Goal: Task Accomplishment & Management: Use online tool/utility

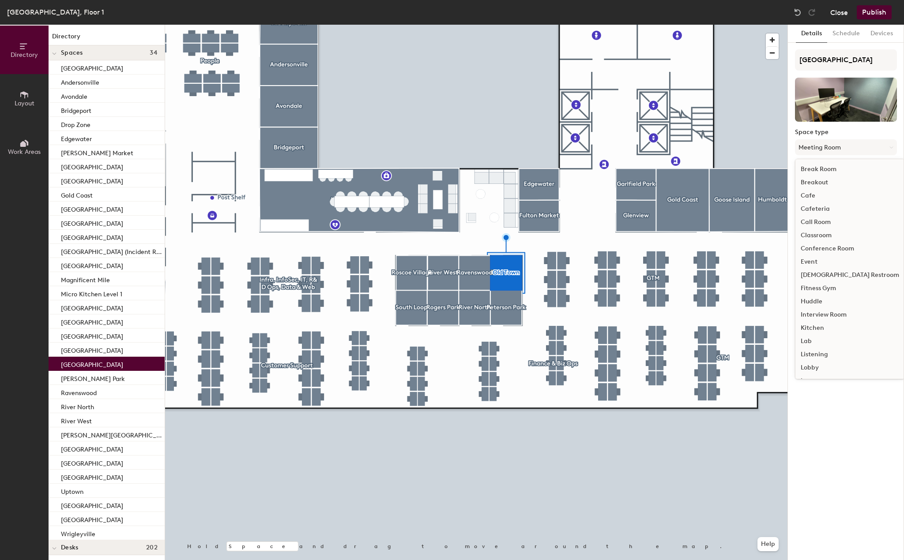
click at [836, 12] on button "Close" at bounding box center [839, 12] width 18 height 14
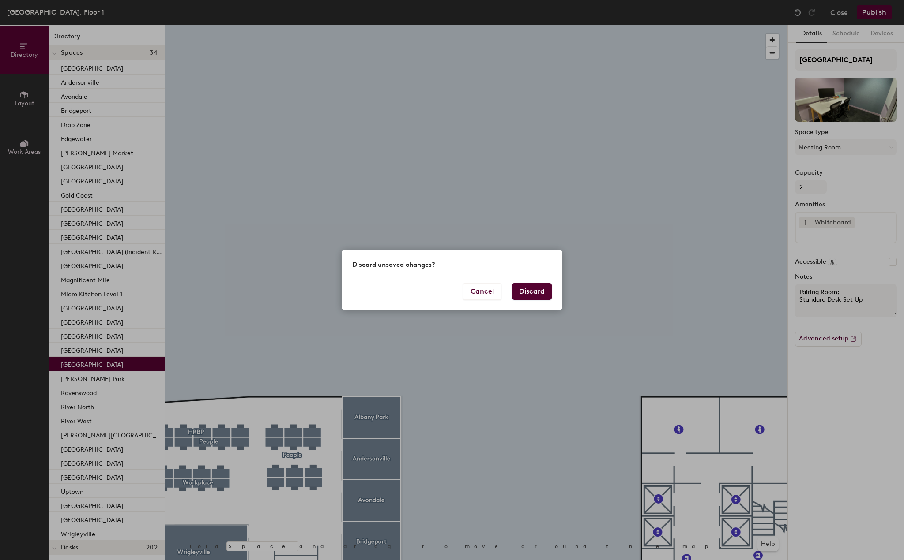
click at [529, 290] on button "Discard" at bounding box center [532, 291] width 40 height 17
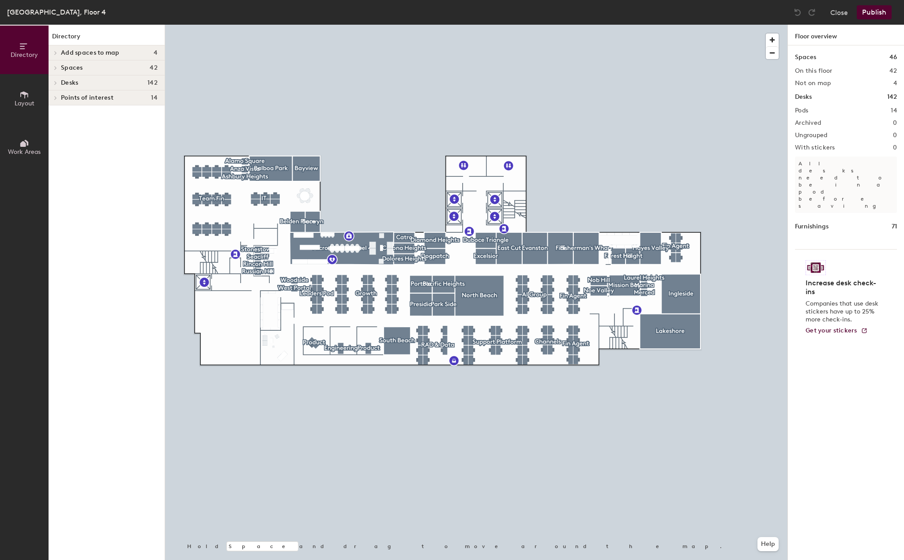
click at [31, 103] on span "Layout" at bounding box center [25, 104] width 20 height 8
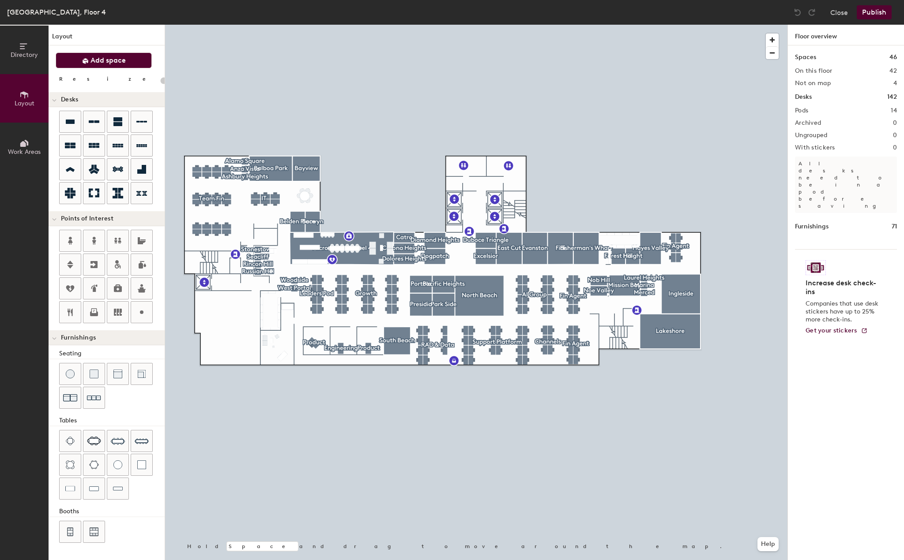
click at [91, 59] on span "Add space" at bounding box center [107, 60] width 35 height 9
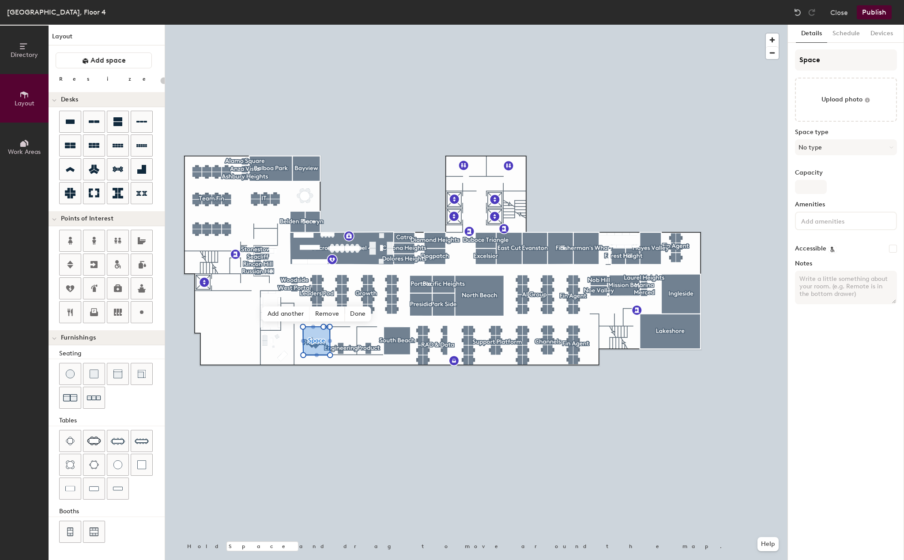
type input "20"
click at [819, 61] on input "Space" at bounding box center [846, 59] width 102 height 21
paste input "Telegraph Hill"
type input "Telegraph Hill"
type input "20"
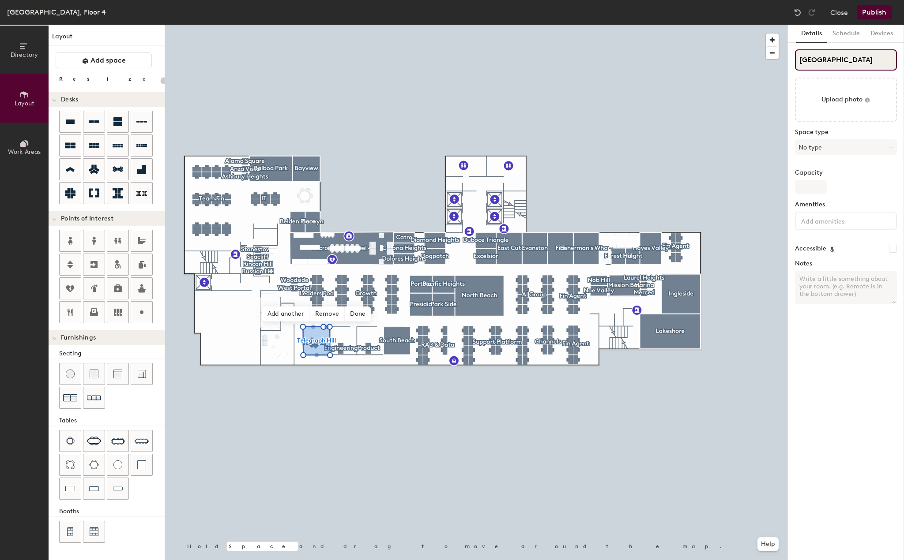
type input "Telegraph Hill"
type input "20"
click at [828, 225] on input at bounding box center [838, 220] width 79 height 11
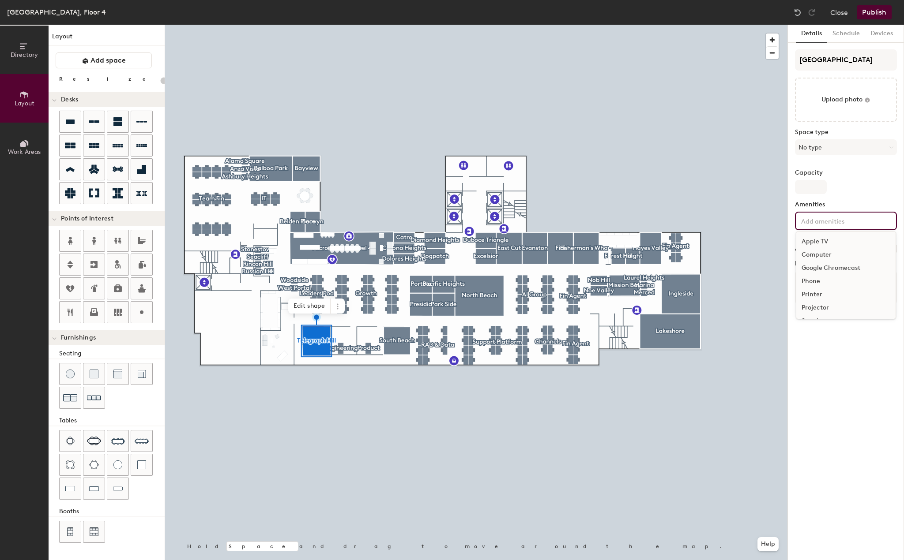
click at [826, 221] on input at bounding box center [838, 220] width 79 height 11
click at [812, 360] on div "Details Schedule Devices Telegraph Hill Upload photo Space type No type Capacit…" at bounding box center [846, 293] width 116 height 536
click at [821, 271] on textarea "Notes" at bounding box center [846, 288] width 102 height 34
type textarea "D"
type input "20"
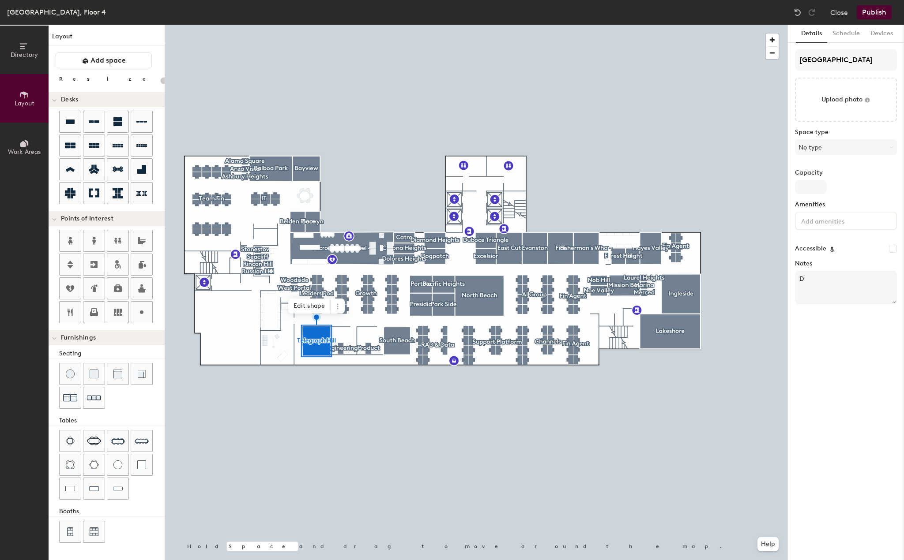
type textarea "De"
type input "20"
type textarea "Depa"
type input "20"
type textarea "Depart"
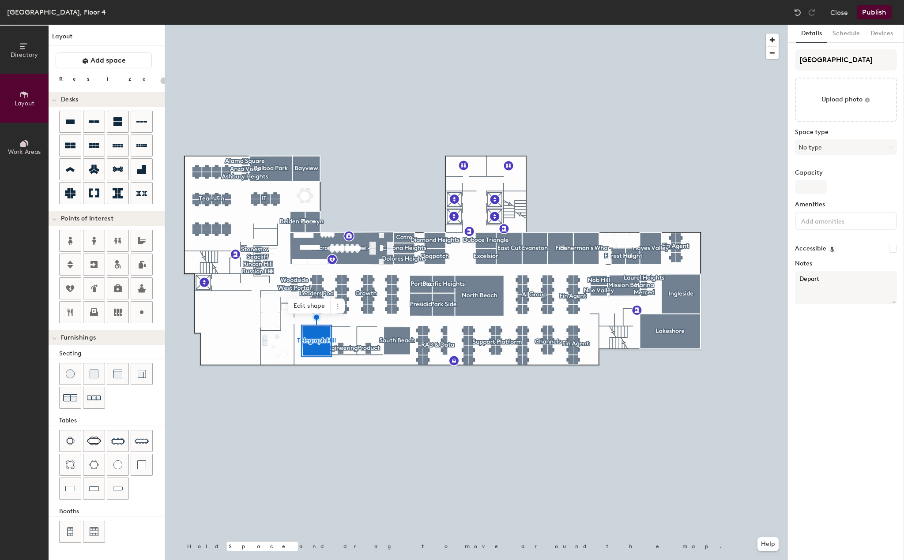
type input "20"
type textarea "Department"
type input "20"
type textarea "Department"
type input "20"
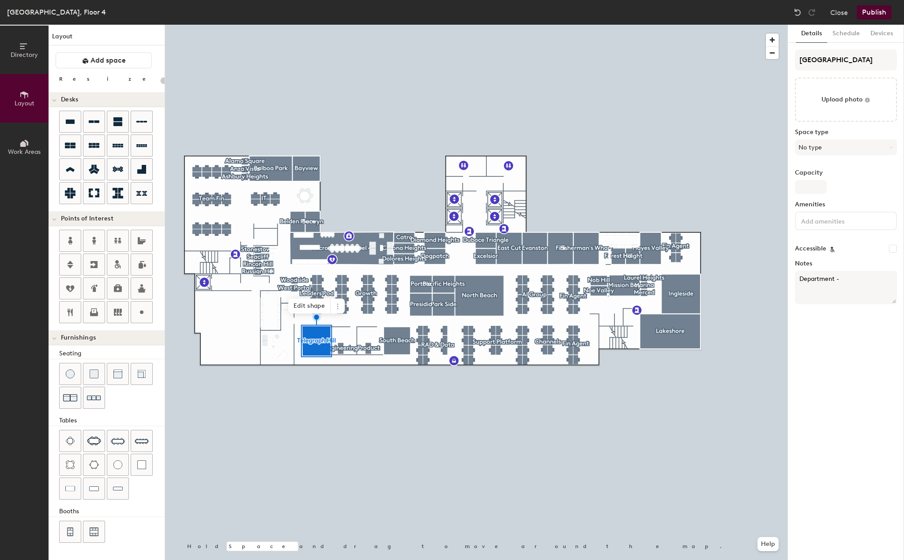
type textarea "Department -"
type input "20"
type textarea "Department - P"
type input "20"
type textarea "Department - Produ"
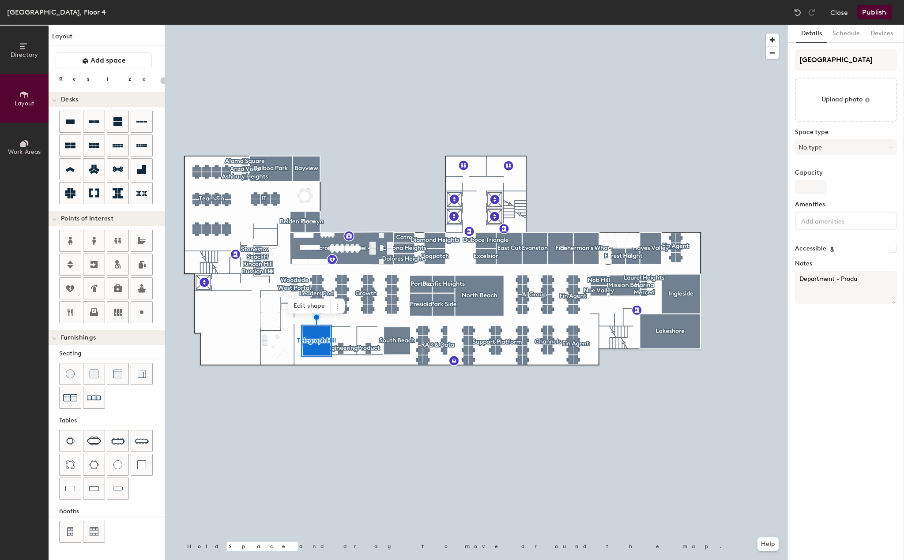
type input "20"
type textarea "Department - Product"
type input "20"
type textarea "Department - Product"
click at [819, 188] on input "Capacity" at bounding box center [811, 187] width 32 height 14
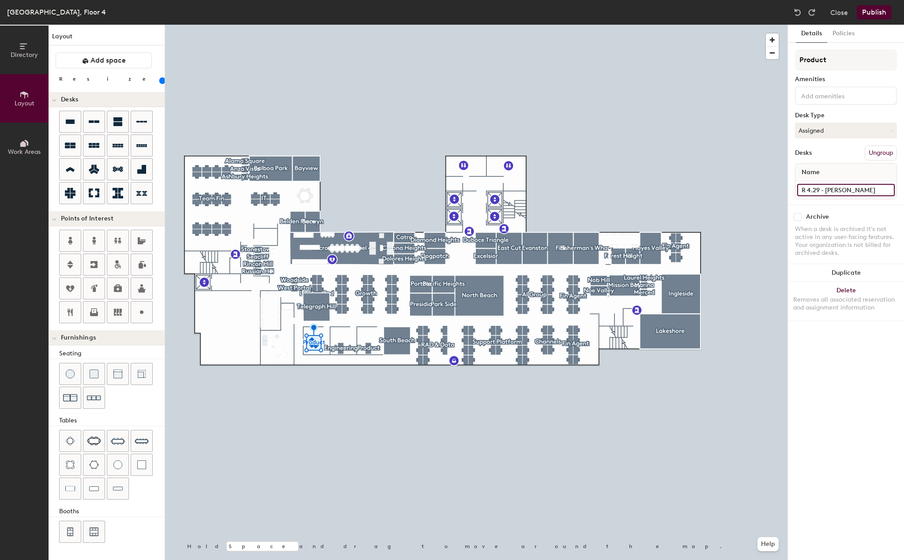
click at [820, 192] on input "R 4.29 - Des Traynor" at bounding box center [846, 190] width 98 height 12
click at [319, 25] on div at bounding box center [476, 25] width 622 height 0
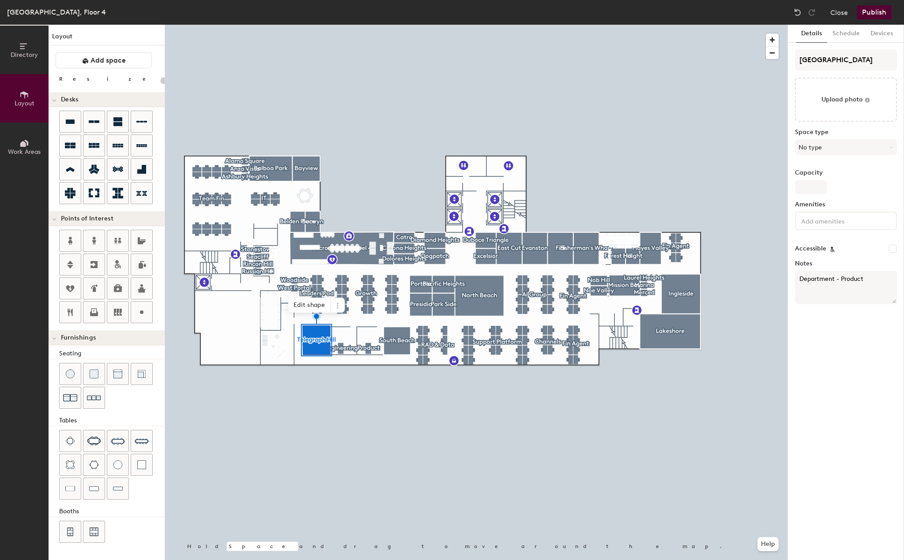
click at [841, 301] on textarea "Department - Product" at bounding box center [846, 288] width 102 height 34
click at [840, 349] on div "Details Schedule Devices Telegraph Hill Upload photo Space type No type Capacit…" at bounding box center [846, 293] width 116 height 536
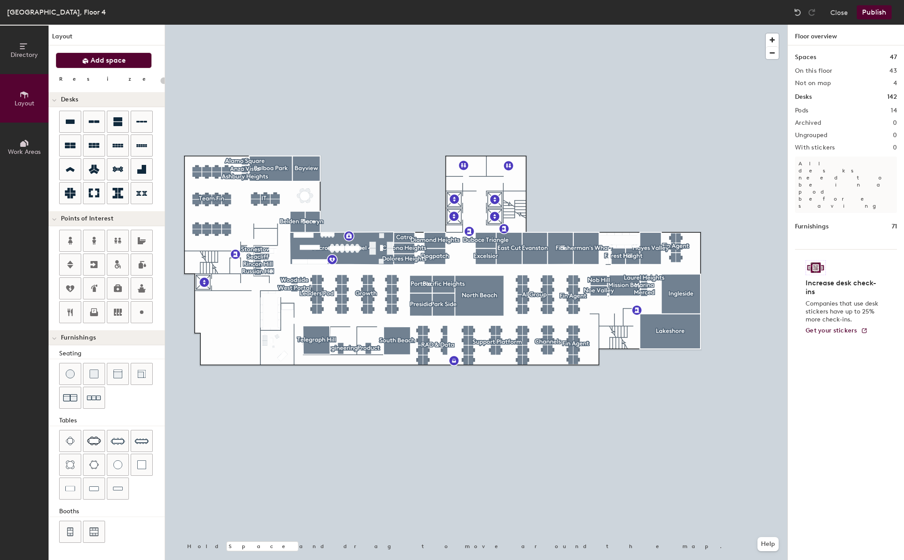
click at [104, 62] on span "Add space" at bounding box center [107, 60] width 35 height 9
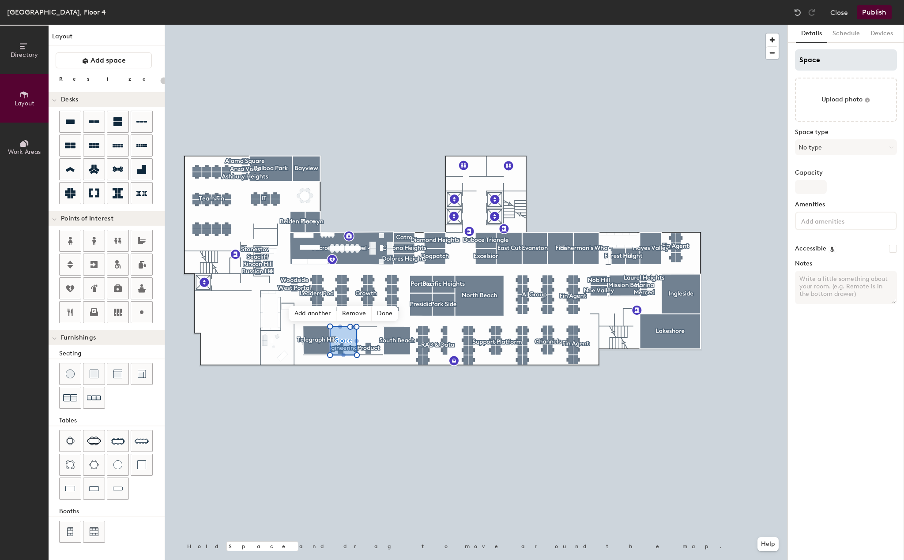
type input "20"
click at [822, 63] on input "Space" at bounding box center [846, 59] width 102 height 21
paste input "unnysid"
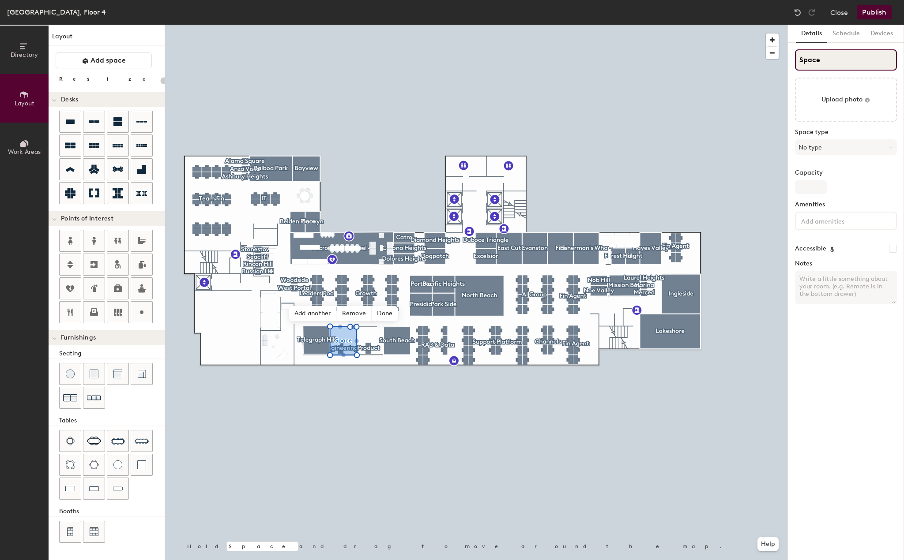
type input "Sunnyside"
type input "20"
type input "Sunnyside"
click at [815, 278] on textarea "Notes" at bounding box center [846, 288] width 102 height 34
type textarea "D"
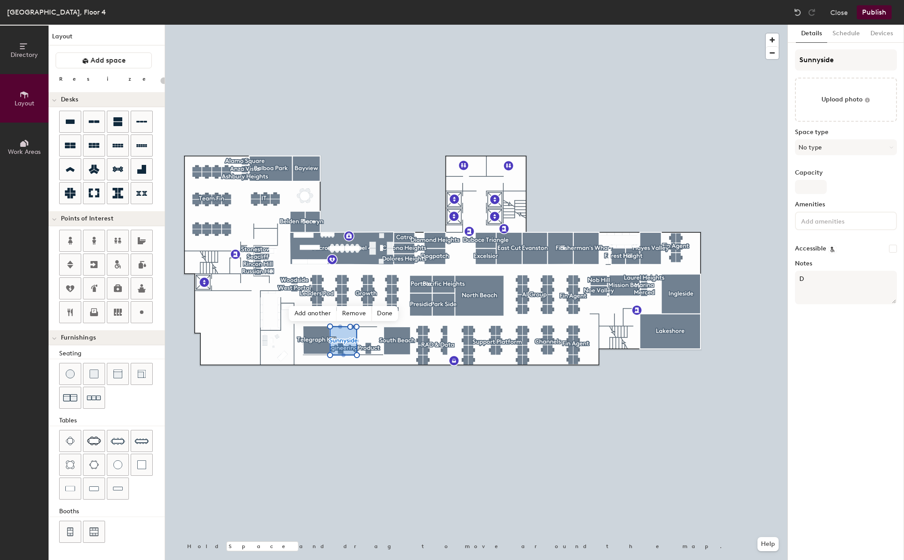
type input "20"
type textarea "De"
type input "20"
type textarea "Depa"
type input "20"
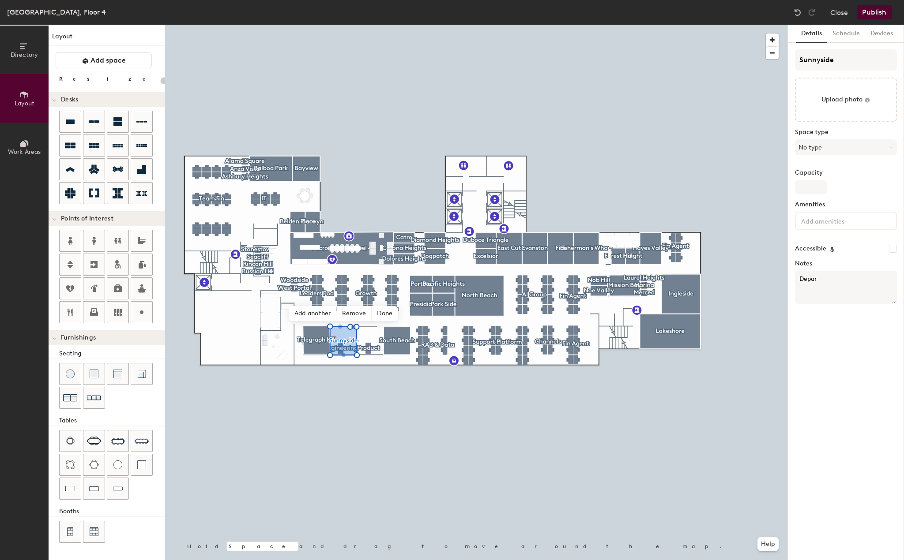
type textarea "Depart"
type input "20"
type textarea "Departmen"
type input "20"
type textarea "Department"
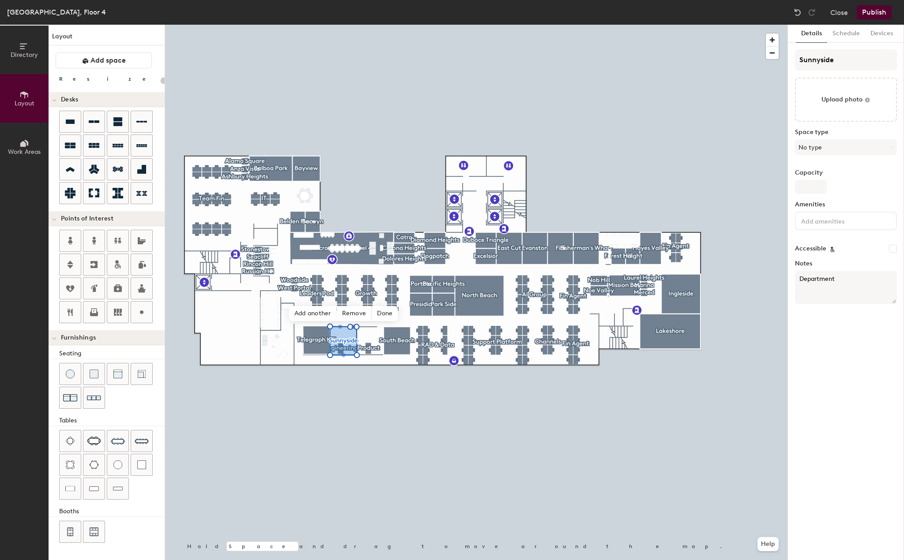
type input "20"
type textarea "Department -"
type input "20"
type textarea "Department - E"
type input "20"
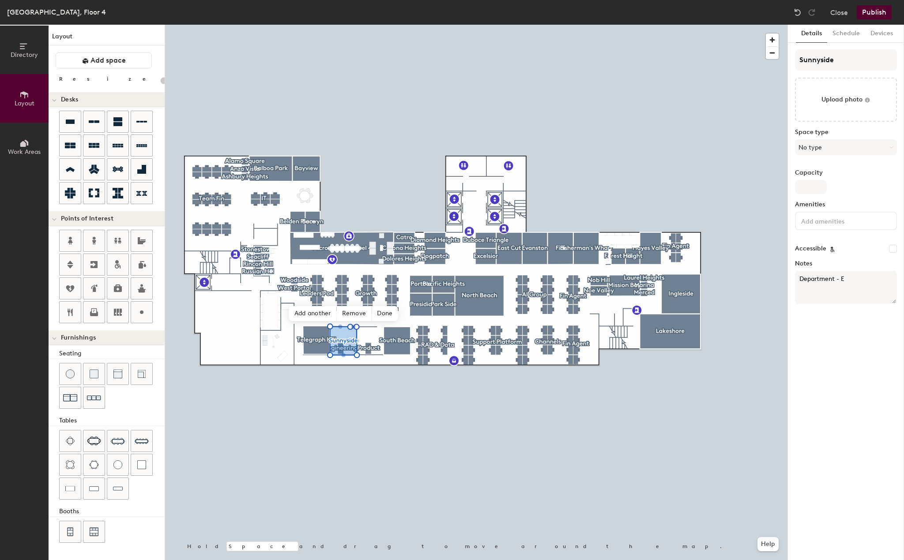
type textarea "Department - En"
type input "20"
type textarea "Department - Engi"
type input "20"
type textarea "Department - Enginee"
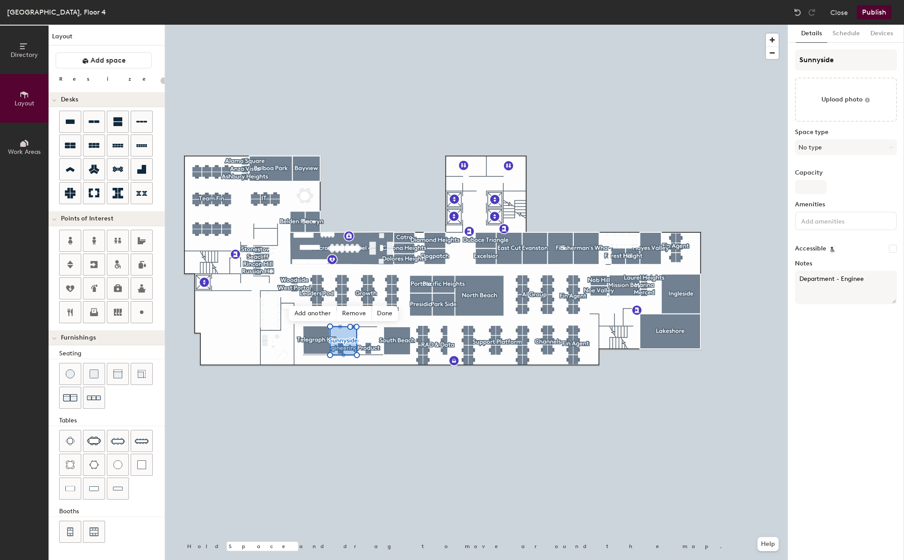
type input "20"
type textarea "Department - Engineering"
type input "20"
type textarea "Department - Engineering"
click at [848, 322] on div "Details Schedule Devices Sunnyside Upload photo Space type No type Capacity Ame…" at bounding box center [846, 293] width 116 height 536
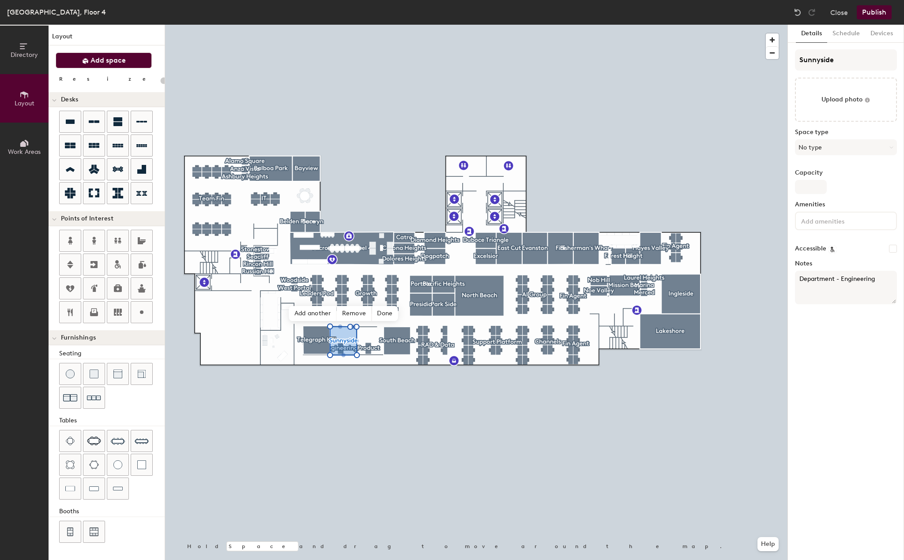
click at [113, 58] on span "Add space" at bounding box center [107, 60] width 35 height 9
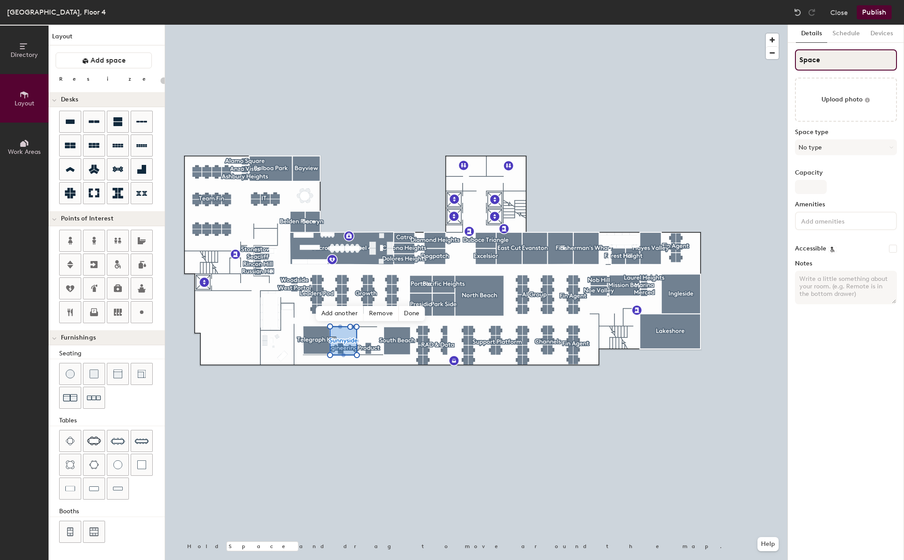
click at [821, 55] on input "Space" at bounding box center [846, 59] width 102 height 21
type input "20"
paste input "Sunset"
type input "Sunset Space"
click at [833, 60] on input "Sunset Space" at bounding box center [846, 59] width 102 height 21
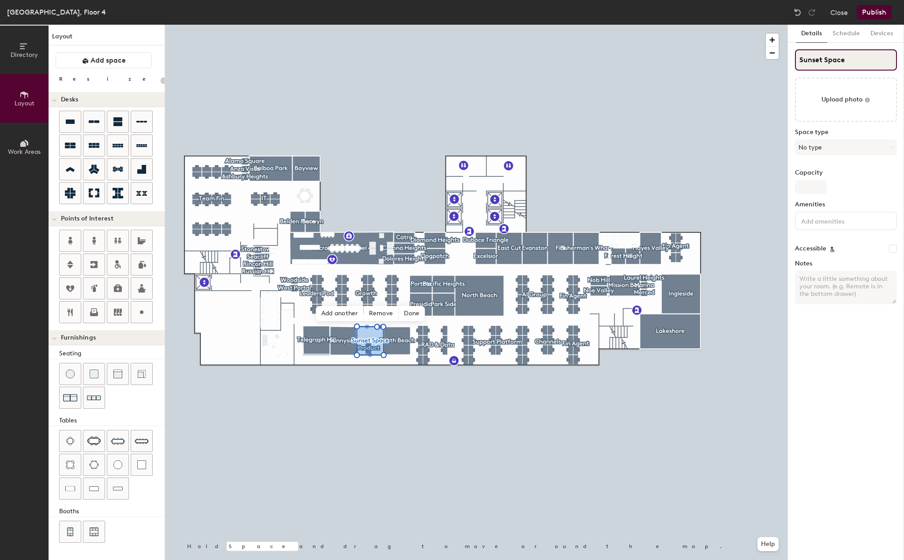
type input "20"
click at [833, 60] on input "Sunset Space" at bounding box center [846, 59] width 102 height 21
type input "Sunset"
type input "20"
type input "Sunset"
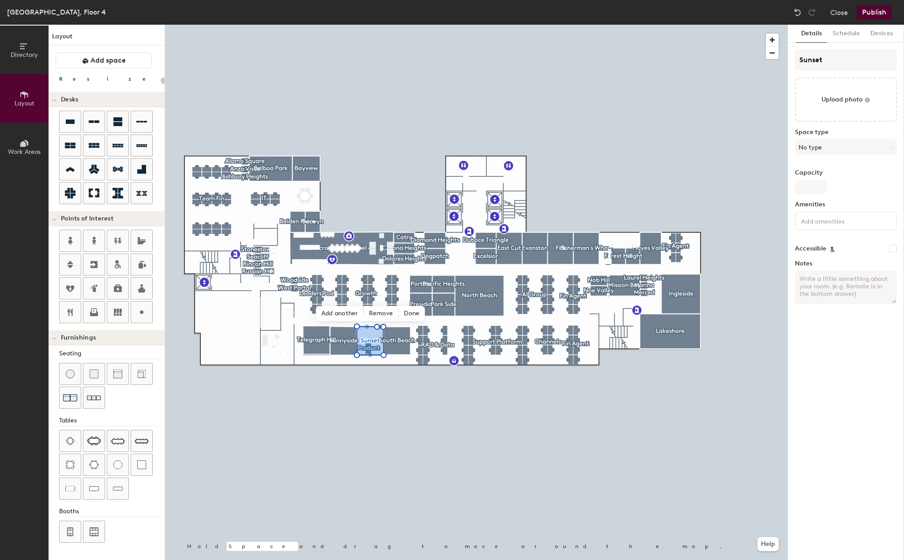
click at [823, 281] on textarea "Notes" at bounding box center [846, 288] width 102 height 34
type textarea "D"
type input "20"
type textarea "De"
type input "20"
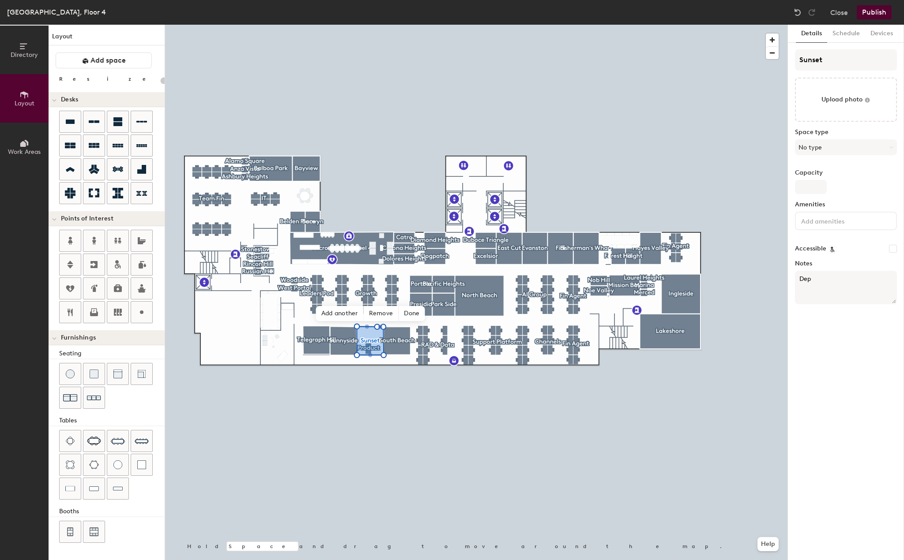
type textarea "Depa"
type input "20"
type textarea "Depart"
type input "20"
type textarea "Department"
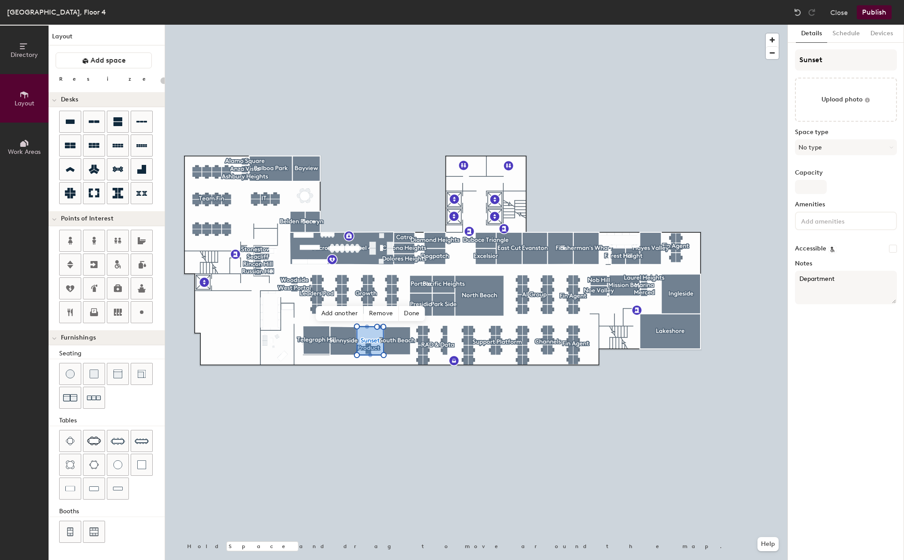
type input "20"
type textarea "Department-"
type input "20"
type textarea "Department"
type input "20"
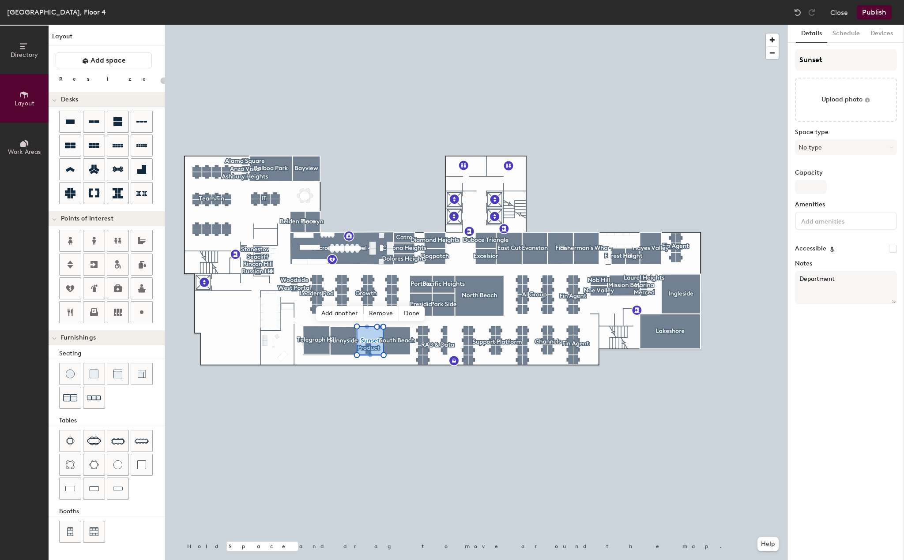
type textarea "Department -"
type input "20"
type textarea "Department -"
type input "20"
type textarea "Department - P"
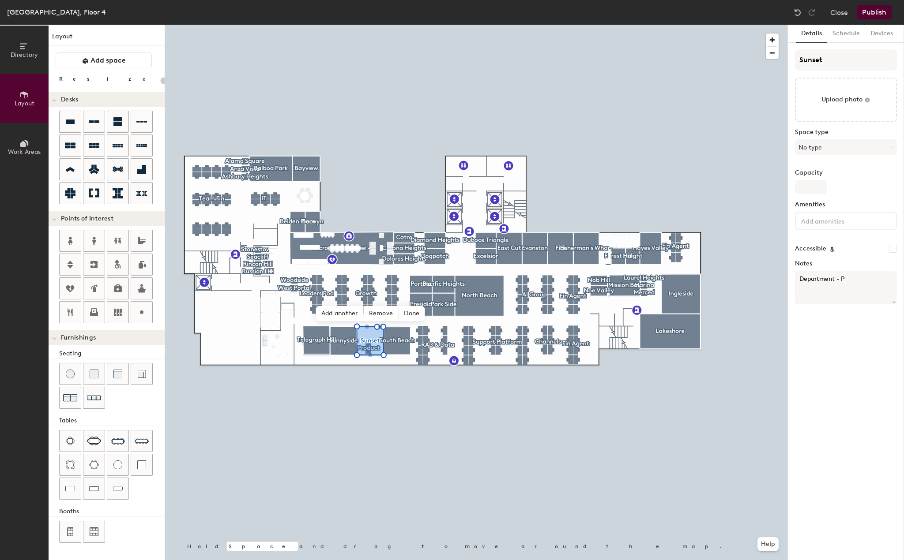
type input "20"
type textarea "Department - Produ"
type input "20"
type textarea "Department - Product"
type input "20"
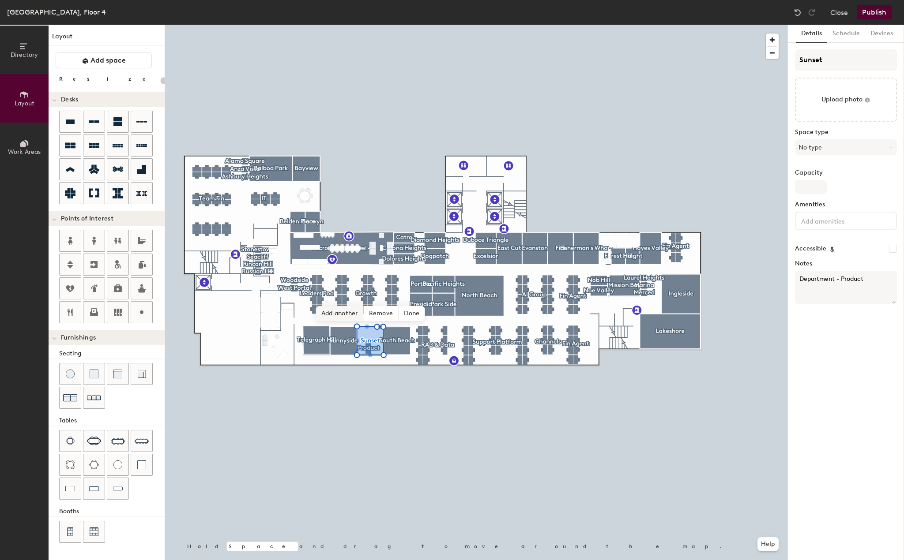
type textarea "Department - Product"
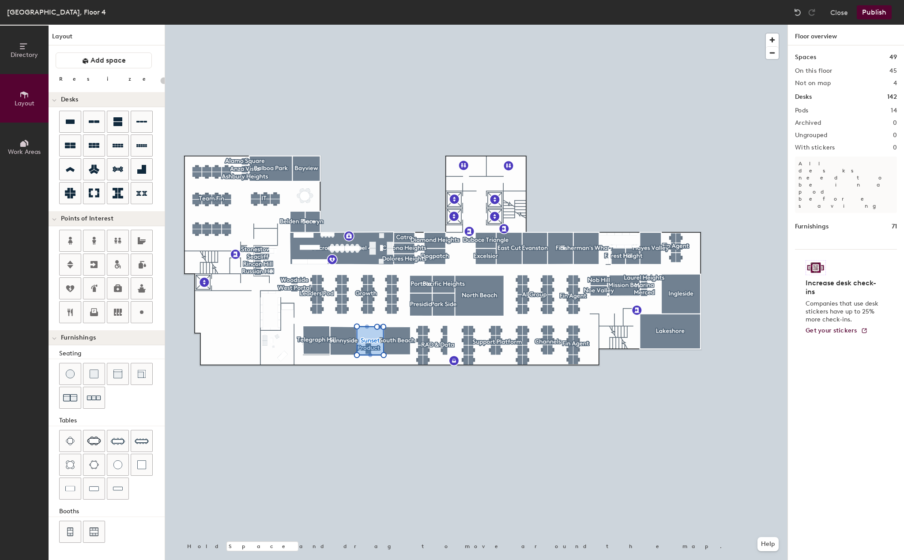
type input "20"
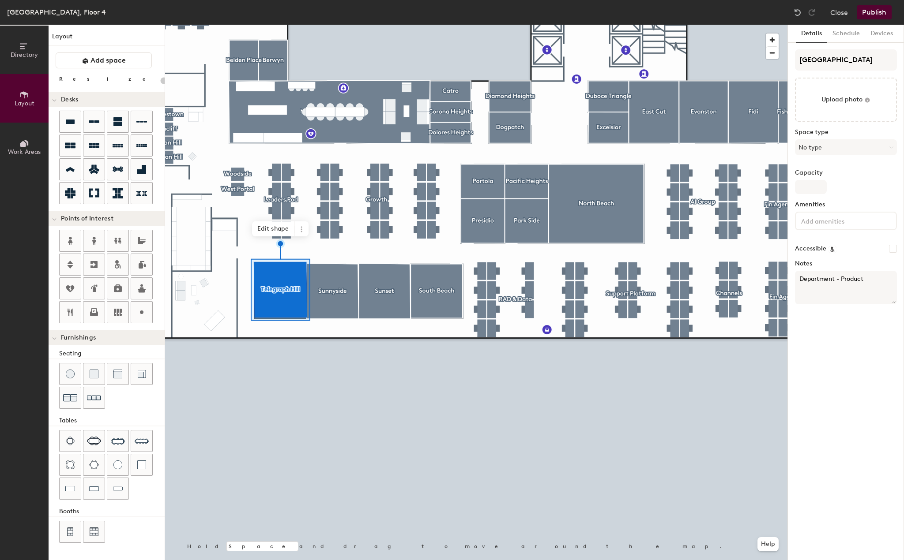
click at [350, 25] on div at bounding box center [476, 25] width 622 height 0
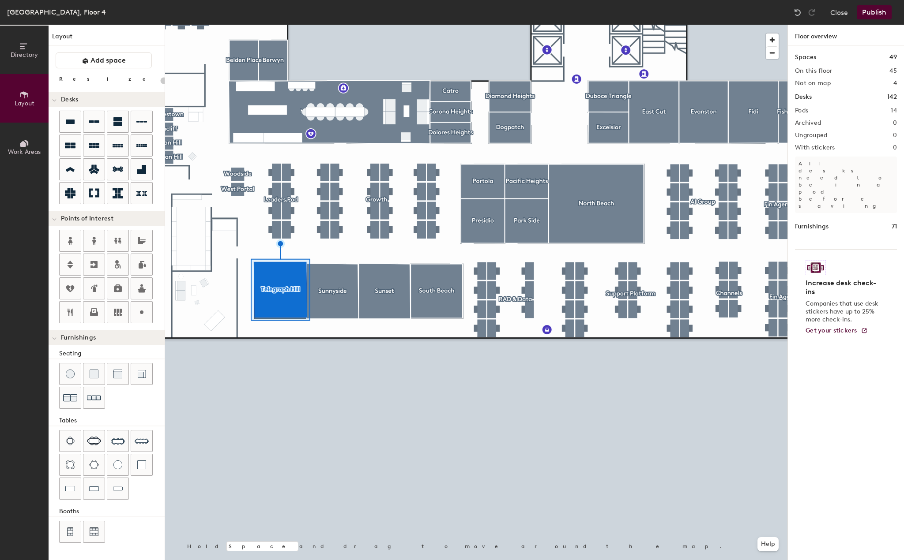
click at [270, 25] on div at bounding box center [476, 25] width 622 height 0
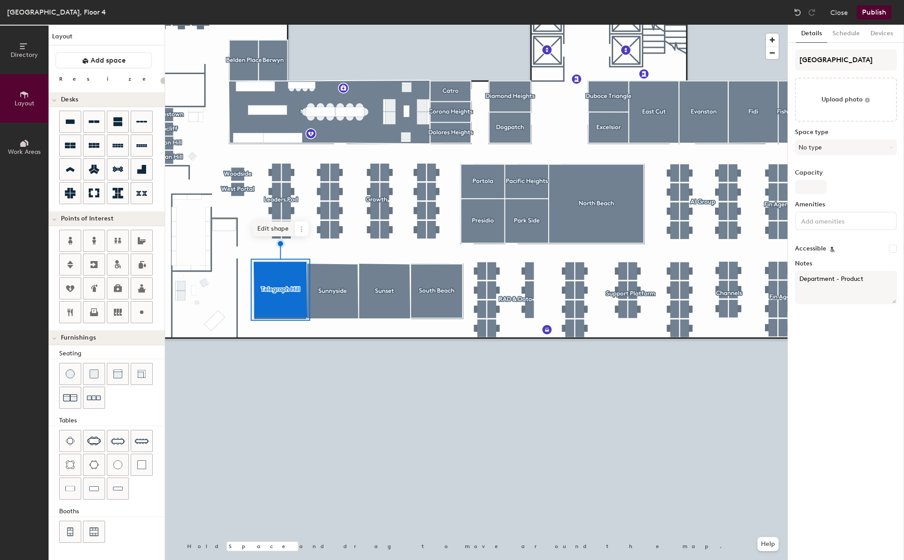
click at [278, 233] on span "Edit shape" at bounding box center [273, 228] width 42 height 15
click at [308, 25] on div at bounding box center [476, 25] width 622 height 0
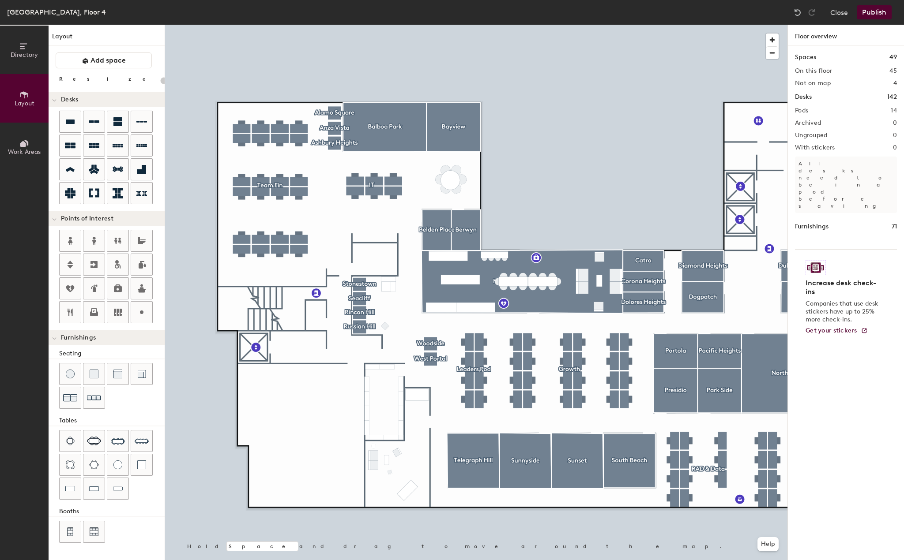
click at [246, 25] on div at bounding box center [476, 25] width 622 height 0
type input "100"
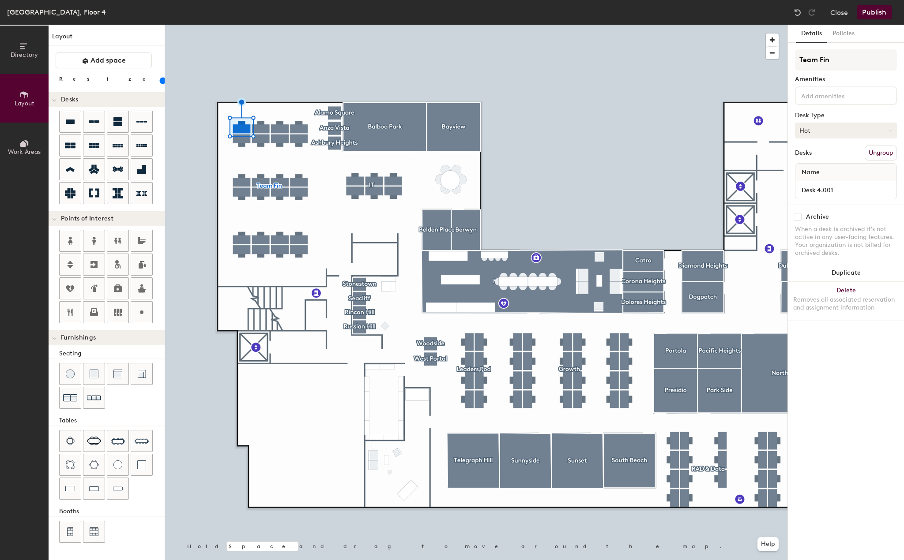
click at [831, 132] on button "Hot" at bounding box center [846, 131] width 102 height 16
click at [836, 100] on input at bounding box center [838, 95] width 79 height 11
click at [829, 113] on div "Adjustable Height" at bounding box center [845, 116] width 99 height 13
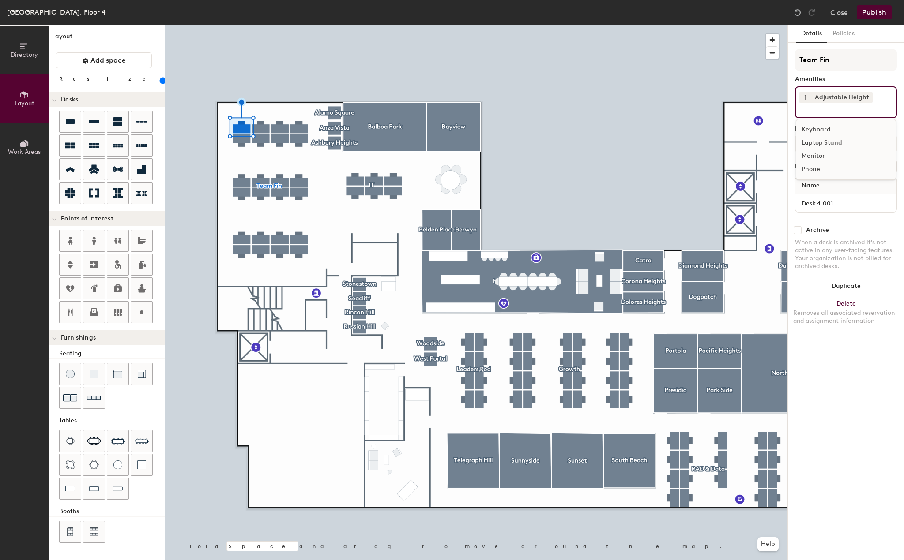
click at [818, 144] on div "Laptop Stand" at bounding box center [845, 142] width 99 height 13
click at [814, 152] on div "Monitor" at bounding box center [845, 156] width 99 height 13
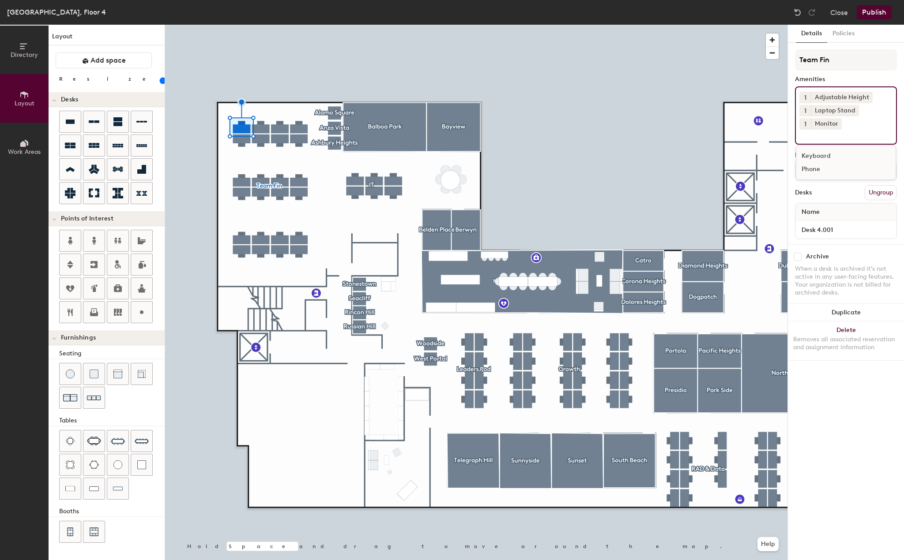
click at [263, 25] on div at bounding box center [476, 25] width 622 height 0
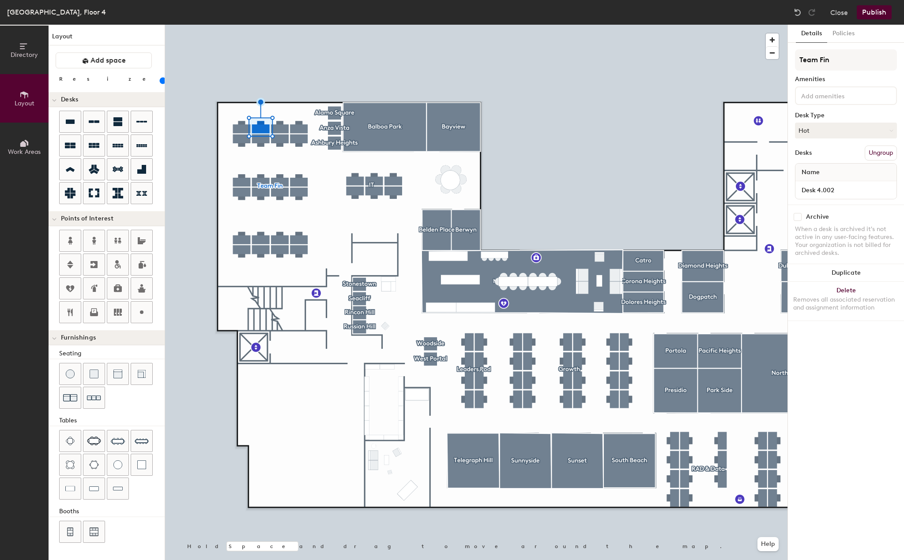
click at [811, 101] on div at bounding box center [846, 95] width 102 height 19
click at [818, 113] on div "Adjustable Height" at bounding box center [845, 116] width 99 height 13
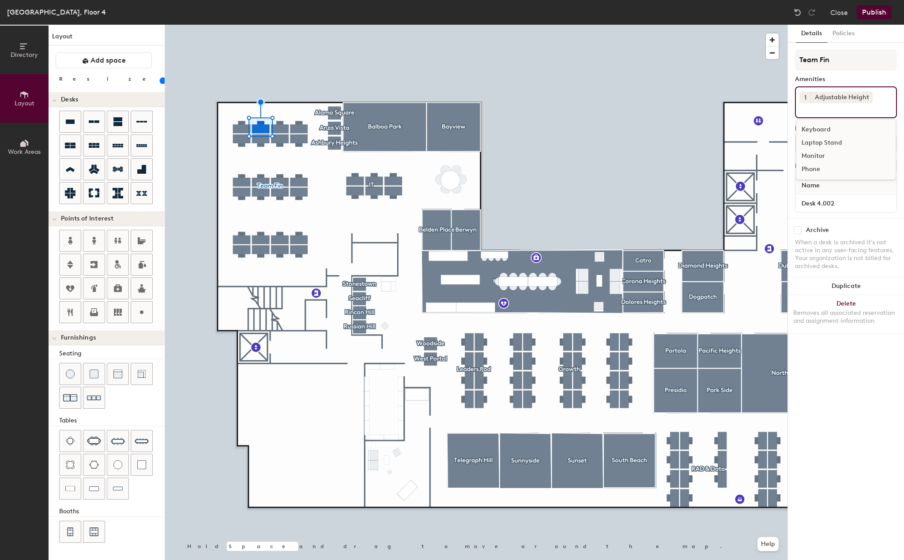
click at [821, 145] on div "Laptop Stand" at bounding box center [845, 142] width 99 height 13
click at [815, 156] on div "Monitor" at bounding box center [845, 156] width 99 height 13
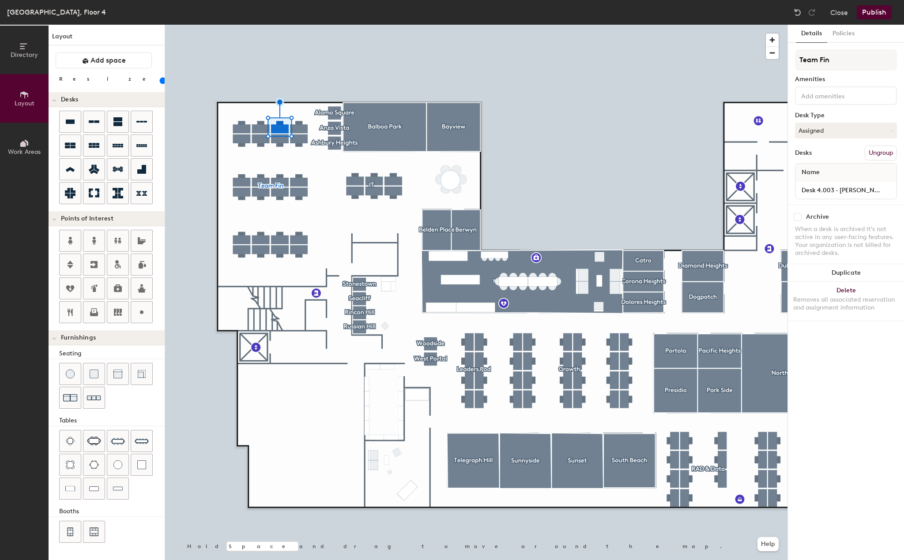
click at [815, 105] on div "Team Fin Amenities Desk Type Assigned Desks Ungroup Name Desk 4.003 - Johnny Na…" at bounding box center [846, 126] width 102 height 155
click at [815, 93] on input at bounding box center [838, 95] width 79 height 11
click at [824, 116] on div "Adjustable Height" at bounding box center [845, 116] width 99 height 13
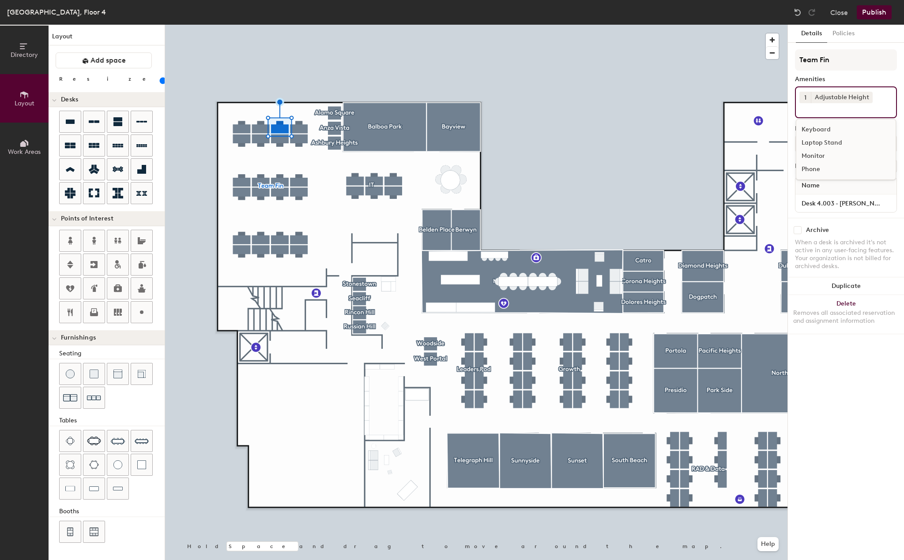
click at [823, 145] on div "Laptop Stand" at bounding box center [845, 142] width 99 height 13
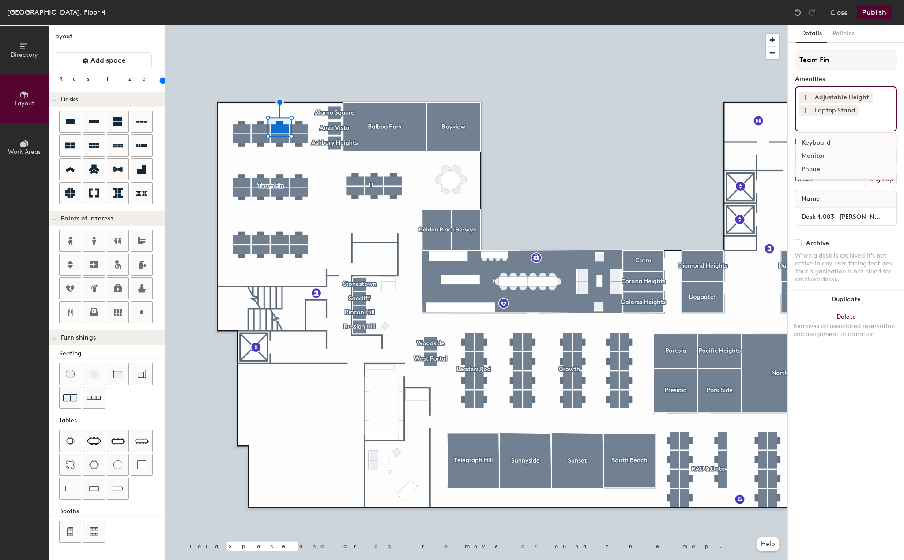
click at [823, 154] on div "Monitor" at bounding box center [845, 156] width 99 height 13
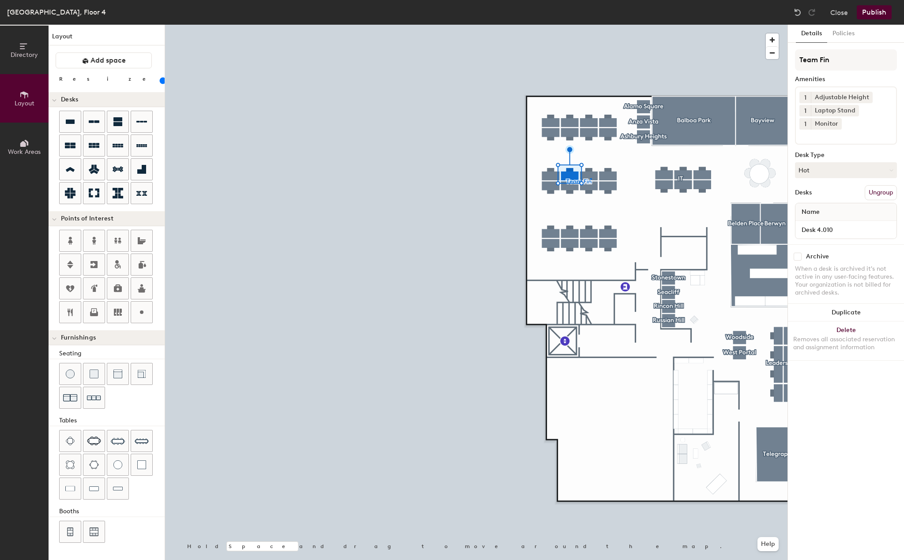
click at [590, 25] on div at bounding box center [476, 25] width 622 height 0
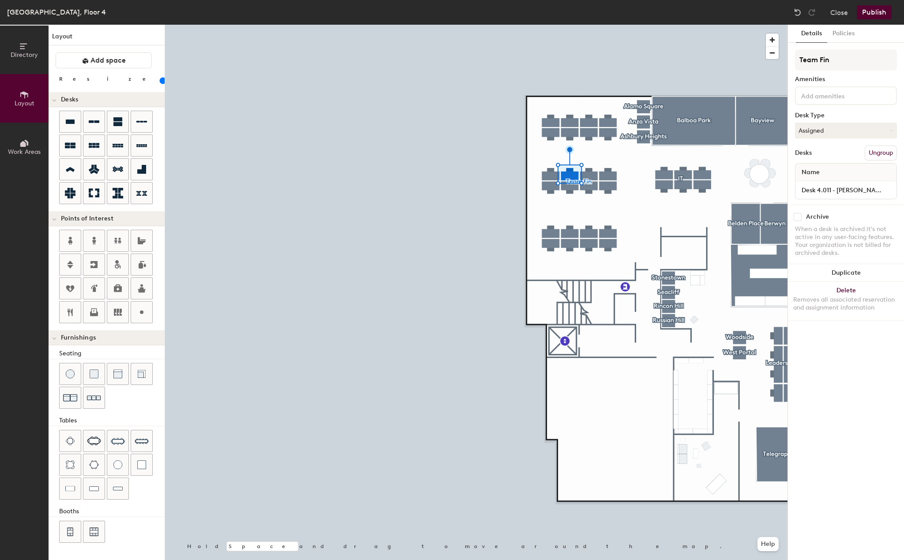
click at [865, 91] on input at bounding box center [838, 95] width 79 height 11
click at [833, 119] on div "Adjustable Height" at bounding box center [845, 116] width 99 height 13
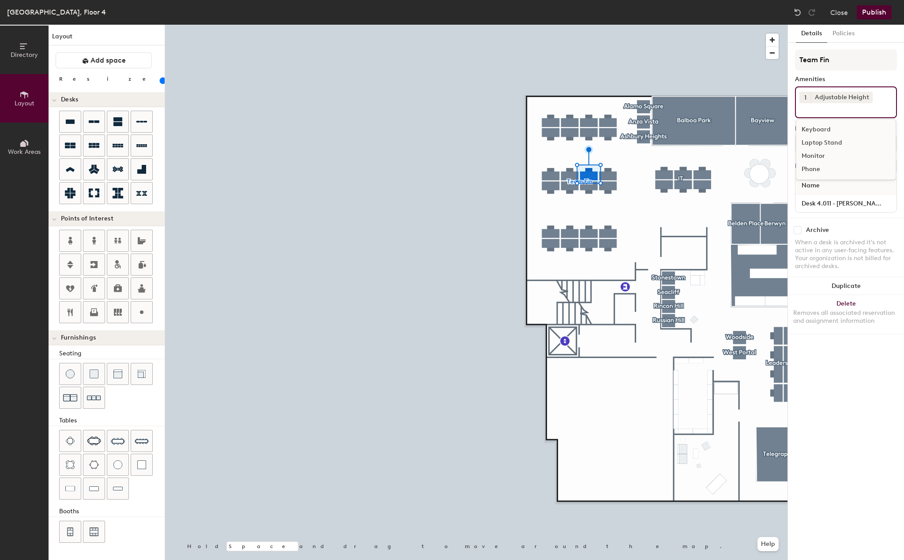
click at [828, 141] on div "Laptop Stand" at bounding box center [845, 142] width 99 height 13
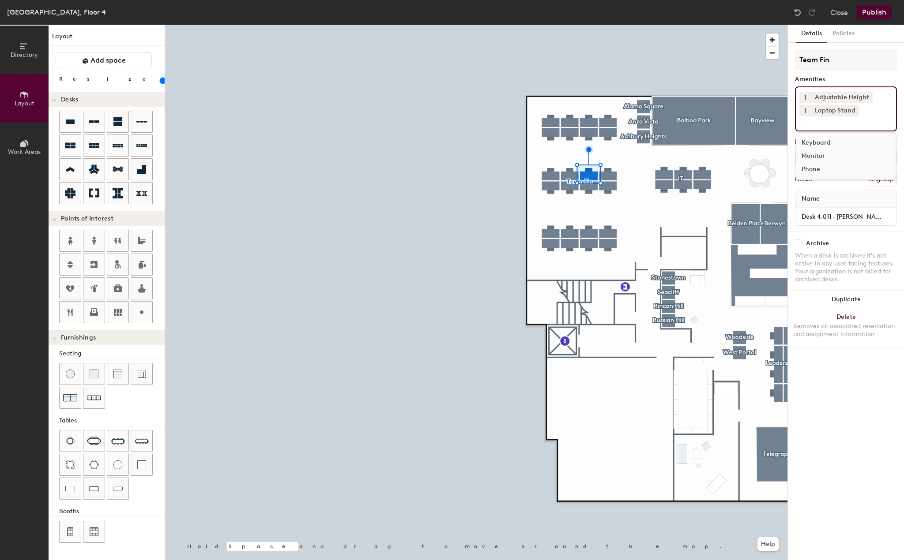
click at [813, 156] on div "Monitor" at bounding box center [845, 156] width 99 height 13
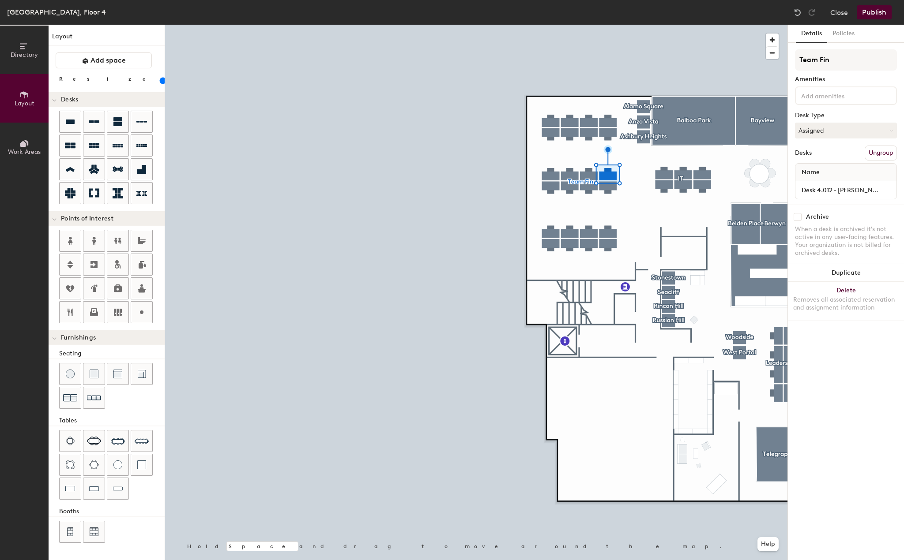
click at [845, 97] on input at bounding box center [838, 95] width 79 height 11
click at [826, 115] on div "Adjustable Height" at bounding box center [845, 116] width 99 height 13
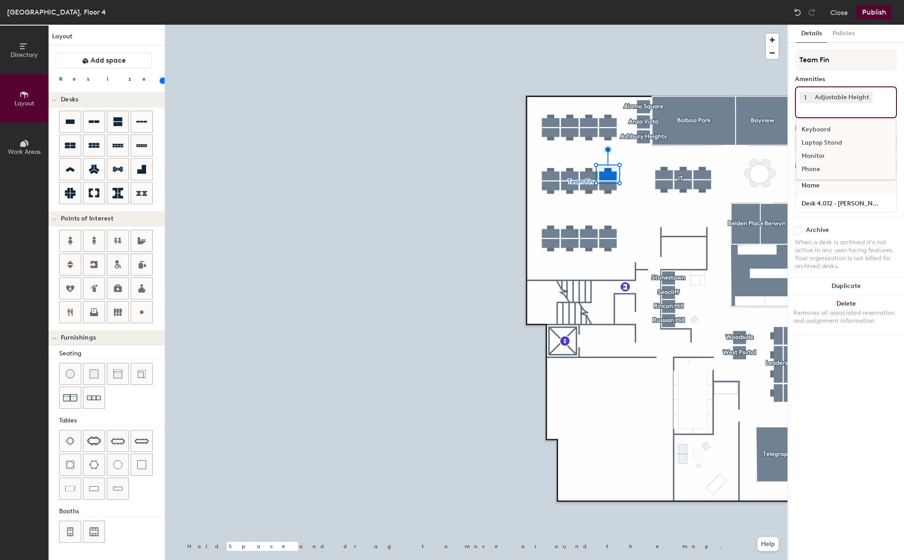
click at [825, 142] on div "Laptop Stand" at bounding box center [845, 142] width 99 height 13
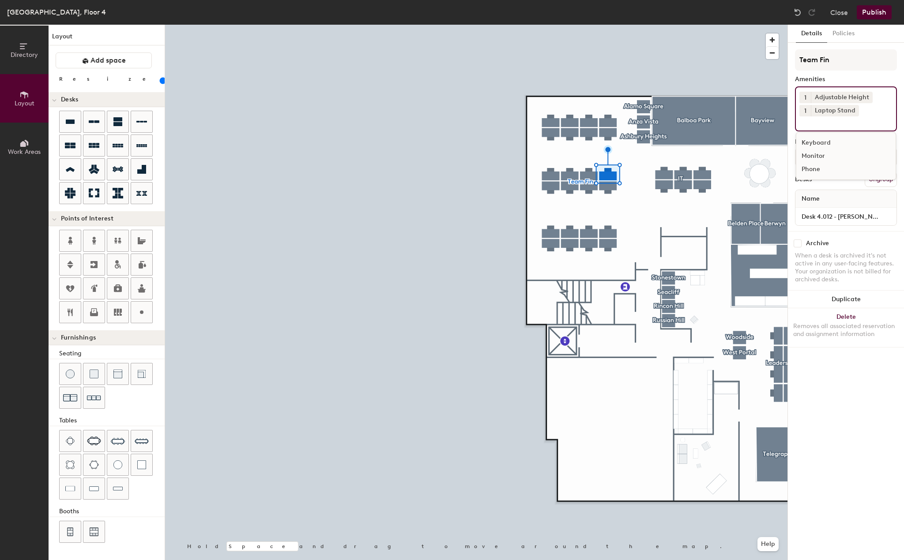
click at [809, 157] on div "Monitor" at bounding box center [845, 156] width 99 height 13
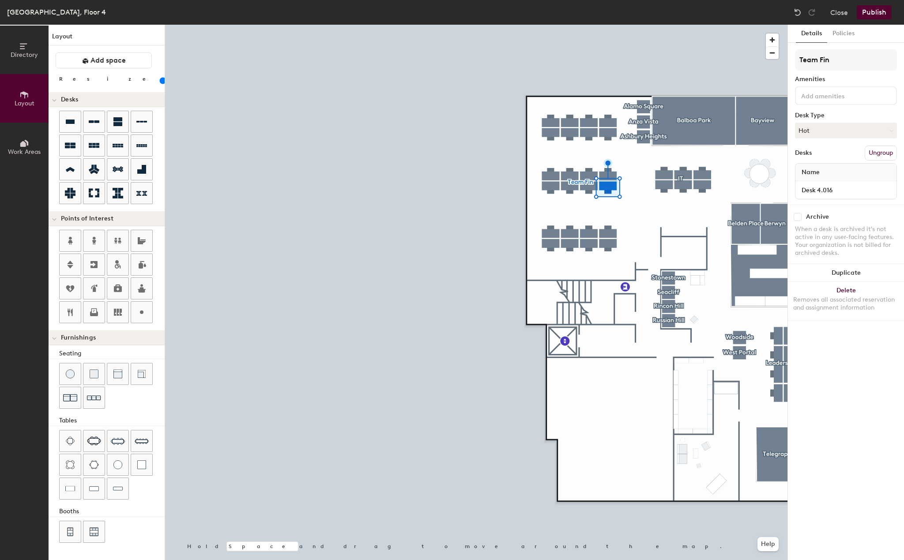
click at [857, 89] on div at bounding box center [846, 95] width 102 height 19
click at [833, 114] on div "Adjustable Height" at bounding box center [845, 116] width 99 height 13
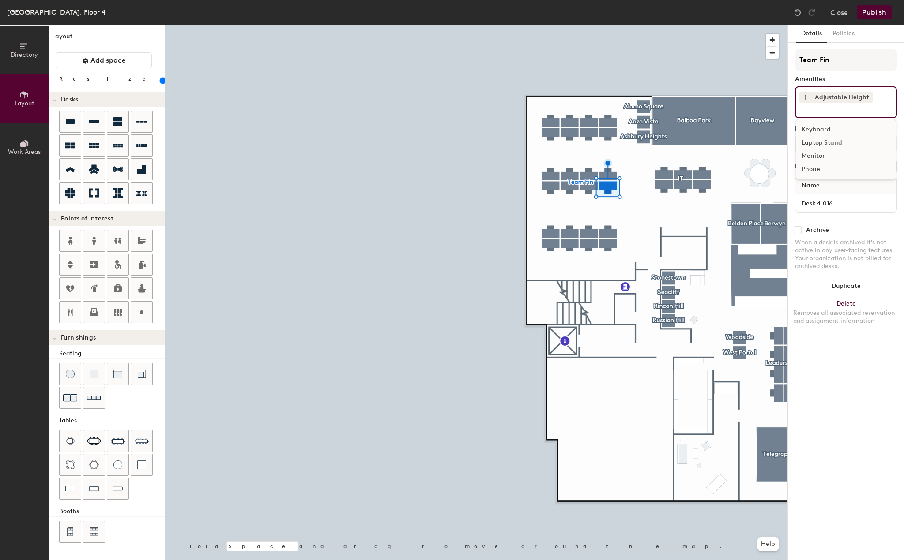
click at [829, 139] on div "Laptop Stand" at bounding box center [845, 142] width 99 height 13
click at [813, 154] on div "Monitor" at bounding box center [845, 156] width 99 height 13
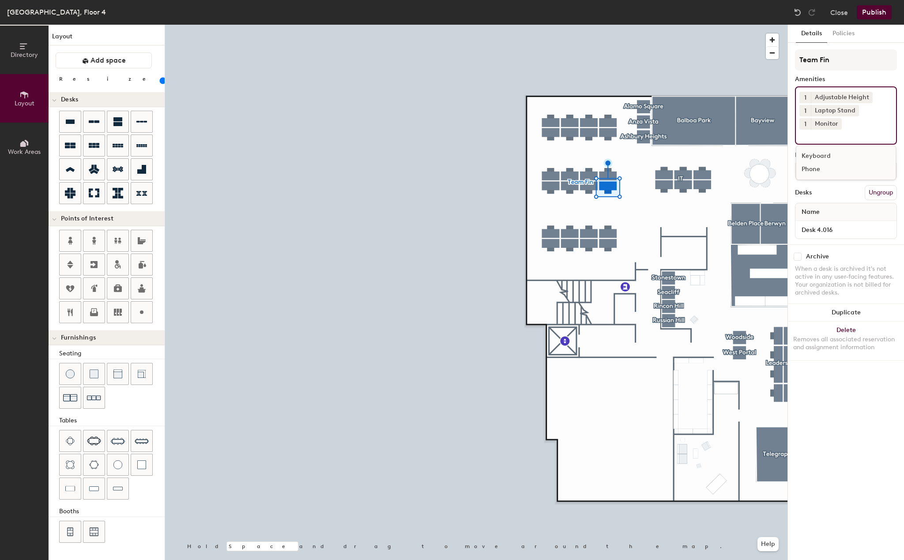
click at [585, 25] on div at bounding box center [476, 25] width 622 height 0
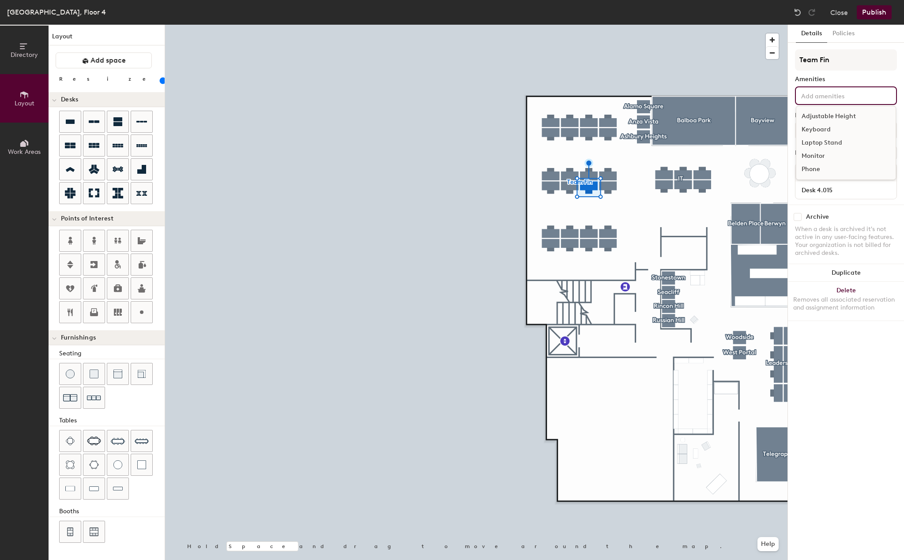
click at [836, 101] on div "Adjustable Height Keyboard Laptop Stand Monitor Phone" at bounding box center [846, 95] width 102 height 19
click at [833, 117] on div "Adjustable Height" at bounding box center [845, 116] width 99 height 13
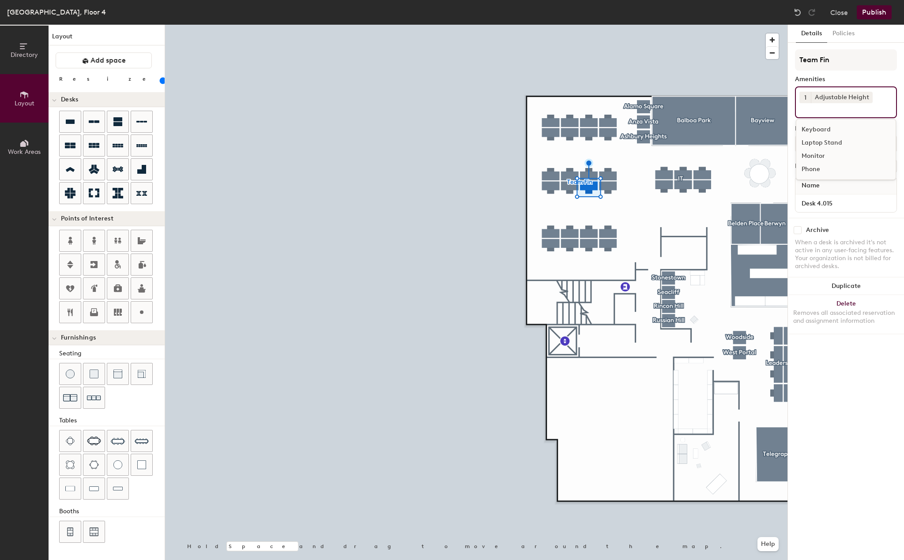
click at [831, 142] on div "Laptop Stand" at bounding box center [845, 142] width 99 height 13
click at [809, 156] on div "Monitor" at bounding box center [845, 156] width 99 height 13
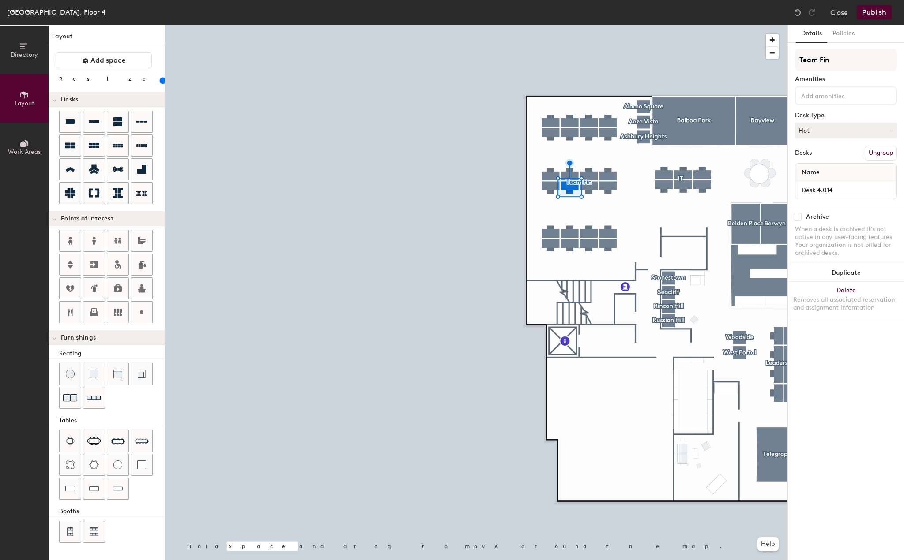
click at [829, 101] on div at bounding box center [846, 95] width 102 height 19
click at [823, 117] on div "Adjustable Height" at bounding box center [845, 116] width 99 height 13
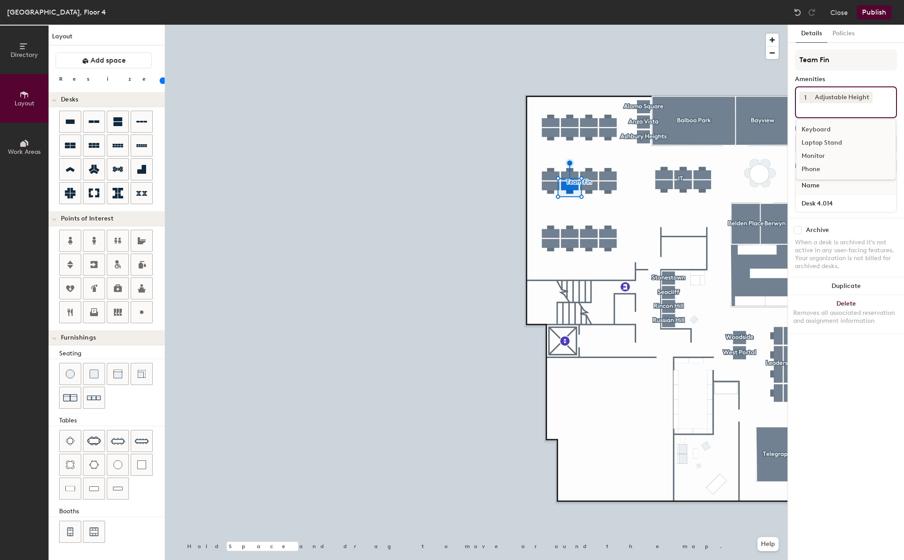
click at [823, 140] on div "Laptop Stand" at bounding box center [845, 142] width 99 height 13
click at [816, 154] on div "Monitor" at bounding box center [845, 156] width 99 height 13
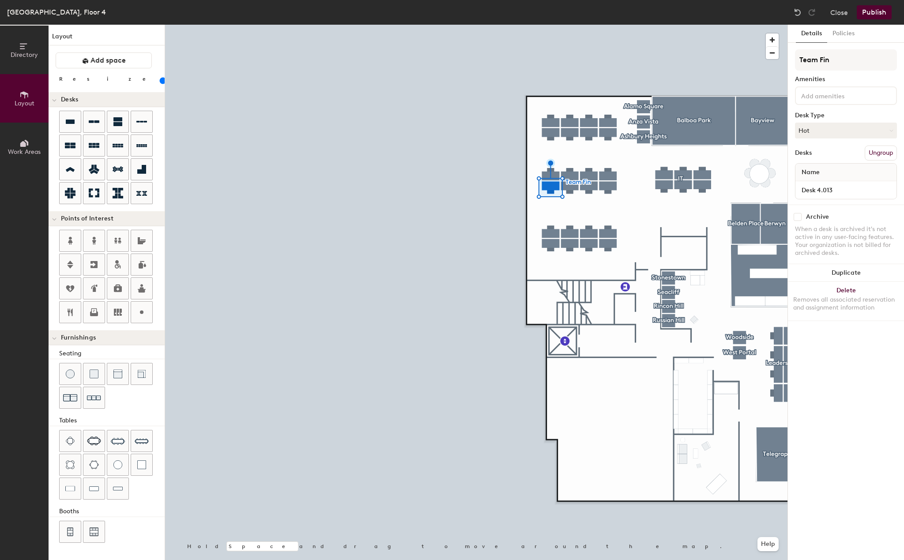
click at [842, 98] on input at bounding box center [838, 95] width 79 height 11
click at [832, 120] on div "Adjustable Height" at bounding box center [845, 116] width 99 height 13
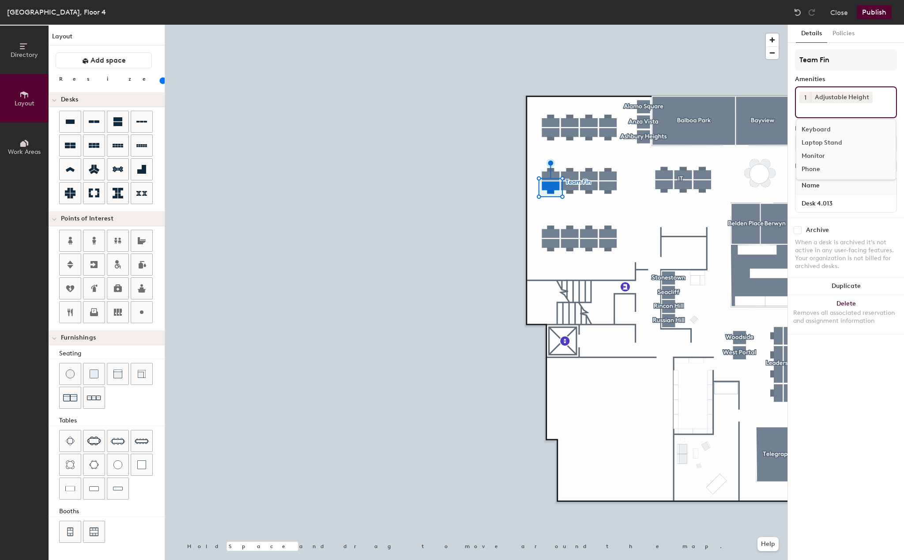
click at [829, 141] on div "Laptop Stand" at bounding box center [845, 142] width 99 height 13
click at [808, 158] on div "Monitor" at bounding box center [845, 156] width 99 height 13
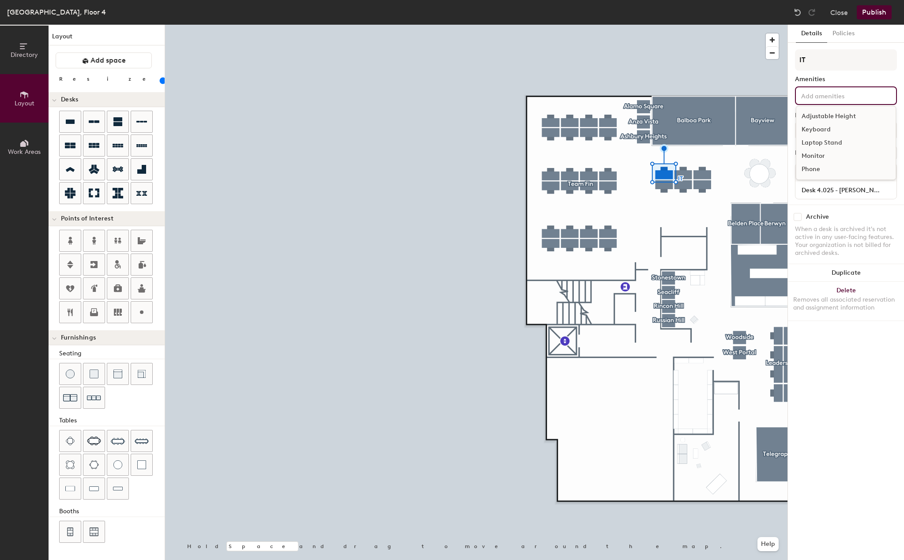
click at [856, 96] on input at bounding box center [838, 95] width 79 height 11
click at [836, 116] on div "Adjustable Height" at bounding box center [845, 116] width 99 height 13
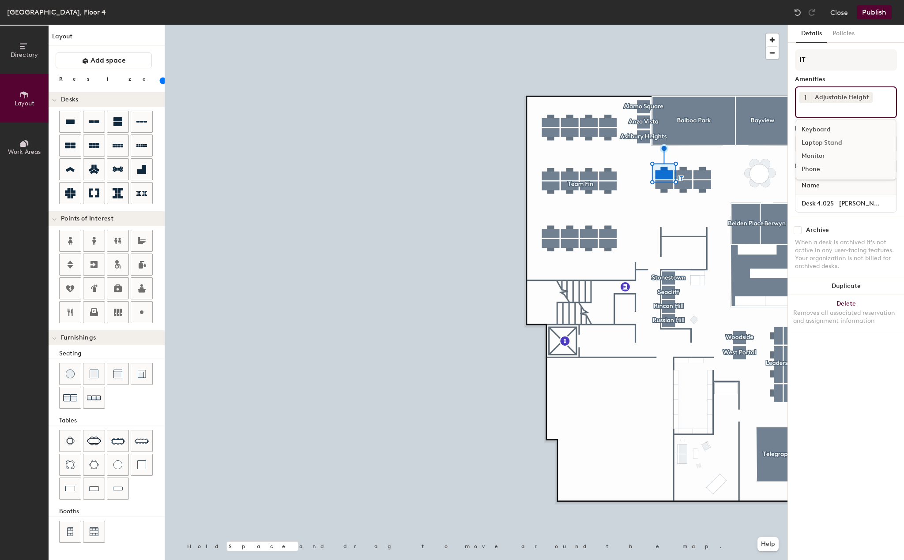
click at [830, 145] on div "Laptop Stand" at bounding box center [845, 142] width 99 height 13
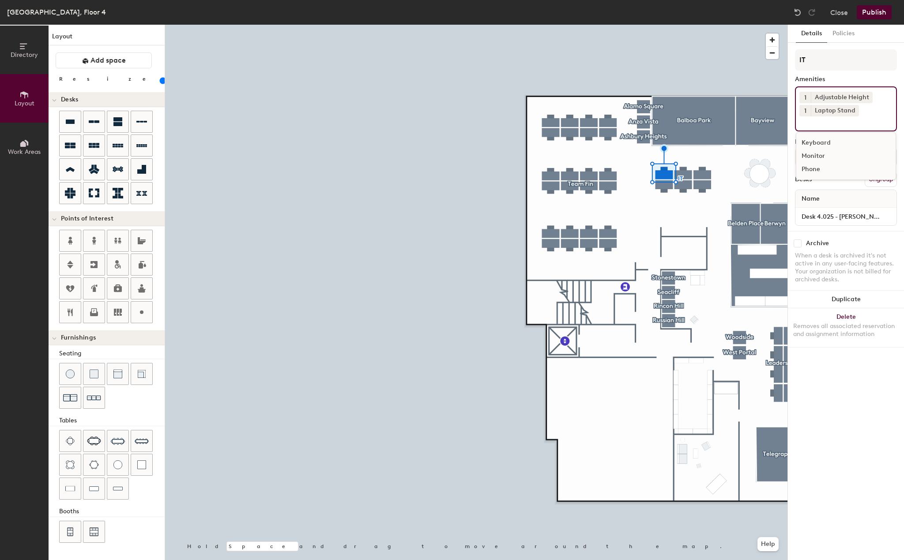
click at [821, 151] on div "Monitor" at bounding box center [845, 156] width 99 height 13
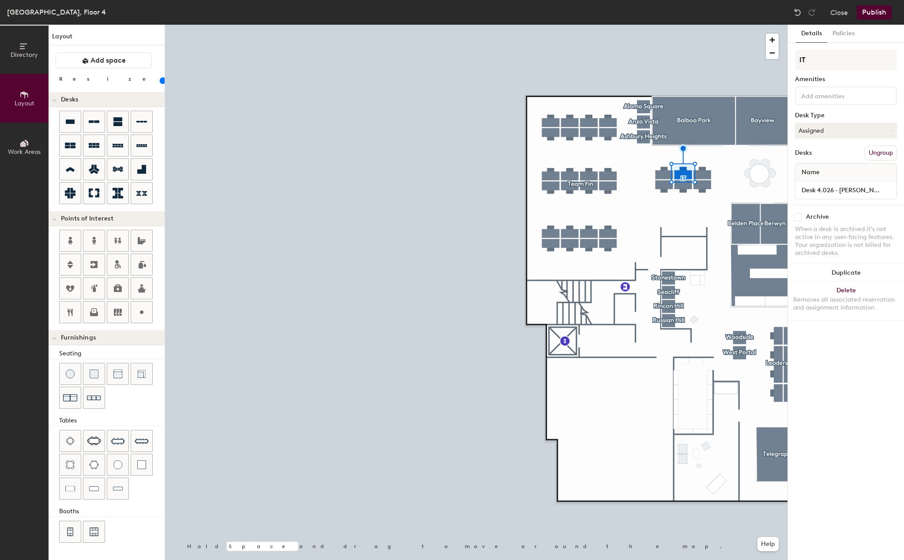
click at [840, 98] on input at bounding box center [838, 95] width 79 height 11
click at [840, 114] on div "Adjustable Height" at bounding box center [845, 116] width 99 height 13
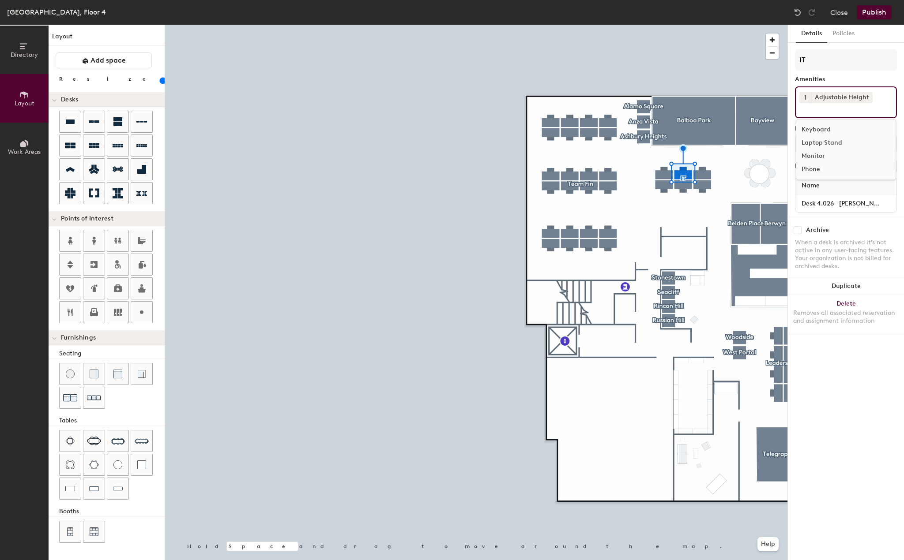
click at [831, 141] on div "Laptop Stand" at bounding box center [845, 142] width 99 height 13
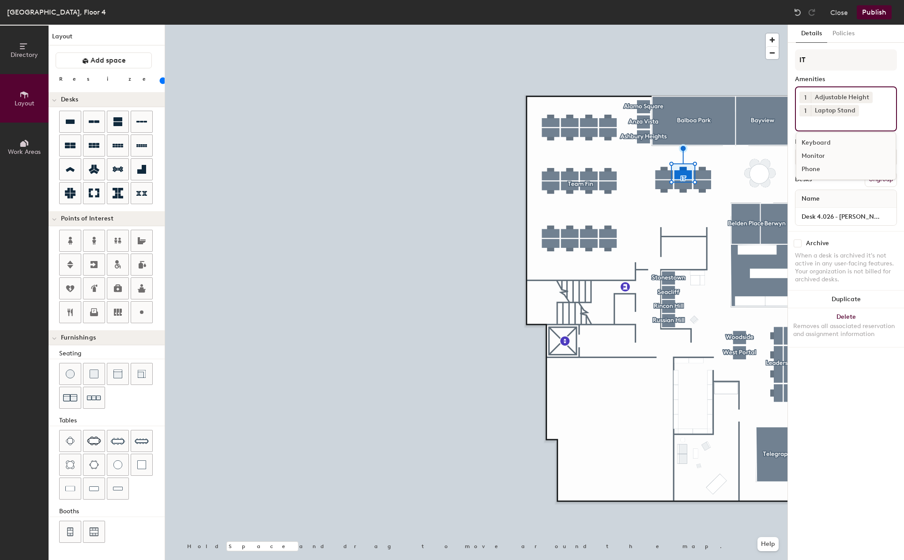
click at [821, 152] on div "Monitor" at bounding box center [845, 156] width 99 height 13
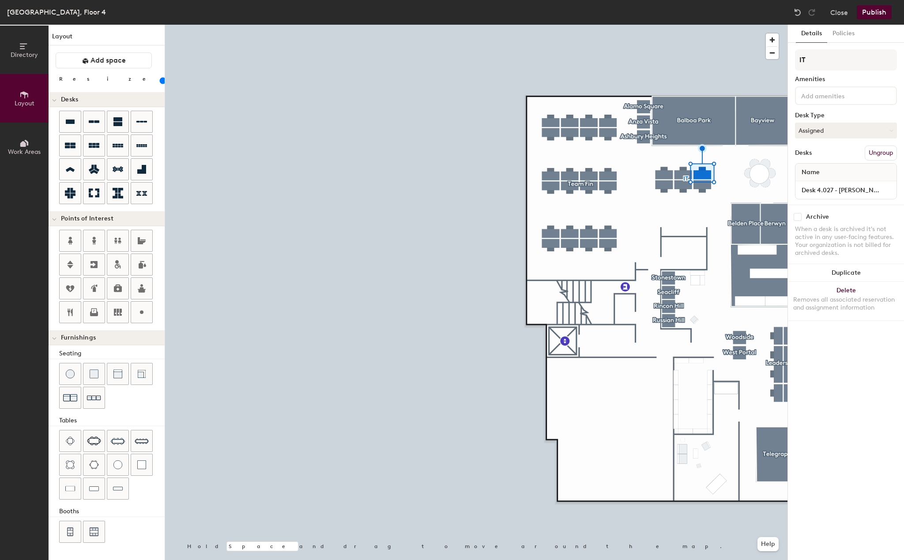
click at [856, 89] on div at bounding box center [846, 95] width 102 height 19
click at [830, 116] on div "Adjustable Height" at bounding box center [845, 116] width 99 height 13
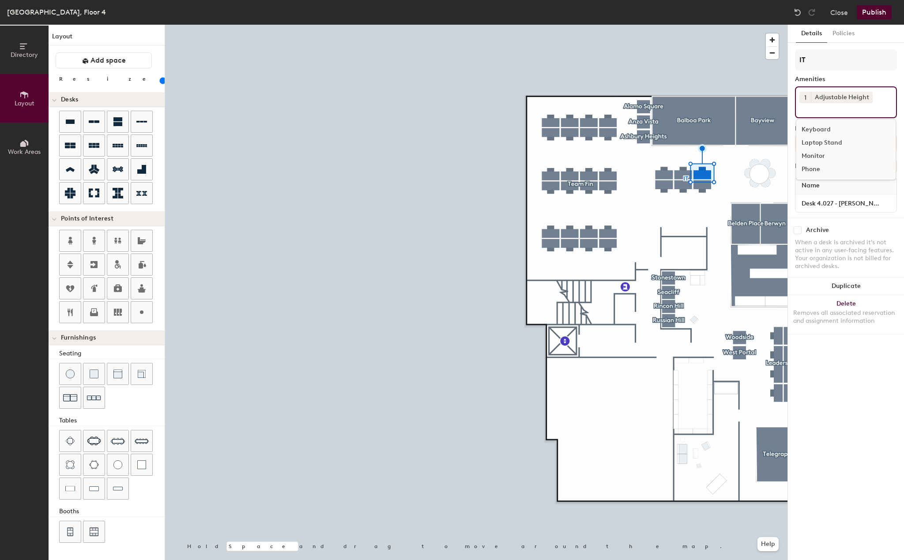
click at [806, 146] on div "Laptop Stand" at bounding box center [845, 142] width 99 height 13
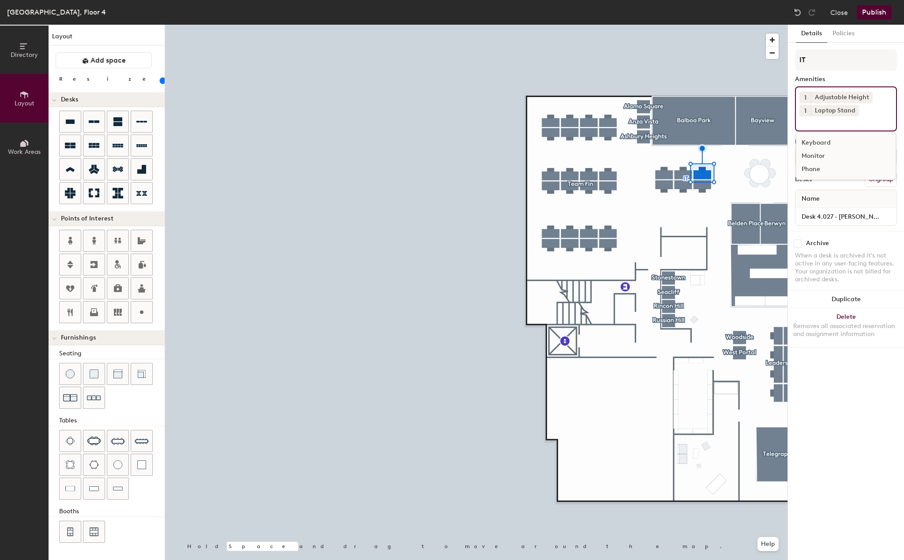
click at [807, 152] on div "Monitor" at bounding box center [845, 156] width 99 height 13
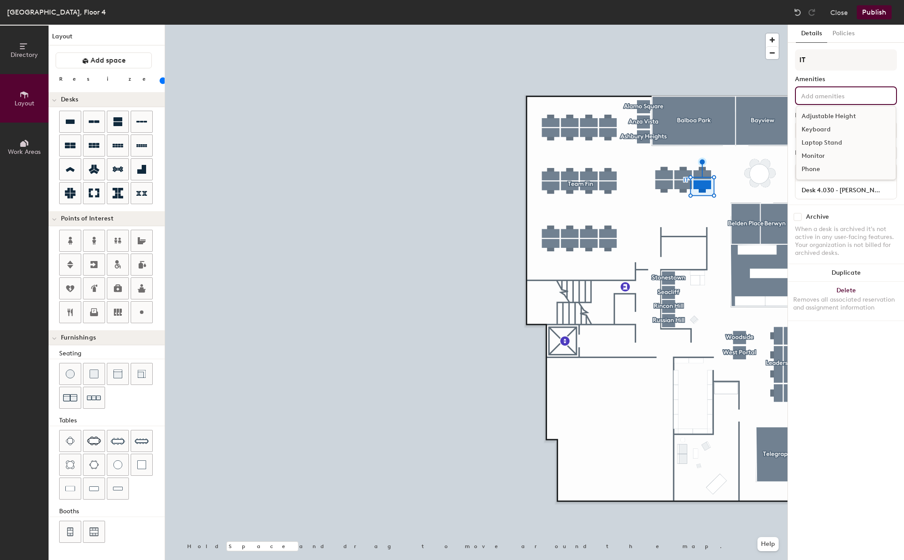
click at [862, 92] on input at bounding box center [838, 95] width 79 height 11
click at [832, 116] on div "Adjustable Height" at bounding box center [845, 116] width 99 height 13
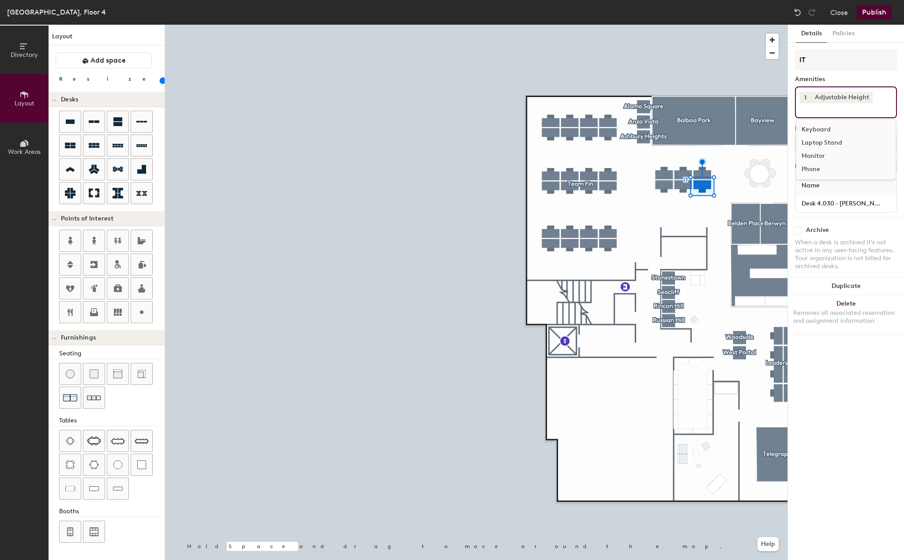
click at [823, 141] on div "Laptop Stand" at bounding box center [845, 142] width 99 height 13
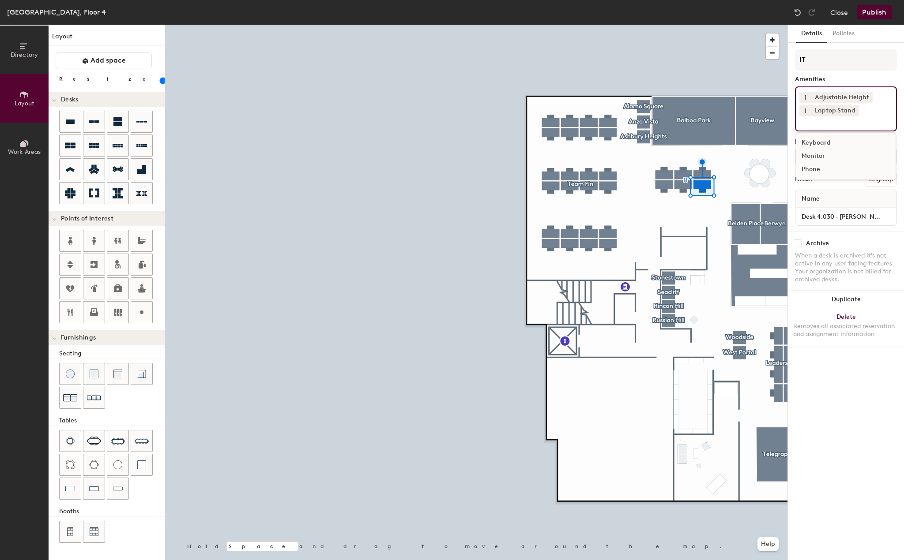
click at [815, 152] on div "Monitor" at bounding box center [845, 156] width 99 height 13
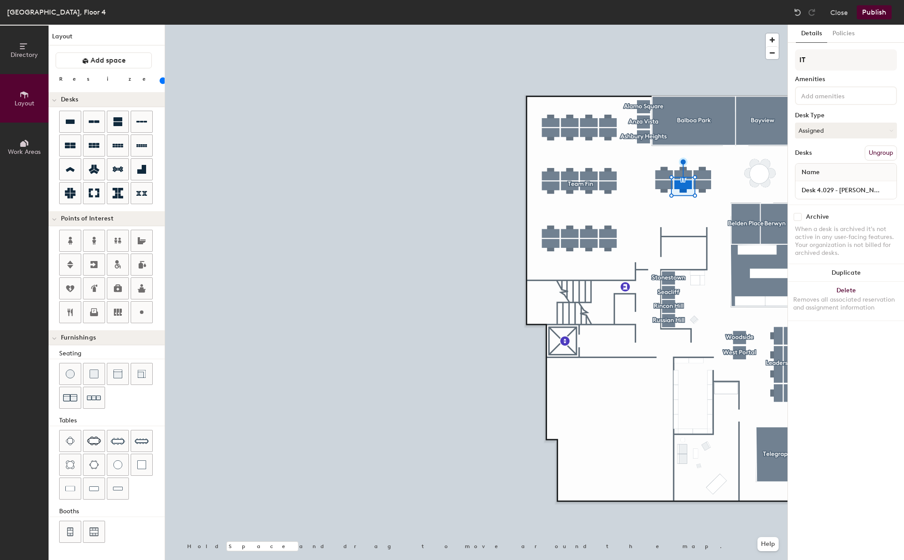
click at [862, 88] on div at bounding box center [846, 95] width 102 height 19
click at [829, 116] on div "Adjustable Height" at bounding box center [845, 116] width 99 height 13
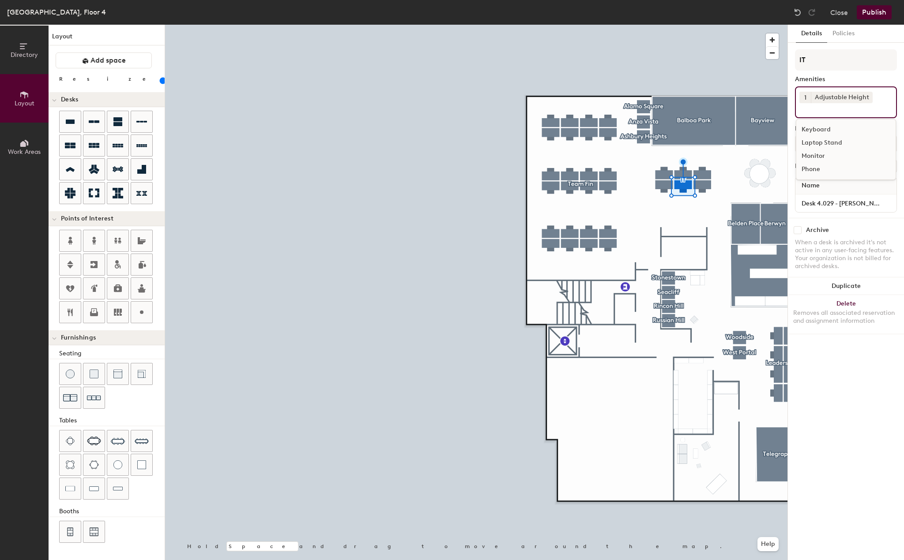
click at [825, 139] on div "Laptop Stand" at bounding box center [845, 142] width 99 height 13
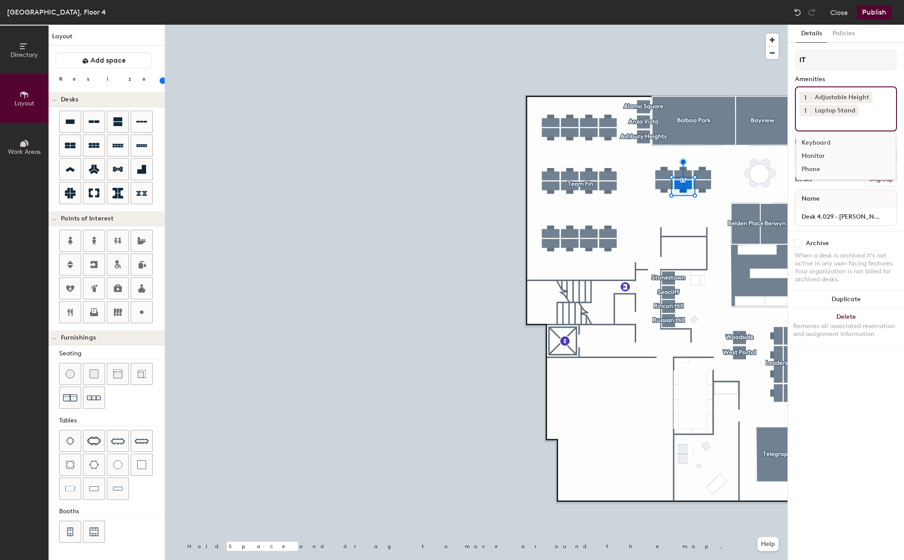
click at [818, 153] on div "Monitor" at bounding box center [845, 156] width 99 height 13
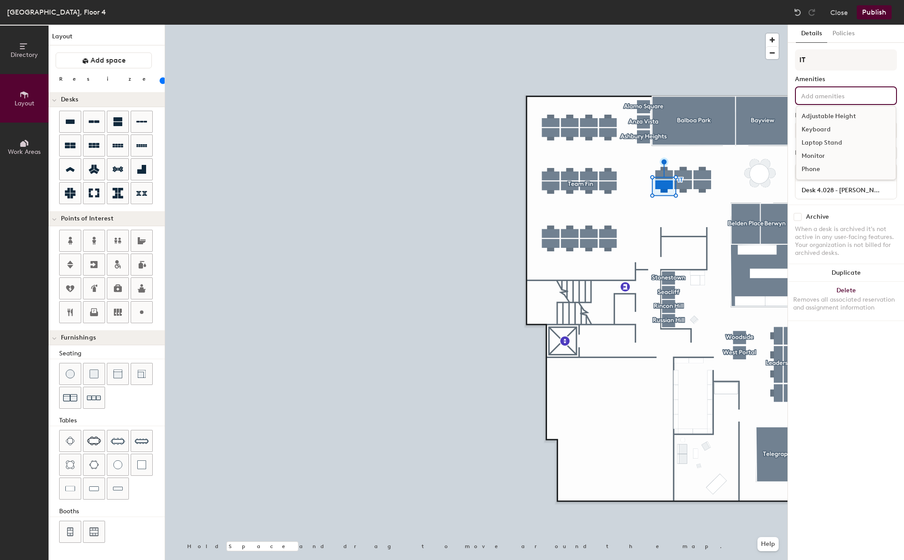
click at [843, 97] on input at bounding box center [838, 95] width 79 height 11
click at [835, 118] on div "Adjustable Height" at bounding box center [845, 116] width 99 height 13
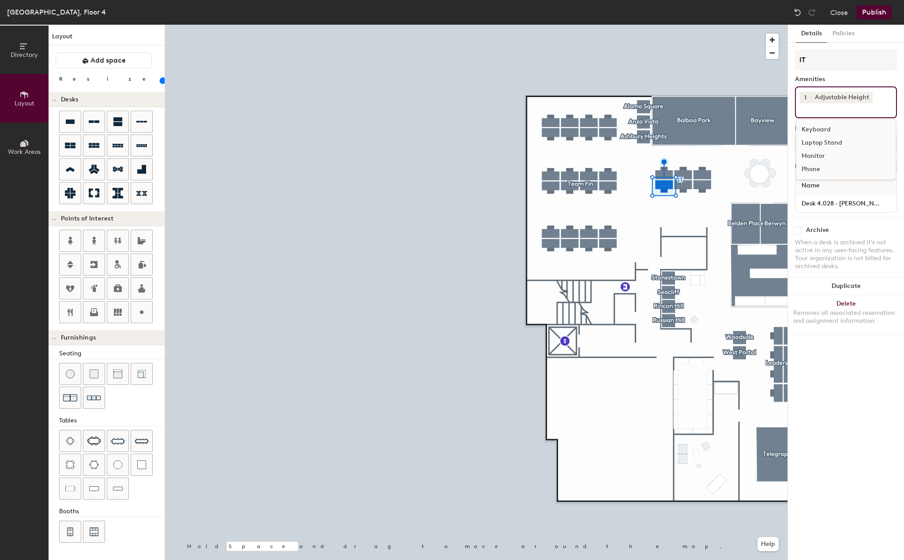
click at [826, 142] on div "Laptop Stand" at bounding box center [845, 142] width 99 height 13
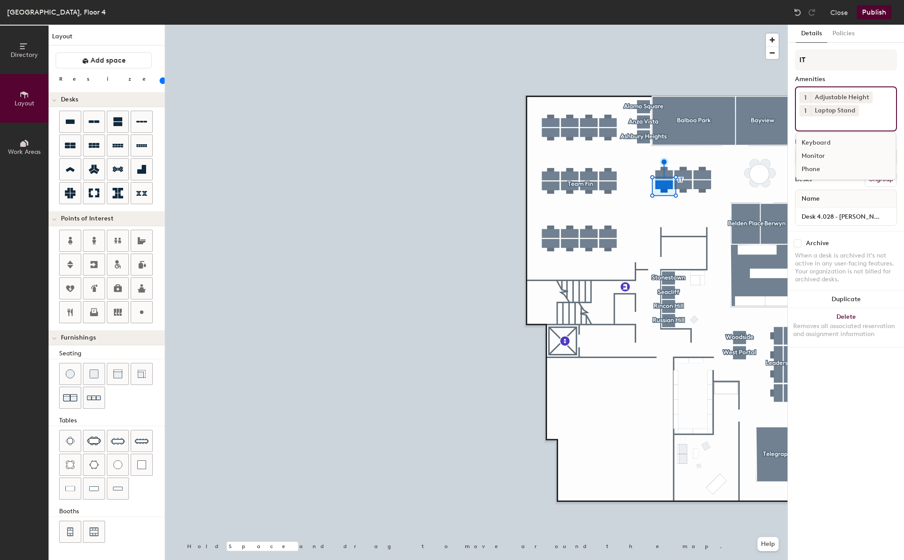
click at [815, 160] on div "Monitor" at bounding box center [845, 156] width 99 height 13
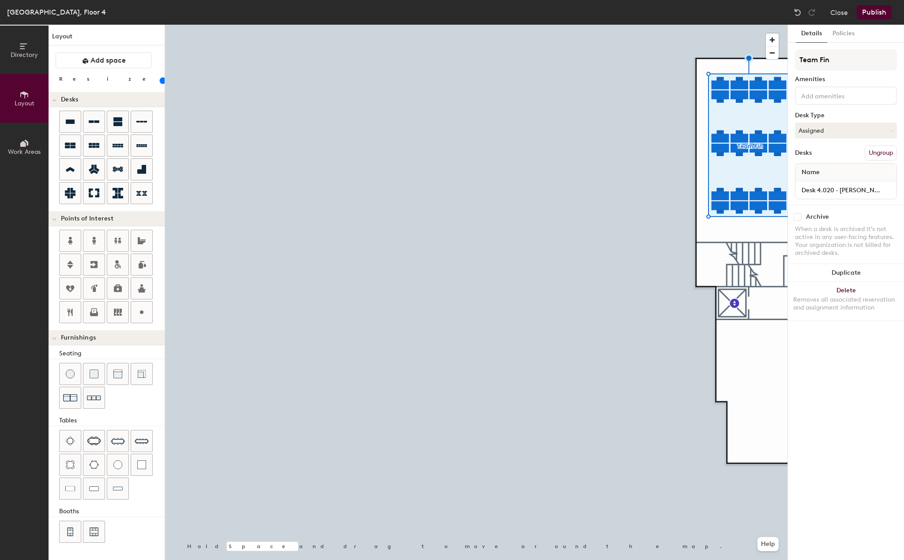
click at [853, 88] on div at bounding box center [846, 95] width 102 height 19
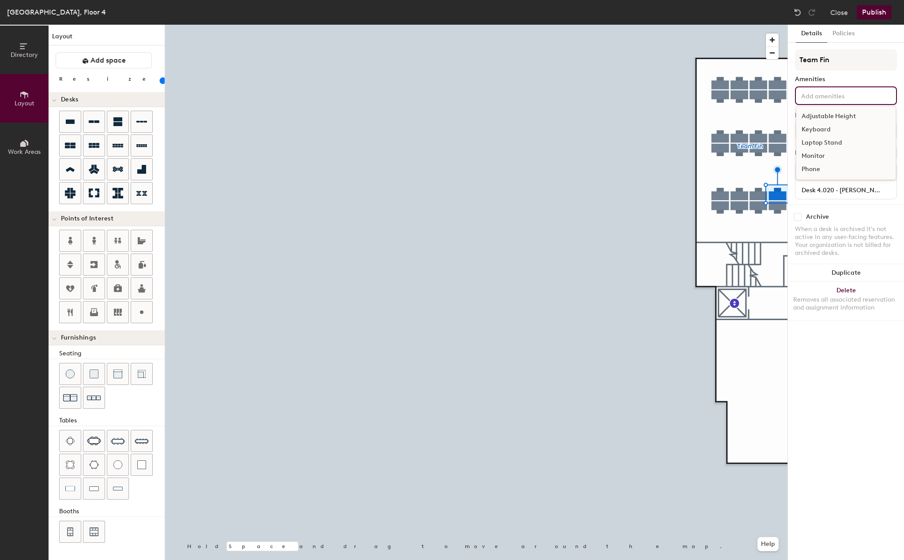
click at [824, 118] on div "Adjustable Height" at bounding box center [845, 116] width 99 height 13
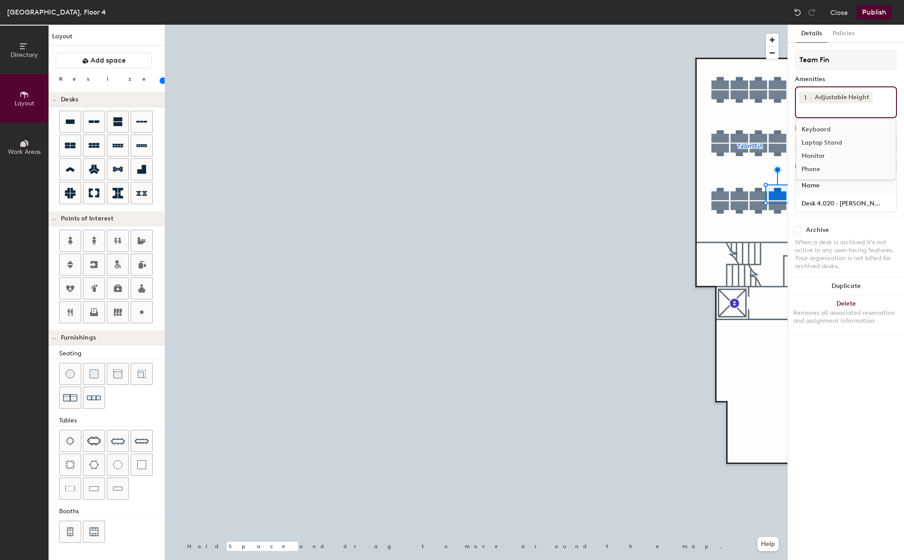
click at [822, 140] on div "Laptop Stand" at bounding box center [845, 142] width 99 height 13
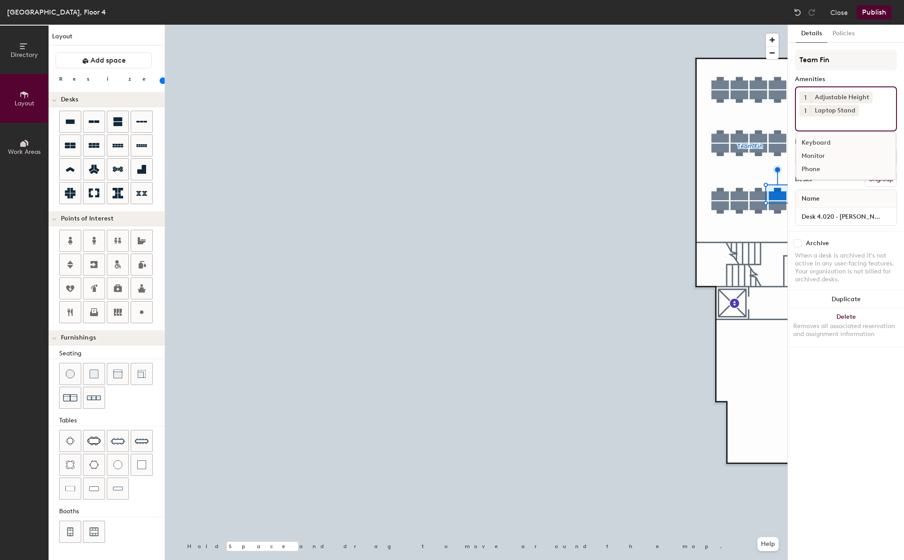
click at [820, 153] on div "Monitor" at bounding box center [845, 156] width 99 height 13
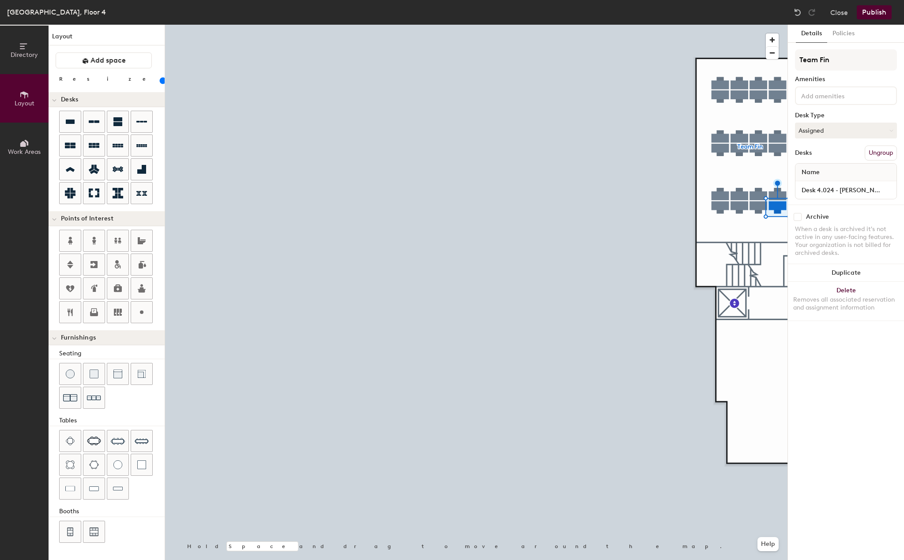
click at [829, 97] on input at bounding box center [838, 95] width 79 height 11
click at [821, 117] on div "Adjustable Height" at bounding box center [845, 116] width 99 height 13
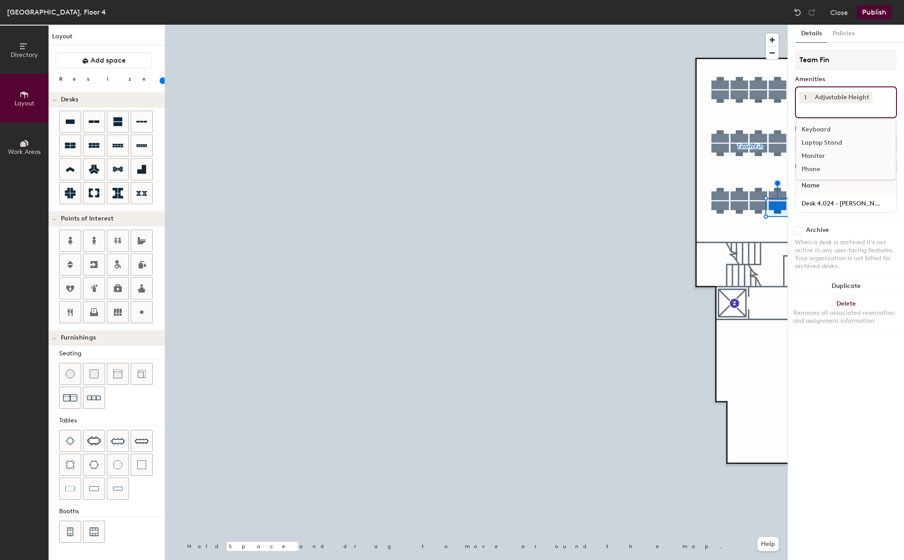
click at [819, 141] on div "Laptop Stand" at bounding box center [845, 142] width 99 height 13
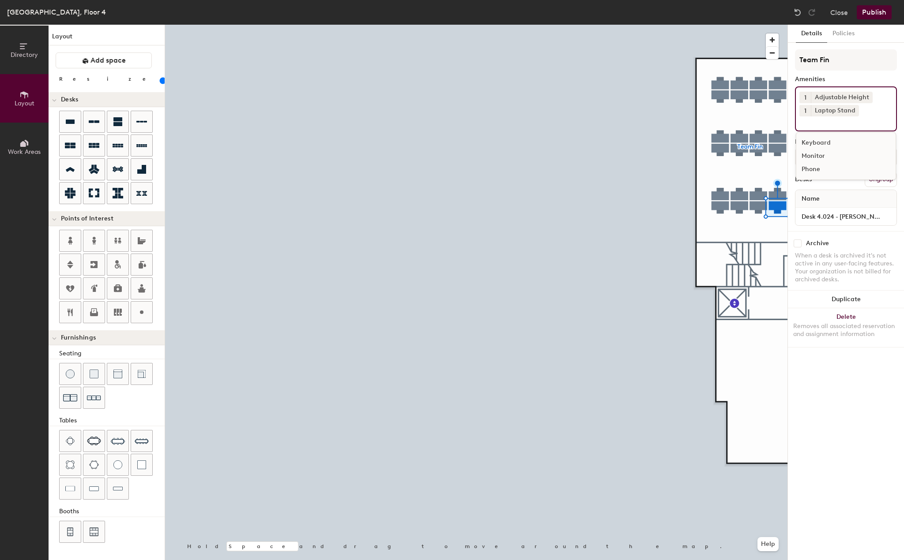
click at [817, 153] on div "Monitor" at bounding box center [845, 156] width 99 height 13
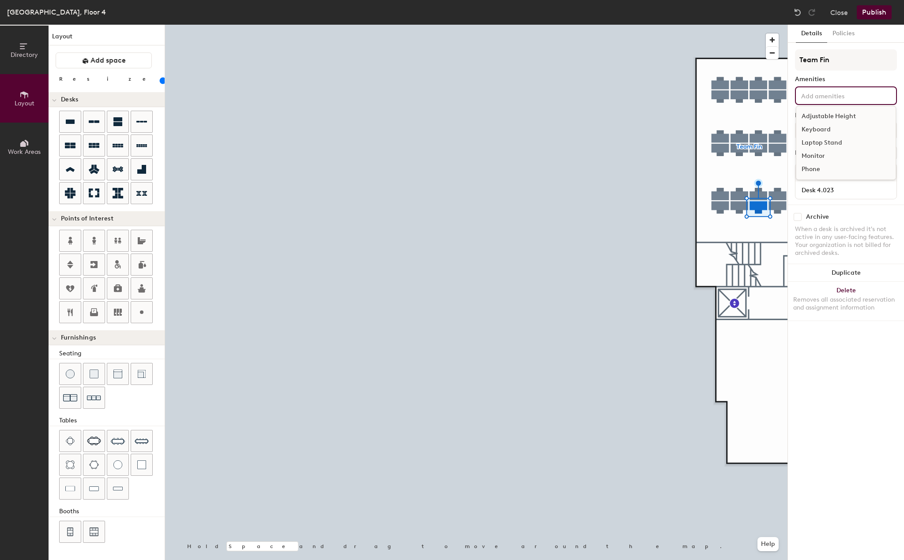
click at [831, 100] on input at bounding box center [838, 95] width 79 height 11
click at [825, 116] on div "Adjustable Height" at bounding box center [845, 116] width 99 height 13
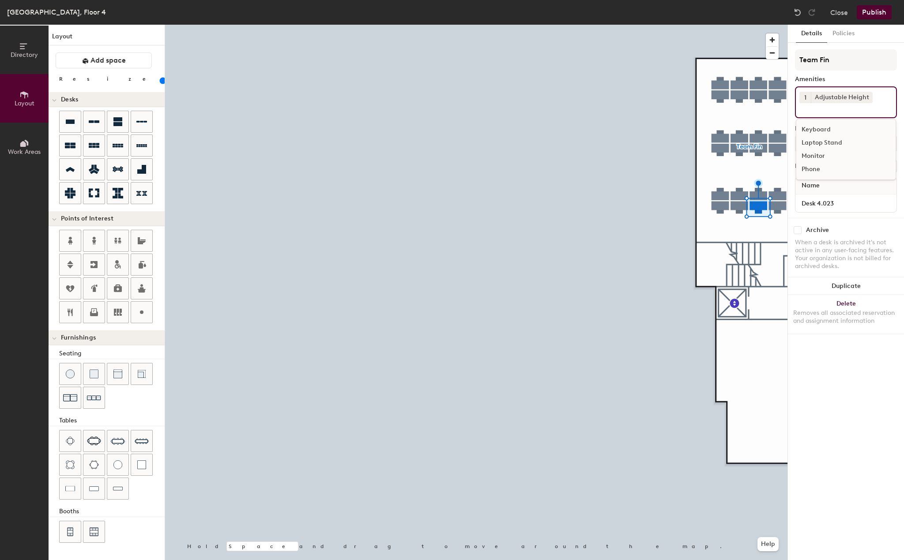
click at [822, 146] on div "Laptop Stand" at bounding box center [845, 142] width 99 height 13
click at [814, 154] on div "Monitor" at bounding box center [845, 156] width 99 height 13
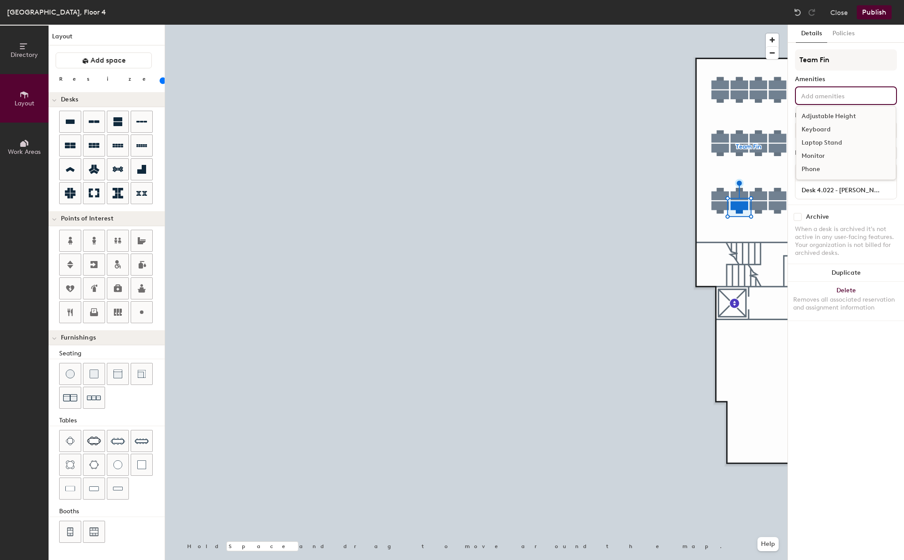
click at [853, 94] on input at bounding box center [838, 95] width 79 height 11
click at [821, 143] on div "Laptop Stand" at bounding box center [845, 142] width 99 height 13
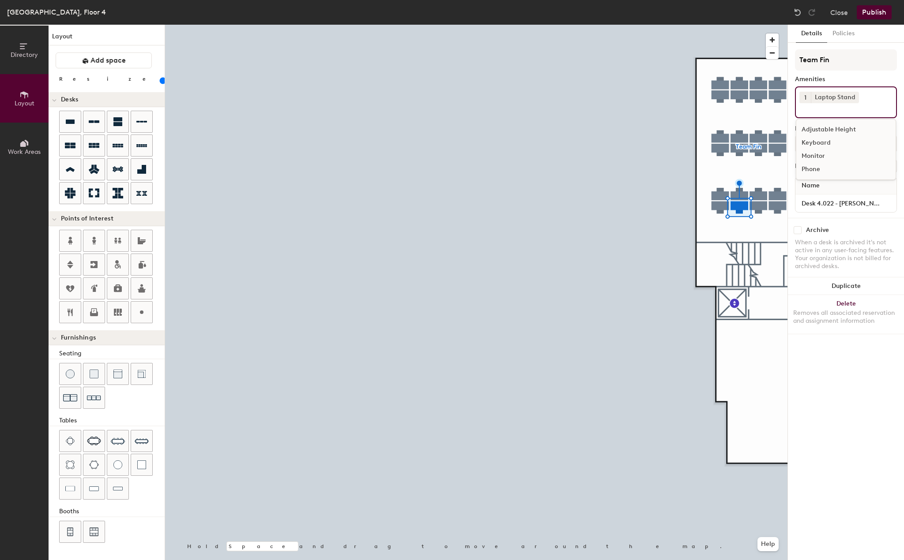
click at [825, 133] on div "Adjustable Height" at bounding box center [845, 129] width 99 height 13
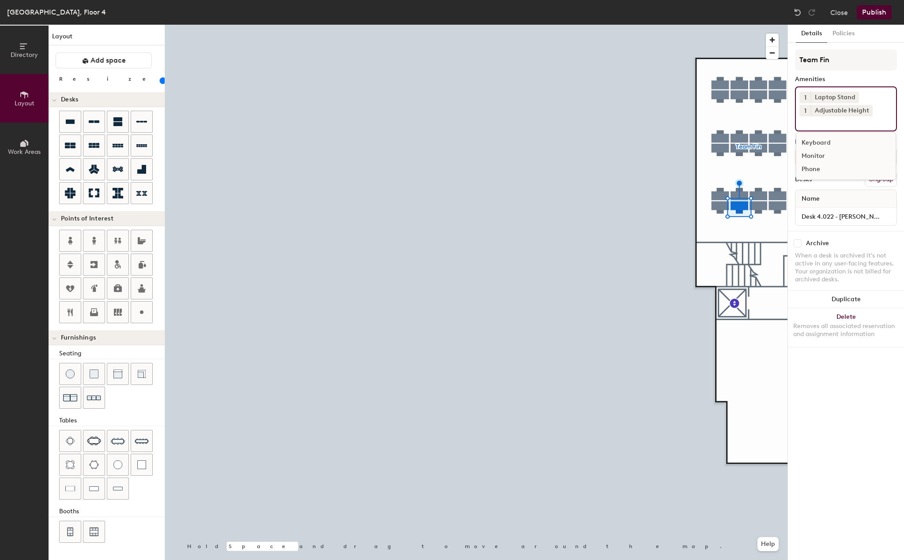
click at [817, 158] on div "Monitor" at bounding box center [845, 156] width 99 height 13
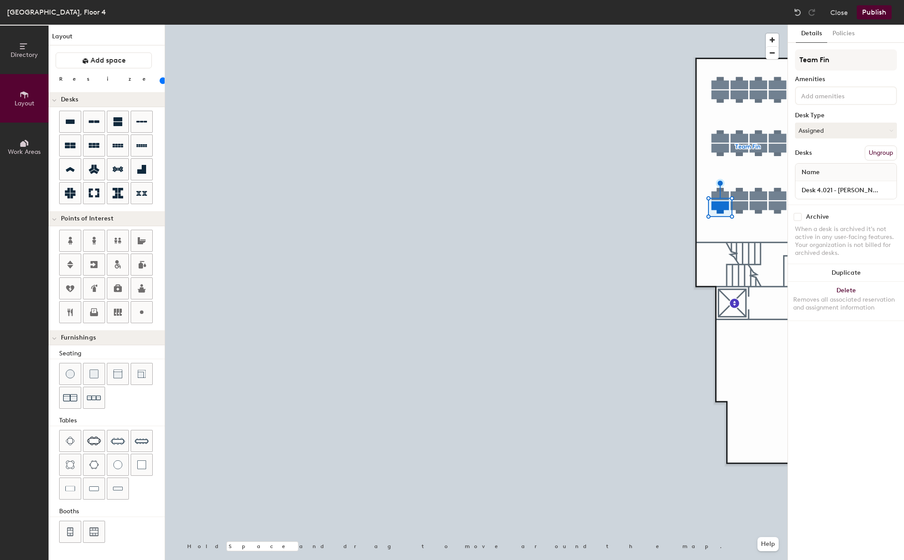
click at [832, 101] on div at bounding box center [846, 95] width 102 height 19
click at [829, 114] on div "Adjustable Height" at bounding box center [845, 116] width 99 height 13
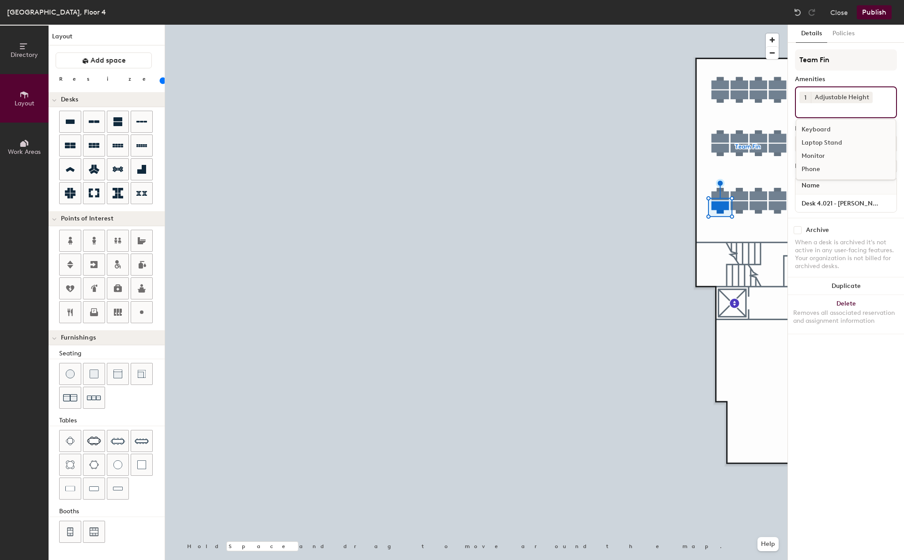
click at [826, 143] on div "Laptop Stand" at bounding box center [845, 142] width 99 height 13
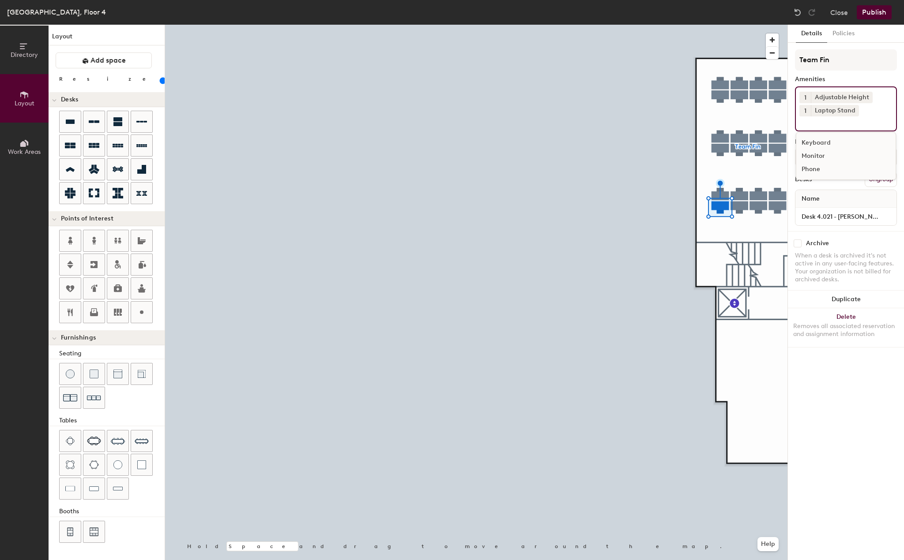
click at [821, 154] on div "Monitor" at bounding box center [845, 156] width 99 height 13
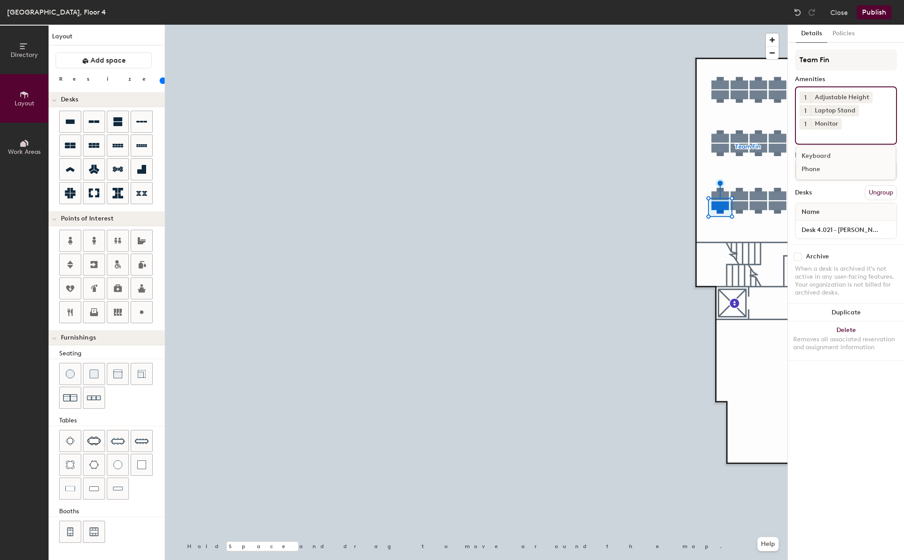
click at [711, 25] on div at bounding box center [476, 25] width 622 height 0
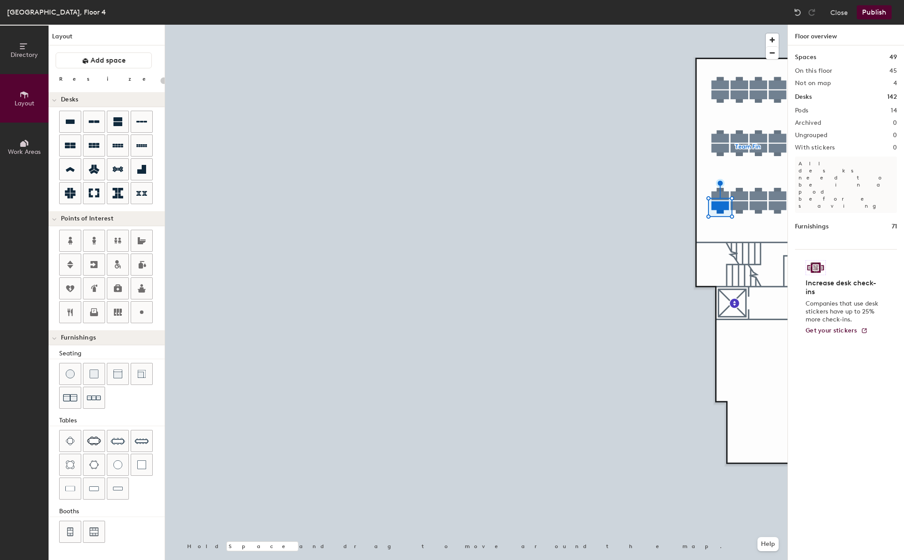
type input "100"
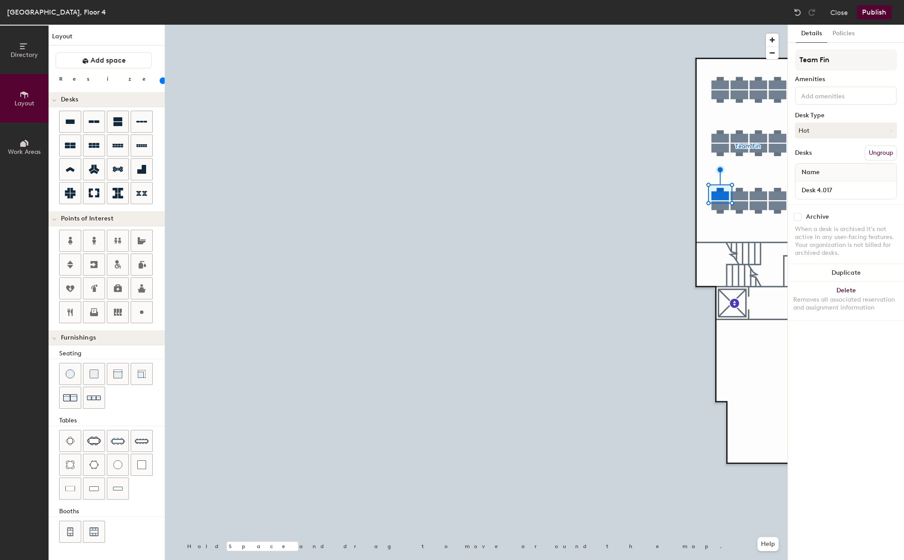
click at [835, 98] on input at bounding box center [838, 95] width 79 height 11
click at [829, 113] on div "Adjustable Height" at bounding box center [845, 116] width 99 height 13
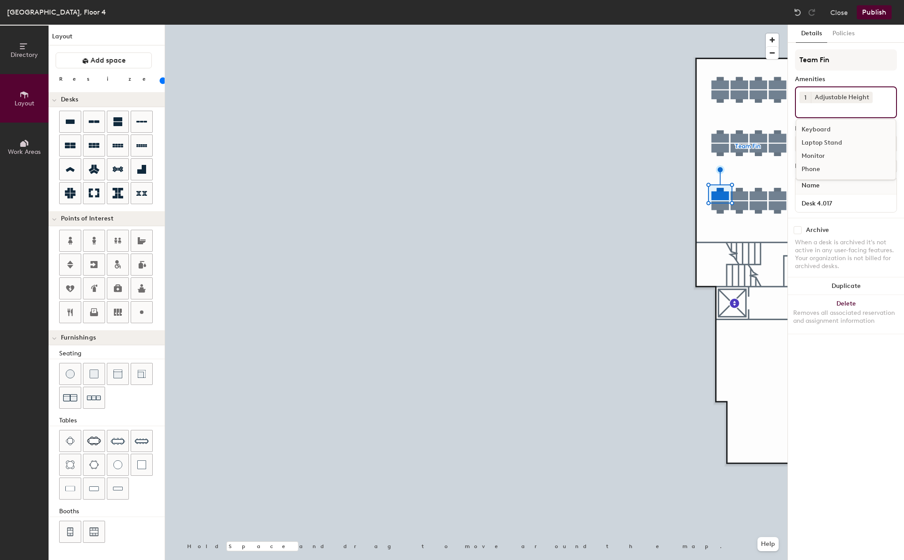
click at [827, 145] on div "Laptop Stand" at bounding box center [845, 142] width 99 height 13
click at [820, 151] on div "Monitor" at bounding box center [845, 156] width 99 height 13
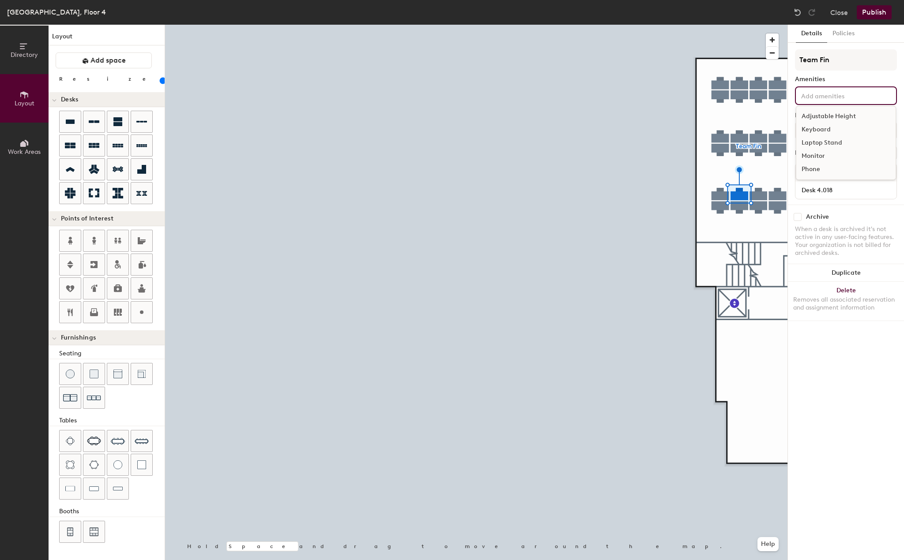
click at [836, 90] on input at bounding box center [838, 95] width 79 height 11
click at [822, 115] on div "Adjustable Height" at bounding box center [845, 116] width 99 height 13
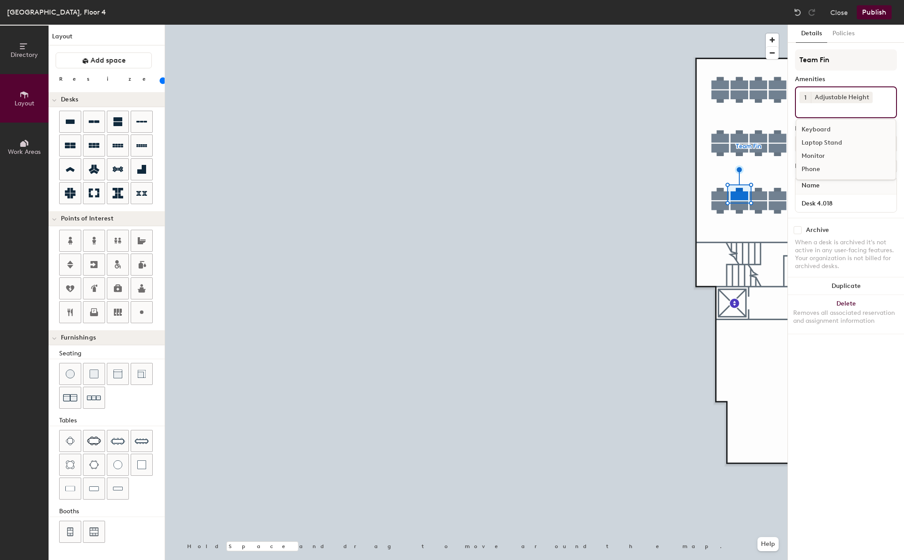
click at [822, 140] on div "Laptop Stand" at bounding box center [845, 142] width 99 height 13
click at [820, 157] on div "Monitor" at bounding box center [845, 156] width 99 height 13
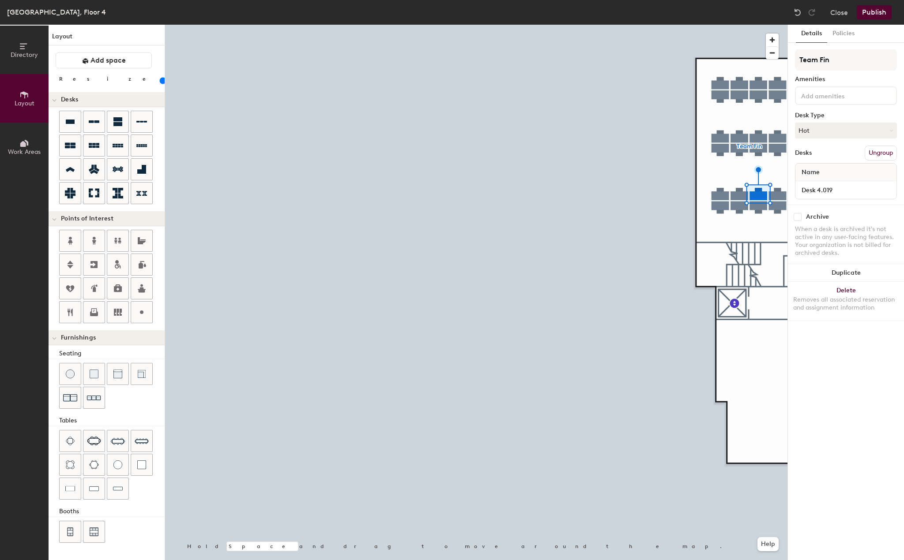
click at [833, 99] on input at bounding box center [838, 95] width 79 height 11
click at [833, 114] on div "Adjustable Height" at bounding box center [845, 116] width 99 height 13
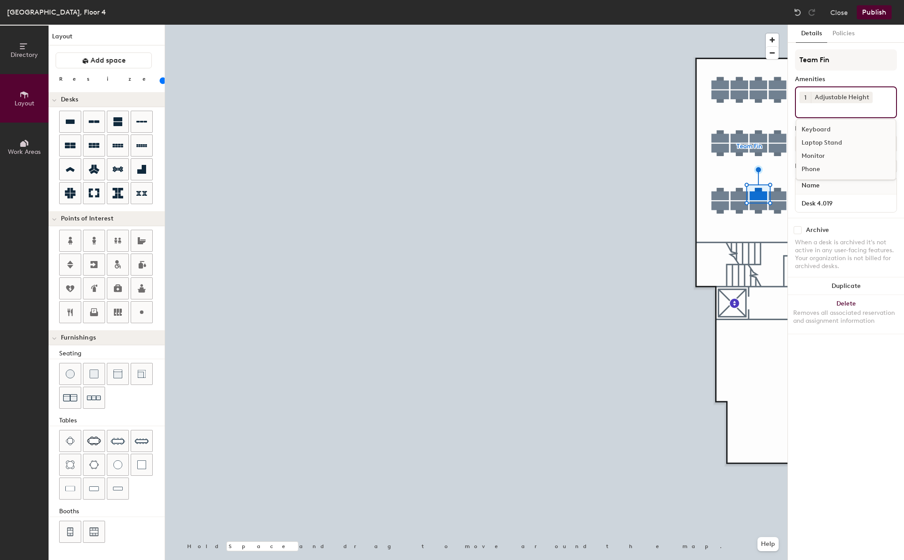
click at [827, 140] on div "Laptop Stand" at bounding box center [845, 142] width 99 height 13
click at [823, 151] on div "Monitor" at bounding box center [845, 156] width 99 height 13
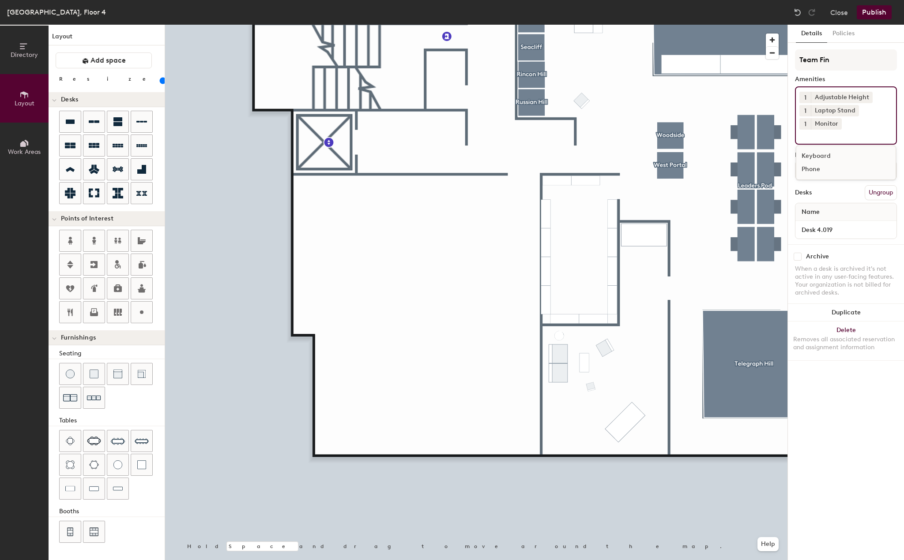
click at [746, 25] on div at bounding box center [476, 25] width 622 height 0
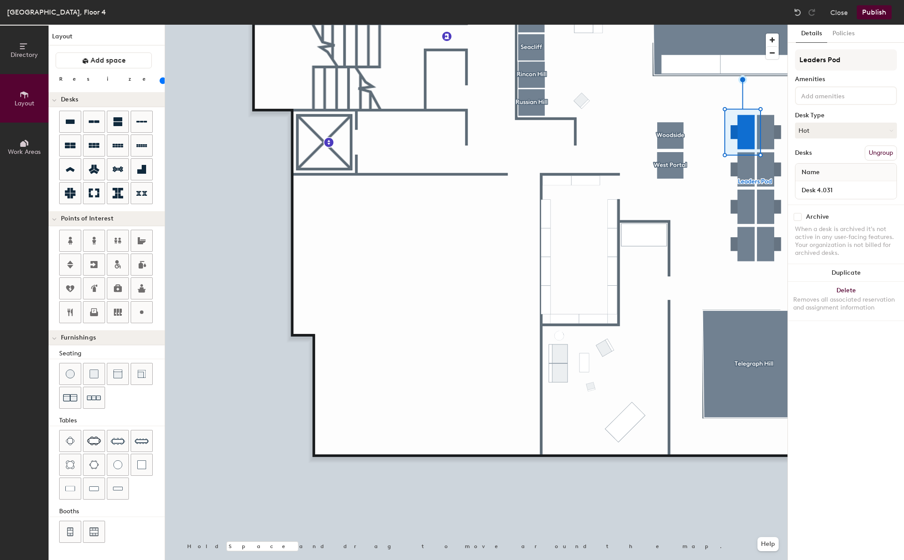
click at [856, 94] on input at bounding box center [838, 95] width 79 height 11
click at [845, 117] on div "Adjustable Height" at bounding box center [845, 116] width 99 height 13
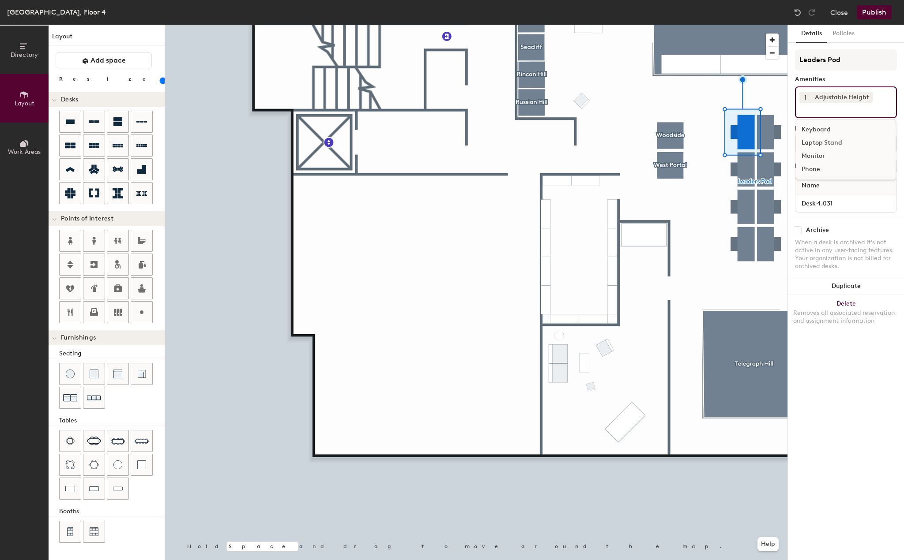
click at [825, 140] on div "Laptop Stand" at bounding box center [845, 142] width 99 height 13
click at [814, 157] on div "Monitor" at bounding box center [845, 156] width 99 height 13
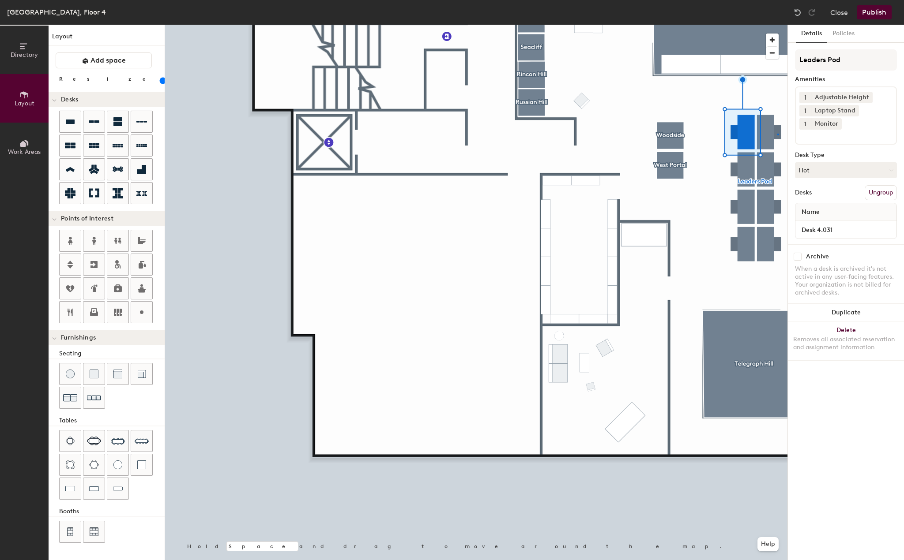
click at [777, 25] on div at bounding box center [476, 25] width 622 height 0
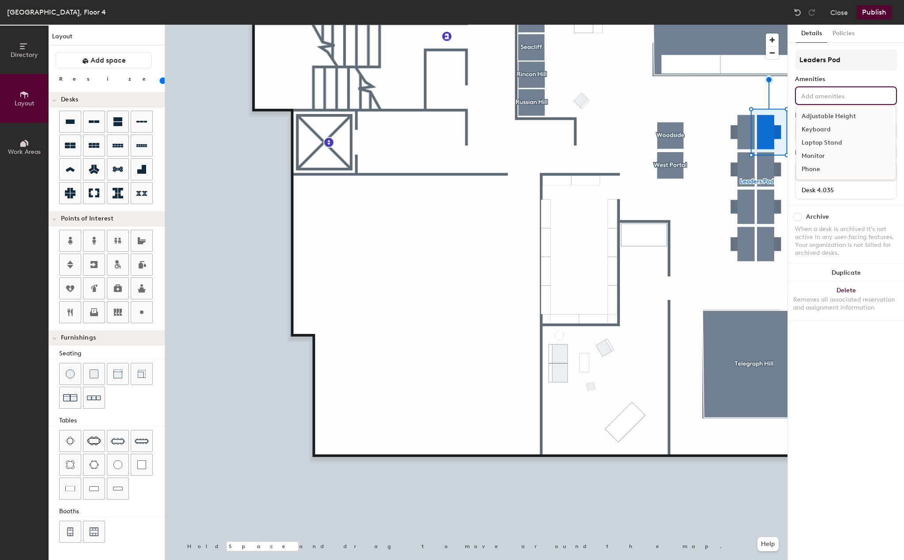
click at [847, 94] on input at bounding box center [838, 95] width 79 height 11
click at [830, 116] on div "Adjustable Height" at bounding box center [845, 116] width 99 height 13
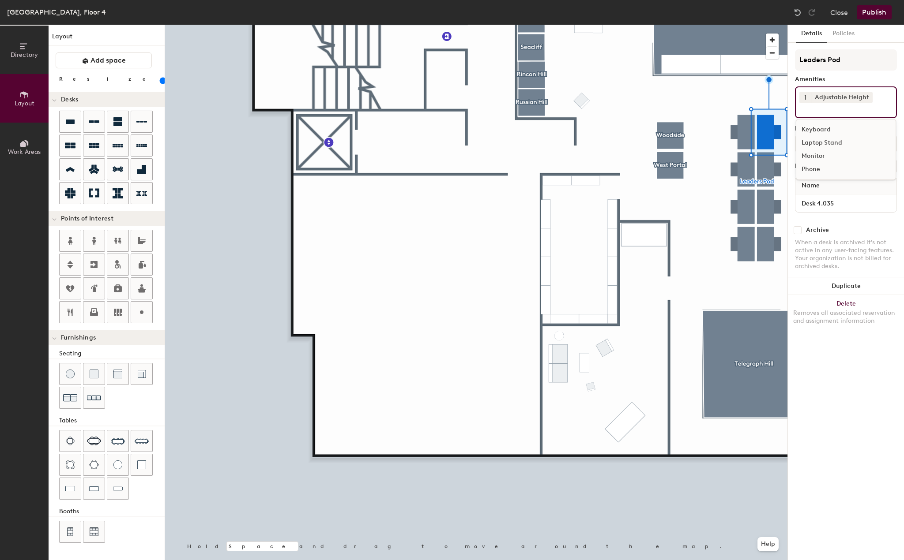
click at [823, 141] on div "Laptop Stand" at bounding box center [845, 142] width 99 height 13
click at [822, 156] on div "Monitor" at bounding box center [845, 156] width 99 height 13
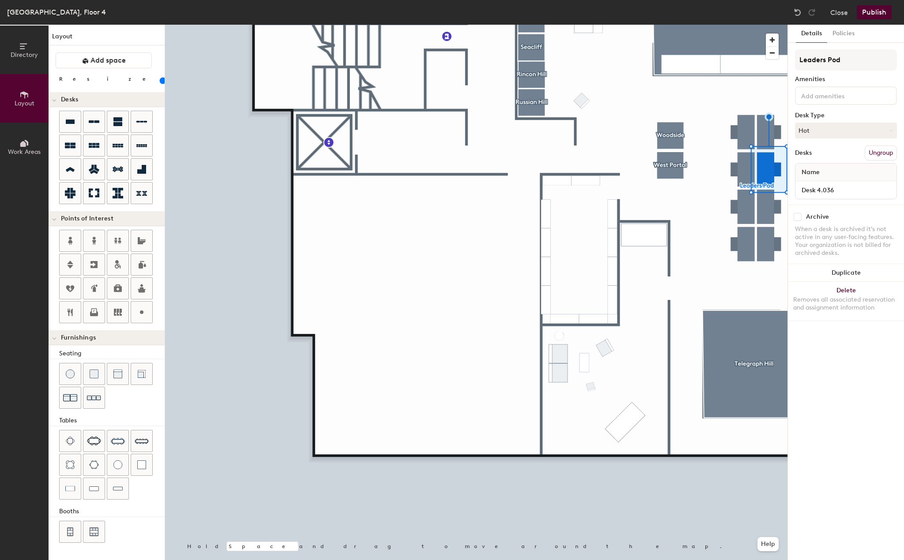
click at [823, 107] on div "Leaders Pod Amenities Desk Type Hot Desks Ungroup Name Desk 4.036" at bounding box center [846, 126] width 102 height 155
click at [823, 103] on div at bounding box center [846, 95] width 102 height 19
click at [823, 117] on div "Adjustable Height" at bounding box center [845, 116] width 99 height 13
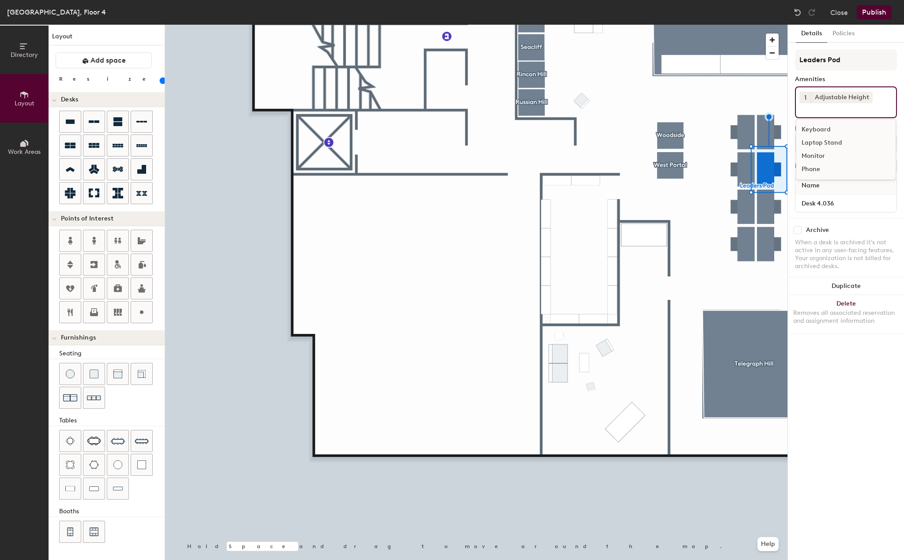
click at [821, 143] on div "Laptop Stand" at bounding box center [845, 142] width 99 height 13
click at [814, 156] on div "Monitor" at bounding box center [845, 156] width 99 height 13
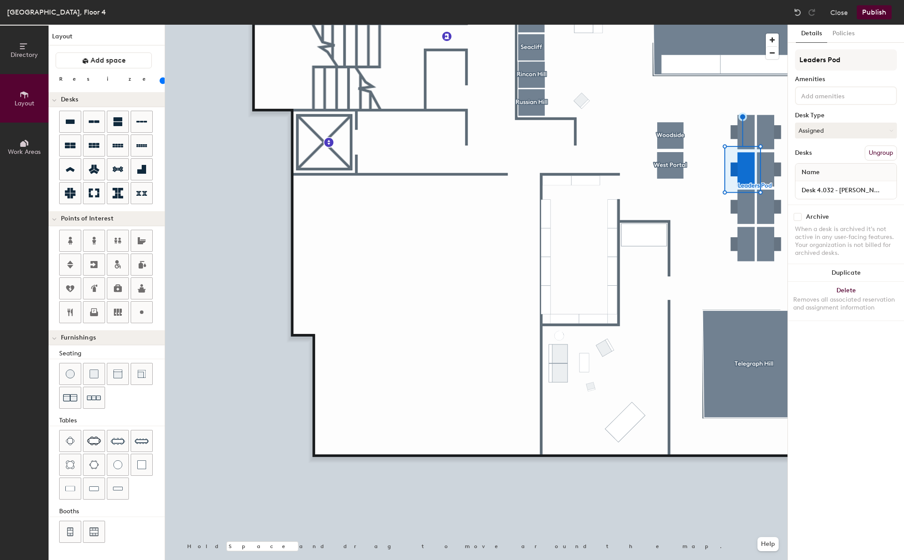
click at [842, 100] on input at bounding box center [838, 95] width 79 height 11
click at [832, 115] on div "Adjustable Height" at bounding box center [845, 116] width 99 height 13
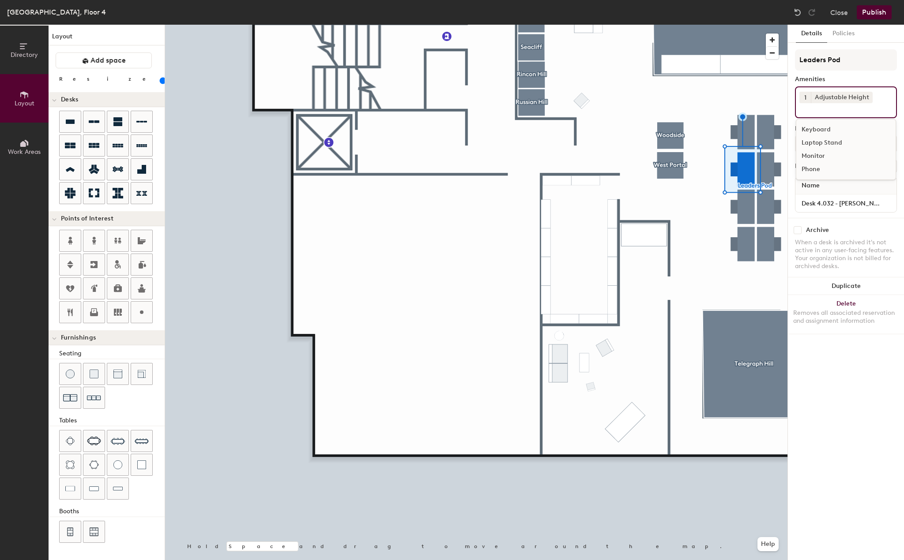
click at [821, 142] on div "Laptop Stand" at bounding box center [845, 142] width 99 height 13
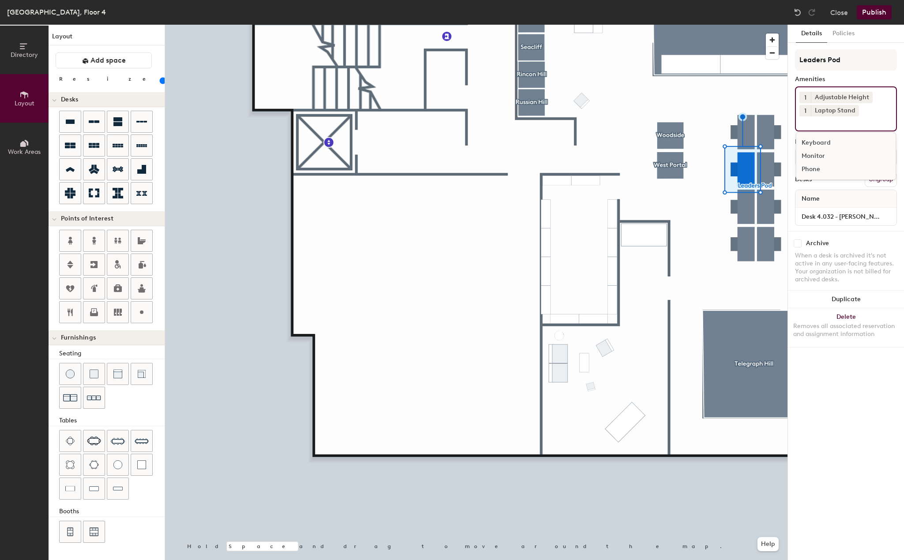
click at [819, 155] on div "Monitor" at bounding box center [845, 156] width 99 height 13
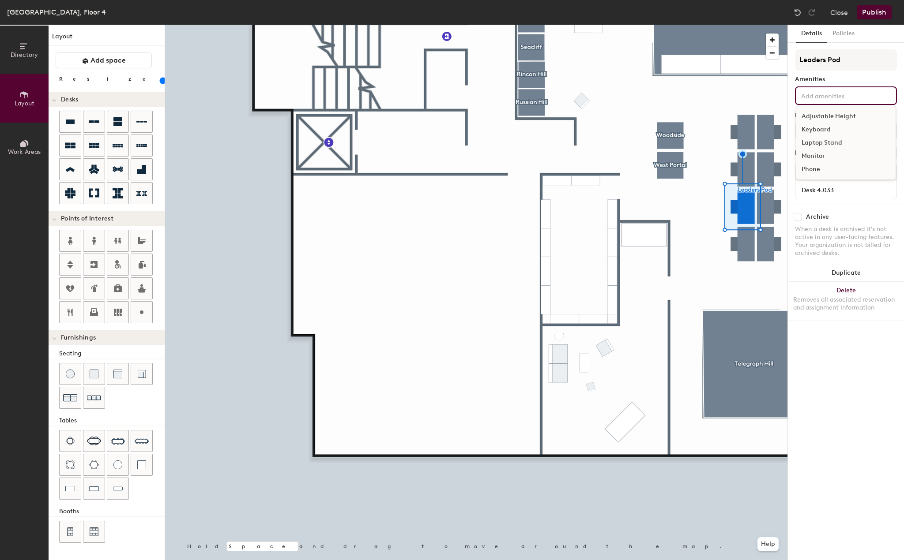
click at [838, 101] on div "Adjustable Height Keyboard Laptop Stand Monitor Phone" at bounding box center [846, 95] width 102 height 19
click at [835, 116] on div "Adjustable Height" at bounding box center [845, 116] width 99 height 13
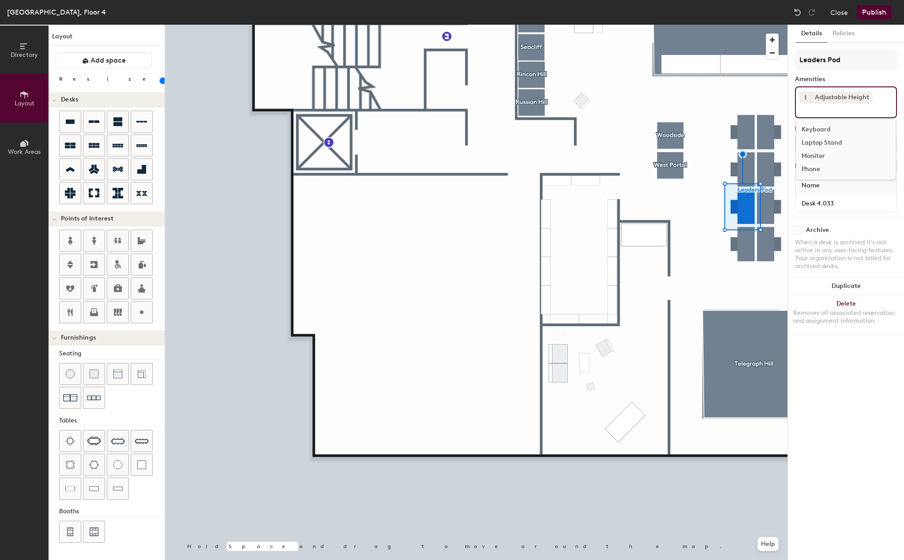
click at [826, 143] on div "Laptop Stand" at bounding box center [845, 142] width 99 height 13
click at [820, 153] on div "Monitor" at bounding box center [845, 156] width 99 height 13
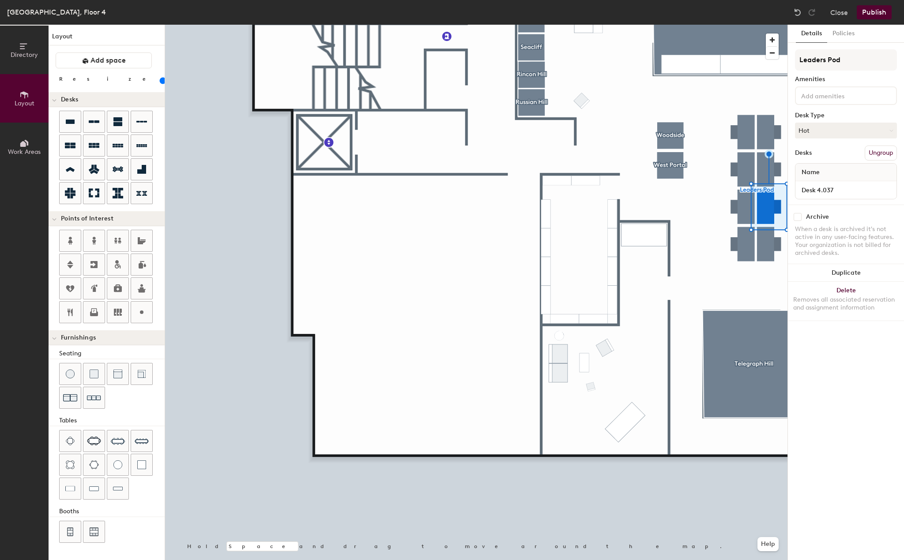
click at [833, 94] on input at bounding box center [838, 95] width 79 height 11
click at [826, 114] on div "Adjustable Height" at bounding box center [845, 116] width 99 height 13
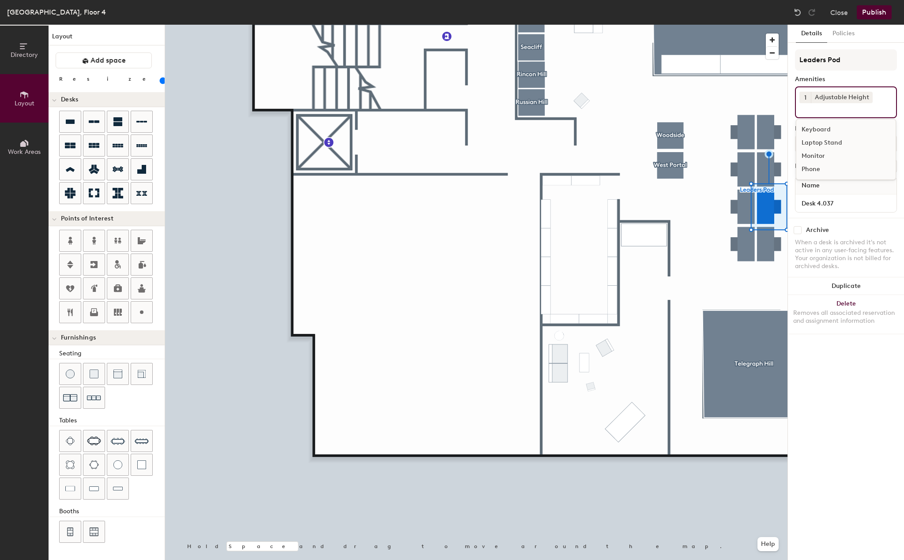
click at [823, 145] on div "Laptop Stand" at bounding box center [845, 142] width 99 height 13
click at [822, 153] on div "Monitor" at bounding box center [845, 156] width 99 height 13
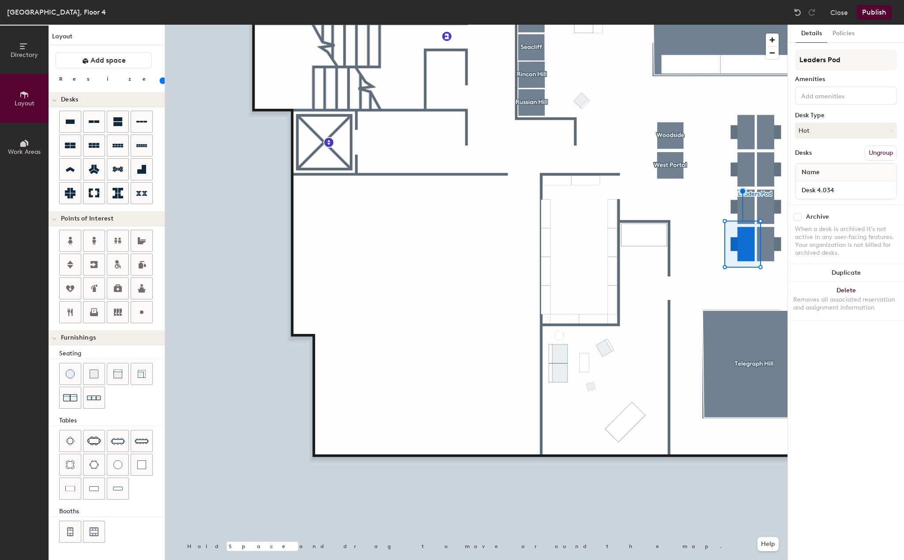
click at [837, 99] on input at bounding box center [838, 95] width 79 height 11
click at [836, 117] on div "Adjustable Height" at bounding box center [845, 116] width 99 height 13
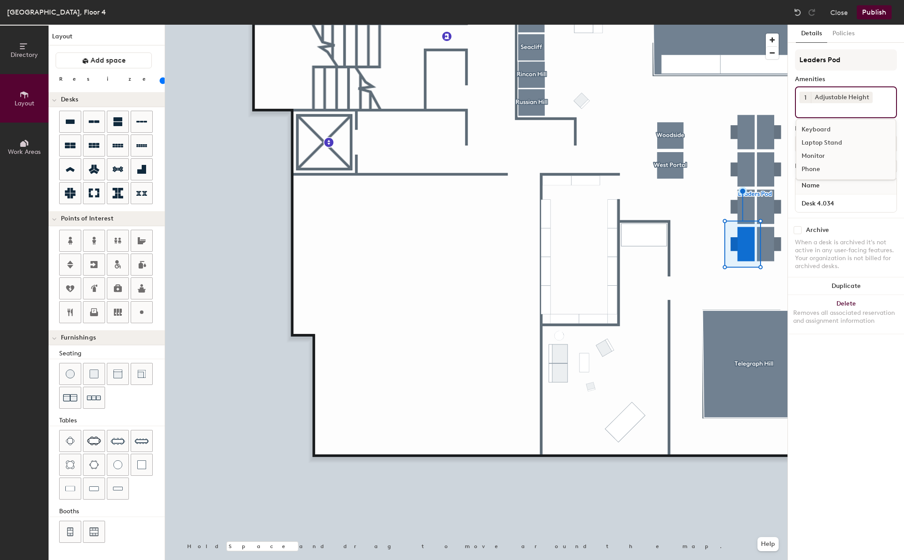
click at [828, 145] on div "Laptop Stand" at bounding box center [845, 142] width 99 height 13
click at [824, 156] on div "Monitor" at bounding box center [845, 156] width 99 height 13
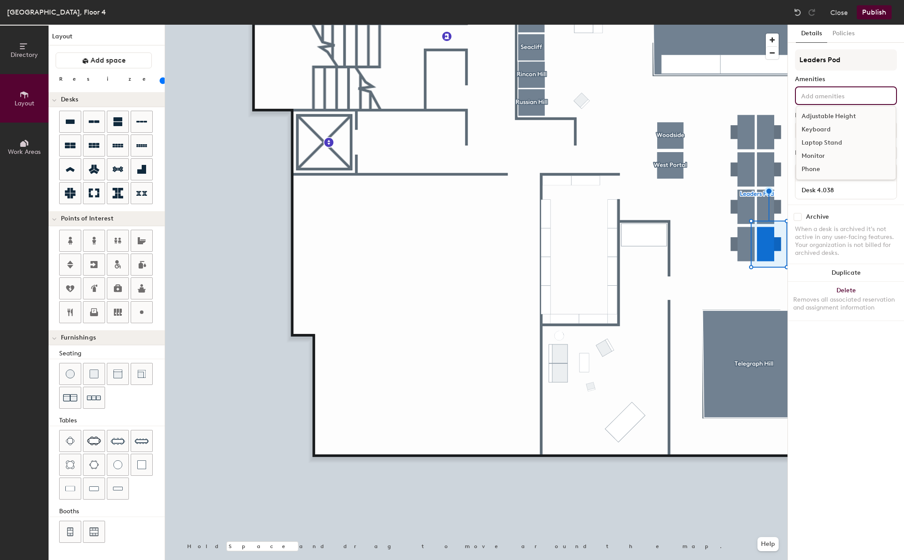
click at [853, 90] on input at bounding box center [838, 95] width 79 height 11
click at [836, 114] on div "Adjustable Height" at bounding box center [845, 116] width 99 height 13
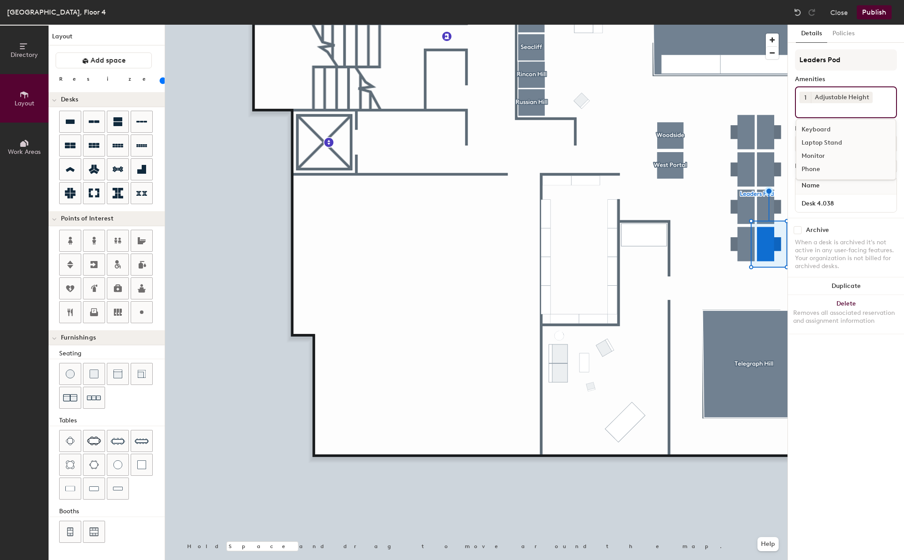
click at [831, 141] on div "Laptop Stand" at bounding box center [845, 142] width 99 height 13
click at [827, 153] on div "Monitor" at bounding box center [845, 156] width 99 height 13
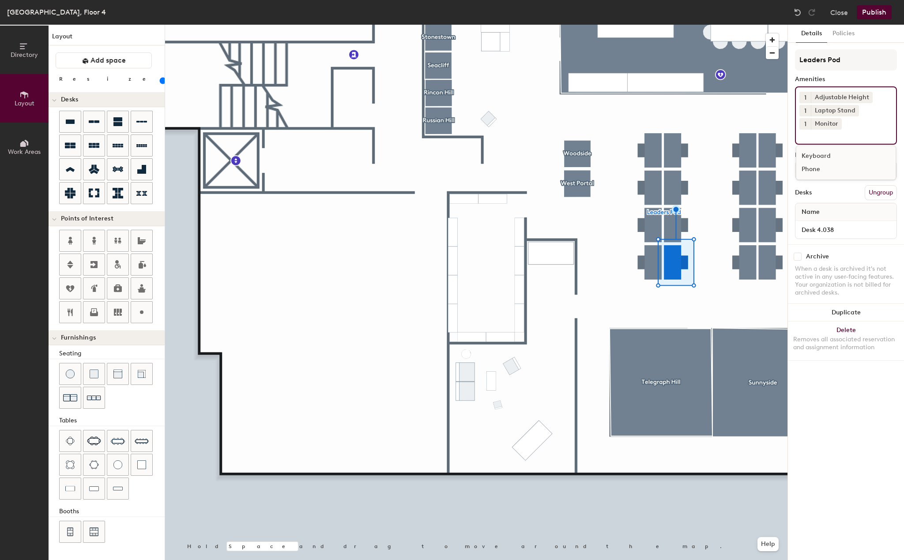
click at [754, 25] on div at bounding box center [476, 25] width 622 height 0
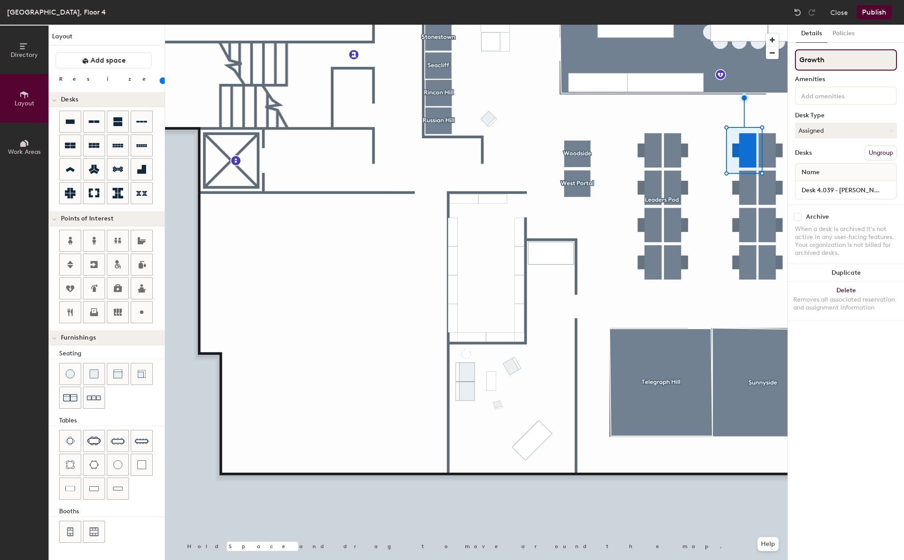
click at [821, 69] on input "Growth" at bounding box center [846, 59] width 102 height 21
click at [821, 93] on input at bounding box center [838, 95] width 79 height 11
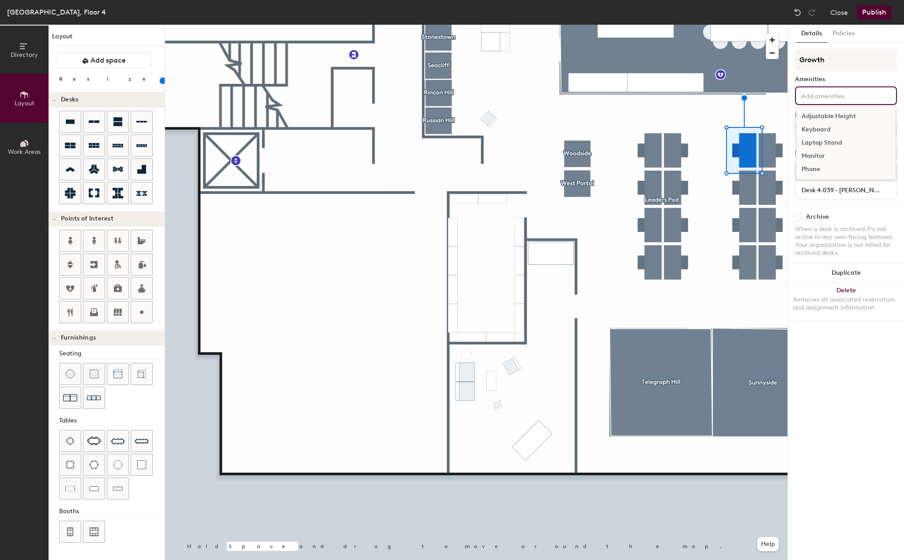
click at [819, 112] on div "Adjustable Height" at bounding box center [845, 116] width 99 height 13
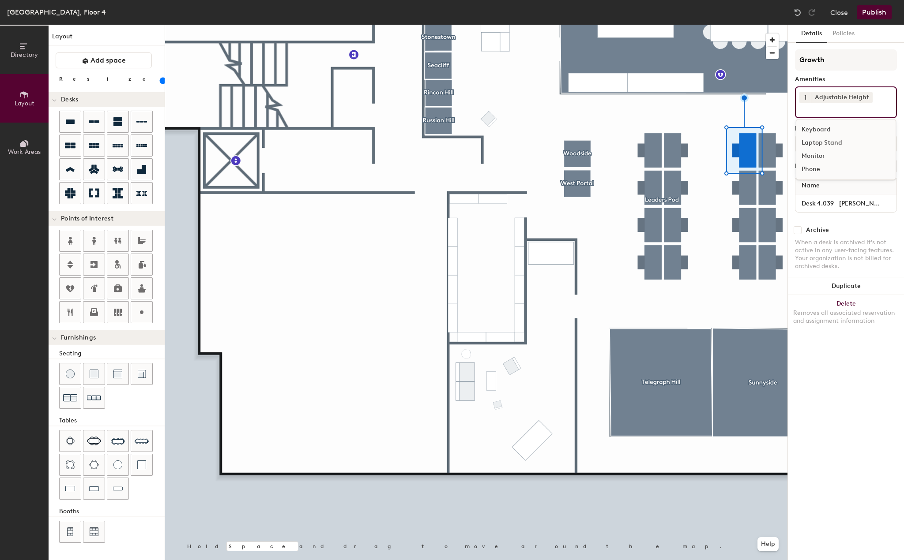
click at [818, 130] on div "Keyboard" at bounding box center [845, 129] width 99 height 13
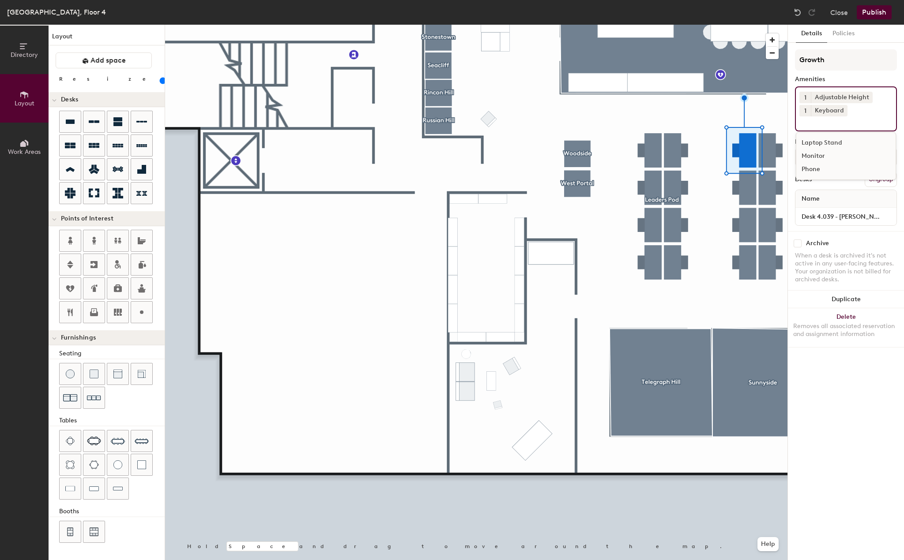
click at [818, 144] on div "Laptop Stand" at bounding box center [845, 142] width 99 height 13
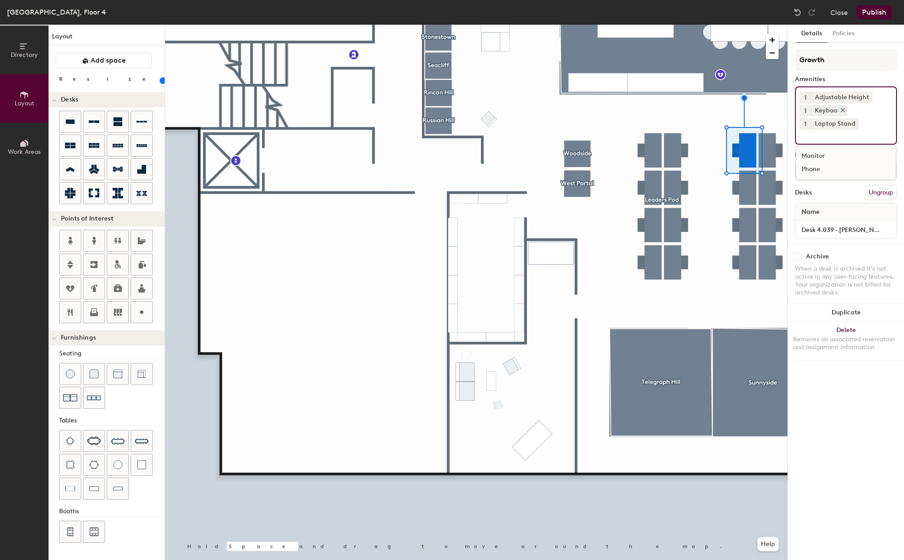
click at [840, 110] on icon at bounding box center [842, 111] width 4 height 4
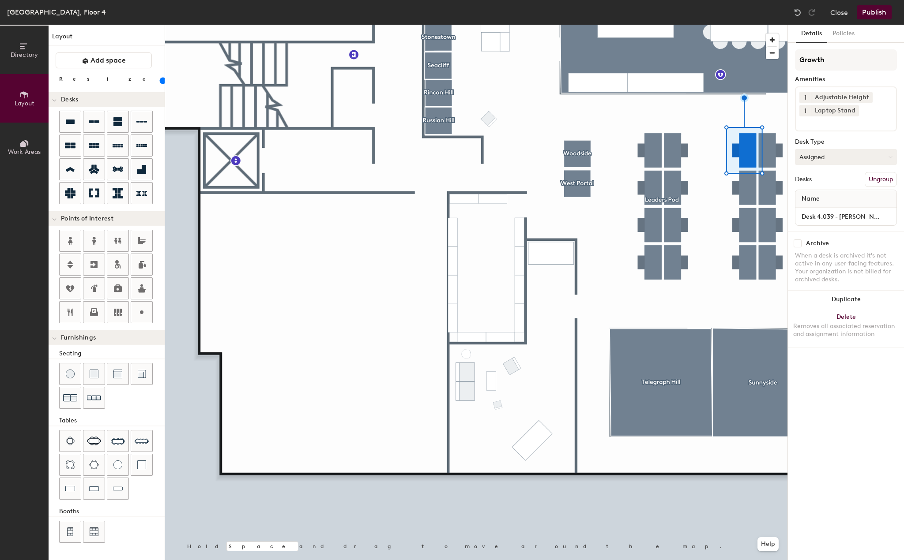
click at [821, 154] on button "Assigned" at bounding box center [846, 157] width 102 height 16
click at [847, 123] on input at bounding box center [838, 121] width 79 height 11
click at [813, 161] on div "Monitor" at bounding box center [845, 156] width 99 height 13
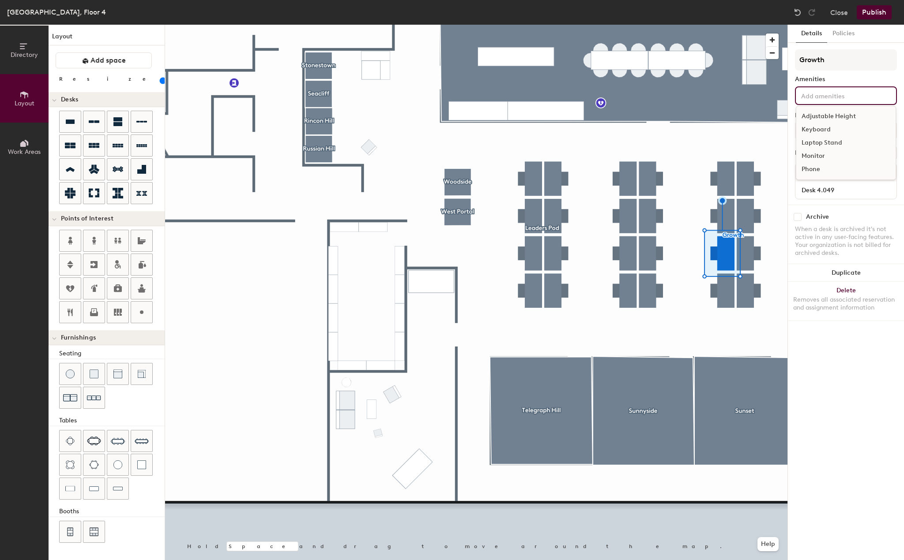
click at [845, 99] on input at bounding box center [838, 95] width 79 height 11
click at [835, 119] on div "Adjustable Height" at bounding box center [845, 116] width 99 height 13
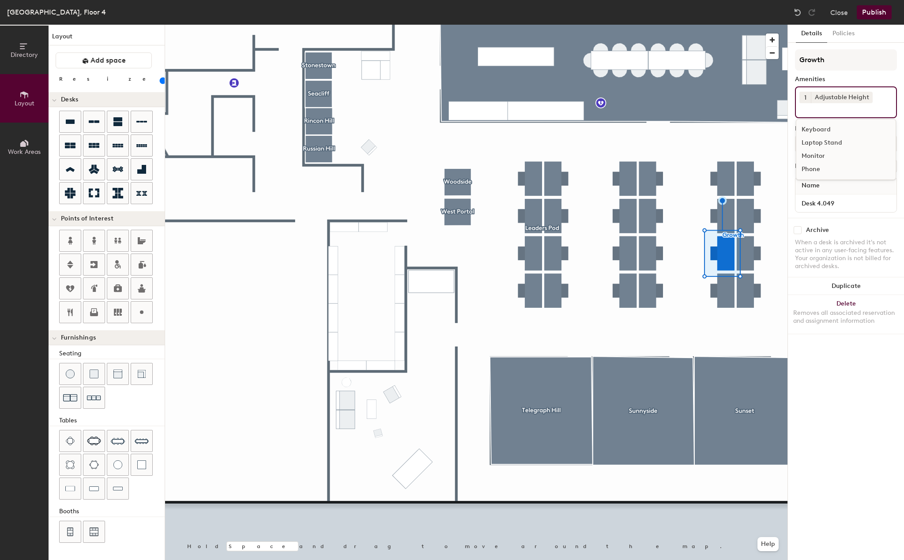
click at [833, 145] on div "Laptop Stand" at bounding box center [845, 142] width 99 height 13
click at [821, 157] on div "Monitor" at bounding box center [845, 156] width 99 height 13
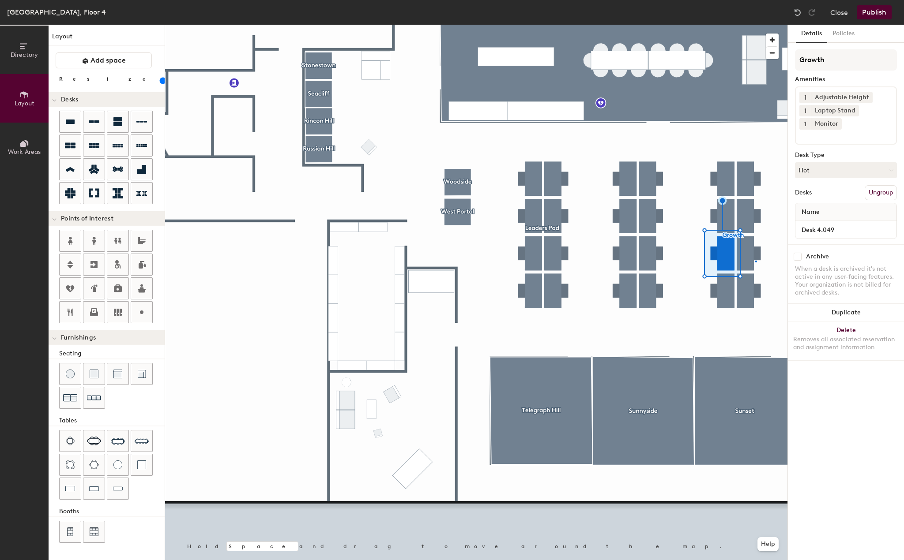
click at [755, 25] on div at bounding box center [476, 25] width 622 height 0
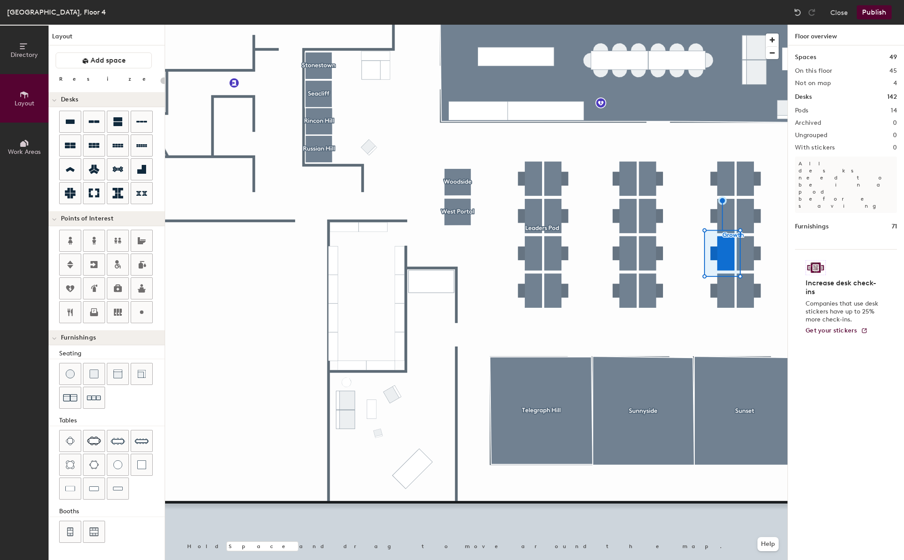
click at [755, 261] on div at bounding box center [756, 262] width 2 height 2
click at [749, 25] on div at bounding box center [476, 25] width 622 height 0
type input "100"
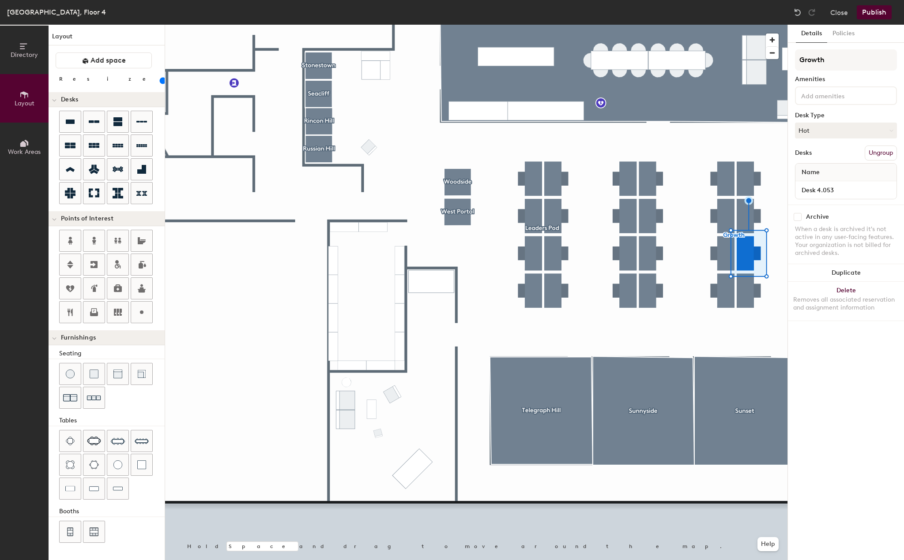
click at [843, 97] on input at bounding box center [838, 95] width 79 height 11
click at [832, 117] on div "Adjustable Height" at bounding box center [845, 116] width 99 height 13
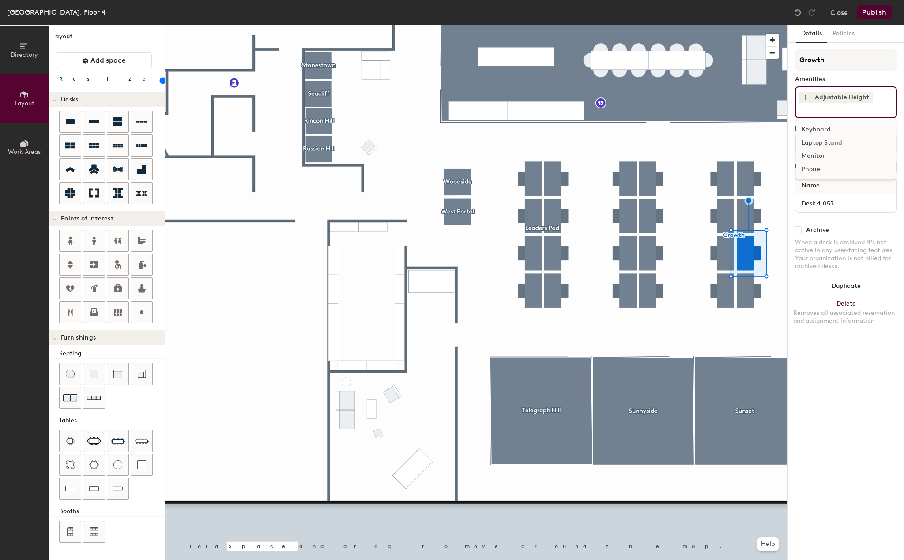
click at [832, 145] on div "Laptop Stand" at bounding box center [845, 142] width 99 height 13
click at [814, 158] on div "Monitor" at bounding box center [845, 156] width 99 height 13
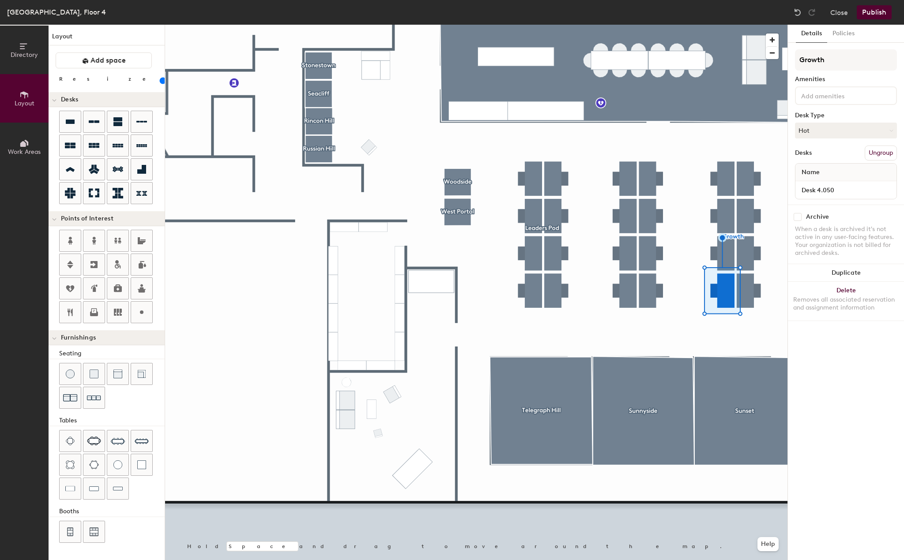
click at [840, 95] on input at bounding box center [838, 95] width 79 height 11
click at [829, 115] on div "Adjustable Height" at bounding box center [845, 116] width 99 height 13
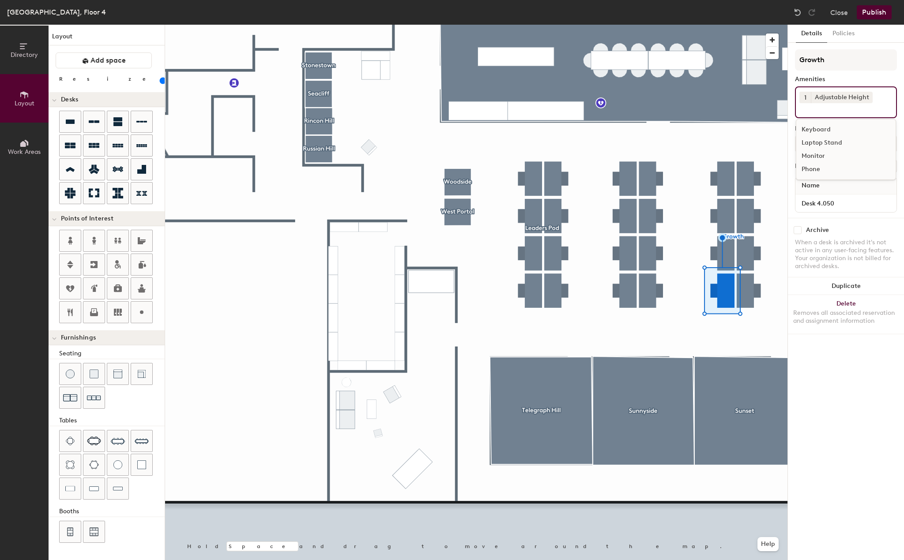
click at [822, 143] on div "Laptop Stand" at bounding box center [845, 142] width 99 height 13
click at [817, 155] on div "Monitor" at bounding box center [845, 156] width 99 height 13
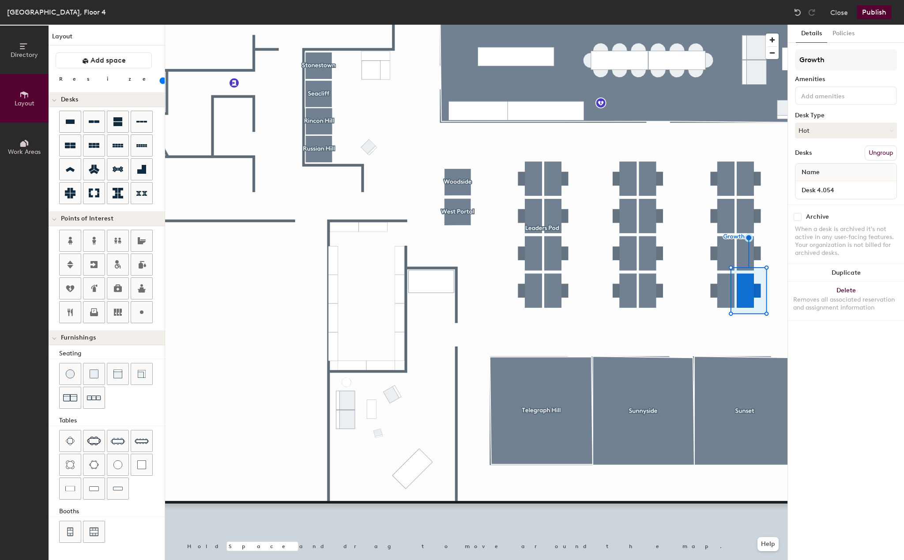
click at [839, 97] on input at bounding box center [838, 95] width 79 height 11
click at [829, 119] on div "Adjustable Height" at bounding box center [845, 116] width 99 height 13
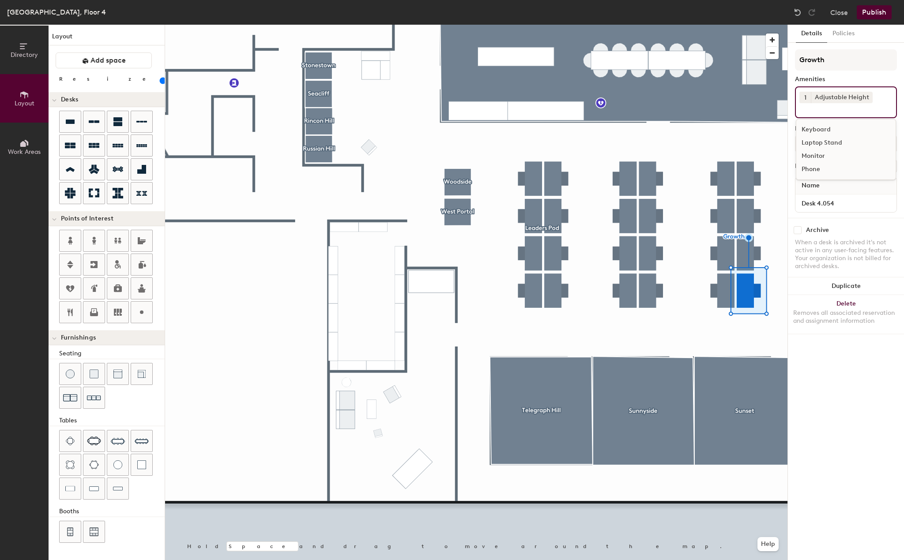
click at [827, 140] on div "Laptop Stand" at bounding box center [845, 142] width 99 height 13
click at [820, 158] on div "Monitor" at bounding box center [845, 156] width 99 height 13
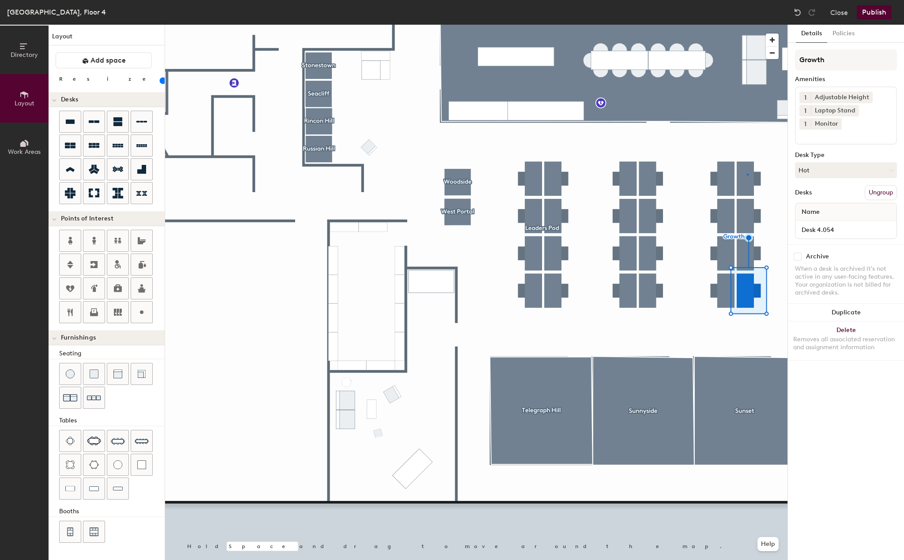
click at [746, 25] on div at bounding box center [476, 25] width 622 height 0
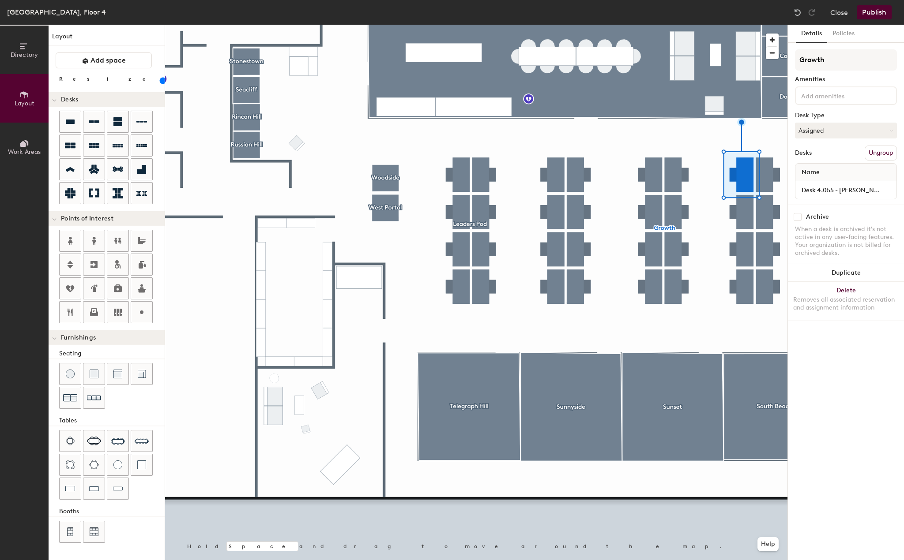
click at [830, 102] on div at bounding box center [846, 95] width 102 height 19
click at [824, 115] on div "Adjustable Height" at bounding box center [845, 116] width 99 height 13
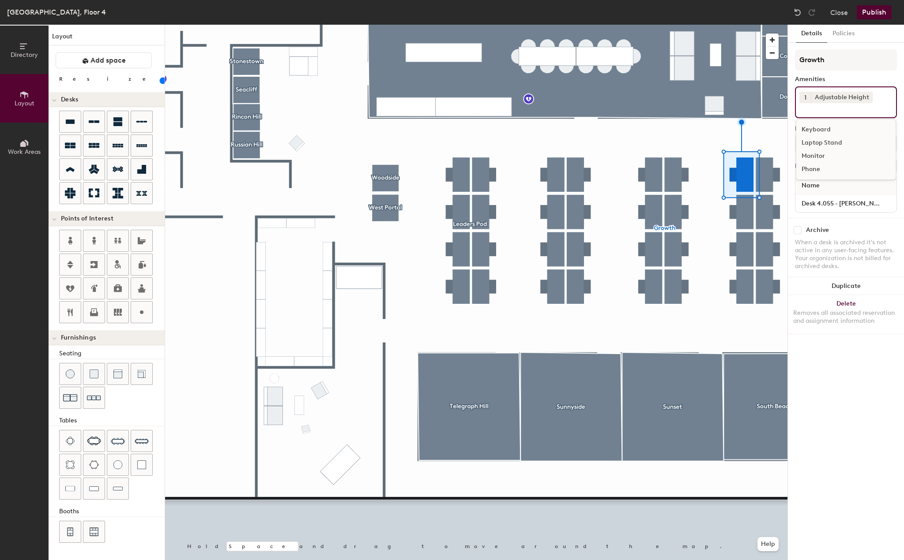
click at [821, 141] on div "Laptop Stand" at bounding box center [845, 142] width 99 height 13
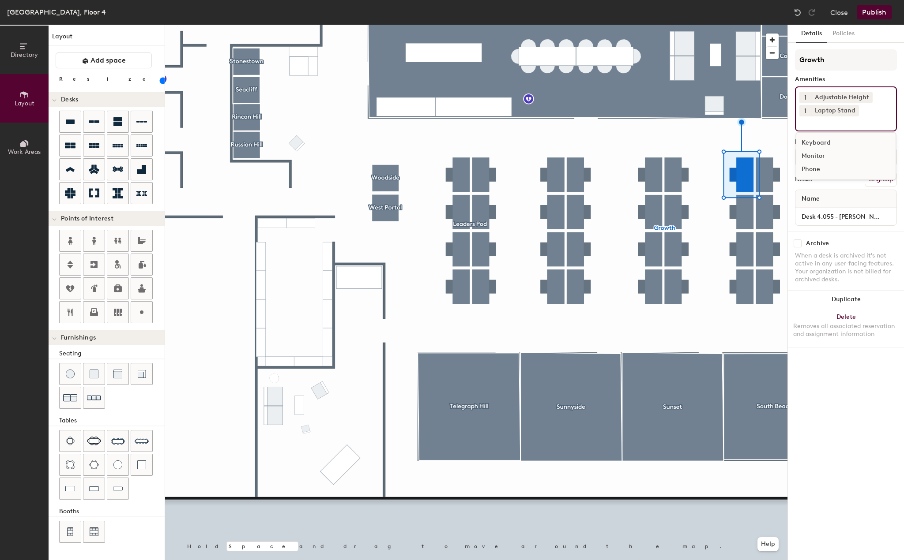
click at [819, 156] on div "Monitor" at bounding box center [845, 156] width 99 height 13
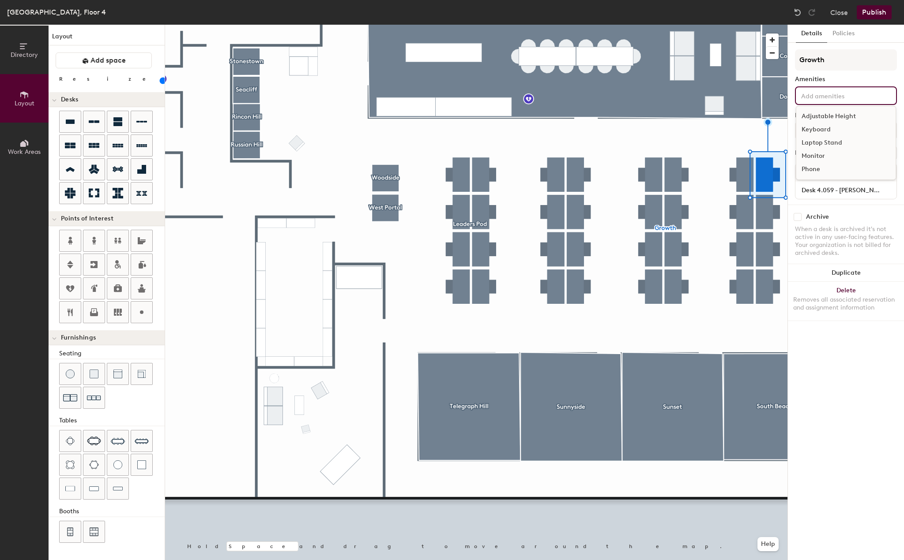
click at [825, 100] on input at bounding box center [838, 95] width 79 height 11
click at [825, 113] on div "Adjustable Height" at bounding box center [845, 116] width 99 height 13
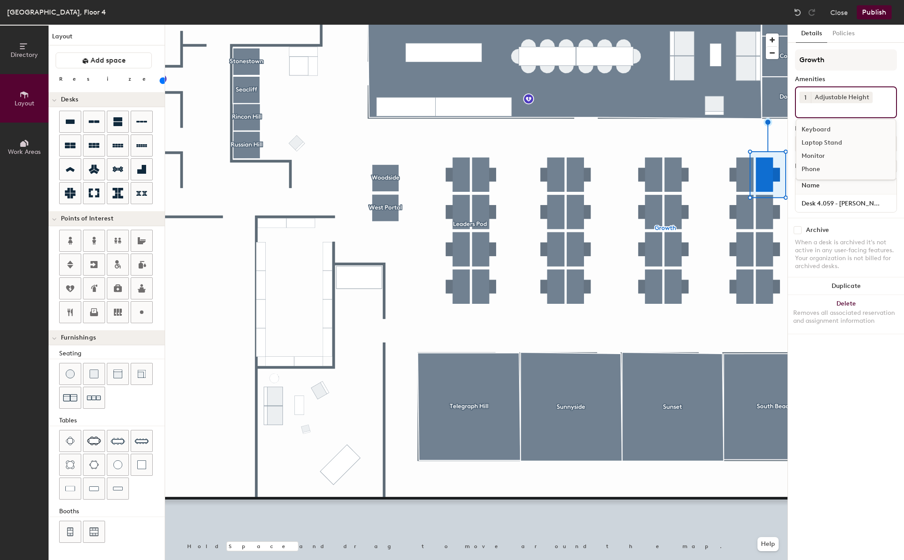
click at [820, 148] on div "Laptop Stand" at bounding box center [845, 142] width 99 height 13
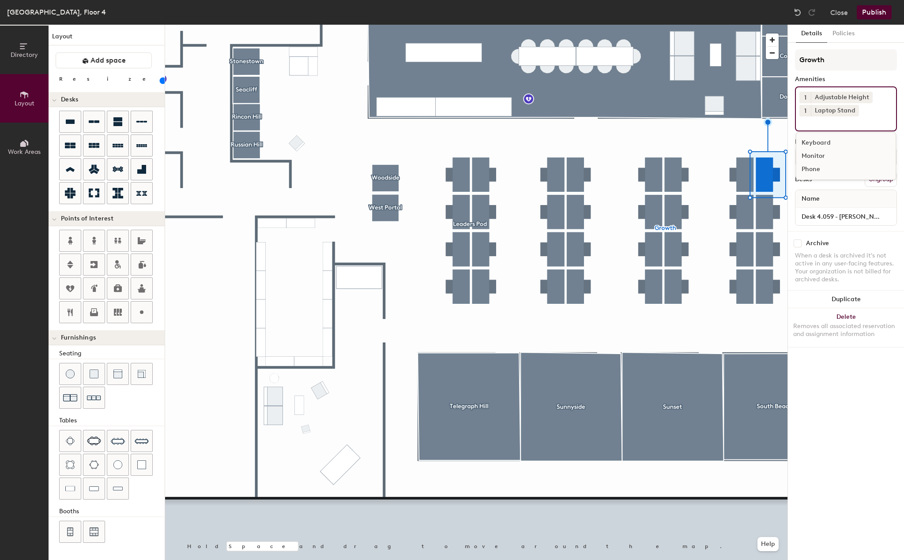
click at [817, 159] on div "Monitor" at bounding box center [845, 156] width 99 height 13
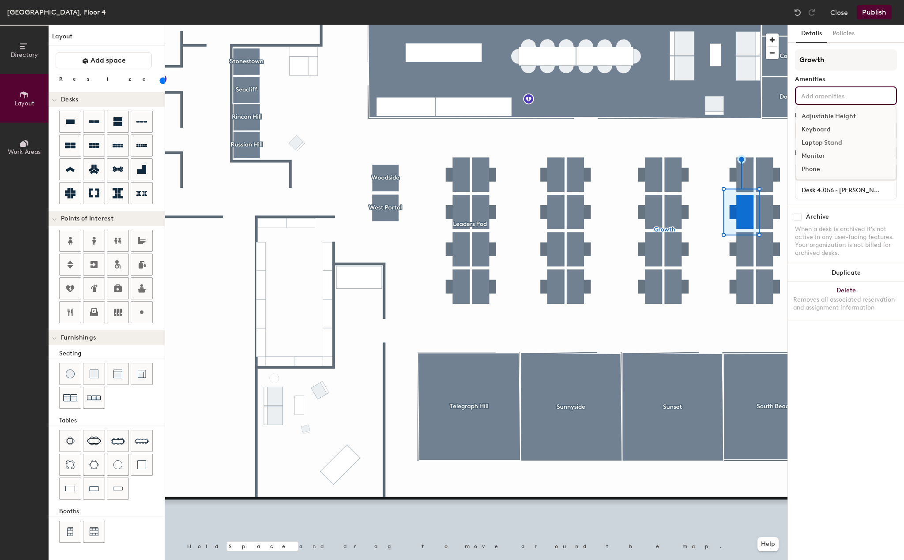
click at [846, 101] on div "Adjustable Height Keyboard Laptop Stand Monitor Phone" at bounding box center [846, 95] width 102 height 19
click at [843, 115] on div "Adjustable Height" at bounding box center [845, 116] width 99 height 13
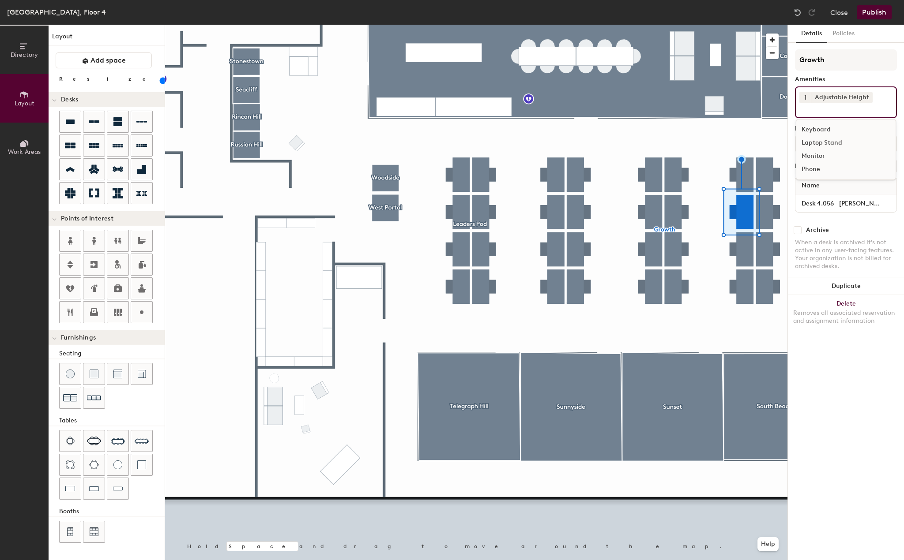
click at [833, 146] on div "Laptop Stand" at bounding box center [845, 142] width 99 height 13
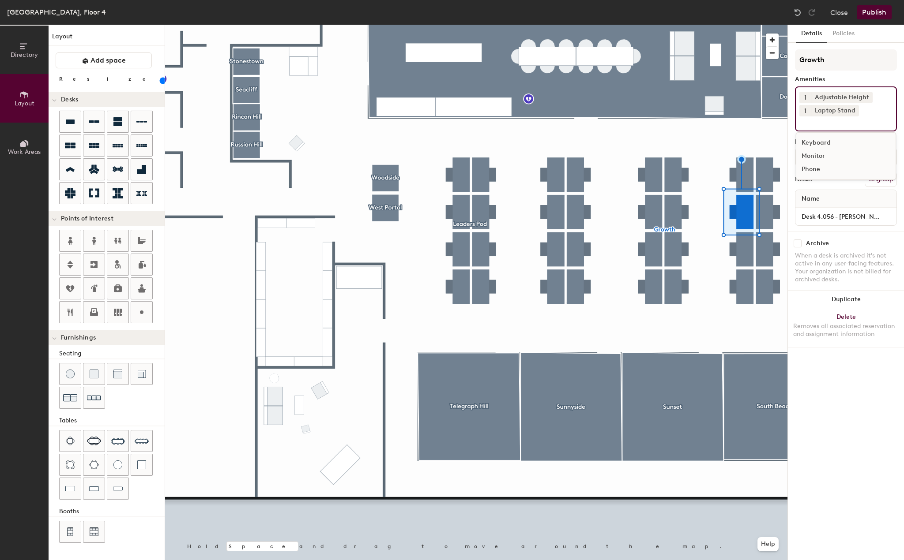
click at [821, 158] on div "Monitor" at bounding box center [845, 156] width 99 height 13
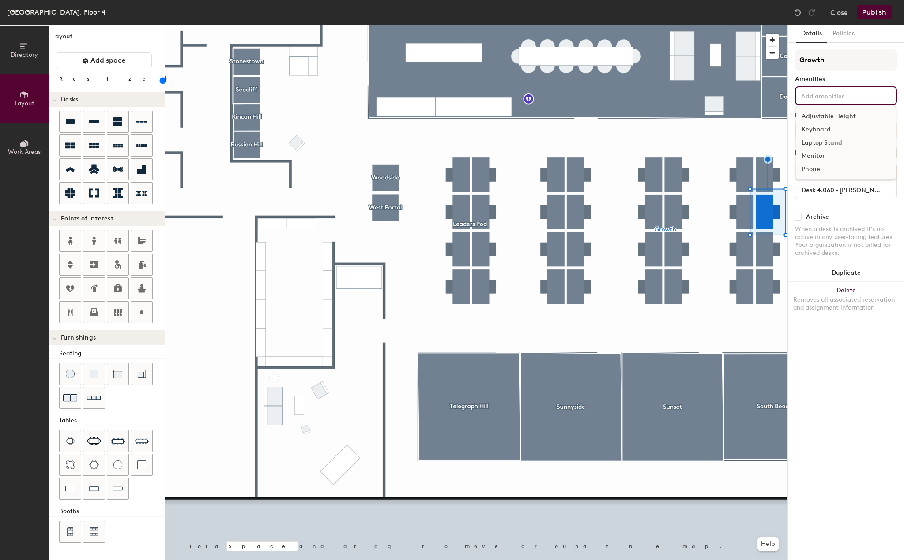
click at [830, 101] on div "Adjustable Height Keyboard Laptop Stand Monitor Phone" at bounding box center [846, 95] width 102 height 19
click at [829, 113] on div "Adjustable Height" at bounding box center [845, 116] width 99 height 13
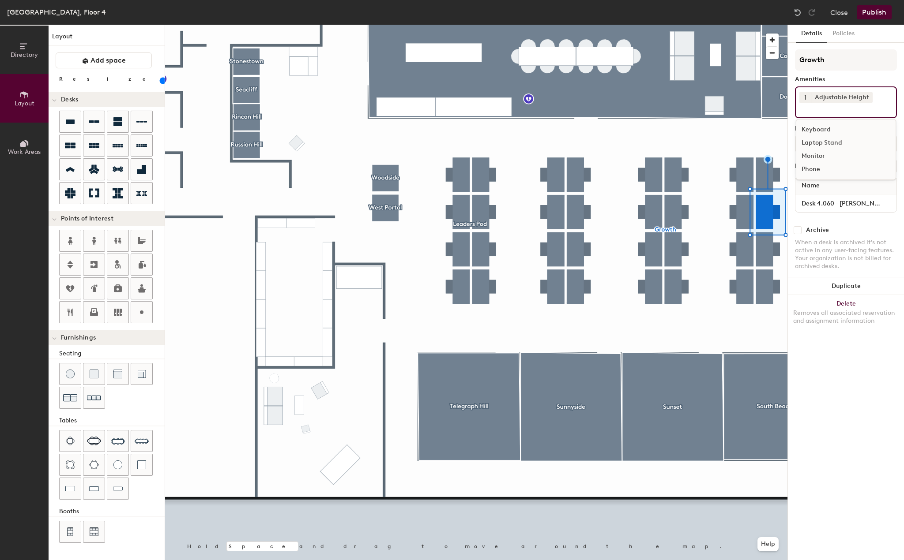
click at [828, 139] on div "Laptop Stand" at bounding box center [845, 142] width 99 height 13
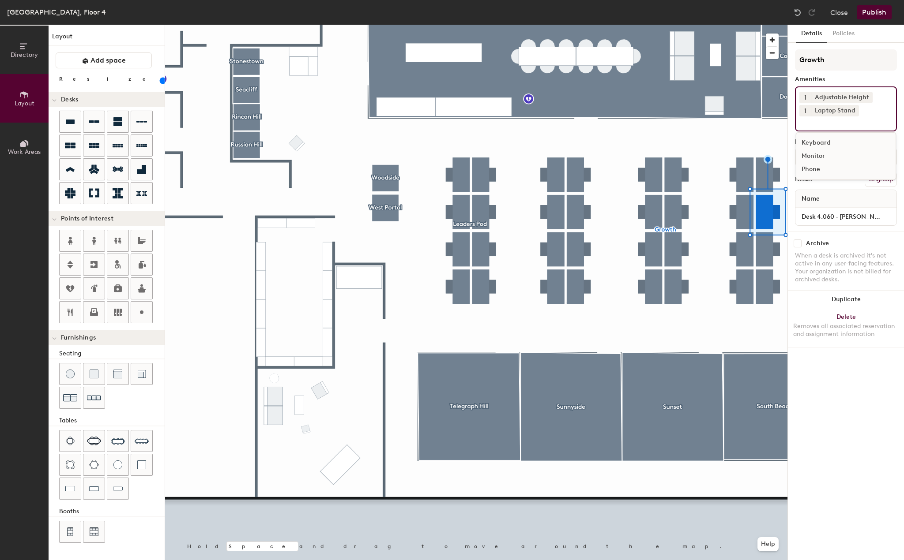
click at [822, 158] on div "Monitor" at bounding box center [845, 156] width 99 height 13
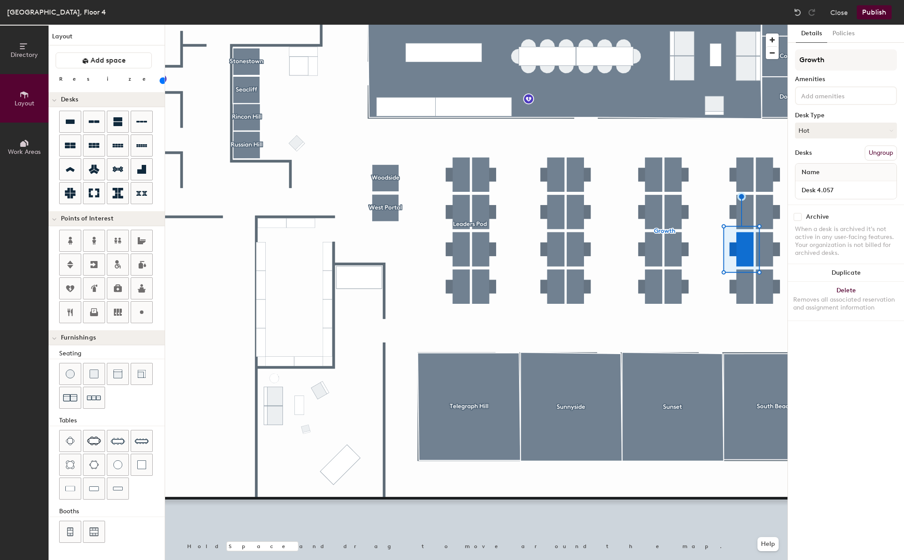
click at [850, 93] on input at bounding box center [838, 95] width 79 height 11
click at [837, 116] on div "Adjustable Height" at bounding box center [845, 116] width 99 height 13
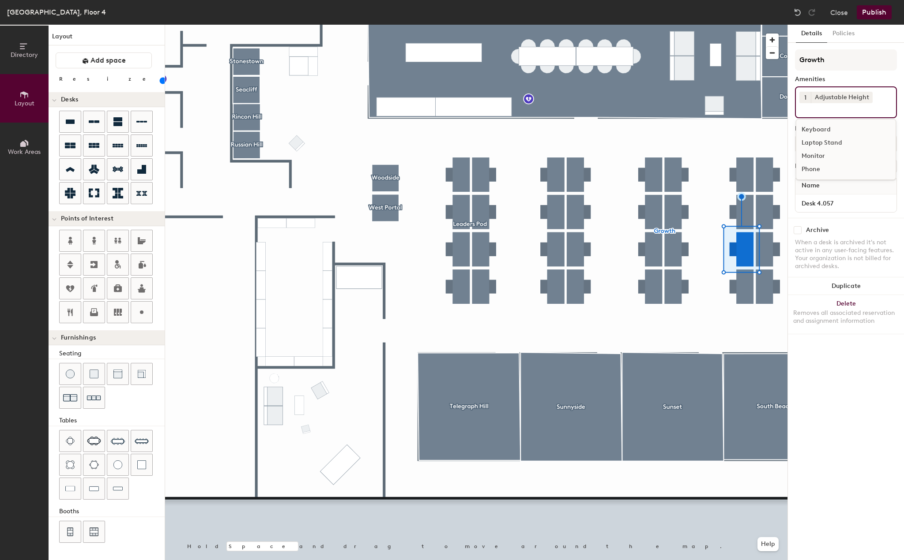
click at [832, 142] on div "Laptop Stand" at bounding box center [845, 142] width 99 height 13
click at [828, 155] on div "Monitor" at bounding box center [845, 156] width 99 height 13
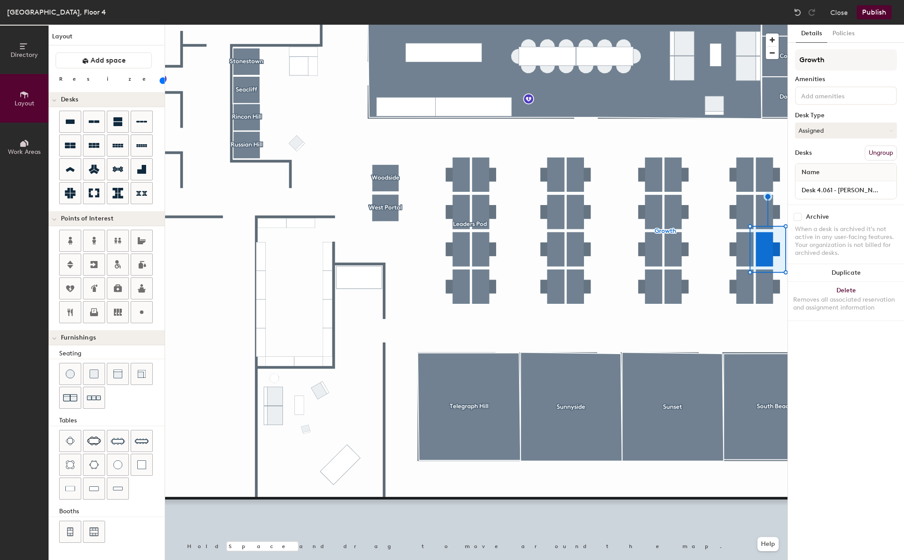
click at [845, 96] on input at bounding box center [838, 95] width 79 height 11
click at [835, 116] on div "Adjustable Height" at bounding box center [845, 116] width 99 height 13
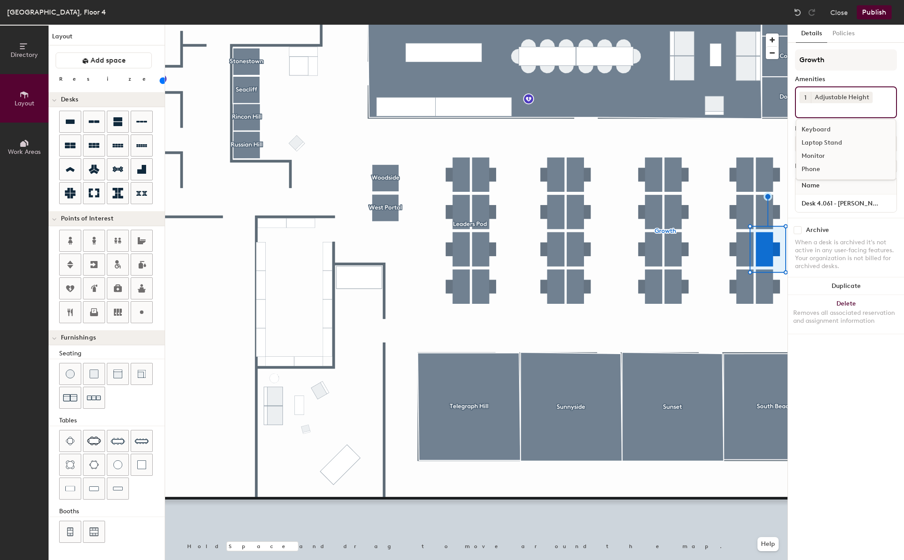
click at [829, 143] on div "Laptop Stand" at bounding box center [845, 142] width 99 height 13
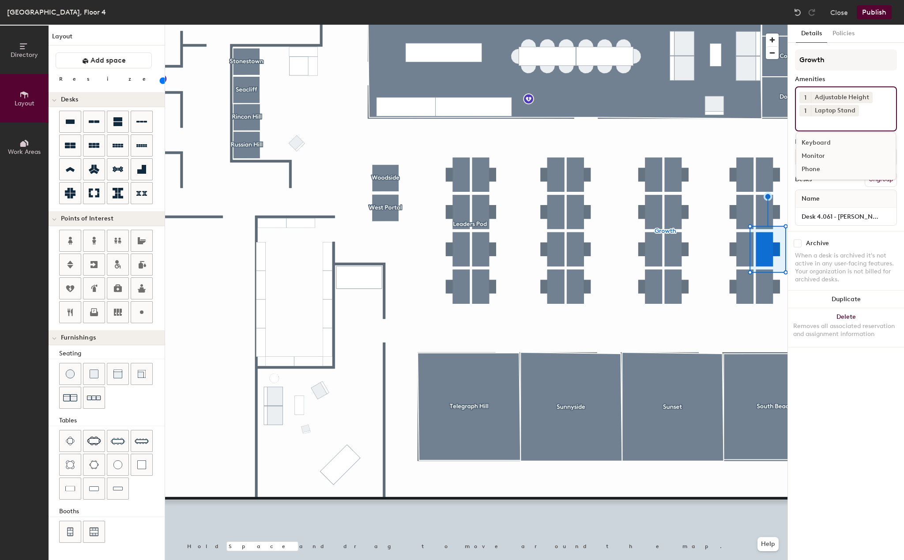
click at [824, 155] on div "Monitor" at bounding box center [845, 156] width 99 height 13
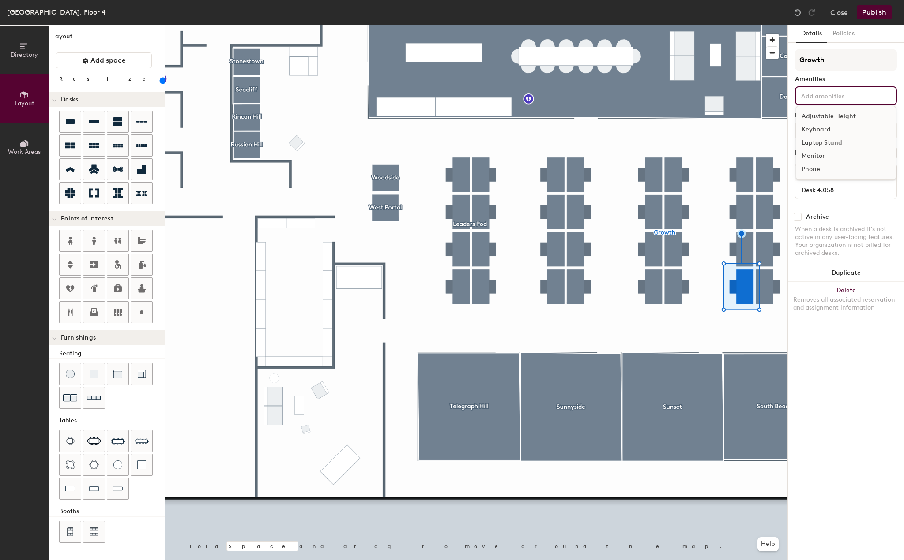
click at [832, 95] on input at bounding box center [838, 95] width 79 height 11
click at [823, 116] on div "Adjustable Height" at bounding box center [845, 116] width 99 height 13
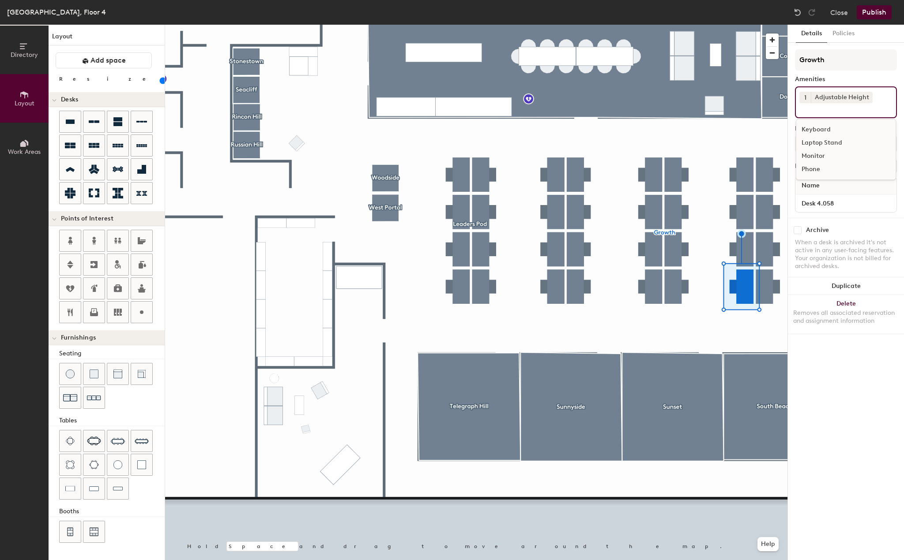
click at [821, 143] on div "Laptop Stand" at bounding box center [845, 142] width 99 height 13
click at [818, 156] on div "Monitor" at bounding box center [845, 156] width 99 height 13
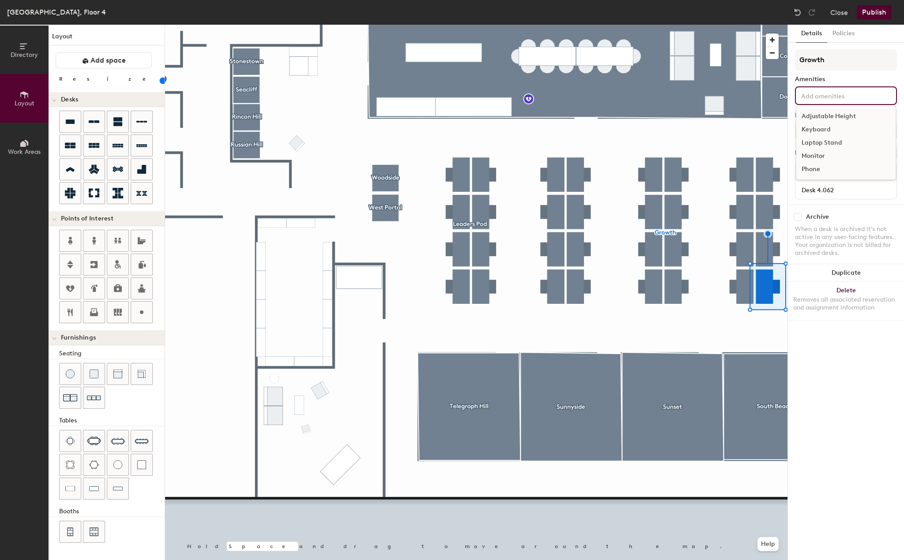
click at [839, 93] on input at bounding box center [838, 95] width 79 height 11
click at [826, 119] on div "Adjustable Height" at bounding box center [845, 116] width 99 height 13
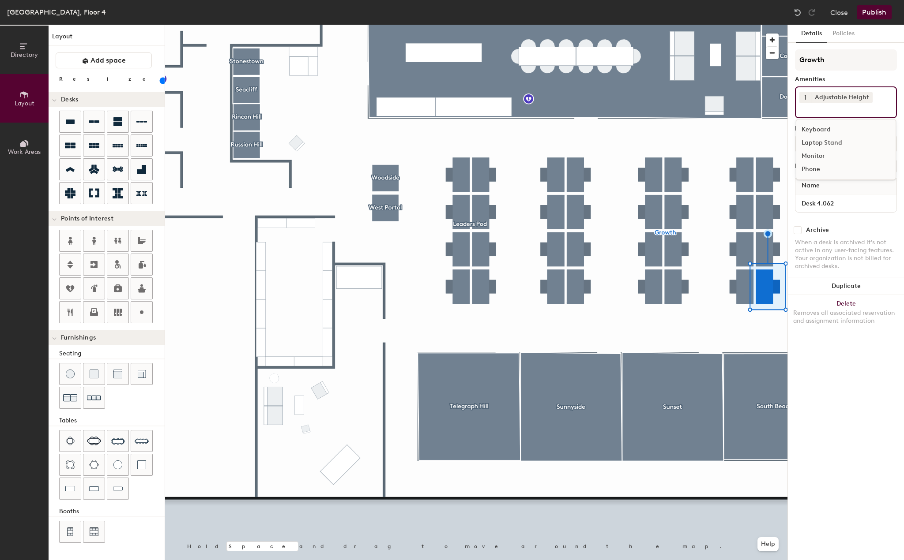
click at [821, 142] on div "Laptop Stand" at bounding box center [845, 142] width 99 height 13
click at [821, 155] on div "Monitor" at bounding box center [845, 156] width 99 height 13
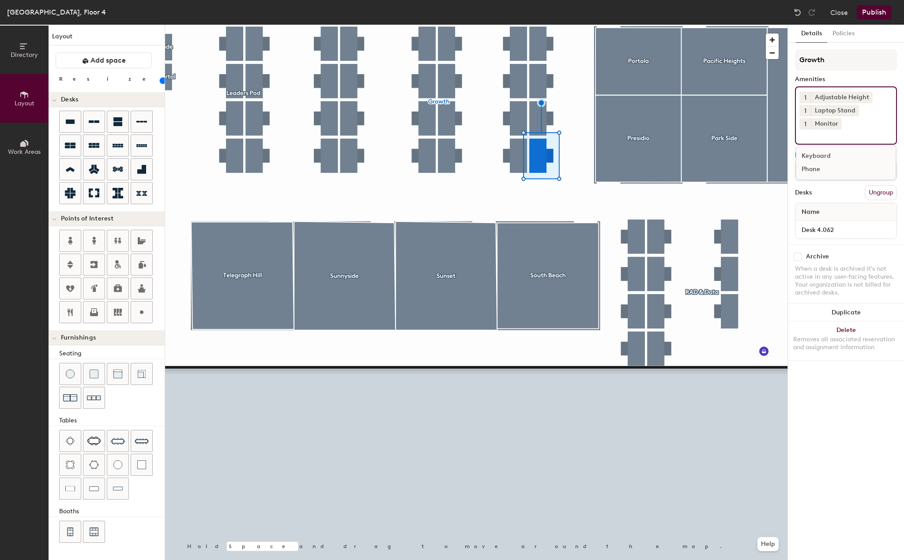
click at [639, 25] on div at bounding box center [476, 25] width 622 height 0
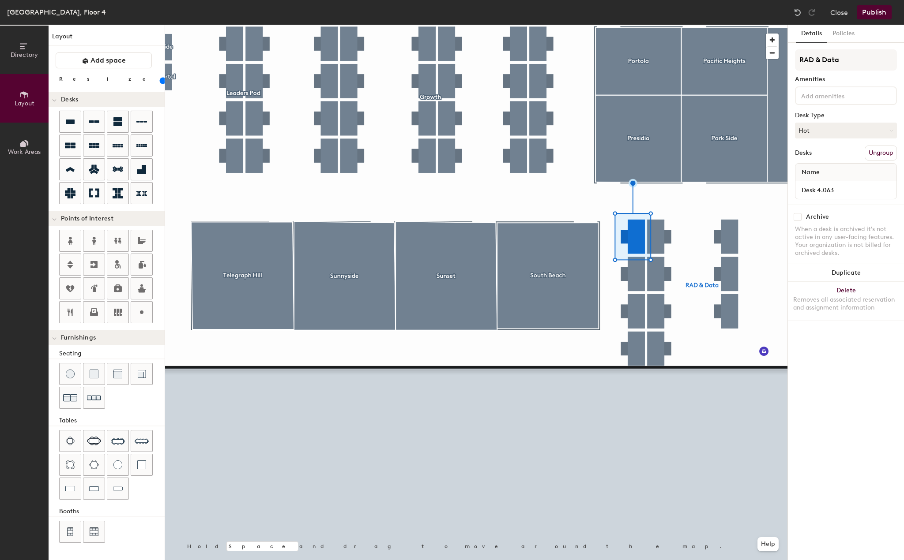
click at [830, 94] on input at bounding box center [838, 95] width 79 height 11
click at [822, 113] on div "Adjustable Height" at bounding box center [845, 116] width 99 height 13
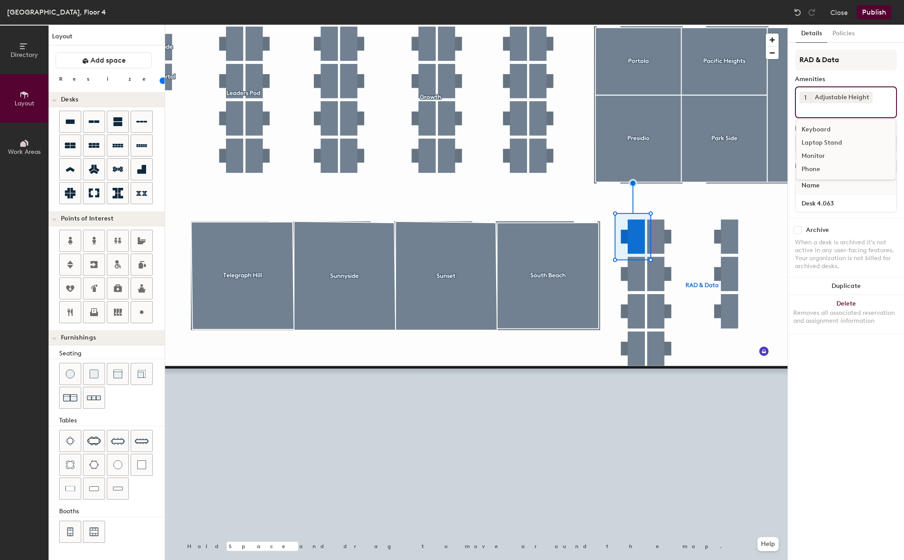
click at [821, 140] on div "Laptop Stand" at bounding box center [845, 142] width 99 height 13
click at [818, 158] on div "Monitor" at bounding box center [845, 156] width 99 height 13
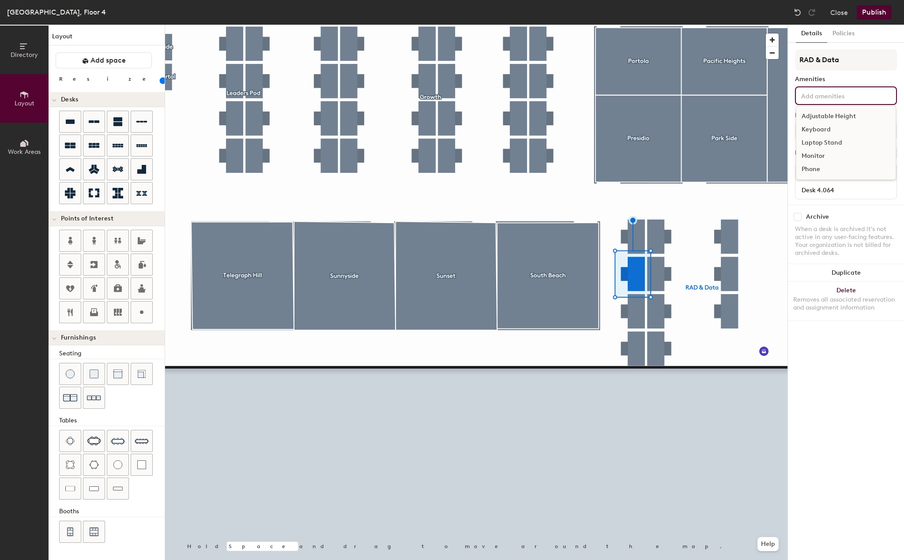
click at [825, 94] on input at bounding box center [838, 95] width 79 height 11
click at [824, 116] on div "Adjustable Height" at bounding box center [845, 116] width 99 height 13
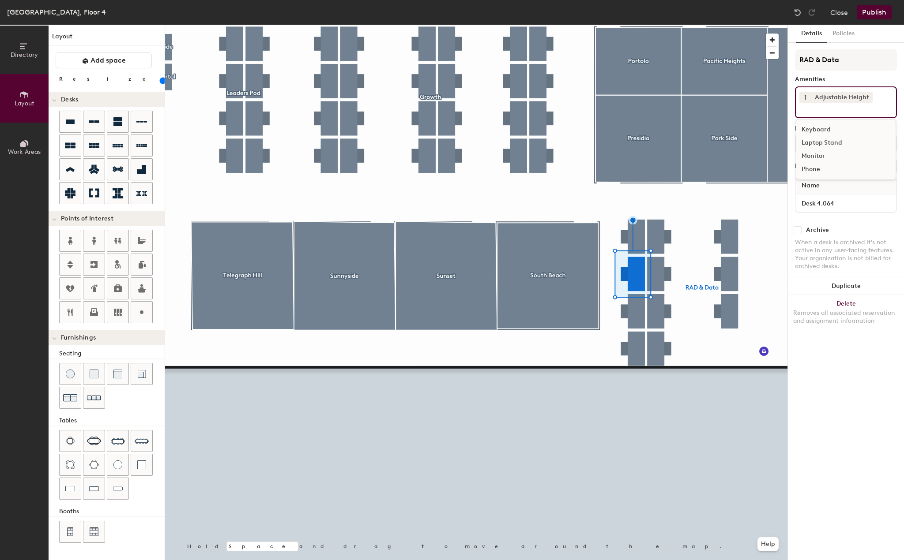
click at [824, 144] on div "Laptop Stand" at bounding box center [845, 142] width 99 height 13
click at [820, 153] on div "Monitor" at bounding box center [845, 156] width 99 height 13
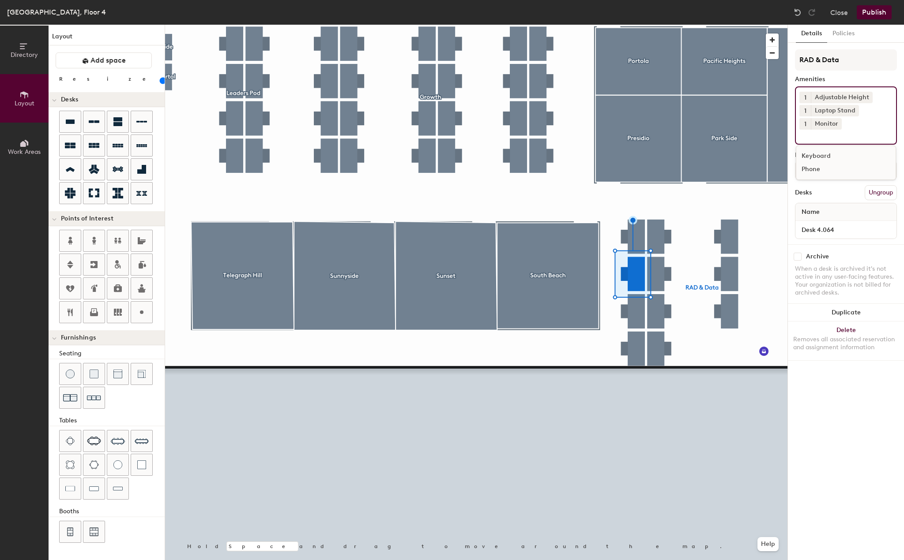
click at [629, 25] on div at bounding box center [476, 25] width 622 height 0
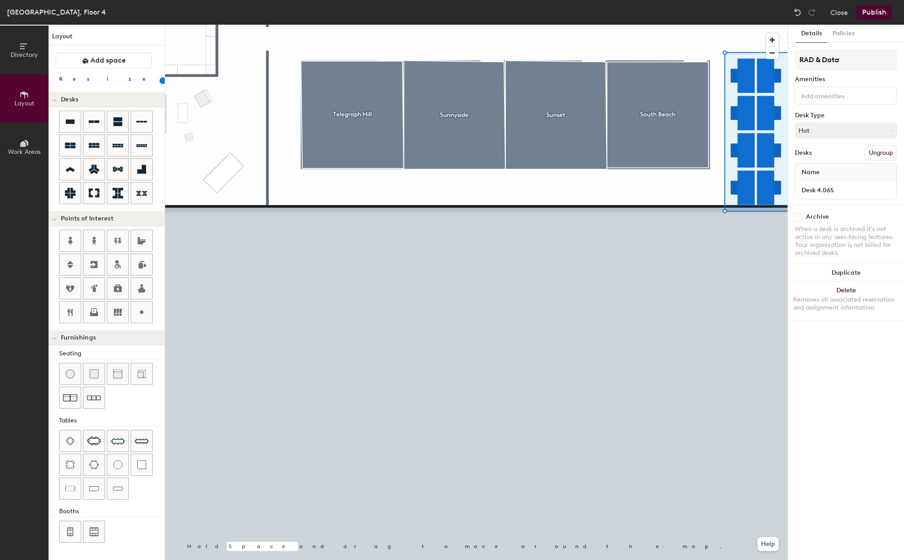
click at [825, 92] on input at bounding box center [838, 95] width 79 height 11
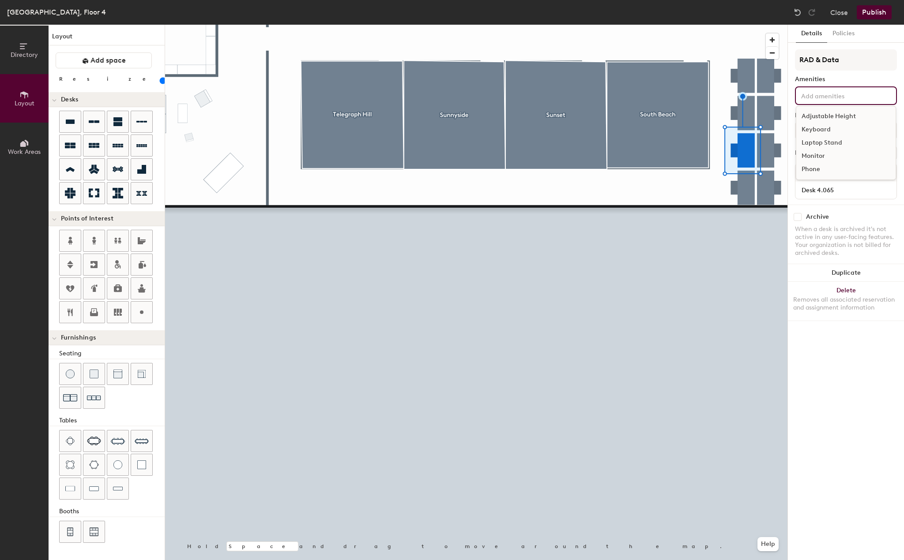
click at [824, 113] on div "Adjustable Height" at bounding box center [845, 116] width 99 height 13
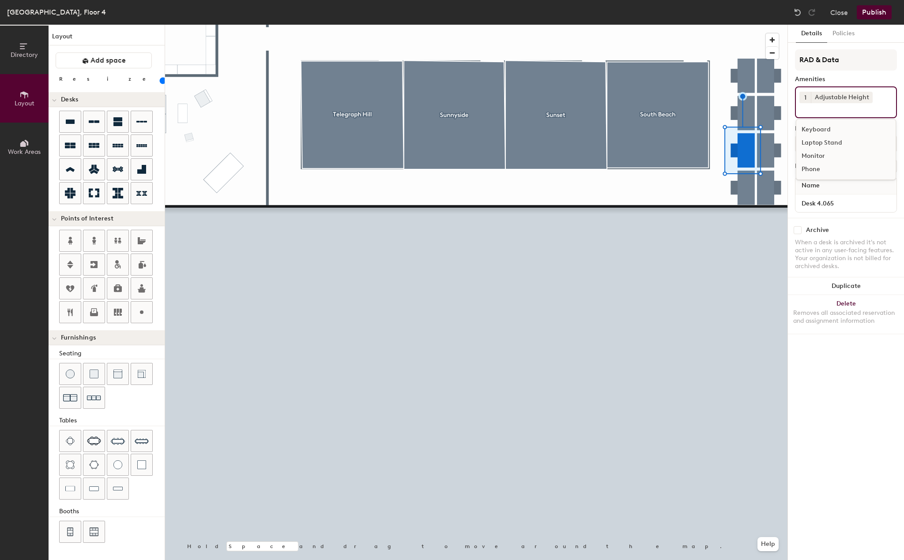
click at [823, 141] on div "Laptop Stand" at bounding box center [845, 142] width 99 height 13
click at [820, 154] on div "Monitor" at bounding box center [845, 156] width 99 height 13
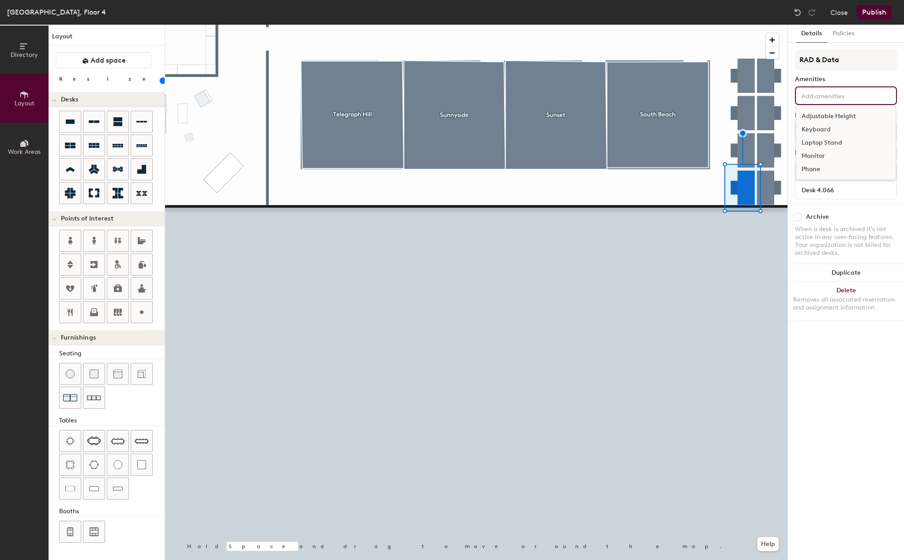
click at [854, 89] on div "Adjustable Height Keyboard Laptop Stand Monitor Phone" at bounding box center [846, 95] width 102 height 19
click at [835, 119] on div "Adjustable Height" at bounding box center [845, 116] width 99 height 13
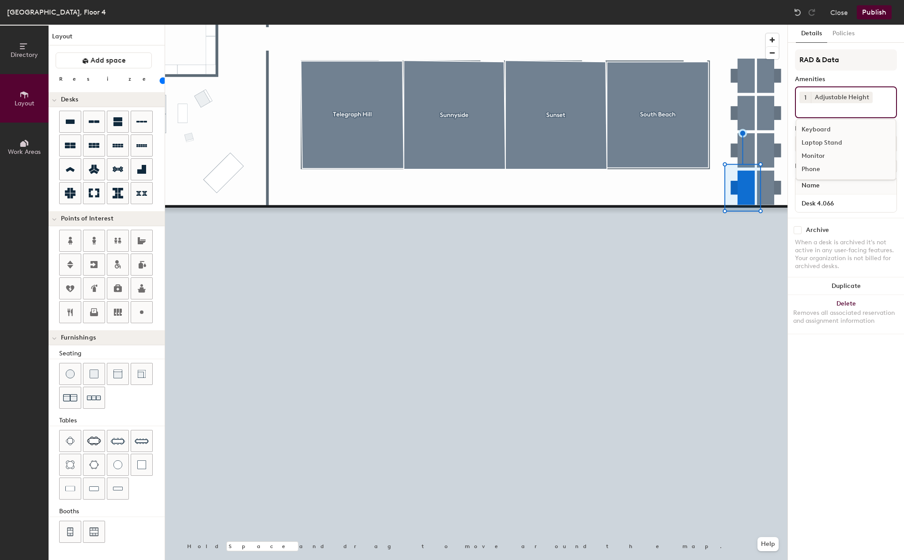
click at [824, 131] on div "Keyboard" at bounding box center [845, 129] width 99 height 13
click at [840, 110] on icon at bounding box center [842, 111] width 4 height 4
click at [839, 105] on input at bounding box center [838, 108] width 79 height 11
click at [825, 145] on div "Laptop Stand" at bounding box center [845, 142] width 99 height 13
click at [821, 151] on div "Monitor" at bounding box center [845, 156] width 99 height 13
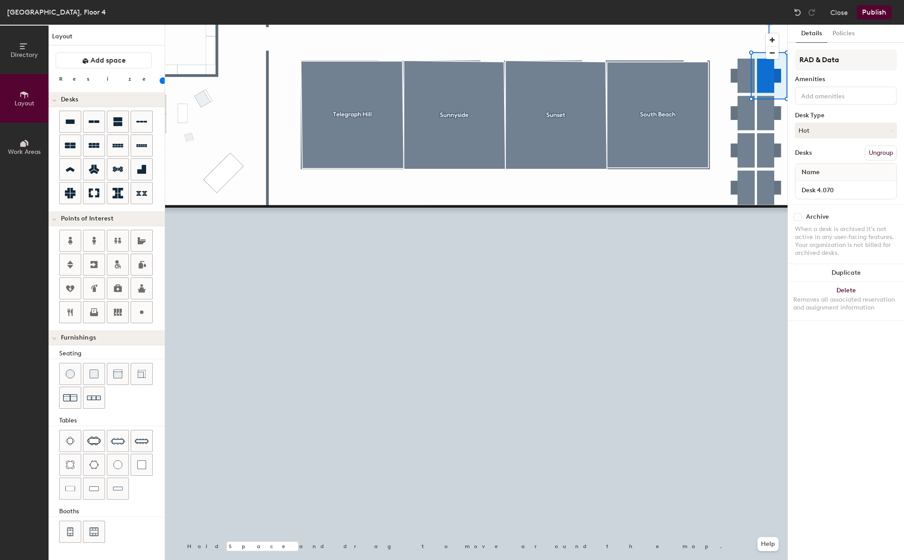
click at [824, 90] on input at bounding box center [838, 95] width 79 height 11
click at [824, 114] on div "Adjustable Height" at bounding box center [845, 116] width 99 height 13
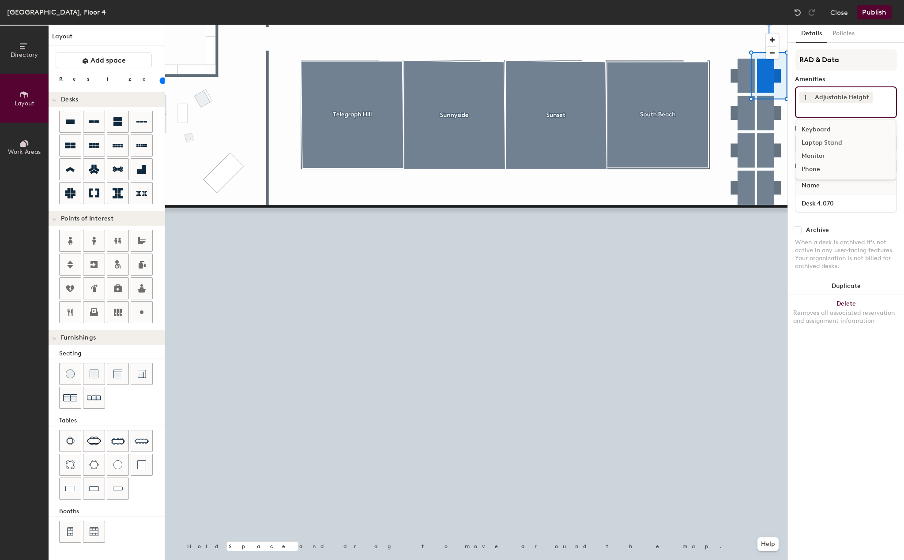
click at [818, 143] on div "Laptop Stand" at bounding box center [845, 142] width 99 height 13
click at [816, 154] on div "Monitor" at bounding box center [845, 156] width 99 height 13
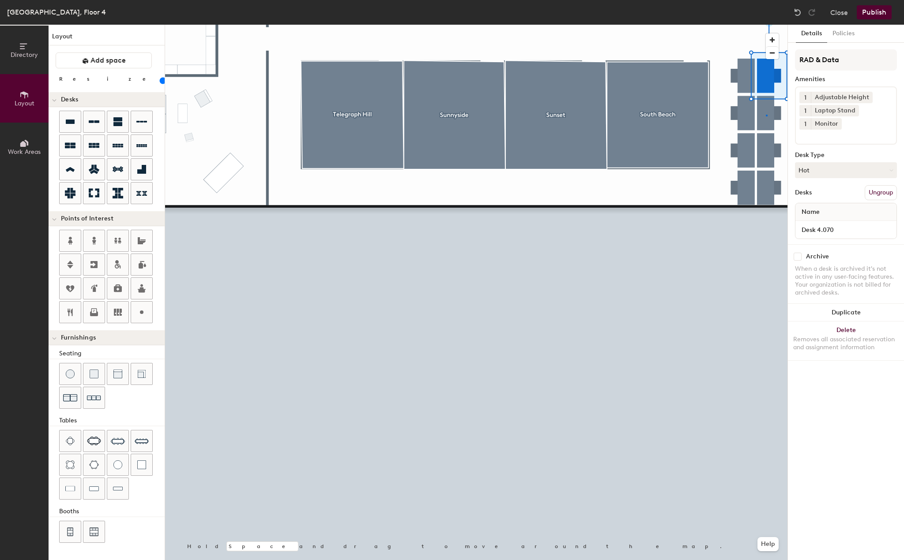
click at [765, 25] on div at bounding box center [476, 25] width 622 height 0
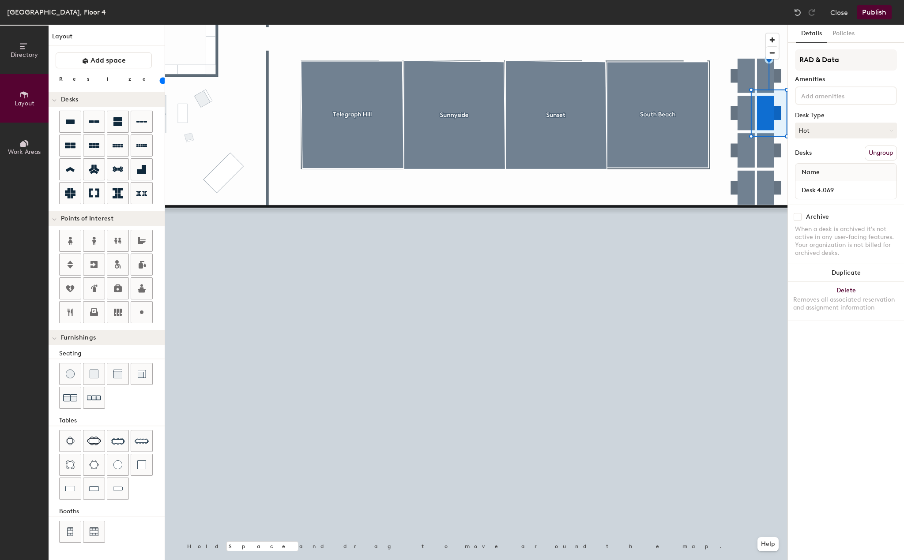
click at [838, 101] on div at bounding box center [846, 95] width 102 height 19
click at [834, 116] on div "Adjustable Height" at bounding box center [845, 116] width 99 height 13
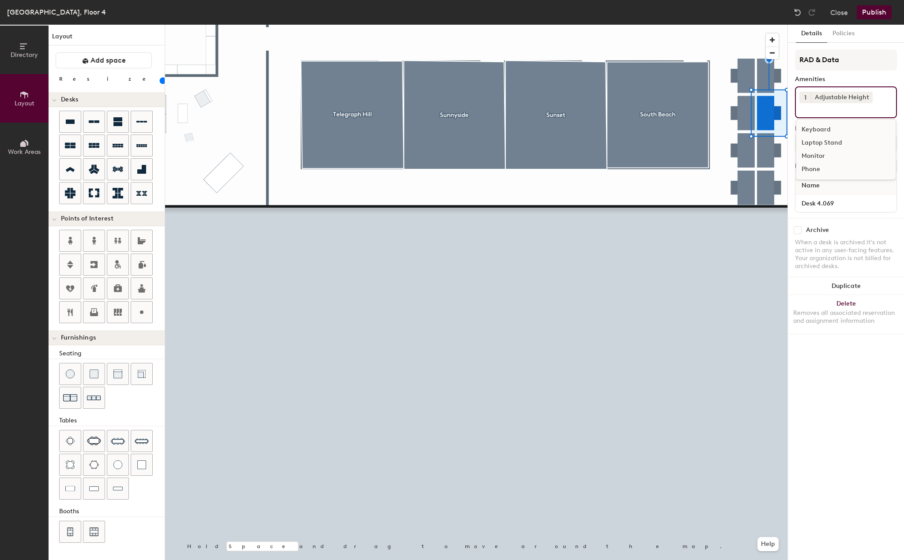
click at [829, 143] on div "Laptop Stand" at bounding box center [845, 142] width 99 height 13
click at [820, 125] on input at bounding box center [838, 121] width 79 height 11
click at [806, 159] on div "Monitor" at bounding box center [845, 156] width 99 height 13
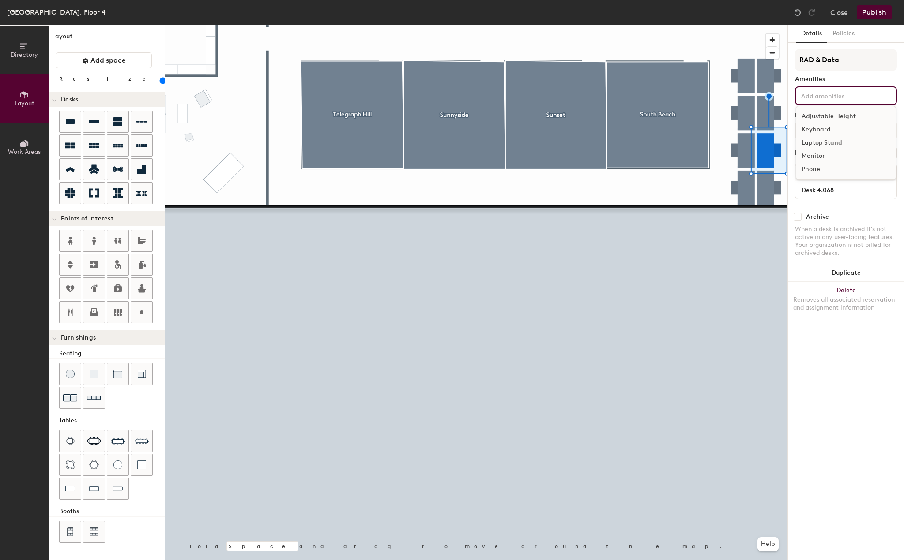
click at [840, 92] on input at bounding box center [838, 95] width 79 height 11
click at [826, 115] on div "Adjustable Height" at bounding box center [845, 116] width 99 height 13
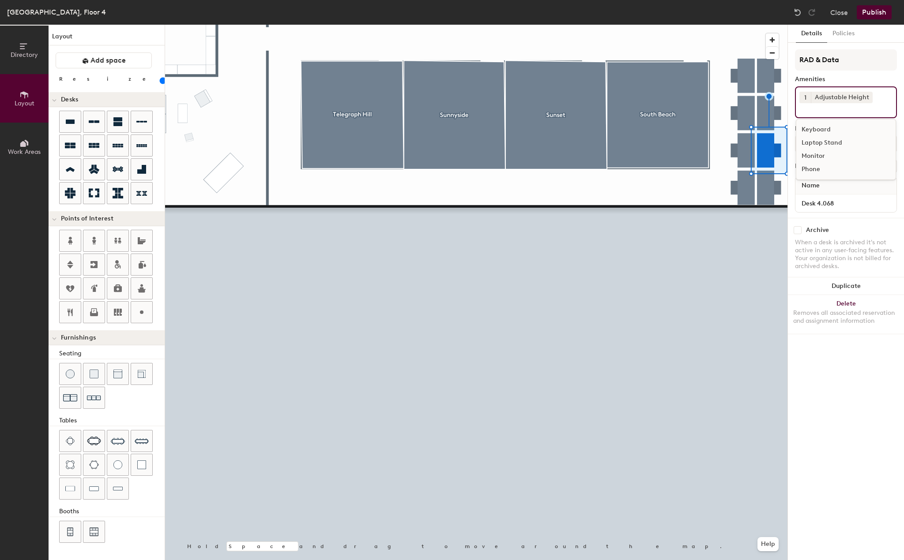
click at [823, 141] on div "Laptop Stand" at bounding box center [845, 142] width 99 height 13
click at [819, 155] on div "Monitor" at bounding box center [845, 156] width 99 height 13
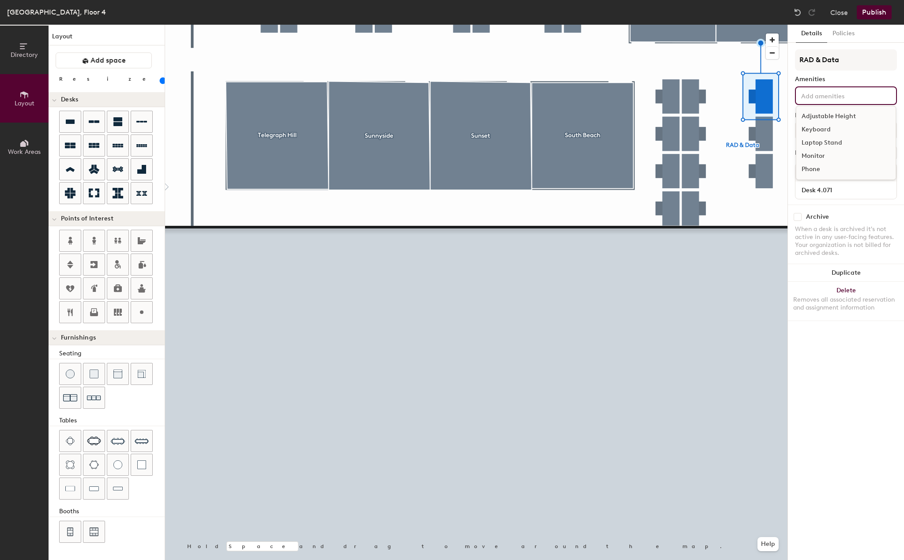
click at [837, 104] on div "Adjustable Height Keyboard Laptop Stand Monitor Phone" at bounding box center [846, 95] width 102 height 19
click at [829, 118] on div "Adjustable Height" at bounding box center [845, 116] width 99 height 13
click at [826, 139] on div "Laptop Stand" at bounding box center [845, 142] width 99 height 13
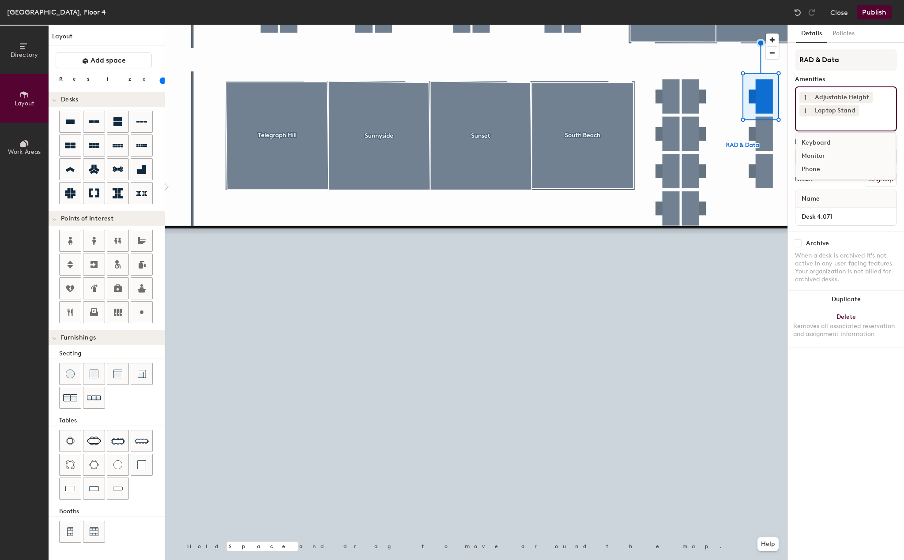
click at [820, 154] on div "Monitor" at bounding box center [845, 156] width 99 height 13
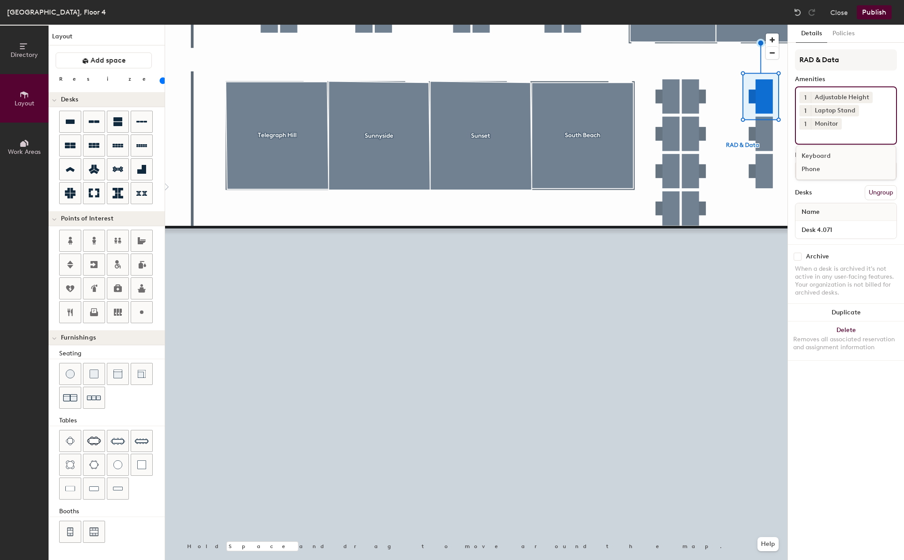
click at [767, 25] on div at bounding box center [476, 25] width 622 height 0
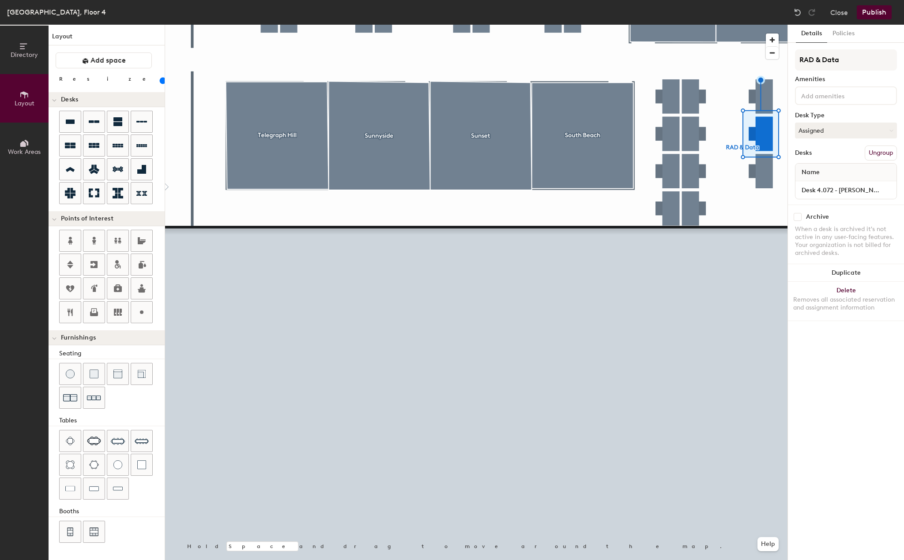
click at [837, 98] on input at bounding box center [838, 95] width 79 height 11
click at [830, 115] on div "Adjustable Height" at bounding box center [845, 116] width 99 height 13
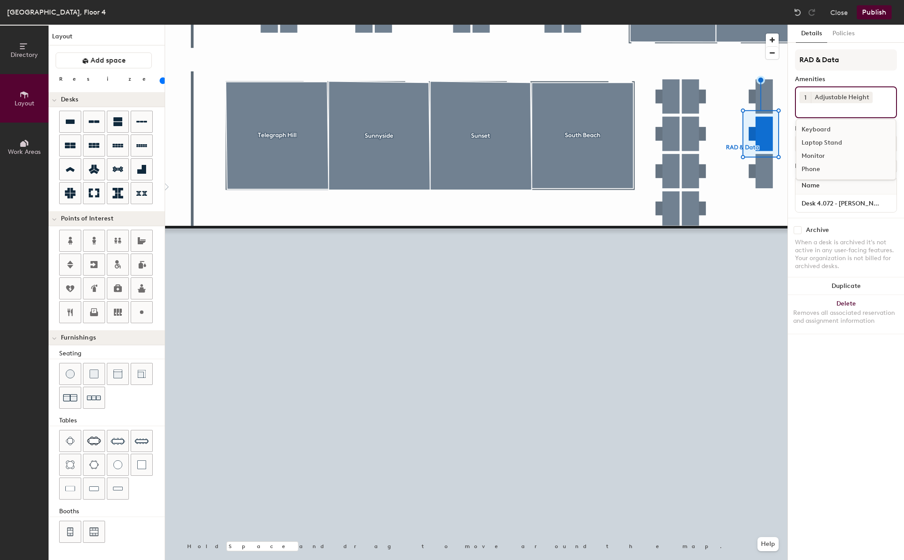
click at [826, 143] on div "Laptop Stand" at bounding box center [845, 142] width 99 height 13
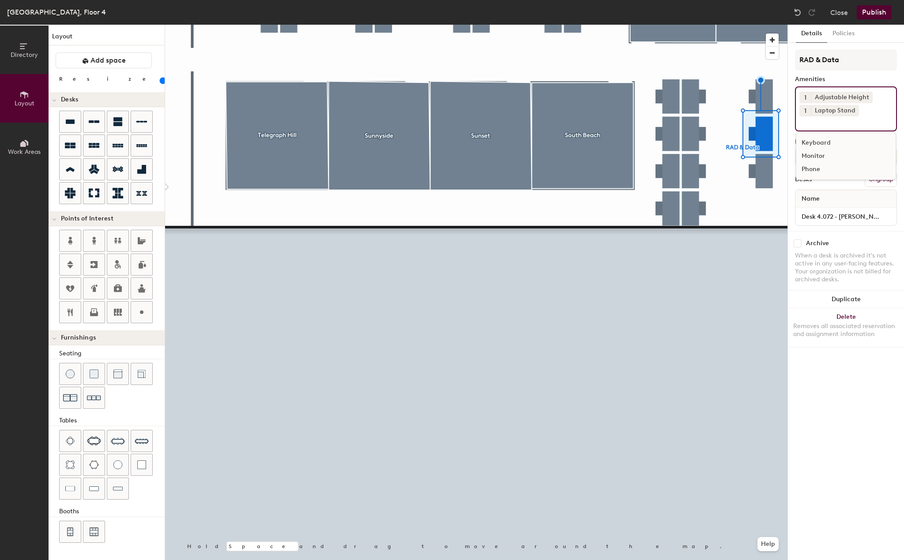
click at [809, 157] on div "Monitor" at bounding box center [845, 156] width 99 height 13
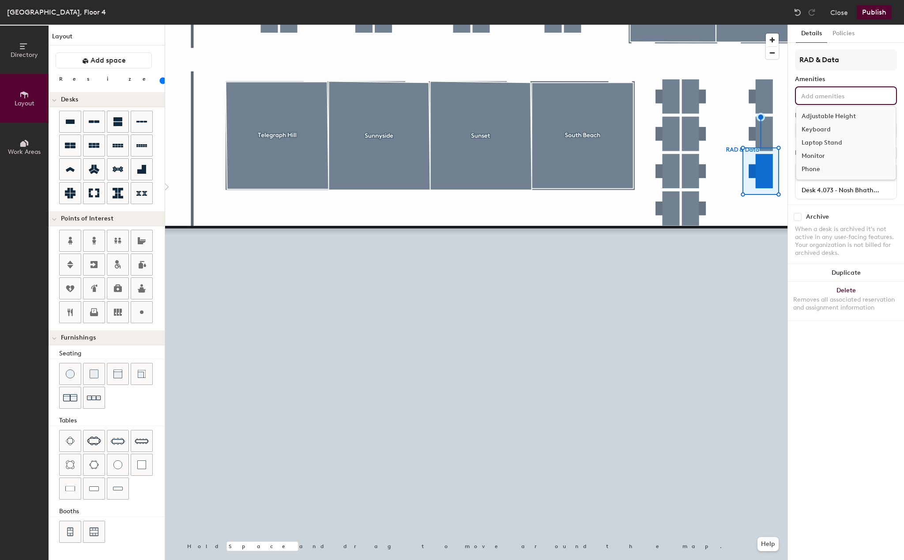
click at [844, 97] on input at bounding box center [838, 95] width 79 height 11
click at [834, 114] on div "Adjustable Height" at bounding box center [845, 116] width 99 height 13
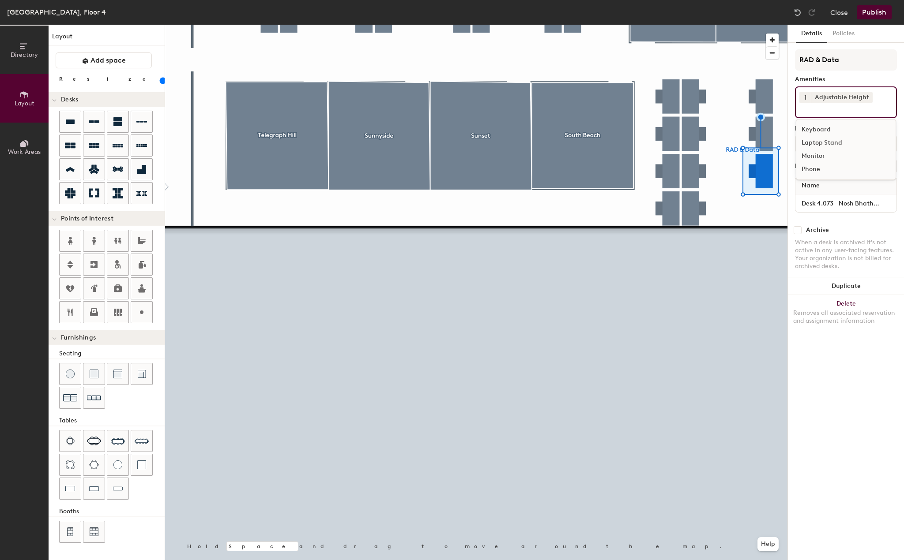
click at [828, 143] on div "Laptop Stand" at bounding box center [845, 142] width 99 height 13
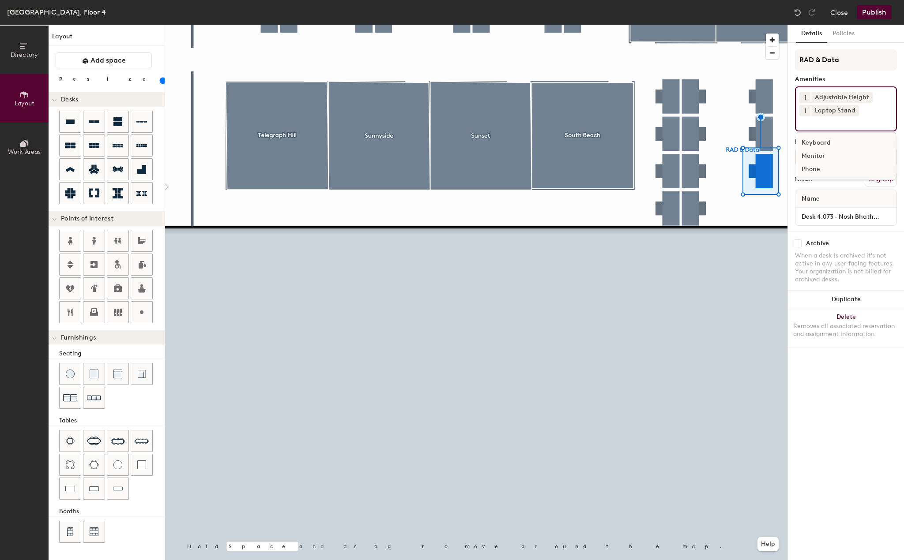
click at [821, 158] on div "Monitor" at bounding box center [845, 156] width 99 height 13
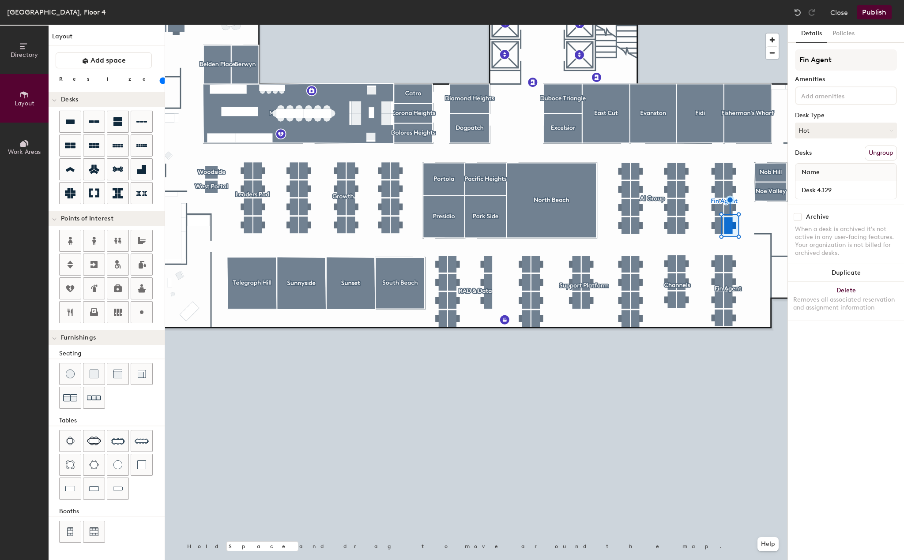
click at [844, 116] on div "Desk Type" at bounding box center [846, 115] width 102 height 7
click at [838, 124] on button "Hot" at bounding box center [846, 131] width 102 height 16
click at [812, 157] on div "Assigned" at bounding box center [839, 157] width 88 height 13
click at [847, 186] on input "Desk 4.129" at bounding box center [846, 190] width 98 height 12
click at [848, 187] on input "Desk 4.129" at bounding box center [846, 190] width 98 height 12
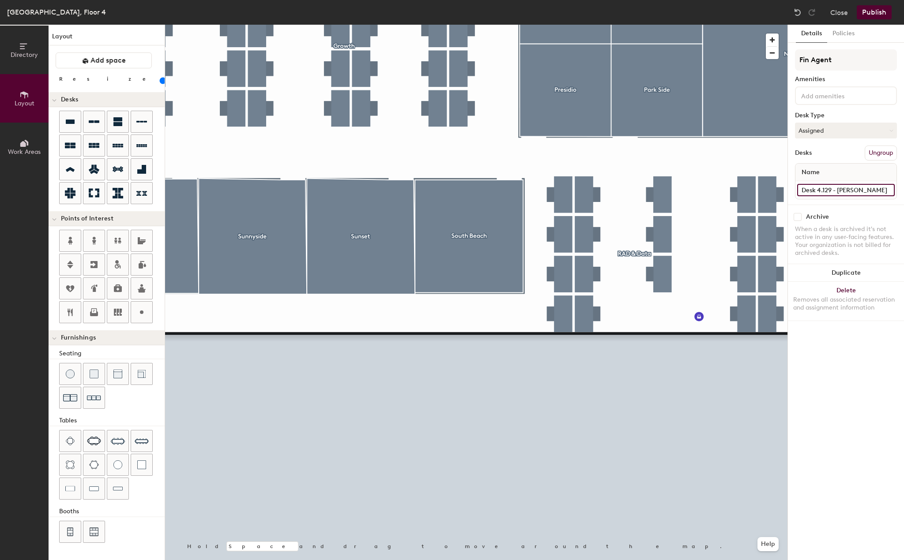
type input "Desk 4.129 - Luis Naia"
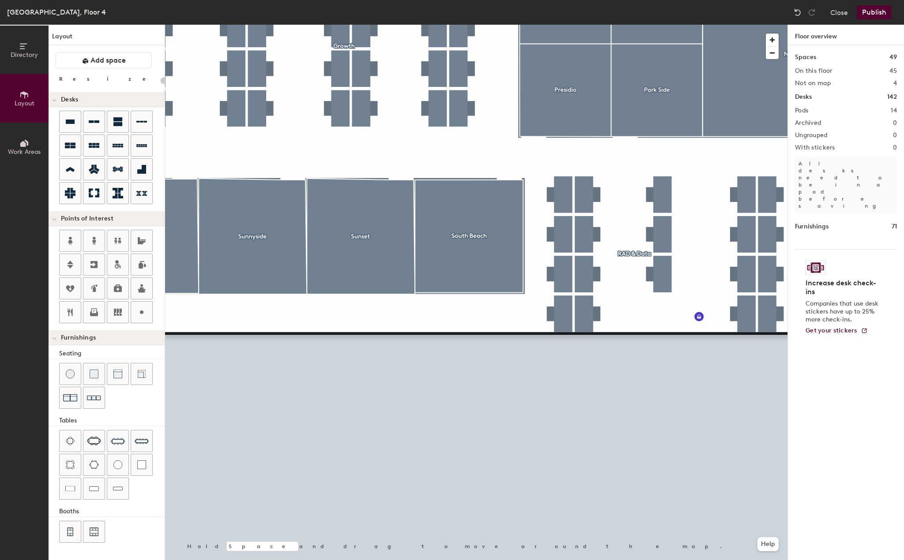
type input "100"
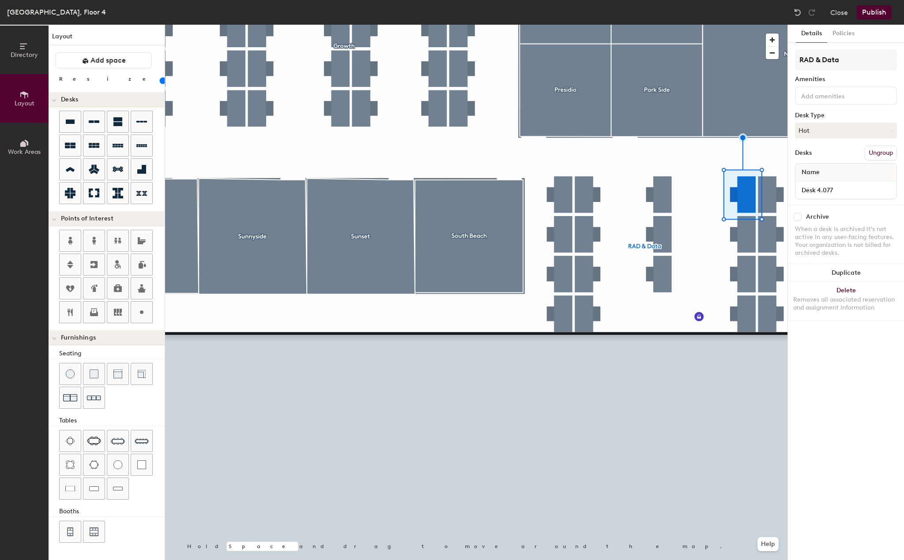
click at [836, 98] on input at bounding box center [838, 95] width 79 height 11
click at [823, 114] on div "Adjustable Height" at bounding box center [845, 116] width 99 height 13
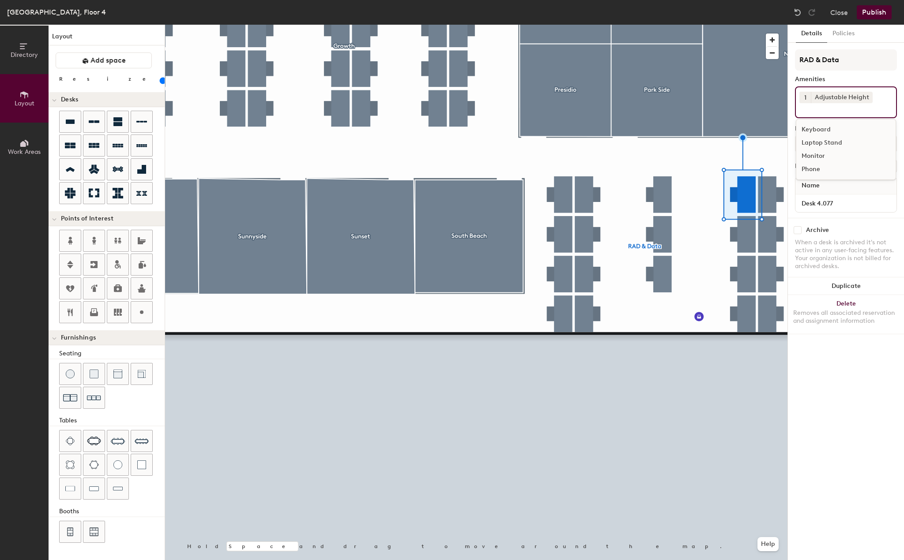
click at [820, 143] on div "Laptop Stand" at bounding box center [845, 142] width 99 height 13
click at [819, 151] on div "Monitor" at bounding box center [845, 156] width 99 height 13
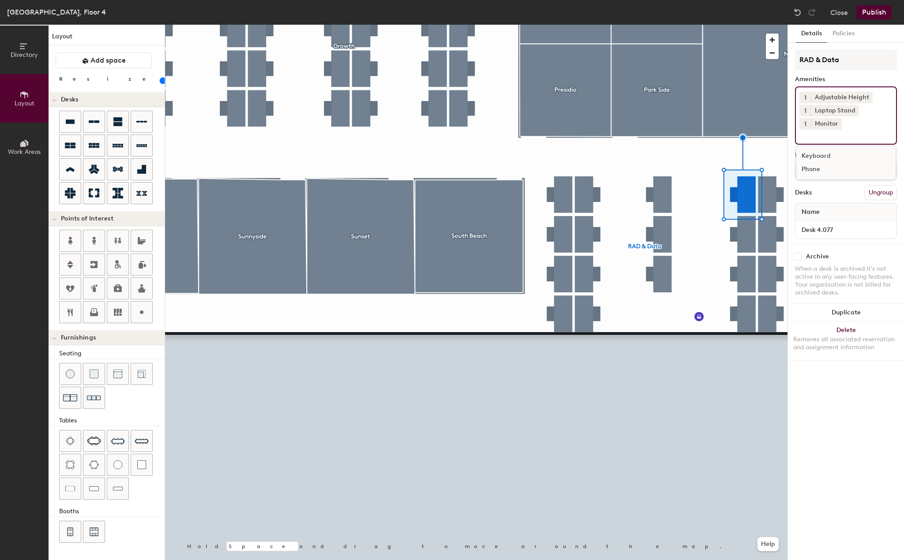
click at [743, 25] on div at bounding box center [476, 25] width 622 height 0
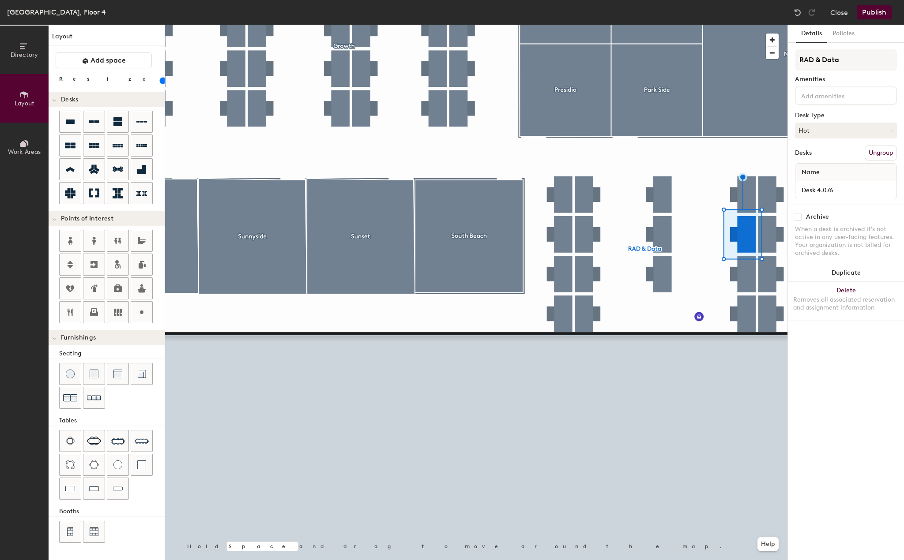
click at [842, 95] on input at bounding box center [838, 95] width 79 height 11
click at [826, 113] on div "Adjustable Height" at bounding box center [845, 116] width 99 height 13
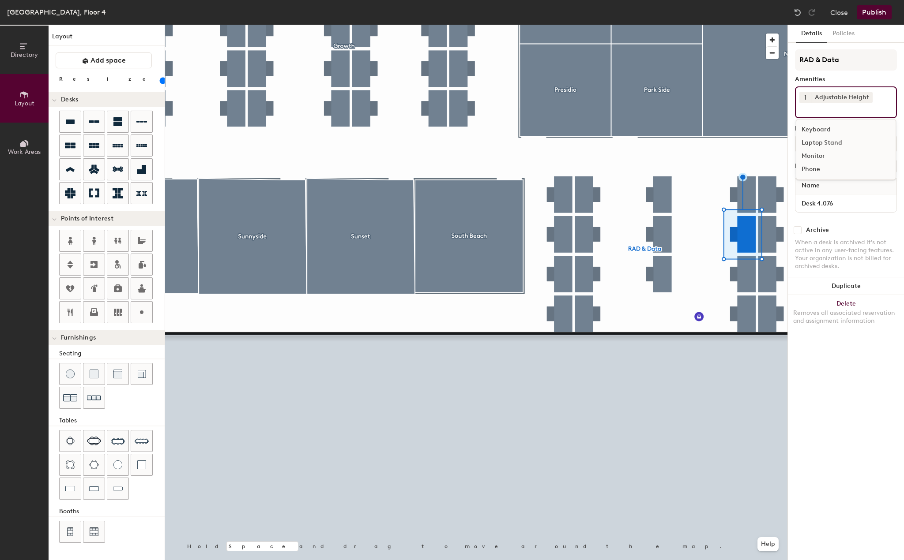
click at [823, 141] on div "Laptop Stand" at bounding box center [845, 142] width 99 height 13
click at [821, 154] on div "Monitor" at bounding box center [845, 156] width 99 height 13
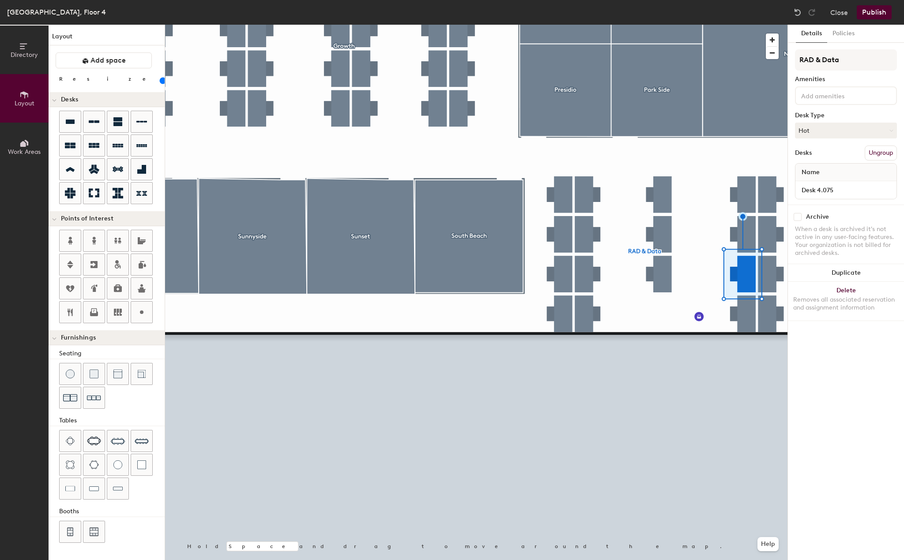
click at [844, 92] on input at bounding box center [838, 95] width 79 height 11
click at [828, 118] on div "Adjustable Height" at bounding box center [845, 116] width 99 height 13
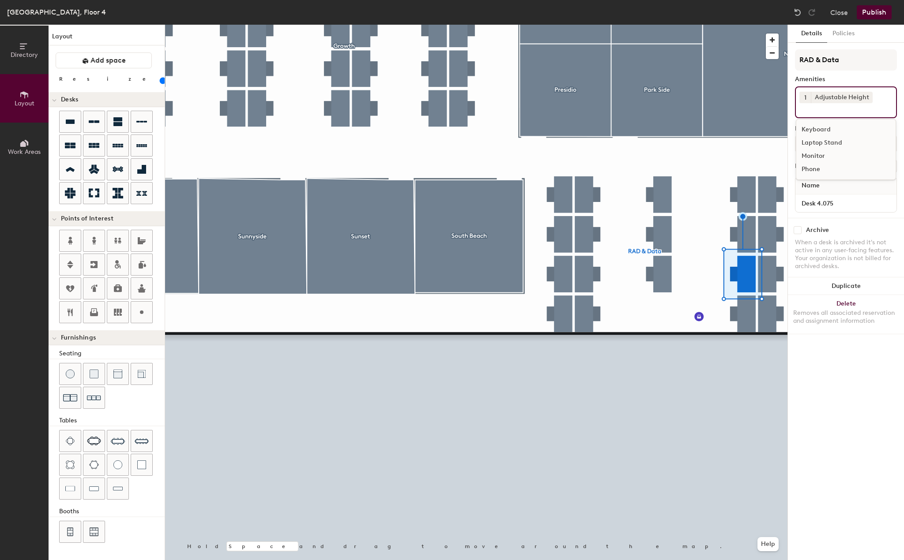
click at [824, 144] on div "Laptop Stand" at bounding box center [845, 142] width 99 height 13
click at [822, 156] on div "Monitor" at bounding box center [845, 156] width 99 height 13
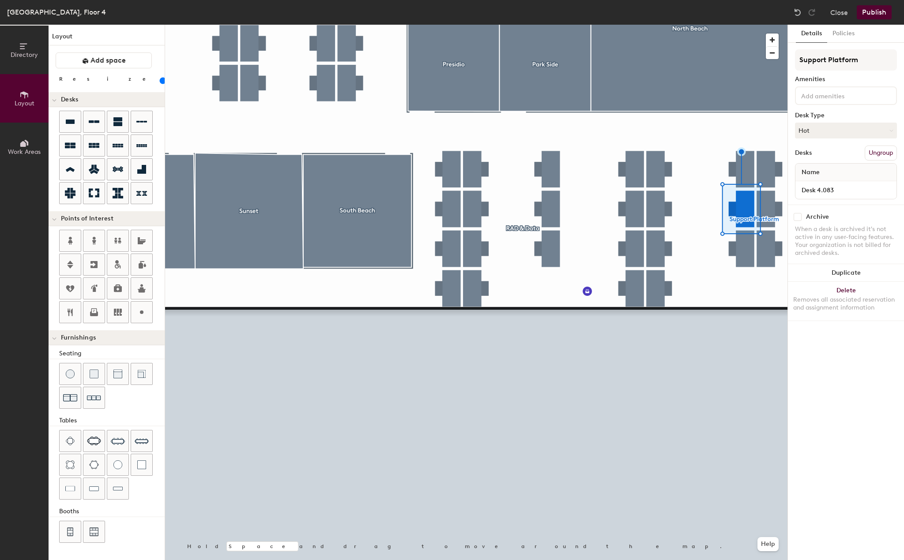
click at [851, 103] on div at bounding box center [846, 95] width 102 height 19
click at [836, 120] on div "Adjustable Height" at bounding box center [845, 116] width 99 height 13
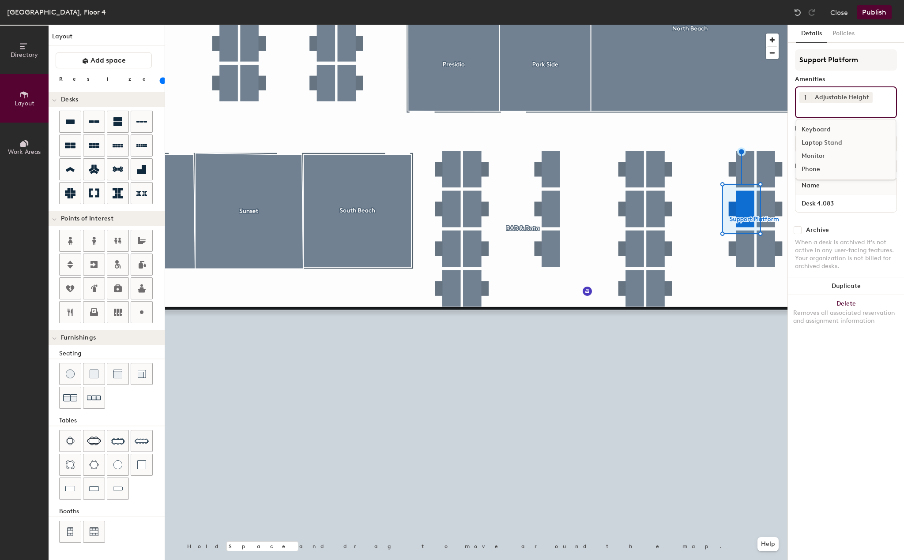
click at [826, 144] on div "Laptop Stand" at bounding box center [845, 142] width 99 height 13
click at [818, 155] on div "Monitor" at bounding box center [845, 156] width 99 height 13
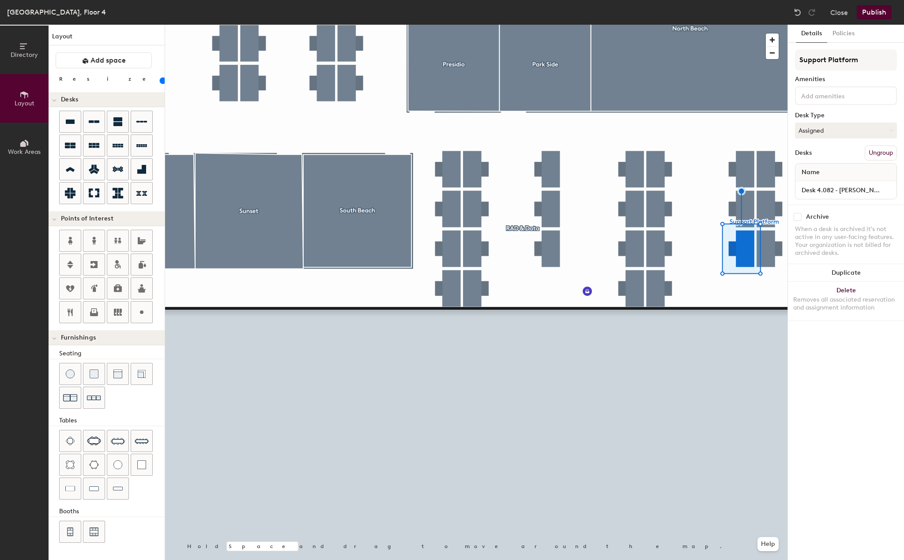
click at [843, 93] on input at bounding box center [838, 95] width 79 height 11
click at [833, 112] on div "Adjustable Height" at bounding box center [845, 116] width 99 height 13
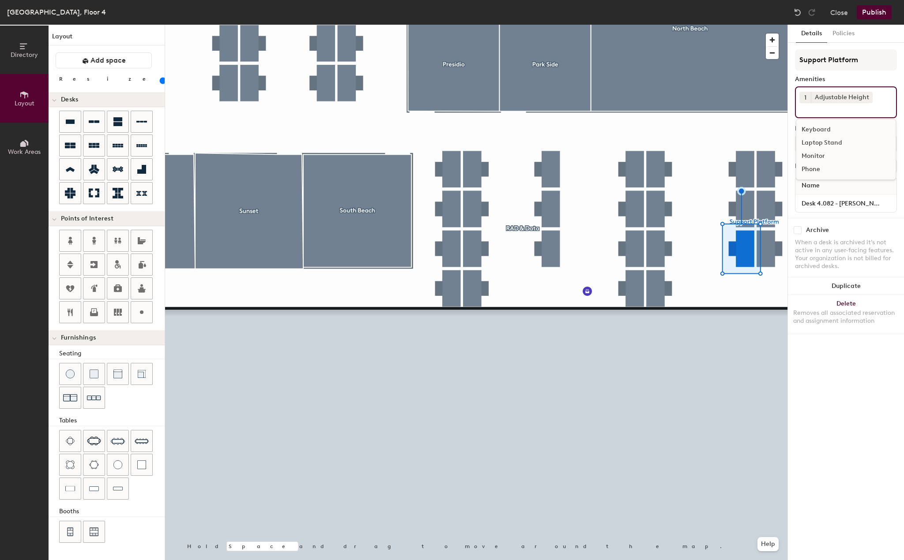
click at [829, 148] on div "Laptop Stand" at bounding box center [845, 142] width 99 height 13
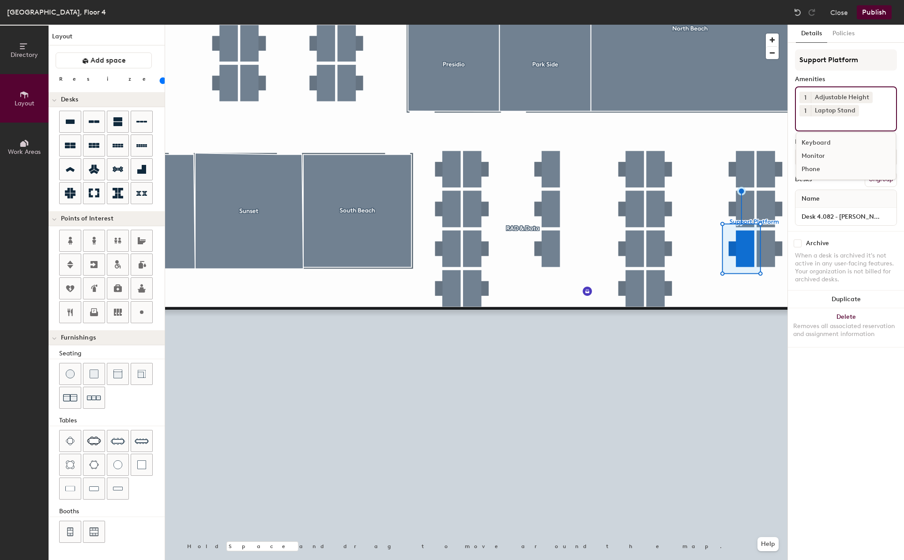
click at [820, 157] on div "Monitor" at bounding box center [845, 156] width 99 height 13
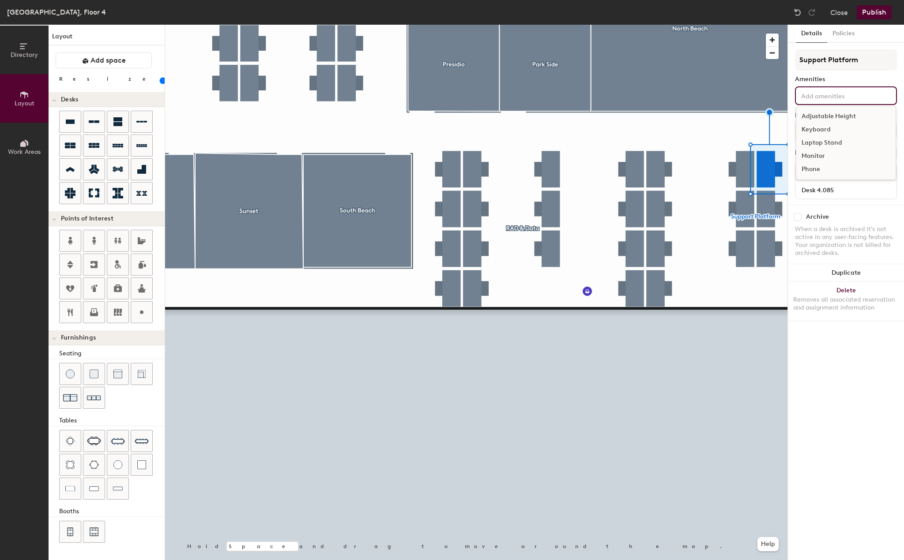
click at [853, 96] on input at bounding box center [838, 95] width 79 height 11
click at [837, 113] on div "Adjustable Height" at bounding box center [845, 116] width 99 height 13
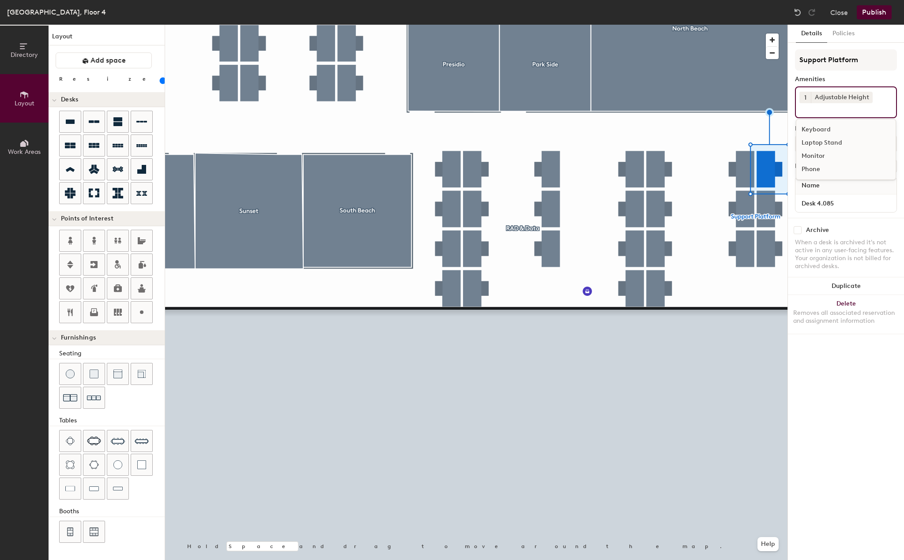
click at [834, 139] on div "Laptop Stand" at bounding box center [845, 142] width 99 height 13
click at [818, 155] on div "Monitor" at bounding box center [845, 156] width 99 height 13
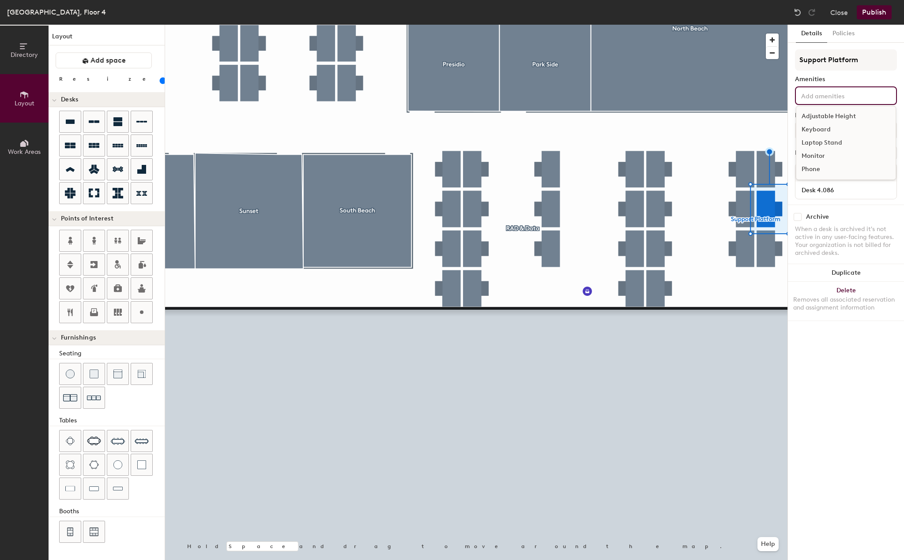
click at [841, 100] on input at bounding box center [838, 95] width 79 height 11
click at [838, 113] on div "Adjustable Height" at bounding box center [845, 116] width 99 height 13
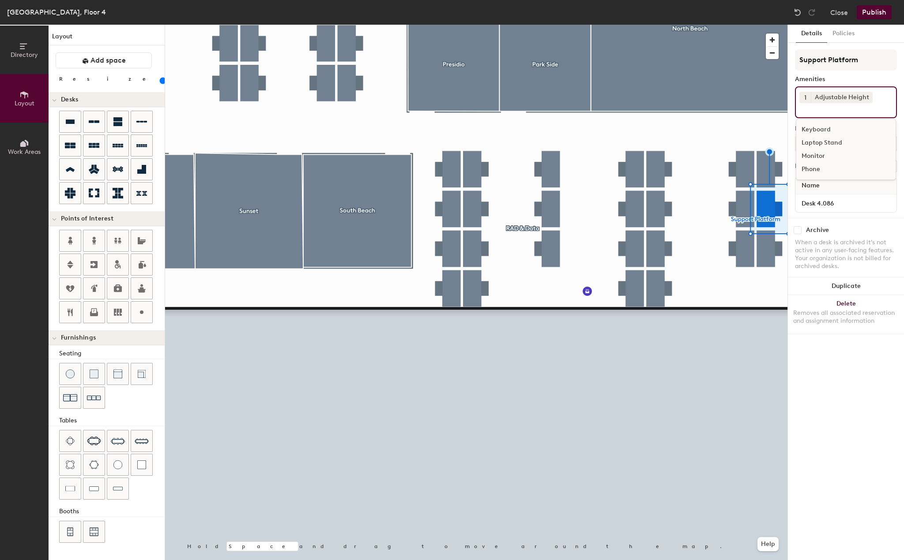
click at [833, 143] on div "Laptop Stand" at bounding box center [845, 142] width 99 height 13
click at [824, 155] on div "Monitor" at bounding box center [845, 156] width 99 height 13
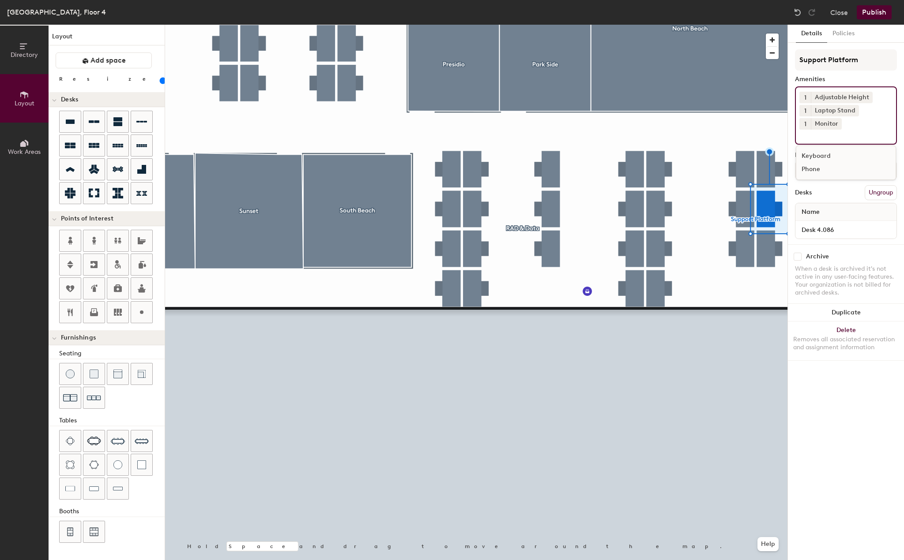
click at [769, 25] on div at bounding box center [476, 25] width 622 height 0
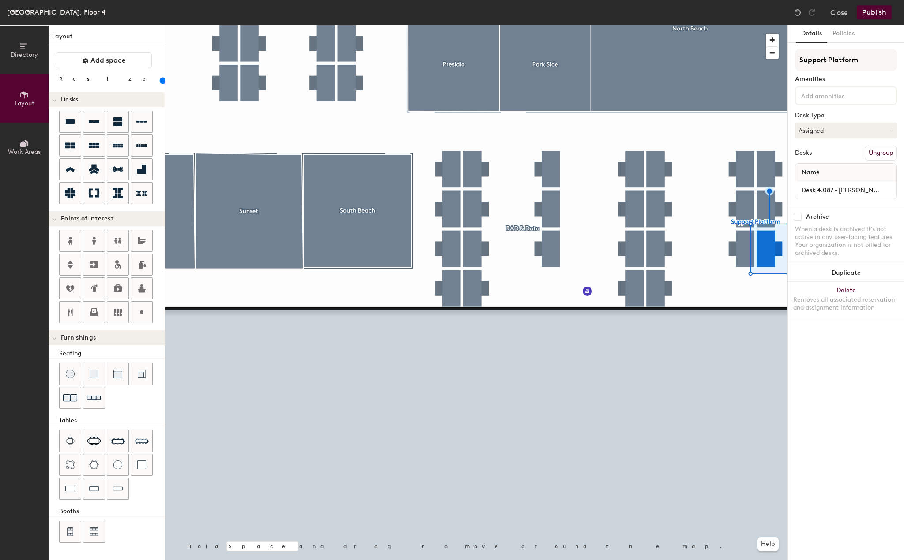
click at [844, 93] on input at bounding box center [838, 95] width 79 height 11
click at [827, 121] on div "Adjustable Height" at bounding box center [845, 116] width 99 height 13
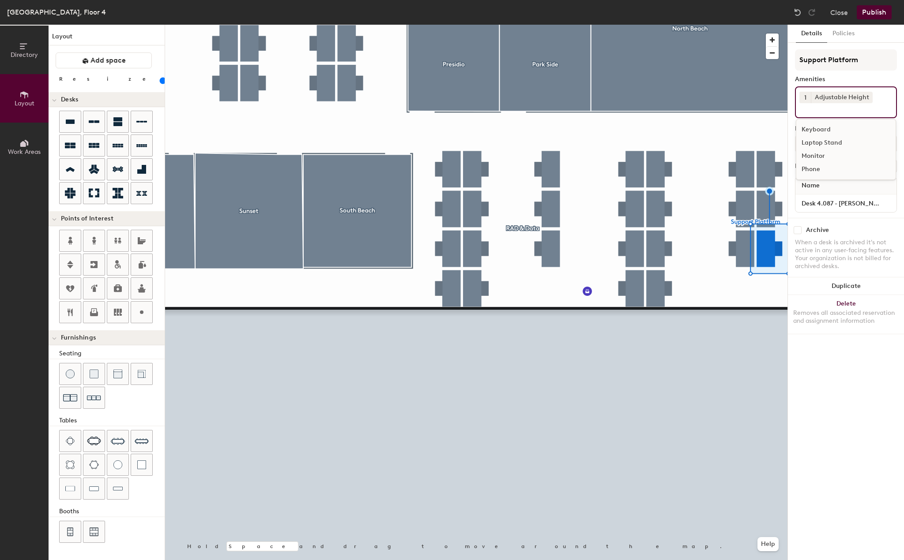
click at [824, 141] on div "Laptop Stand" at bounding box center [845, 142] width 99 height 13
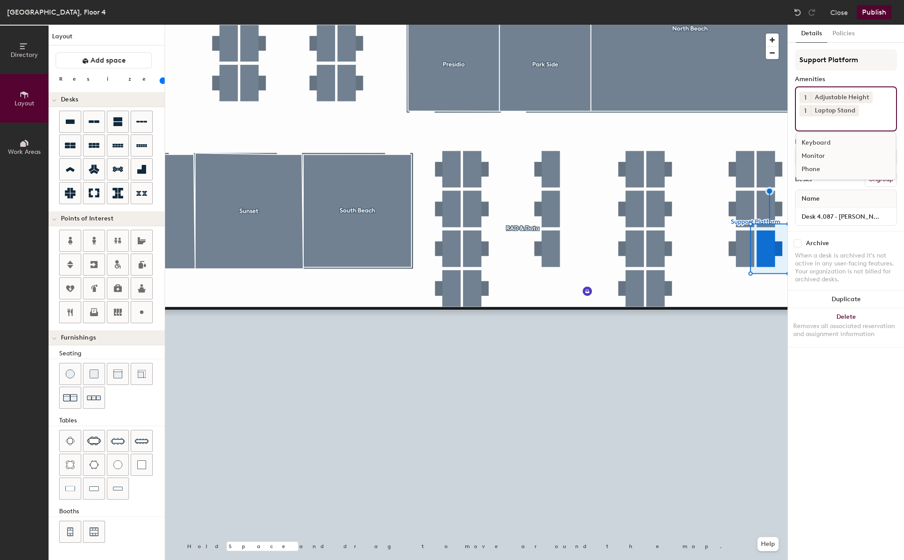
click at [823, 155] on div "Monitor" at bounding box center [845, 156] width 99 height 13
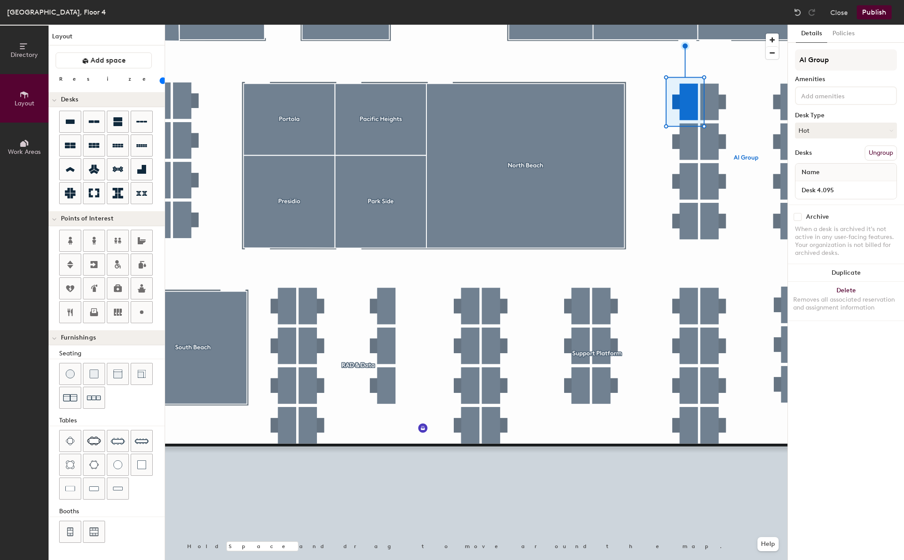
click at [819, 91] on input at bounding box center [838, 95] width 79 height 11
click at [821, 113] on div "Adjustable Height" at bounding box center [845, 116] width 99 height 13
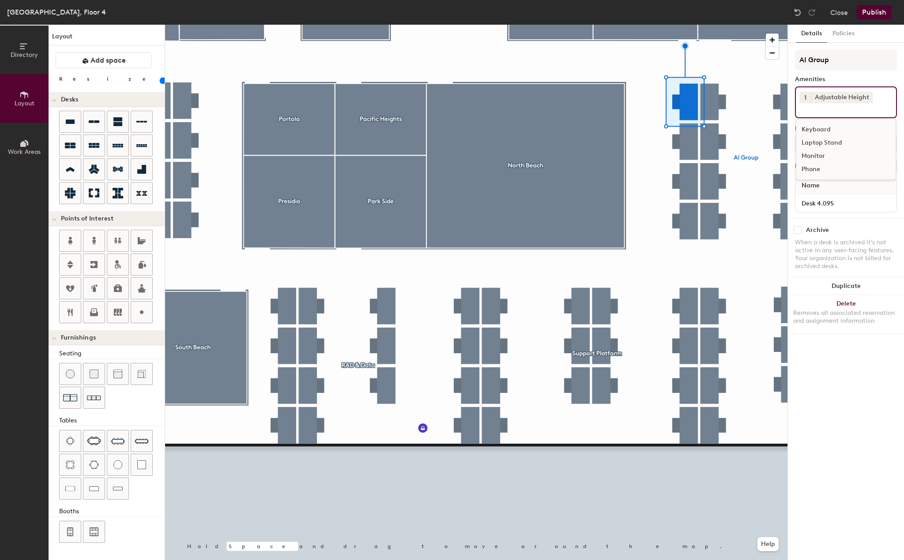
click at [821, 141] on div "Laptop Stand" at bounding box center [845, 142] width 99 height 13
click at [821, 157] on div "Monitor" at bounding box center [845, 156] width 99 height 13
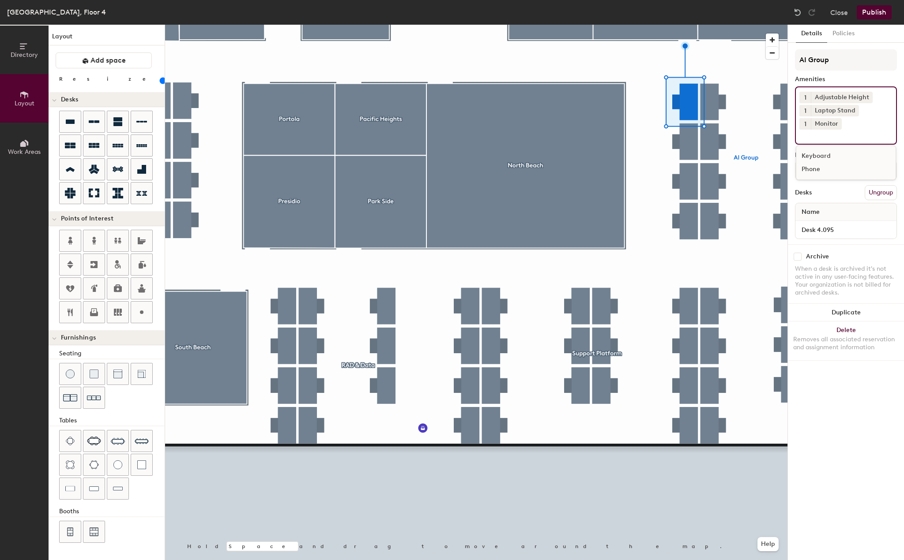
click at [690, 25] on div at bounding box center [476, 25] width 622 height 0
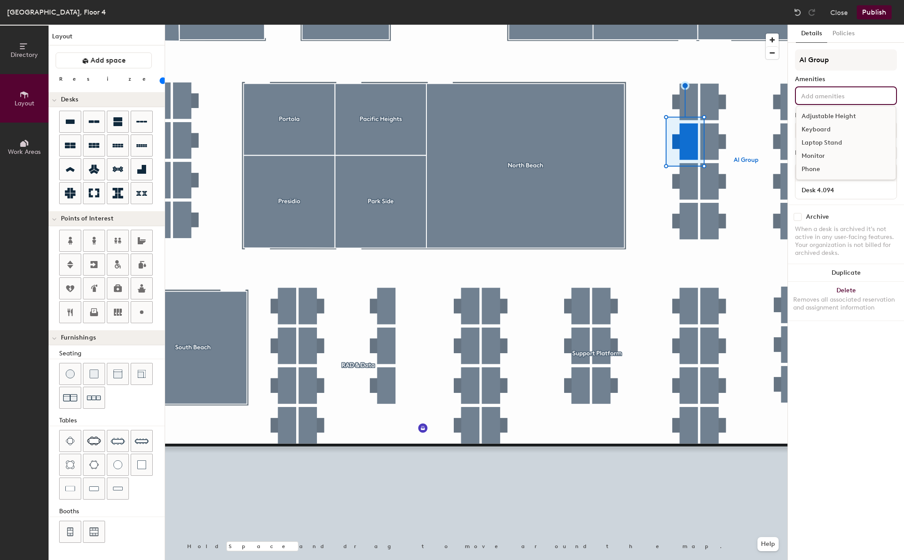
click at [849, 87] on div "Adjustable Height Keyboard Laptop Stand Monitor Phone" at bounding box center [846, 95] width 102 height 19
click at [831, 116] on div "Adjustable Height" at bounding box center [845, 116] width 99 height 13
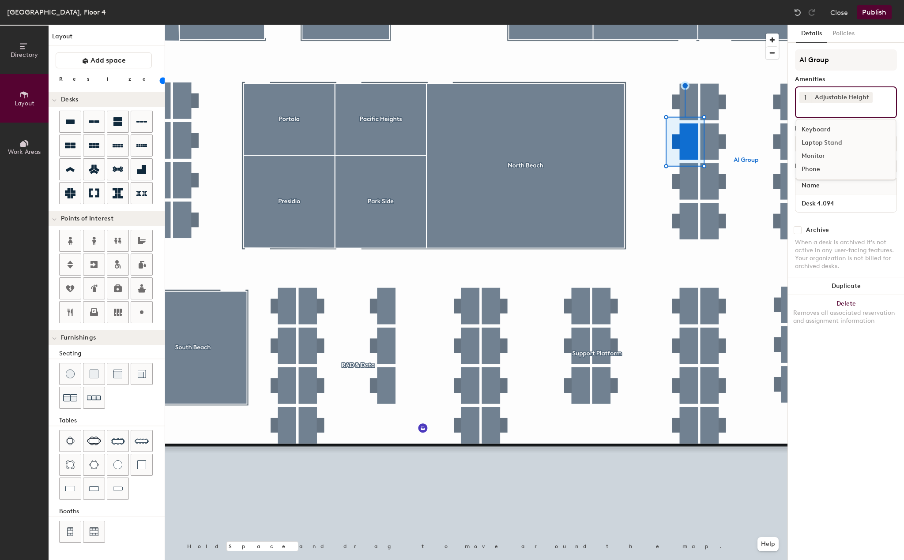
click at [821, 130] on div "Keyboard" at bounding box center [845, 129] width 99 height 13
click at [843, 110] on icon at bounding box center [842, 110] width 6 height 6
click at [833, 113] on input at bounding box center [838, 108] width 79 height 11
click at [826, 145] on div "Laptop Stand" at bounding box center [845, 142] width 99 height 13
click at [820, 154] on div "Monitor" at bounding box center [845, 156] width 99 height 13
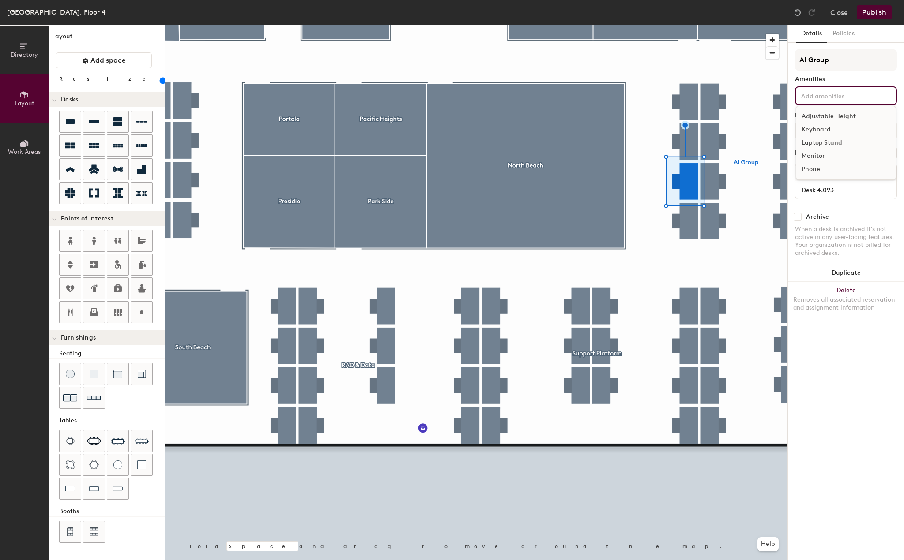
click at [834, 100] on input at bounding box center [838, 95] width 79 height 11
click at [824, 117] on div "Adjustable Height" at bounding box center [845, 116] width 99 height 13
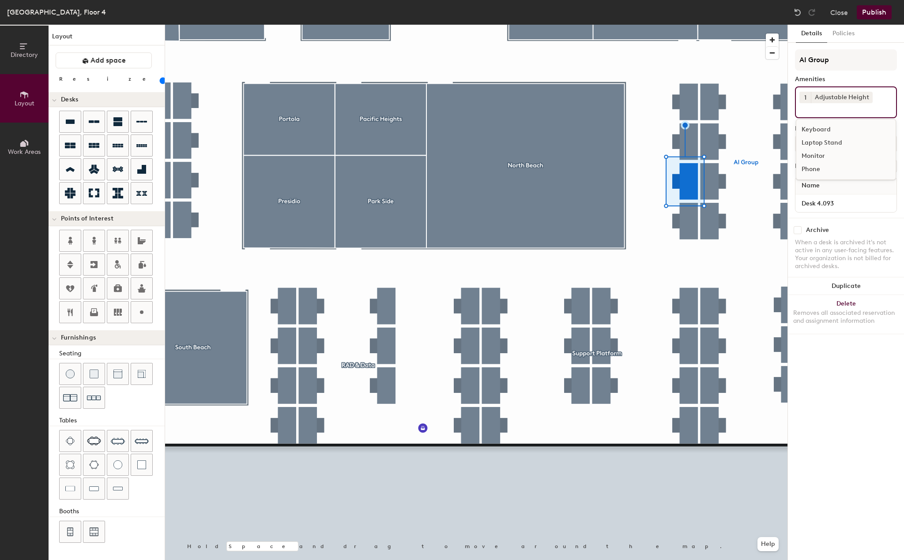
click at [820, 141] on div "Laptop Stand" at bounding box center [845, 142] width 99 height 13
click at [819, 154] on div "Monitor" at bounding box center [845, 156] width 99 height 13
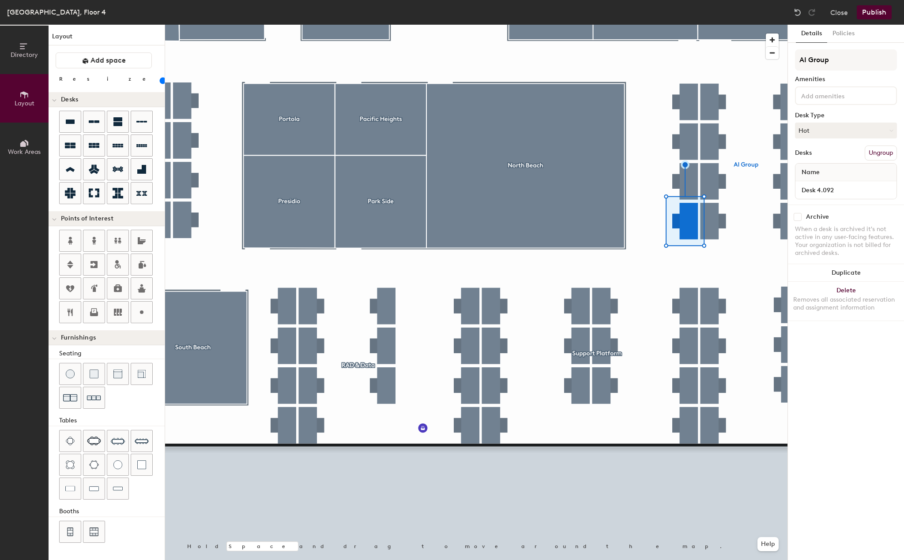
click at [830, 103] on div at bounding box center [846, 95] width 102 height 19
click at [829, 113] on div "Adjustable Height" at bounding box center [845, 116] width 99 height 13
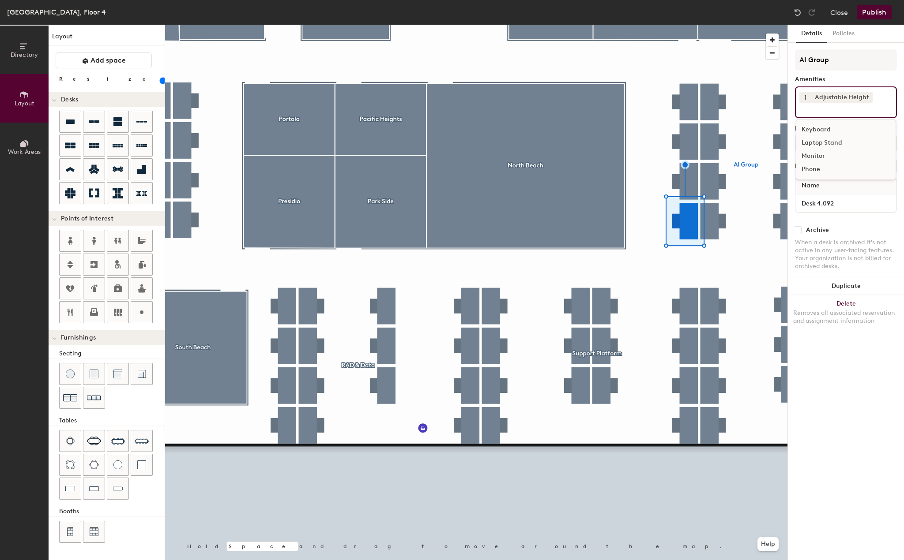
click at [823, 145] on div "Laptop Stand" at bounding box center [845, 142] width 99 height 13
click at [814, 158] on div "Monitor" at bounding box center [845, 156] width 99 height 13
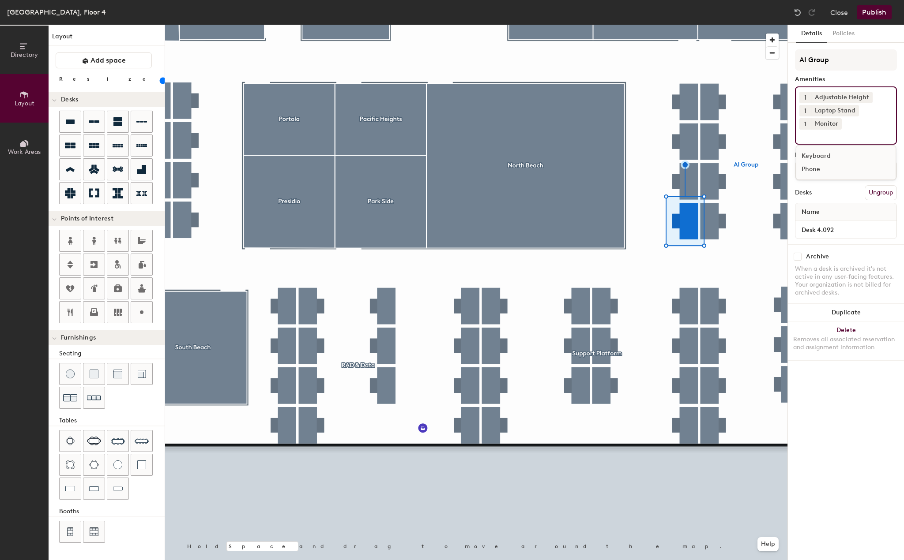
click at [716, 25] on div at bounding box center [476, 25] width 622 height 0
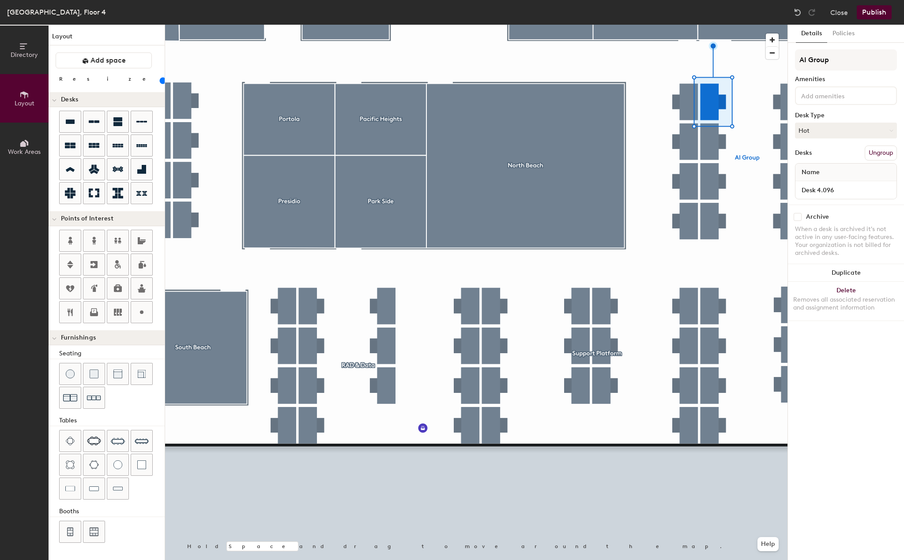
click at [861, 98] on input at bounding box center [838, 95] width 79 height 11
click at [836, 118] on div "Adjustable Height" at bounding box center [845, 116] width 99 height 13
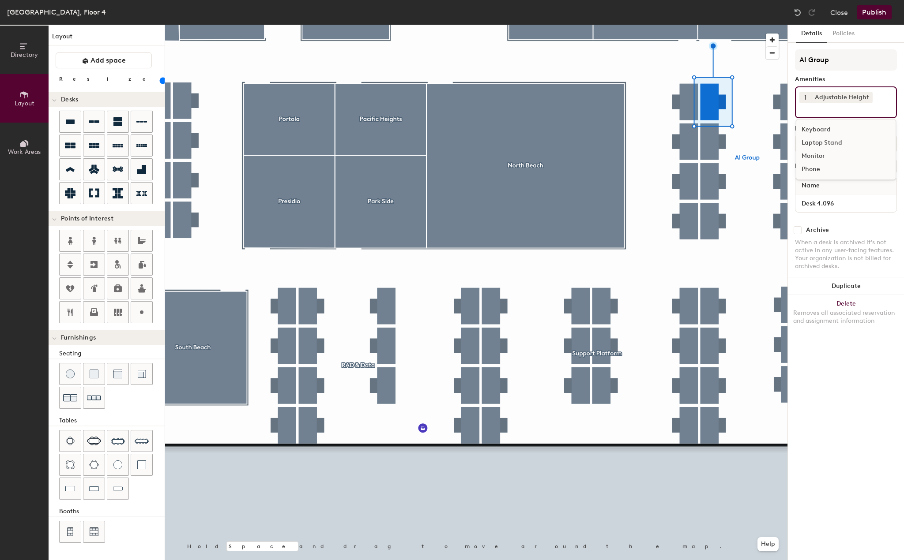
click at [827, 143] on div "Laptop Stand" at bounding box center [845, 142] width 99 height 13
click at [822, 153] on div "Monitor" at bounding box center [845, 156] width 99 height 13
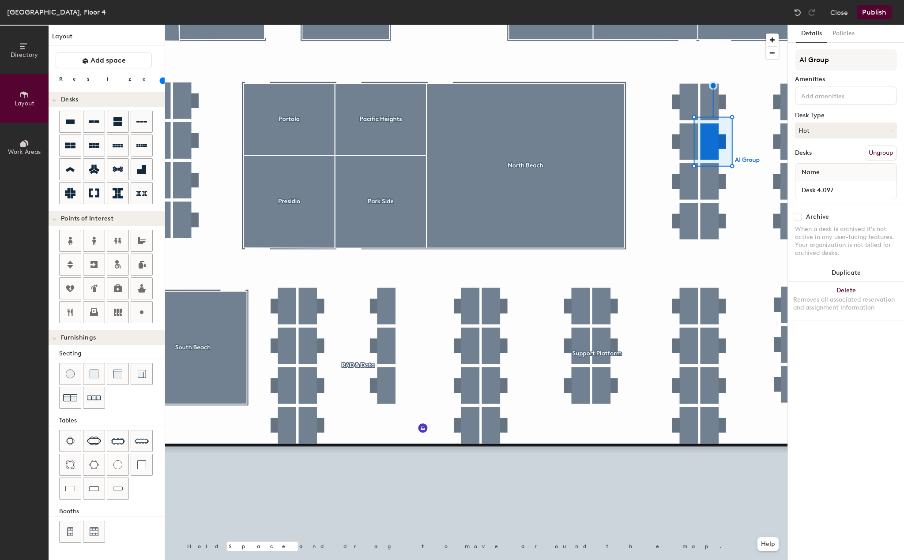
click at [839, 93] on input at bounding box center [838, 95] width 79 height 11
click at [831, 113] on div "Adjustable Height" at bounding box center [845, 116] width 99 height 13
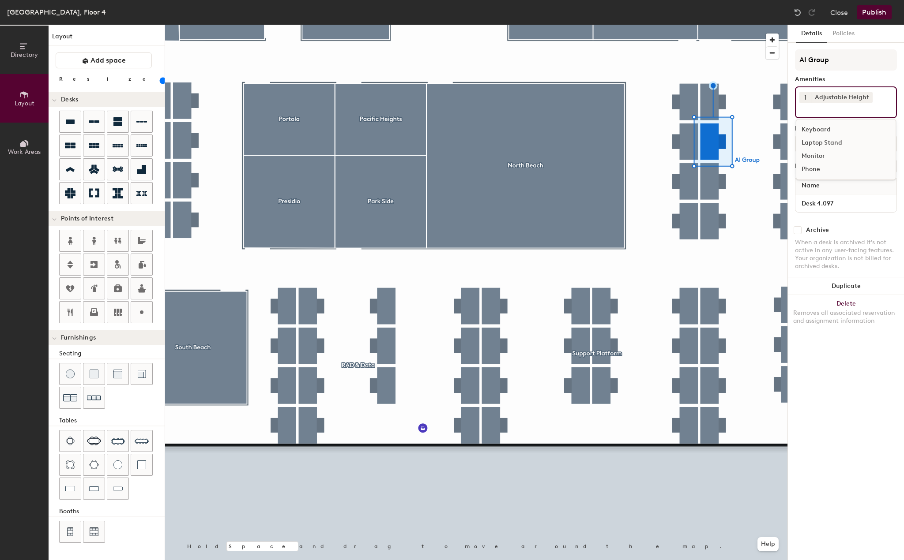
click at [820, 140] on div "Laptop Stand" at bounding box center [845, 142] width 99 height 13
click at [812, 158] on div "Monitor" at bounding box center [845, 156] width 99 height 13
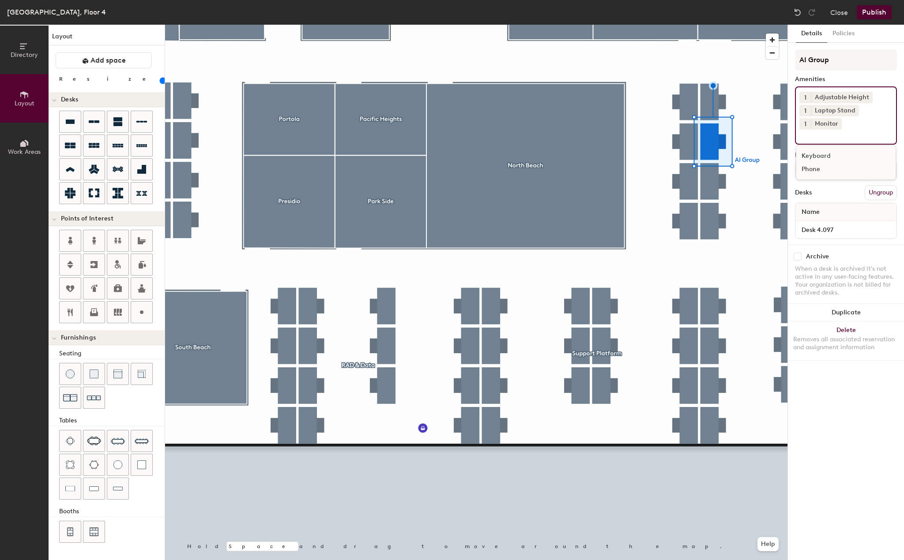
click at [714, 25] on div at bounding box center [476, 25] width 622 height 0
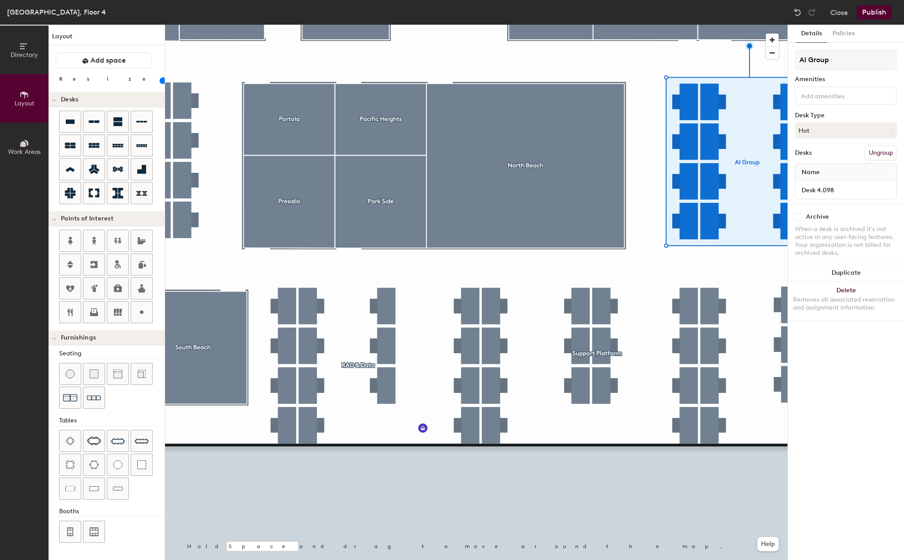
click at [831, 99] on input at bounding box center [838, 95] width 79 height 11
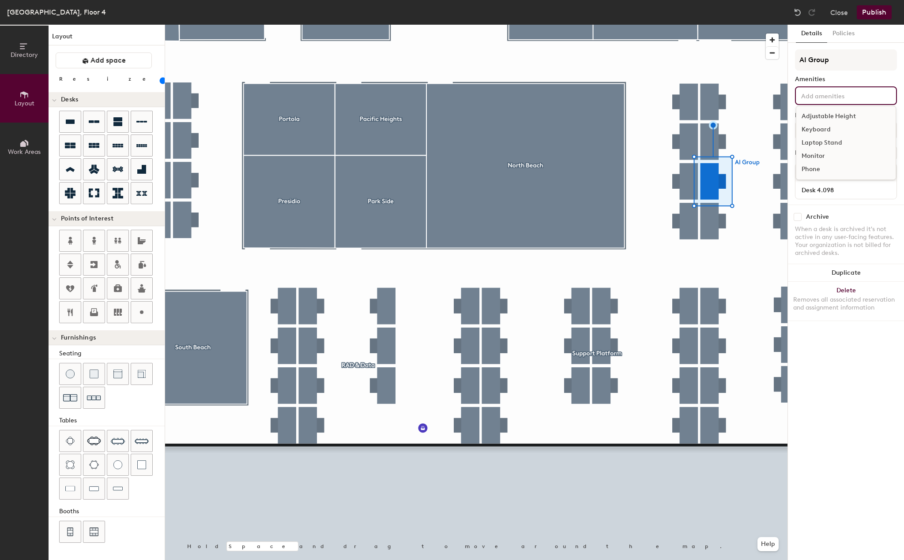
click at [824, 117] on div "Adjustable Height" at bounding box center [845, 116] width 99 height 13
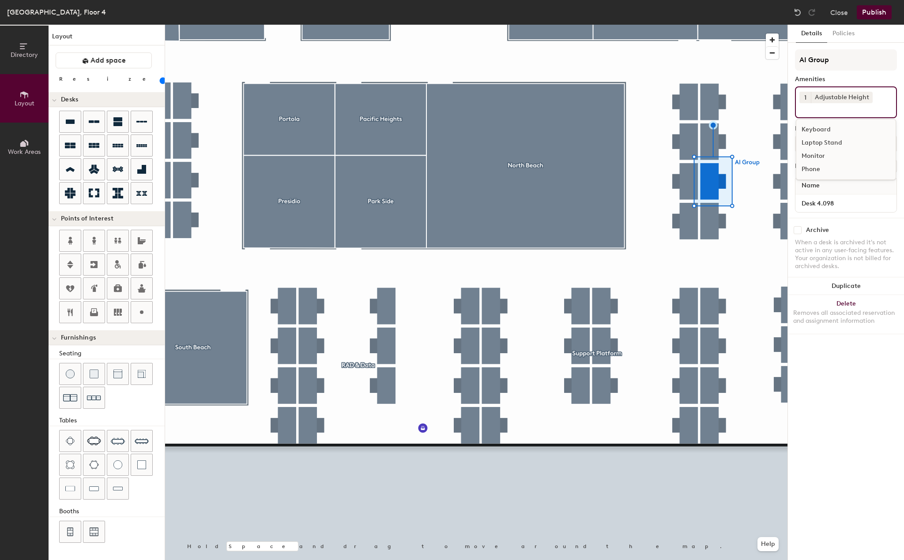
click at [822, 137] on div "Laptop Stand" at bounding box center [845, 142] width 99 height 13
click at [817, 156] on div "Monitor" at bounding box center [845, 156] width 99 height 13
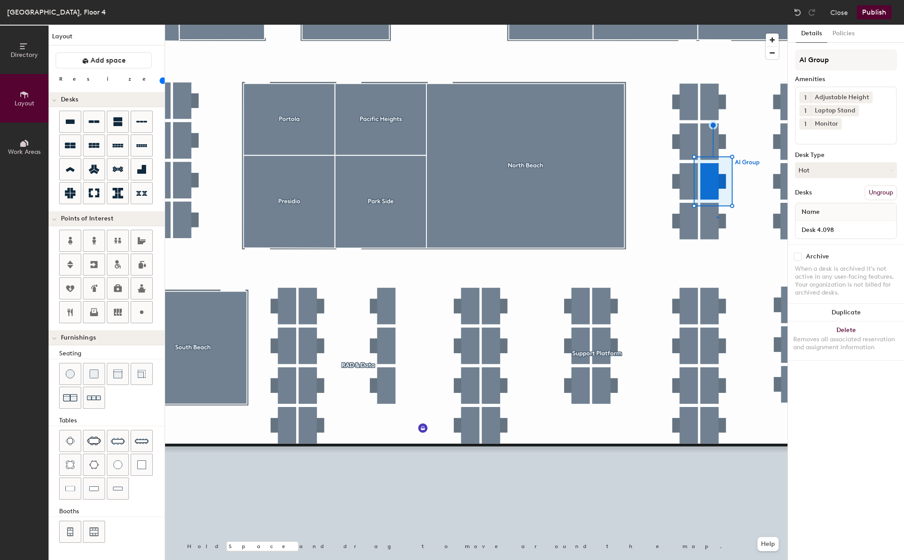
click at [716, 25] on div at bounding box center [476, 25] width 622 height 0
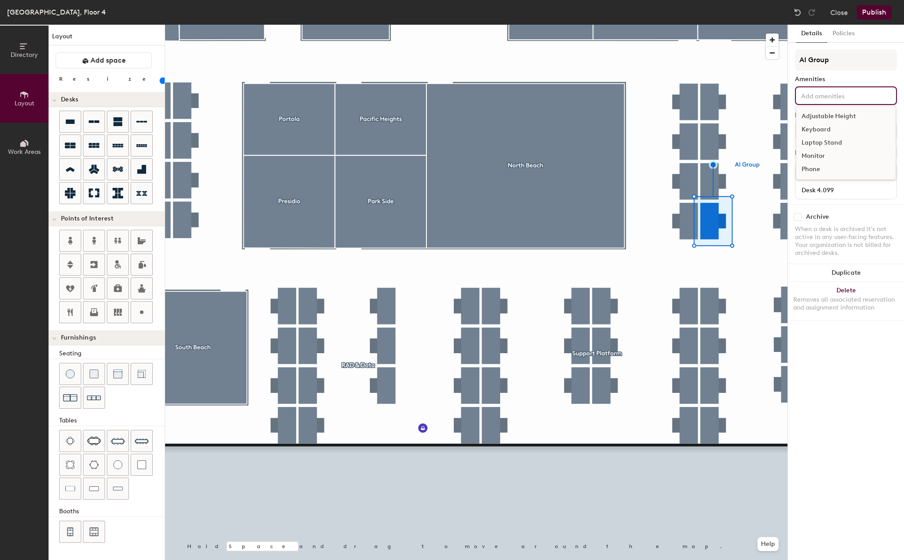
click at [840, 102] on div "Adjustable Height Keyboard Laptop Stand Monitor Phone" at bounding box center [846, 95] width 102 height 19
click at [829, 113] on div "Adjustable Height" at bounding box center [845, 116] width 99 height 13
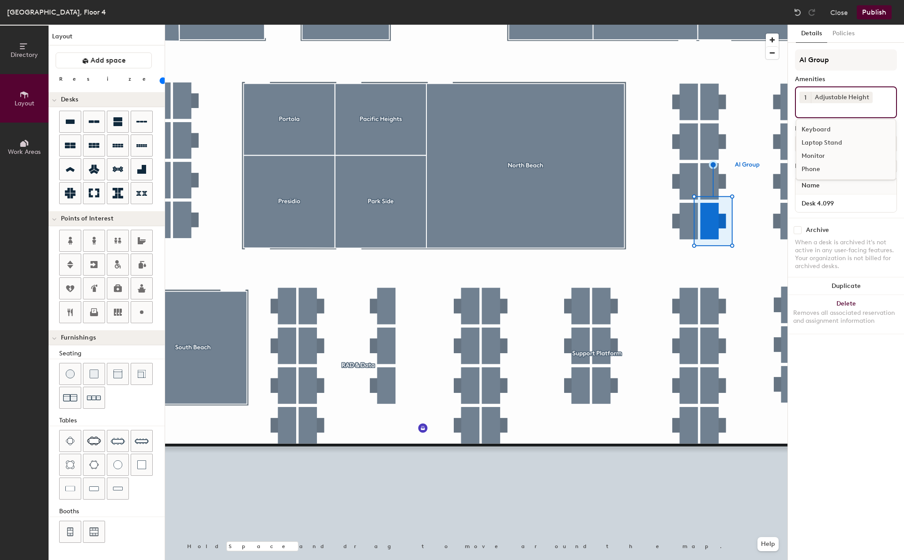
click at [824, 146] on div "Laptop Stand" at bounding box center [845, 142] width 99 height 13
click at [818, 157] on div "Monitor" at bounding box center [845, 156] width 99 height 13
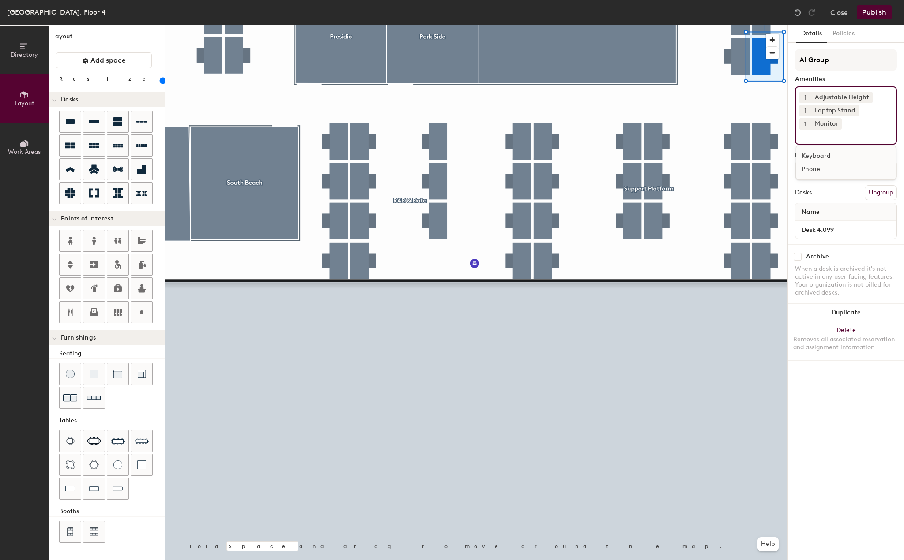
click at [742, 25] on div at bounding box center [476, 25] width 622 height 0
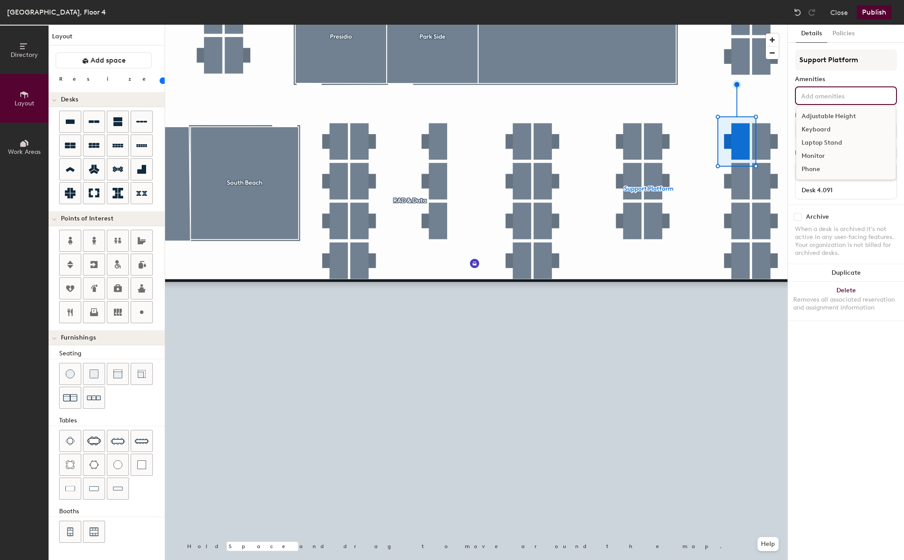
click at [825, 94] on input at bounding box center [838, 95] width 79 height 11
click at [822, 114] on div "Adjustable Height" at bounding box center [845, 116] width 99 height 13
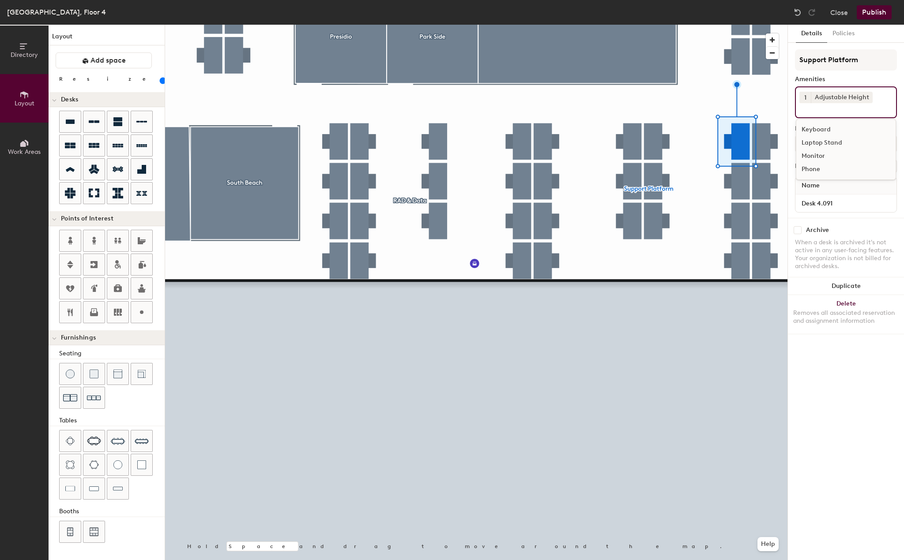
click at [816, 146] on div "Laptop Stand" at bounding box center [845, 142] width 99 height 13
click at [815, 157] on div "Monitor" at bounding box center [845, 156] width 99 height 13
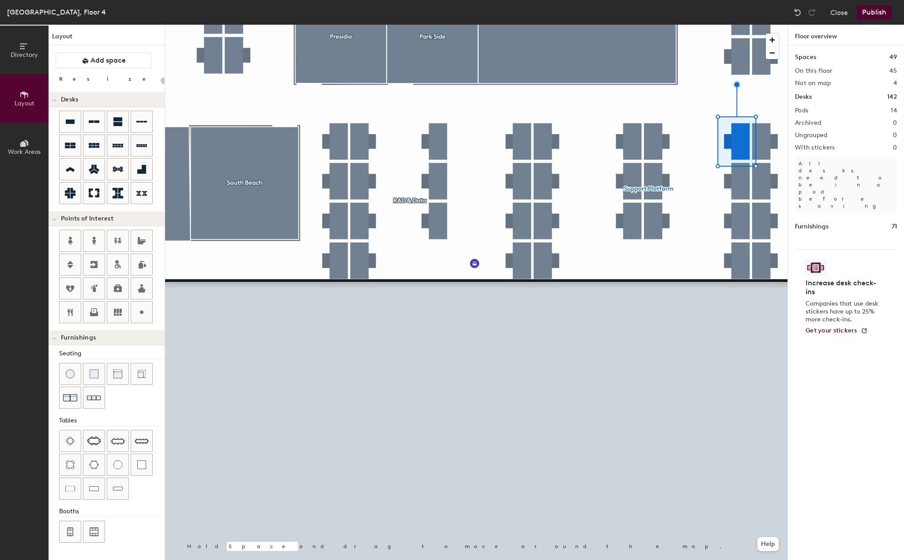
type input "100"
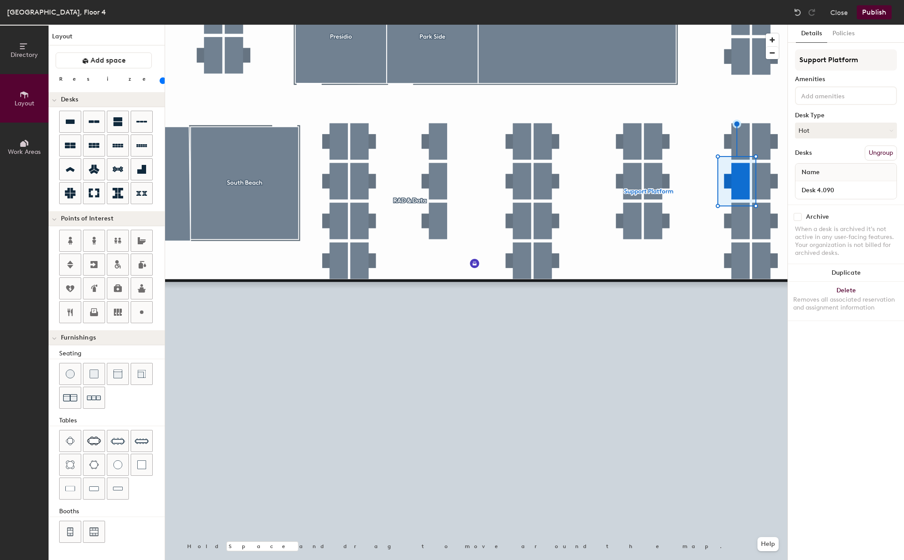
click at [839, 91] on input at bounding box center [838, 95] width 79 height 11
click at [829, 113] on div "Adjustable Height" at bounding box center [845, 116] width 99 height 13
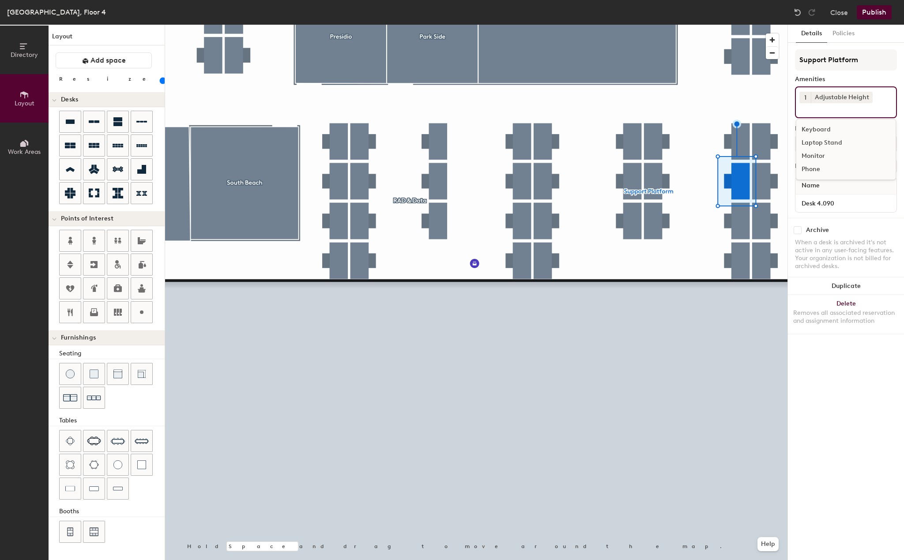
click at [822, 143] on div "Laptop Stand" at bounding box center [845, 142] width 99 height 13
click at [815, 158] on div "Monitor" at bounding box center [845, 156] width 99 height 13
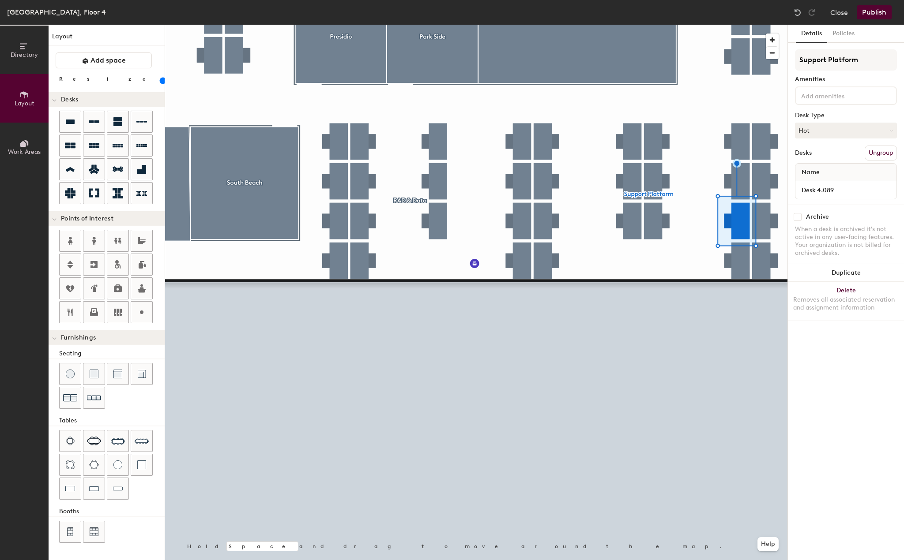
click at [851, 97] on input at bounding box center [838, 95] width 79 height 11
click at [838, 119] on div "Adjustable Height" at bounding box center [845, 116] width 99 height 13
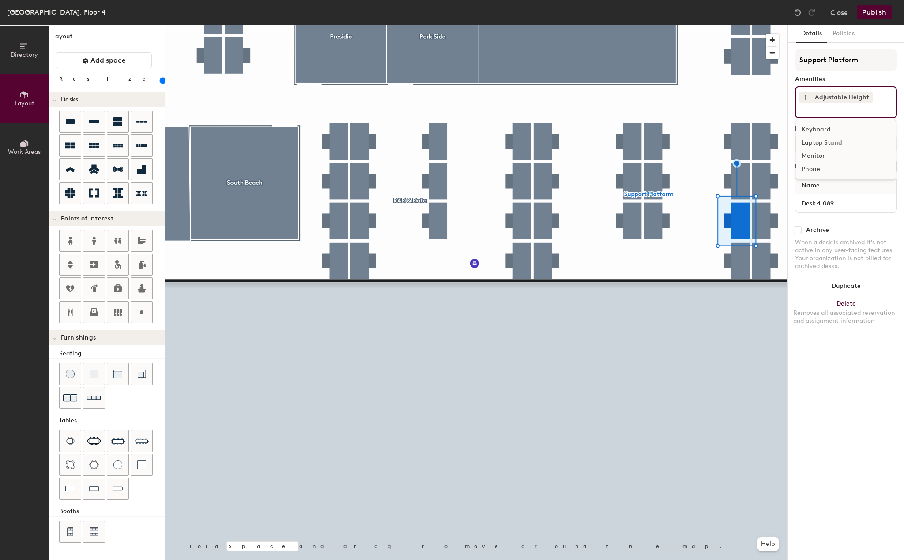
click at [829, 143] on div "Laptop Stand" at bounding box center [845, 142] width 99 height 13
click at [821, 156] on div "Monitor" at bounding box center [845, 156] width 99 height 13
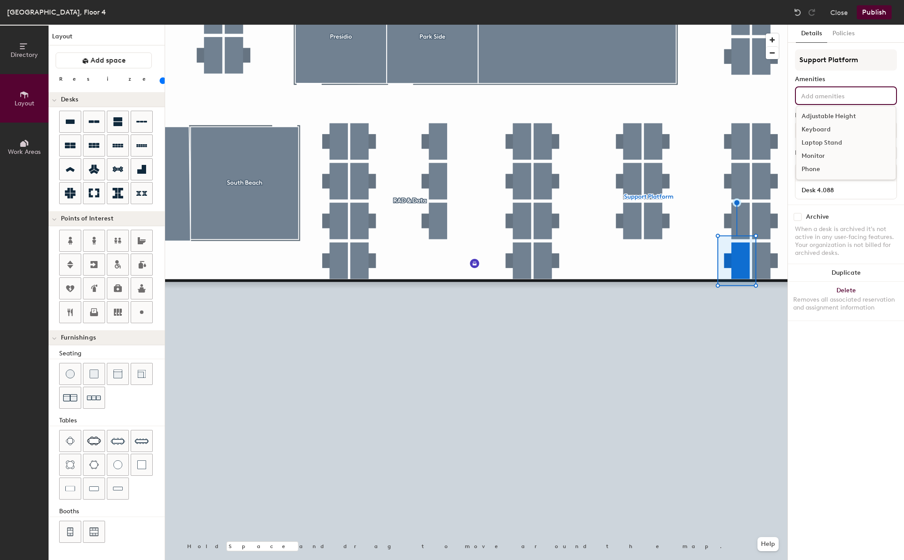
click at [836, 100] on input at bounding box center [838, 95] width 79 height 11
click at [834, 118] on div "Adjustable Height" at bounding box center [845, 116] width 99 height 13
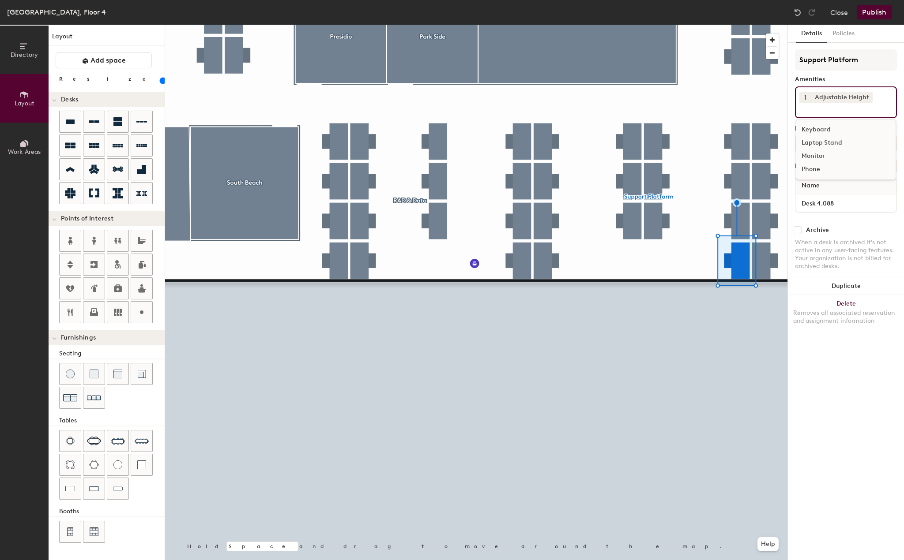
click at [824, 146] on div "Laptop Stand" at bounding box center [845, 142] width 99 height 13
click at [819, 155] on div "Monitor" at bounding box center [845, 156] width 99 height 13
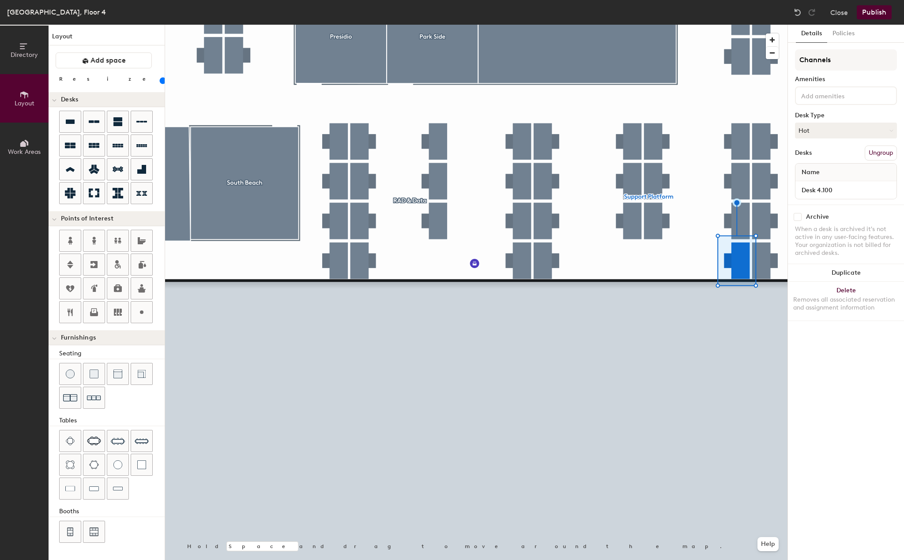
click at [861, 96] on input at bounding box center [838, 95] width 79 height 11
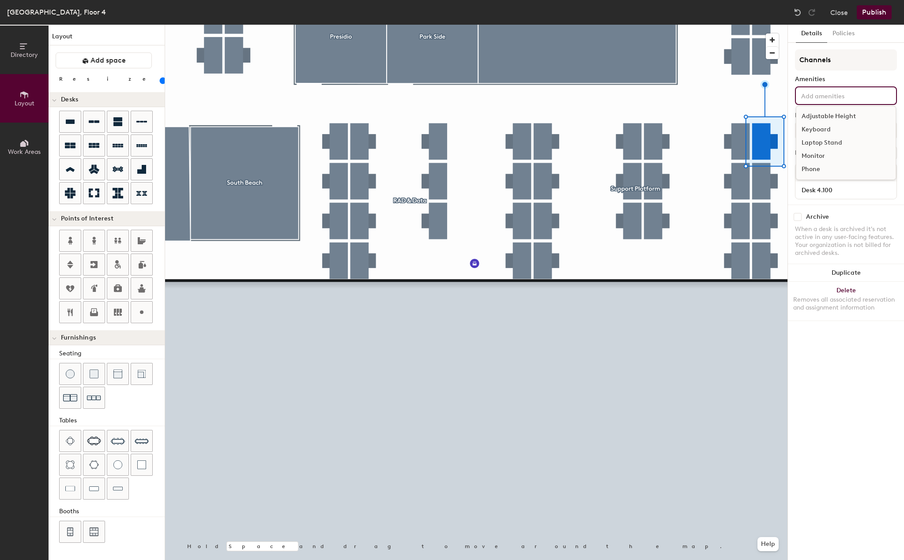
click at [835, 113] on div "Adjustable Height" at bounding box center [845, 116] width 99 height 13
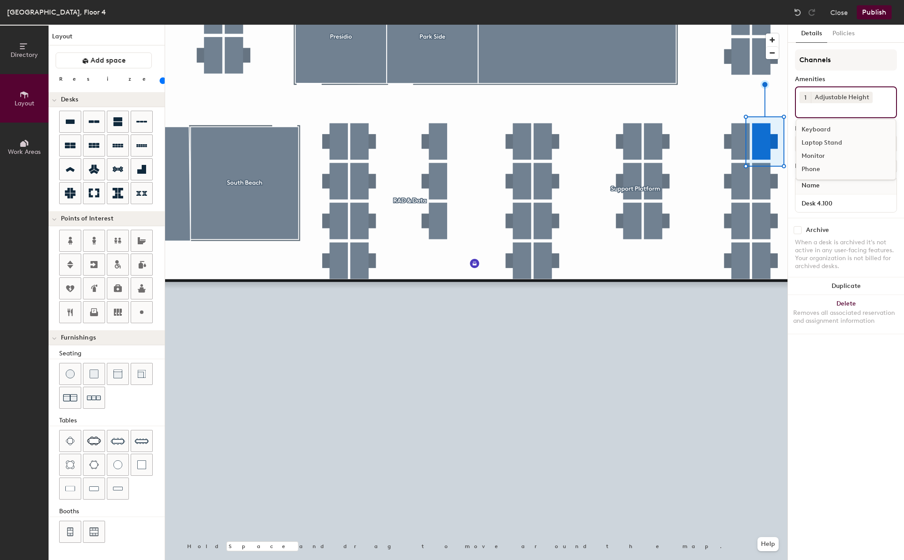
click at [830, 143] on div "Laptop Stand" at bounding box center [845, 142] width 99 height 13
click at [821, 157] on div "Monitor" at bounding box center [845, 156] width 99 height 13
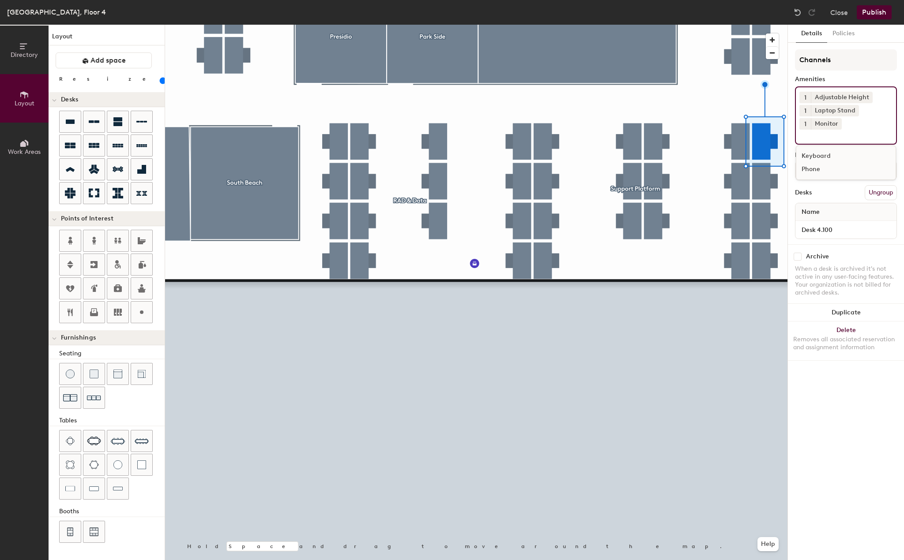
click at [765, 25] on div at bounding box center [476, 25] width 622 height 0
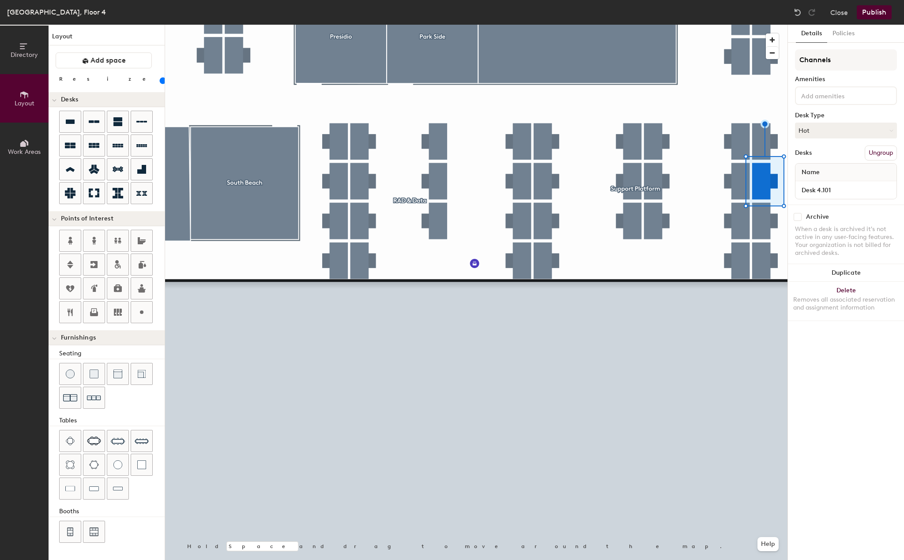
click at [841, 102] on div at bounding box center [846, 95] width 102 height 19
click at [836, 113] on div "Adjustable Height" at bounding box center [845, 116] width 99 height 13
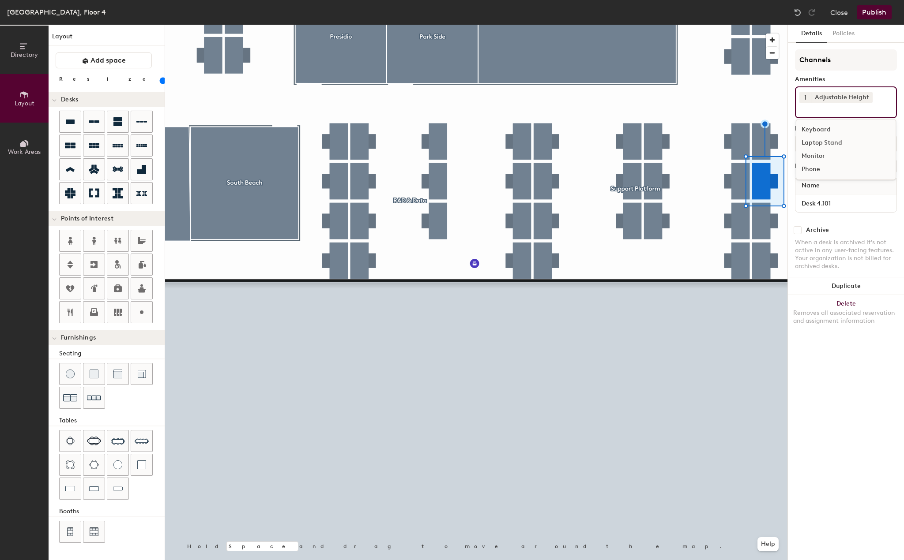
click at [827, 142] on div "Laptop Stand" at bounding box center [845, 142] width 99 height 13
click at [809, 156] on div "Monitor" at bounding box center [845, 156] width 99 height 13
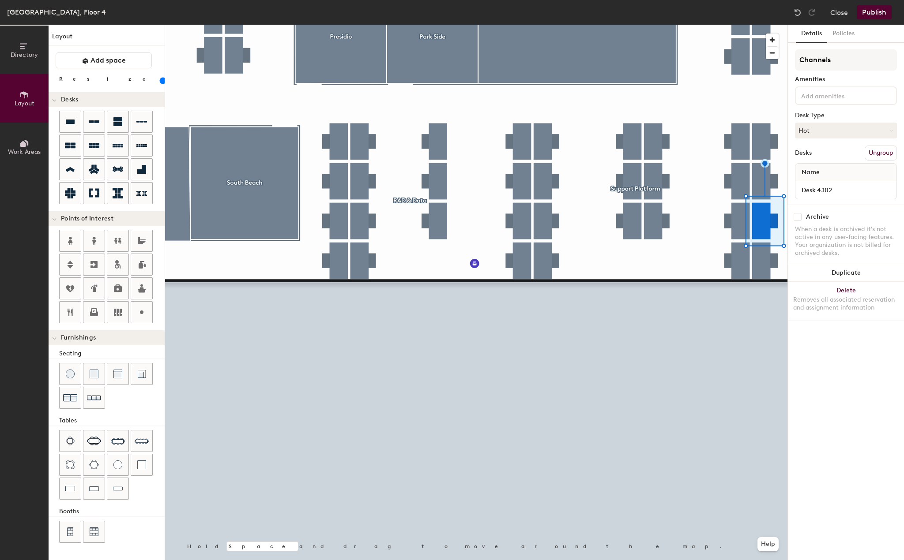
click at [844, 100] on input at bounding box center [838, 95] width 79 height 11
click at [834, 119] on div "Adjustable Height" at bounding box center [845, 116] width 99 height 13
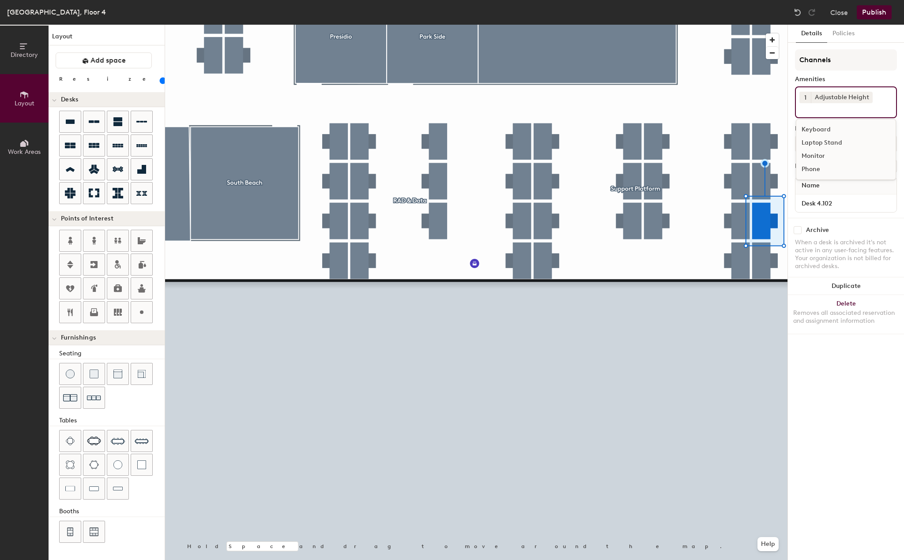
click at [827, 145] on div "Laptop Stand" at bounding box center [845, 142] width 99 height 13
click at [822, 156] on div "Monitor" at bounding box center [845, 156] width 99 height 13
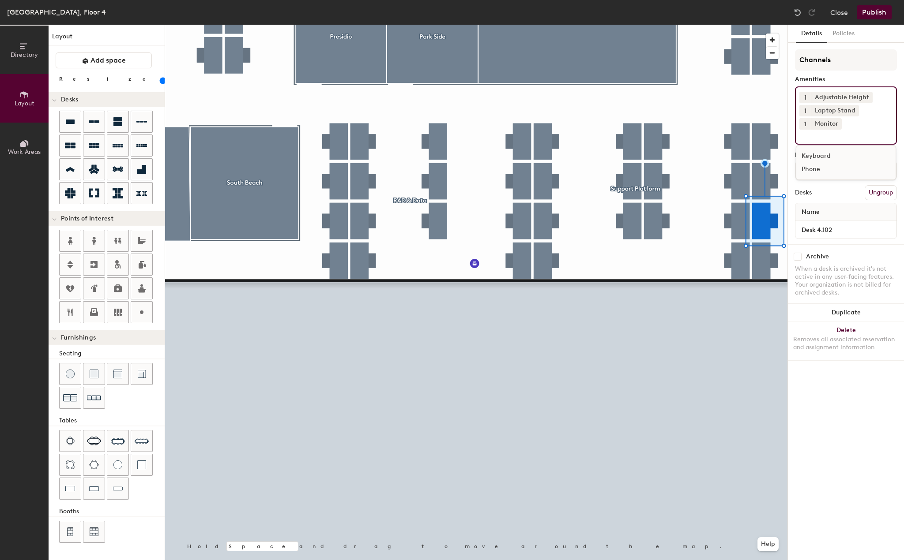
click at [763, 25] on div at bounding box center [476, 25] width 622 height 0
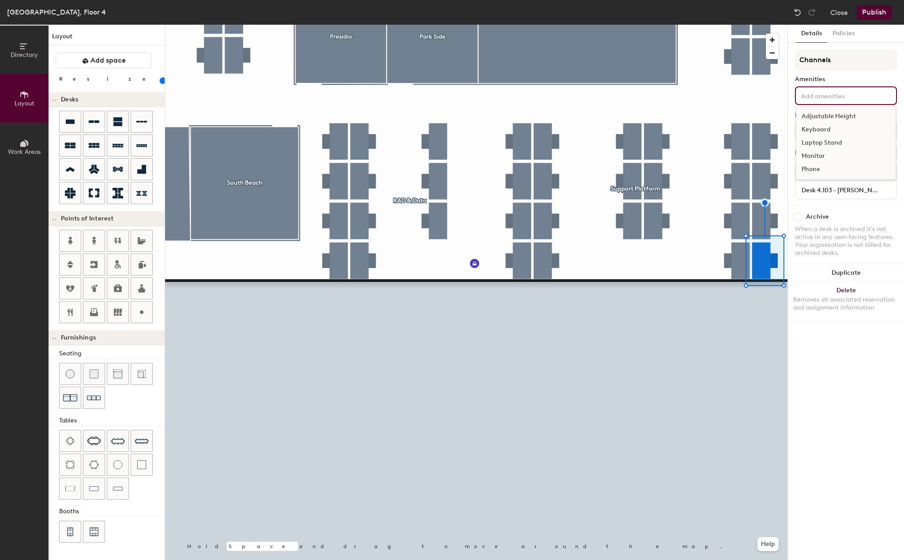
click at [835, 96] on input at bounding box center [838, 95] width 79 height 11
click at [825, 114] on div "Adjustable Height" at bounding box center [845, 116] width 99 height 13
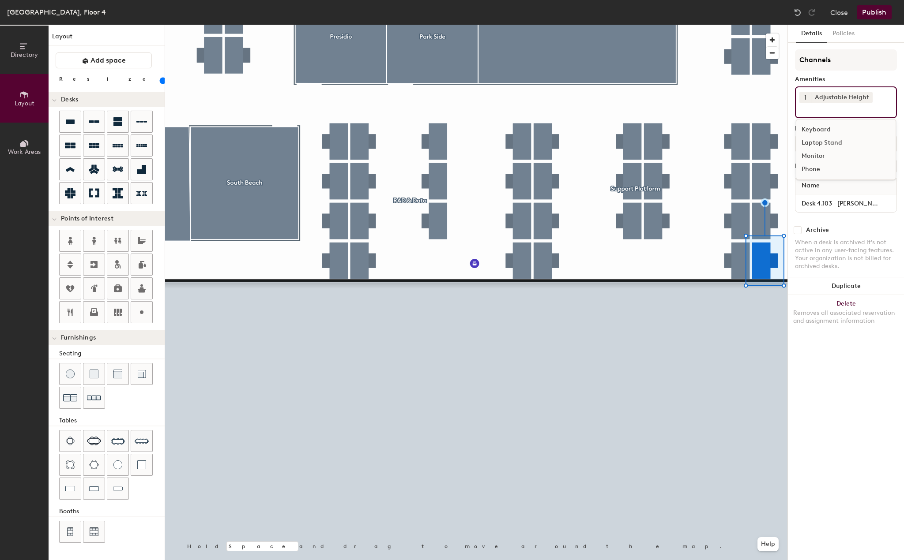
click at [824, 145] on div "Laptop Stand" at bounding box center [845, 142] width 99 height 13
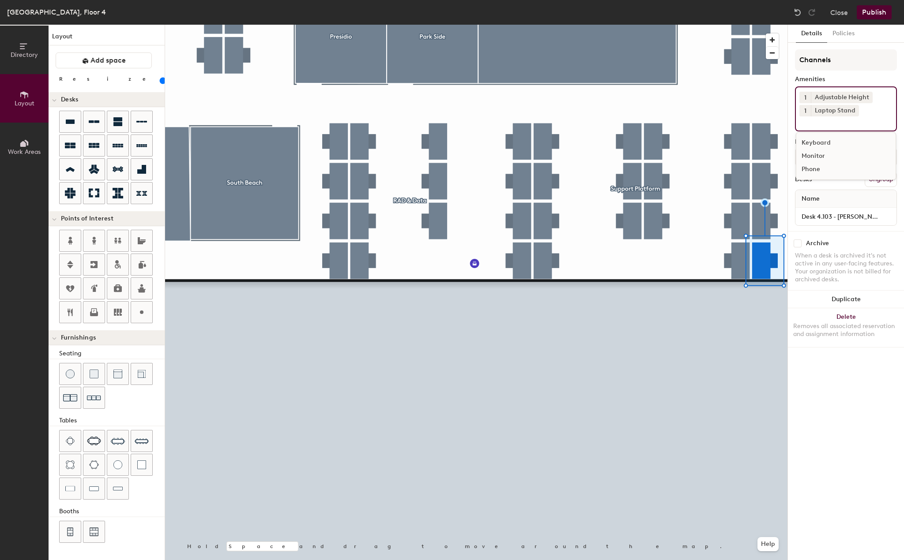
click at [821, 158] on div "Monitor" at bounding box center [845, 156] width 99 height 13
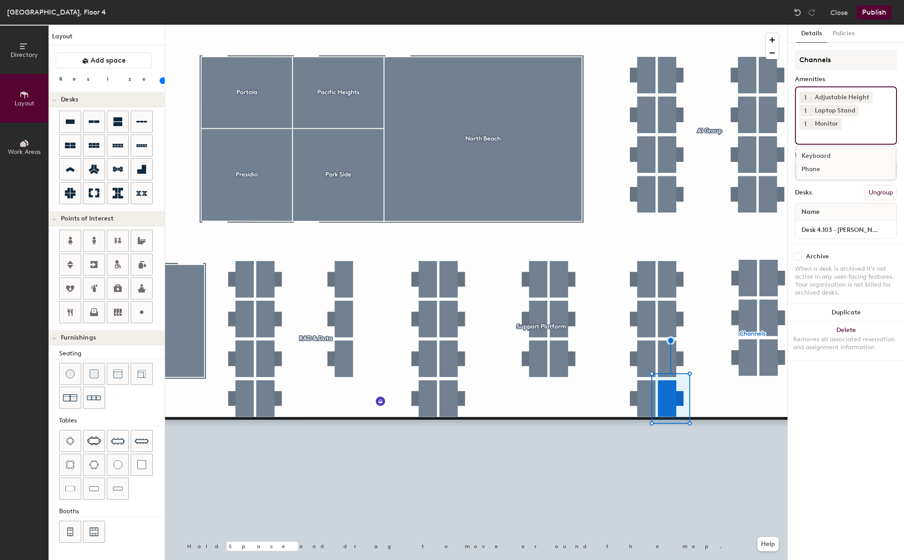
click at [748, 25] on div at bounding box center [476, 25] width 622 height 0
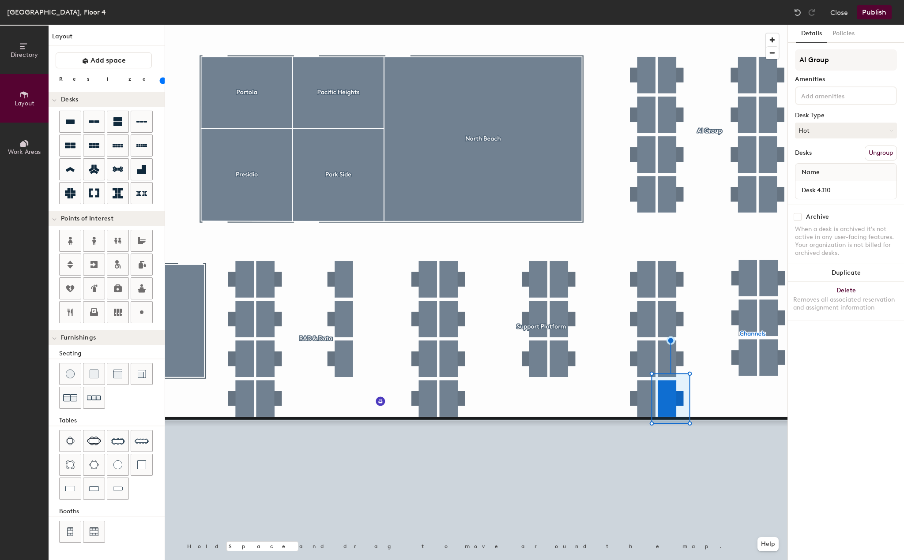
click at [806, 100] on input at bounding box center [838, 95] width 79 height 11
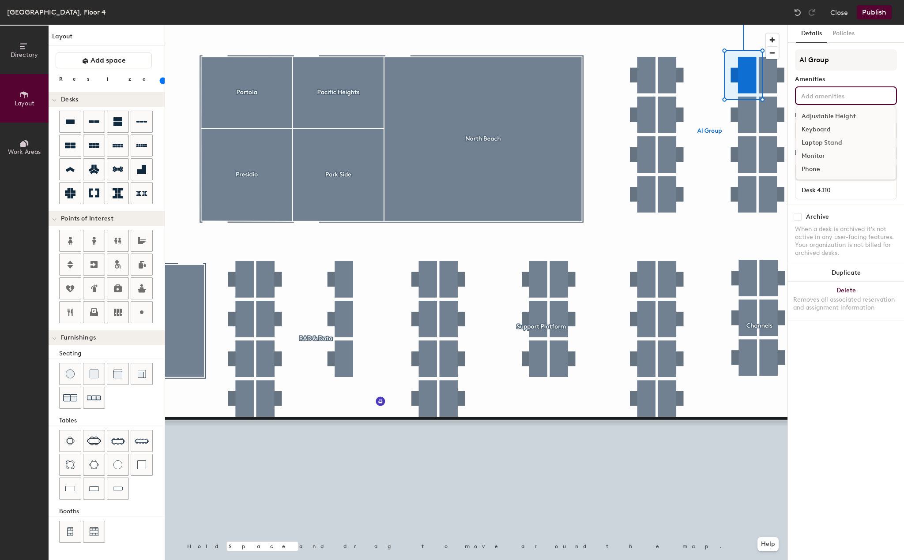
click at [815, 113] on div "Adjustable Height" at bounding box center [845, 116] width 99 height 13
click at [815, 144] on div "Laptop Stand" at bounding box center [845, 142] width 99 height 13
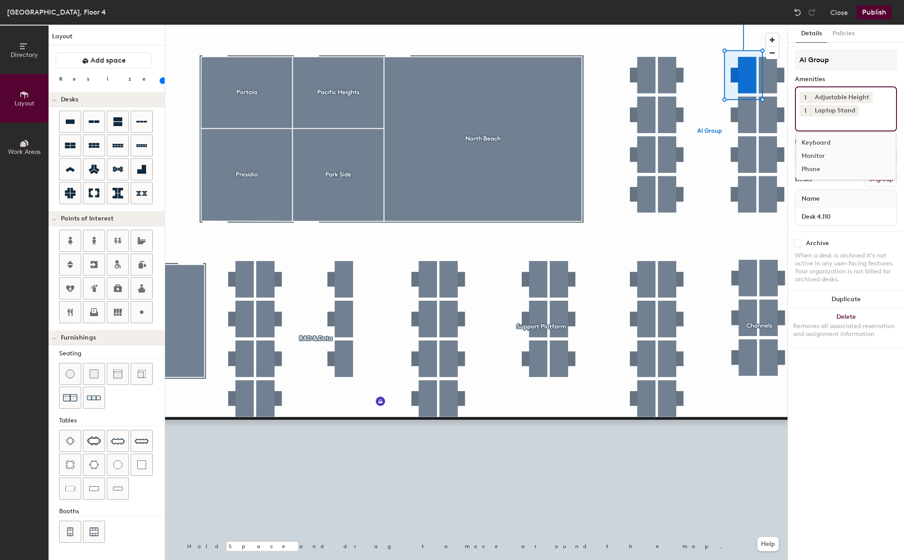
click at [815, 154] on div "Monitor" at bounding box center [845, 156] width 99 height 13
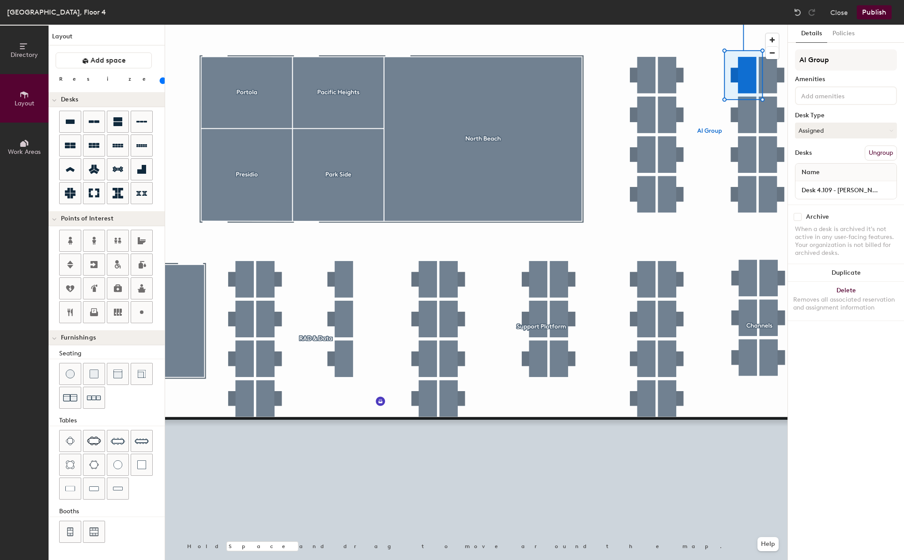
click at [823, 103] on div at bounding box center [846, 95] width 102 height 19
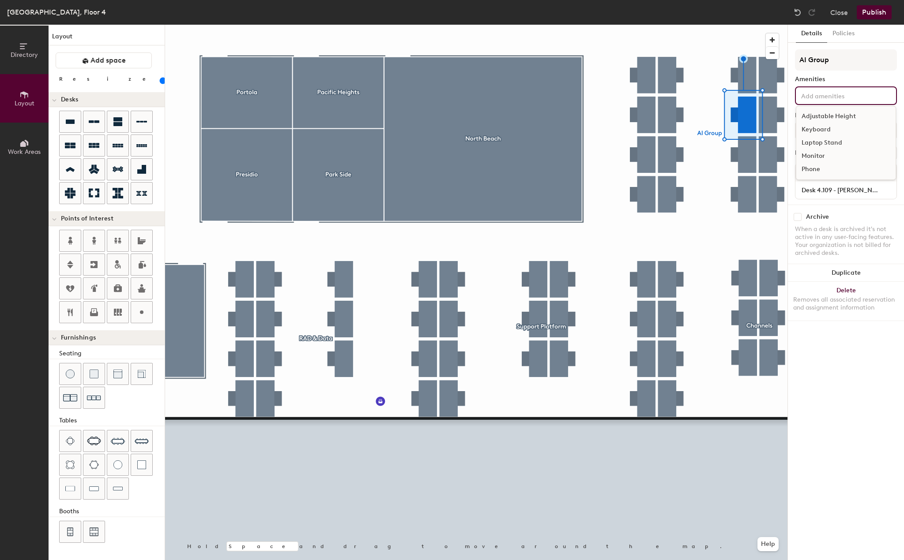
click at [824, 118] on div "Adjustable Height" at bounding box center [845, 116] width 99 height 13
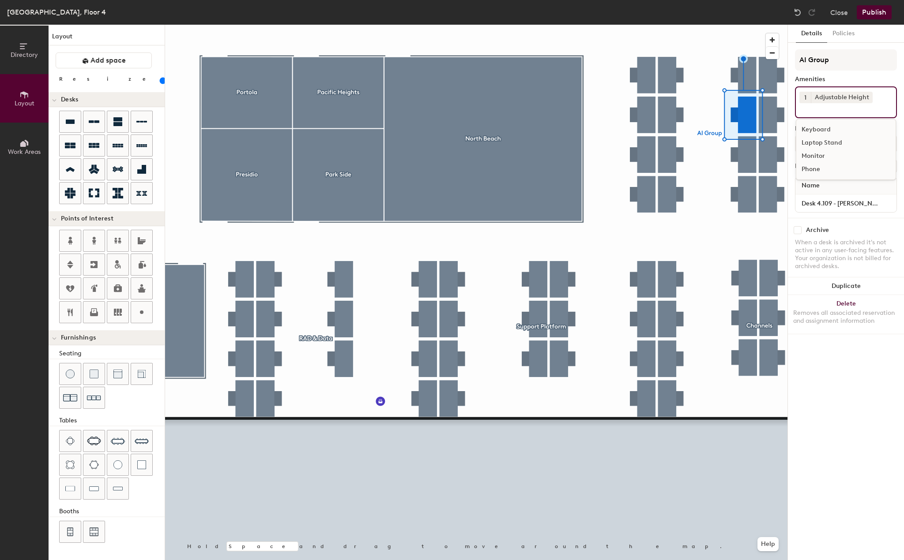
click at [820, 139] on div "Laptop Stand" at bounding box center [845, 142] width 99 height 13
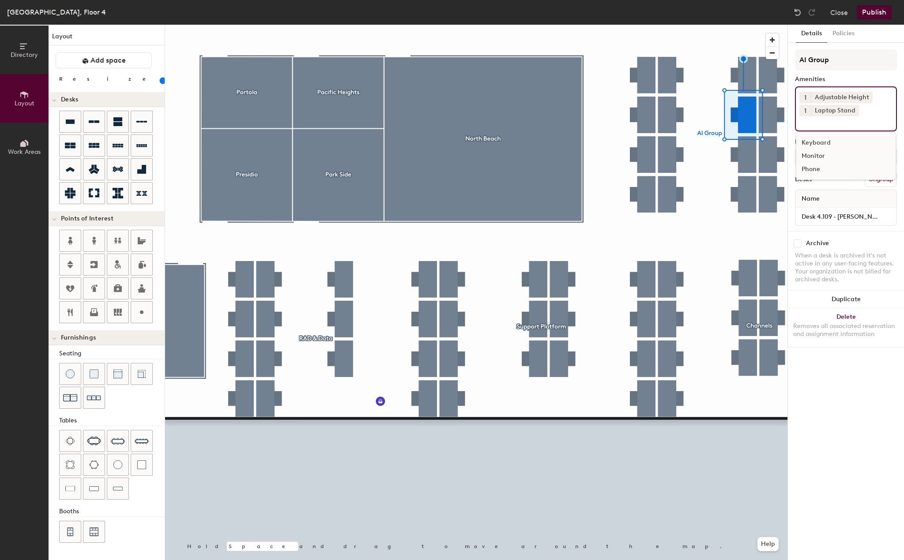
click at [817, 156] on div "Monitor" at bounding box center [845, 156] width 99 height 13
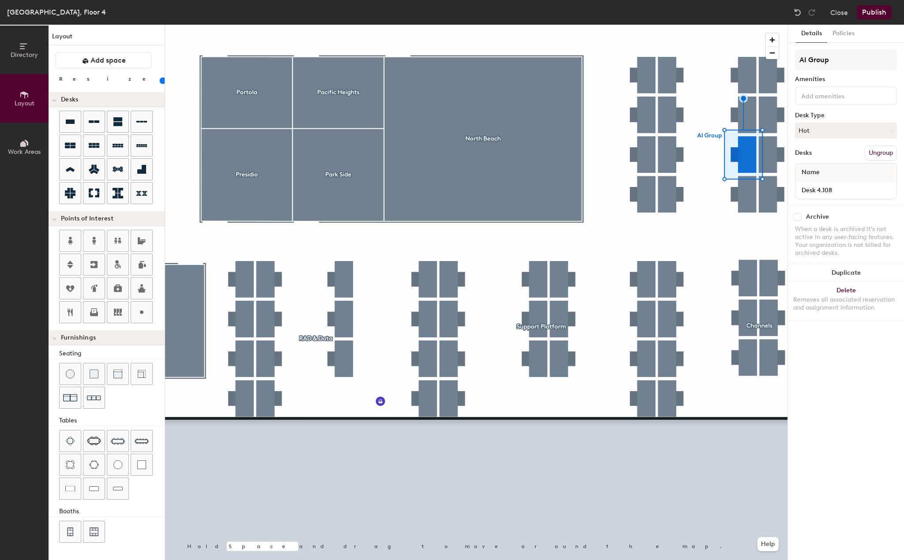
click at [849, 99] on input at bounding box center [838, 95] width 79 height 11
click at [834, 116] on div "Adjustable Height" at bounding box center [845, 116] width 99 height 13
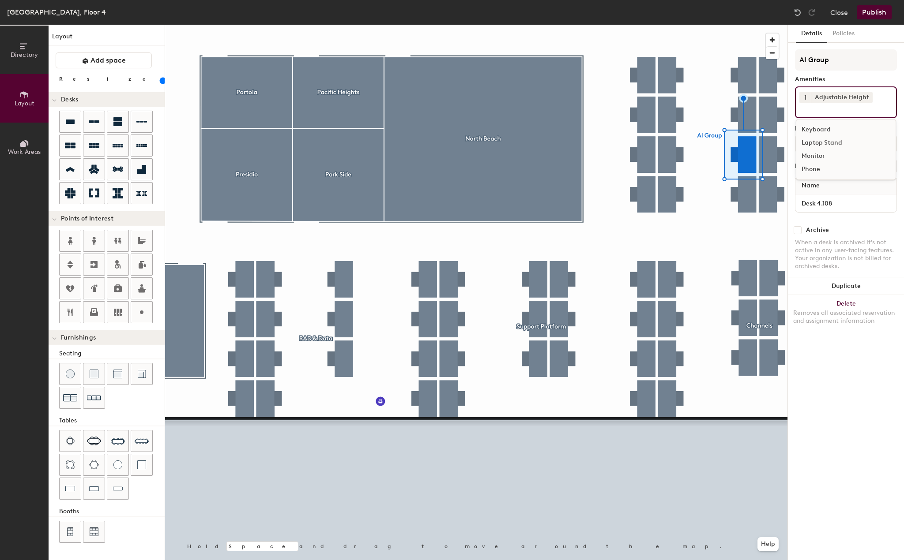
click at [820, 139] on div "Laptop Stand" at bounding box center [845, 142] width 99 height 13
click at [818, 150] on div "Monitor" at bounding box center [845, 156] width 99 height 13
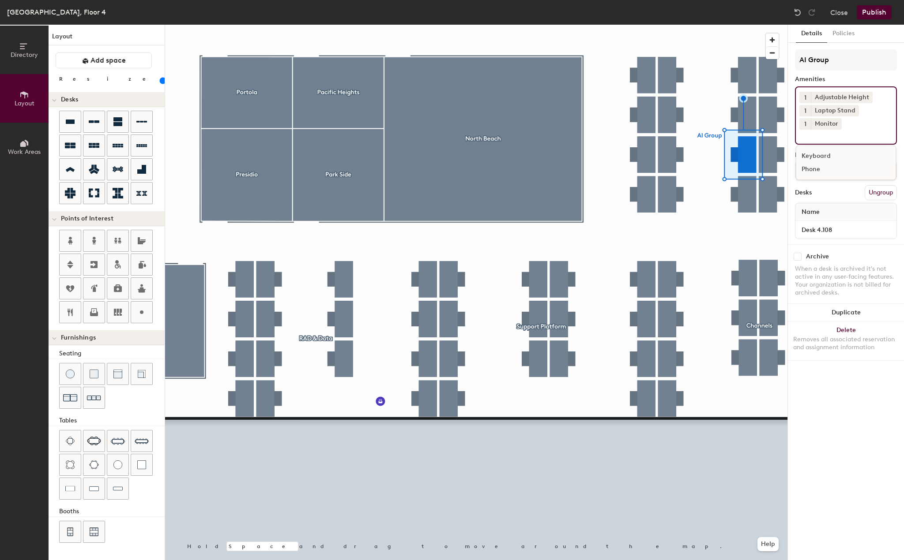
click at [750, 25] on div at bounding box center [476, 25] width 622 height 0
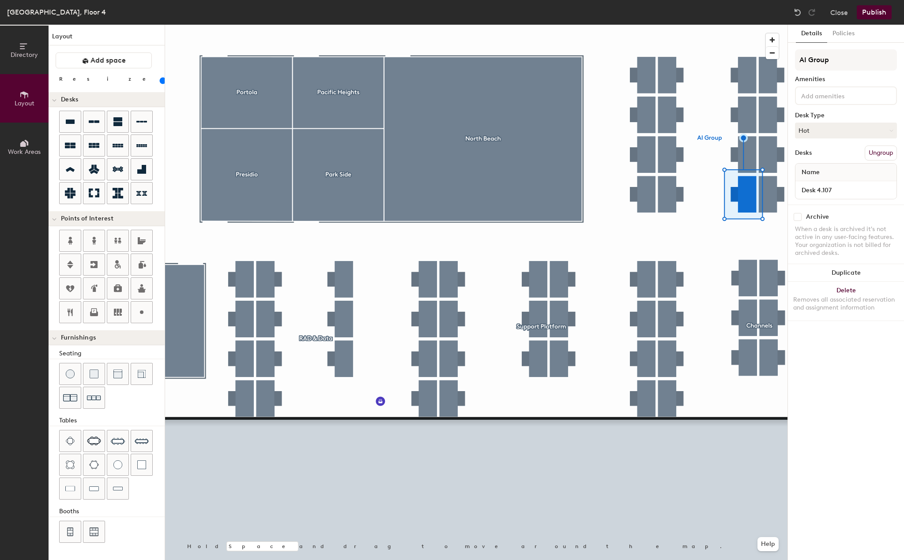
click at [830, 93] on input at bounding box center [838, 95] width 79 height 11
click at [830, 117] on div "Adjustable Height" at bounding box center [845, 116] width 99 height 13
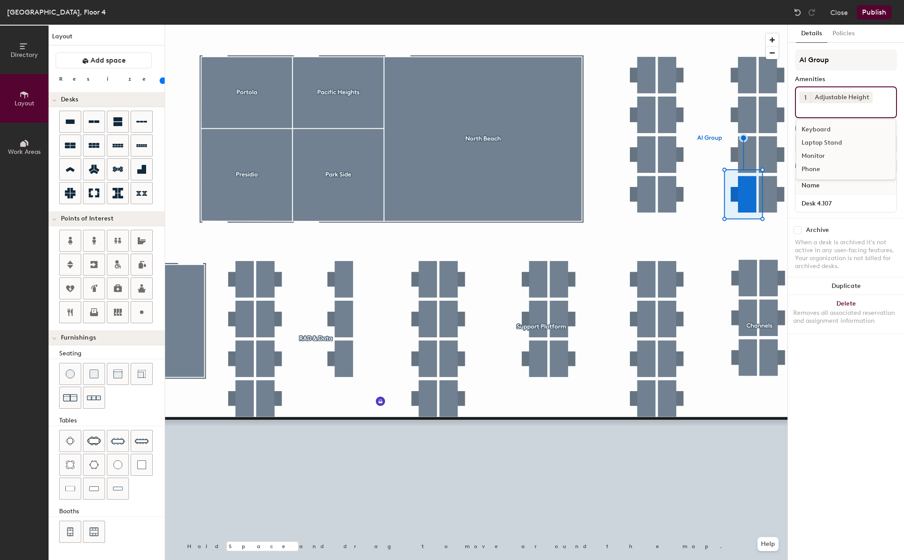
click at [825, 140] on div "Laptop Stand" at bounding box center [845, 142] width 99 height 13
click at [823, 154] on div "Monitor" at bounding box center [845, 156] width 99 height 13
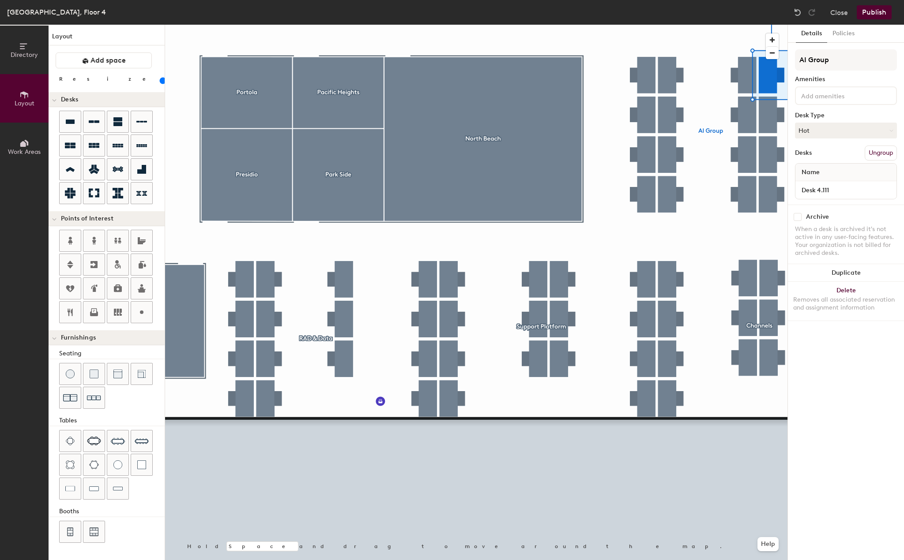
click at [819, 98] on input at bounding box center [838, 95] width 79 height 11
click at [819, 120] on div "Adjustable Height" at bounding box center [845, 116] width 99 height 13
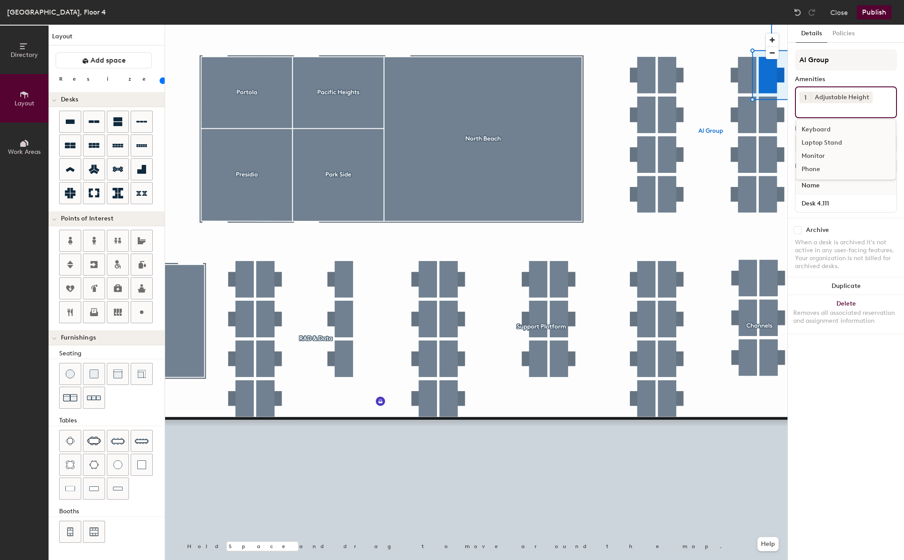
click at [819, 144] on div "Laptop Stand" at bounding box center [845, 142] width 99 height 13
click at [818, 161] on div "Monitor" at bounding box center [845, 156] width 99 height 13
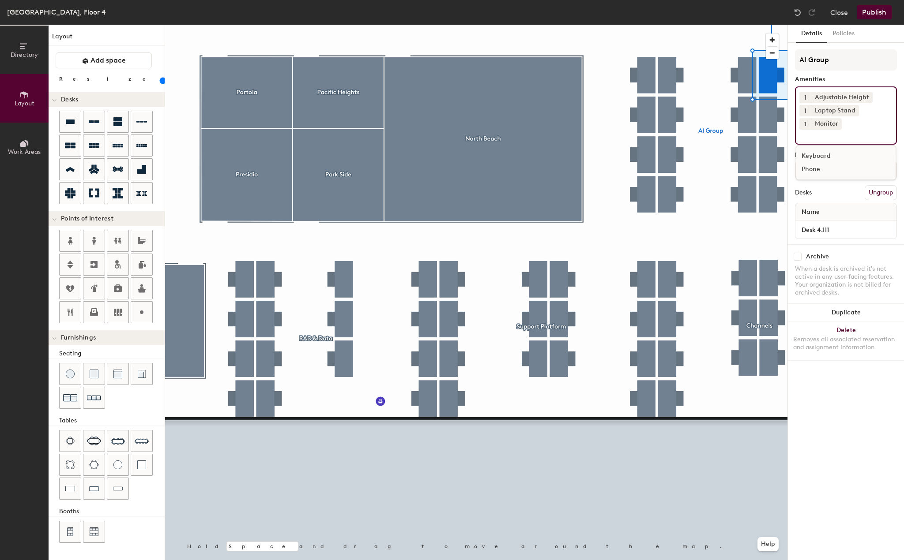
click at [769, 25] on div at bounding box center [476, 25] width 622 height 0
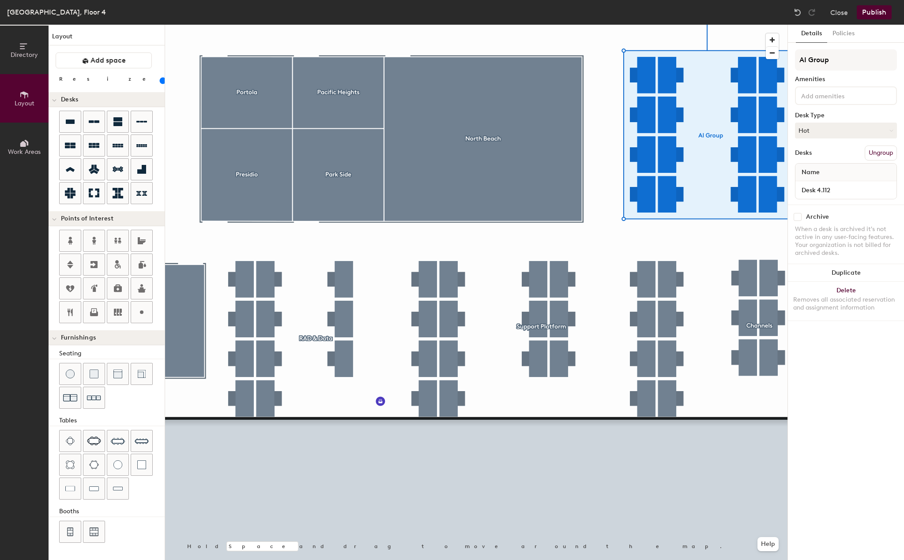
click at [841, 93] on input at bounding box center [838, 95] width 79 height 11
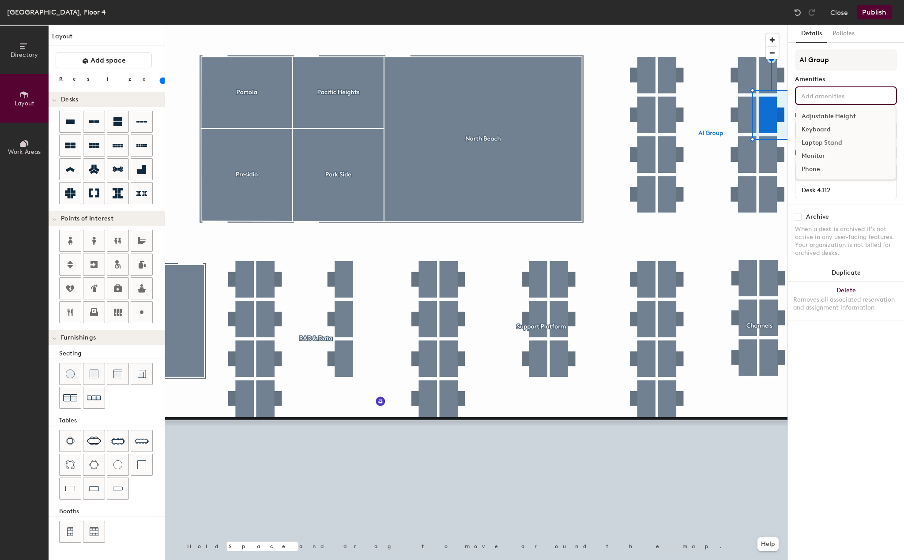
click at [836, 115] on div "Adjustable Height" at bounding box center [845, 116] width 99 height 13
click at [829, 149] on div "Laptop Stand" at bounding box center [845, 142] width 99 height 13
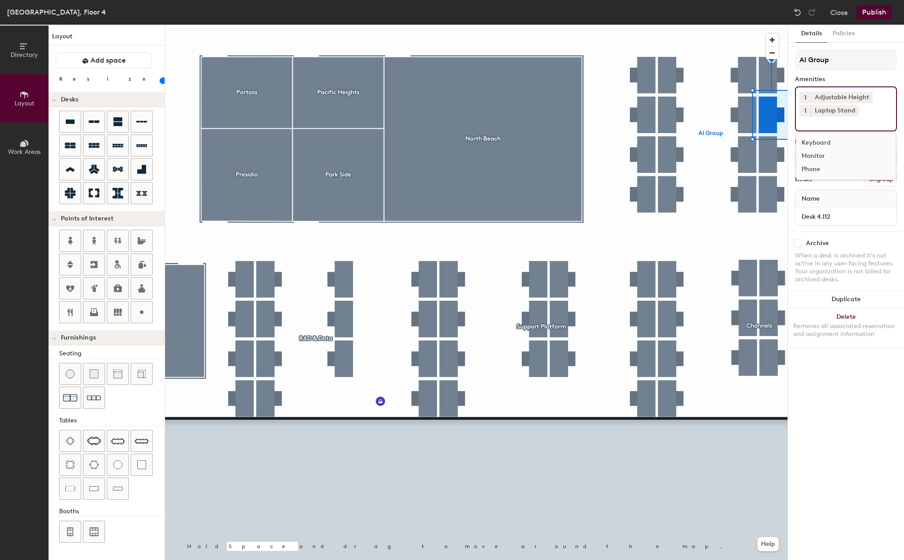
click at [826, 156] on div "Monitor" at bounding box center [845, 156] width 99 height 13
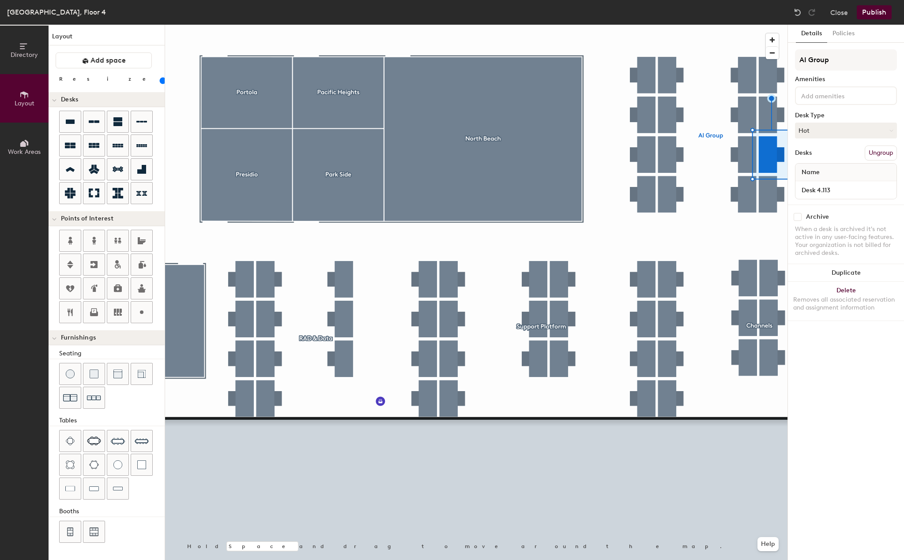
click at [835, 97] on input at bounding box center [838, 95] width 79 height 11
click at [831, 113] on div "Adjustable Height" at bounding box center [845, 116] width 99 height 13
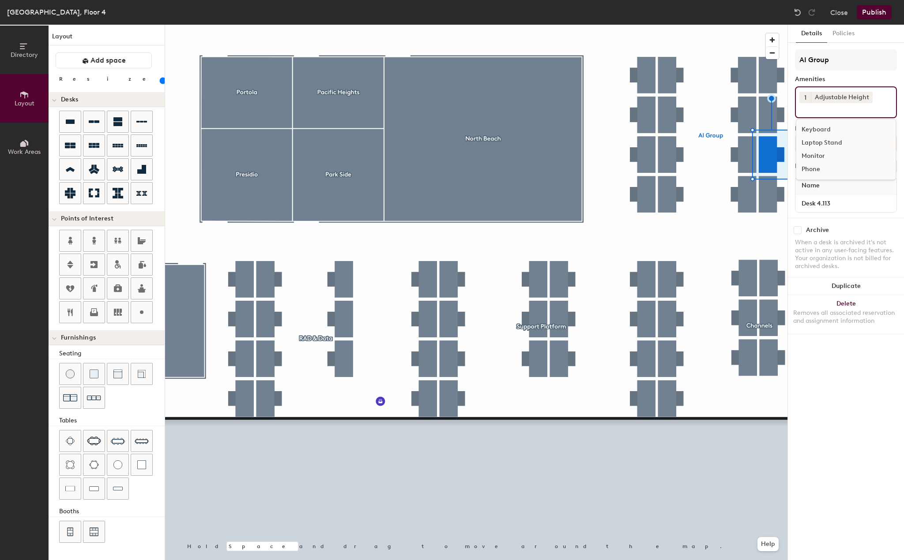
click at [828, 143] on div "Laptop Stand" at bounding box center [845, 142] width 99 height 13
click at [826, 154] on div "Monitor" at bounding box center [845, 156] width 99 height 13
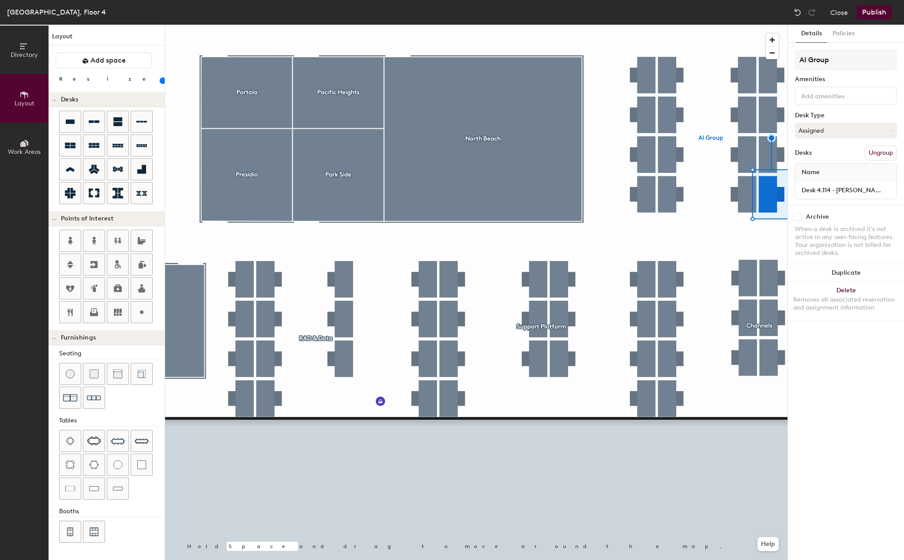
click at [842, 100] on input at bounding box center [838, 95] width 79 height 11
click at [837, 117] on div "Adjustable Height" at bounding box center [845, 116] width 99 height 13
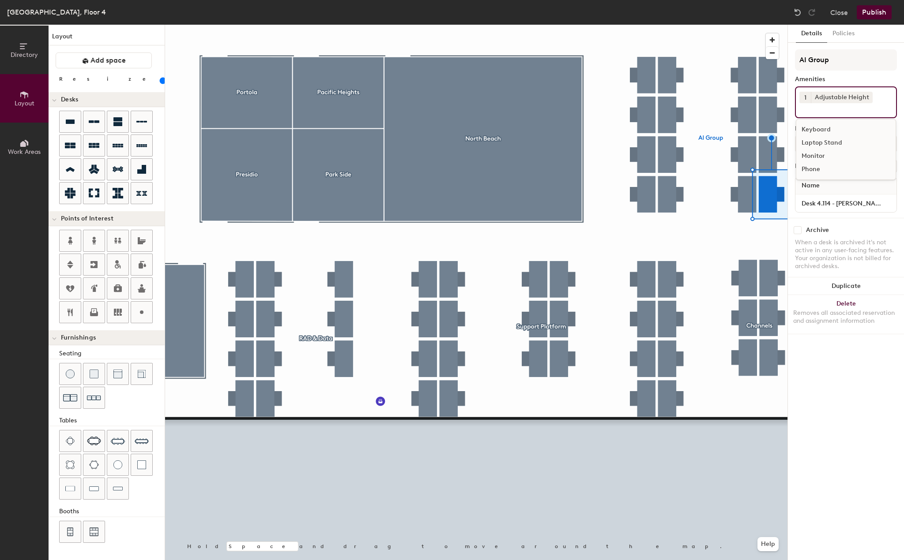
click at [831, 142] on div "Laptop Stand" at bounding box center [845, 142] width 99 height 13
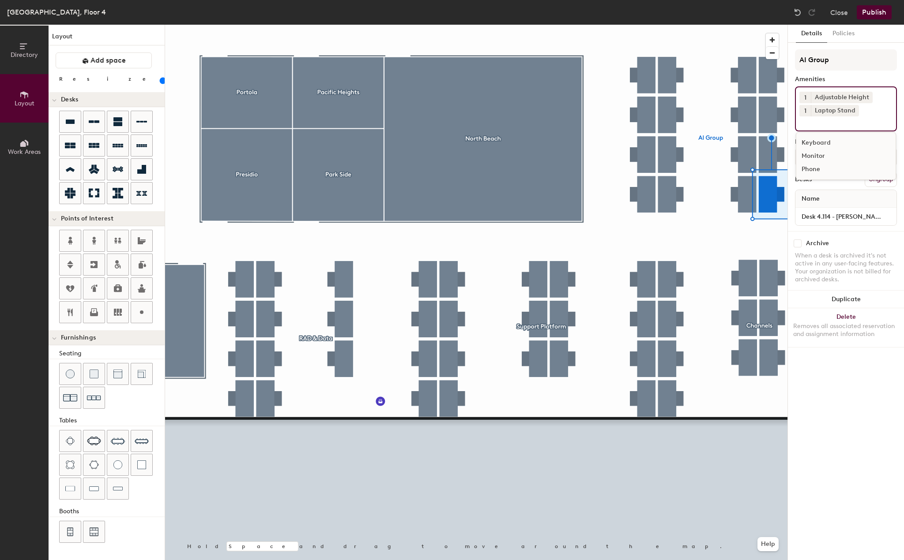
click at [822, 154] on div "Monitor" at bounding box center [845, 156] width 99 height 13
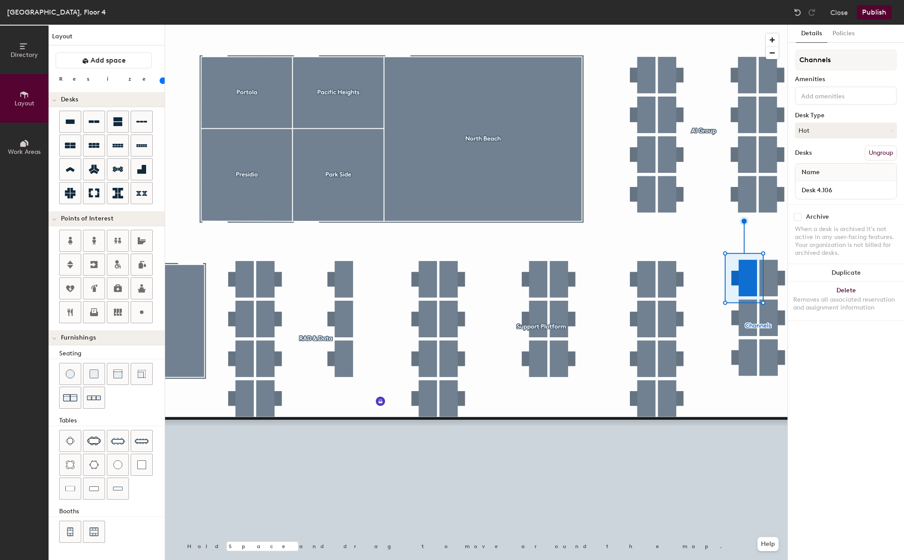
click at [823, 106] on div "Channels Amenities Desk Type Hot Desks Ungroup Name Desk 4.106" at bounding box center [846, 126] width 102 height 155
click at [823, 104] on div at bounding box center [846, 95] width 102 height 19
click at [823, 124] on div "Keyboard" at bounding box center [845, 129] width 99 height 13
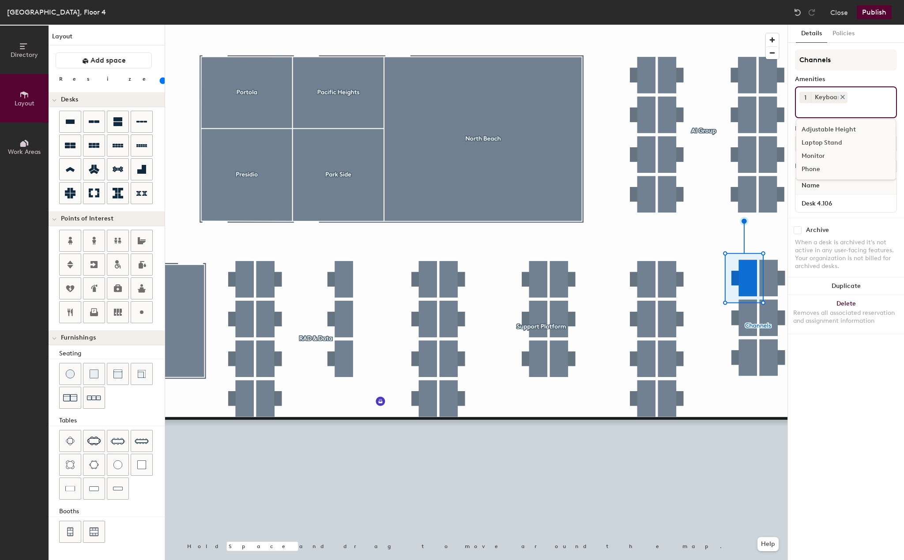
click at [839, 97] on icon at bounding box center [842, 97] width 6 height 6
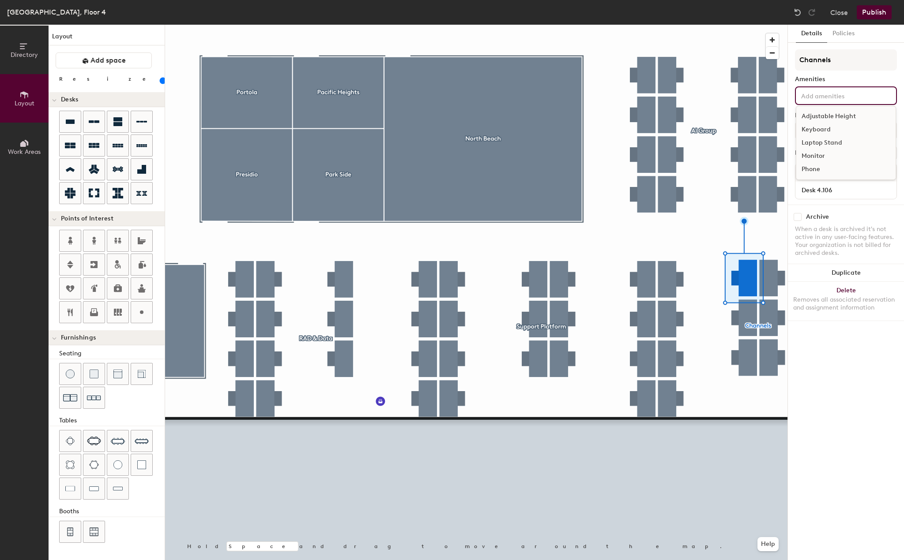
click at [839, 97] on input at bounding box center [838, 95] width 79 height 11
click at [840, 116] on div "Adjustable Height" at bounding box center [845, 116] width 99 height 13
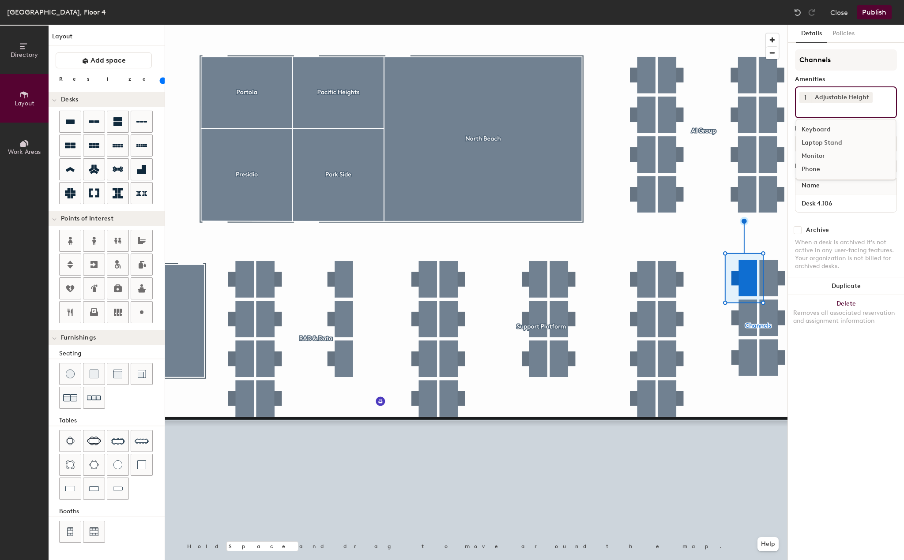
click at [835, 142] on div "Laptop Stand" at bounding box center [845, 142] width 99 height 13
click at [832, 152] on div "Monitor" at bounding box center [845, 156] width 99 height 13
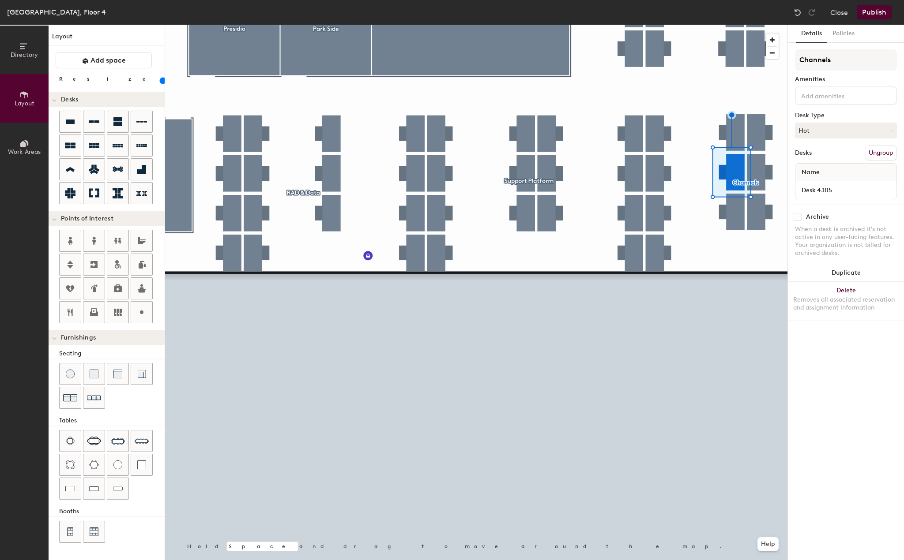
click at [831, 102] on div at bounding box center [846, 95] width 102 height 19
click at [831, 114] on div "Adjustable Height" at bounding box center [845, 116] width 99 height 13
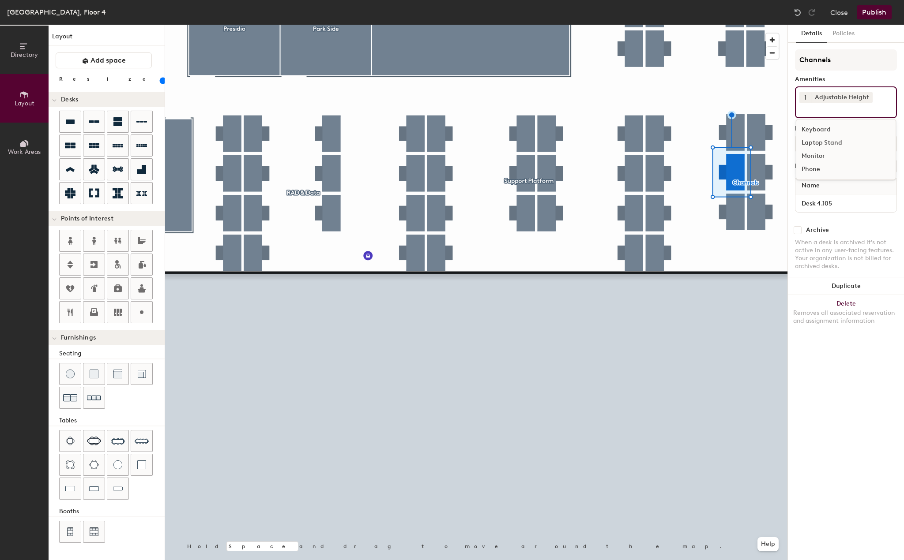
click at [827, 143] on div "Laptop Stand" at bounding box center [845, 142] width 99 height 13
click at [822, 152] on div "Monitor" at bounding box center [845, 156] width 99 height 13
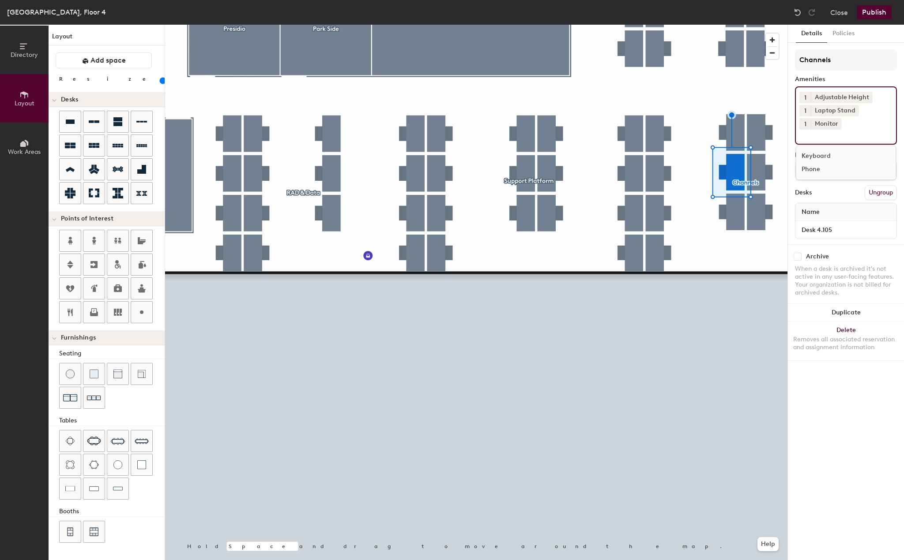
click at [742, 25] on div at bounding box center [476, 25] width 622 height 0
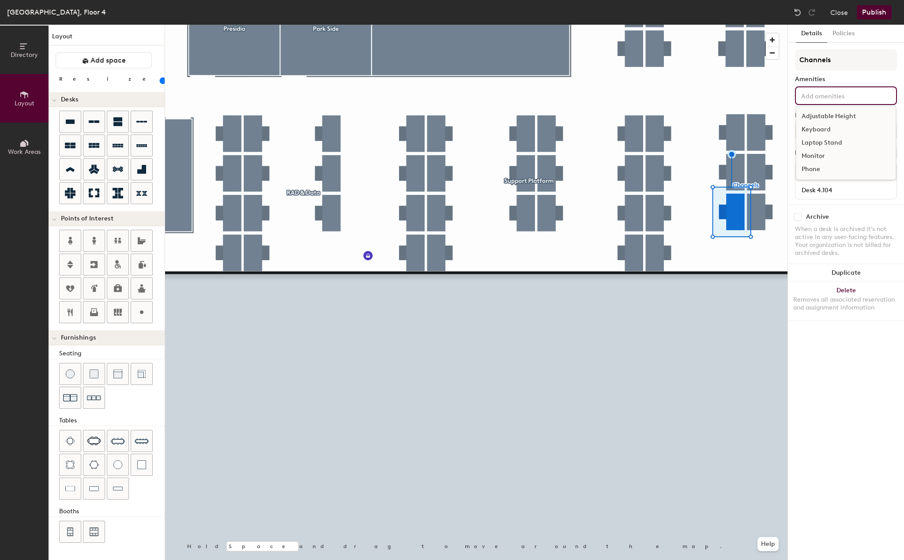
click at [830, 101] on div "Adjustable Height Keyboard Laptop Stand Monitor Phone" at bounding box center [846, 95] width 102 height 19
click at [830, 114] on div "Adjustable Height" at bounding box center [845, 116] width 99 height 13
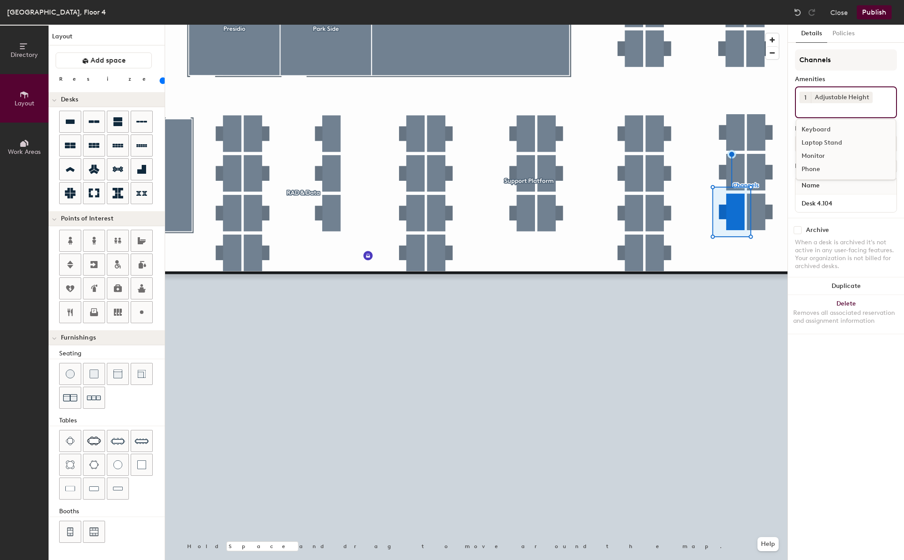
click at [826, 139] on div "Laptop Stand" at bounding box center [845, 142] width 99 height 13
click at [825, 156] on div "Monitor" at bounding box center [845, 156] width 99 height 13
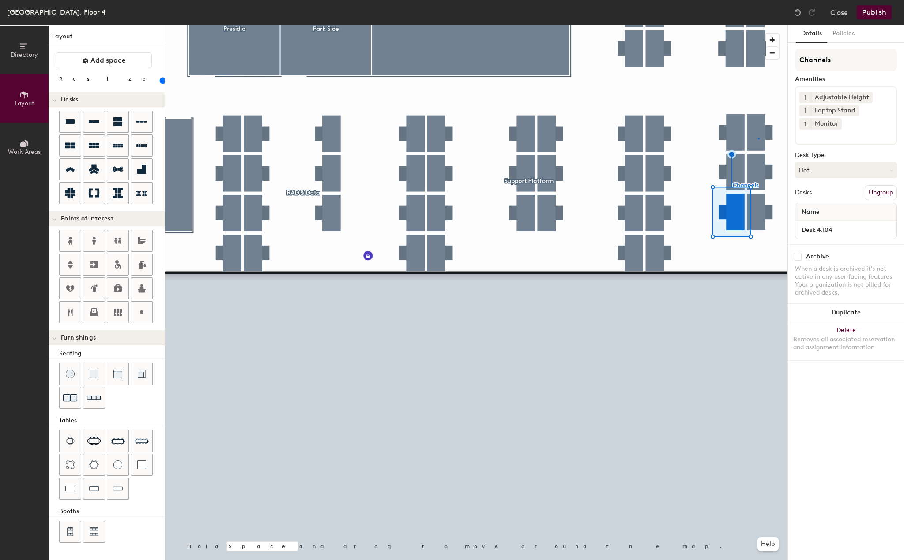
click at [758, 25] on div at bounding box center [476, 25] width 622 height 0
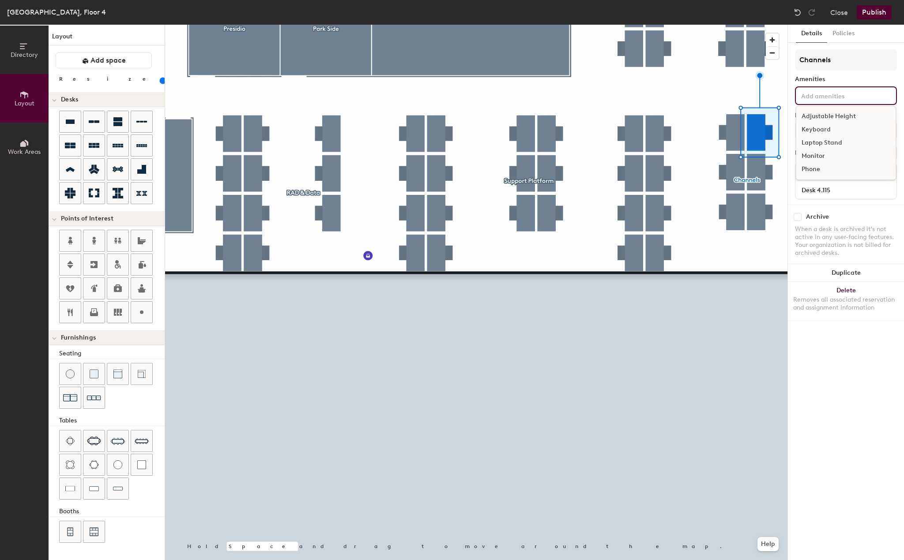
click at [838, 100] on input at bounding box center [838, 95] width 79 height 11
click at [834, 113] on div "Adjustable Height" at bounding box center [845, 116] width 99 height 13
click at [830, 143] on div "Laptop Stand" at bounding box center [845, 142] width 99 height 13
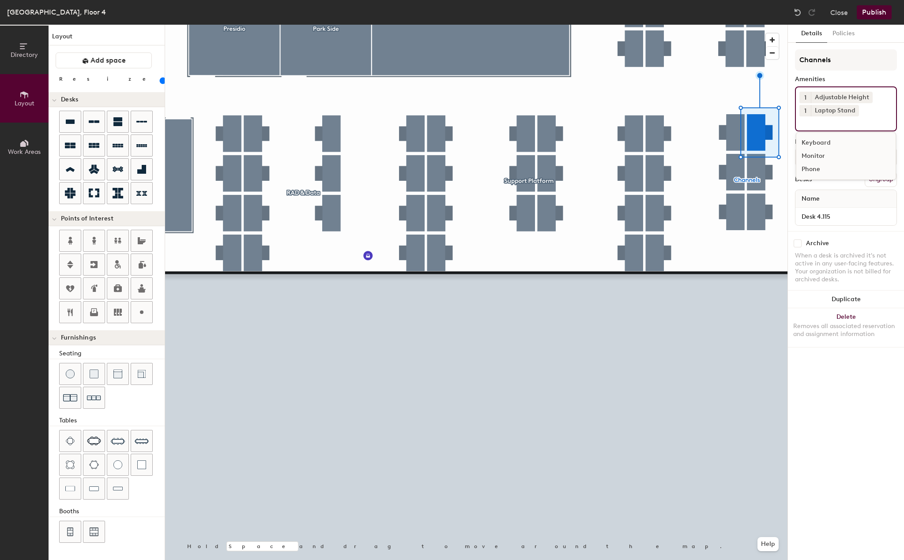
click at [823, 157] on div "Monitor" at bounding box center [845, 156] width 99 height 13
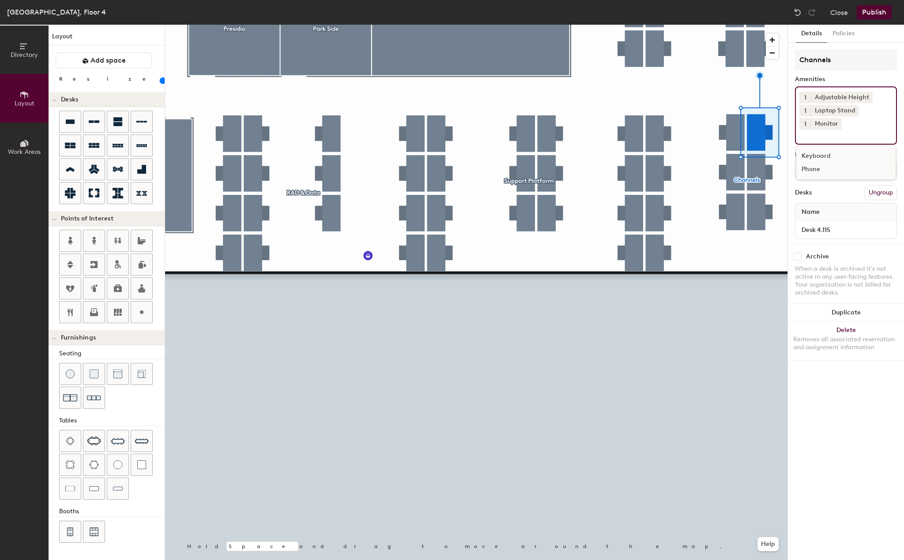
click at [757, 25] on div at bounding box center [476, 25] width 622 height 0
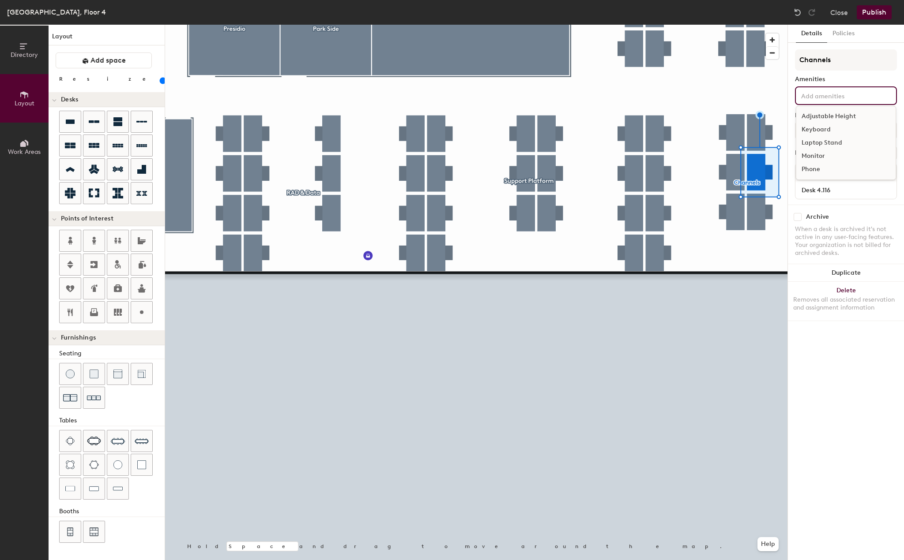
click at [856, 91] on input at bounding box center [838, 95] width 79 height 11
click at [830, 115] on div "Adjustable Height" at bounding box center [845, 116] width 99 height 13
click at [821, 139] on div "Laptop Stand" at bounding box center [845, 142] width 99 height 13
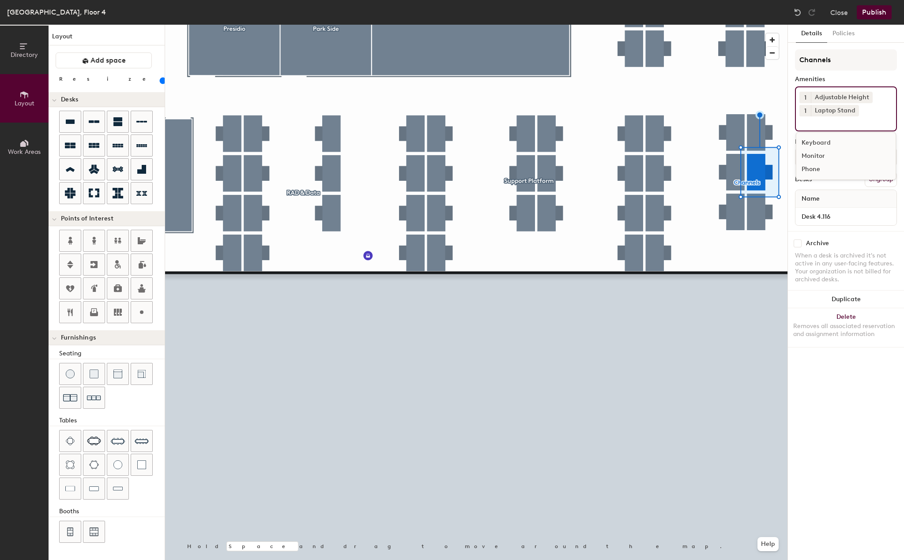
click at [808, 155] on div "Monitor" at bounding box center [845, 156] width 99 height 13
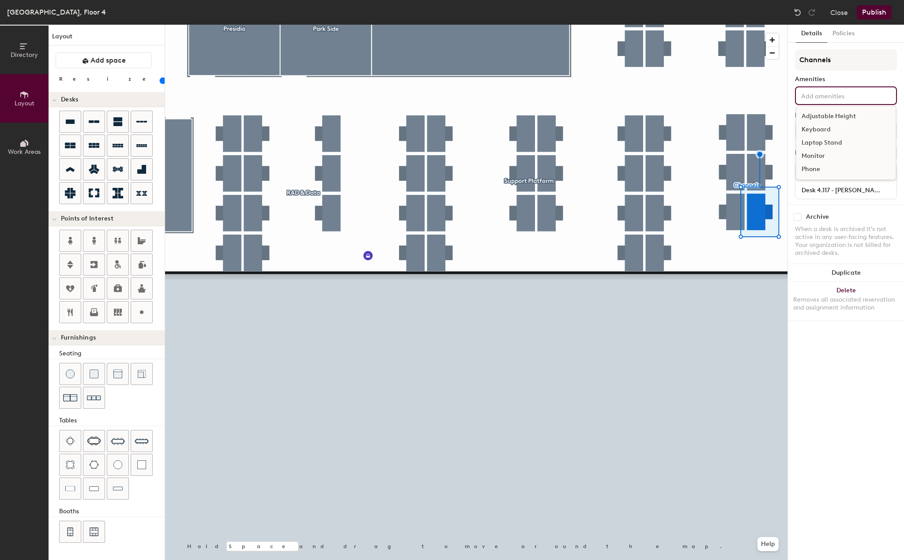
click at [838, 101] on div "Adjustable Height Keyboard Laptop Stand Monitor Phone" at bounding box center [846, 95] width 102 height 19
click at [838, 114] on div "Adjustable Height" at bounding box center [845, 116] width 99 height 13
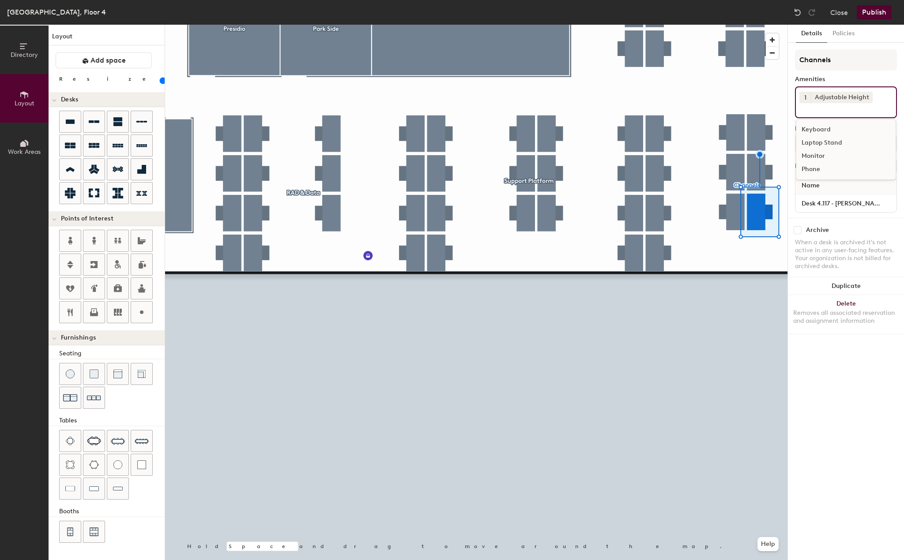
click at [825, 146] on div "Laptop Stand" at bounding box center [845, 142] width 99 height 13
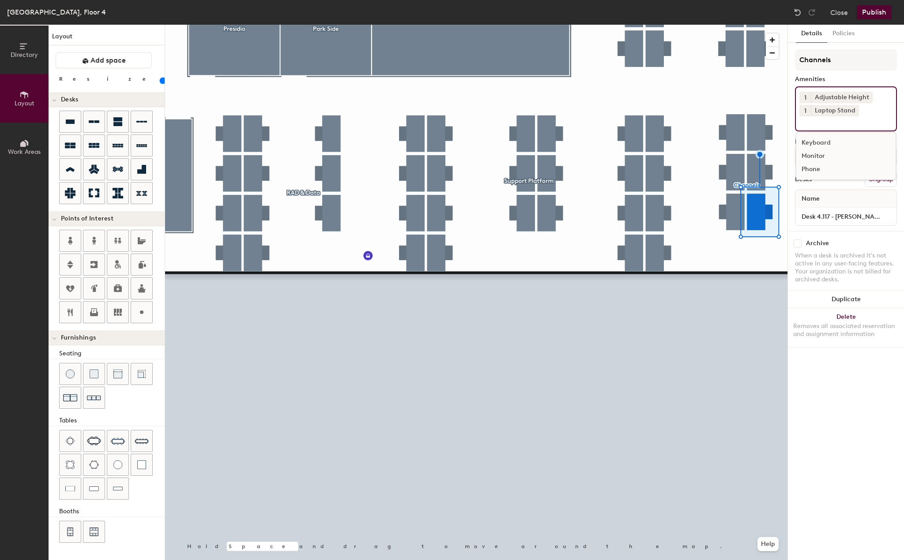
click at [824, 159] on div "Monitor" at bounding box center [845, 156] width 99 height 13
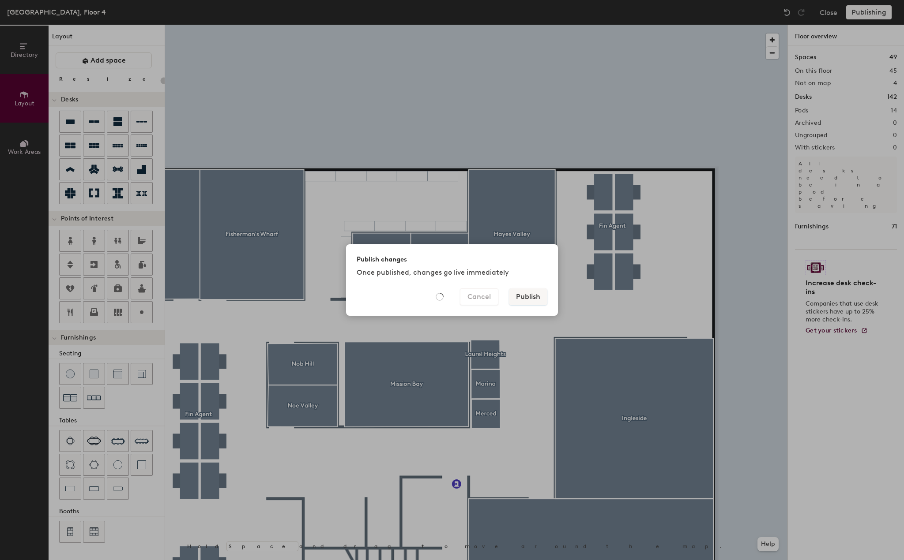
type input "20"
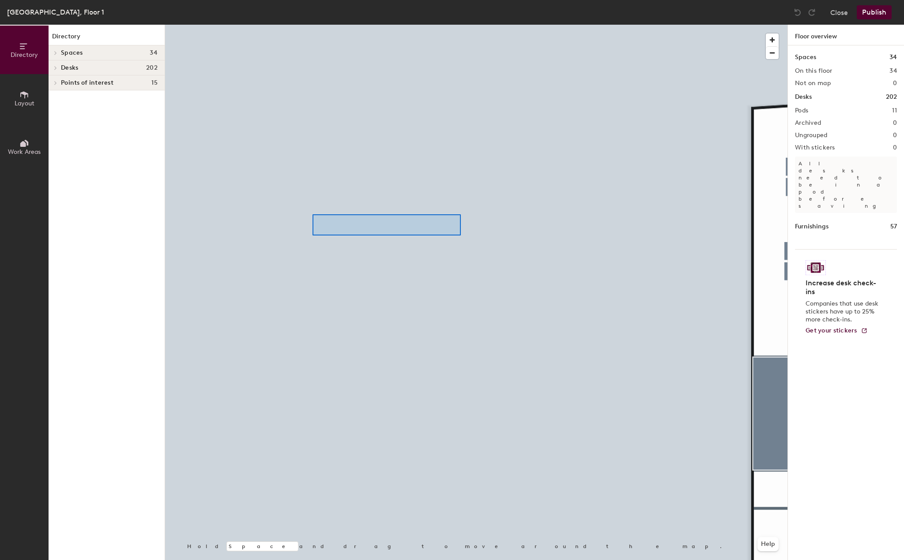
click at [312, 25] on div at bounding box center [476, 25] width 622 height 0
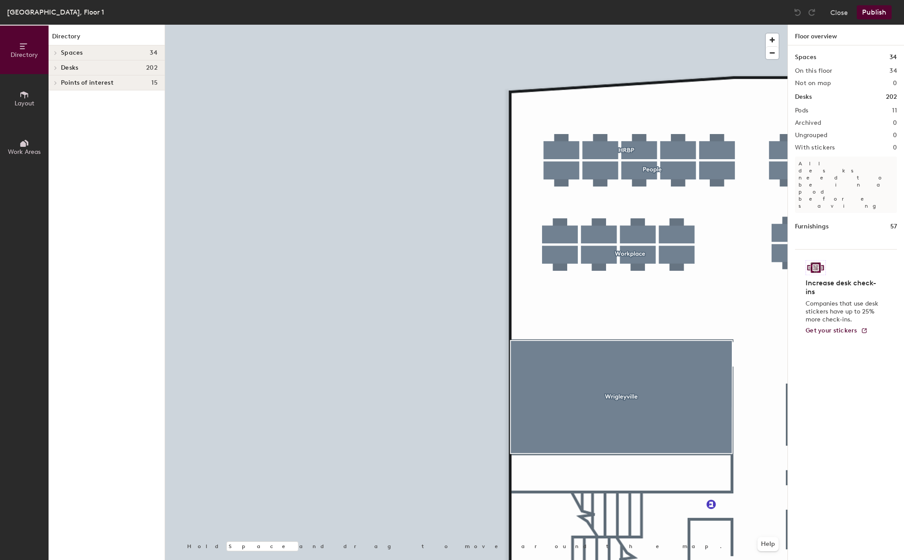
click at [573, 25] on div at bounding box center [476, 25] width 622 height 0
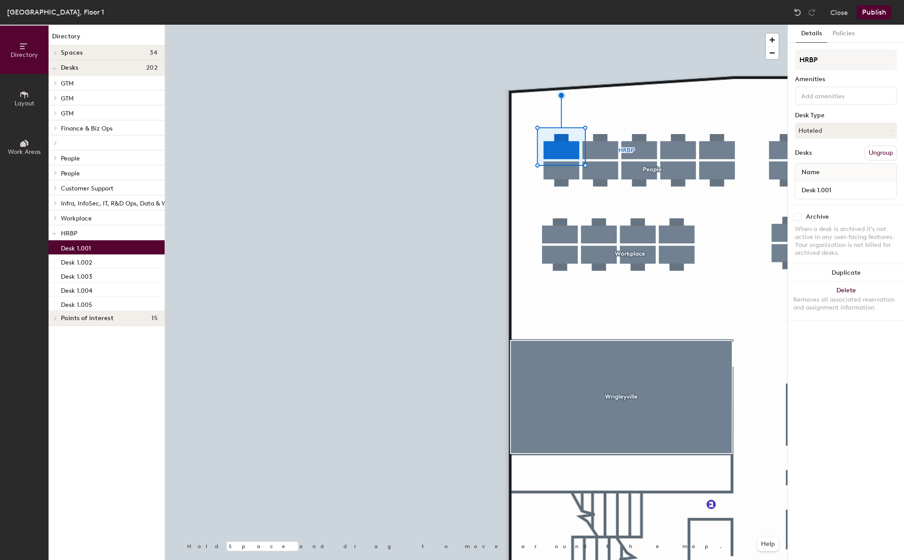
click at [824, 104] on div at bounding box center [846, 95] width 102 height 19
click at [817, 120] on div "Adjustable Height" at bounding box center [845, 116] width 99 height 13
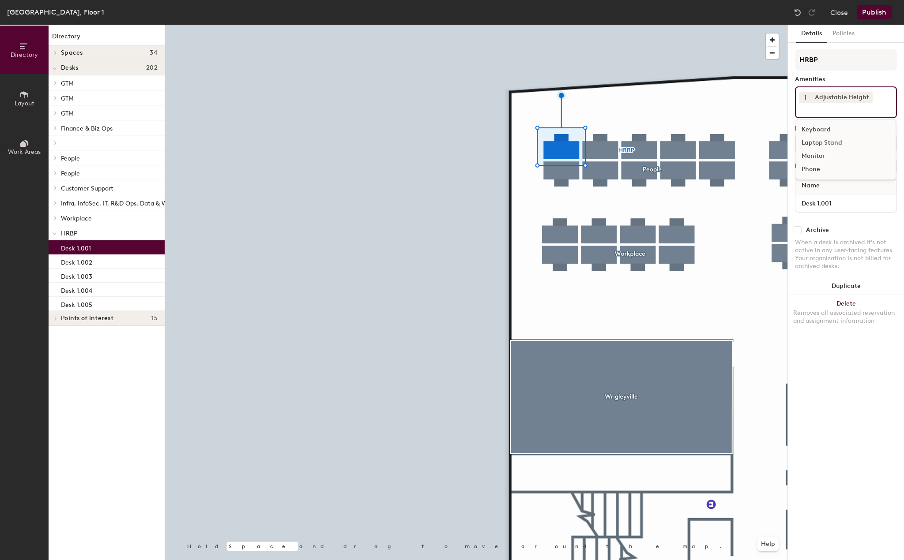
click at [817, 142] on div "Laptop Stand" at bounding box center [845, 142] width 99 height 13
click at [817, 154] on div "Monitor" at bounding box center [845, 156] width 99 height 13
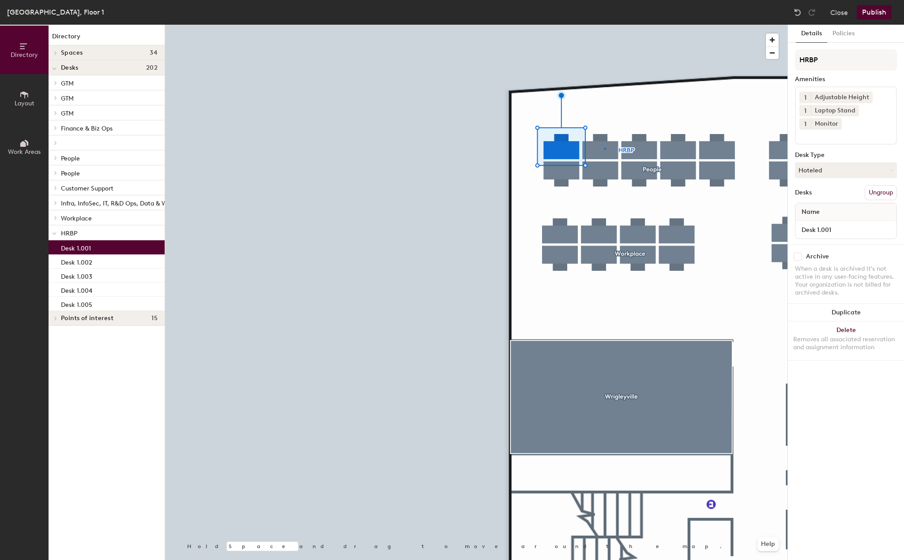
click at [604, 25] on div at bounding box center [476, 25] width 622 height 0
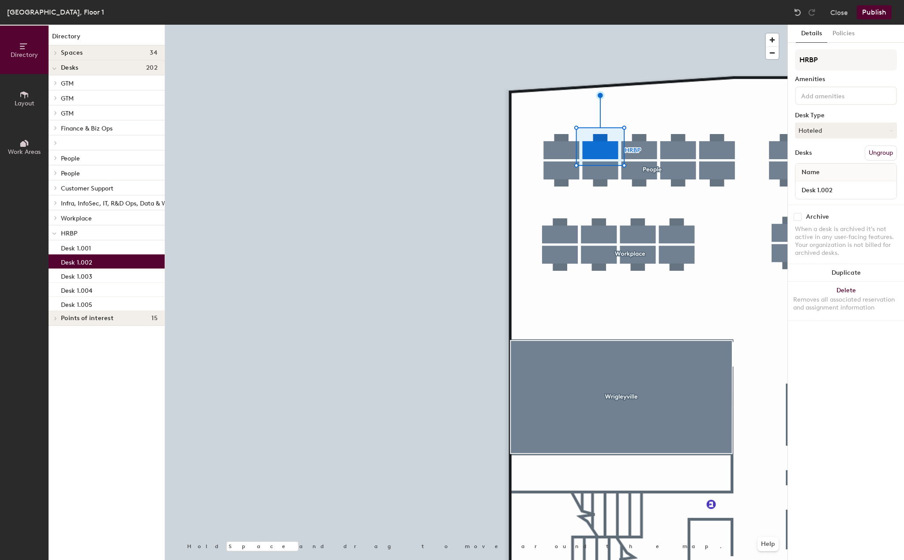
click at [831, 102] on div at bounding box center [846, 95] width 102 height 19
click at [826, 120] on div "Adjustable Height" at bounding box center [845, 116] width 99 height 13
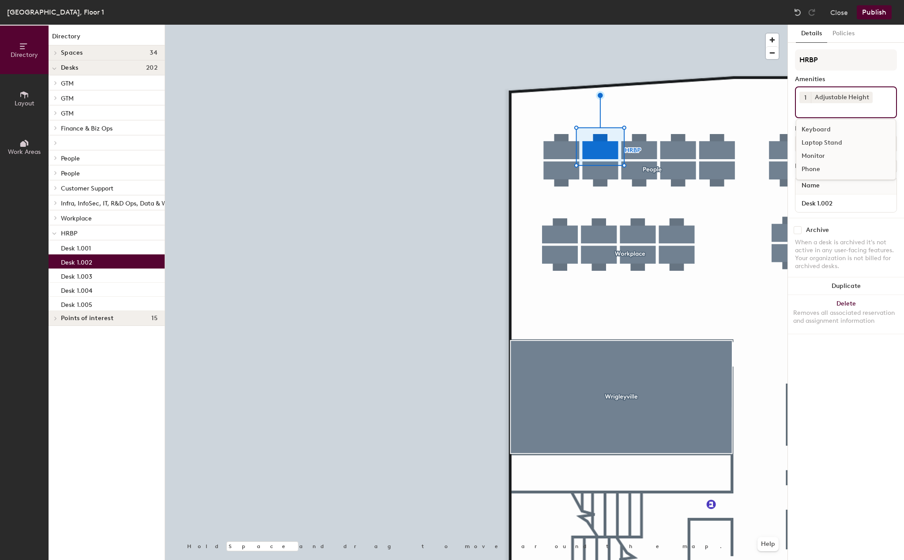
click at [821, 139] on div "Laptop Stand" at bounding box center [845, 142] width 99 height 13
click at [819, 154] on div "Monitor" at bounding box center [845, 156] width 99 height 13
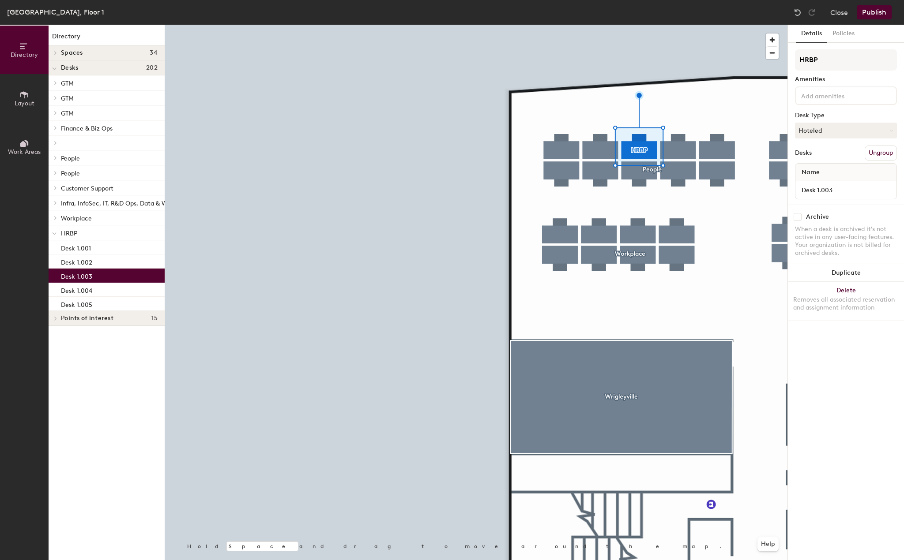
click at [835, 98] on input at bounding box center [838, 95] width 79 height 11
click at [833, 119] on div "Adjustable Height" at bounding box center [845, 116] width 99 height 13
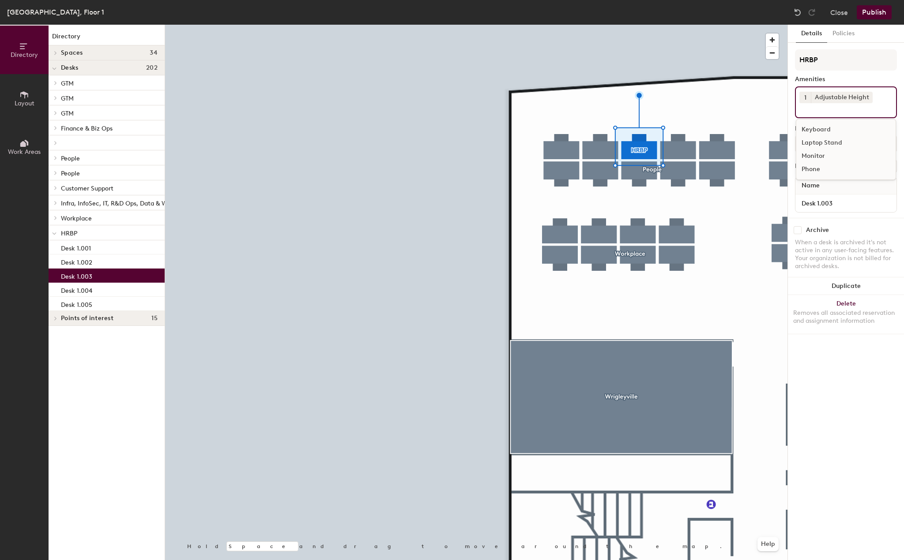
click at [828, 143] on div "Laptop Stand" at bounding box center [845, 142] width 99 height 13
click at [823, 158] on div "Monitor" at bounding box center [845, 156] width 99 height 13
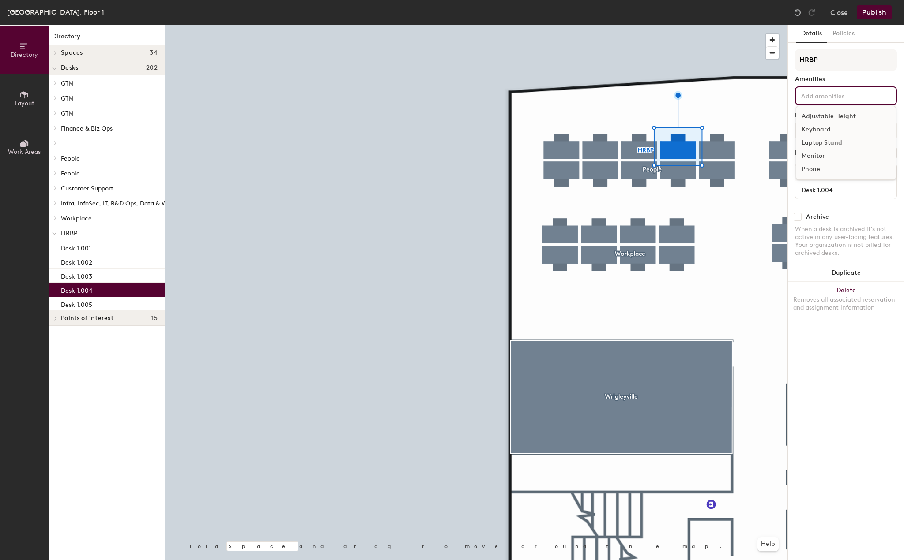
click at [844, 95] on input at bounding box center [838, 95] width 79 height 11
click at [832, 115] on div "Adjustable Height" at bounding box center [845, 116] width 99 height 13
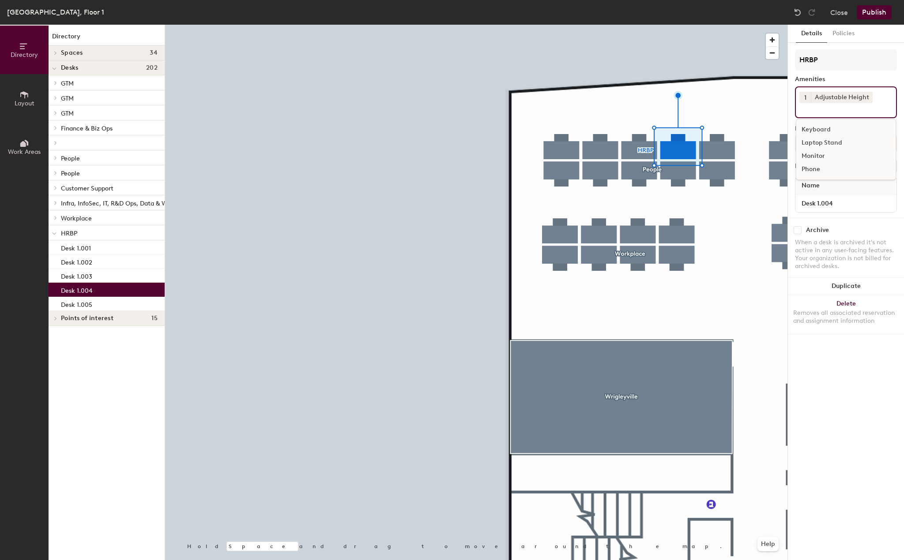
click at [824, 143] on div "Laptop Stand" at bounding box center [845, 142] width 99 height 13
click at [814, 154] on div "Monitor" at bounding box center [845, 156] width 99 height 13
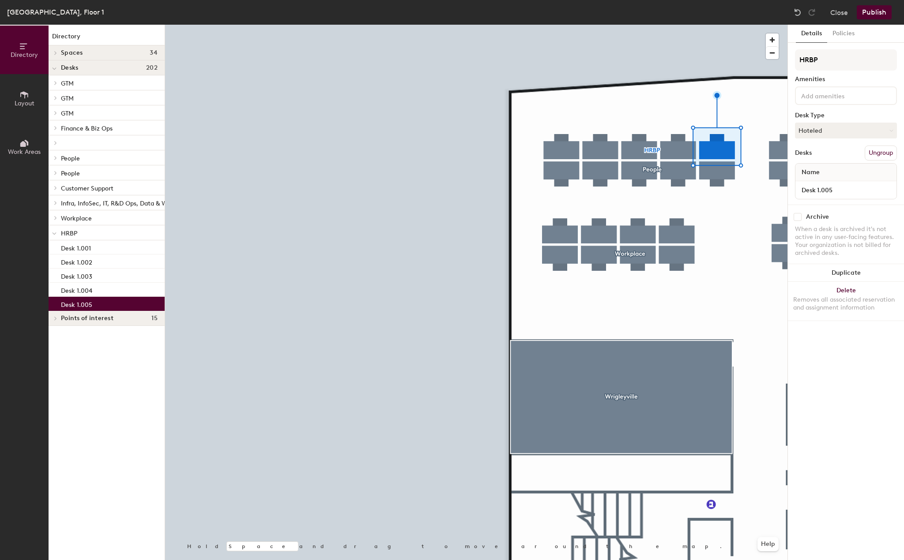
click at [848, 96] on input at bounding box center [838, 95] width 79 height 11
click at [833, 112] on div "Adjustable Height" at bounding box center [845, 116] width 99 height 13
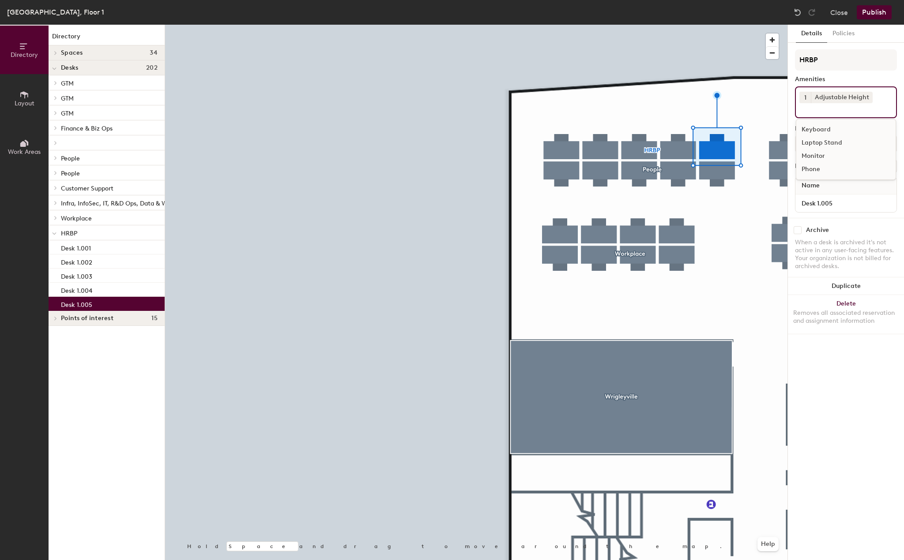
click at [828, 149] on div "Laptop Stand" at bounding box center [845, 142] width 99 height 13
click at [813, 156] on div "Monitor" at bounding box center [845, 156] width 99 height 13
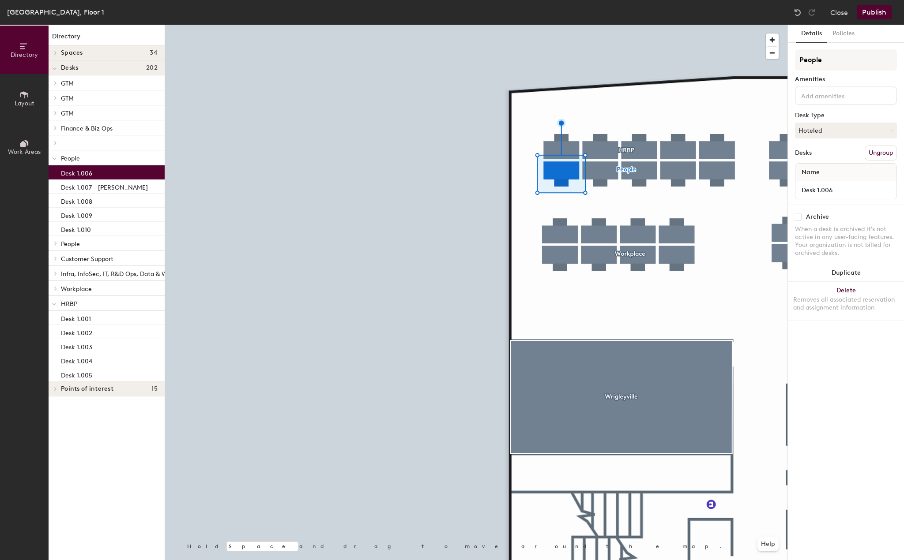
click at [826, 96] on input at bounding box center [838, 95] width 79 height 11
click at [825, 116] on div "Adjustable Height" at bounding box center [845, 116] width 99 height 13
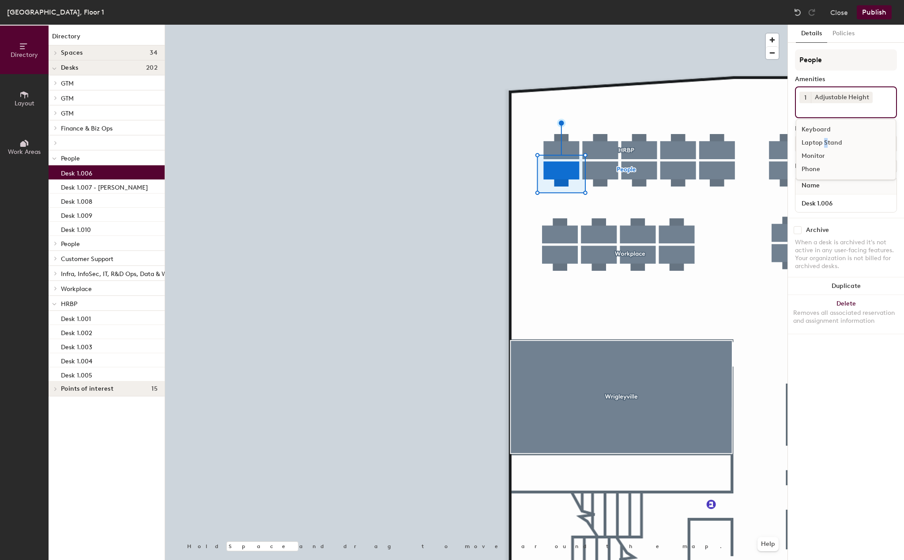
click at [825, 145] on div "Laptop Stand" at bounding box center [845, 142] width 99 height 13
click at [827, 159] on div "Monitor" at bounding box center [845, 156] width 99 height 13
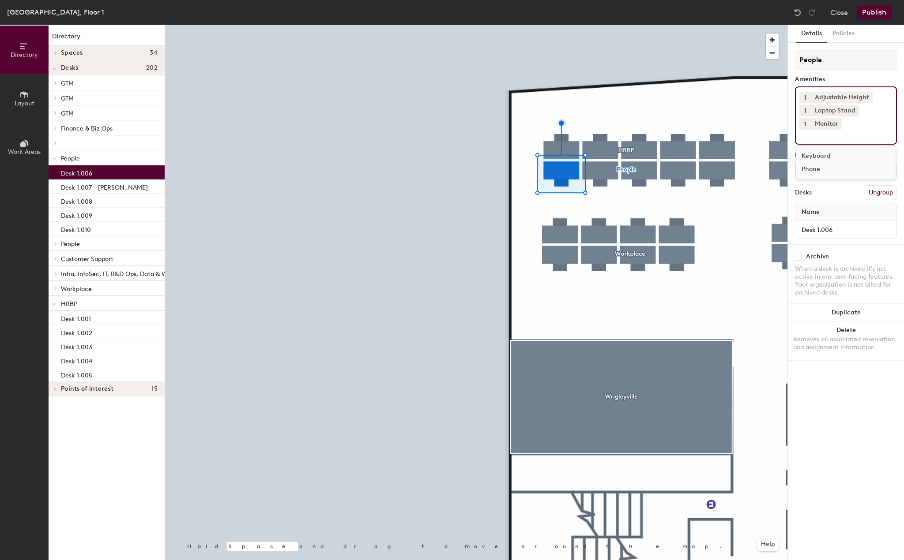
click at [603, 25] on div at bounding box center [476, 25] width 622 height 0
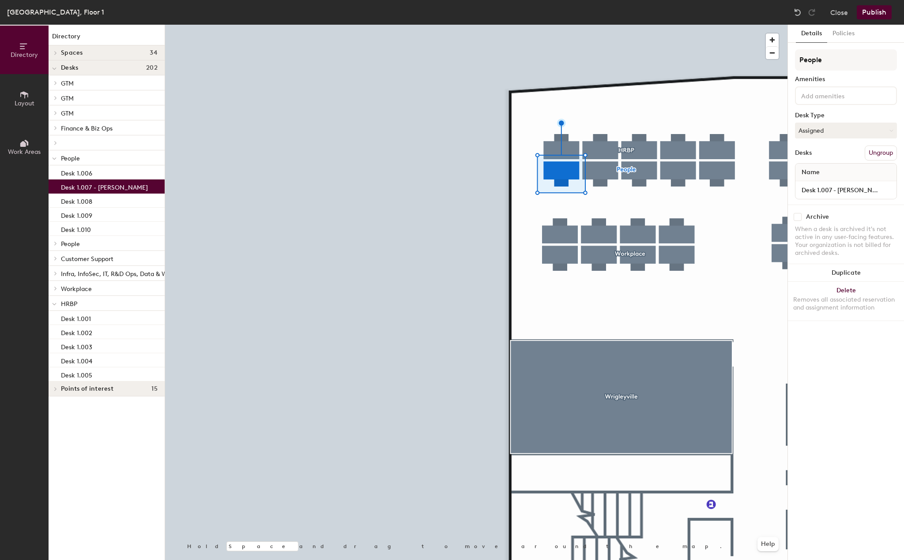
click at [826, 100] on input at bounding box center [838, 95] width 79 height 11
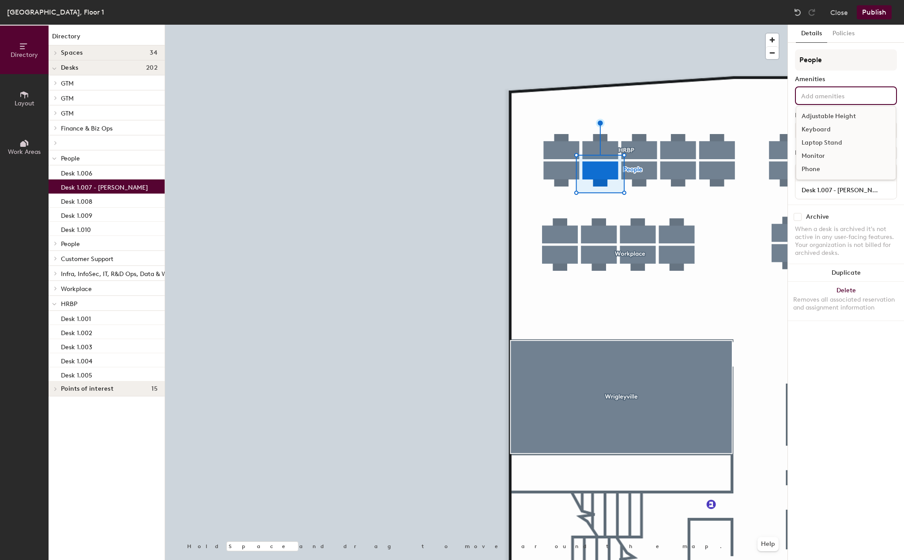
click at [834, 115] on div "Adjustable Height" at bounding box center [845, 116] width 99 height 13
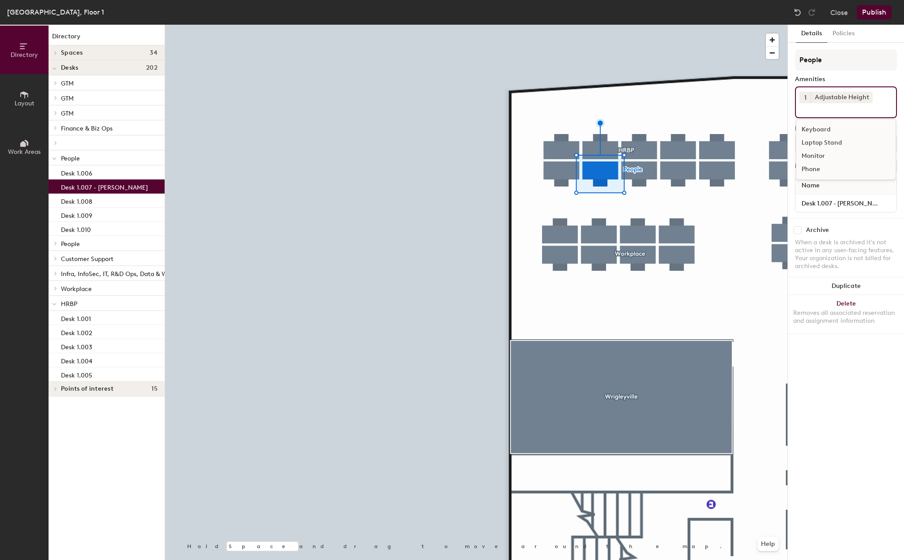
click at [815, 143] on div "Laptop Stand" at bounding box center [845, 142] width 99 height 13
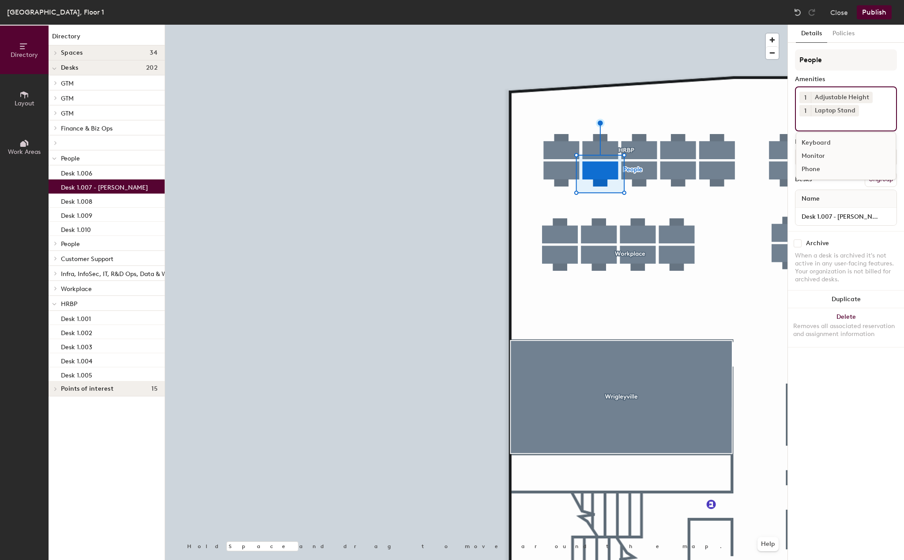
click at [814, 156] on div "Monitor" at bounding box center [845, 156] width 99 height 13
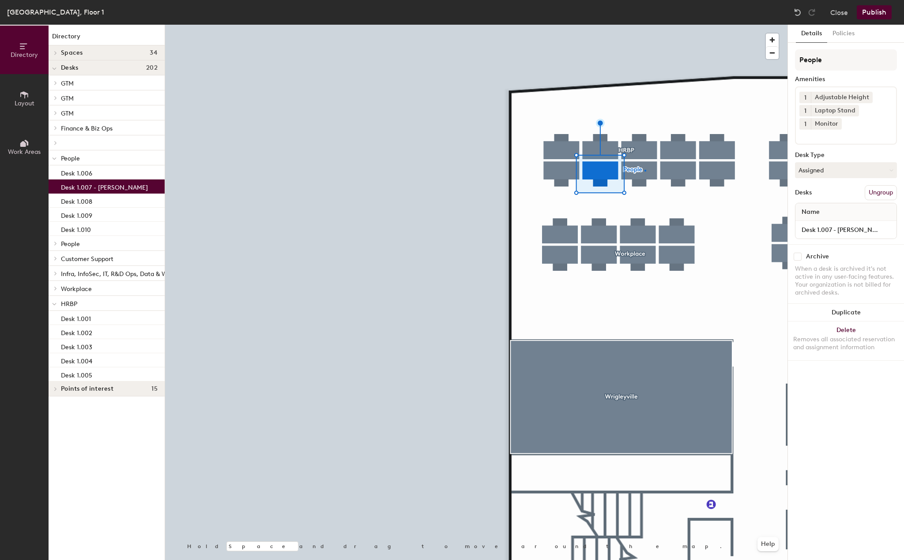
click at [644, 25] on div at bounding box center [476, 25] width 622 height 0
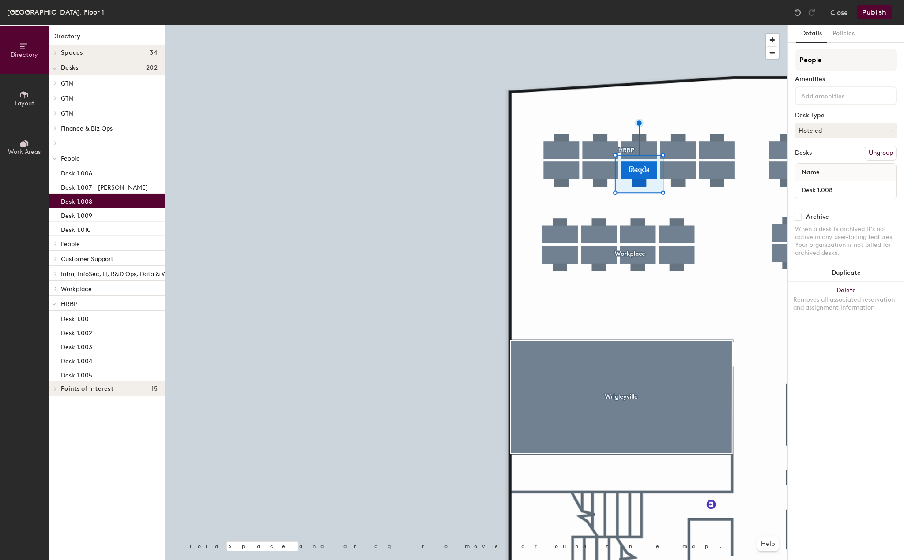
click at [819, 96] on input at bounding box center [838, 95] width 79 height 11
click at [824, 117] on div "Adjustable Height" at bounding box center [845, 116] width 99 height 13
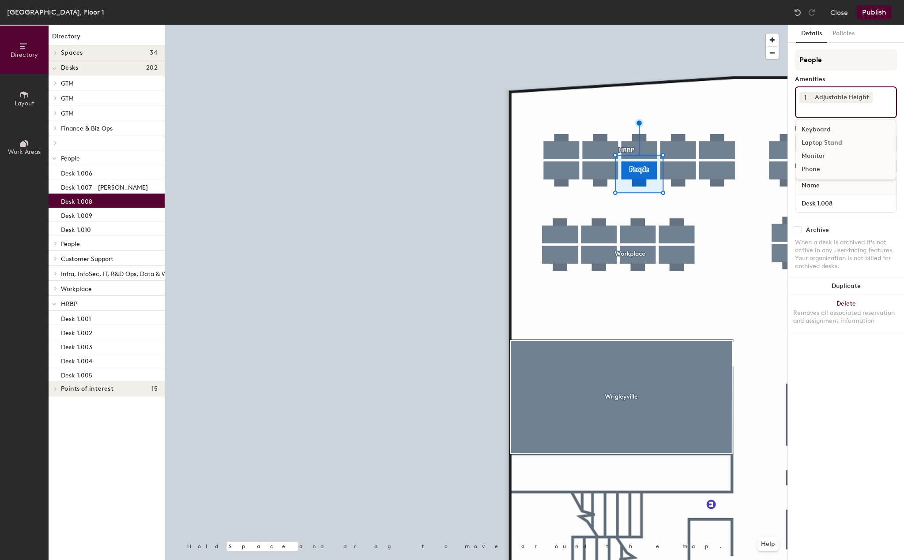
click at [818, 144] on div "Laptop Stand" at bounding box center [845, 142] width 99 height 13
click at [818, 154] on div "Monitor" at bounding box center [845, 156] width 99 height 13
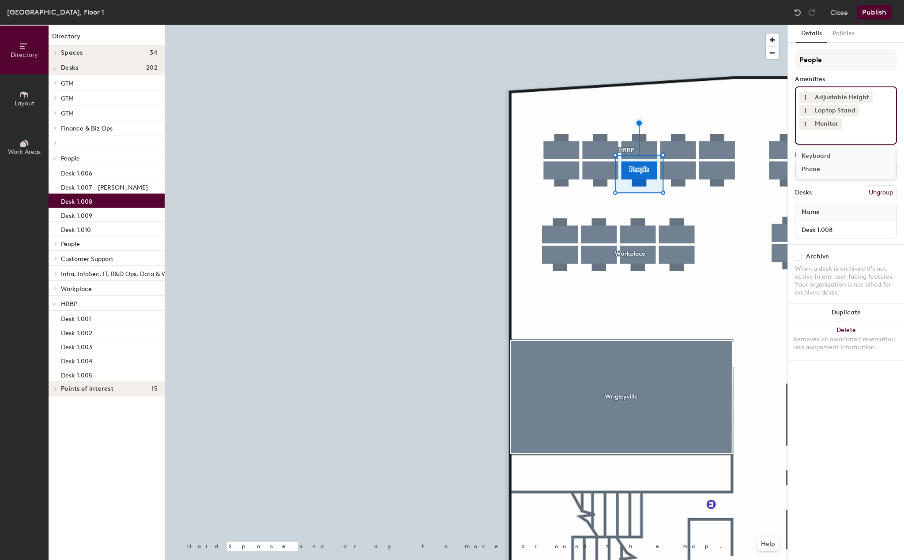
click at [678, 25] on div at bounding box center [476, 25] width 622 height 0
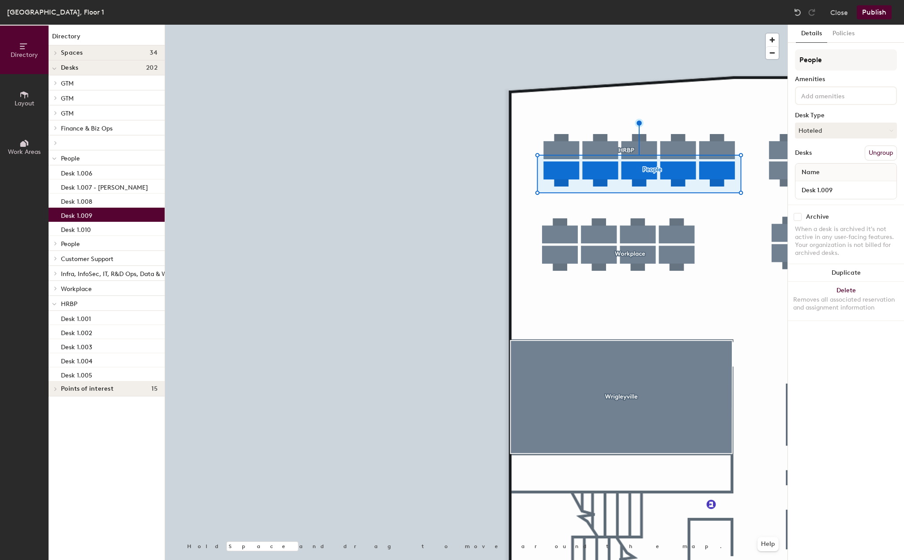
click at [836, 109] on div "People Amenities Desk Type Hoteled Desks Ungroup Name Desk 1.009" at bounding box center [846, 126] width 102 height 155
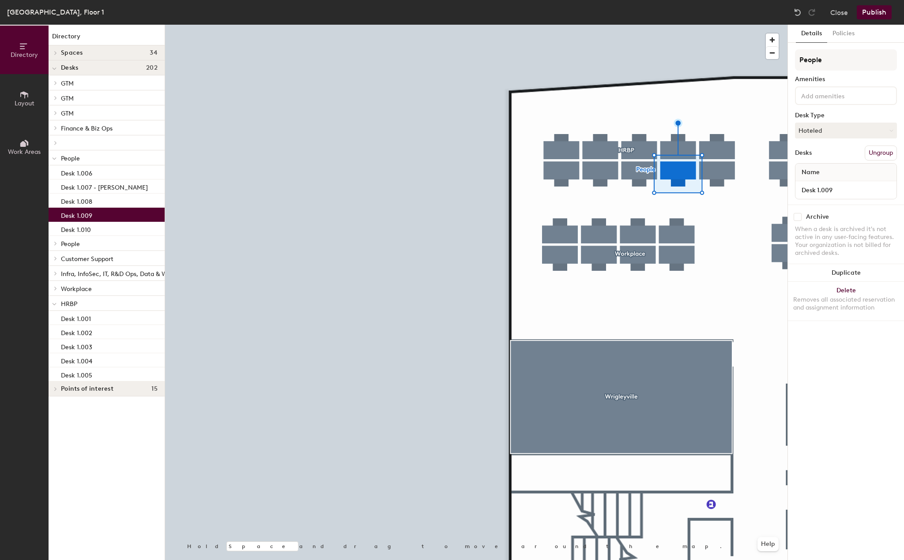
click at [836, 106] on div "People Amenities Desk Type Hoteled Desks Ungroup Name Desk 1.009" at bounding box center [846, 126] width 102 height 155
click at [836, 101] on div "Adjustable Height Keyboard Laptop Stand Monitor Phone" at bounding box center [846, 95] width 102 height 19
click at [826, 119] on div "Adjustable Height" at bounding box center [845, 116] width 99 height 13
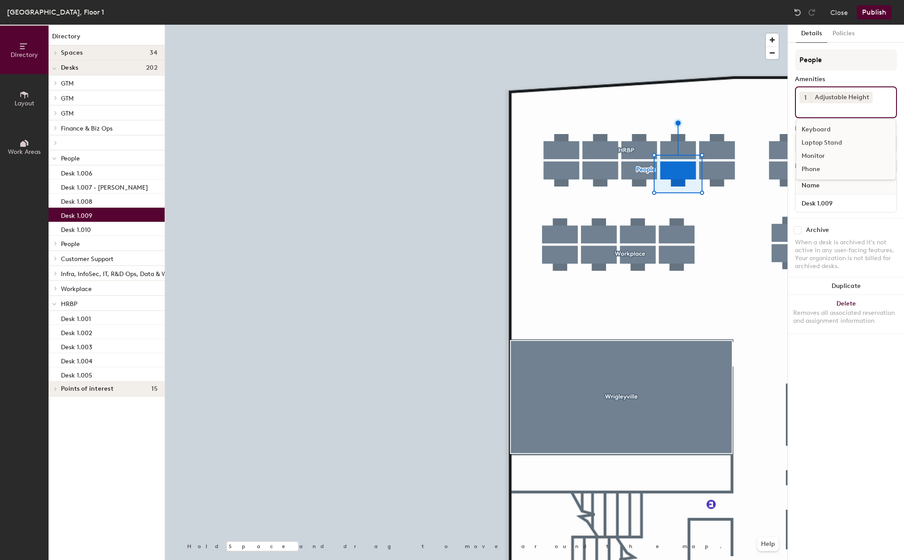
click at [821, 139] on div "Laptop Stand" at bounding box center [845, 142] width 99 height 13
click at [805, 153] on div "Monitor" at bounding box center [845, 156] width 99 height 13
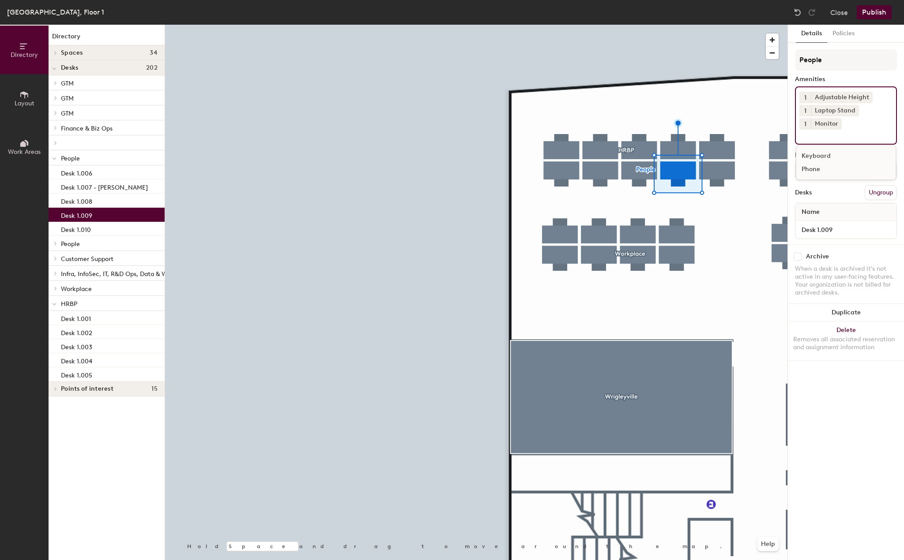
click at [712, 25] on div at bounding box center [476, 25] width 622 height 0
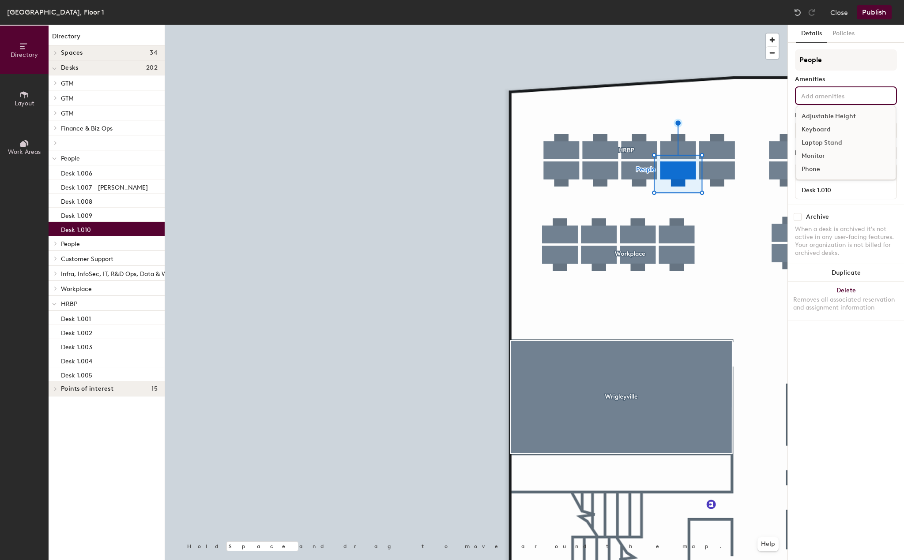
click at [854, 95] on input at bounding box center [838, 95] width 79 height 11
click at [836, 113] on div "Adjustable Height" at bounding box center [845, 116] width 99 height 13
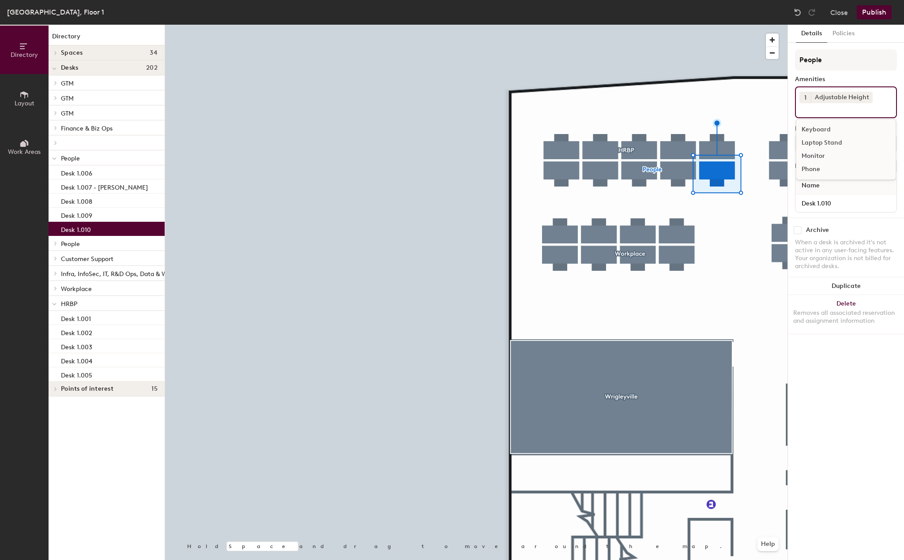
click at [825, 142] on div "Laptop Stand" at bounding box center [845, 142] width 99 height 13
click at [816, 154] on div "Monitor" at bounding box center [845, 156] width 99 height 13
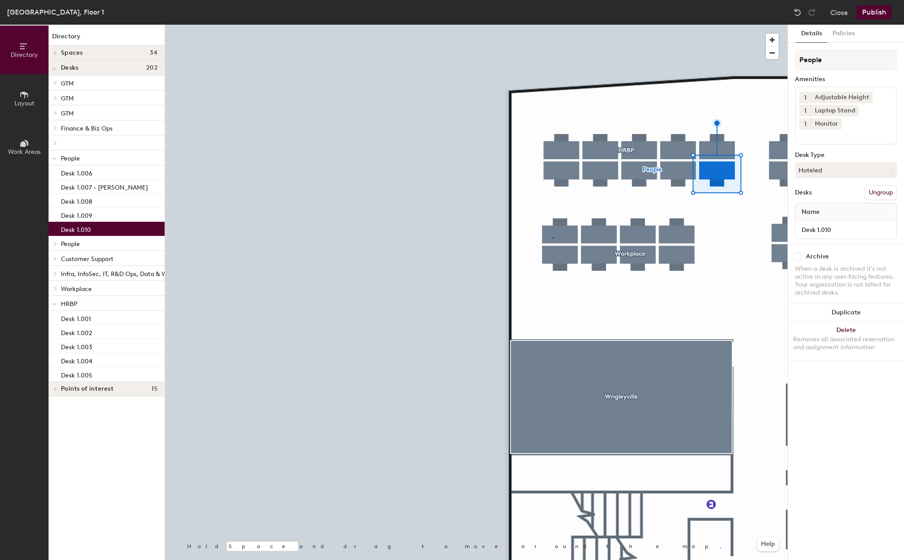
click at [552, 25] on div at bounding box center [476, 25] width 622 height 0
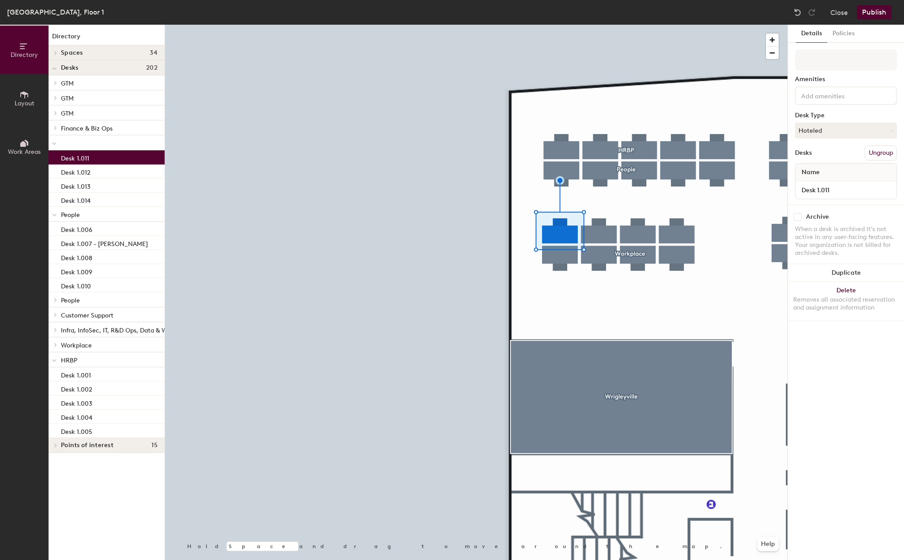
click at [844, 101] on div at bounding box center [846, 95] width 102 height 19
click at [832, 113] on div "Adjustable Height" at bounding box center [845, 116] width 99 height 13
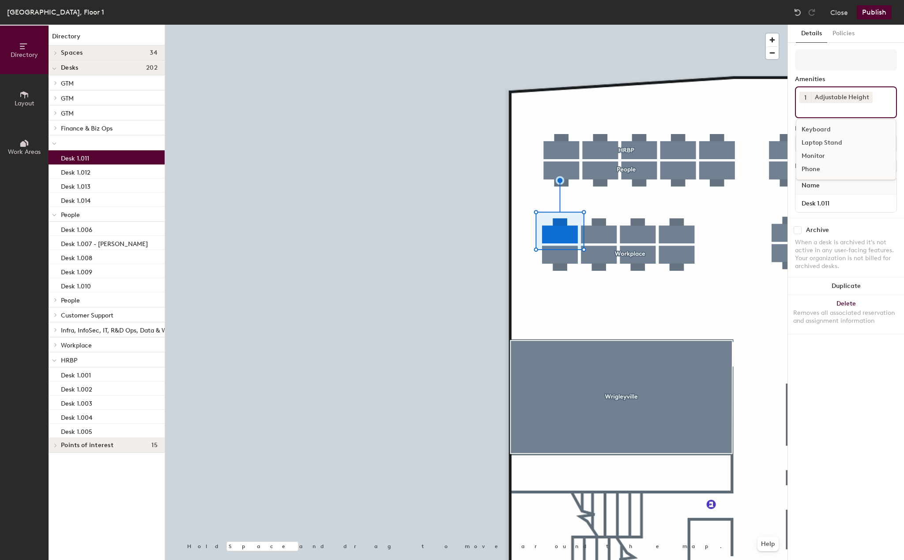
click at [822, 146] on div "Laptop Stand" at bounding box center [845, 142] width 99 height 13
click at [818, 156] on div "Monitor" at bounding box center [845, 156] width 99 height 13
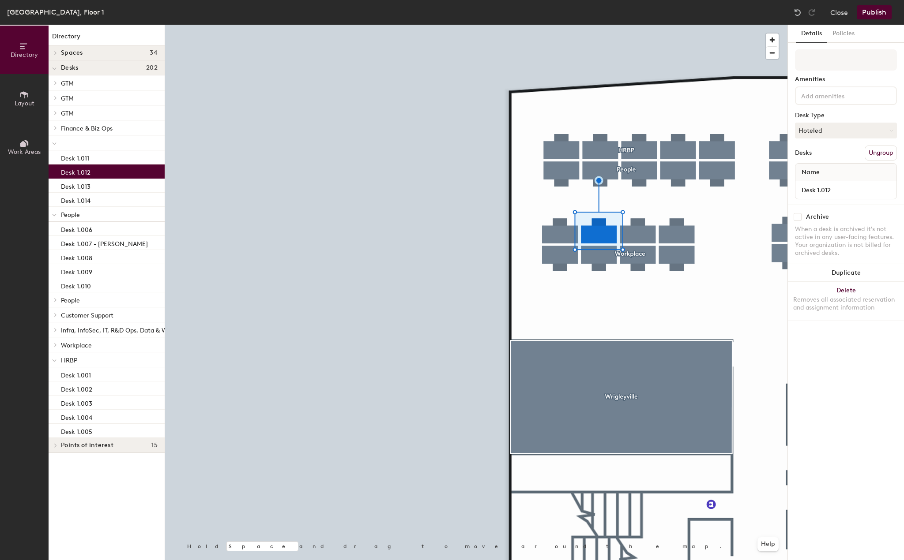
click at [819, 98] on input at bounding box center [838, 95] width 79 height 11
click at [817, 118] on div "Adjustable Height" at bounding box center [845, 116] width 99 height 13
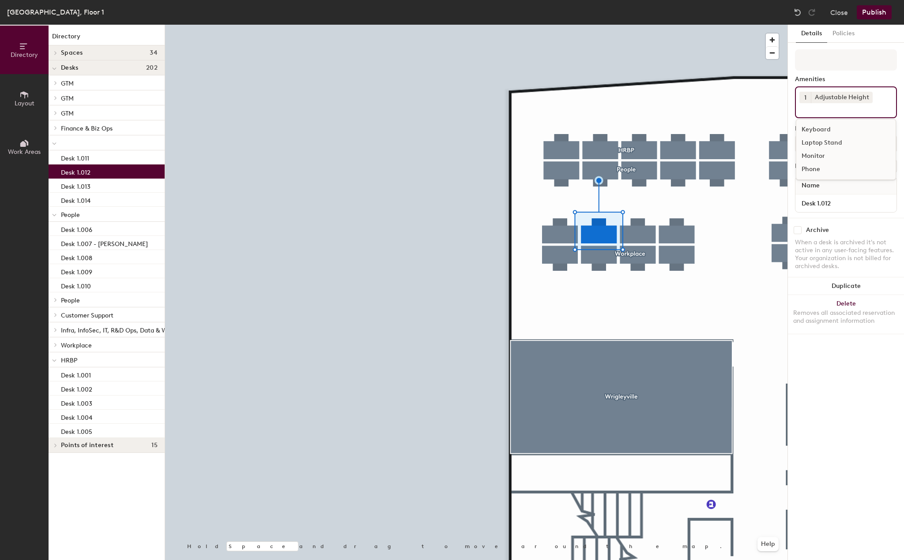
click at [815, 146] on div "Laptop Stand" at bounding box center [845, 142] width 99 height 13
click at [815, 158] on div "Monitor" at bounding box center [845, 156] width 99 height 13
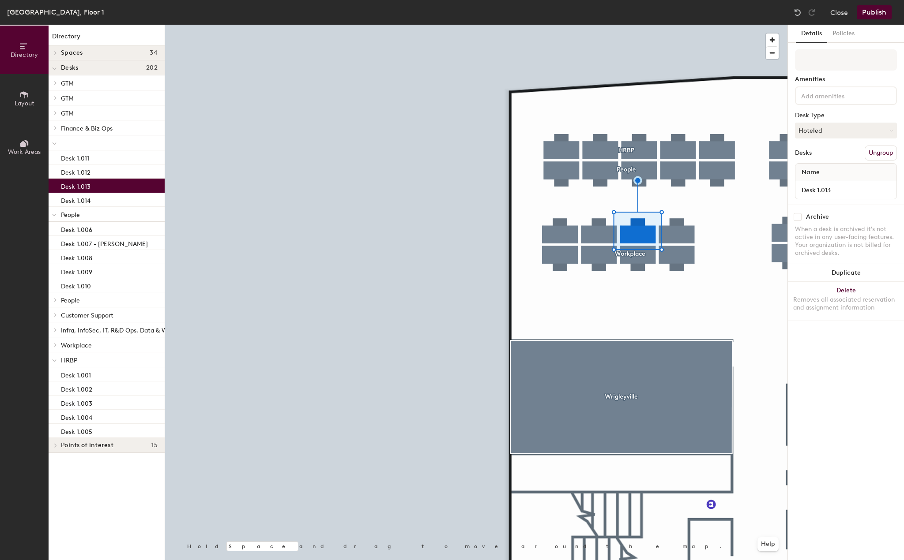
click at [862, 95] on input at bounding box center [838, 95] width 79 height 11
click at [826, 120] on div "Adjustable Height" at bounding box center [845, 116] width 99 height 13
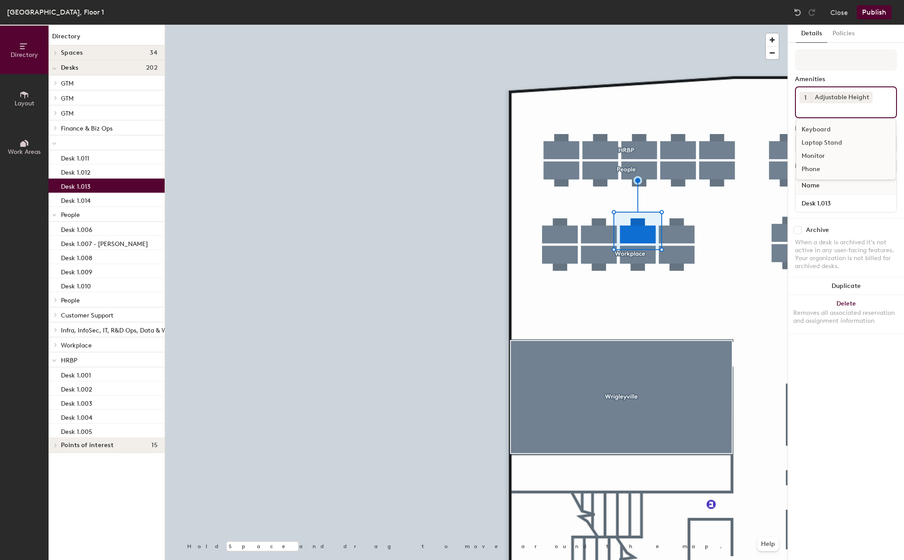
click at [816, 145] on div "Laptop Stand" at bounding box center [845, 142] width 99 height 13
click at [816, 152] on div "Monitor" at bounding box center [845, 156] width 99 height 13
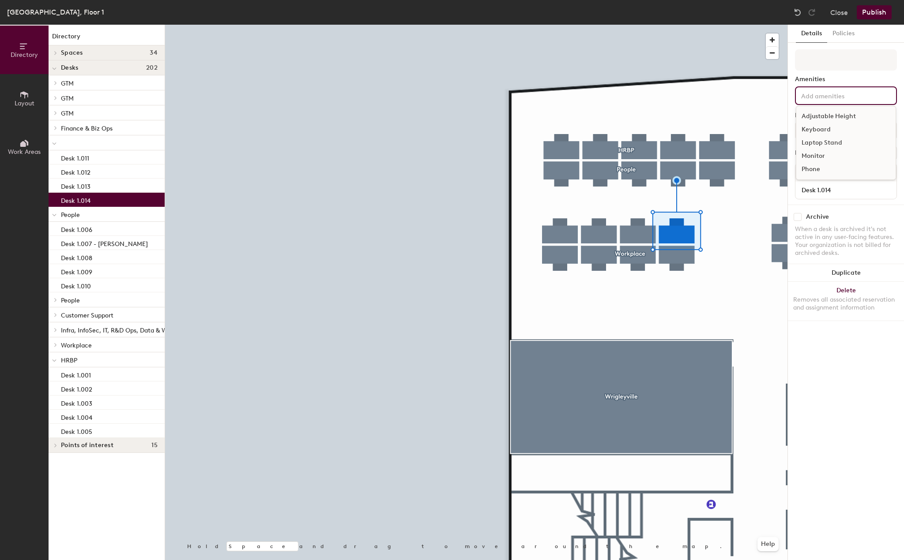
click at [838, 92] on input at bounding box center [838, 95] width 79 height 11
click at [824, 116] on div "Adjustable Height" at bounding box center [845, 116] width 99 height 13
click at [815, 144] on div "Laptop Stand" at bounding box center [845, 142] width 99 height 13
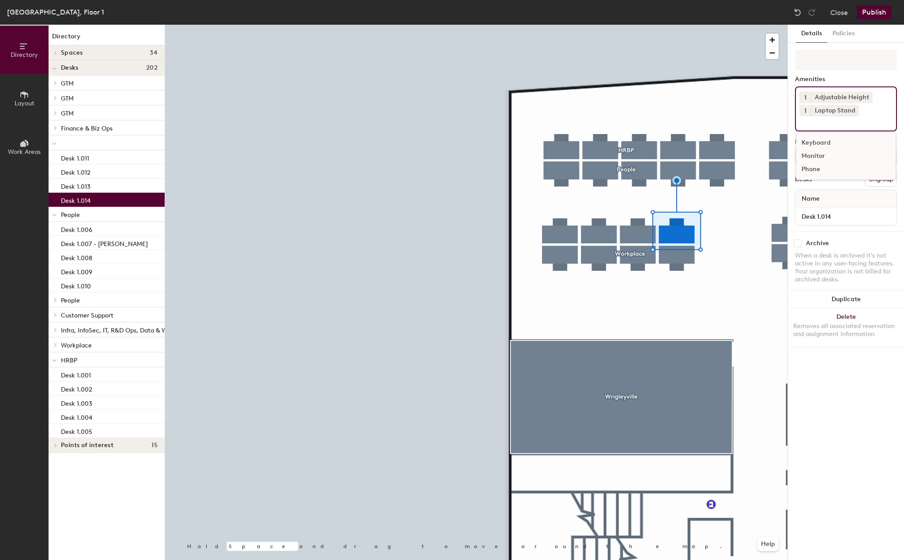
click at [815, 154] on div "Monitor" at bounding box center [845, 156] width 99 height 13
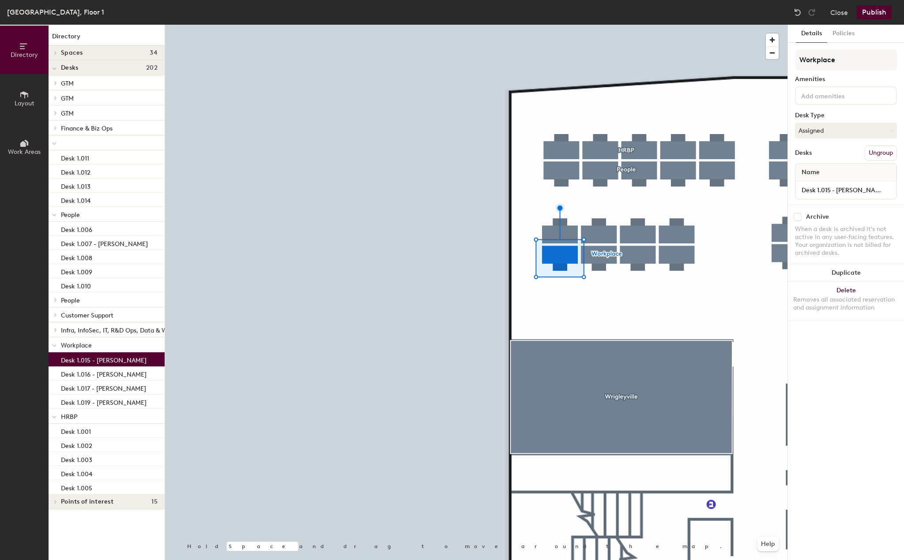
click at [850, 96] on input at bounding box center [838, 95] width 79 height 11
click at [830, 113] on div "Adjustable Height" at bounding box center [845, 116] width 99 height 13
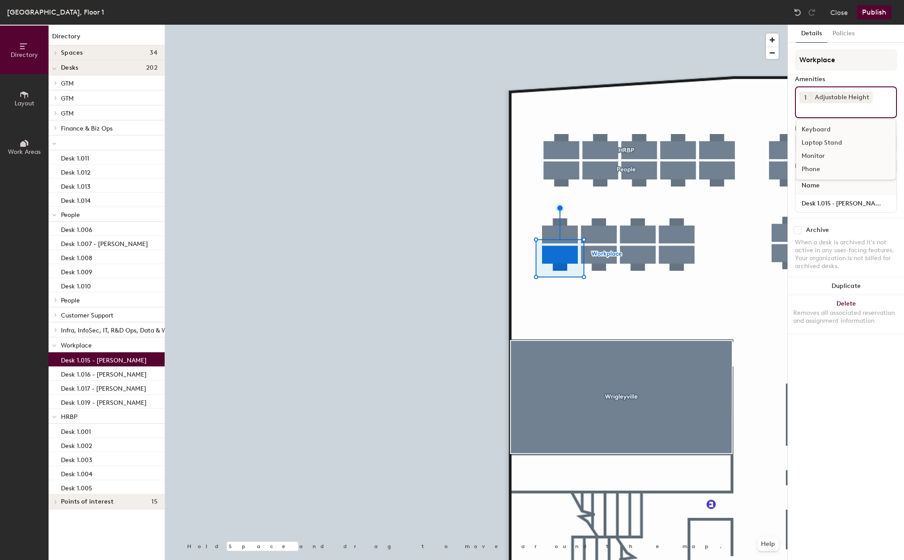
click at [814, 144] on div "Laptop Stand" at bounding box center [845, 142] width 99 height 13
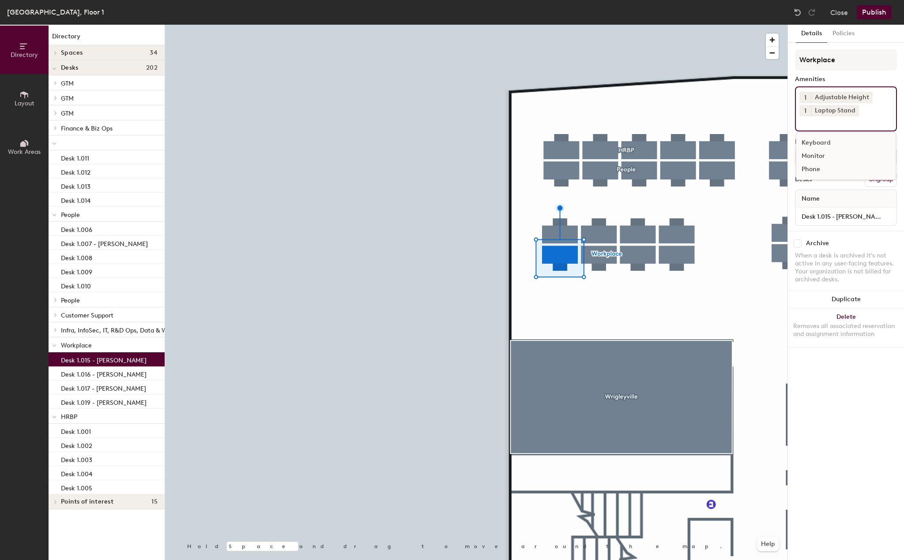
click at [814, 154] on div "Monitor" at bounding box center [845, 156] width 99 height 13
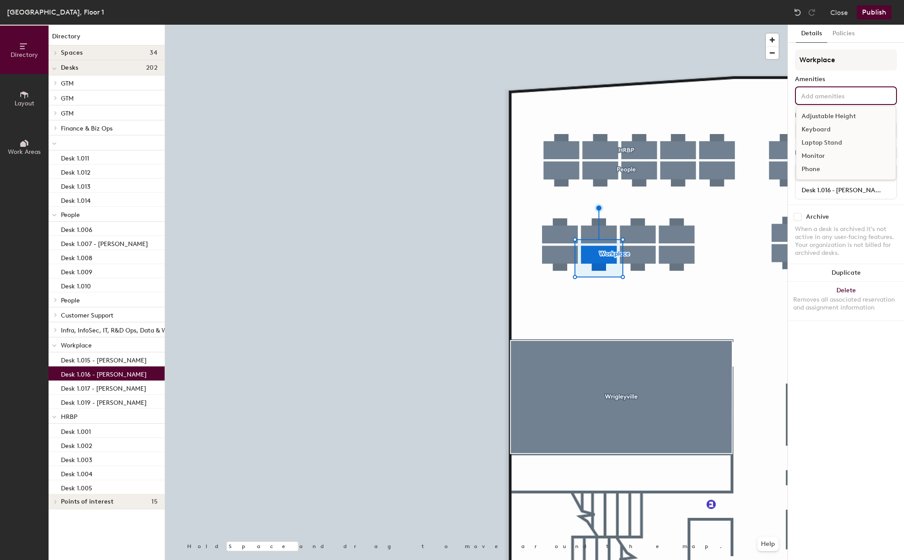
click at [853, 94] on input at bounding box center [838, 95] width 79 height 11
click at [833, 112] on div "Adjustable Height" at bounding box center [845, 116] width 99 height 13
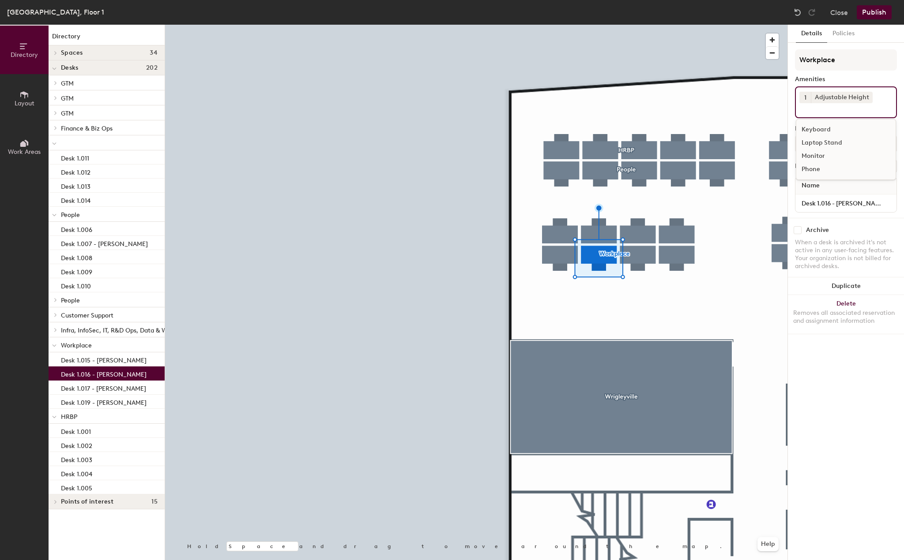
click at [824, 145] on div "Laptop Stand" at bounding box center [845, 142] width 99 height 13
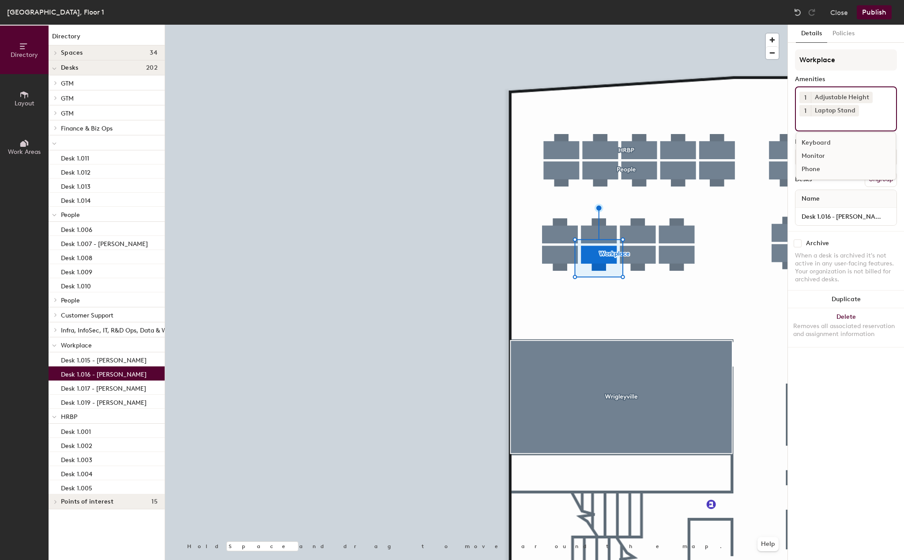
click at [821, 154] on div "Monitor" at bounding box center [845, 156] width 99 height 13
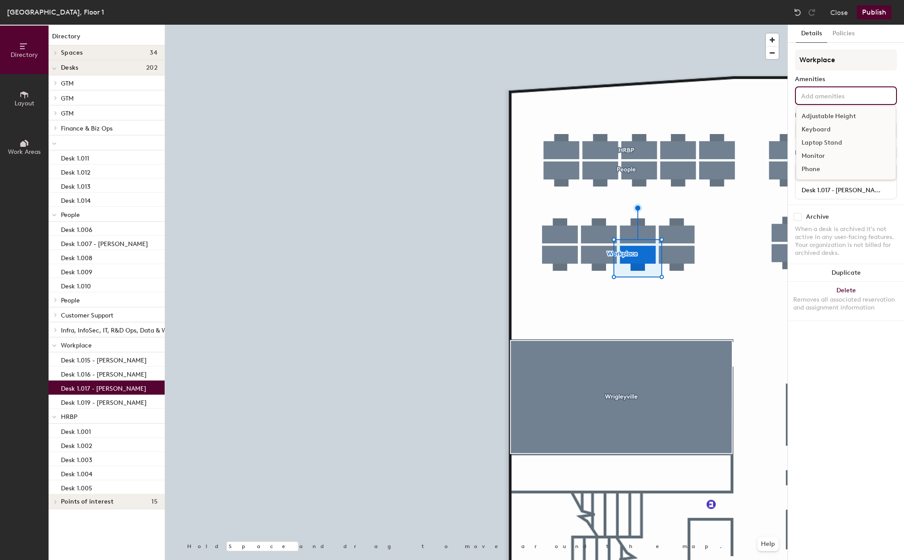
click at [813, 104] on div "Adjustable Height Keyboard Laptop Stand Monitor Phone" at bounding box center [846, 95] width 102 height 19
click at [814, 115] on div "Adjustable Height" at bounding box center [845, 116] width 99 height 13
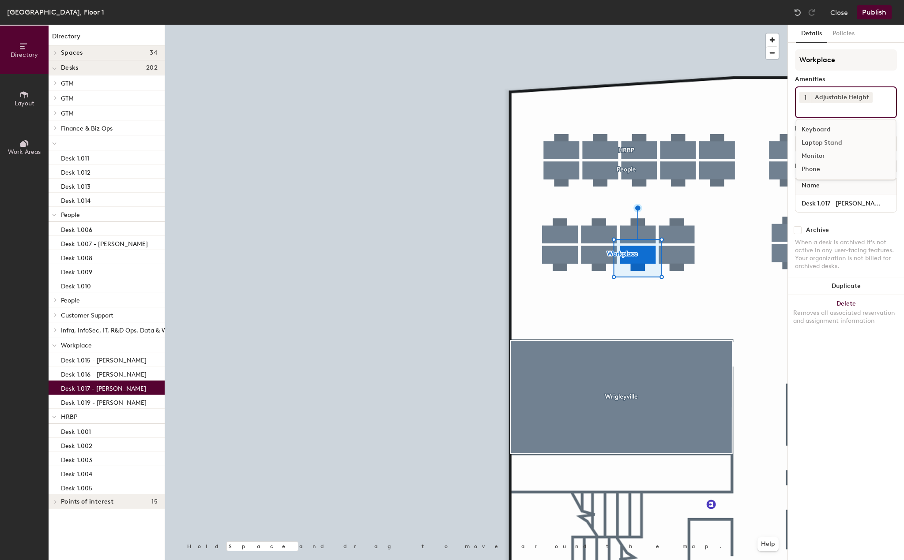
click at [813, 145] on div "Laptop Stand" at bounding box center [845, 142] width 99 height 13
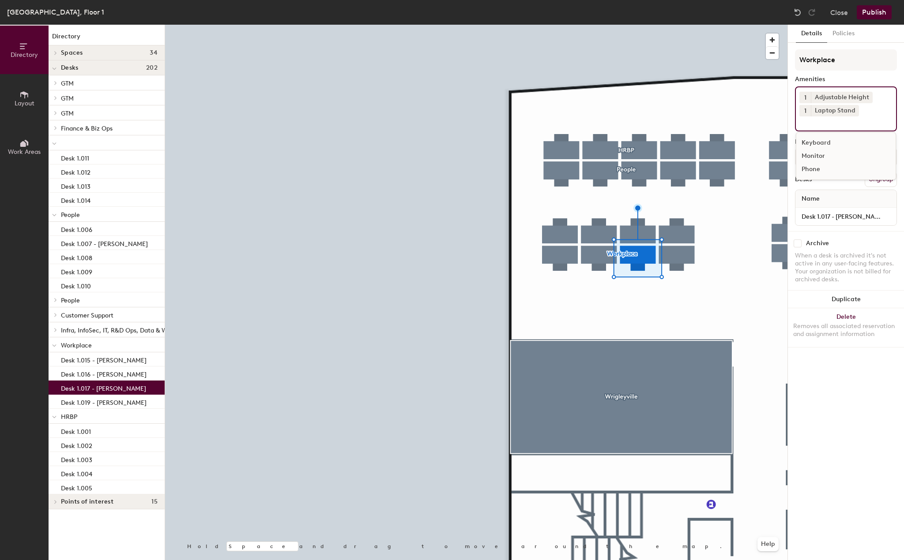
click at [813, 158] on div "Monitor" at bounding box center [845, 156] width 99 height 13
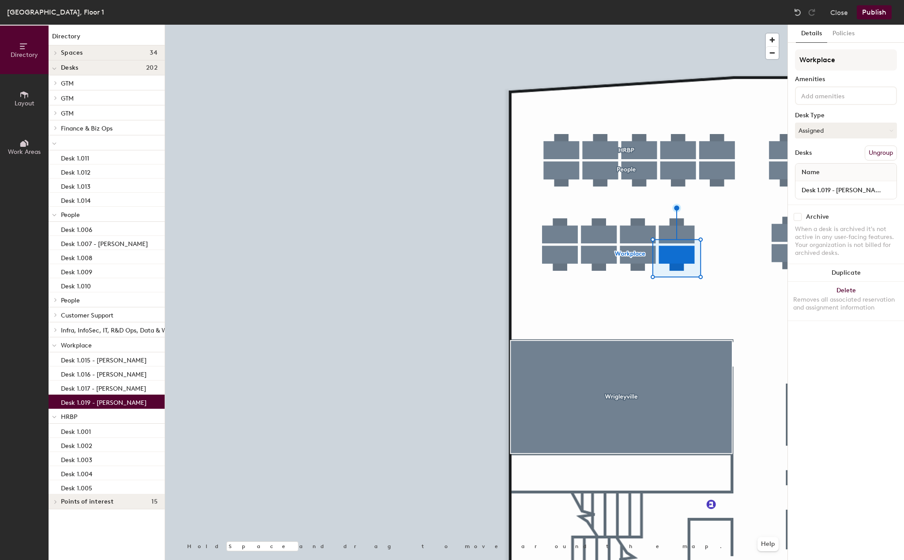
click at [831, 105] on div at bounding box center [846, 95] width 102 height 19
click at [829, 120] on div "Adjustable Height" at bounding box center [845, 116] width 99 height 13
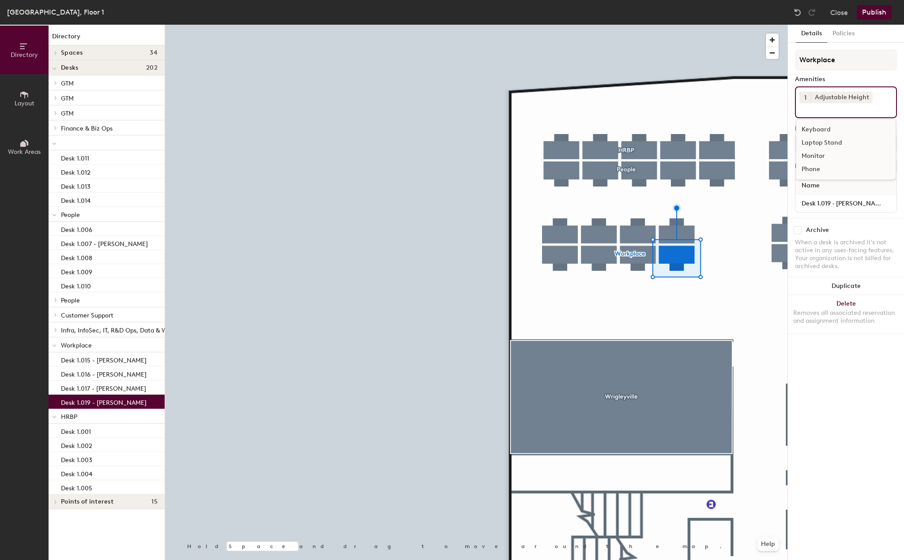
click at [828, 140] on div "Laptop Stand" at bounding box center [845, 142] width 99 height 13
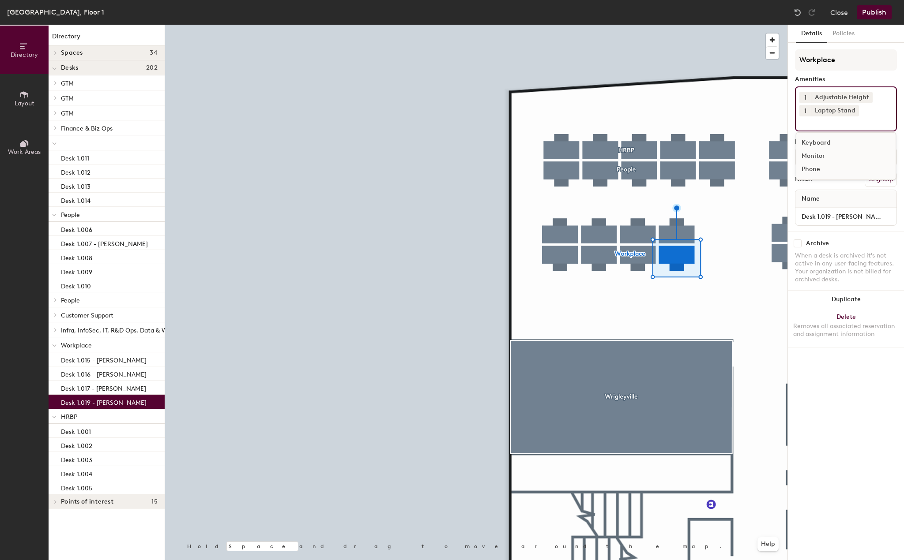
click at [821, 150] on div "Monitor" at bounding box center [845, 156] width 99 height 13
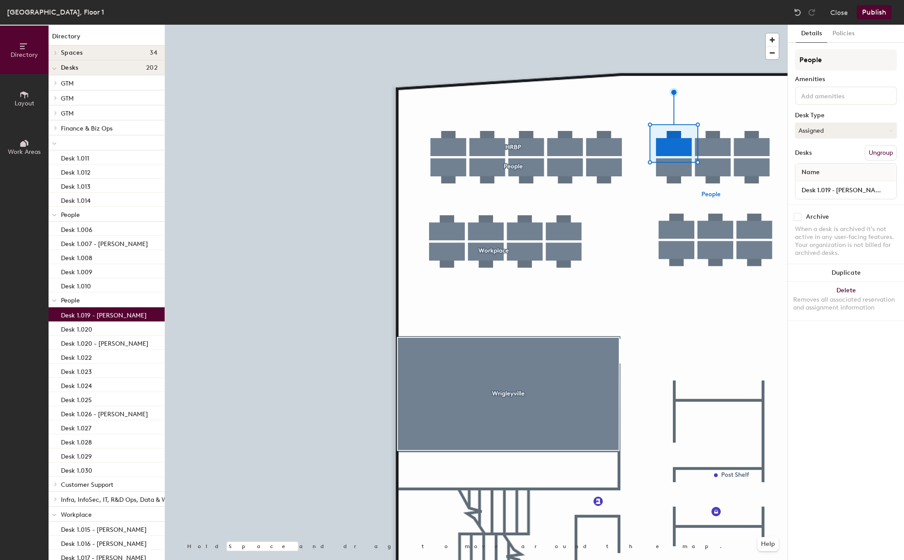
click at [824, 103] on div at bounding box center [846, 95] width 102 height 19
click at [823, 116] on div "Adjustable Height" at bounding box center [845, 116] width 99 height 13
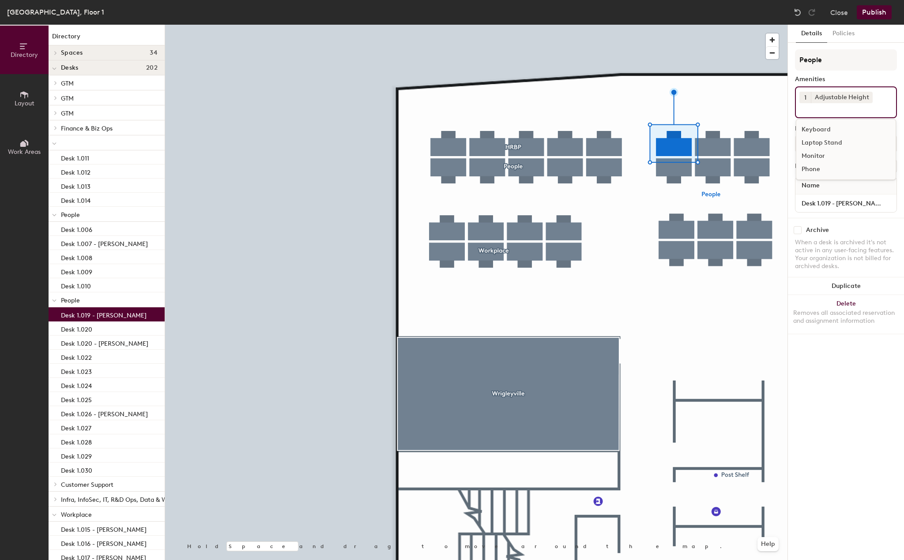
click at [823, 139] on div "Laptop Stand" at bounding box center [845, 142] width 99 height 13
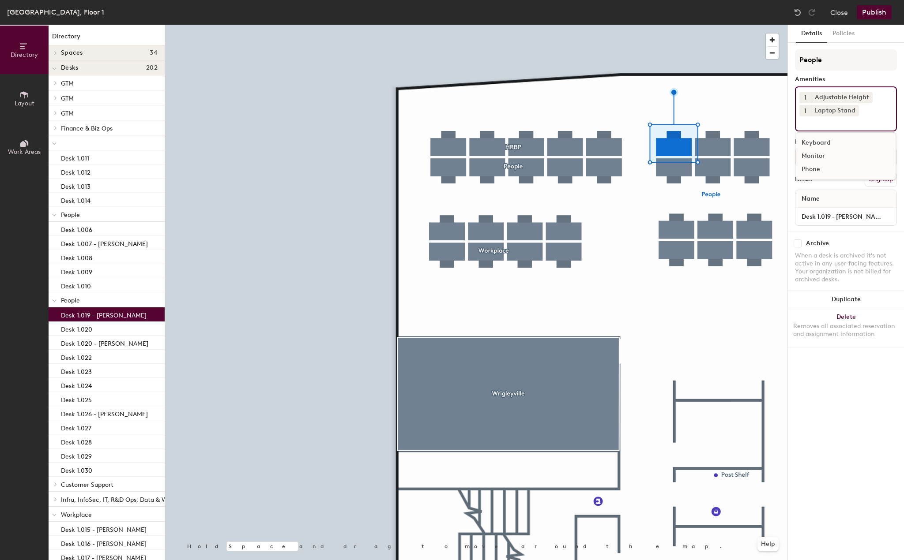
click at [814, 153] on div "Monitor" at bounding box center [845, 156] width 99 height 13
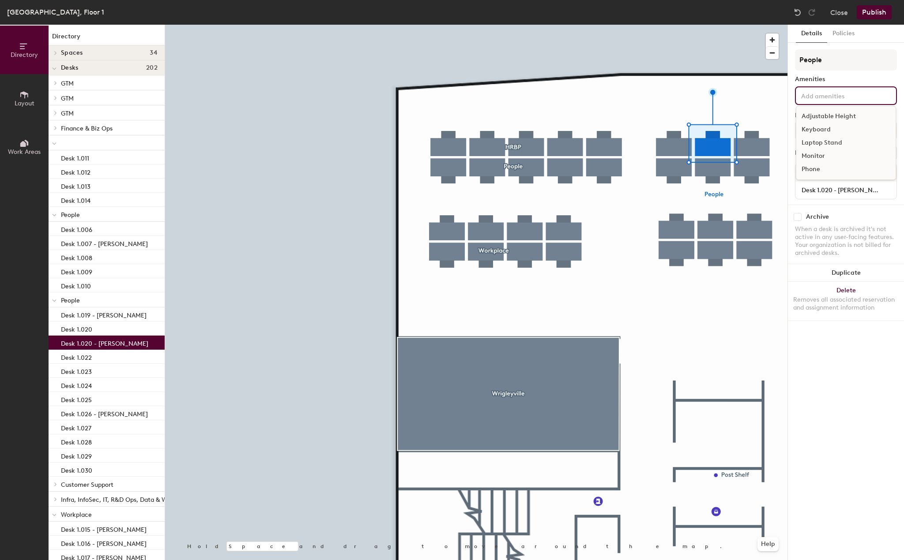
click at [859, 95] on input at bounding box center [838, 95] width 79 height 11
click at [833, 111] on div "Adjustable Height" at bounding box center [845, 116] width 99 height 13
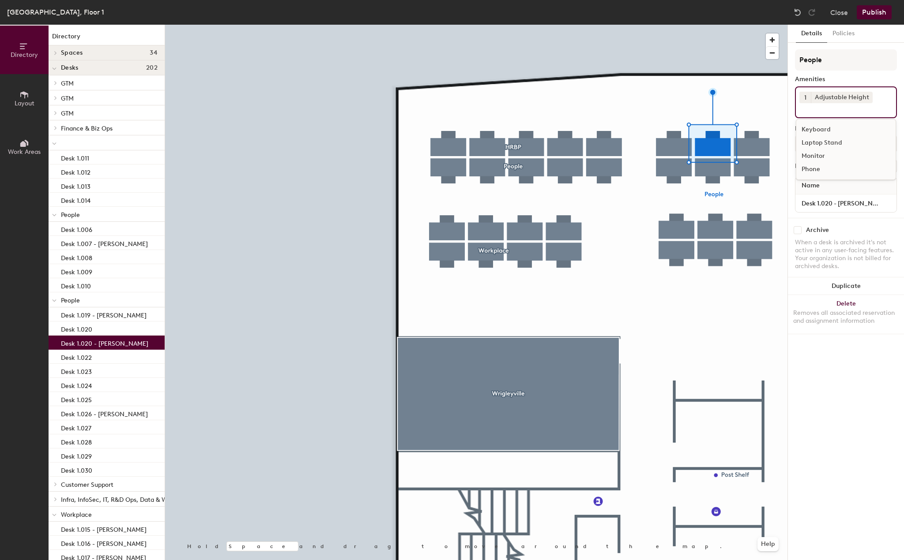
click at [827, 144] on div "Laptop Stand" at bounding box center [845, 142] width 99 height 13
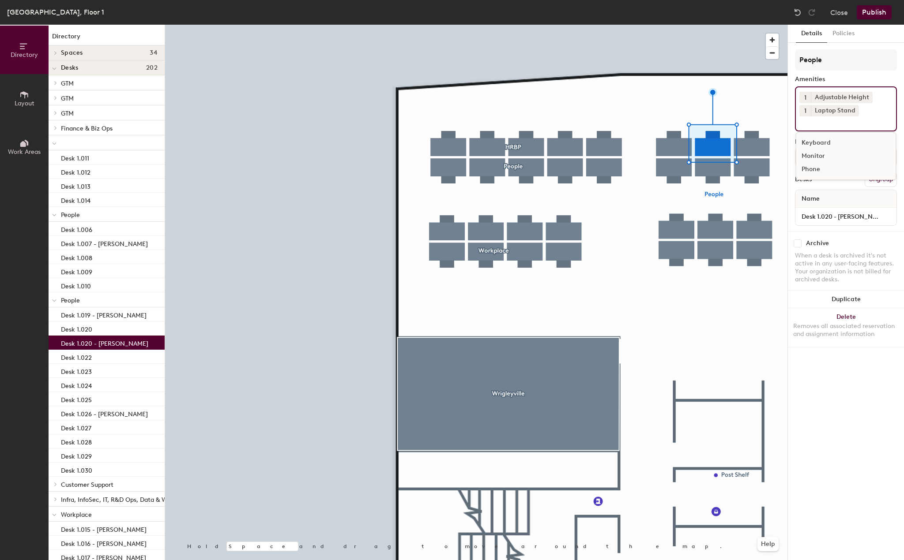
click at [817, 158] on div "Monitor" at bounding box center [845, 156] width 99 height 13
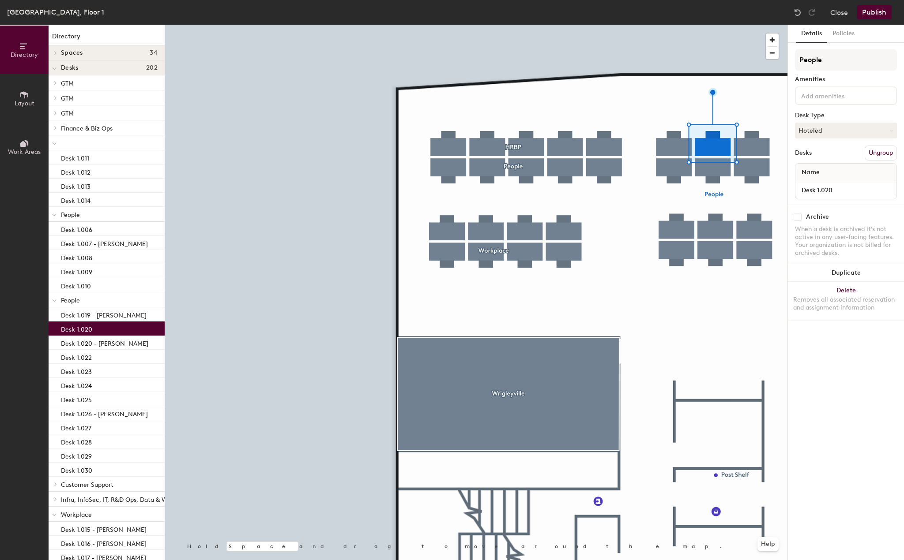
click at [862, 91] on input at bounding box center [838, 95] width 79 height 11
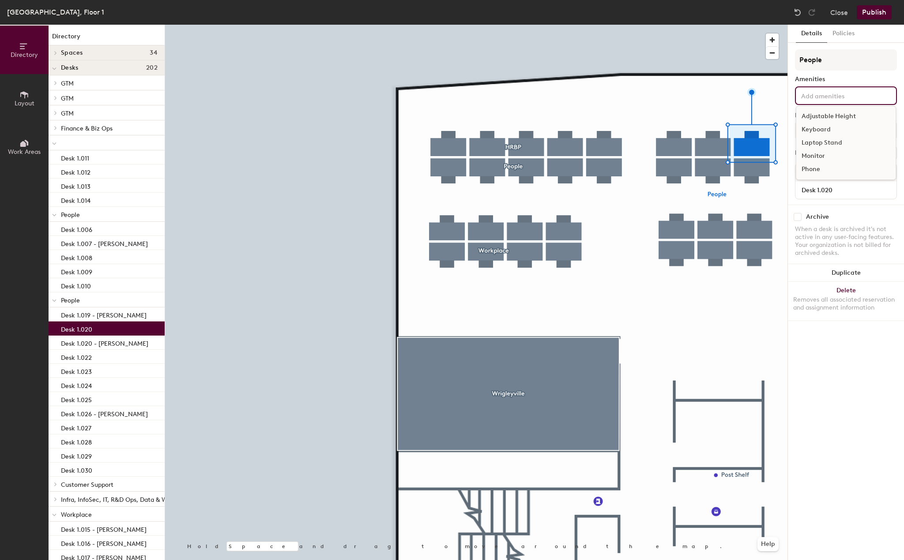
click at [836, 113] on div "Adjustable Height" at bounding box center [845, 116] width 99 height 13
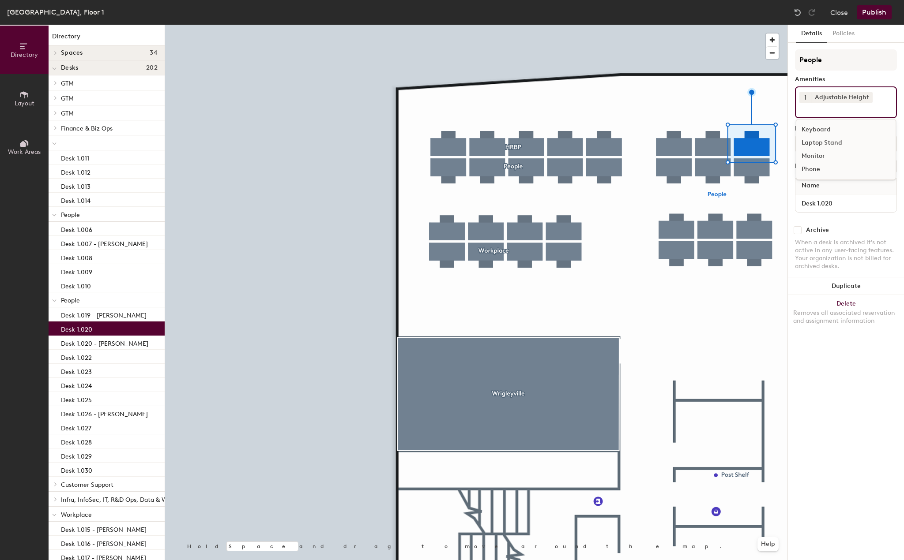
click at [810, 145] on div "Laptop Stand" at bounding box center [845, 142] width 99 height 13
click at [810, 154] on div "Monitor" at bounding box center [845, 156] width 99 height 13
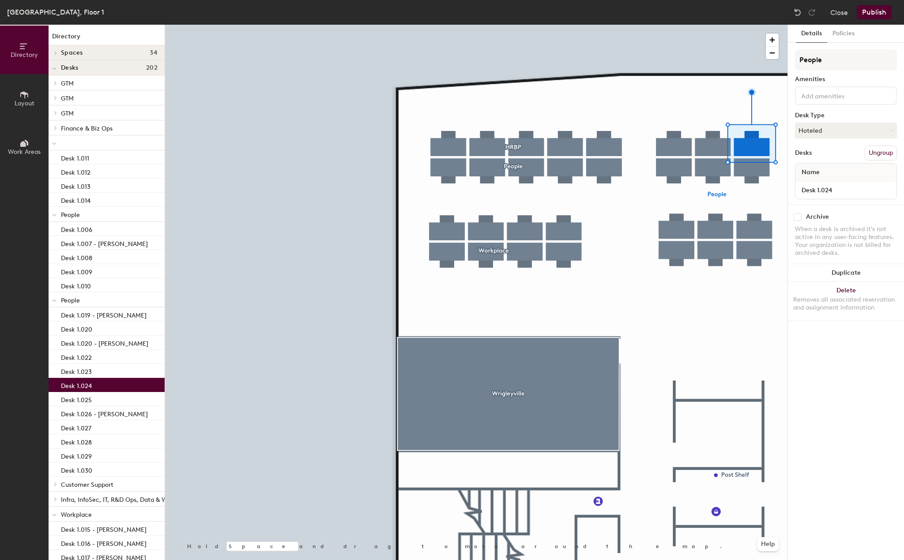
click at [834, 87] on div at bounding box center [846, 95] width 102 height 19
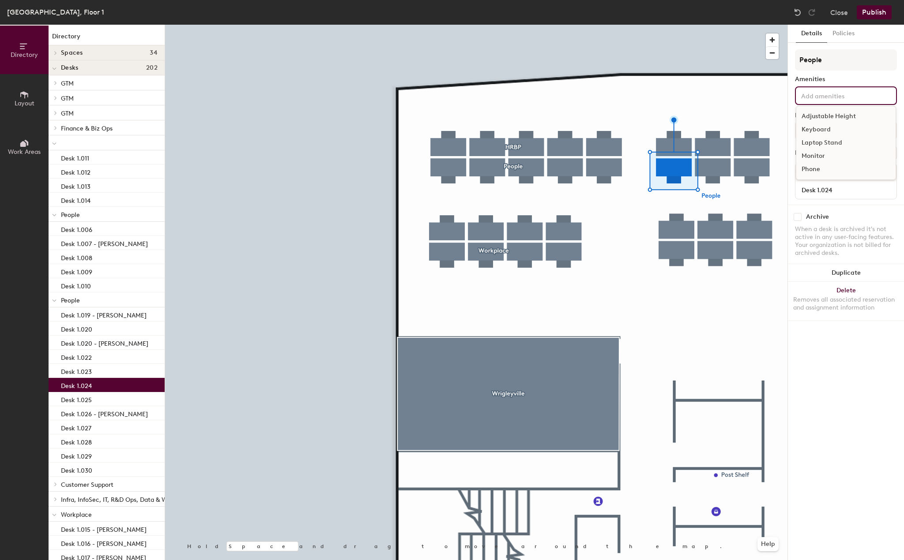
click at [826, 116] on div "Adjustable Height" at bounding box center [845, 116] width 99 height 13
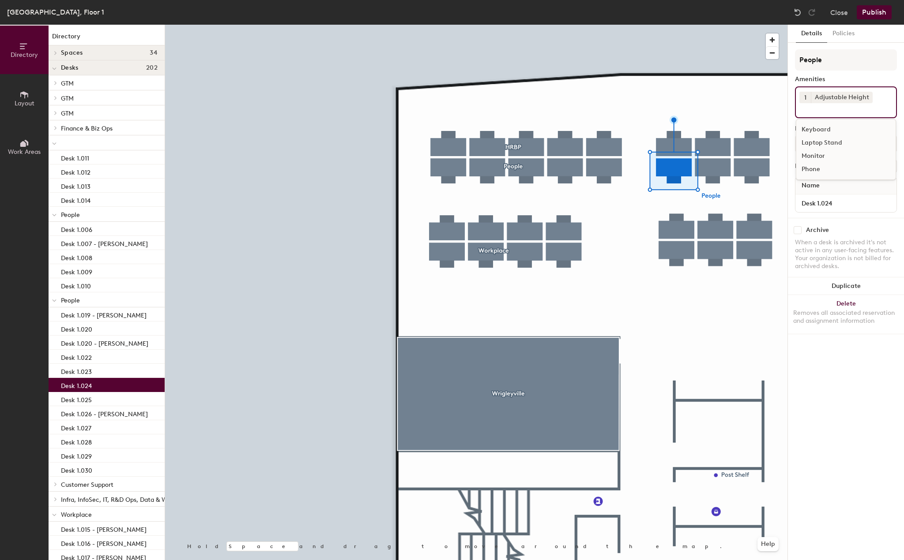
click at [819, 146] on div "Laptop Stand" at bounding box center [845, 142] width 99 height 13
click at [815, 153] on div "Monitor" at bounding box center [845, 156] width 99 height 13
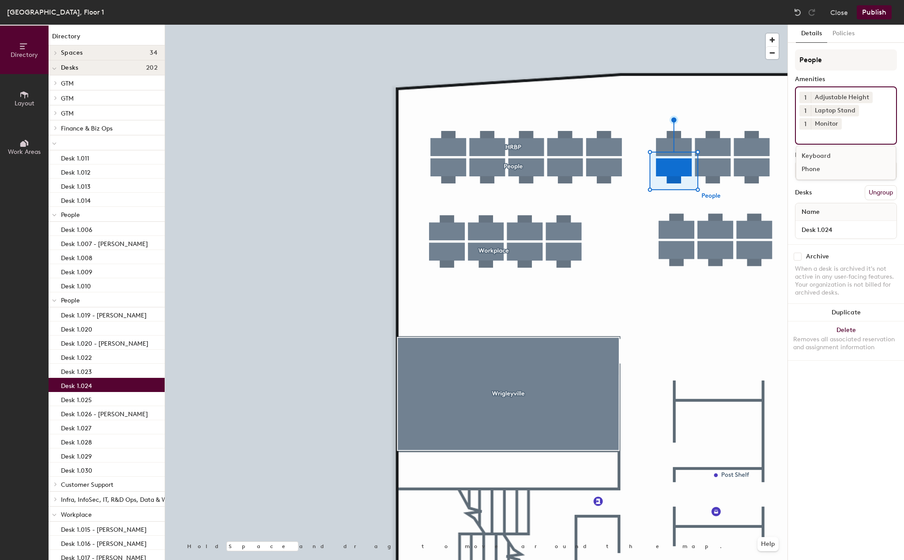
click at [714, 25] on div at bounding box center [476, 25] width 622 height 0
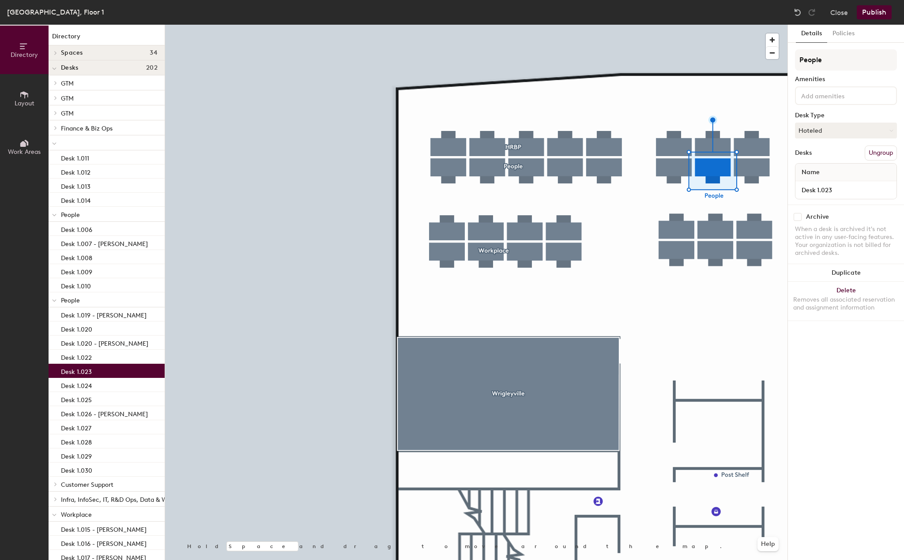
click at [851, 98] on input at bounding box center [838, 95] width 79 height 11
click at [838, 113] on div "Adjustable Height" at bounding box center [845, 116] width 99 height 13
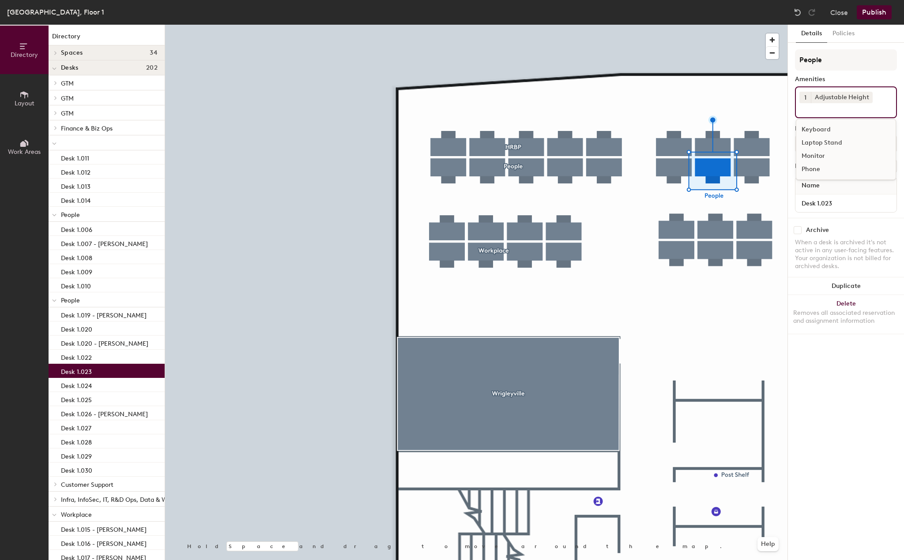
click at [825, 142] on div "Laptop Stand" at bounding box center [845, 142] width 99 height 13
click at [814, 157] on div "Monitor" at bounding box center [845, 156] width 99 height 13
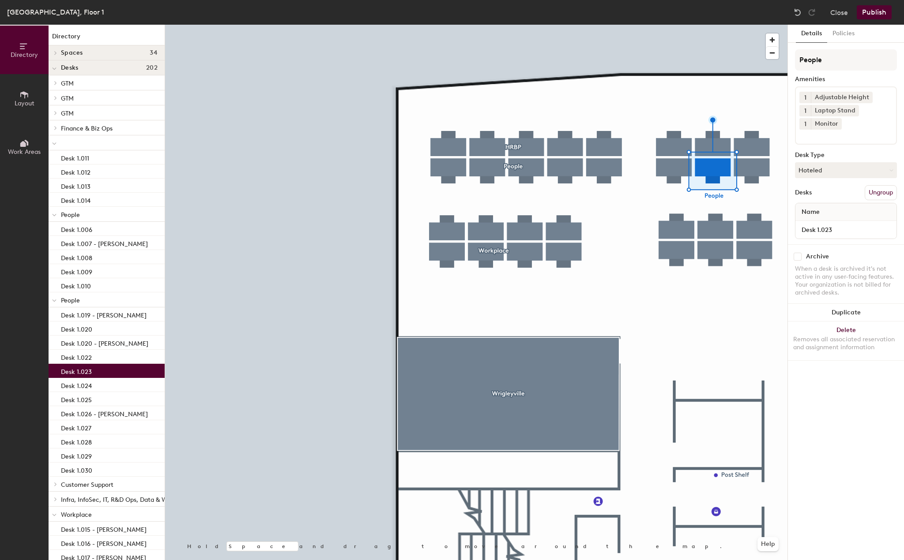
click at [750, 25] on div at bounding box center [476, 25] width 622 height 0
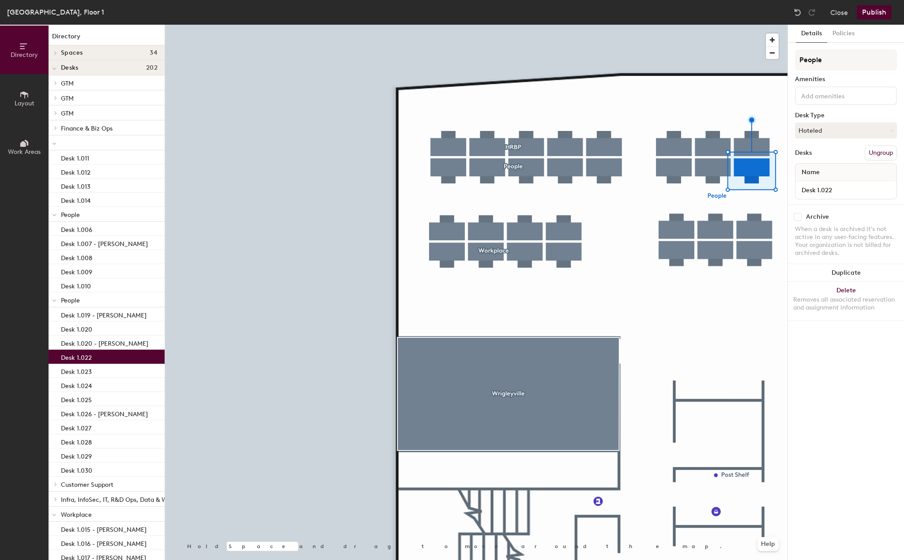
click at [836, 92] on input at bounding box center [838, 95] width 79 height 11
click at [829, 116] on div "Adjustable Height" at bounding box center [845, 116] width 99 height 13
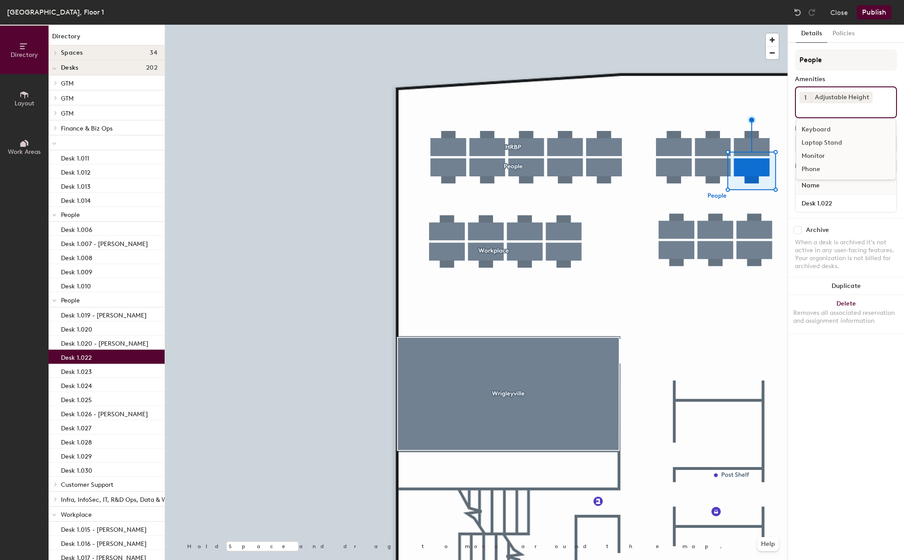
click at [820, 146] on div "Laptop Stand" at bounding box center [845, 142] width 99 height 13
click at [816, 153] on div "Monitor" at bounding box center [845, 156] width 99 height 13
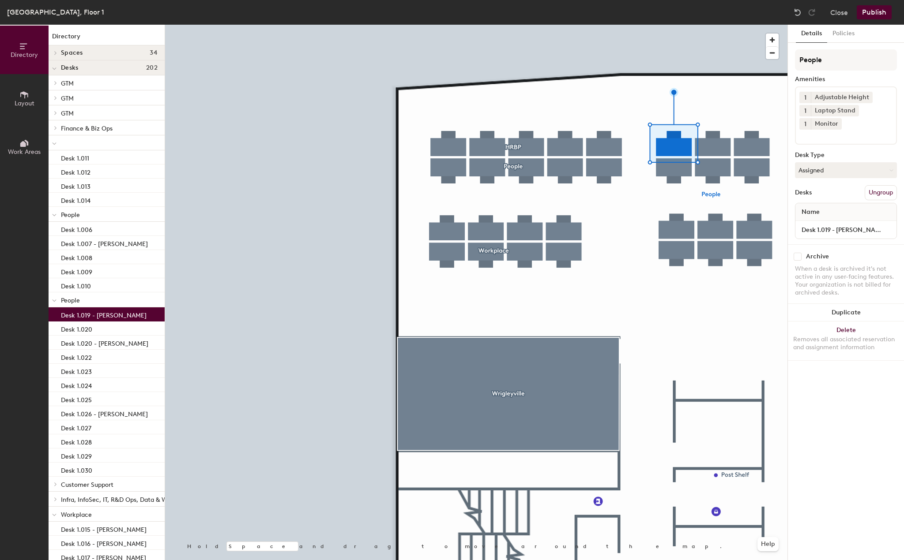
click at [671, 25] on div at bounding box center [476, 25] width 622 height 0
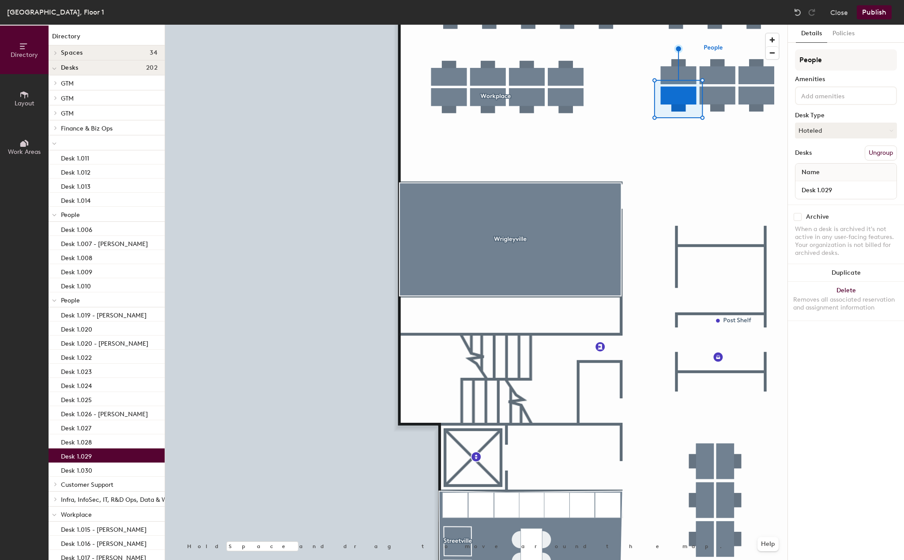
click at [849, 105] on div "People Amenities Desk Type Hoteled Desks Ungroup Name Desk 1.029" at bounding box center [846, 126] width 102 height 155
click at [849, 98] on input at bounding box center [838, 95] width 79 height 11
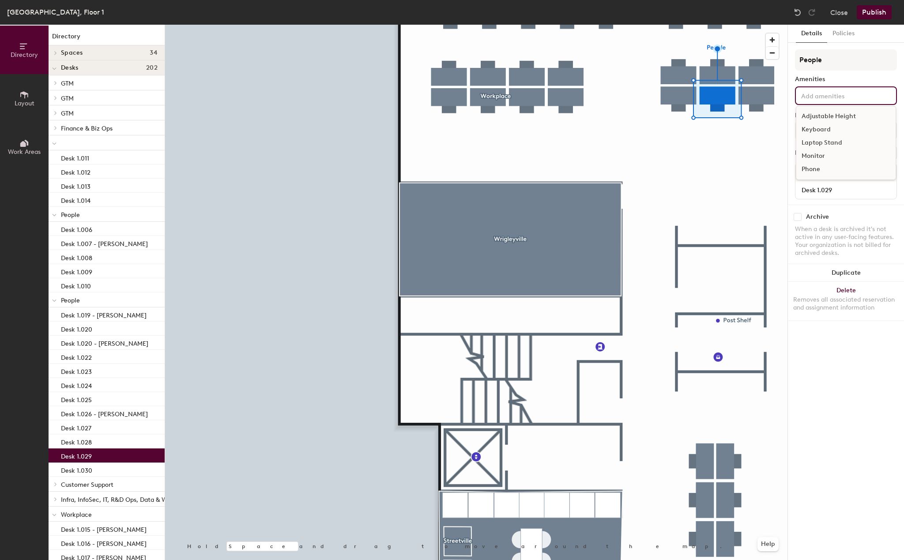
click at [846, 114] on div "Adjustable Height" at bounding box center [845, 116] width 99 height 13
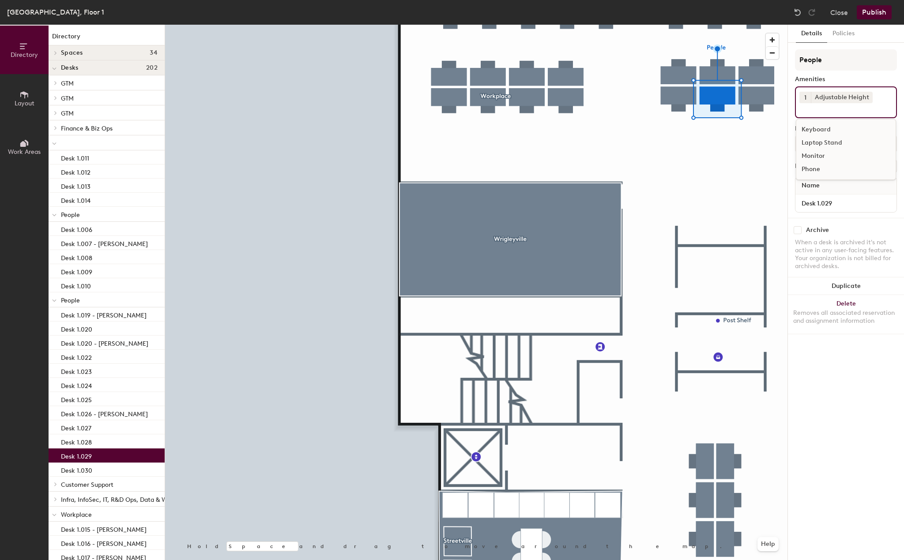
click at [836, 143] on div "Laptop Stand" at bounding box center [845, 142] width 99 height 13
click at [820, 156] on div "Monitor" at bounding box center [845, 156] width 99 height 13
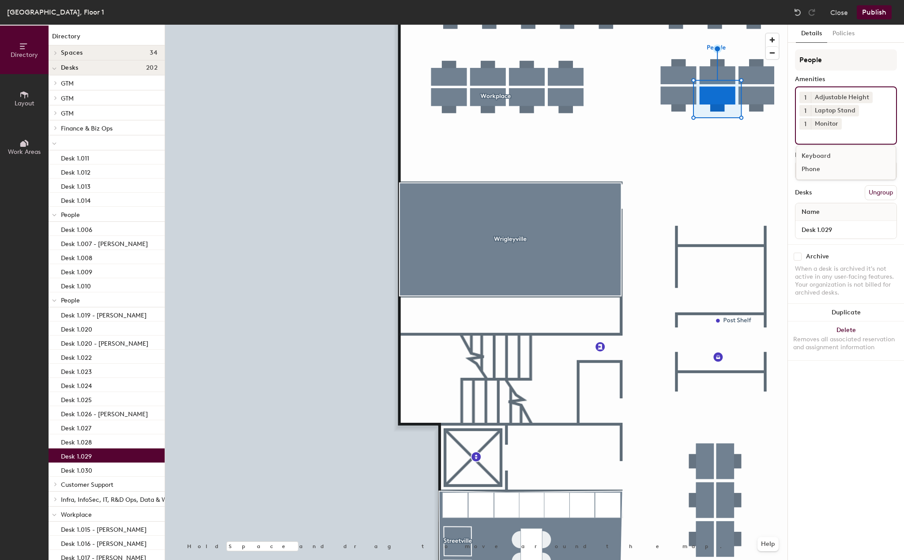
click at [763, 25] on div at bounding box center [476, 25] width 622 height 0
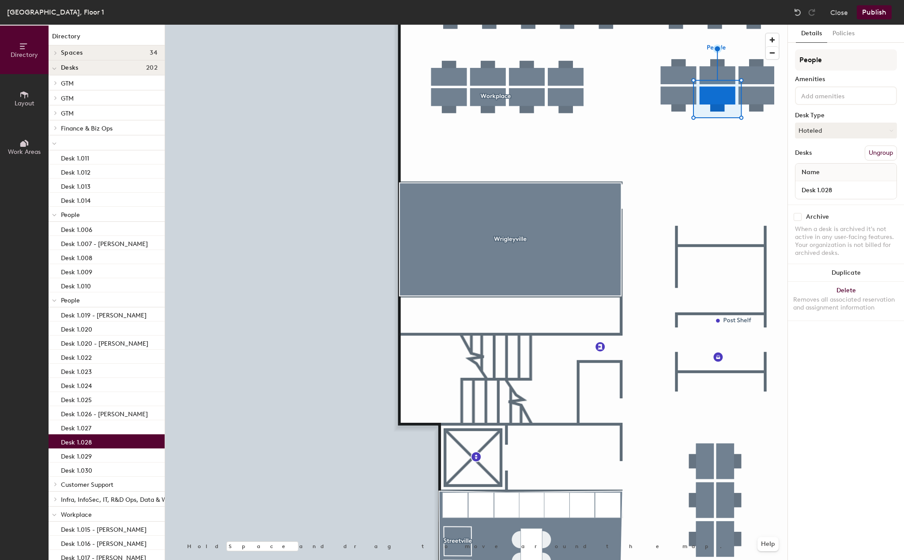
click at [833, 101] on div at bounding box center [846, 95] width 102 height 19
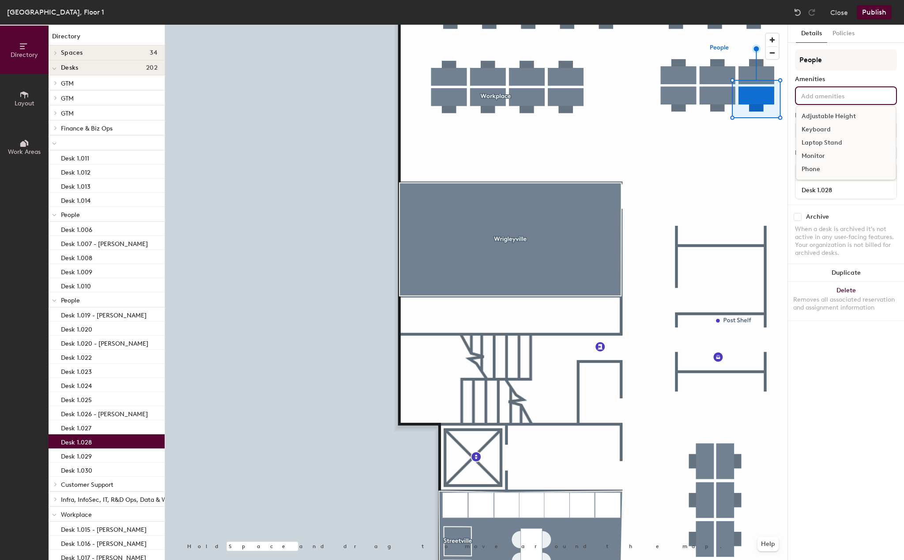
click at [833, 117] on div "Adjustable Height" at bounding box center [845, 116] width 99 height 13
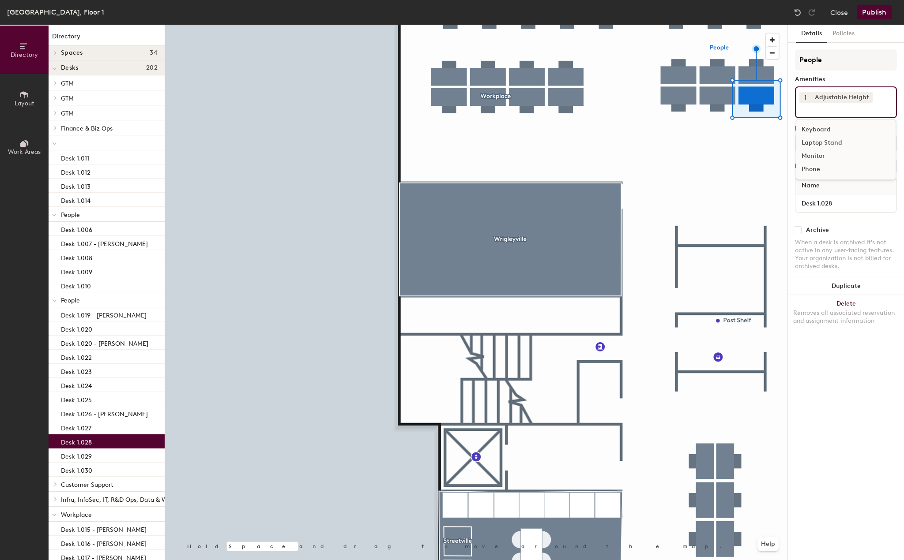
click at [827, 141] on div "Laptop Stand" at bounding box center [845, 142] width 99 height 13
click at [816, 152] on div "Monitor" at bounding box center [845, 156] width 99 height 13
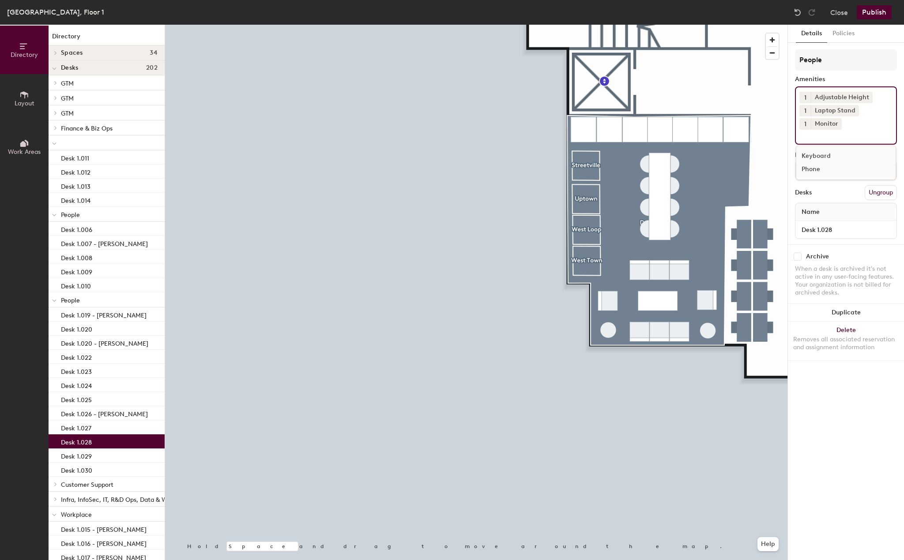
click at [753, 25] on div at bounding box center [476, 25] width 622 height 0
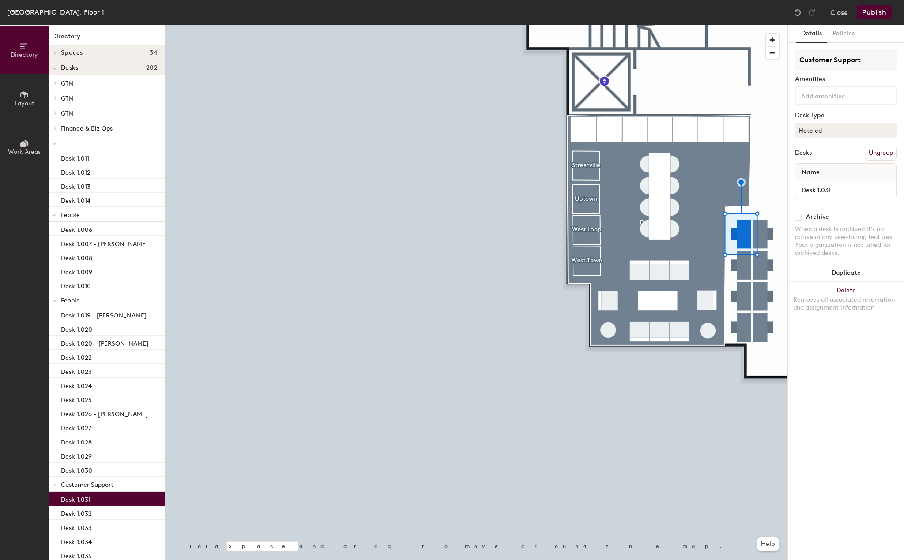
click at [848, 99] on input at bounding box center [838, 95] width 79 height 11
click at [829, 116] on div "Adjustable Height" at bounding box center [845, 116] width 99 height 13
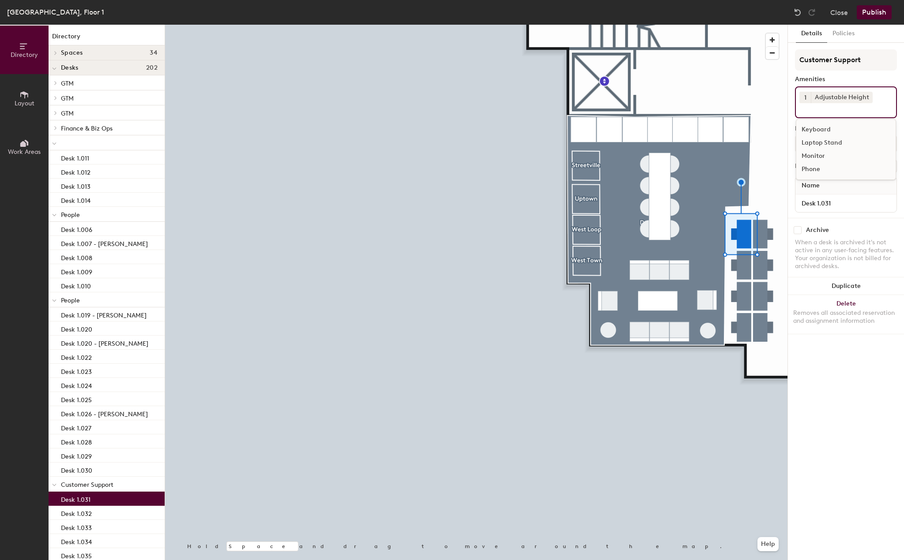
click at [827, 141] on div "Laptop Stand" at bounding box center [845, 142] width 99 height 13
click at [821, 152] on div "Monitor" at bounding box center [845, 156] width 99 height 13
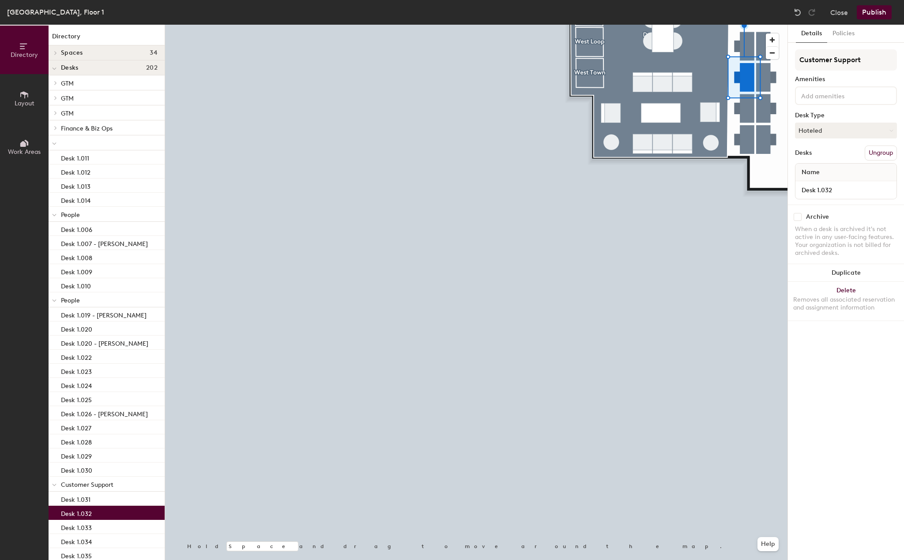
click at [843, 100] on input at bounding box center [838, 95] width 79 height 11
click at [828, 116] on div "Adjustable Height" at bounding box center [845, 116] width 99 height 13
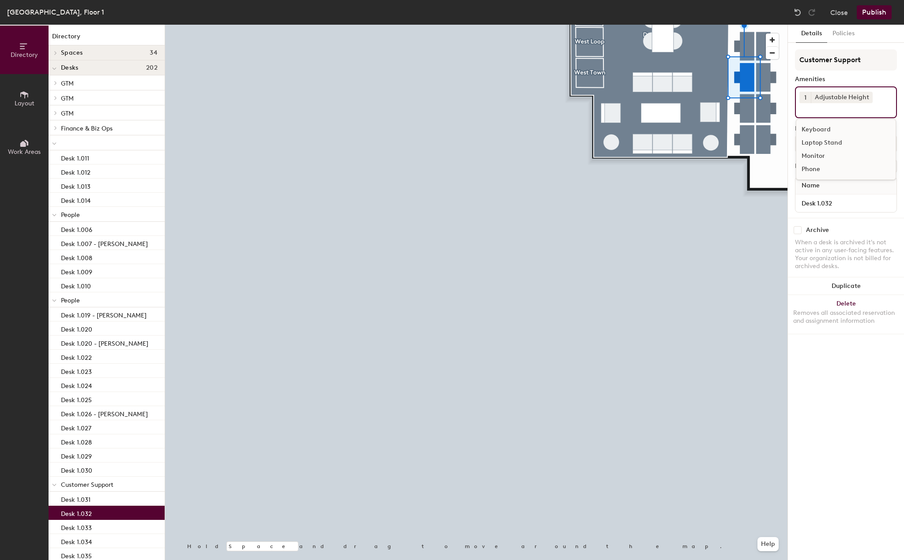
click at [823, 146] on div "Laptop Stand" at bounding box center [845, 142] width 99 height 13
click at [812, 157] on div "Monitor" at bounding box center [845, 156] width 99 height 13
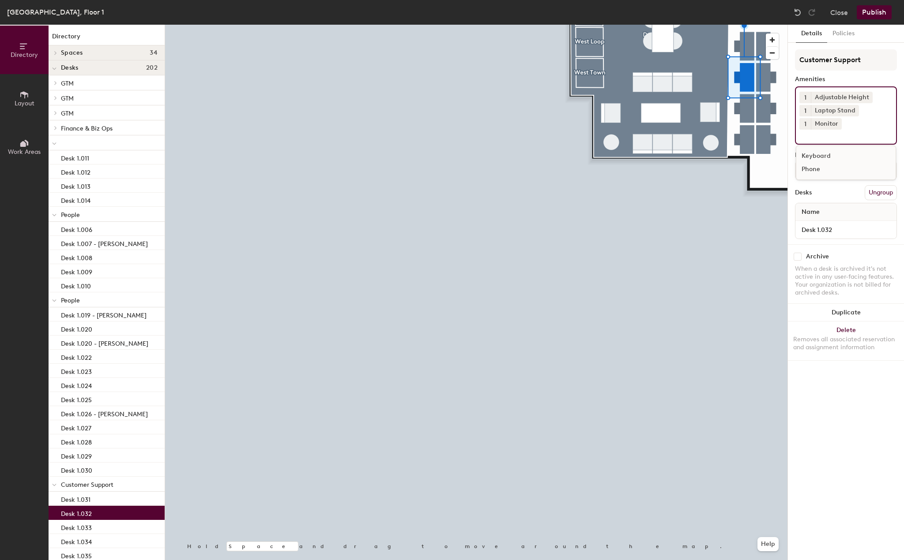
click at [748, 25] on div at bounding box center [476, 25] width 622 height 0
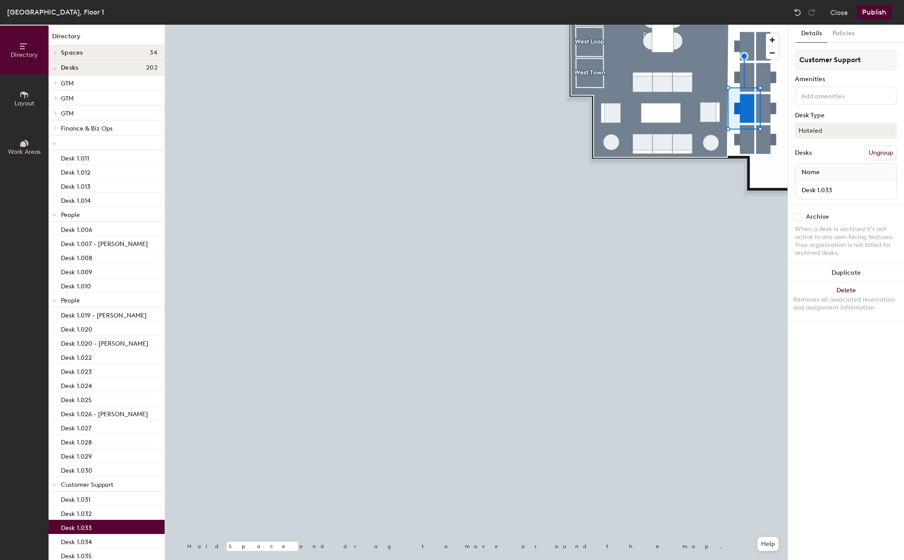
click at [830, 100] on input at bounding box center [838, 95] width 79 height 11
click at [828, 115] on div "Adjustable Height" at bounding box center [845, 116] width 99 height 13
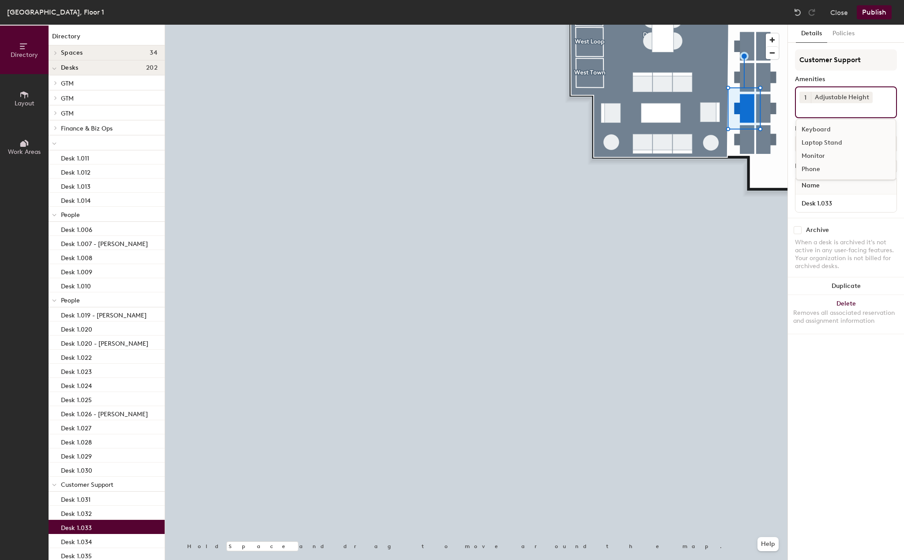
click at [825, 144] on div "Laptop Stand" at bounding box center [845, 142] width 99 height 13
click at [813, 154] on div "Monitor" at bounding box center [845, 156] width 99 height 13
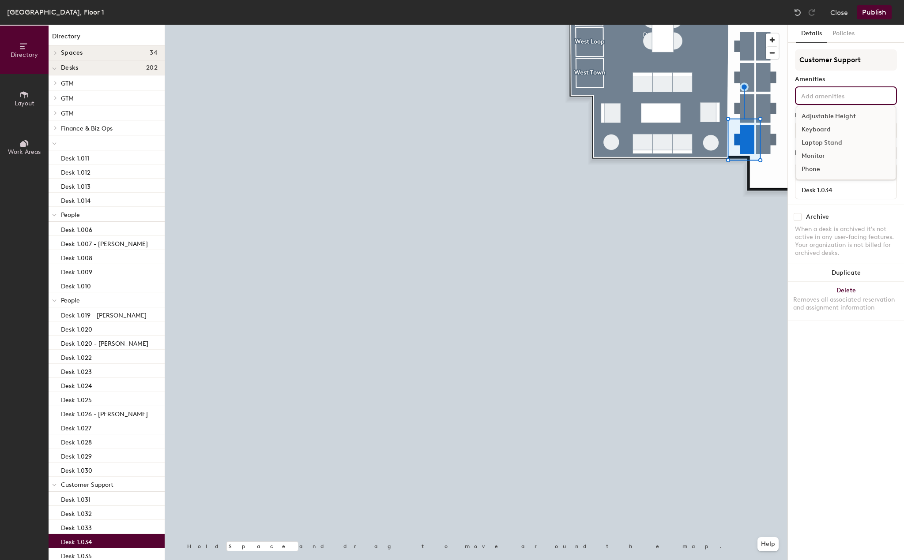
click at [817, 97] on input at bounding box center [838, 95] width 79 height 11
click at [817, 117] on div "Adjustable Height" at bounding box center [845, 116] width 99 height 13
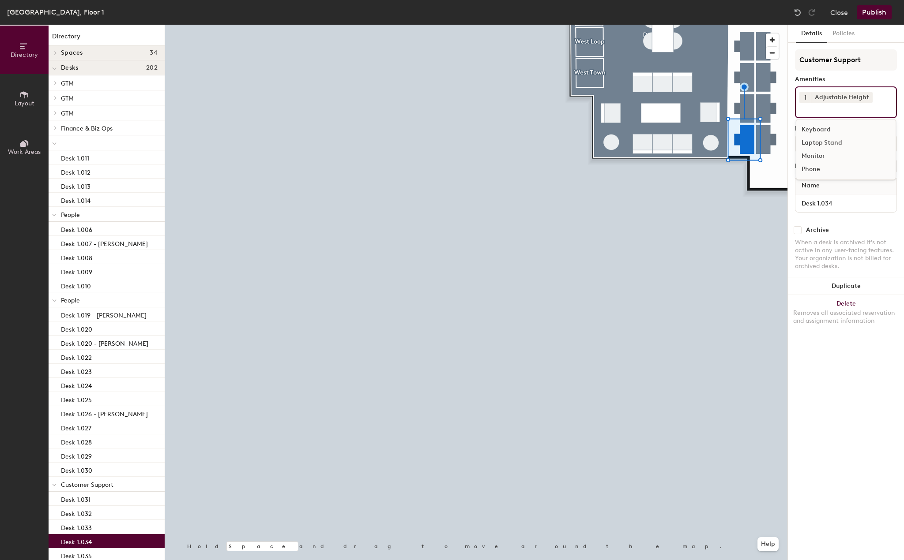
click at [817, 138] on div "Laptop Stand" at bounding box center [845, 142] width 99 height 13
click at [811, 164] on div "Phone" at bounding box center [845, 169] width 99 height 13
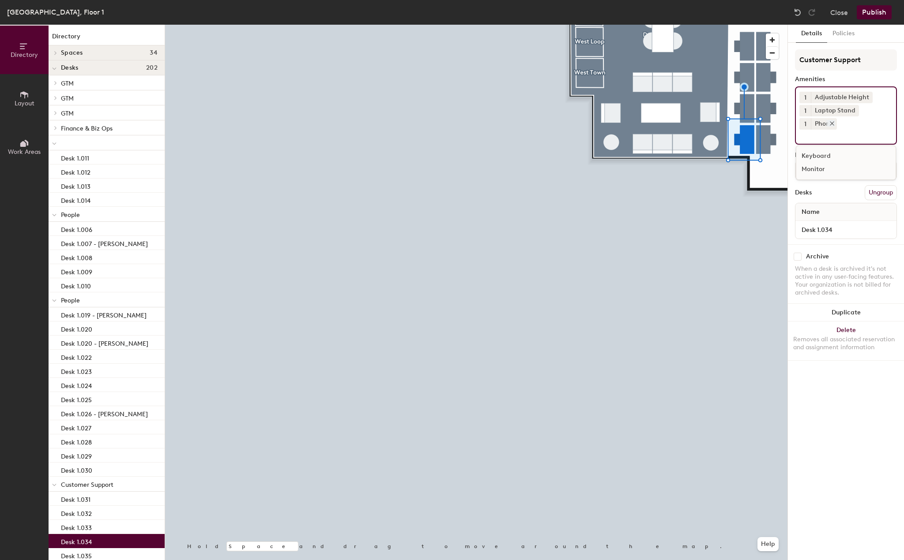
click at [831, 124] on icon at bounding box center [832, 123] width 6 height 6
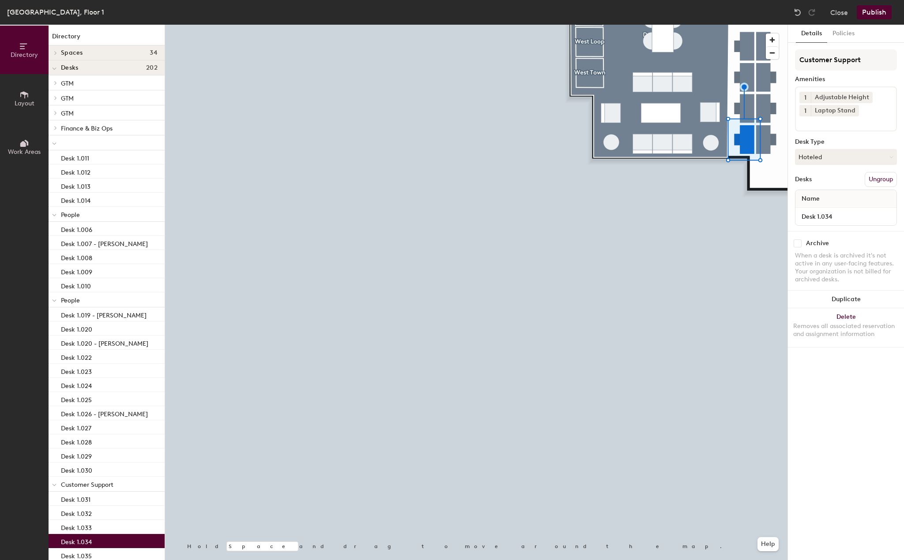
click at [831, 126] on input at bounding box center [838, 121] width 79 height 11
click at [821, 158] on div "Monitor" at bounding box center [845, 156] width 99 height 13
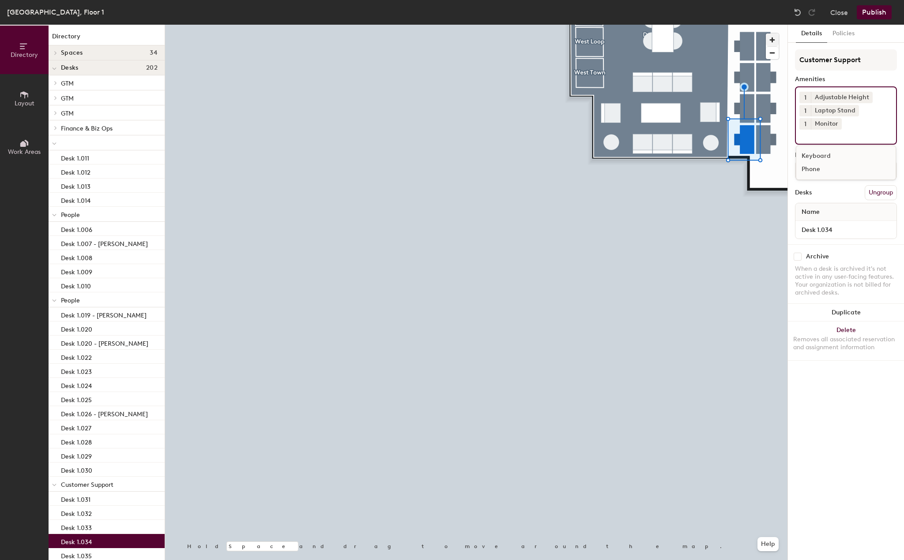
click at [761, 25] on div at bounding box center [476, 25] width 622 height 0
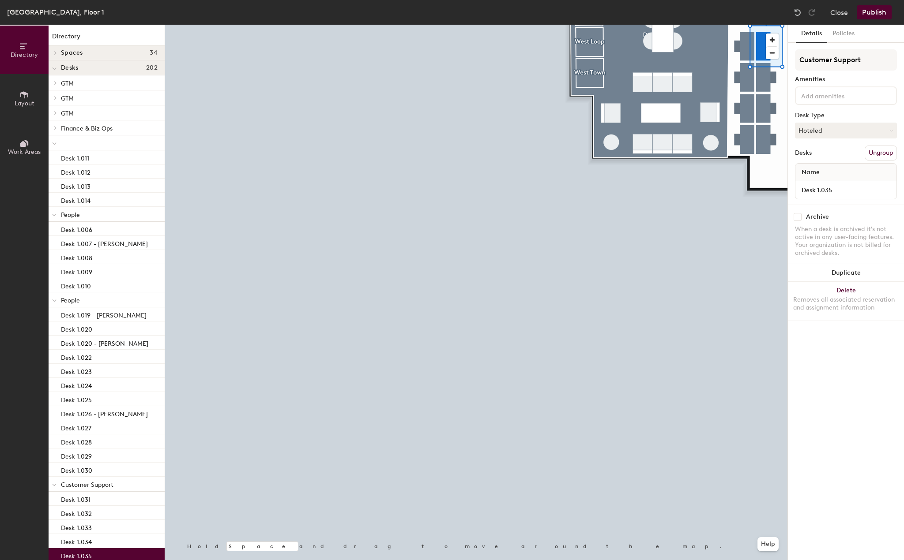
click at [818, 103] on div at bounding box center [846, 95] width 102 height 19
click at [821, 119] on div "Adjustable Height" at bounding box center [845, 116] width 99 height 13
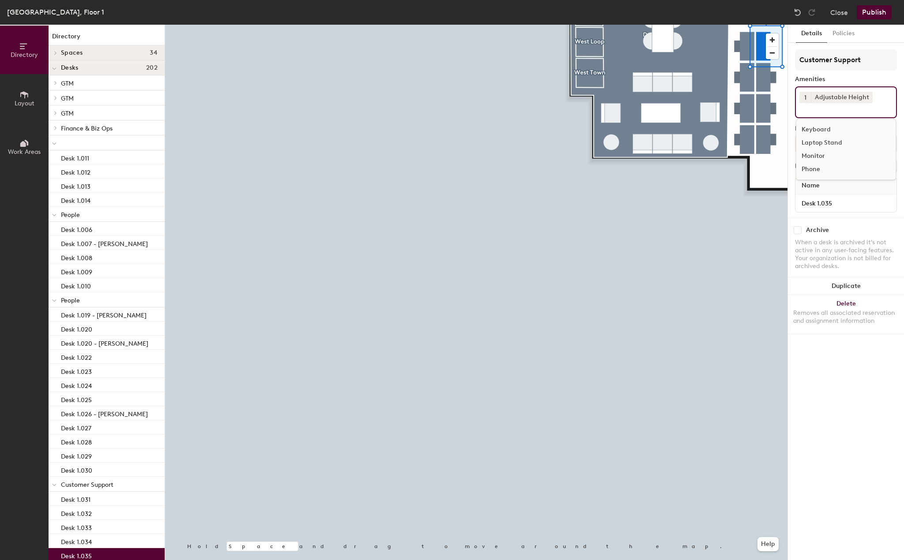
click at [821, 147] on div "Laptop Stand" at bounding box center [845, 142] width 99 height 13
click at [818, 158] on div "Monitor" at bounding box center [845, 156] width 99 height 13
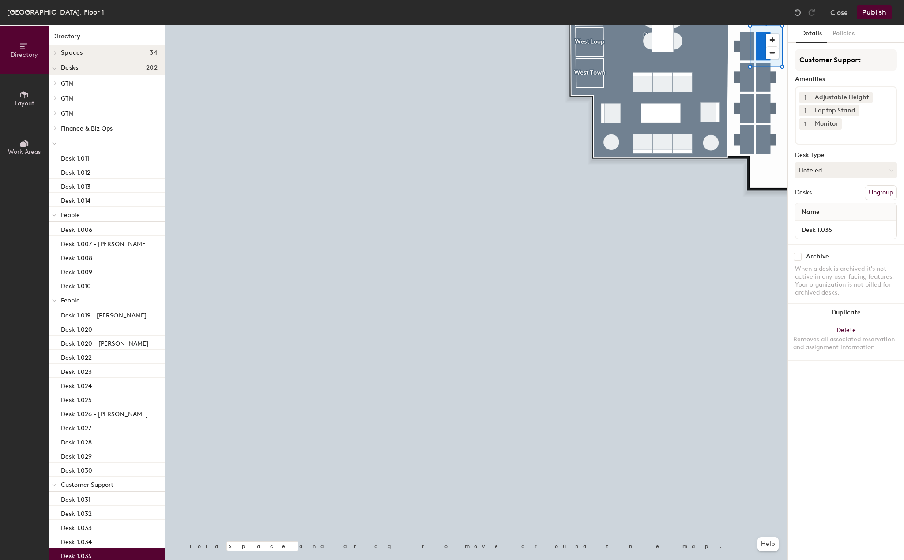
click at [763, 25] on div at bounding box center [476, 25] width 622 height 0
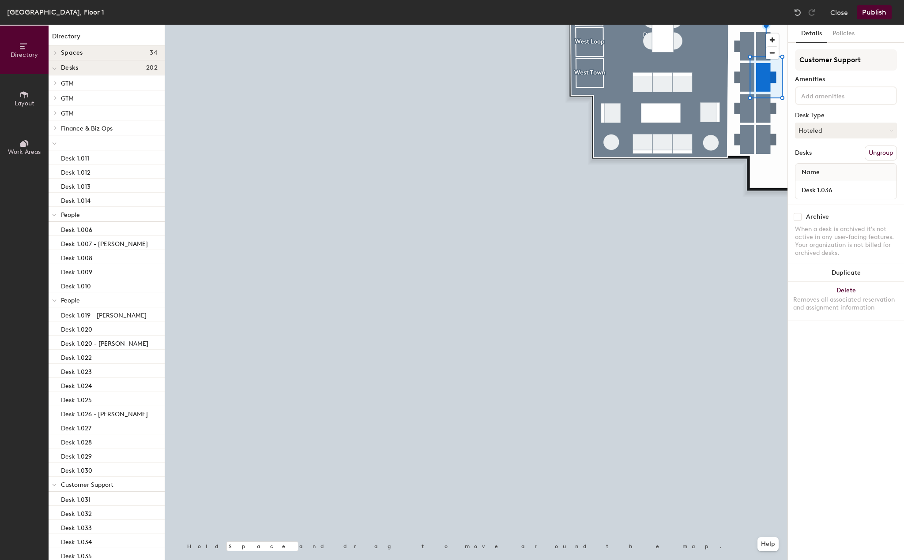
click at [825, 103] on div at bounding box center [846, 95] width 102 height 19
click at [825, 121] on div "Adjustable Height" at bounding box center [845, 116] width 99 height 13
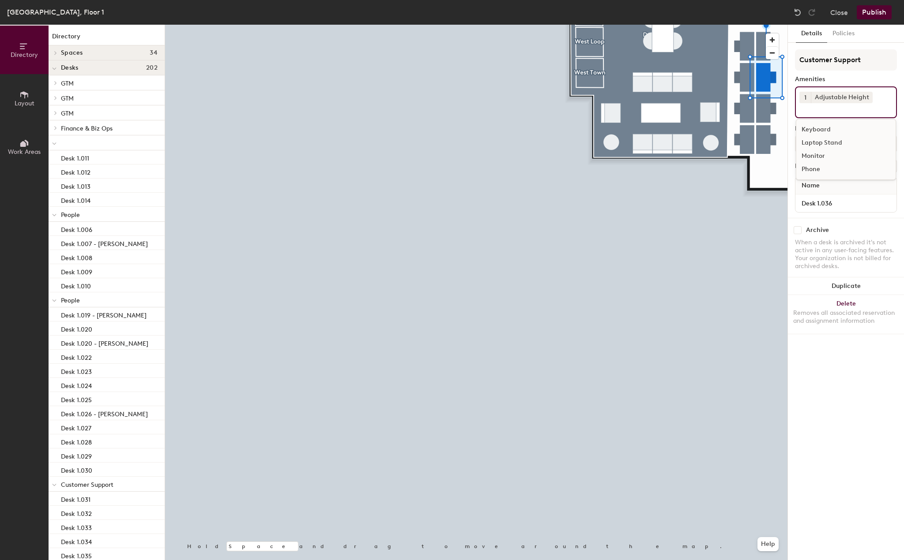
click at [826, 147] on div "Laptop Stand" at bounding box center [845, 142] width 99 height 13
click at [819, 161] on div "Monitor" at bounding box center [845, 156] width 99 height 13
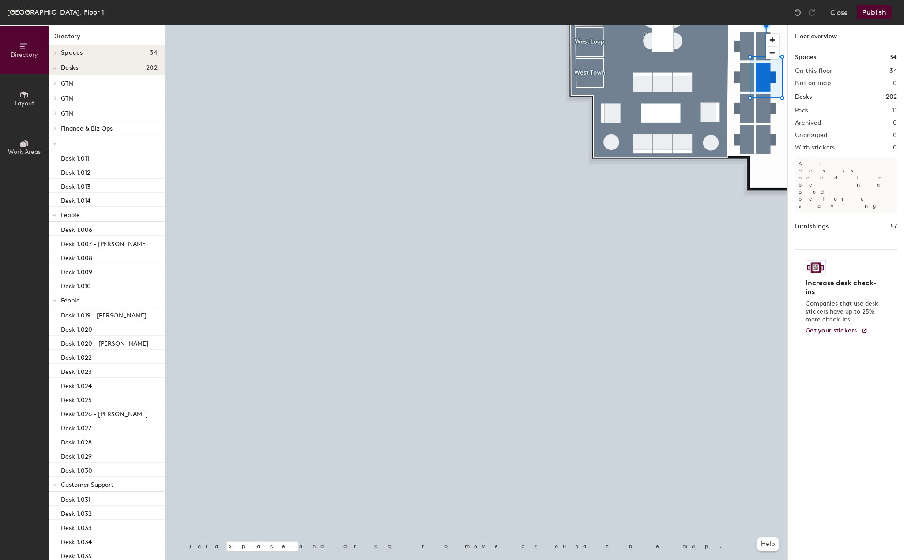
click at [767, 25] on div at bounding box center [476, 25] width 622 height 0
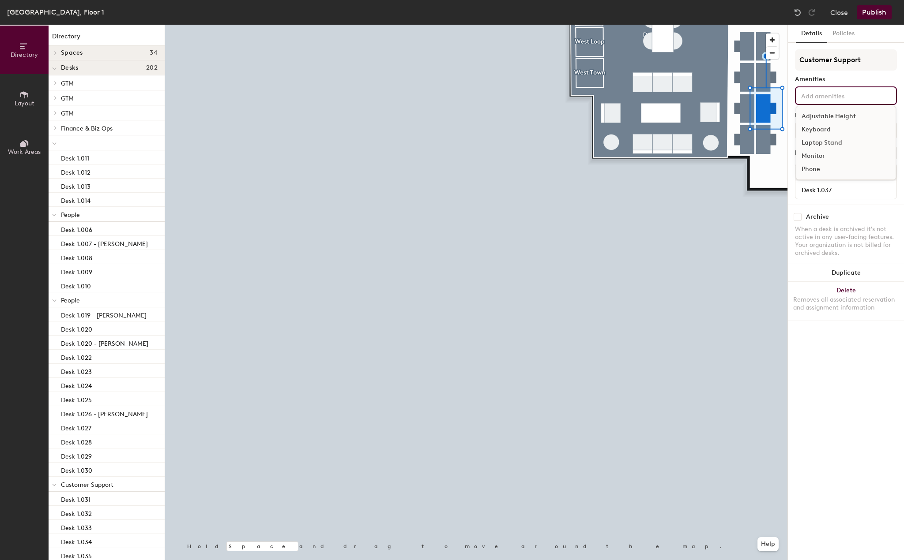
click at [825, 101] on div "Adjustable Height Keyboard Laptop Stand Monitor Phone" at bounding box center [846, 95] width 102 height 19
click at [825, 118] on div "Adjustable Height" at bounding box center [845, 116] width 99 height 13
click at [824, 146] on div "Laptop Stand" at bounding box center [845, 142] width 99 height 13
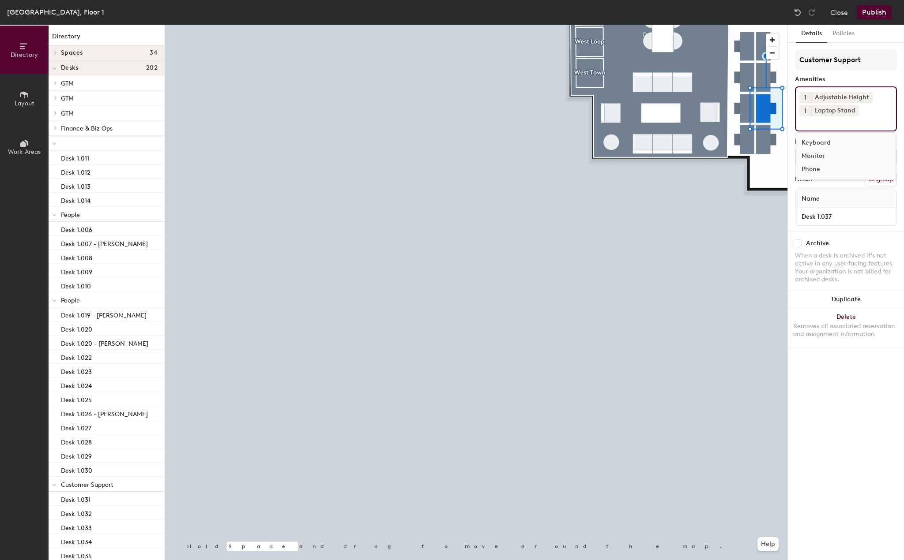
click at [814, 155] on div "Monitor" at bounding box center [845, 156] width 99 height 13
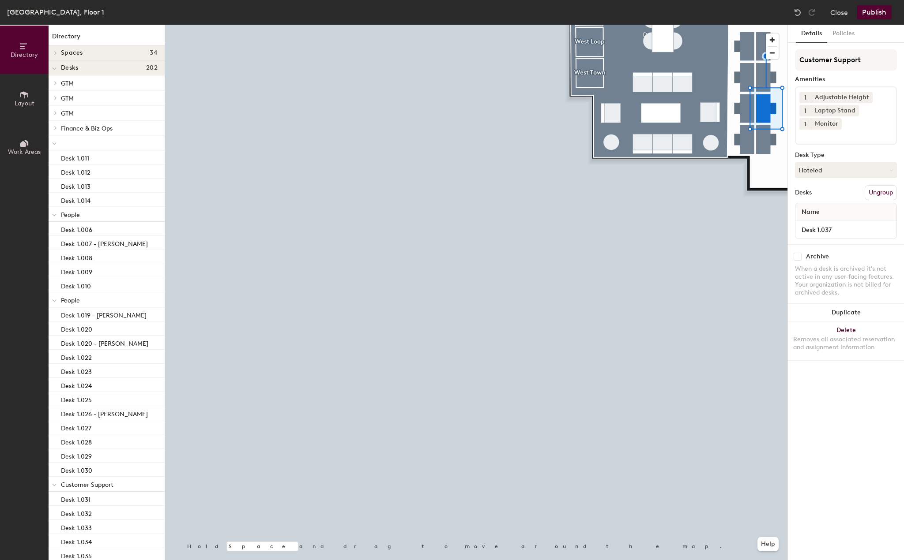
click at [768, 25] on div at bounding box center [476, 25] width 622 height 0
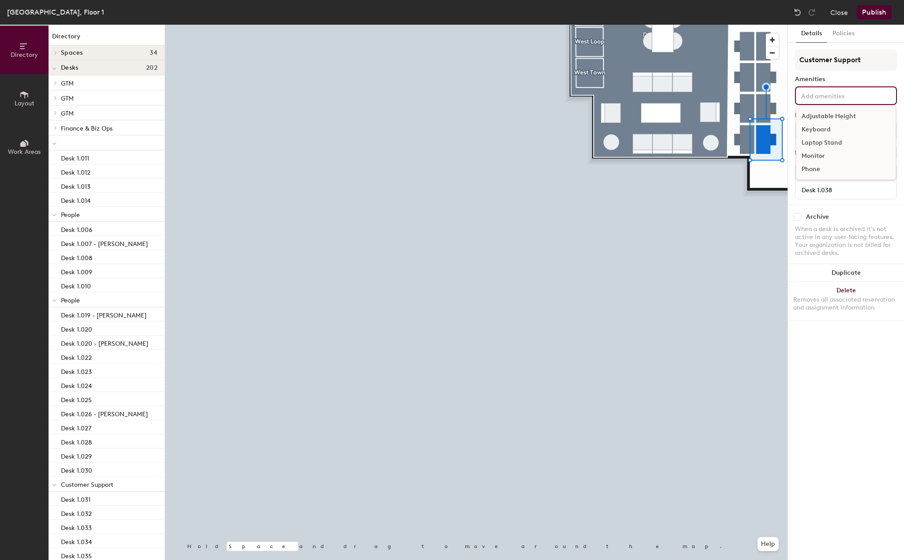
click at [827, 92] on input at bounding box center [838, 95] width 79 height 11
click at [827, 110] on div "Adjustable Height" at bounding box center [845, 116] width 99 height 13
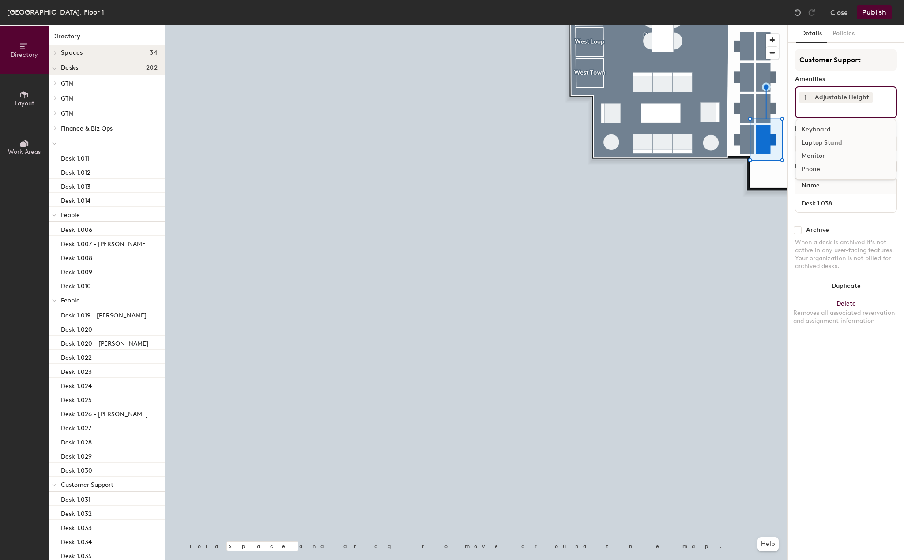
click at [822, 145] on div "Laptop Stand" at bounding box center [845, 142] width 99 height 13
click at [822, 158] on div "Monitor" at bounding box center [845, 156] width 99 height 13
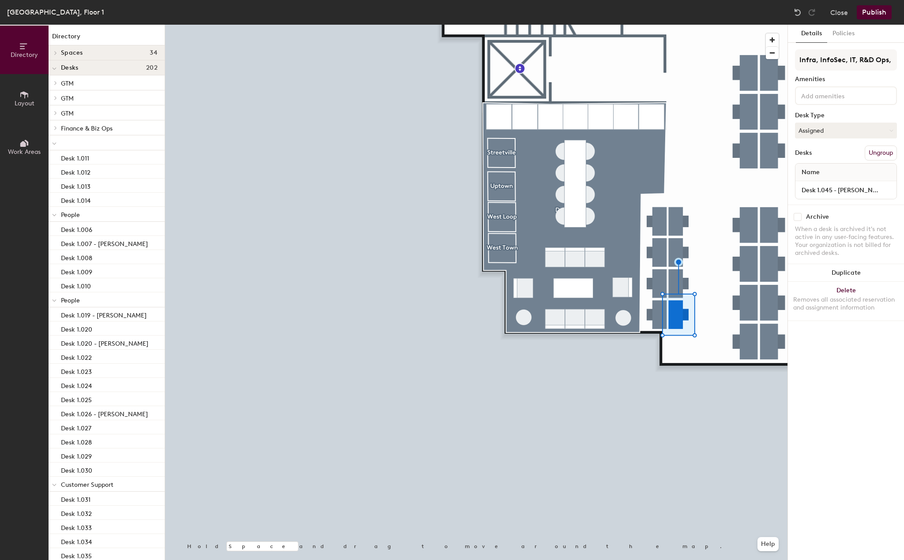
click at [805, 96] on input at bounding box center [838, 95] width 79 height 11
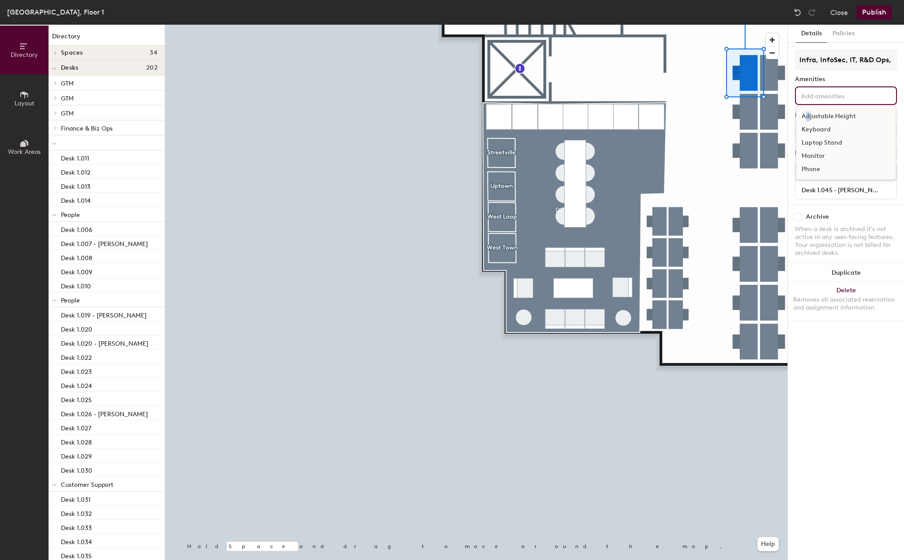
click at [807, 115] on div "Adjustable Height" at bounding box center [845, 116] width 99 height 13
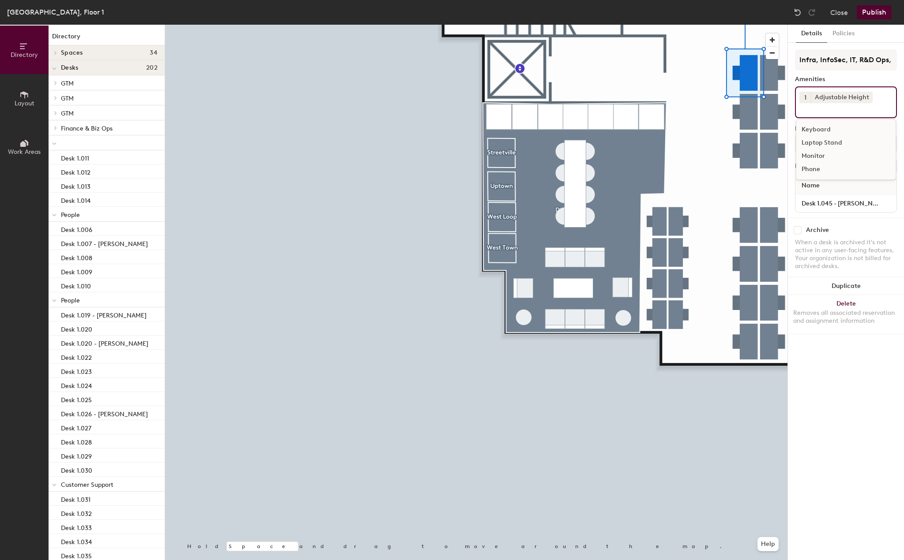
click at [807, 143] on div "Laptop Stand" at bounding box center [845, 142] width 99 height 13
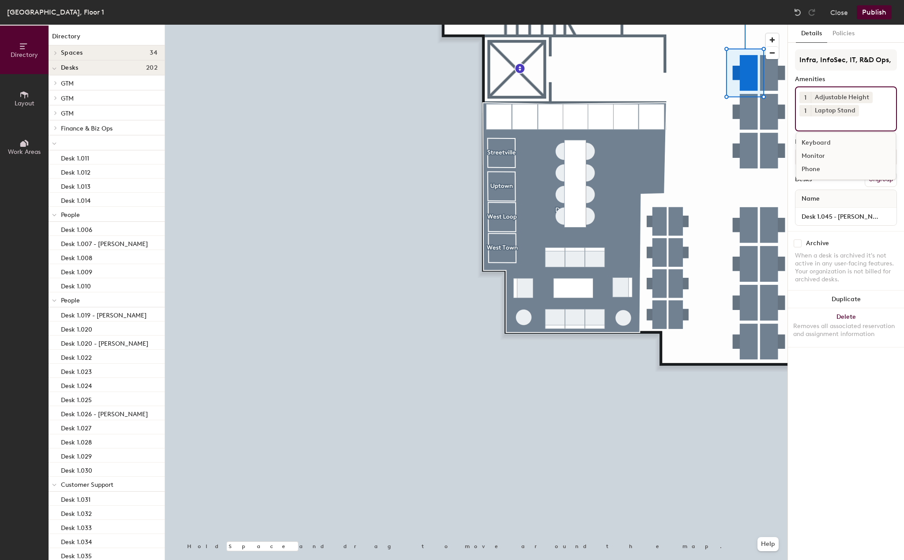
click at [807, 153] on div "Monitor" at bounding box center [845, 156] width 99 height 13
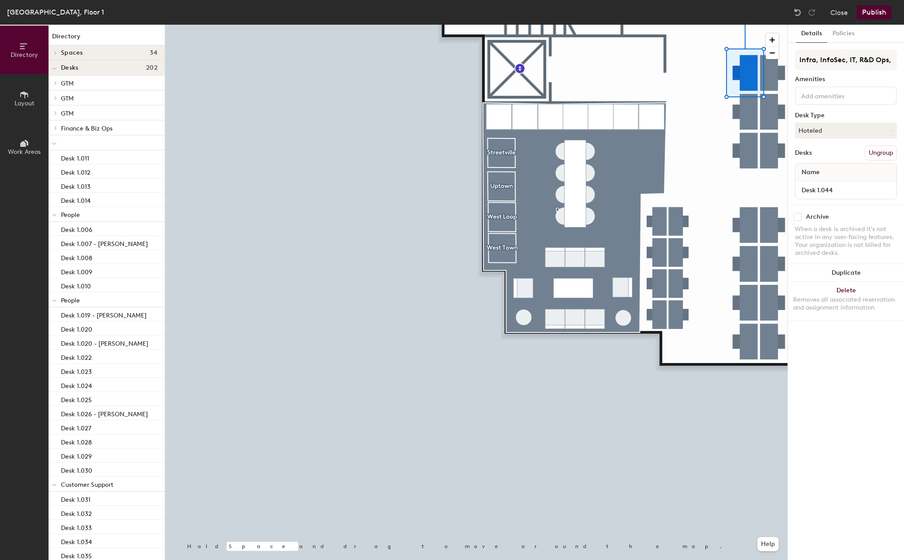
click at [816, 104] on div at bounding box center [846, 95] width 102 height 19
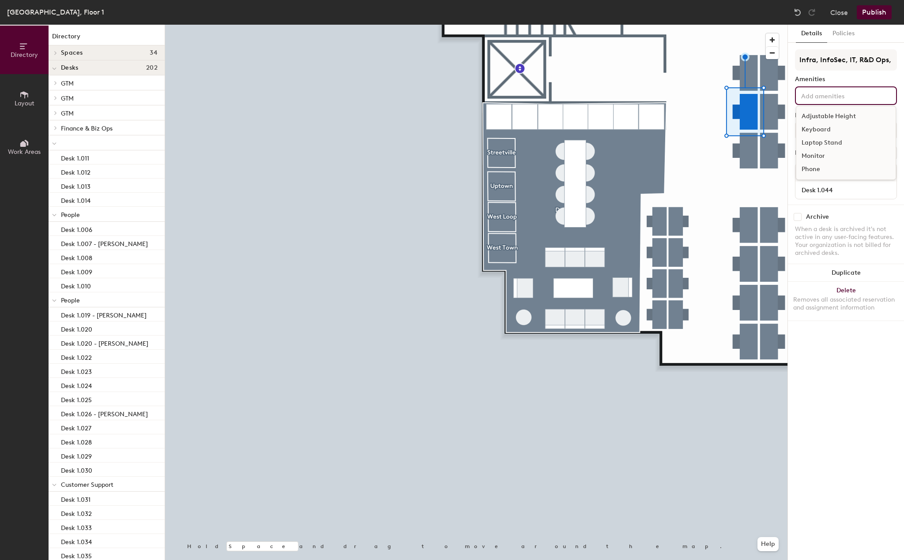
click at [816, 120] on div "Adjustable Height" at bounding box center [845, 116] width 99 height 13
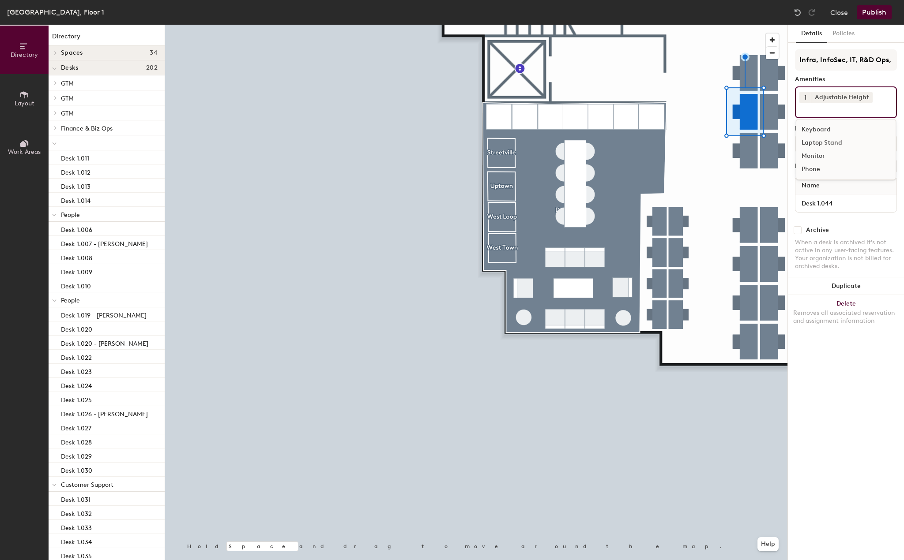
click at [816, 144] on div "Laptop Stand" at bounding box center [845, 142] width 99 height 13
click at [816, 155] on div "Monitor" at bounding box center [845, 156] width 99 height 13
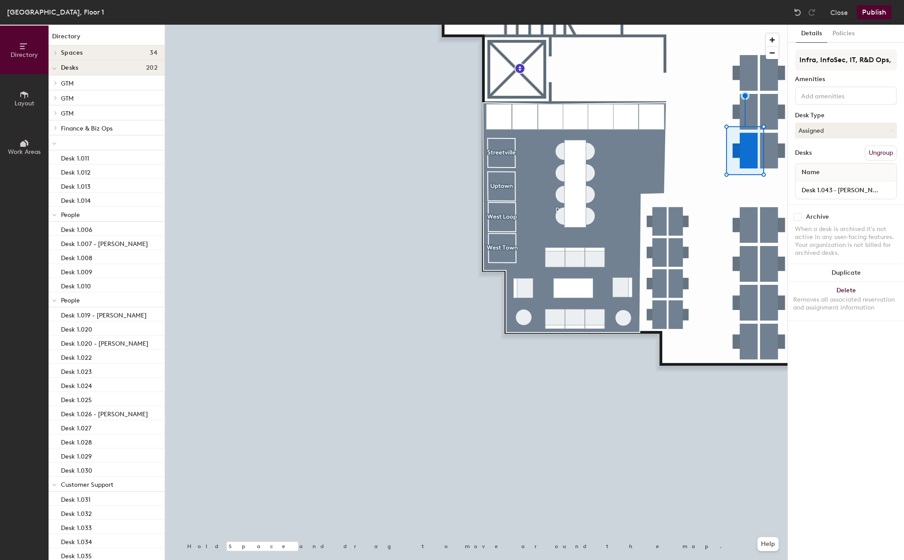
click at [838, 95] on input at bounding box center [838, 95] width 79 height 11
click at [829, 122] on div "Adjustable Height" at bounding box center [845, 116] width 99 height 13
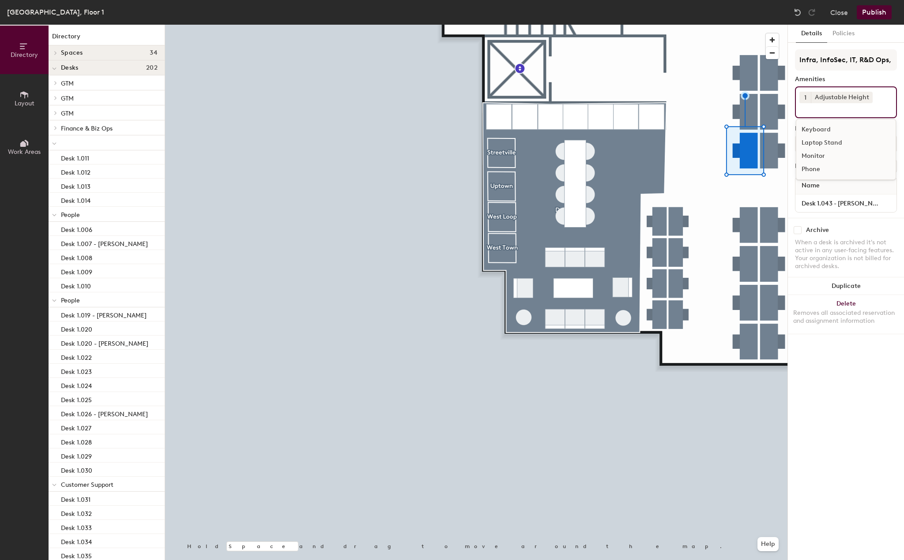
click at [828, 152] on div "Monitor" at bounding box center [845, 156] width 99 height 13
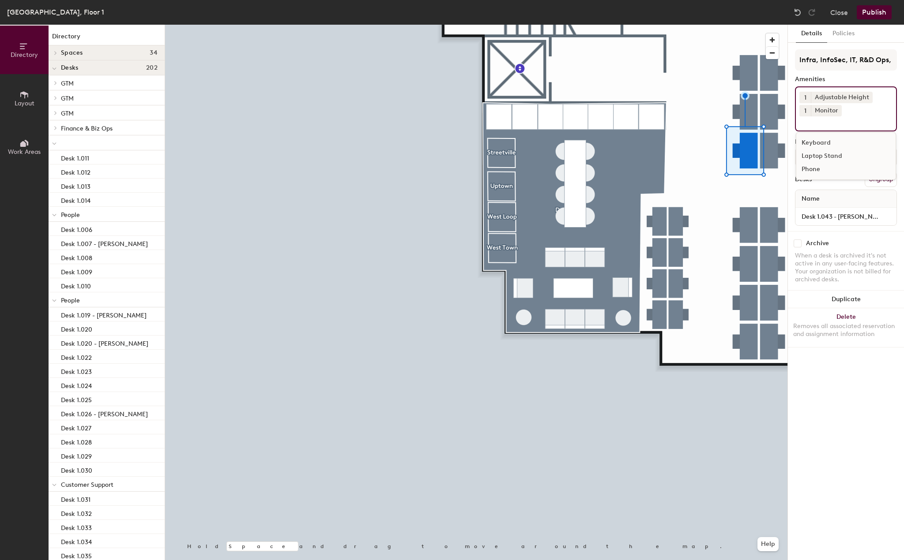
click at [832, 121] on input at bounding box center [838, 121] width 79 height 11
click at [826, 158] on div "Laptop Stand" at bounding box center [845, 156] width 99 height 13
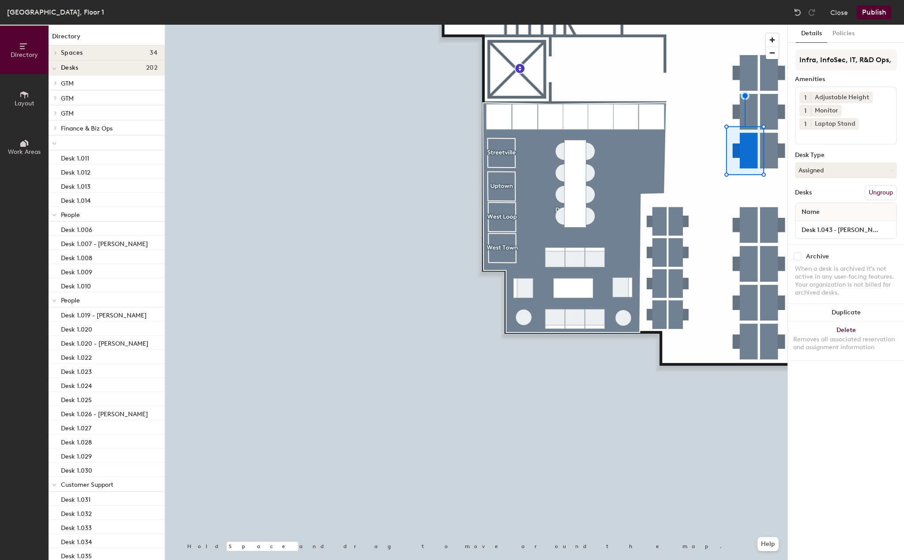
click at [773, 25] on div at bounding box center [476, 25] width 622 height 0
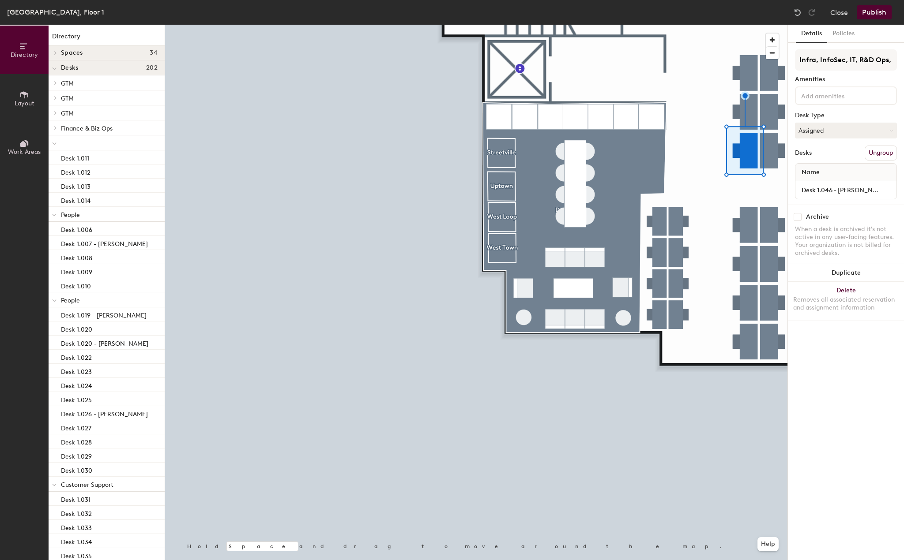
click at [826, 99] on input at bounding box center [838, 95] width 79 height 11
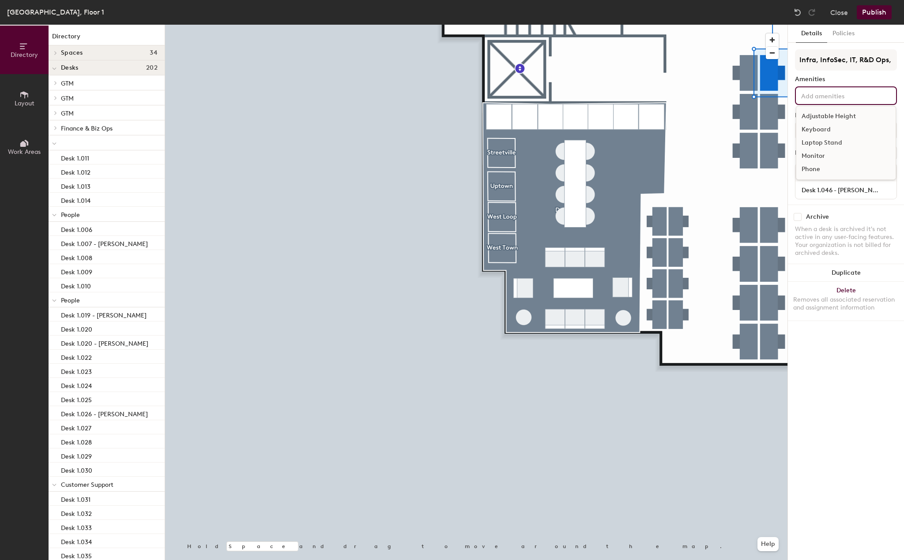
click at [826, 116] on div "Adjustable Height" at bounding box center [845, 116] width 99 height 13
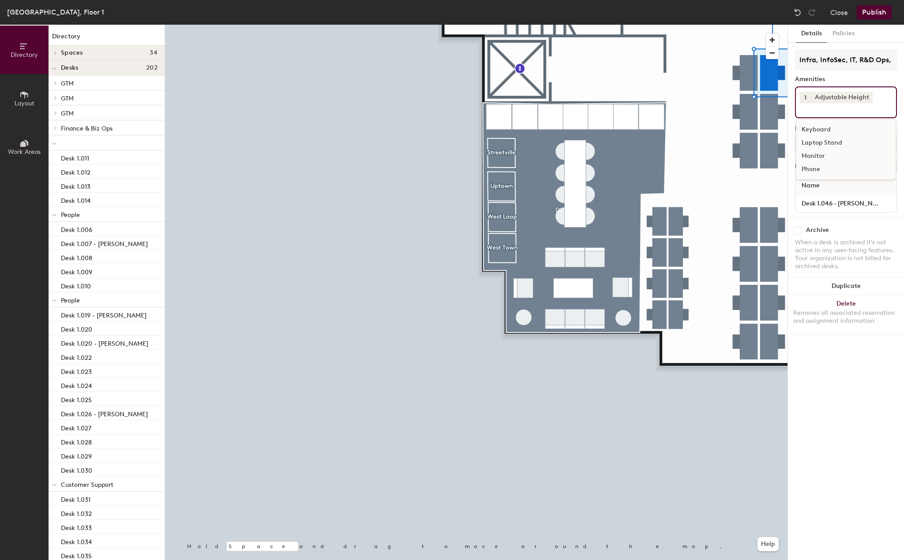
click at [821, 139] on div "Laptop Stand" at bounding box center [845, 142] width 99 height 13
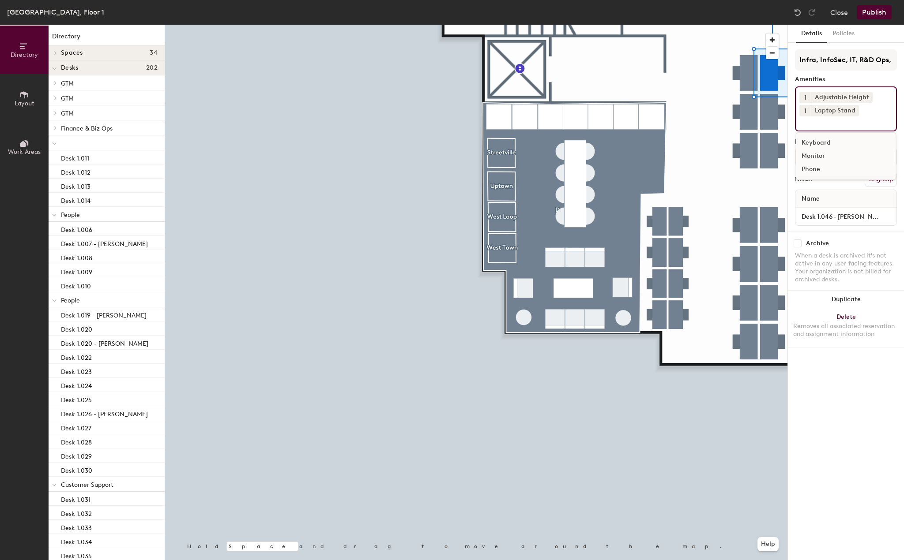
click at [820, 156] on div "Monitor" at bounding box center [845, 156] width 99 height 13
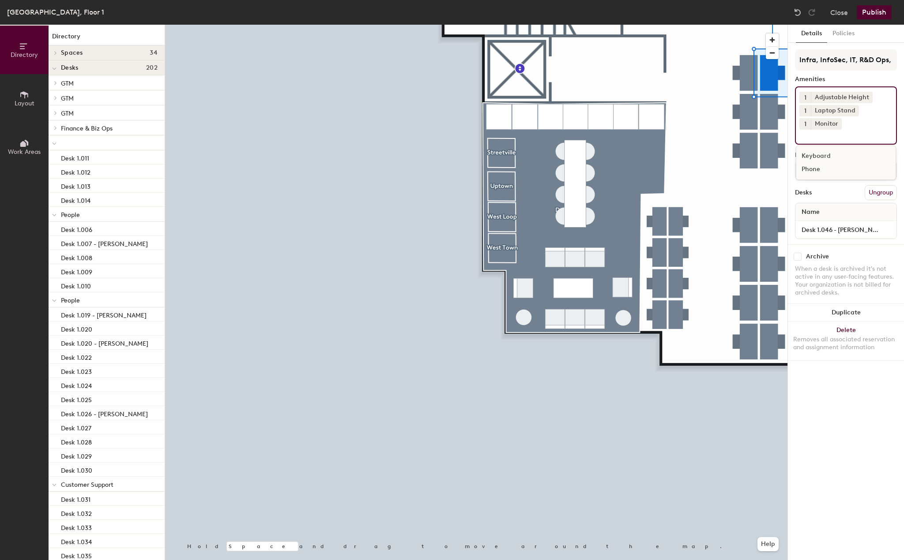
click at [772, 25] on div at bounding box center [476, 25] width 622 height 0
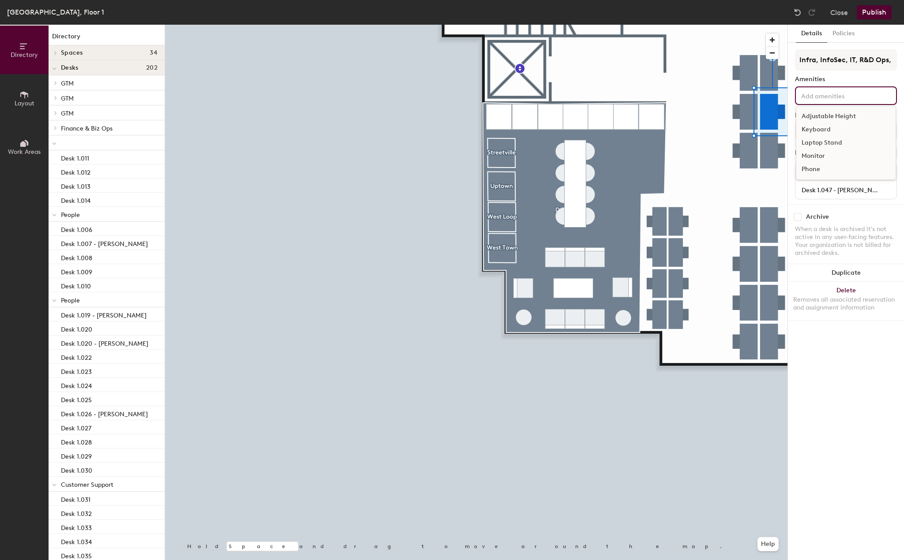
click at [824, 96] on input at bounding box center [838, 95] width 79 height 11
click at [825, 117] on div "Adjustable Height" at bounding box center [845, 116] width 99 height 13
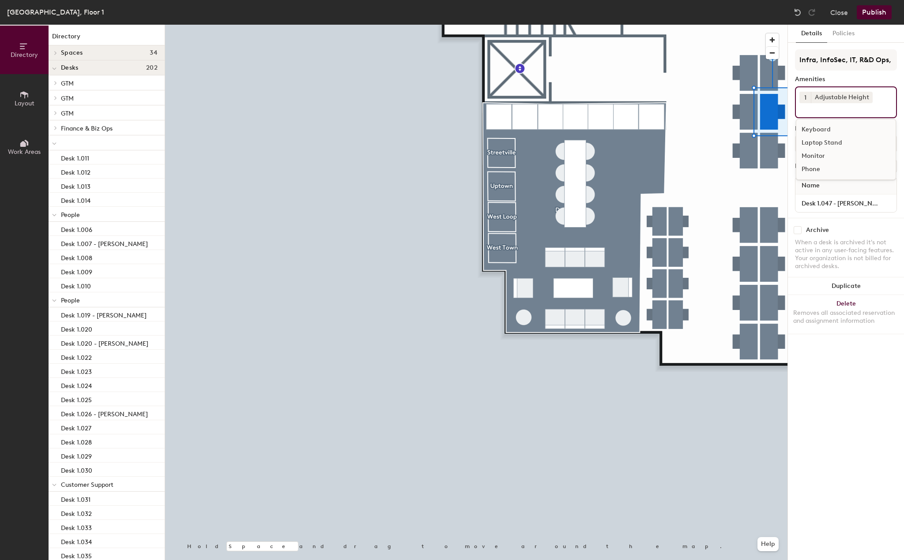
click at [825, 142] on div "Laptop Stand" at bounding box center [845, 142] width 99 height 13
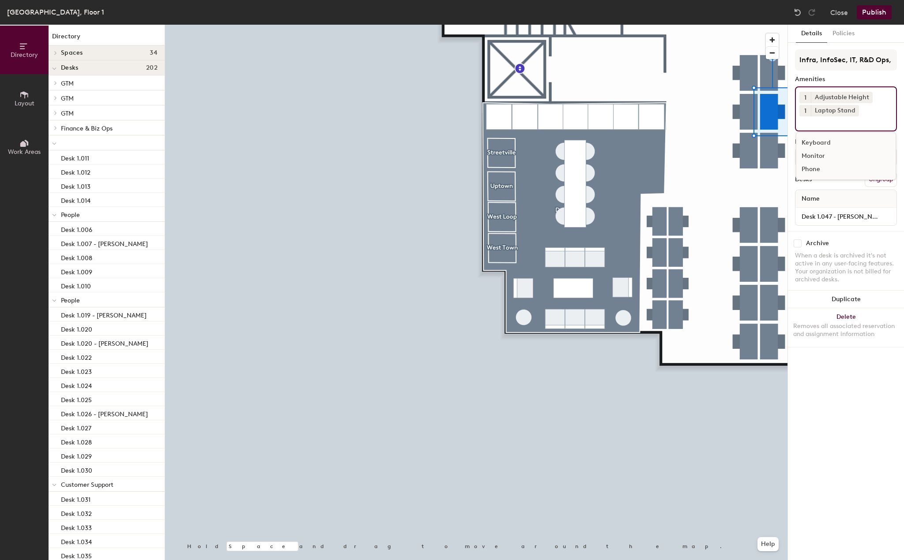
click at [816, 154] on div "Monitor" at bounding box center [845, 156] width 99 height 13
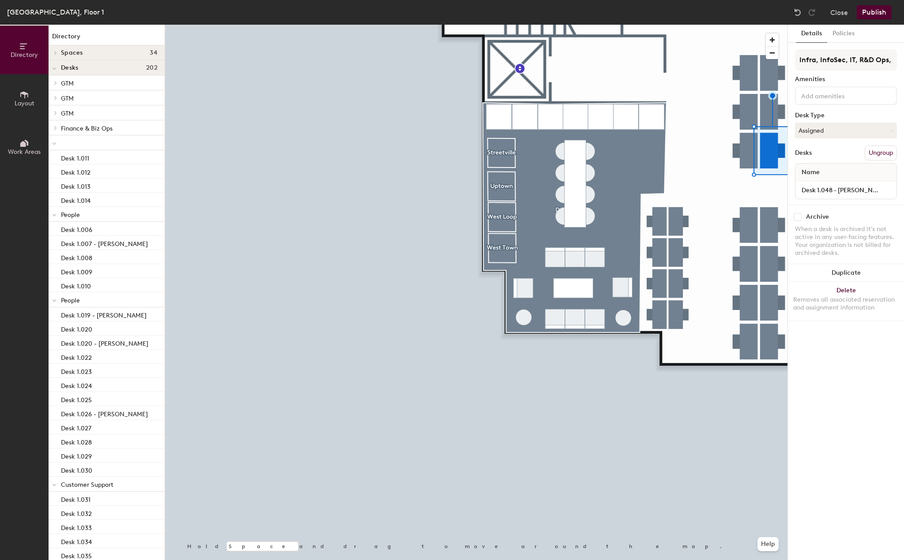
click at [838, 95] on input at bounding box center [838, 95] width 79 height 11
click at [831, 113] on div "Adjustable Height" at bounding box center [845, 116] width 99 height 13
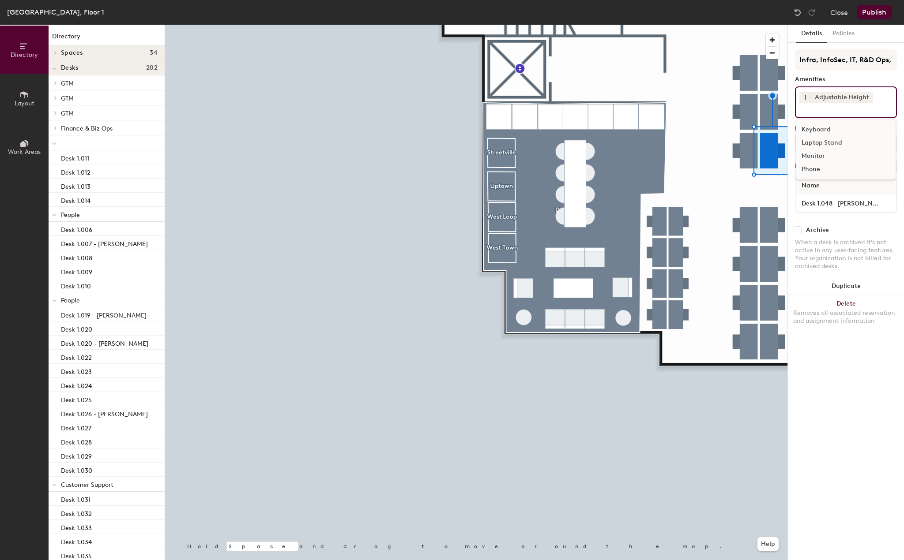
click at [826, 142] on div "Laptop Stand" at bounding box center [845, 142] width 99 height 13
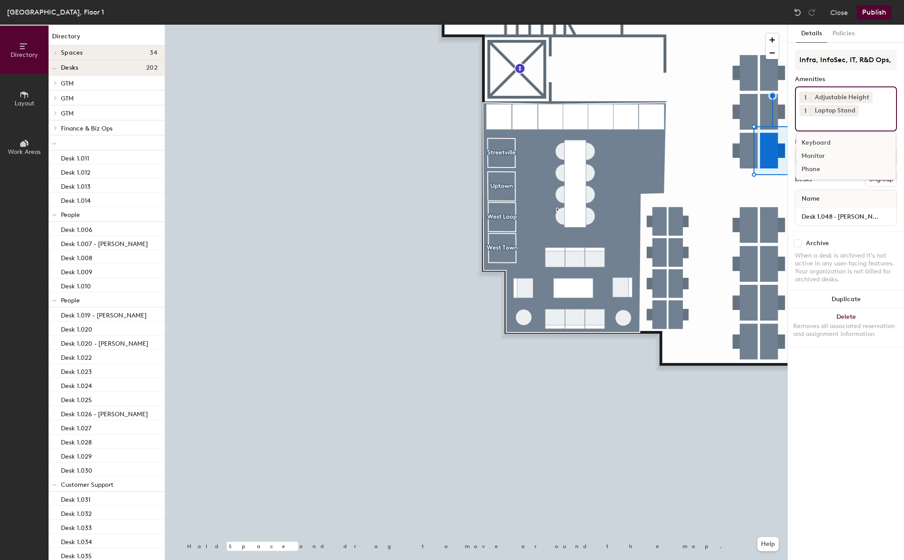
click at [815, 156] on div "Monitor" at bounding box center [845, 156] width 99 height 13
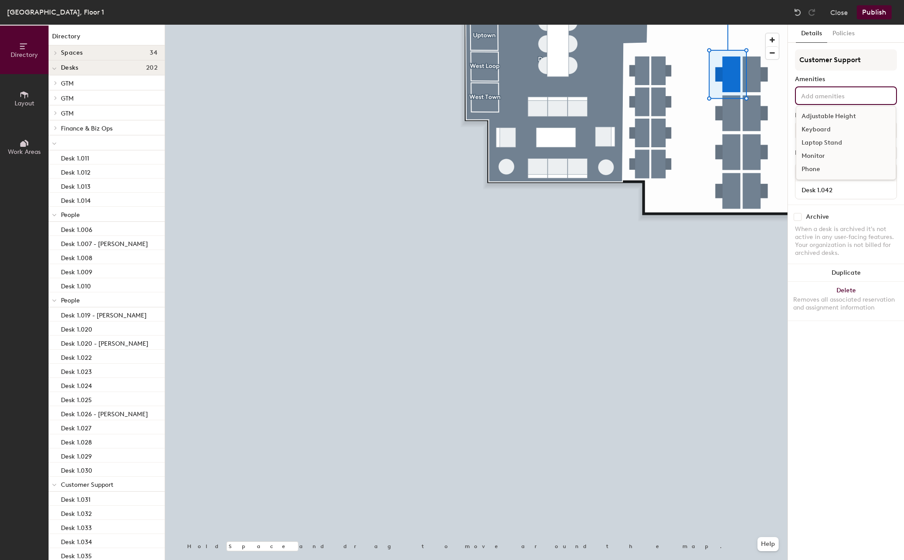
click at [814, 105] on div "Adjustable Height Keyboard Laptop Stand Monitor Phone" at bounding box center [846, 95] width 102 height 19
click at [815, 115] on div "Adjustable Height" at bounding box center [845, 116] width 99 height 13
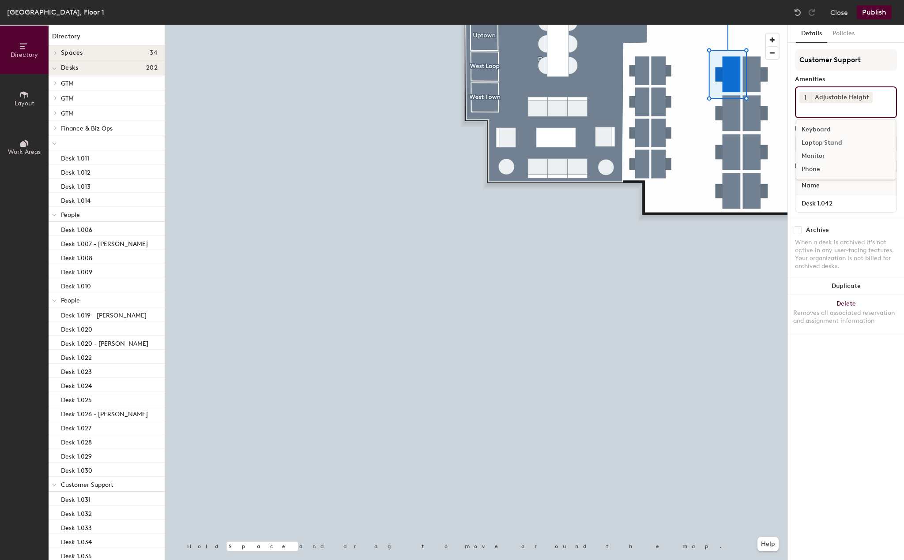
click at [815, 146] on div "Laptop Stand" at bounding box center [845, 142] width 99 height 13
click at [815, 156] on div "Monitor" at bounding box center [845, 156] width 99 height 13
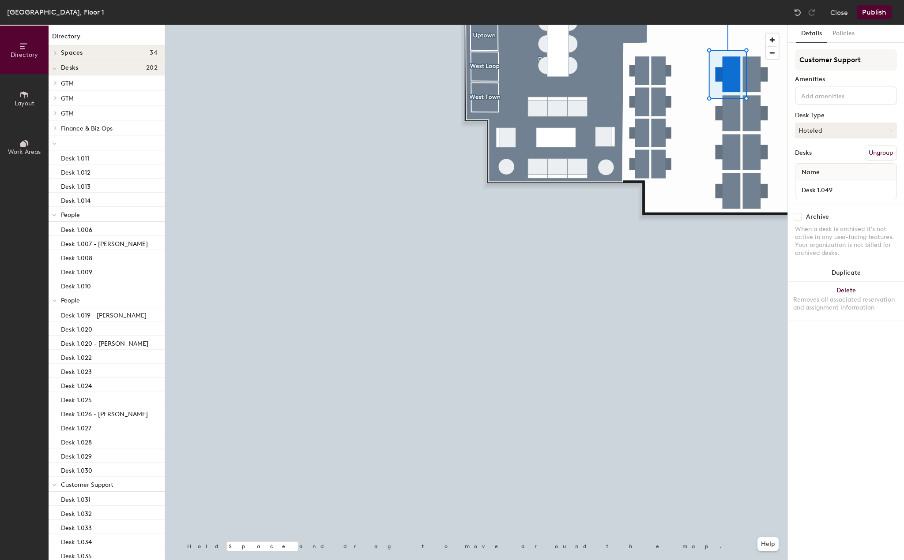
click at [834, 101] on div at bounding box center [846, 95] width 102 height 19
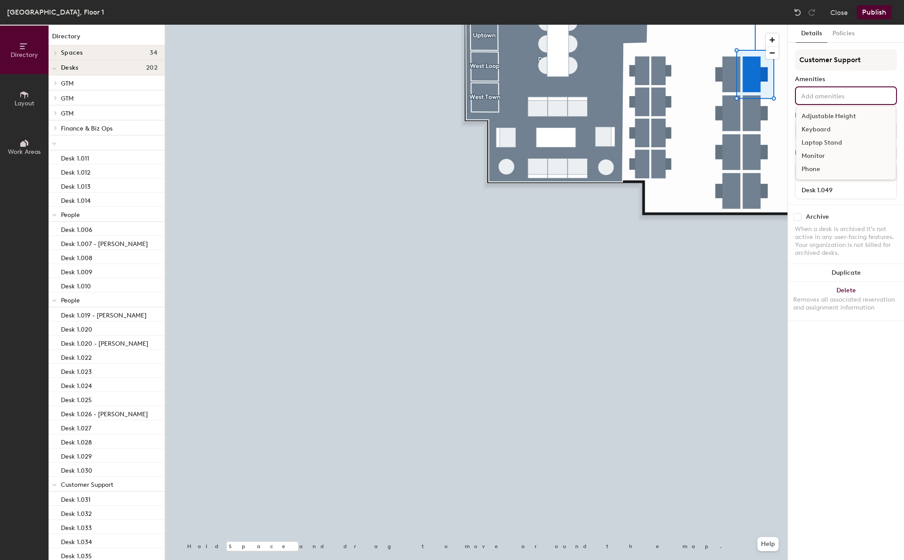
click at [836, 119] on div "Adjustable Height" at bounding box center [845, 116] width 99 height 13
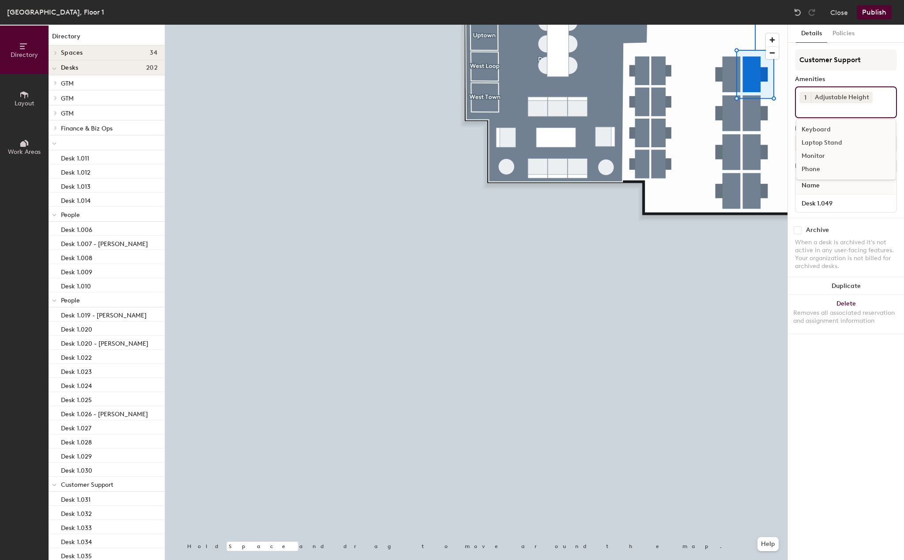
click at [834, 140] on div "Laptop Stand" at bounding box center [845, 142] width 99 height 13
click at [822, 152] on div "Monitor" at bounding box center [845, 156] width 99 height 13
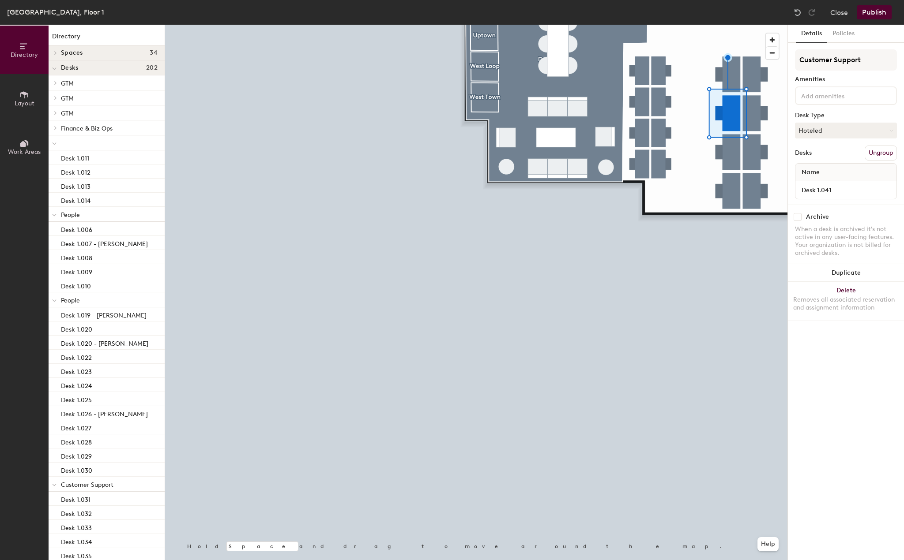
click at [837, 97] on input at bounding box center [838, 95] width 79 height 11
click at [835, 116] on div "Adjustable Height" at bounding box center [845, 116] width 99 height 13
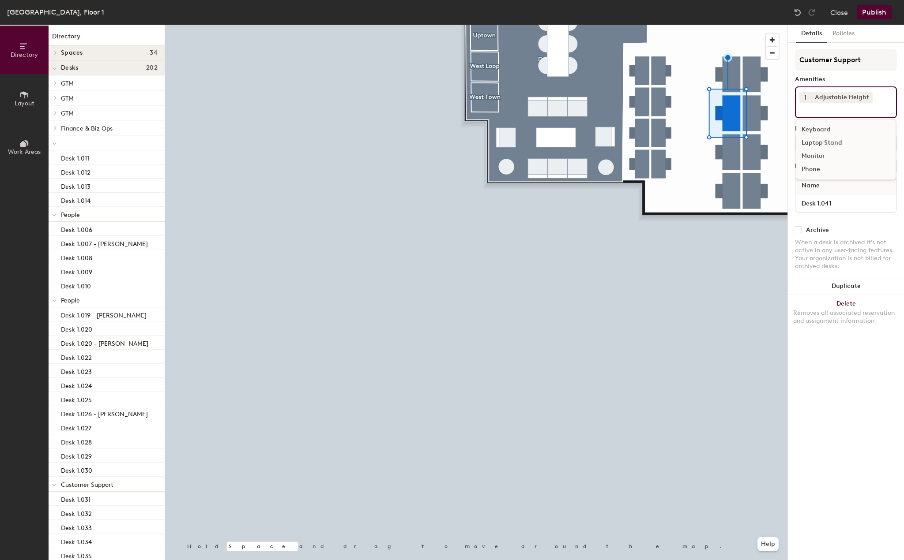
click at [818, 142] on div "Laptop Stand" at bounding box center [845, 142] width 99 height 13
click at [818, 155] on div "Monitor" at bounding box center [845, 156] width 99 height 13
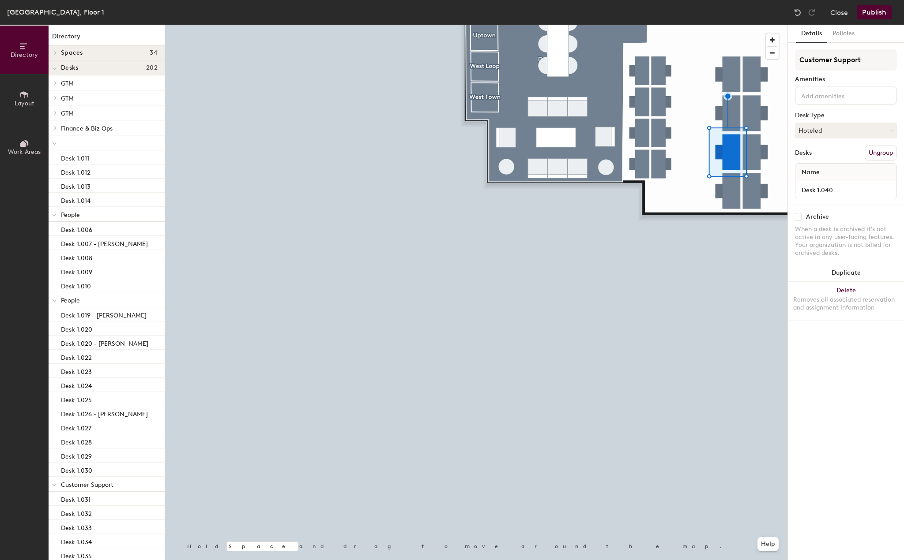
click at [838, 97] on input at bounding box center [838, 95] width 79 height 11
click at [836, 113] on div "Adjustable Height" at bounding box center [845, 116] width 99 height 13
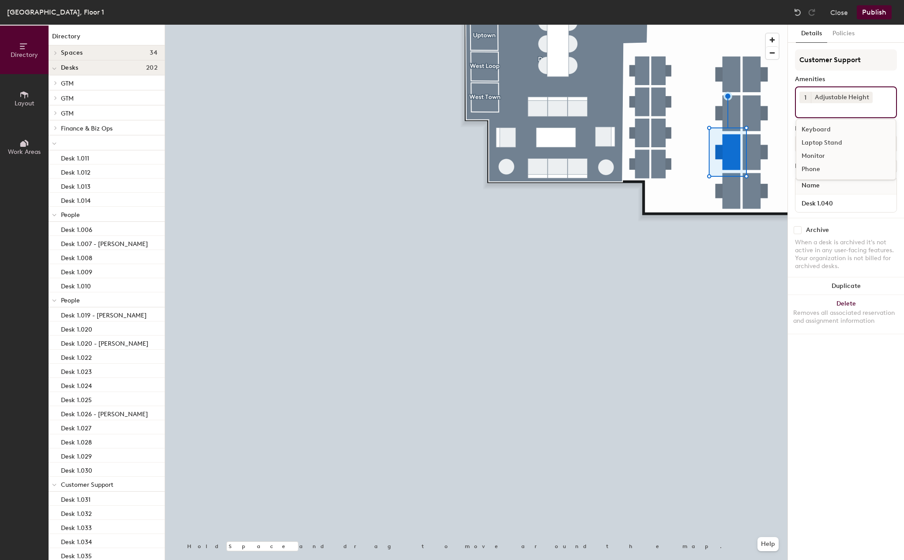
click at [829, 144] on div "Laptop Stand" at bounding box center [845, 142] width 99 height 13
click at [817, 159] on div "Monitor" at bounding box center [845, 156] width 99 height 13
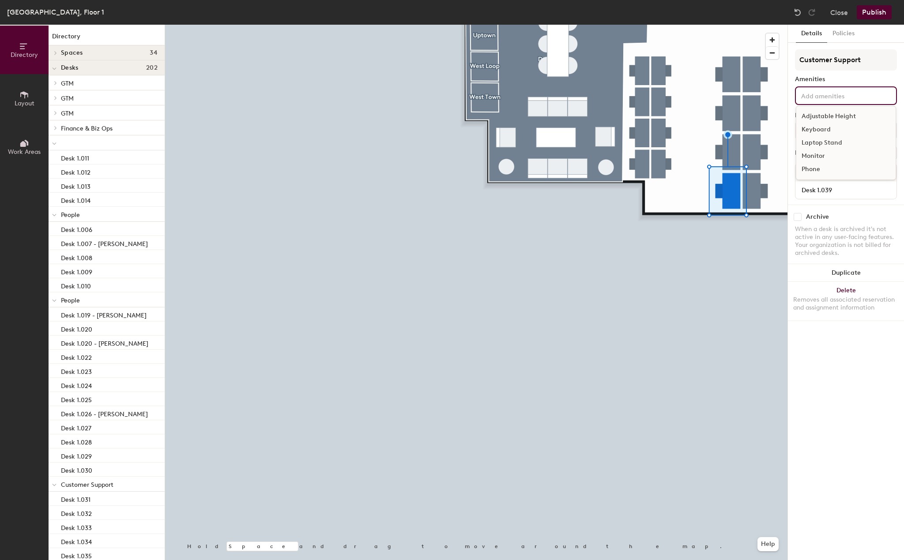
click at [834, 94] on input at bounding box center [838, 95] width 79 height 11
click at [834, 116] on div "Adjustable Height" at bounding box center [845, 116] width 99 height 13
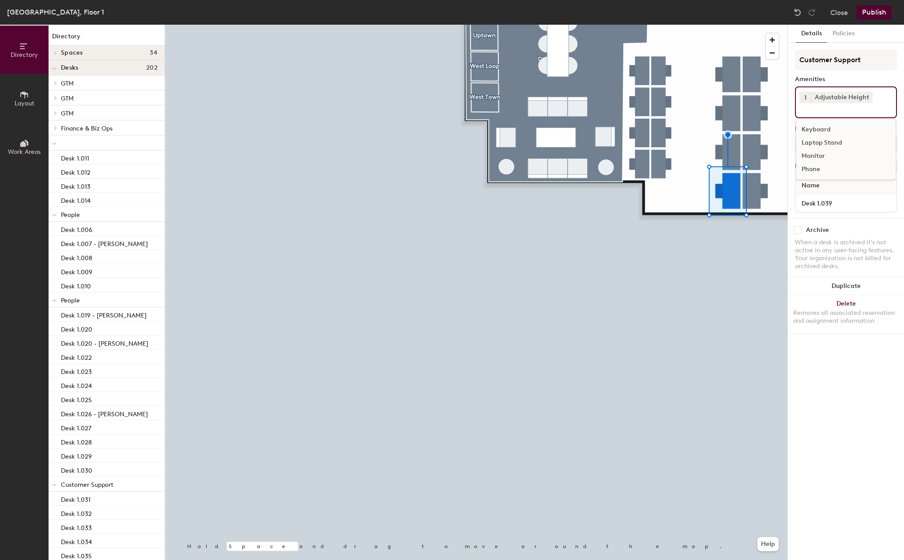
click at [829, 148] on div "Laptop Stand" at bounding box center [845, 142] width 99 height 13
click at [821, 158] on div "Monitor" at bounding box center [845, 156] width 99 height 13
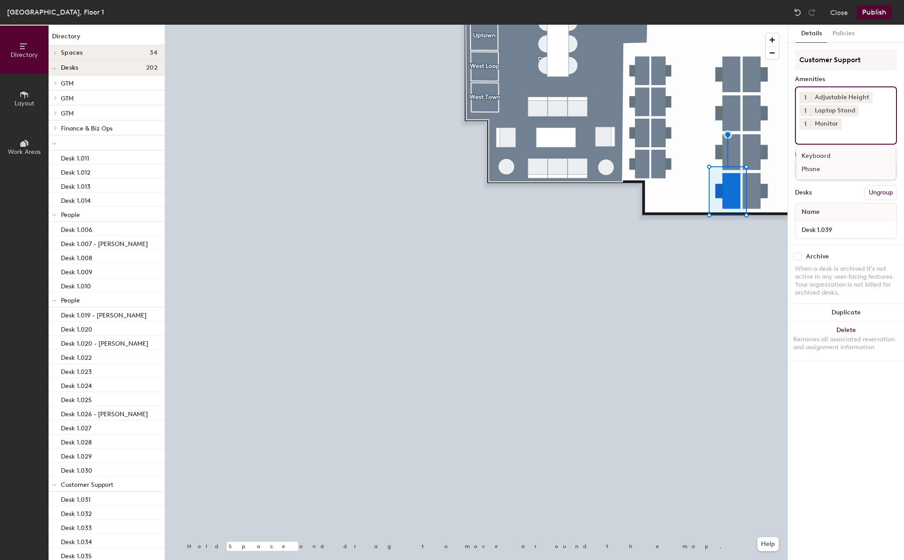
click at [761, 25] on div at bounding box center [476, 25] width 622 height 0
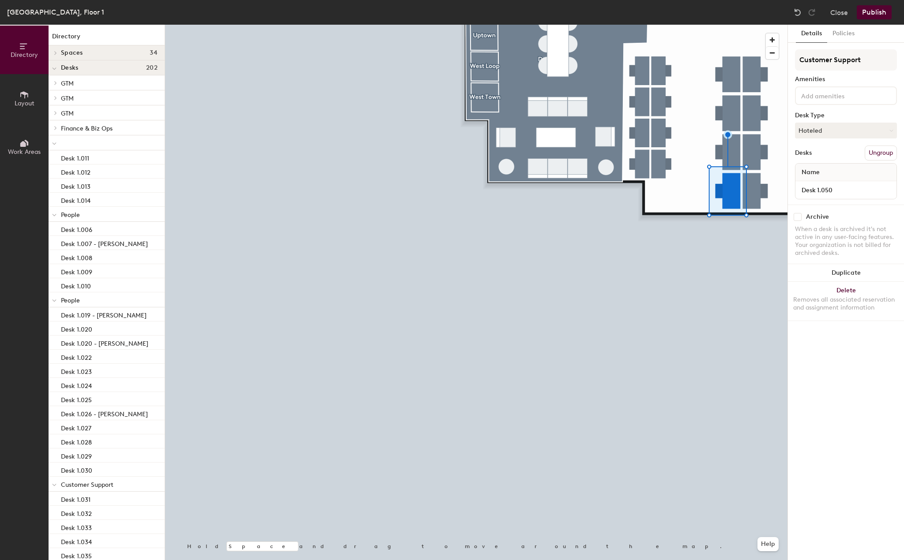
click at [815, 98] on input at bounding box center [838, 95] width 79 height 11
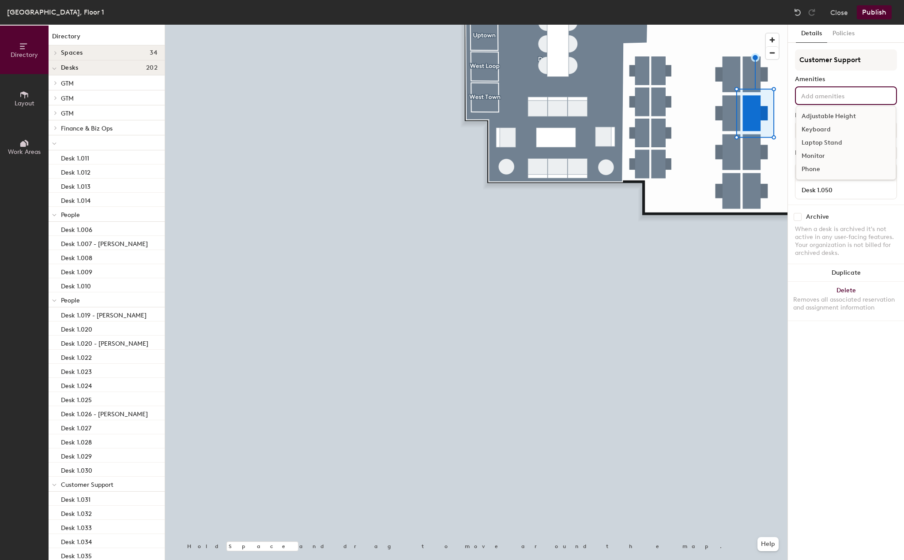
click at [815, 112] on div "Adjustable Height" at bounding box center [845, 116] width 99 height 13
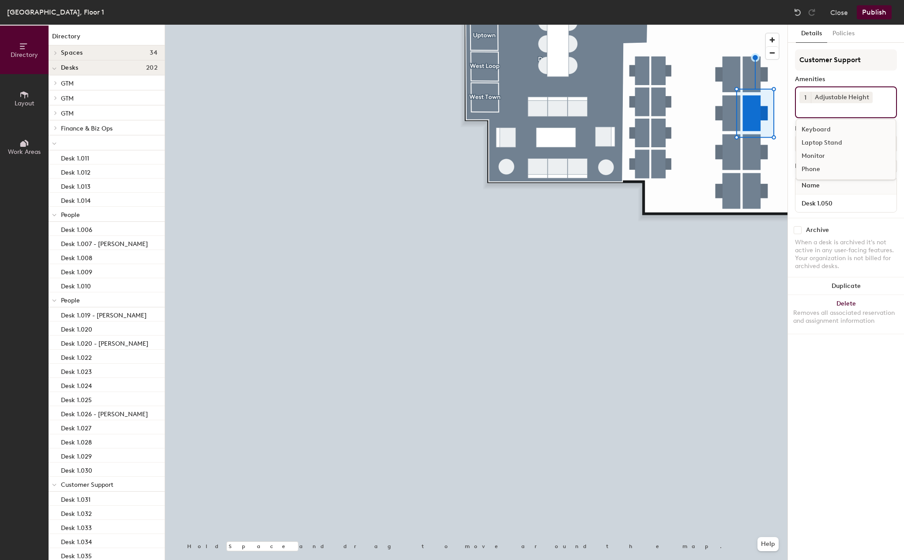
click at [816, 147] on div "Laptop Stand" at bounding box center [845, 142] width 99 height 13
click at [813, 154] on div "Monitor" at bounding box center [845, 156] width 99 height 13
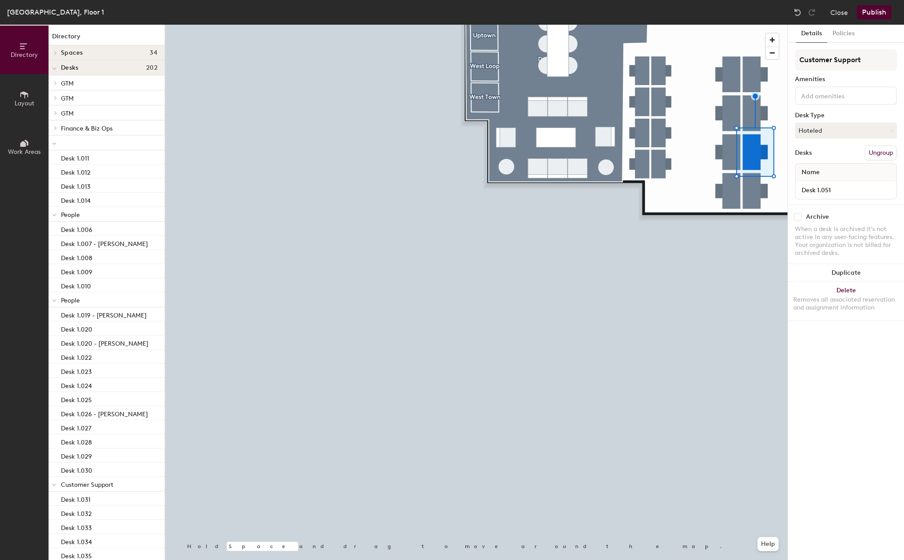
click at [825, 105] on div at bounding box center [846, 95] width 102 height 19
click at [821, 124] on div "Keyboard" at bounding box center [845, 129] width 99 height 13
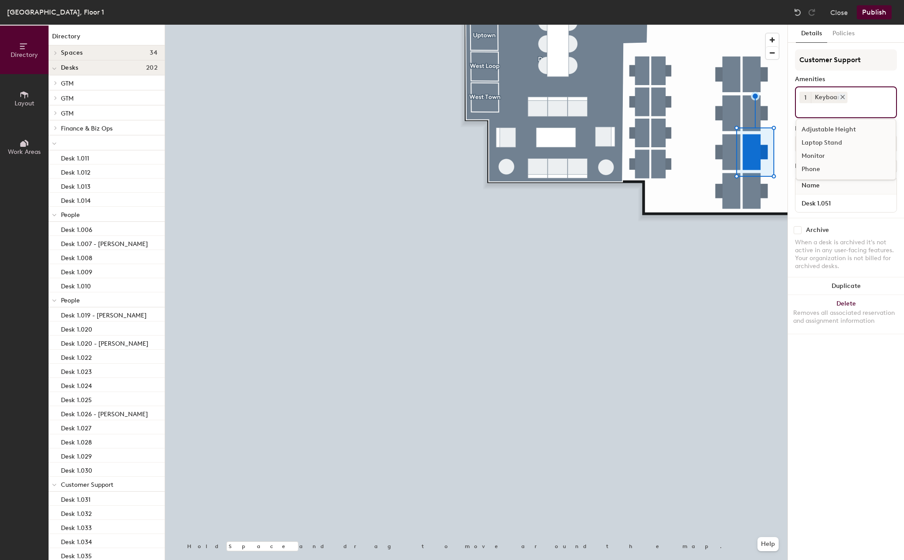
click at [843, 92] on div "Keyboard" at bounding box center [828, 97] width 37 height 11
click at [843, 94] on div at bounding box center [841, 97] width 10 height 7
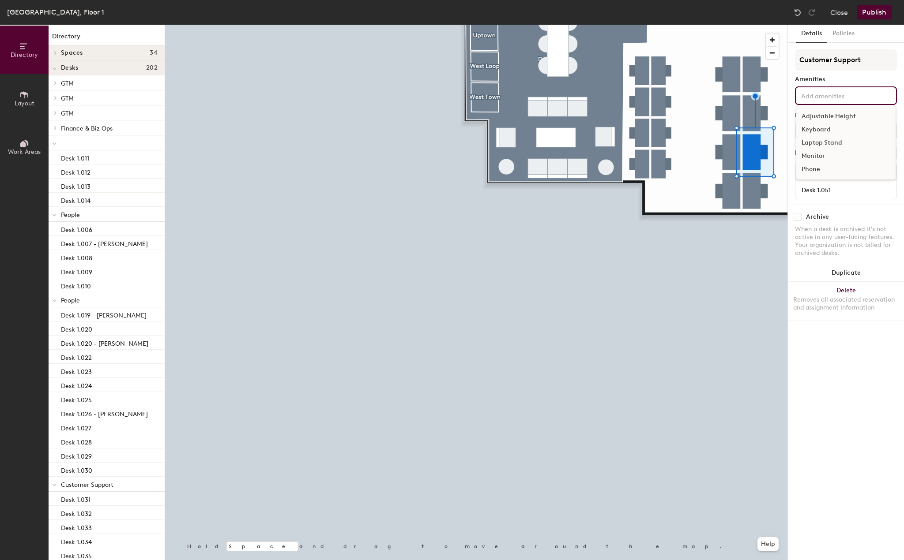
click at [837, 101] on div "Adjustable Height Keyboard Laptop Stand Monitor Phone" at bounding box center [846, 95] width 102 height 19
click at [830, 116] on div "Adjustable Height" at bounding box center [845, 116] width 99 height 13
click at [829, 145] on div "Laptop Stand" at bounding box center [845, 142] width 99 height 13
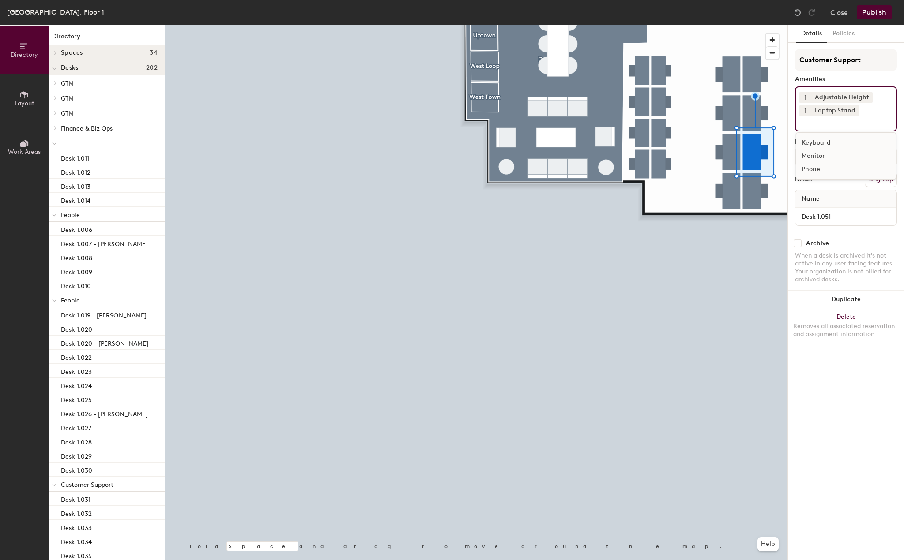
click at [823, 155] on div "Monitor" at bounding box center [845, 156] width 99 height 13
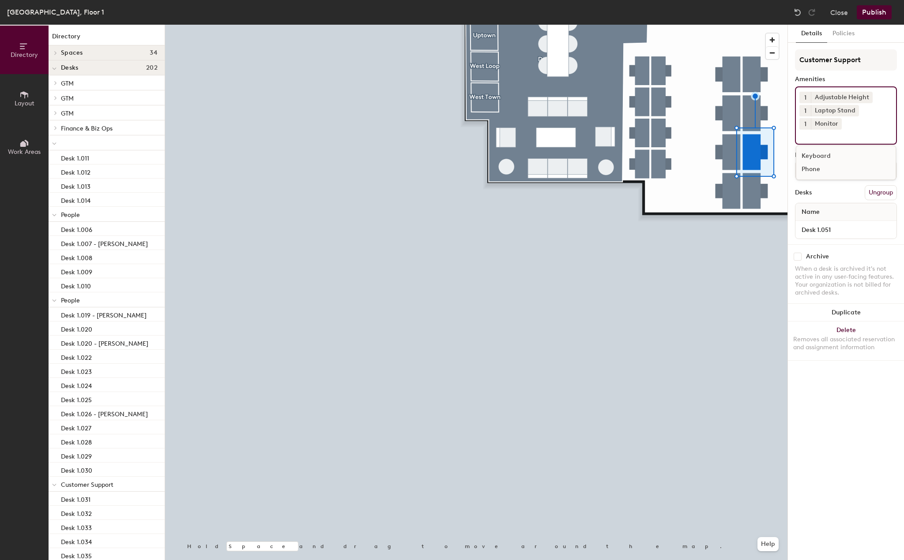
click at [750, 25] on div at bounding box center [476, 25] width 622 height 0
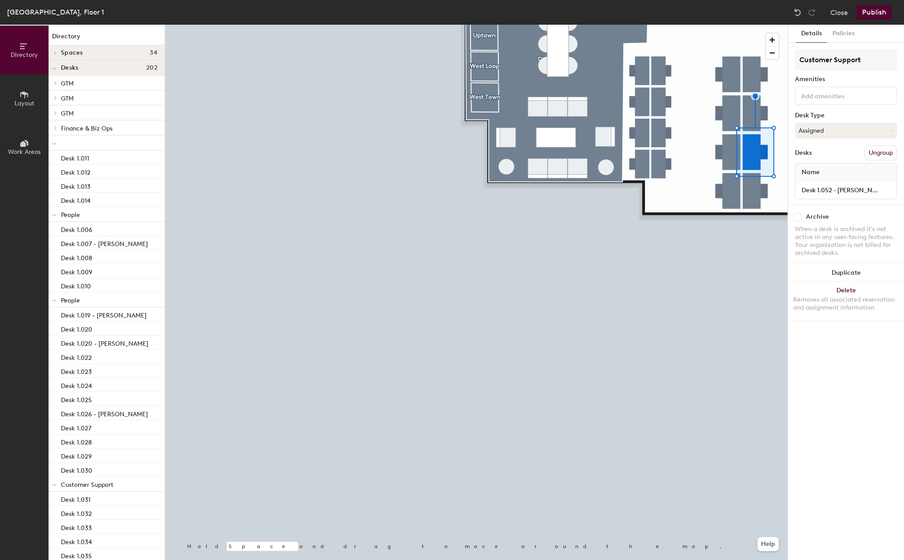
click at [822, 97] on input at bounding box center [838, 95] width 79 height 11
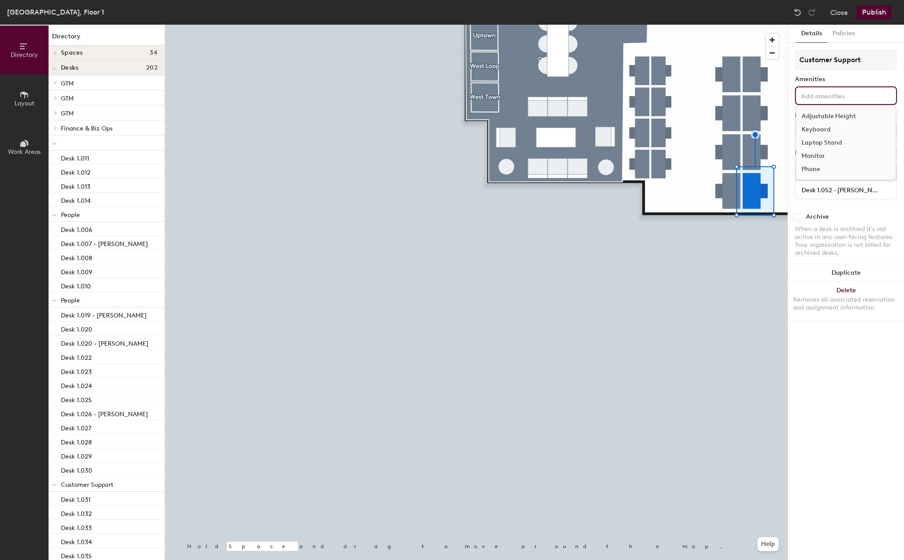
click at [823, 114] on div "Adjustable Height" at bounding box center [845, 116] width 99 height 13
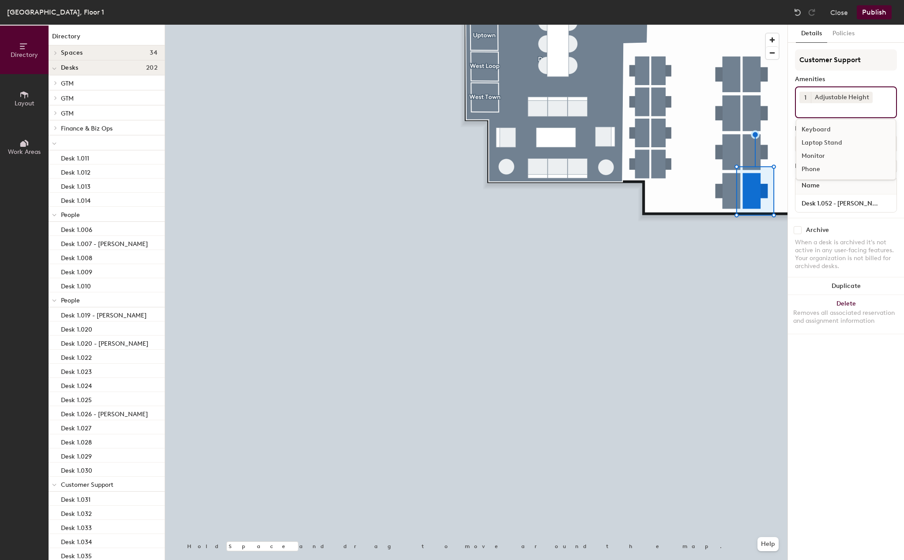
click at [820, 140] on div "Laptop Stand" at bounding box center [845, 142] width 99 height 13
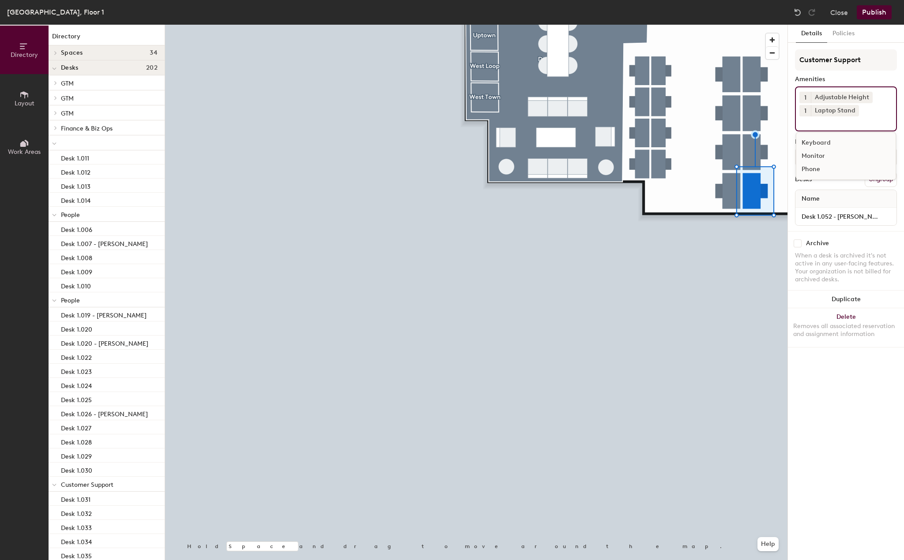
click at [816, 157] on div "Monitor" at bounding box center [845, 156] width 99 height 13
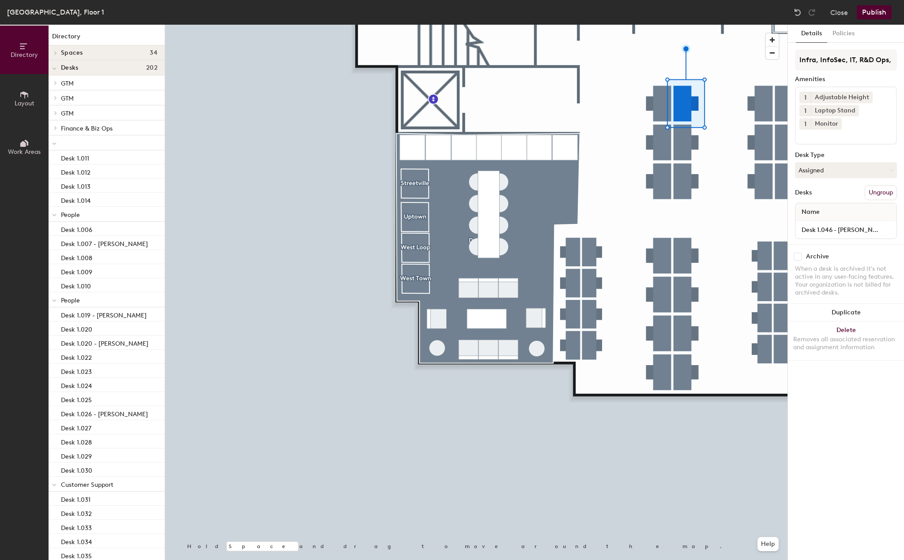
click at [761, 25] on div at bounding box center [476, 25] width 622 height 0
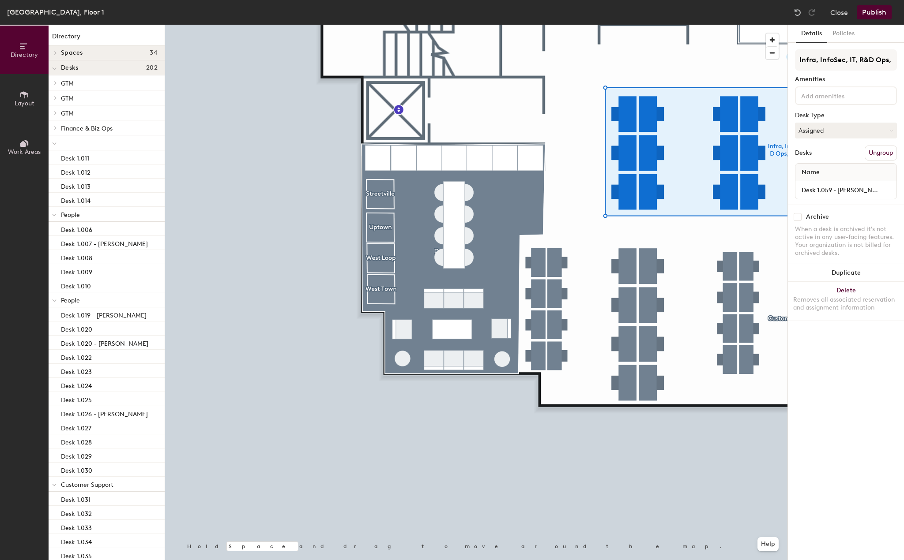
click at [821, 100] on input at bounding box center [838, 95] width 79 height 11
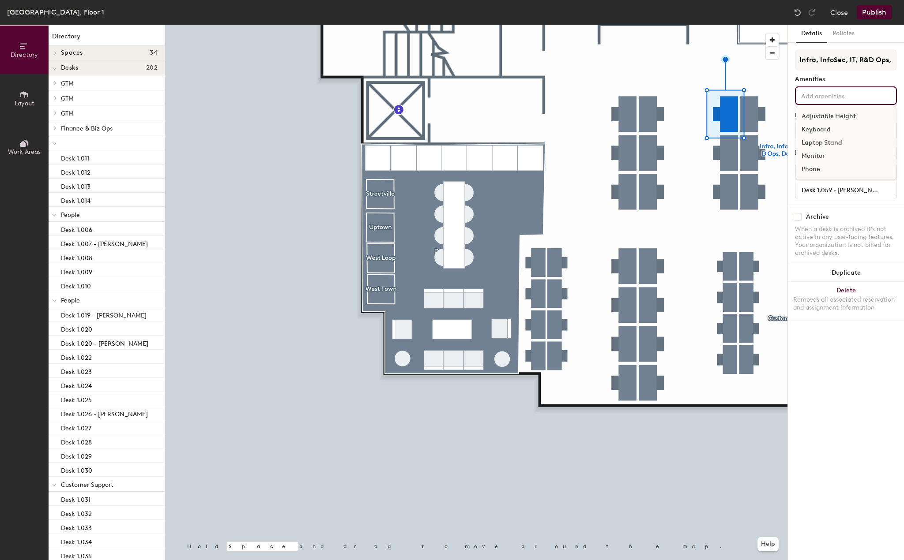
click at [816, 116] on div "Adjustable Height" at bounding box center [845, 116] width 99 height 13
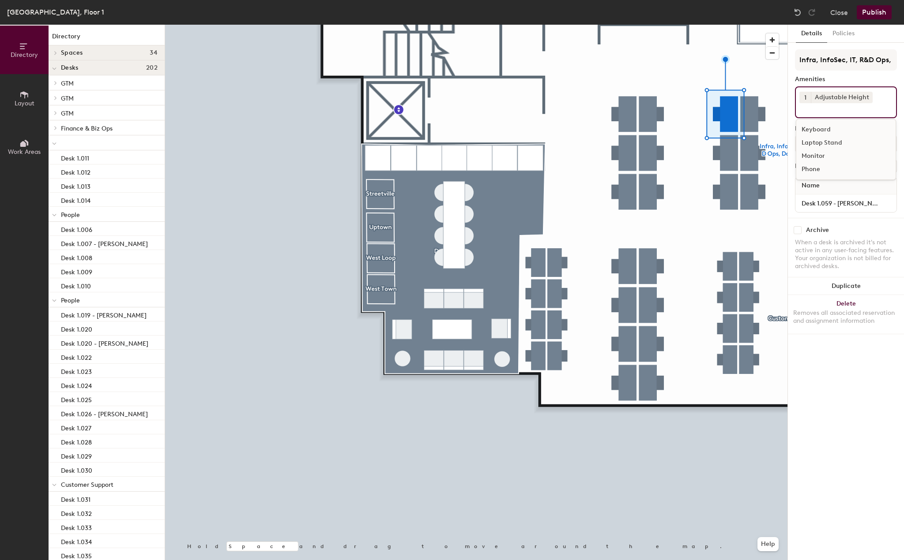
click at [814, 145] on div "Laptop Stand" at bounding box center [845, 142] width 99 height 13
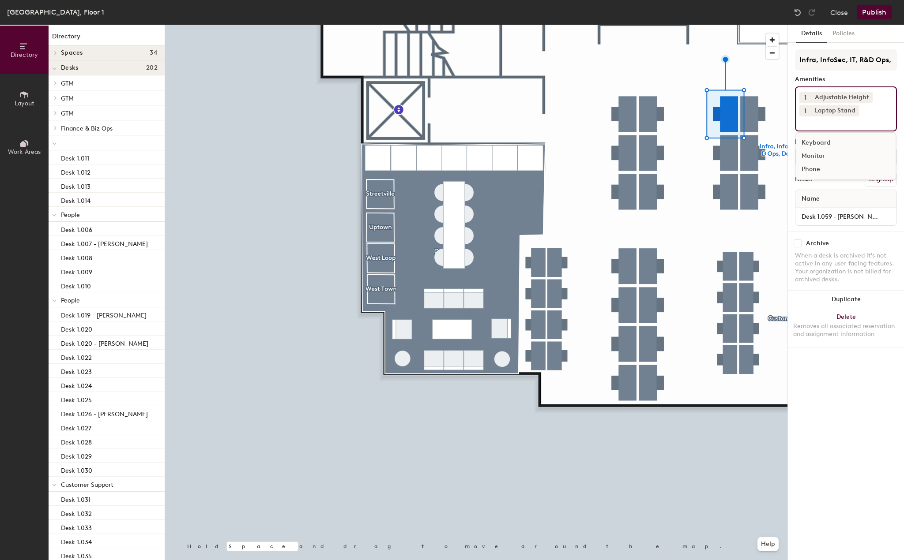
click at [814, 155] on div "Monitor" at bounding box center [845, 156] width 99 height 13
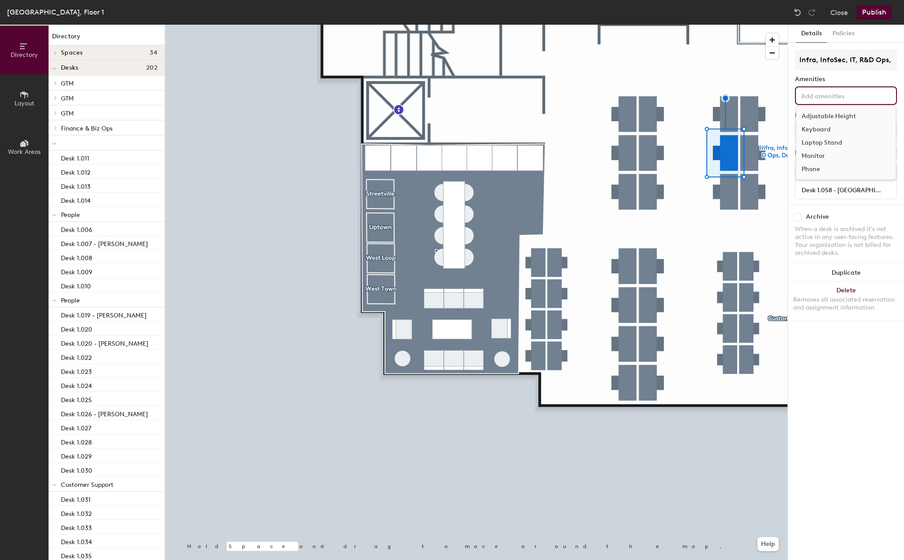
click at [840, 104] on div "Adjustable Height Keyboard Laptop Stand Monitor Phone" at bounding box center [846, 95] width 102 height 19
click at [829, 113] on div "Adjustable Height" at bounding box center [845, 116] width 99 height 13
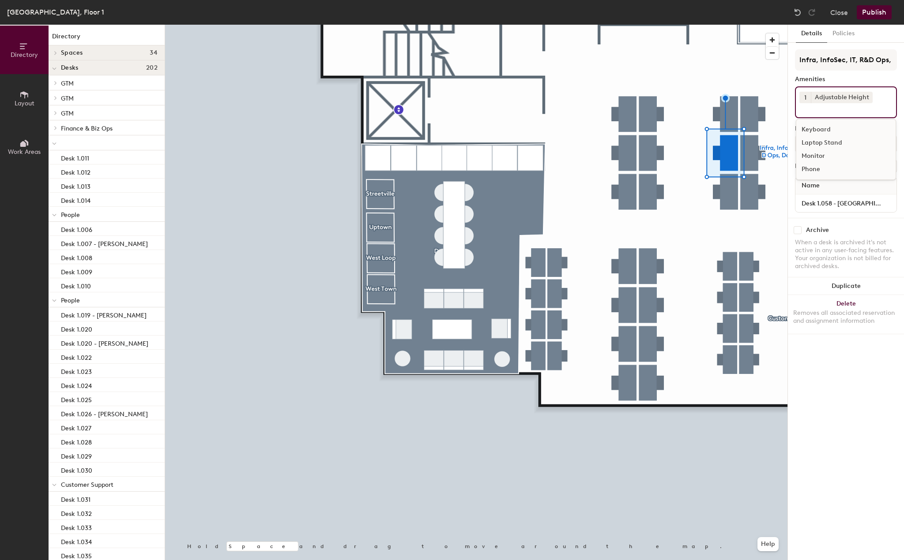
click at [828, 144] on div "Laptop Stand" at bounding box center [845, 142] width 99 height 13
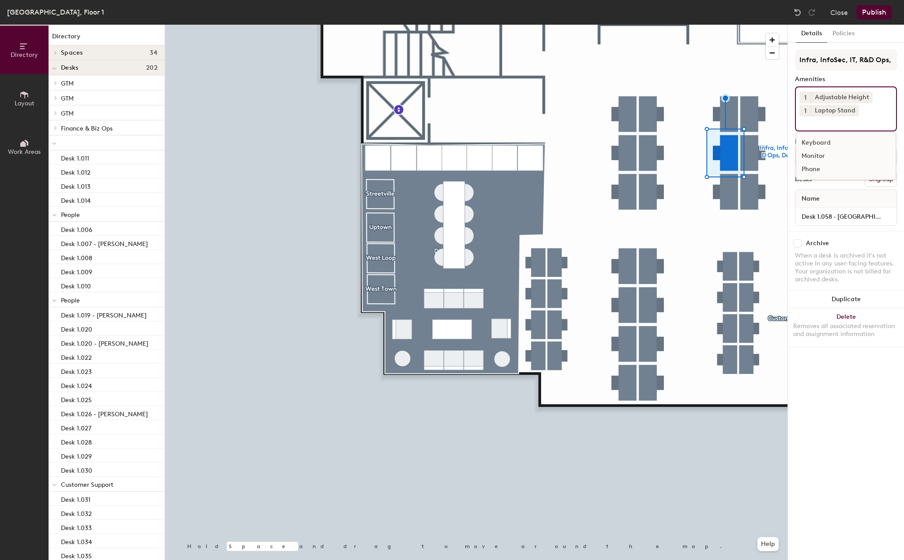
click at [821, 156] on div "Monitor" at bounding box center [845, 156] width 99 height 13
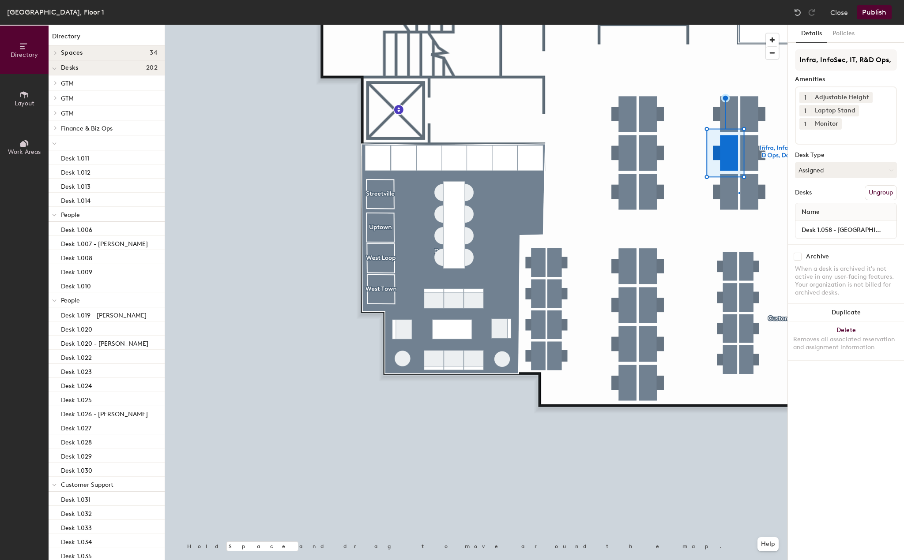
click at [738, 25] on div at bounding box center [476, 25] width 622 height 0
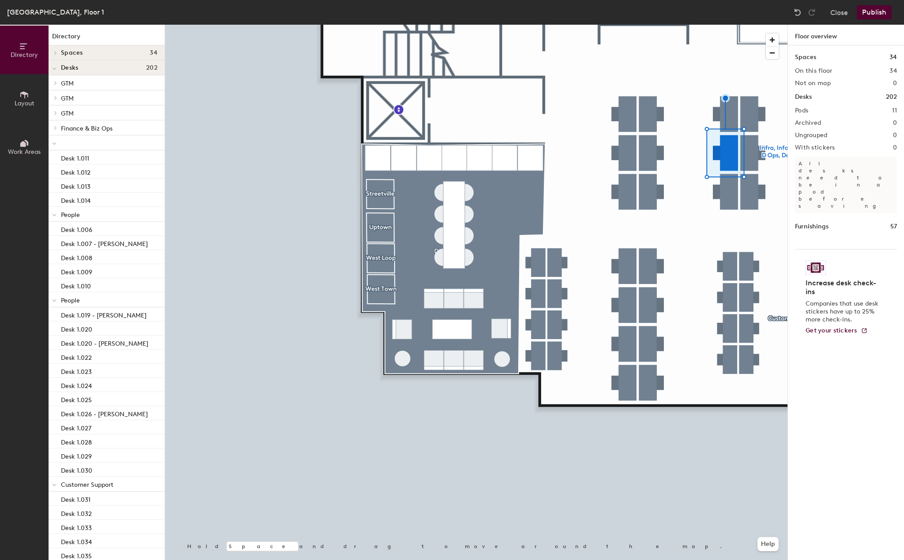
click at [738, 192] on div at bounding box center [739, 193] width 2 height 2
click at [729, 25] on div at bounding box center [476, 25] width 622 height 0
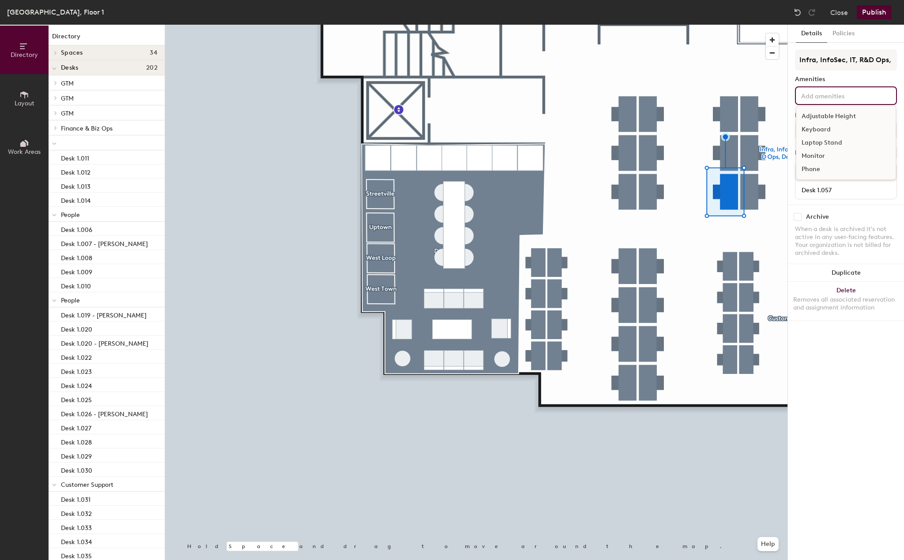
click at [833, 101] on div "Adjustable Height Keyboard Laptop Stand Monitor Phone" at bounding box center [846, 95] width 102 height 19
click at [829, 116] on div "Adjustable Height" at bounding box center [845, 116] width 99 height 13
click at [826, 138] on div "Laptop Stand" at bounding box center [845, 142] width 99 height 13
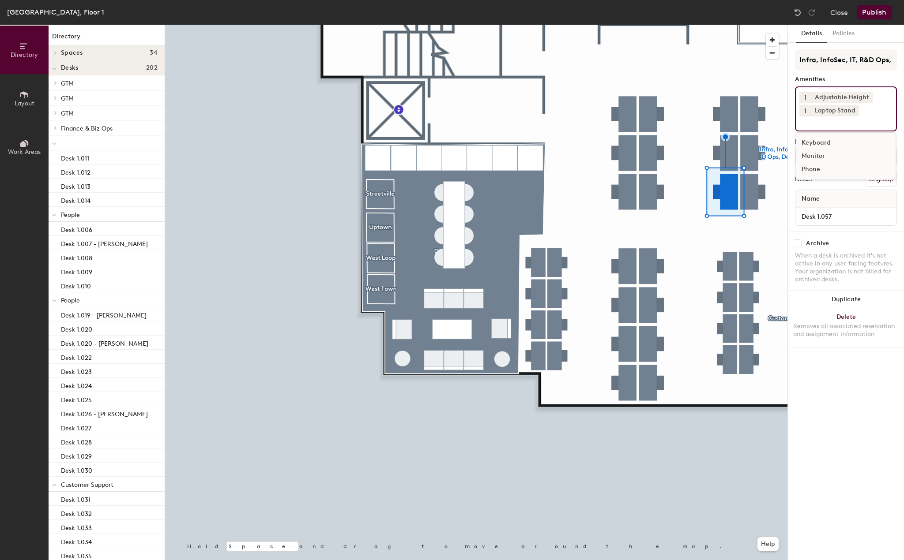
click at [821, 153] on div "Monitor" at bounding box center [845, 156] width 99 height 13
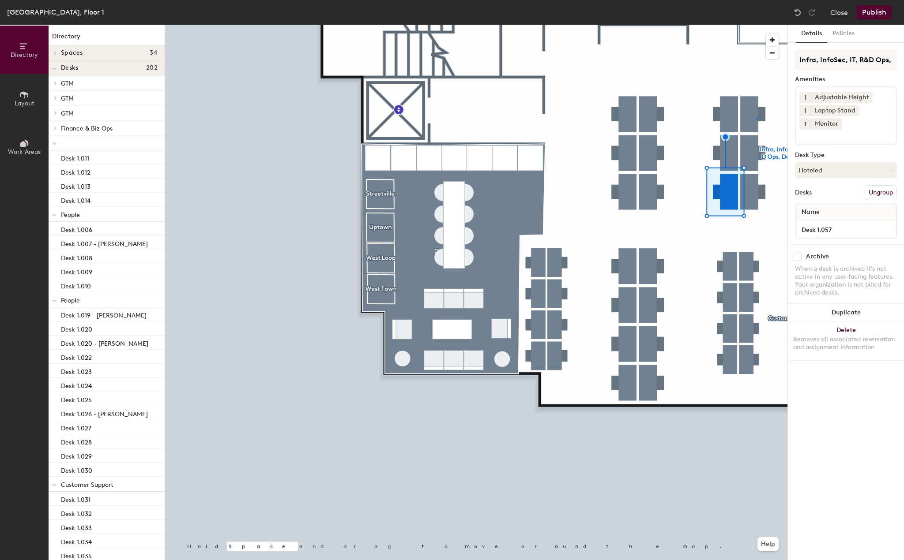
click at [755, 25] on div at bounding box center [476, 25] width 622 height 0
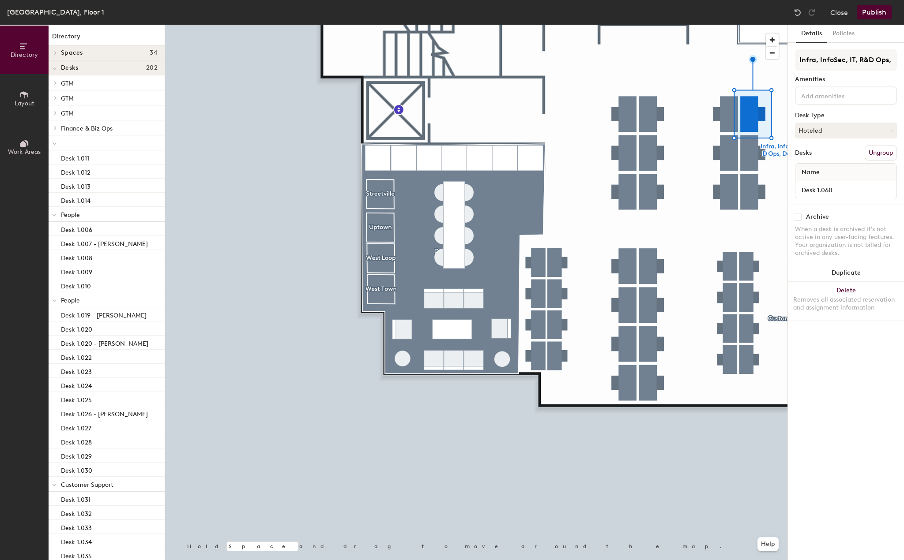
click at [841, 98] on input at bounding box center [838, 95] width 79 height 11
click at [833, 116] on div "Adjustable Height" at bounding box center [845, 116] width 99 height 13
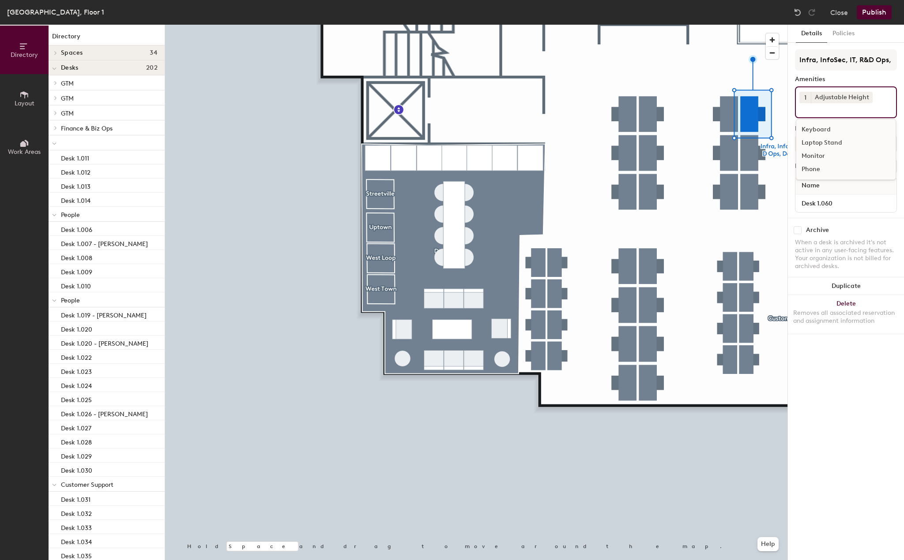
click at [832, 146] on div "Laptop Stand" at bounding box center [845, 142] width 99 height 13
click at [826, 154] on div "Monitor" at bounding box center [845, 156] width 99 height 13
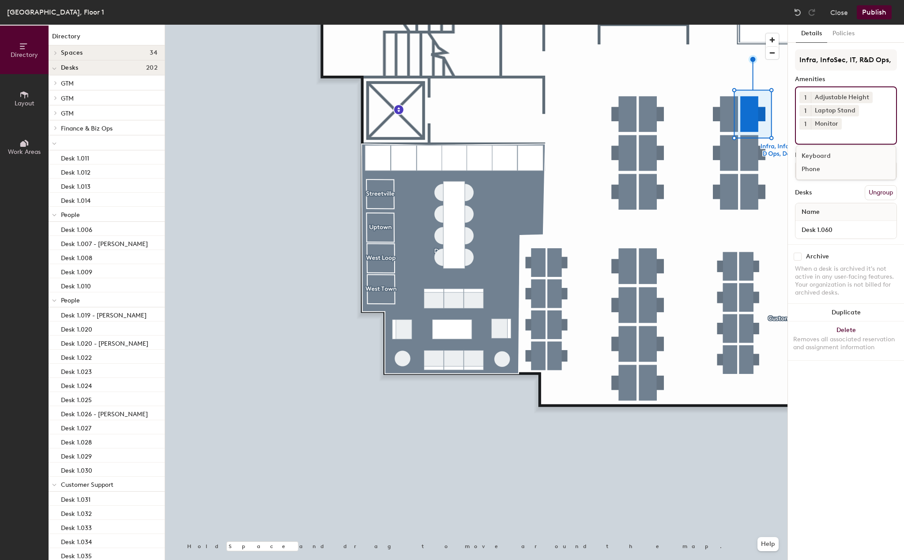
click at [749, 25] on div at bounding box center [476, 25] width 622 height 0
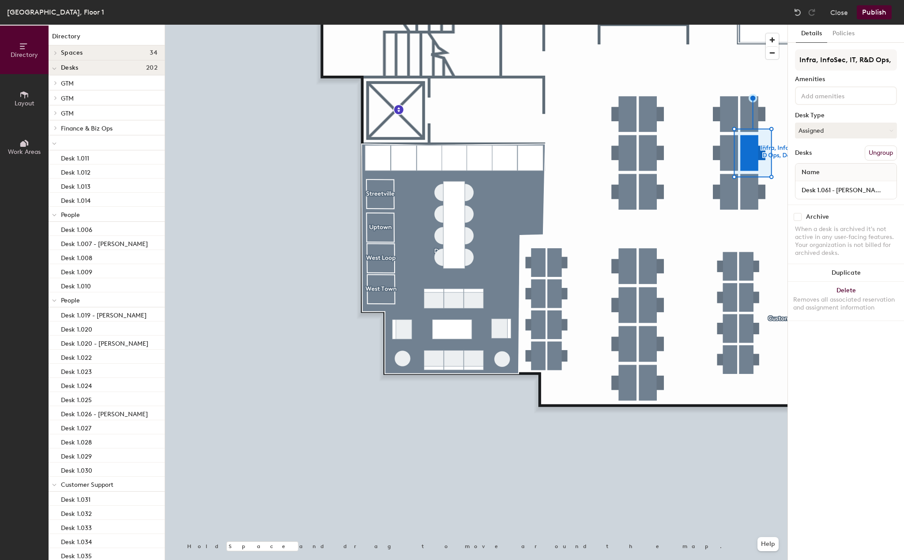
click at [829, 104] on div at bounding box center [846, 95] width 102 height 19
click at [829, 115] on div "Adjustable Height" at bounding box center [845, 116] width 99 height 13
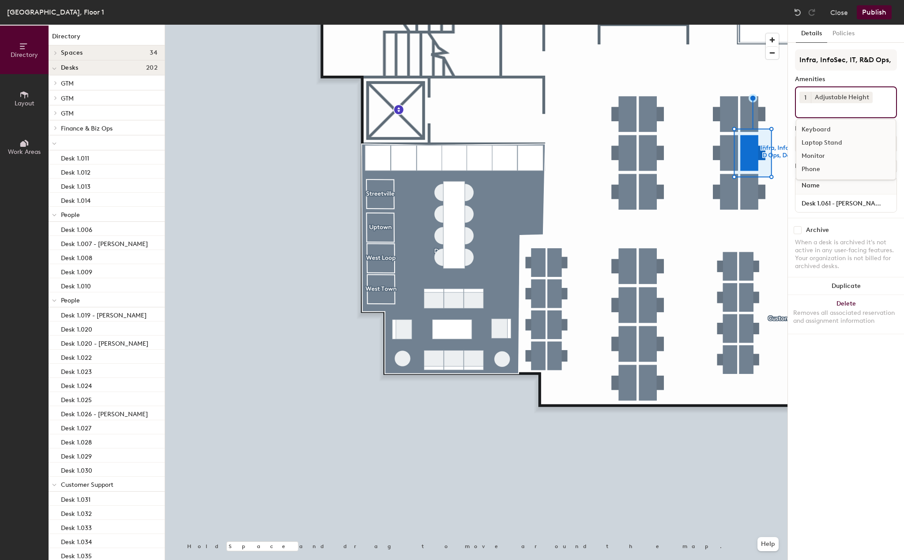
click at [825, 144] on div "Laptop Stand" at bounding box center [845, 142] width 99 height 13
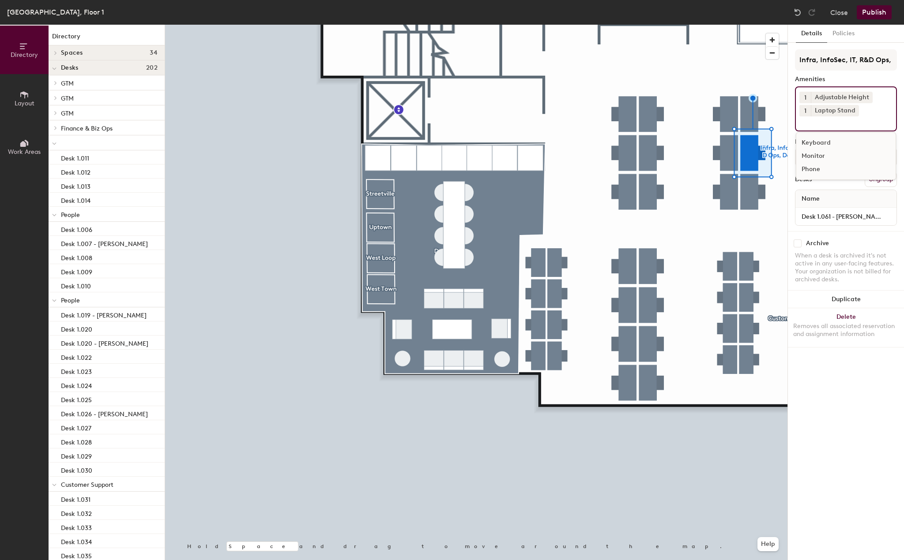
click at [821, 155] on div "Monitor" at bounding box center [845, 156] width 99 height 13
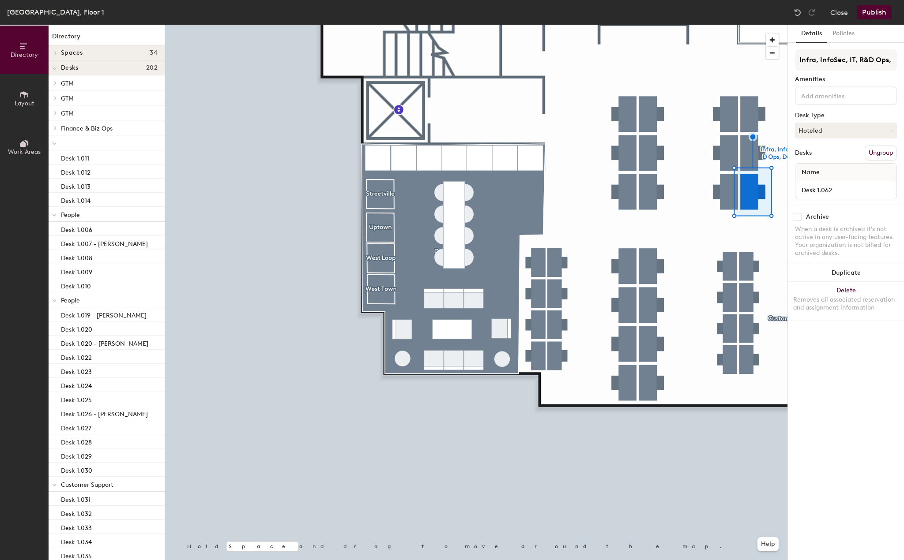
click at [847, 101] on div at bounding box center [846, 95] width 102 height 19
click at [837, 113] on div "Adjustable Height" at bounding box center [845, 116] width 99 height 13
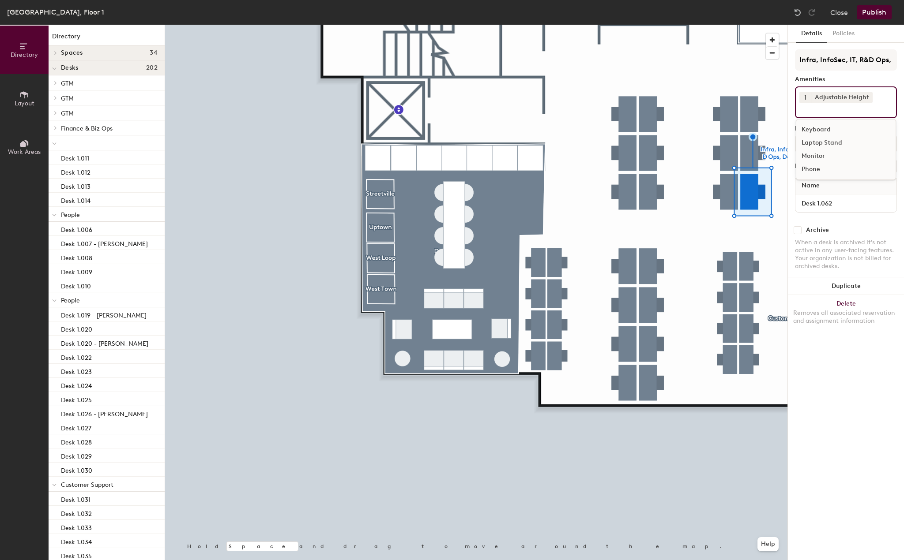
click at [833, 143] on div "Laptop Stand" at bounding box center [845, 142] width 99 height 13
click at [820, 156] on div "Monitor" at bounding box center [845, 156] width 99 height 13
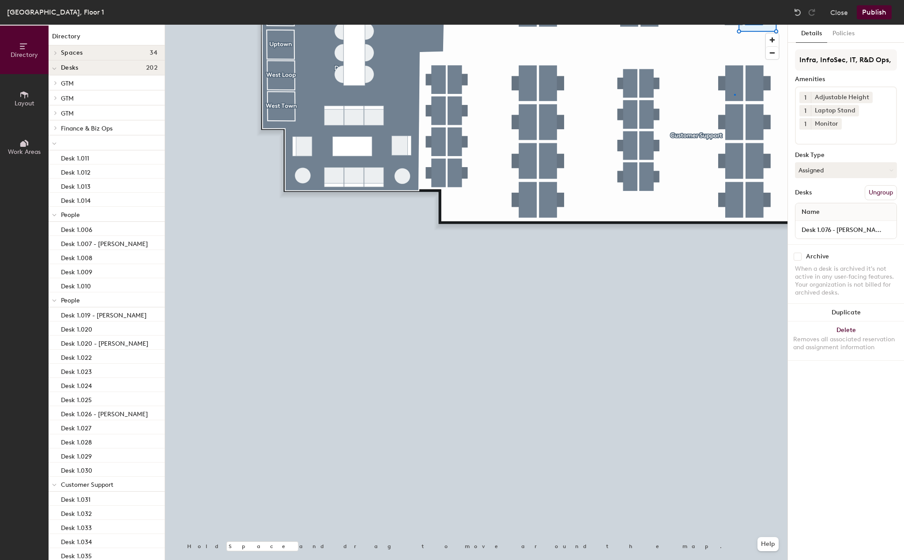
click at [734, 25] on div at bounding box center [476, 25] width 622 height 0
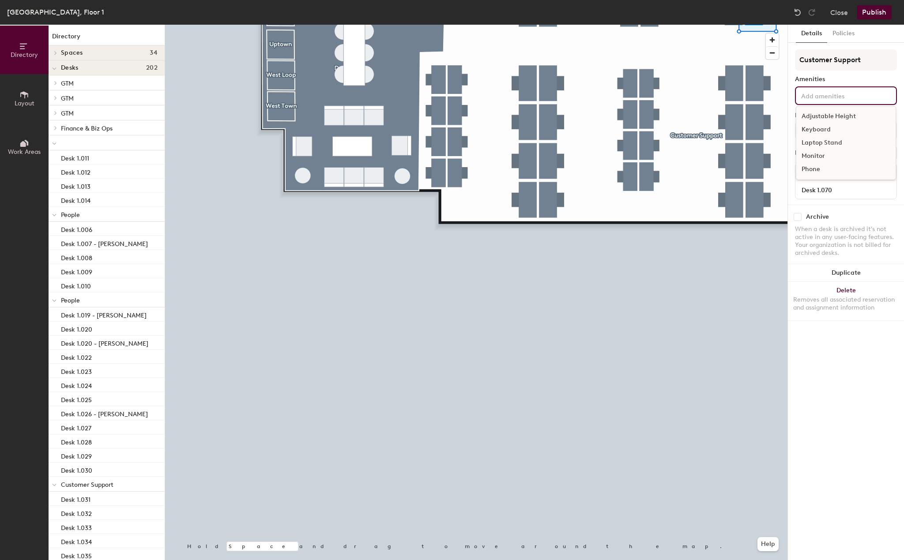
click at [811, 103] on div "Adjustable Height Keyboard Laptop Stand Monitor Phone" at bounding box center [846, 95] width 102 height 19
click at [813, 116] on div "Adjustable Height" at bounding box center [845, 116] width 99 height 13
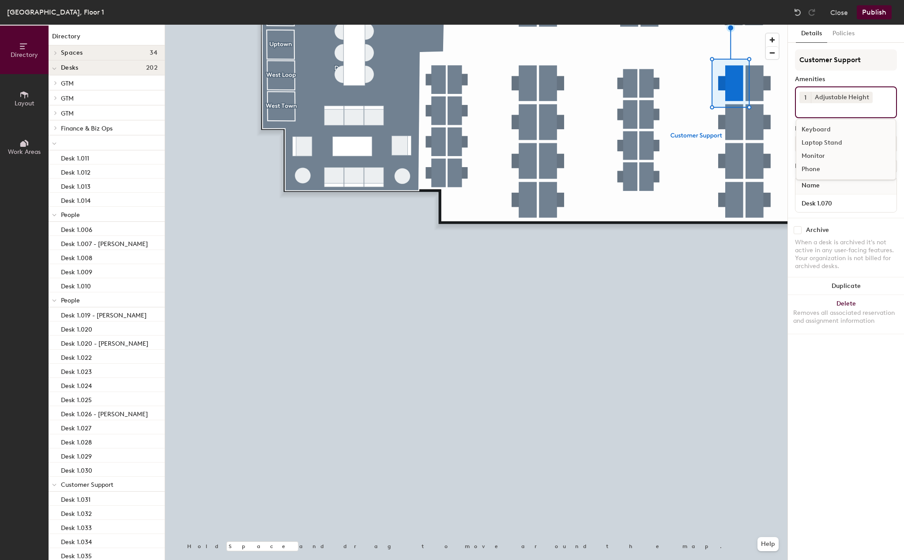
click at [808, 144] on div "Laptop Stand" at bounding box center [845, 142] width 99 height 13
click at [808, 156] on div "Monitor" at bounding box center [845, 156] width 99 height 13
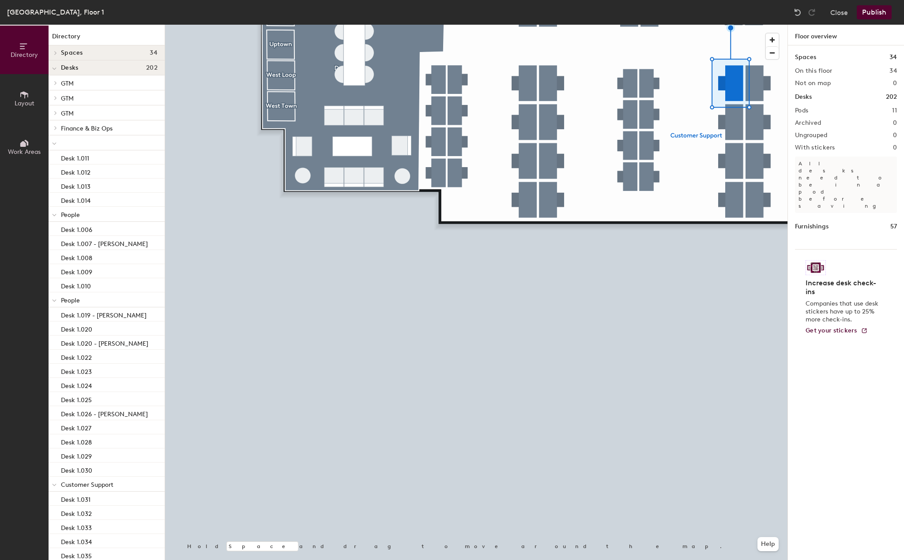
click at [723, 25] on div at bounding box center [476, 25] width 622 height 0
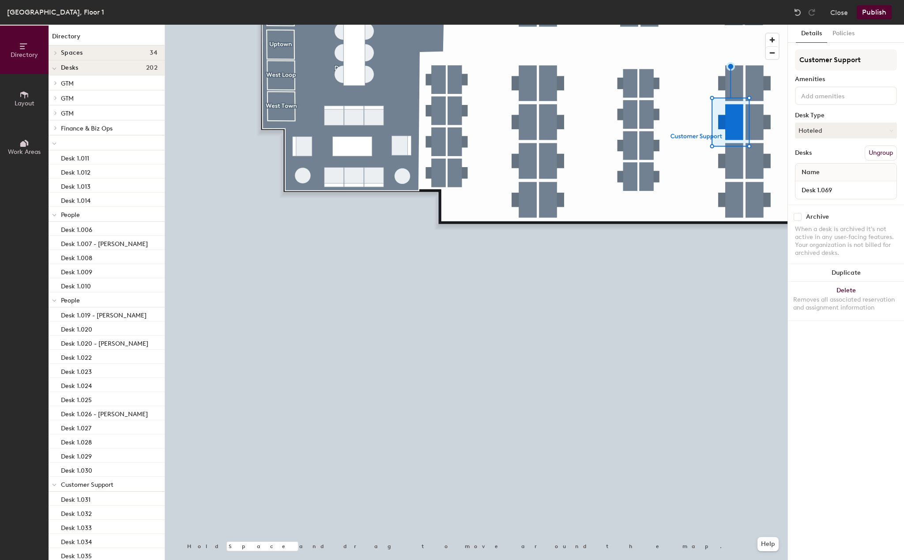
click at [825, 94] on input at bounding box center [838, 95] width 79 height 11
click at [825, 114] on div "Adjustable Height" at bounding box center [845, 116] width 99 height 13
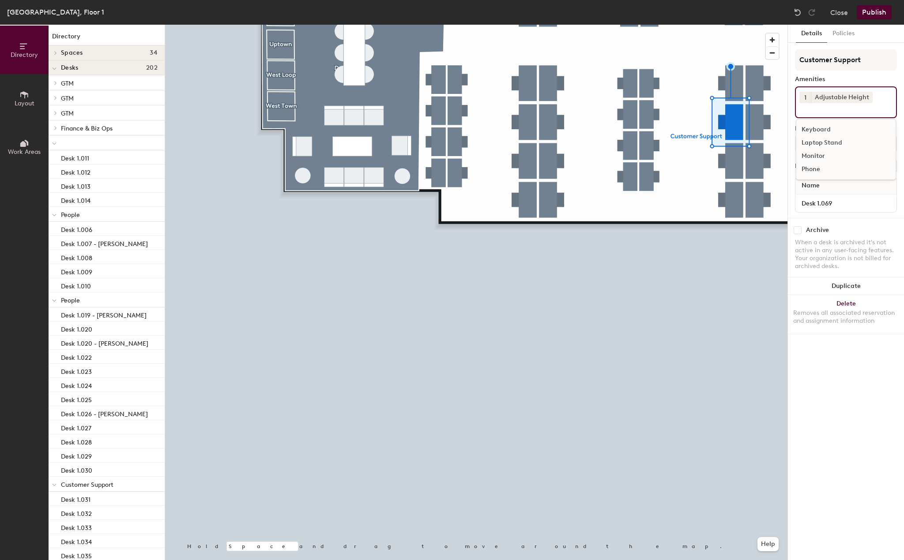
click at [823, 144] on div "Laptop Stand" at bounding box center [845, 142] width 99 height 13
click at [820, 152] on div "Monitor" at bounding box center [845, 156] width 99 height 13
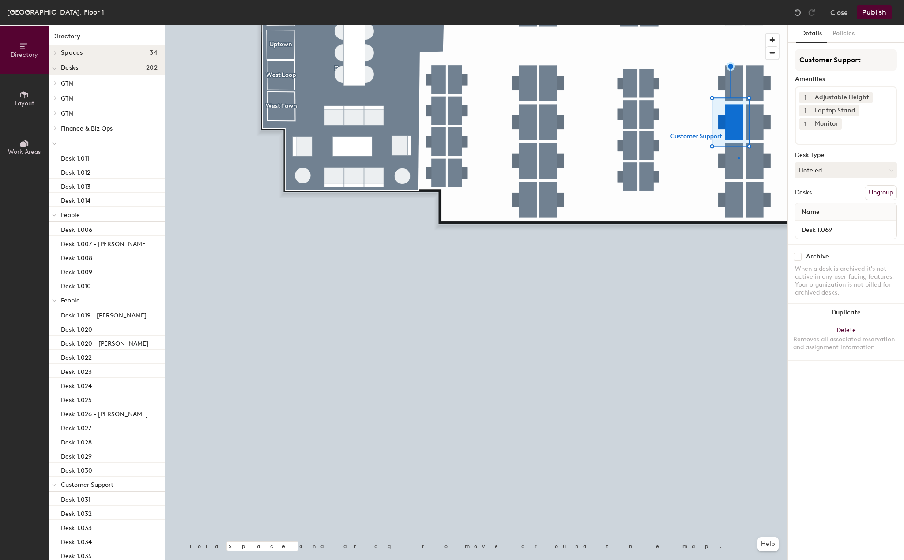
click at [738, 25] on div at bounding box center [476, 25] width 622 height 0
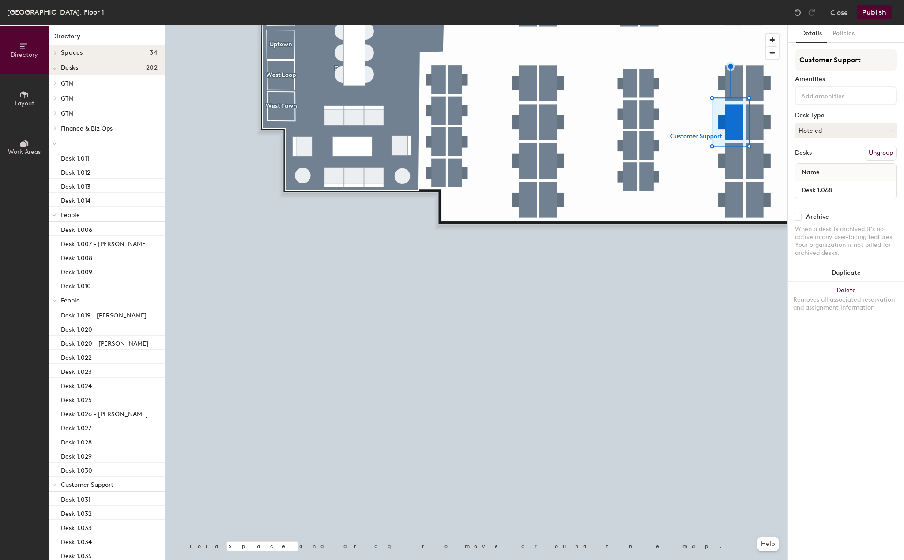
click at [846, 102] on div at bounding box center [846, 95] width 102 height 19
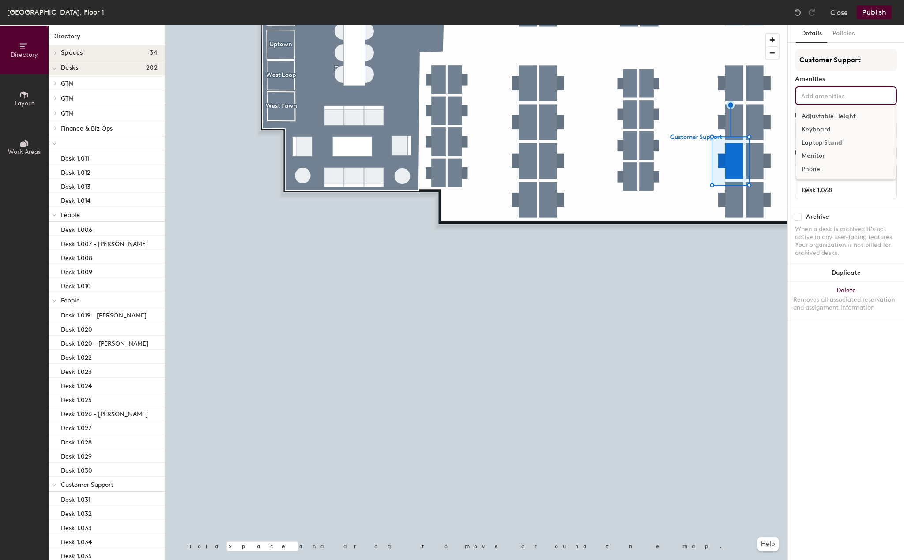
click at [840, 116] on div "Adjustable Height" at bounding box center [845, 116] width 99 height 13
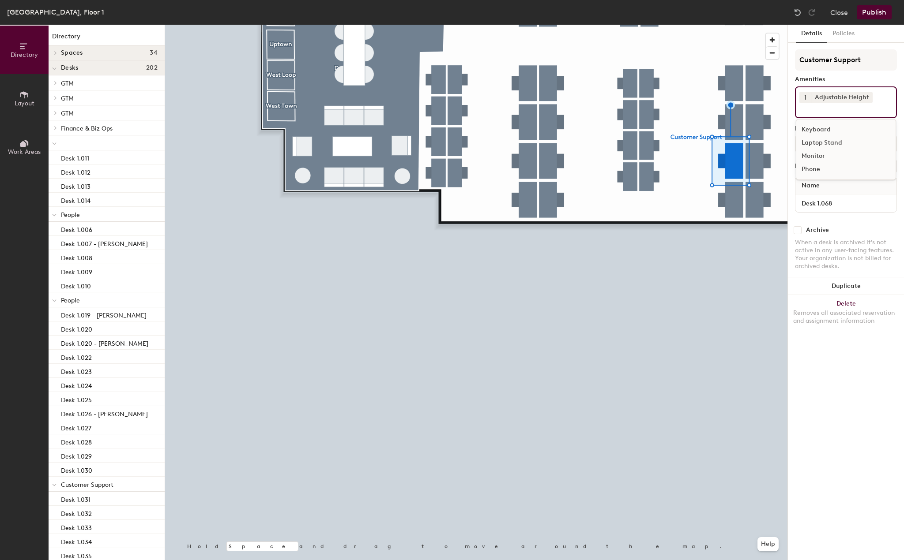
click at [831, 139] on div "Laptop Stand" at bounding box center [845, 142] width 99 height 13
click at [817, 161] on div "Monitor" at bounding box center [845, 156] width 99 height 13
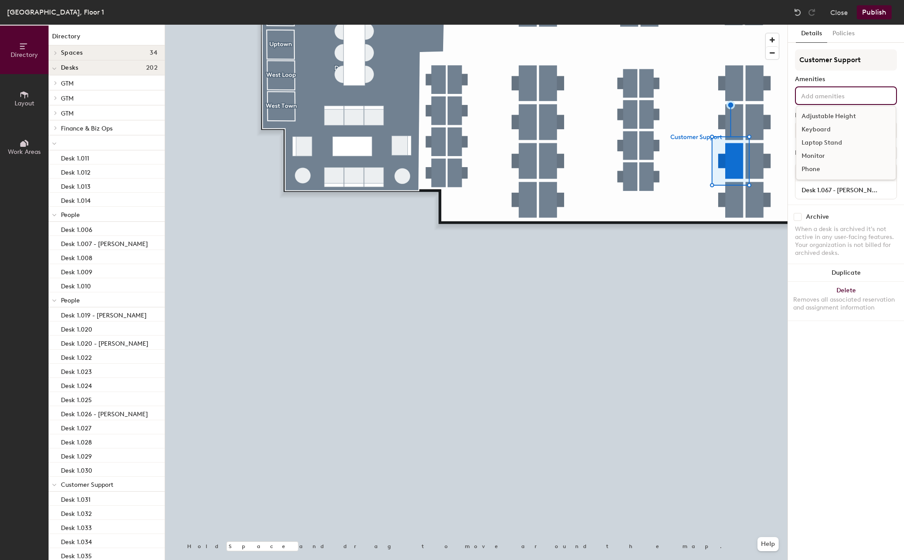
click at [829, 99] on input at bounding box center [838, 95] width 79 height 11
click at [826, 112] on div "Adjustable Height" at bounding box center [845, 116] width 99 height 13
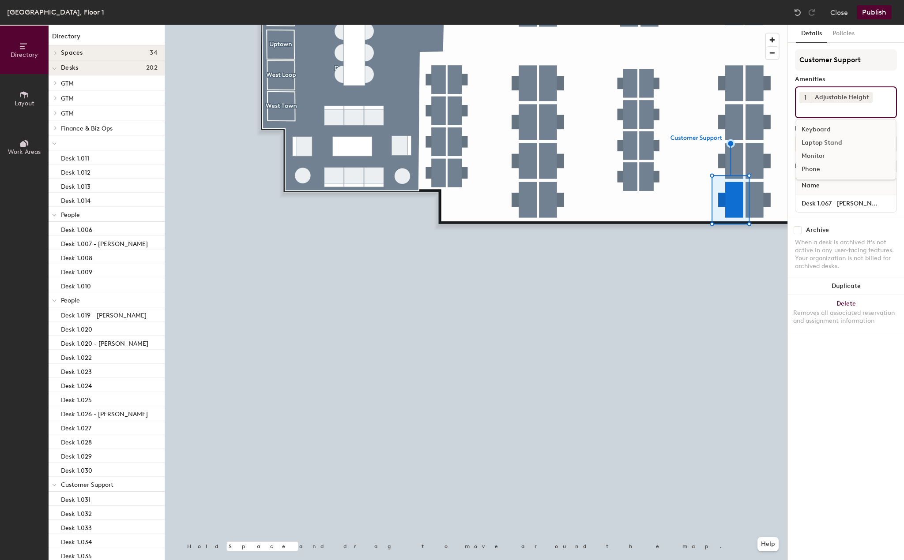
click at [824, 142] on div "Laptop Stand" at bounding box center [845, 142] width 99 height 13
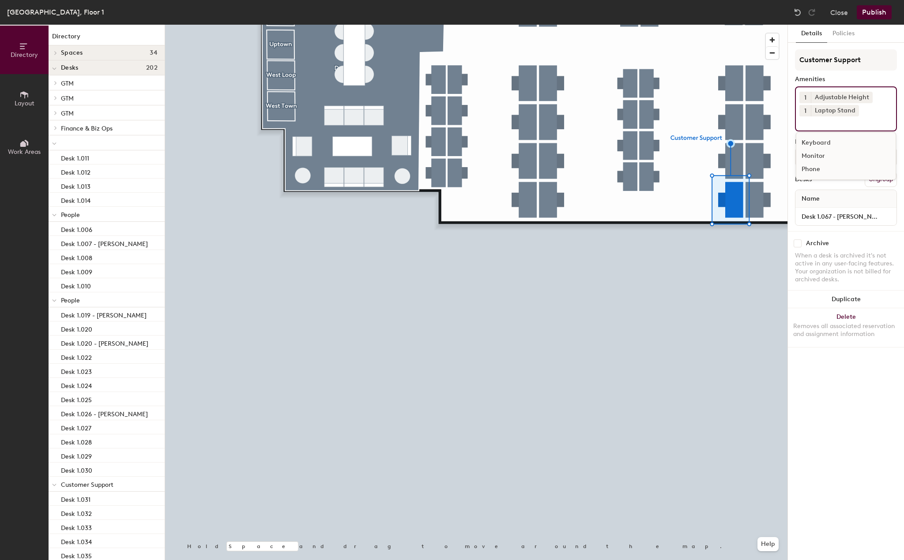
click at [817, 161] on div "Monitor" at bounding box center [845, 156] width 99 height 13
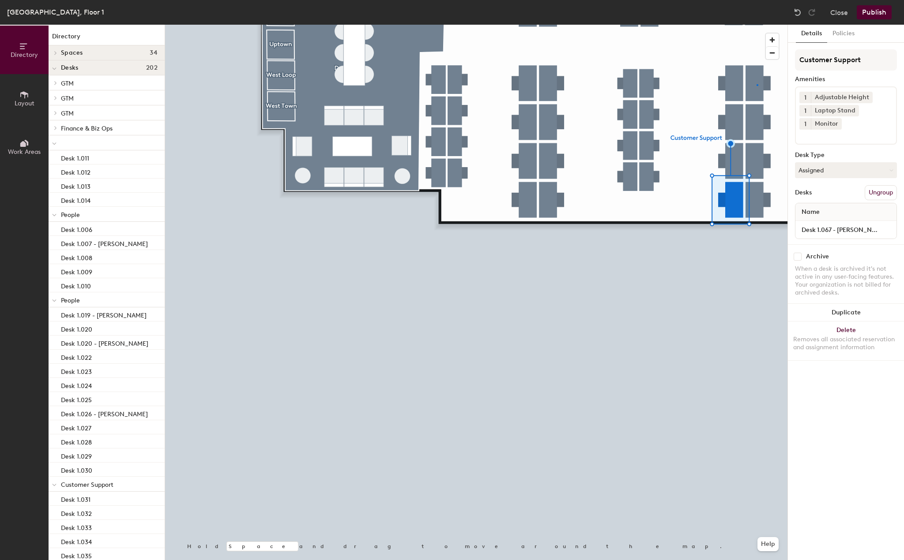
click at [756, 25] on div at bounding box center [476, 25] width 622 height 0
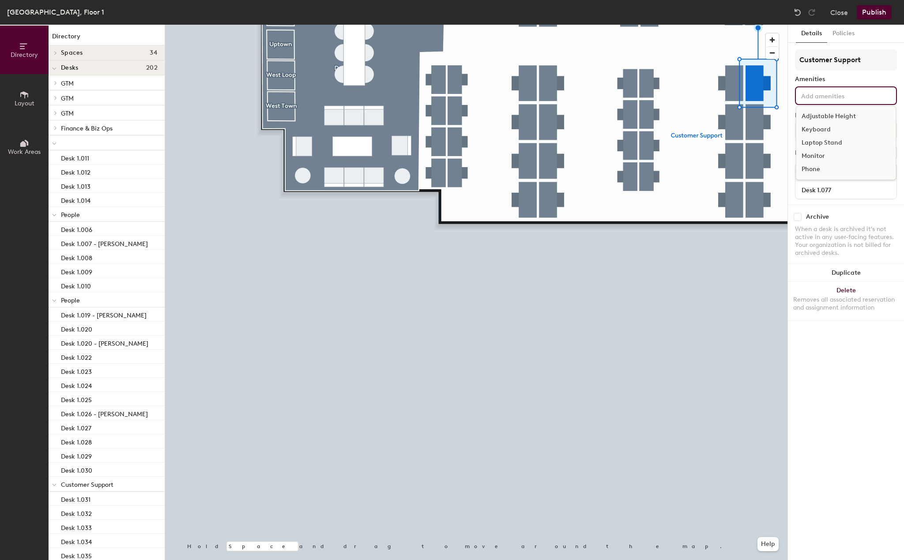
click at [827, 98] on input at bounding box center [838, 95] width 79 height 11
click at [827, 116] on div "Adjustable Height" at bounding box center [845, 116] width 99 height 13
click at [825, 144] on div "Laptop Stand" at bounding box center [845, 142] width 99 height 13
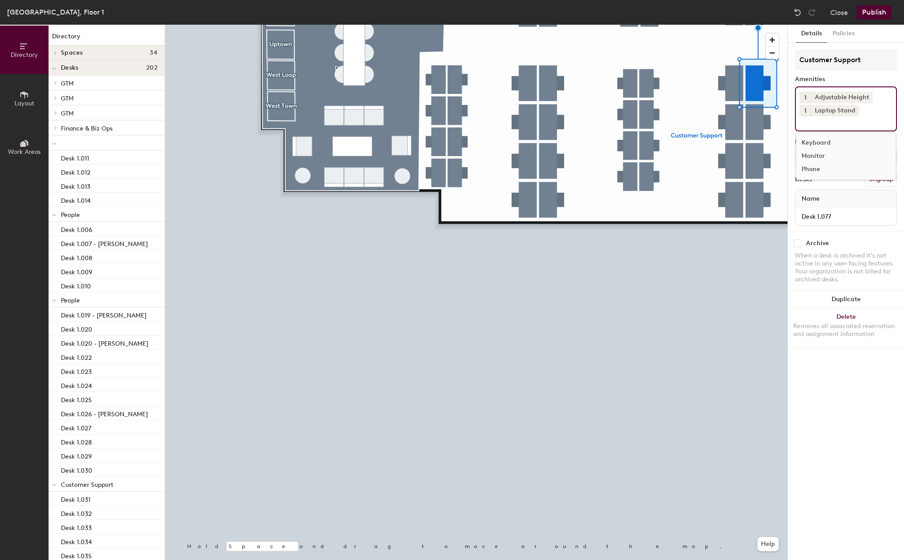
click at [819, 151] on div "Monitor" at bounding box center [845, 156] width 99 height 13
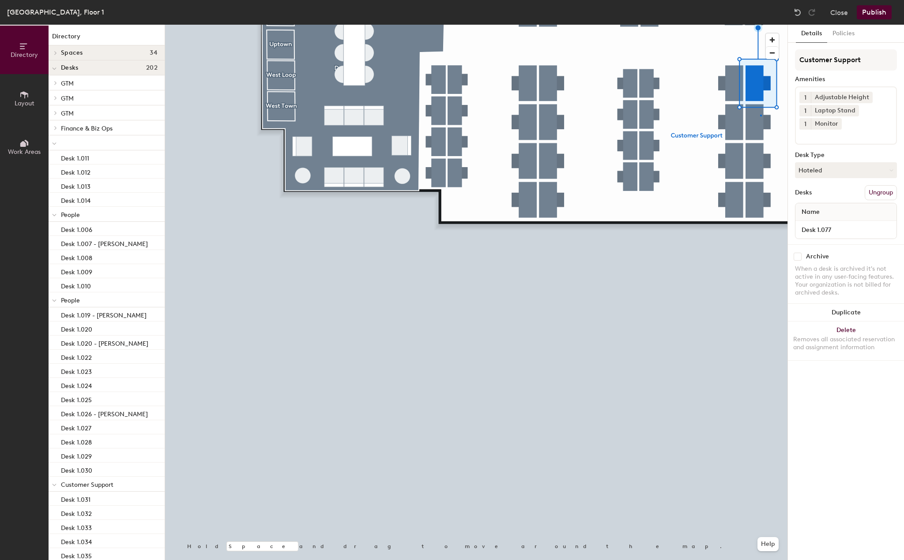
click at [760, 25] on div at bounding box center [476, 25] width 622 height 0
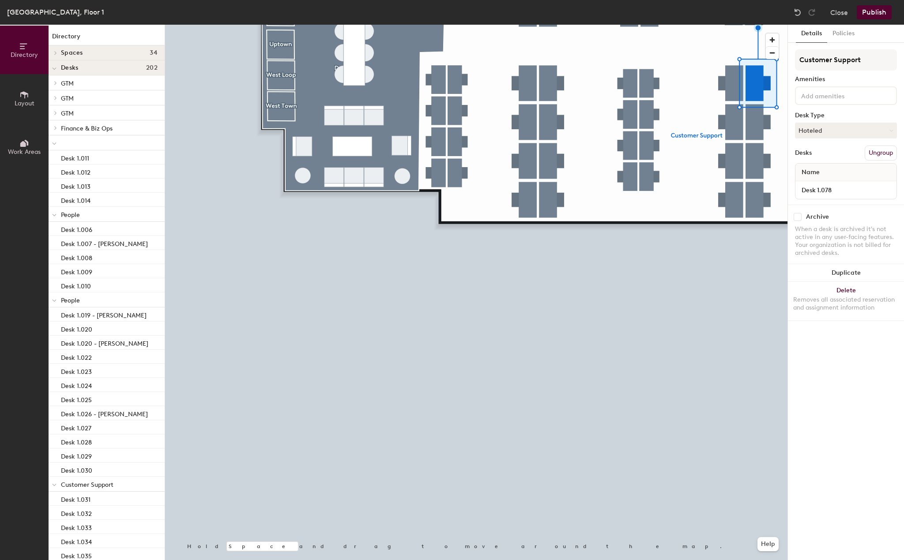
click at [826, 98] on input at bounding box center [838, 95] width 79 height 11
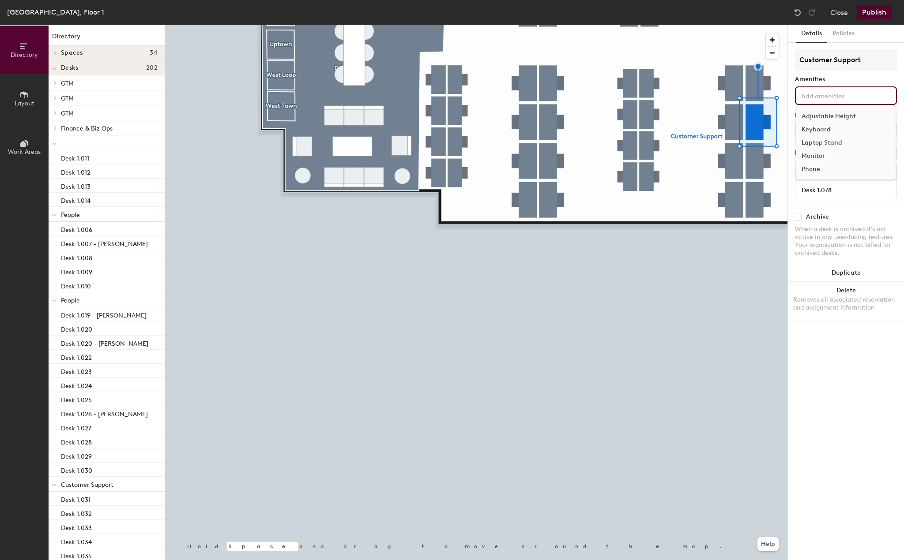
click at [826, 117] on div "Adjustable Height" at bounding box center [845, 116] width 99 height 13
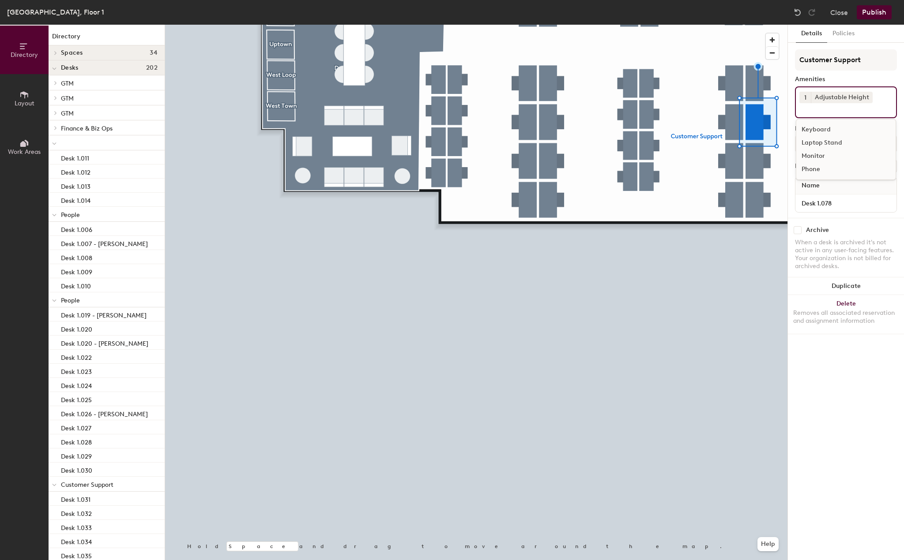
click at [823, 143] on div "Laptop Stand" at bounding box center [845, 142] width 99 height 13
click at [821, 154] on div "Monitor" at bounding box center [845, 156] width 99 height 13
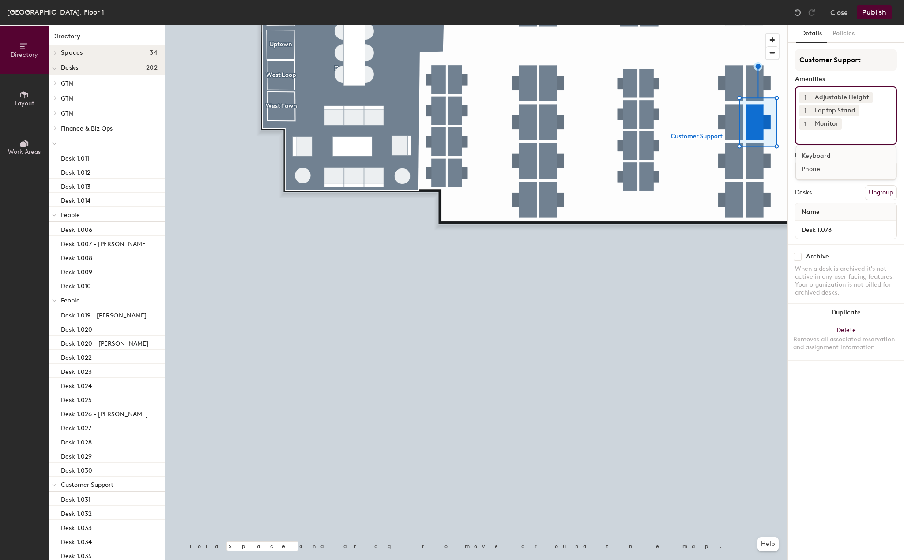
click at [759, 25] on div at bounding box center [476, 25] width 622 height 0
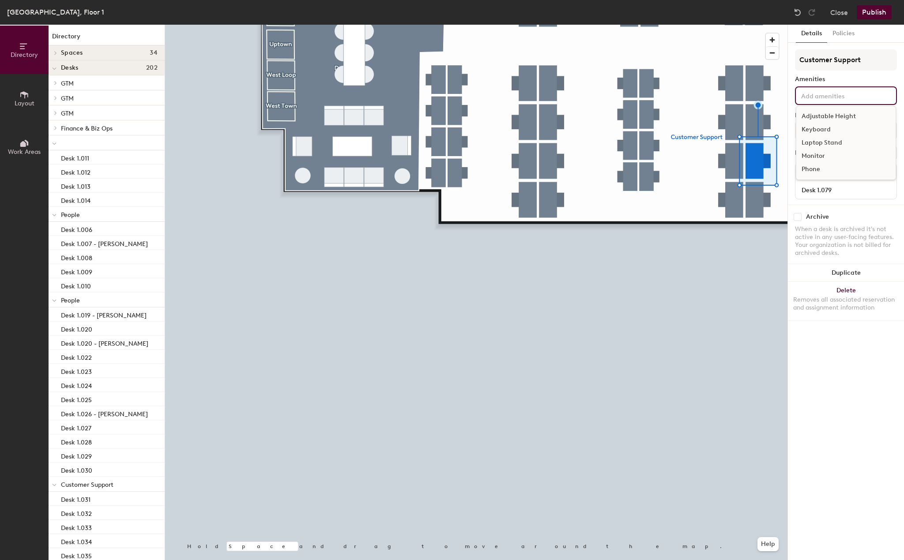
click at [838, 95] on input at bounding box center [838, 95] width 79 height 11
click at [834, 116] on div "Adjustable Height" at bounding box center [845, 116] width 99 height 13
click at [830, 143] on div "Laptop Stand" at bounding box center [845, 142] width 99 height 13
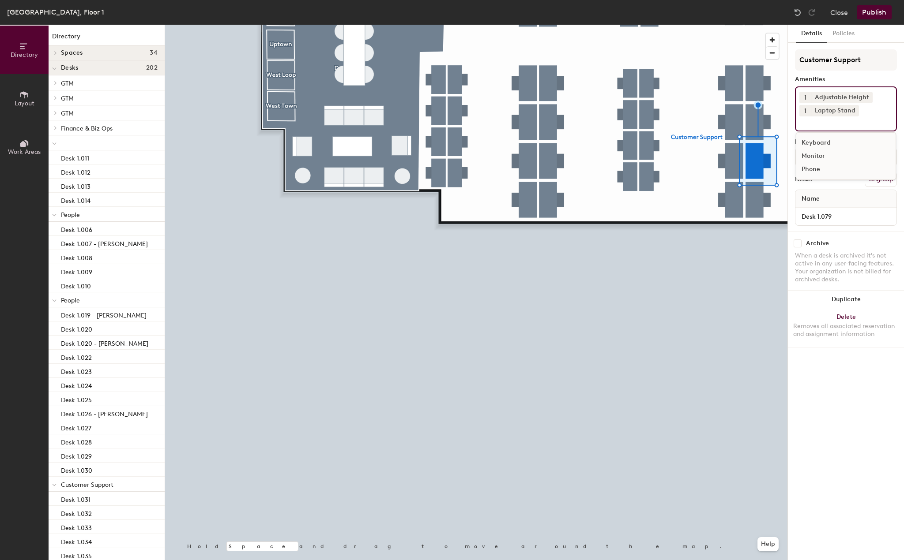
click at [814, 159] on div "Monitor" at bounding box center [845, 156] width 99 height 13
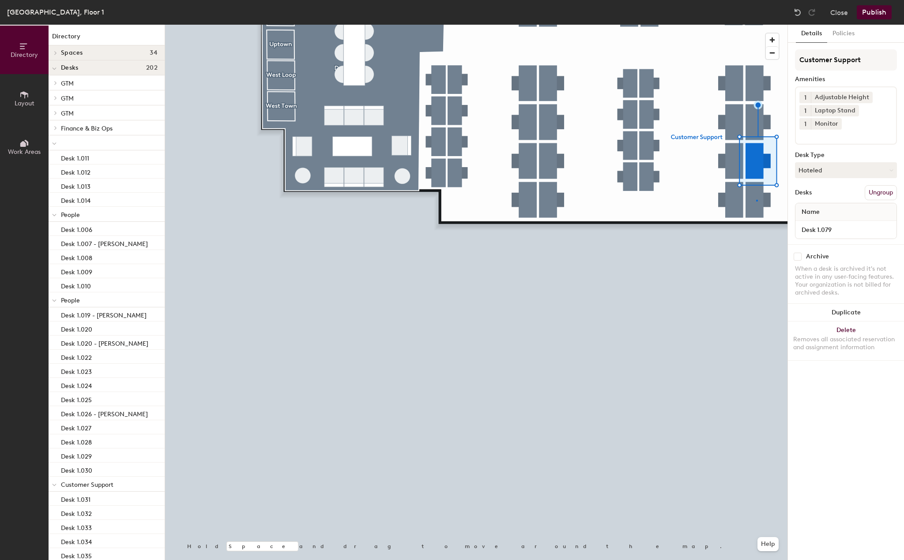
click at [756, 25] on div at bounding box center [476, 25] width 622 height 0
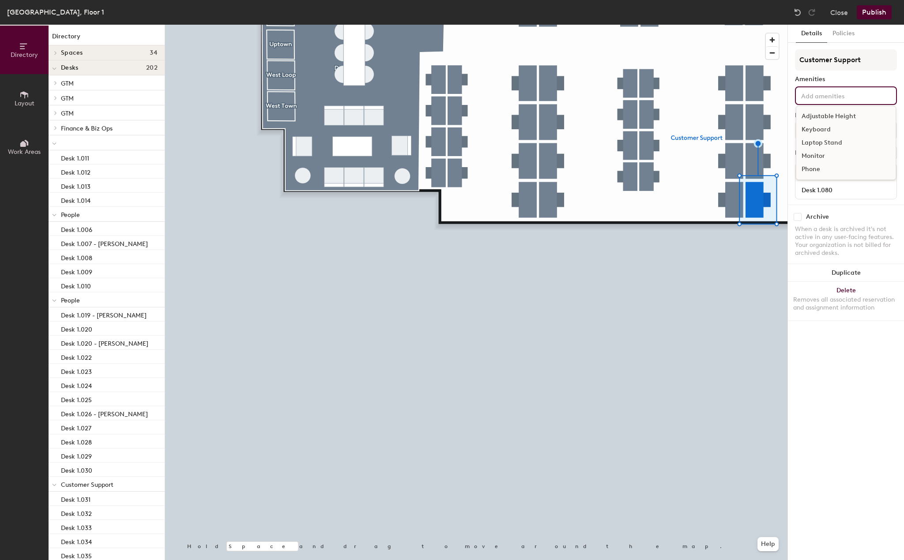
click at [825, 95] on input at bounding box center [838, 95] width 79 height 11
click at [825, 113] on div "Adjustable Height" at bounding box center [845, 116] width 99 height 13
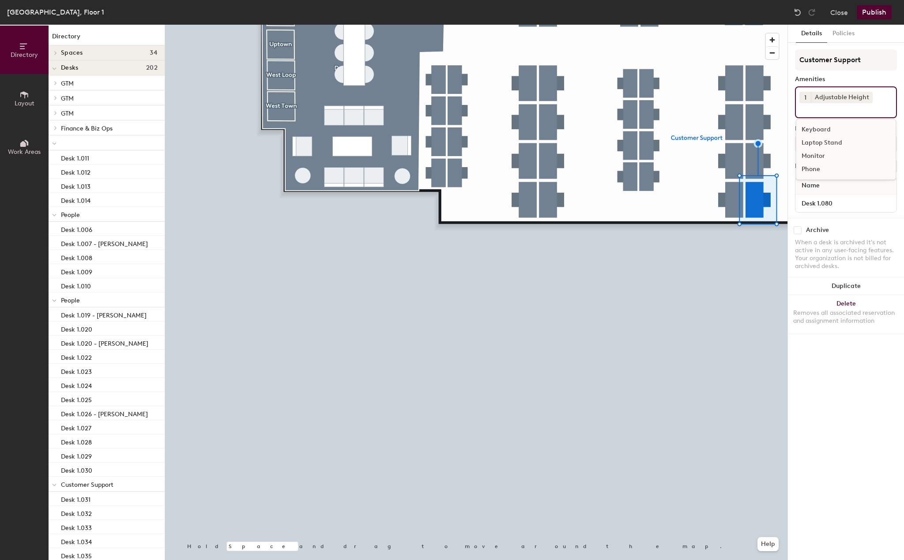
click at [818, 143] on div "Laptop Stand" at bounding box center [845, 142] width 99 height 13
click at [811, 156] on div "Monitor" at bounding box center [845, 156] width 99 height 13
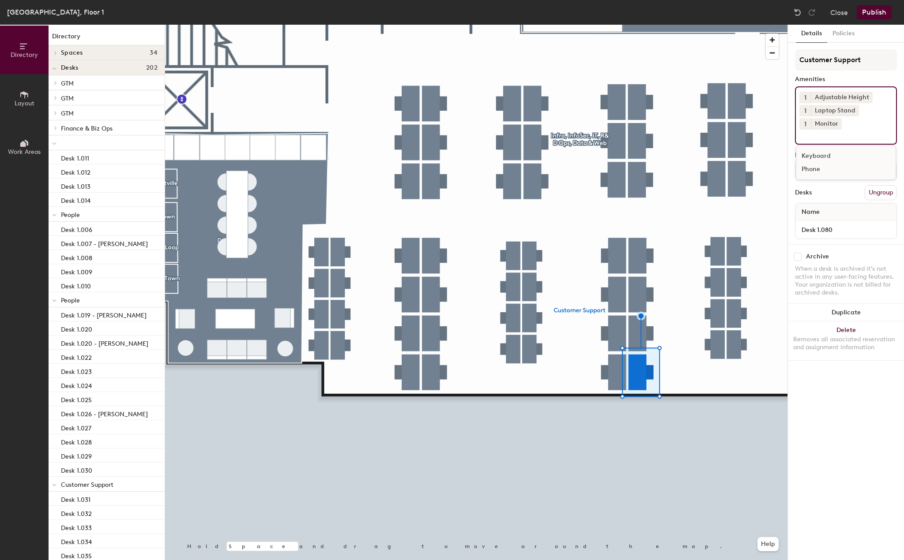
click at [721, 25] on div at bounding box center [476, 25] width 622 height 0
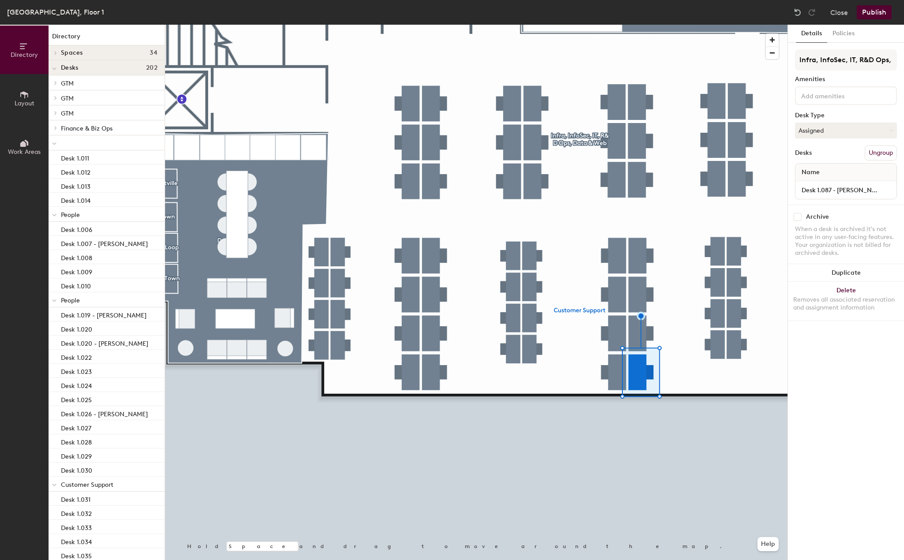
click at [793, 99] on div "Details Policies Infra, InfoSec, IT, R&D Ops, Data & Web Amenities Desk Type As…" at bounding box center [846, 293] width 116 height 536
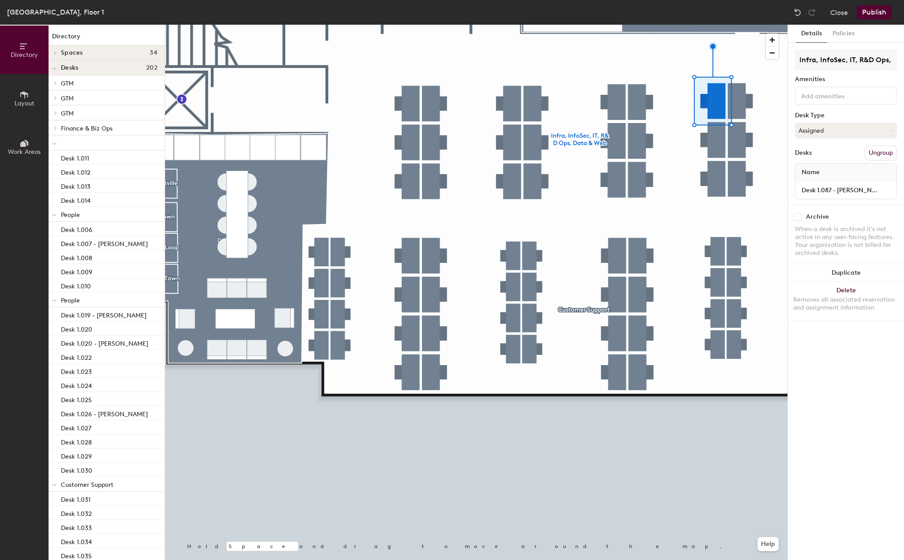
click at [801, 99] on input at bounding box center [838, 95] width 79 height 11
click at [814, 120] on div "Adjustable Height" at bounding box center [845, 116] width 99 height 13
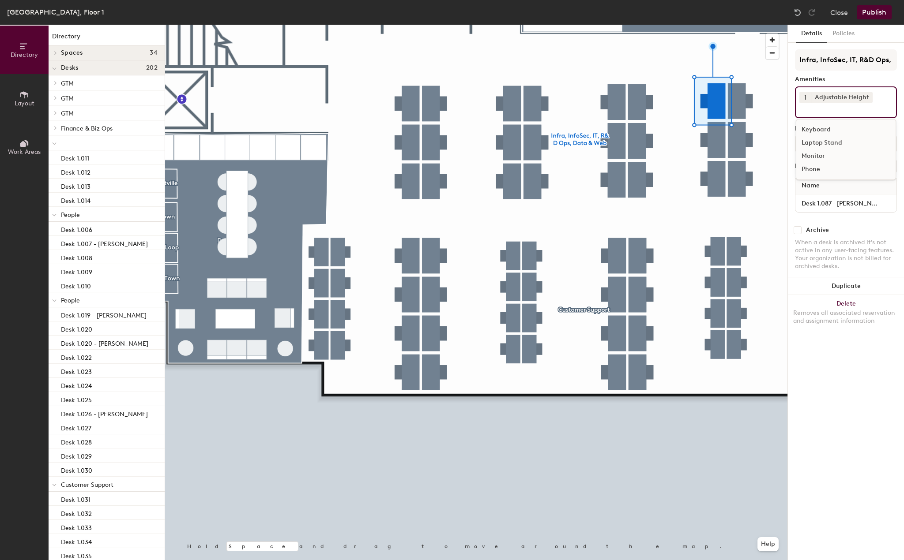
click at [815, 145] on div "Laptop Stand" at bounding box center [845, 142] width 99 height 13
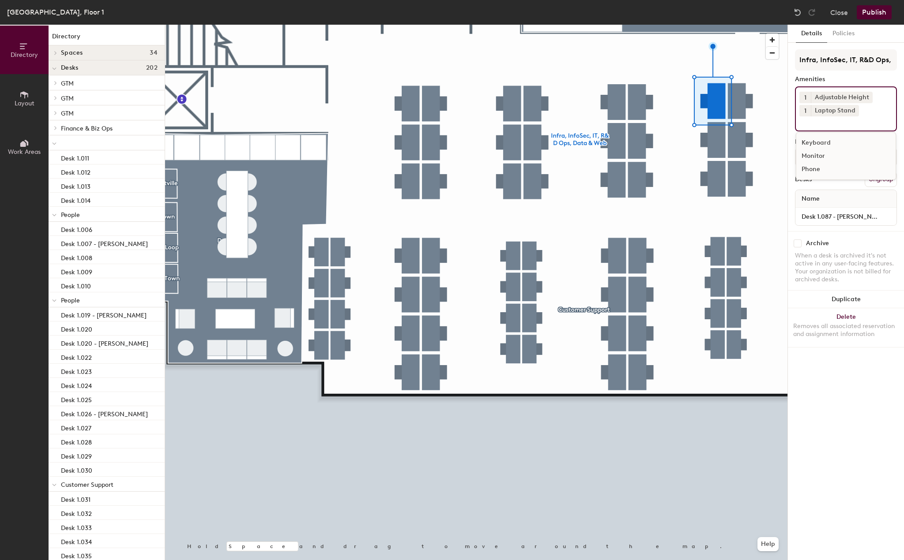
click at [815, 155] on div "Monitor" at bounding box center [845, 156] width 99 height 13
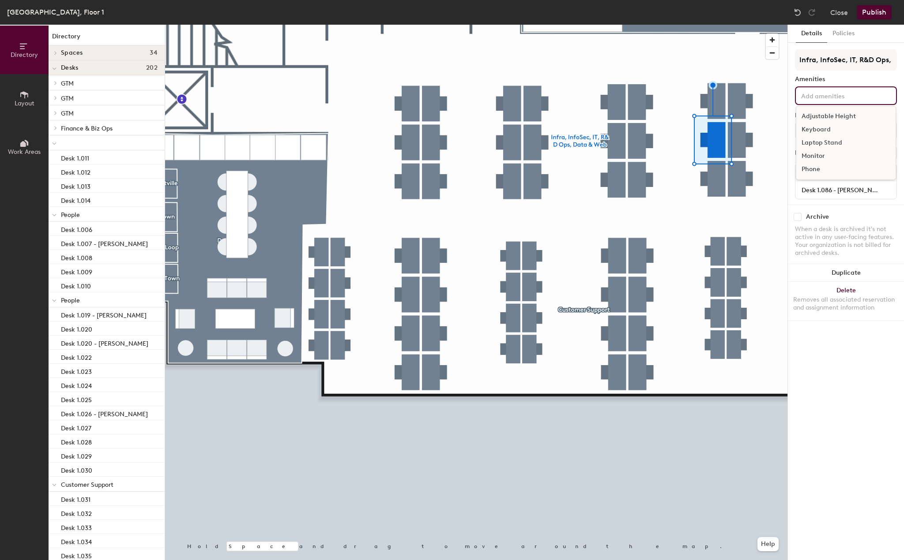
click at [822, 96] on input at bounding box center [838, 95] width 79 height 11
click at [822, 113] on div "Adjustable Height" at bounding box center [845, 116] width 99 height 13
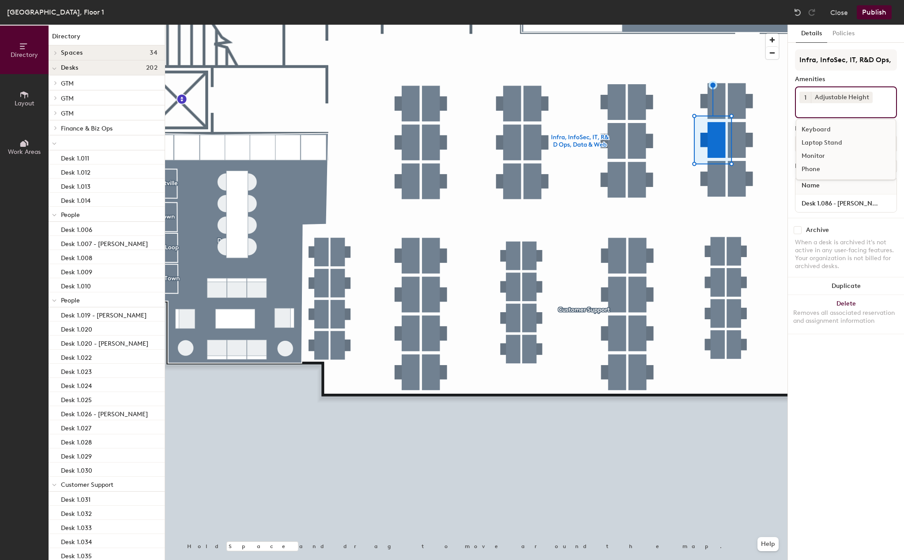
click at [821, 144] on div "Laptop Stand" at bounding box center [845, 142] width 99 height 13
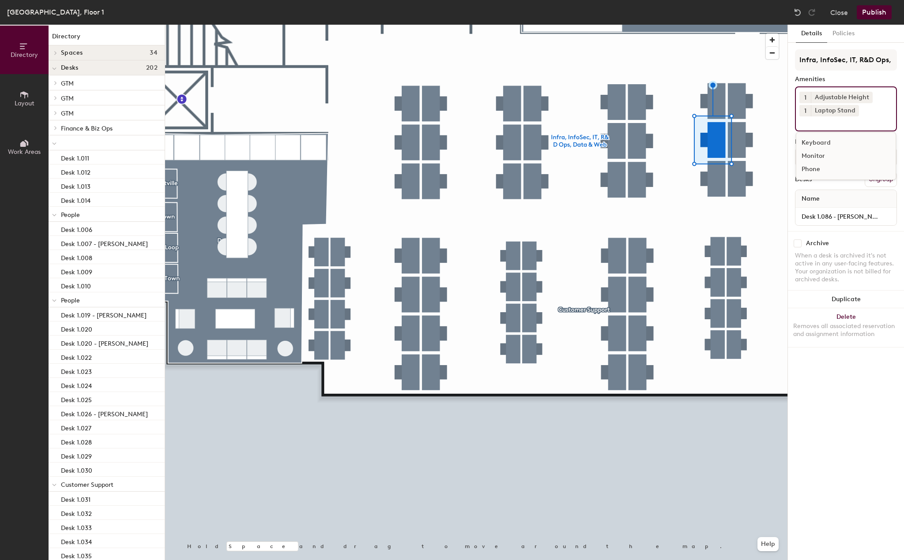
click at [818, 158] on div "Monitor" at bounding box center [845, 156] width 99 height 13
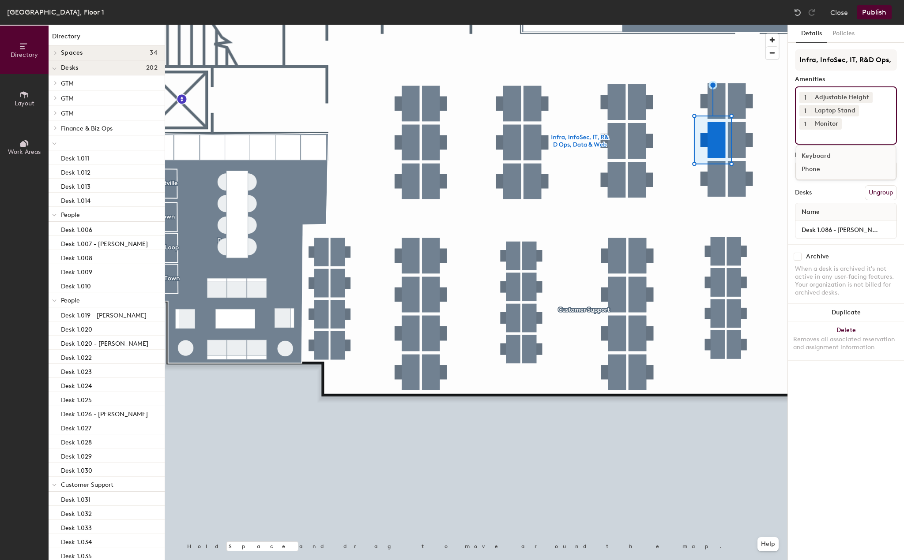
click at [717, 25] on div at bounding box center [476, 25] width 622 height 0
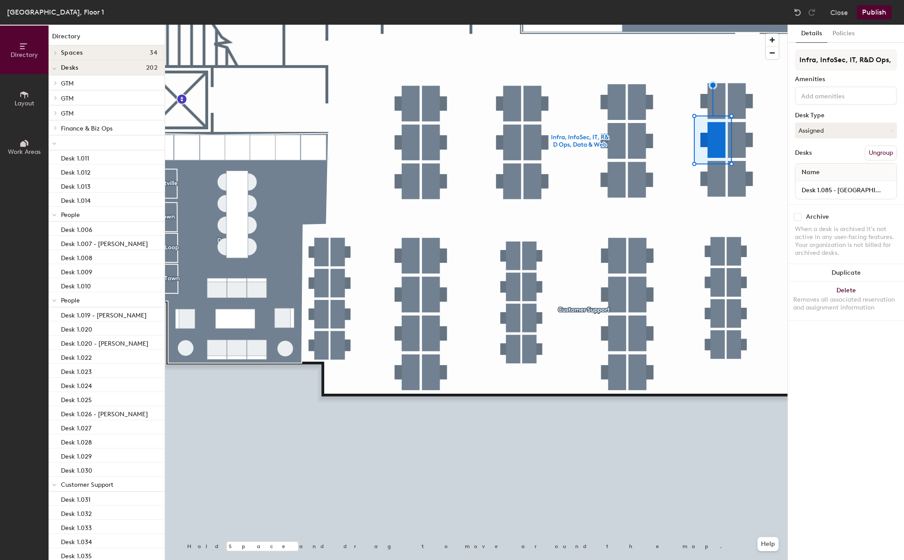
click at [836, 99] on input at bounding box center [838, 95] width 79 height 11
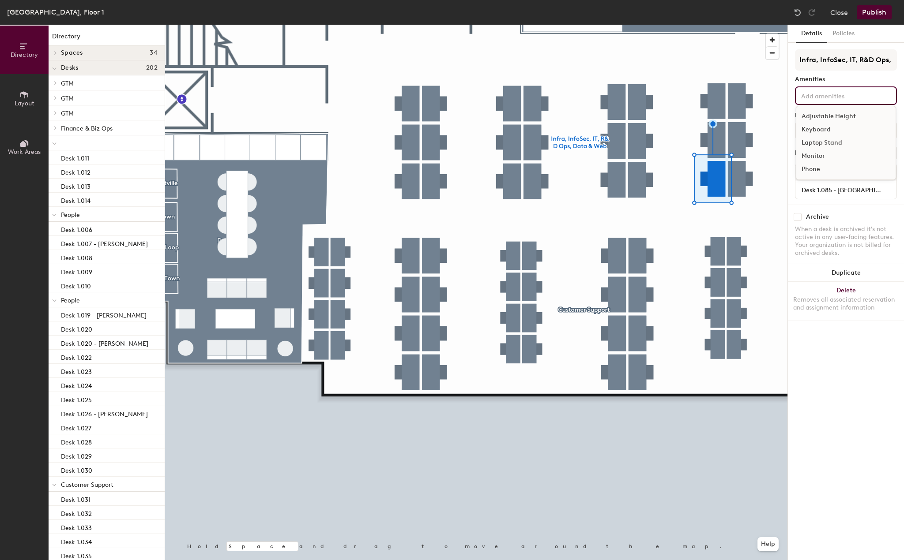
click at [833, 116] on div "Adjustable Height" at bounding box center [845, 116] width 99 height 13
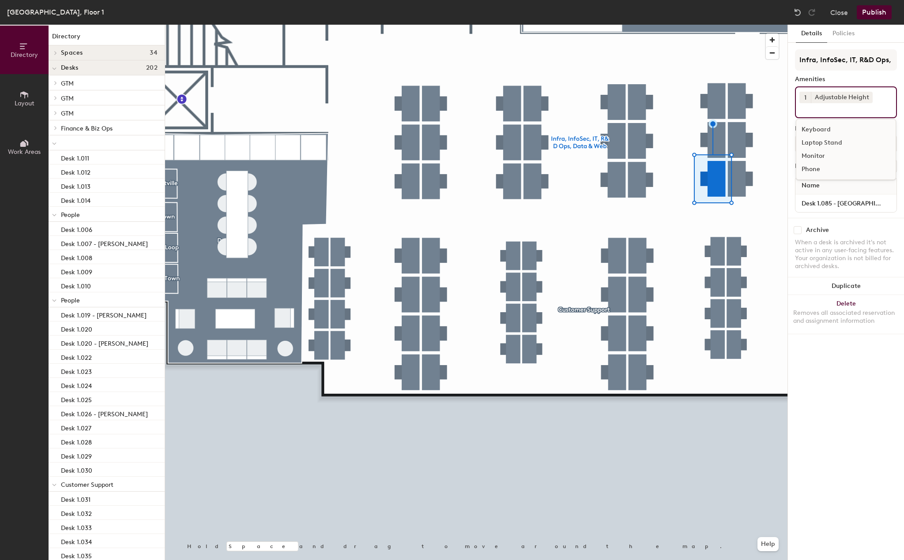
click at [817, 146] on div "Laptop Stand" at bounding box center [845, 142] width 99 height 13
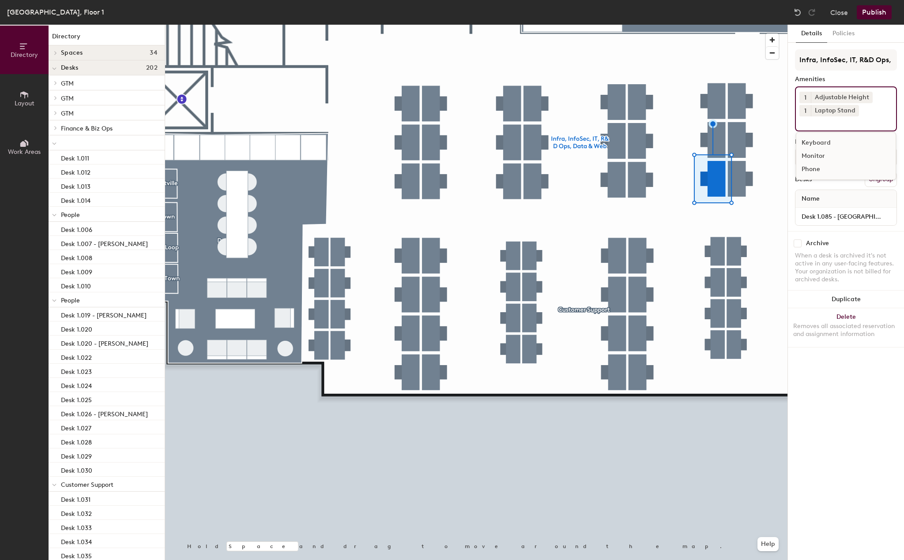
click at [817, 153] on div "Monitor" at bounding box center [845, 156] width 99 height 13
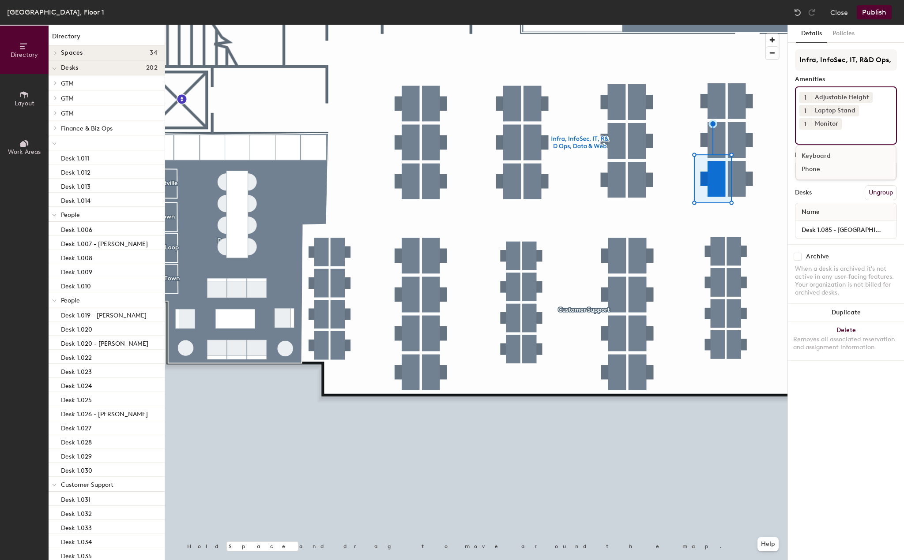
click at [738, 25] on div at bounding box center [476, 25] width 622 height 0
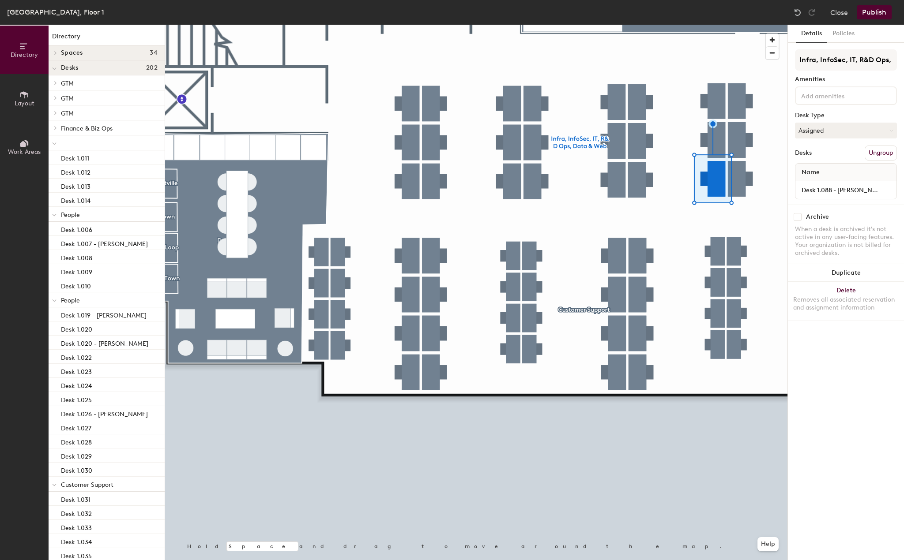
click at [833, 103] on div at bounding box center [846, 95] width 102 height 19
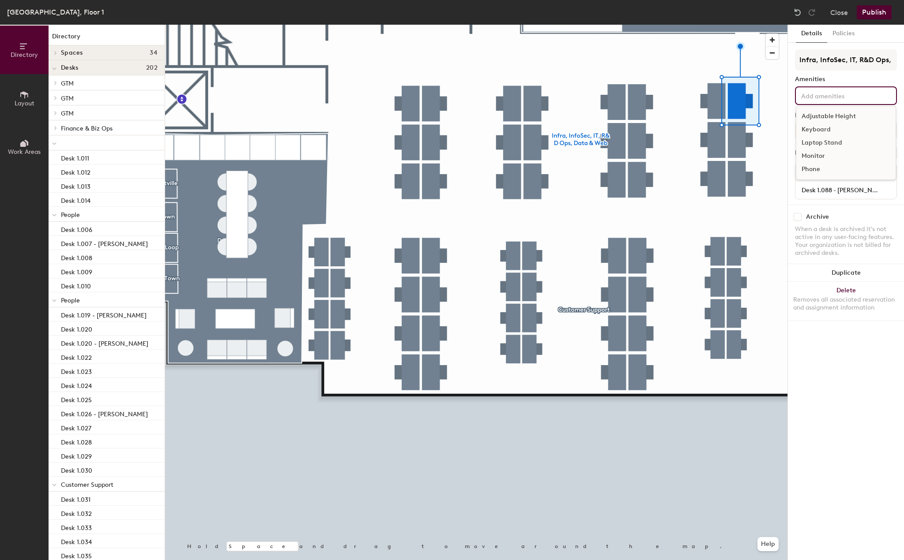
click at [830, 116] on div "Adjustable Height" at bounding box center [845, 116] width 99 height 13
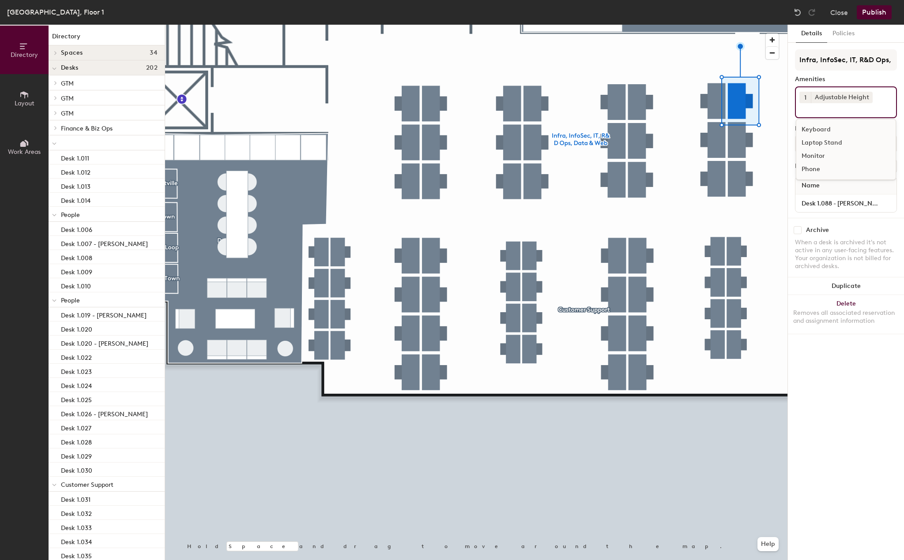
click at [826, 140] on div "Laptop Stand" at bounding box center [845, 142] width 99 height 13
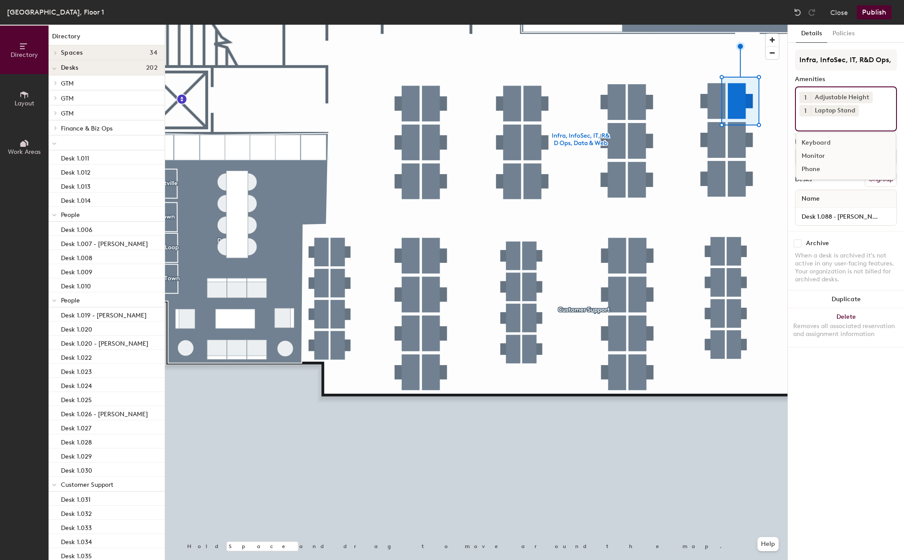
click at [819, 154] on div "Monitor" at bounding box center [845, 156] width 99 height 13
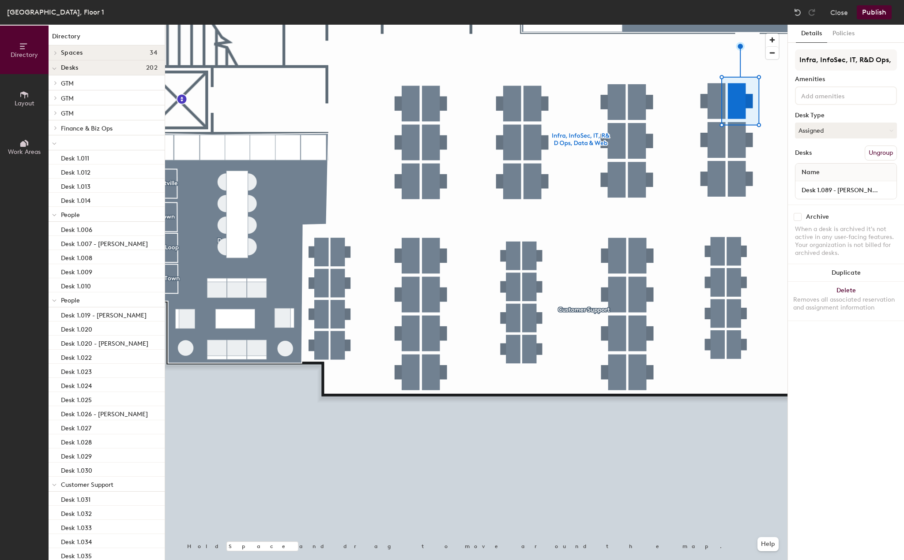
click at [833, 94] on input at bounding box center [838, 95] width 79 height 11
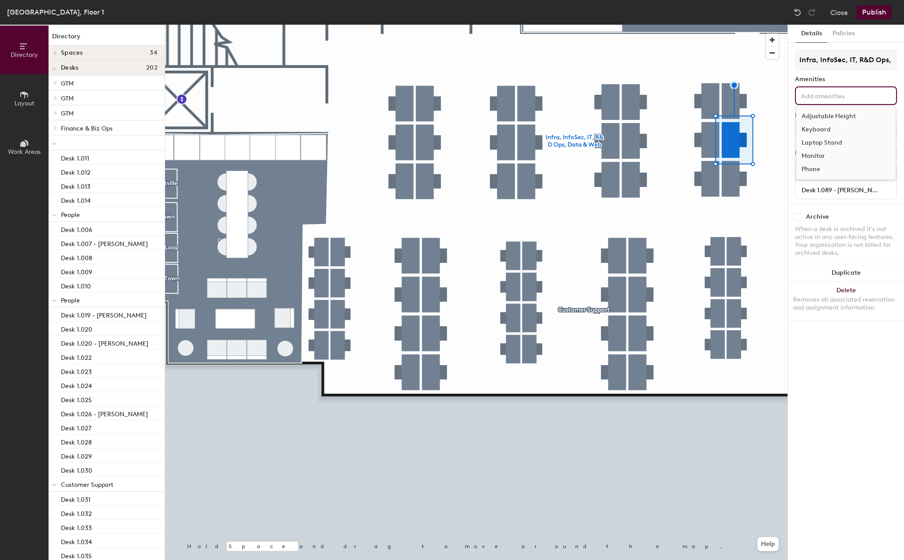
click at [833, 113] on div "Adjustable Height" at bounding box center [845, 116] width 99 height 13
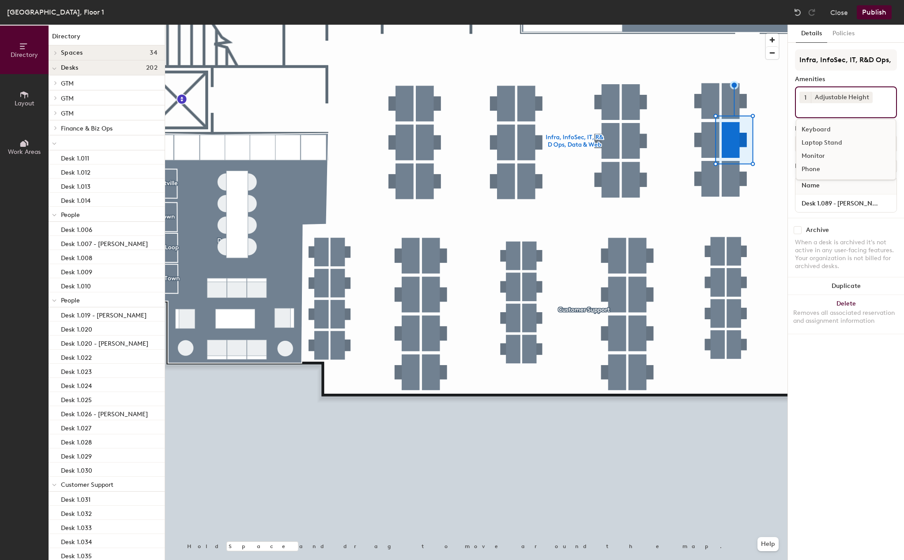
click at [826, 146] on div "Laptop Stand" at bounding box center [845, 142] width 99 height 13
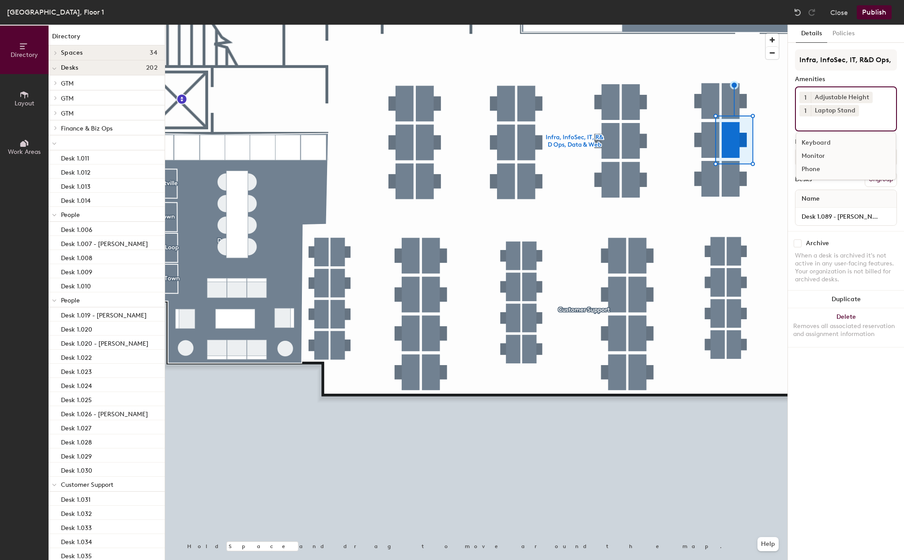
click at [823, 157] on div "Monitor" at bounding box center [845, 156] width 99 height 13
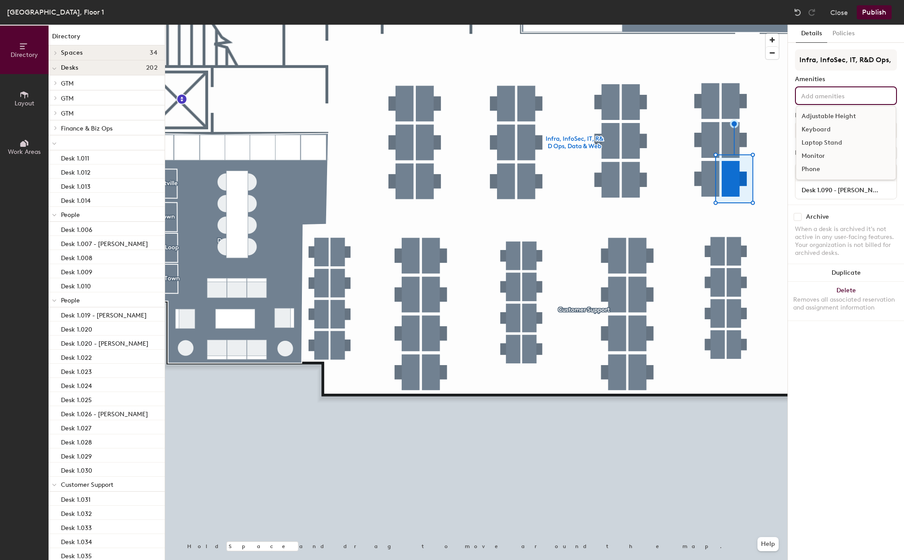
click at [814, 102] on div "Adjustable Height Keyboard Laptop Stand Monitor Phone" at bounding box center [846, 95] width 102 height 19
click at [817, 119] on div "Adjustable Height" at bounding box center [845, 116] width 99 height 13
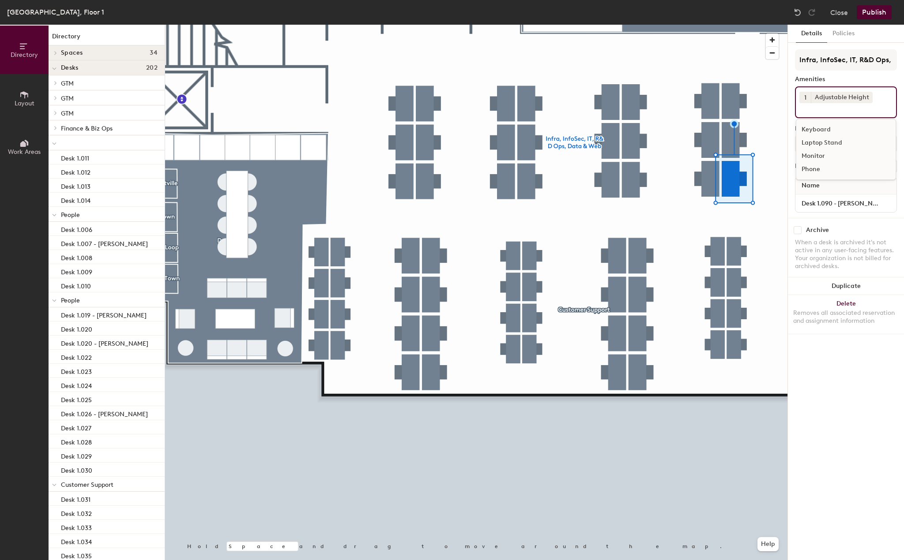
click at [816, 143] on div "Laptop Stand" at bounding box center [845, 142] width 99 height 13
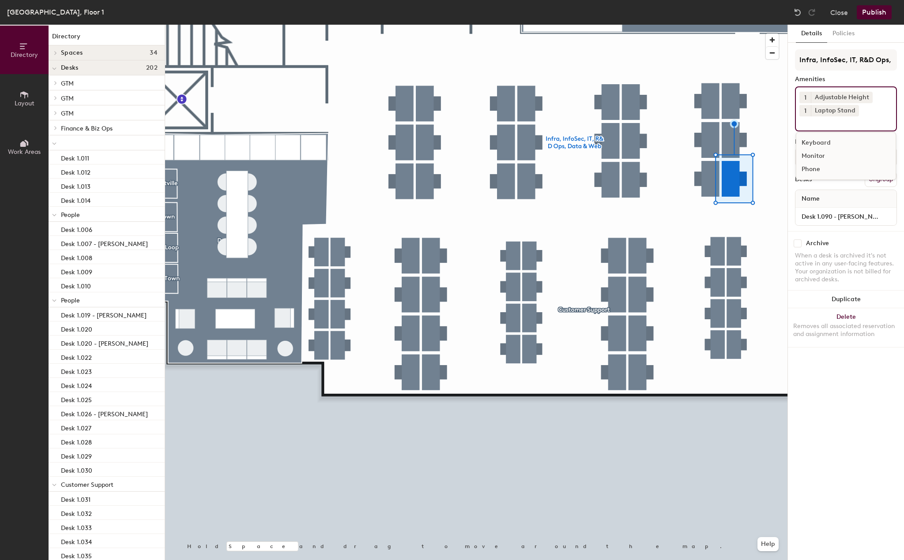
click at [813, 156] on div "Monitor" at bounding box center [845, 156] width 99 height 13
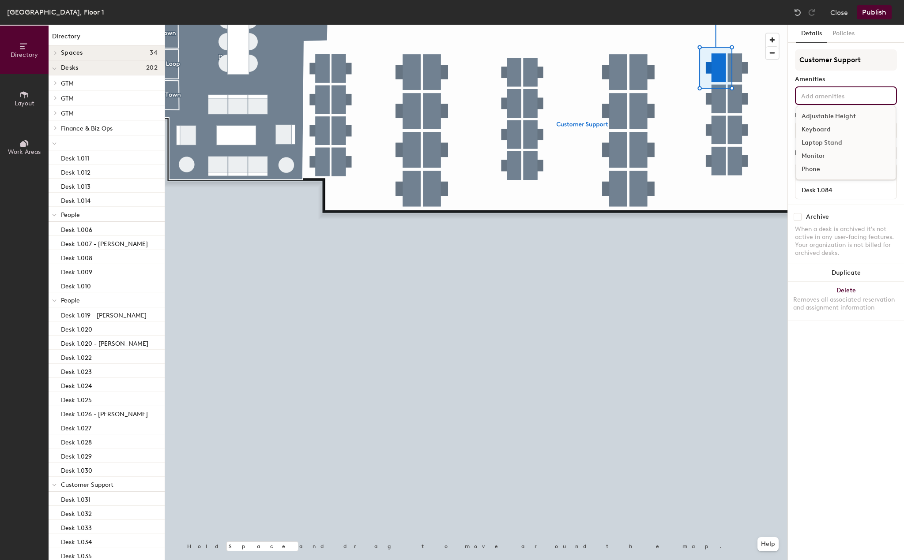
click at [825, 98] on input at bounding box center [838, 95] width 79 height 11
click at [818, 116] on div "Adjustable Height" at bounding box center [845, 116] width 99 height 13
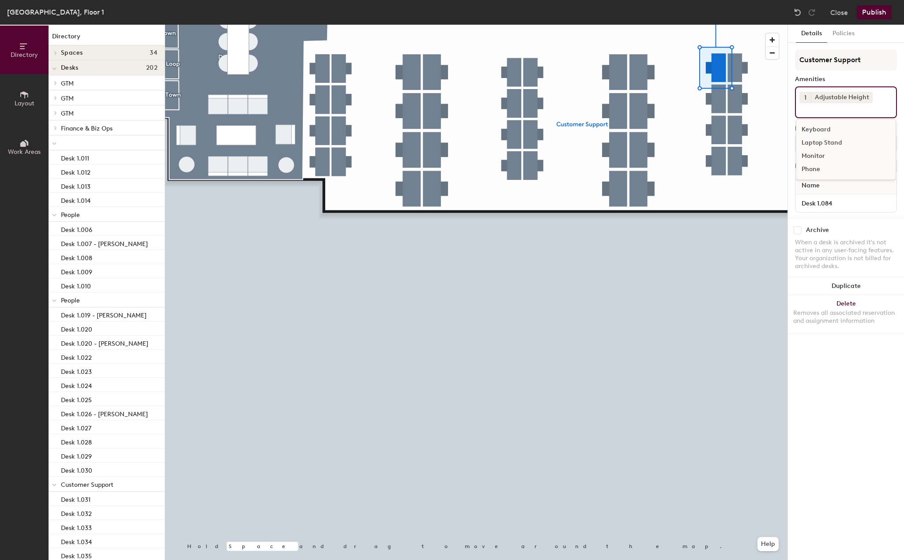
click at [812, 140] on div "Laptop Stand" at bounding box center [845, 142] width 99 height 13
click at [812, 153] on div "Monitor" at bounding box center [845, 156] width 99 height 13
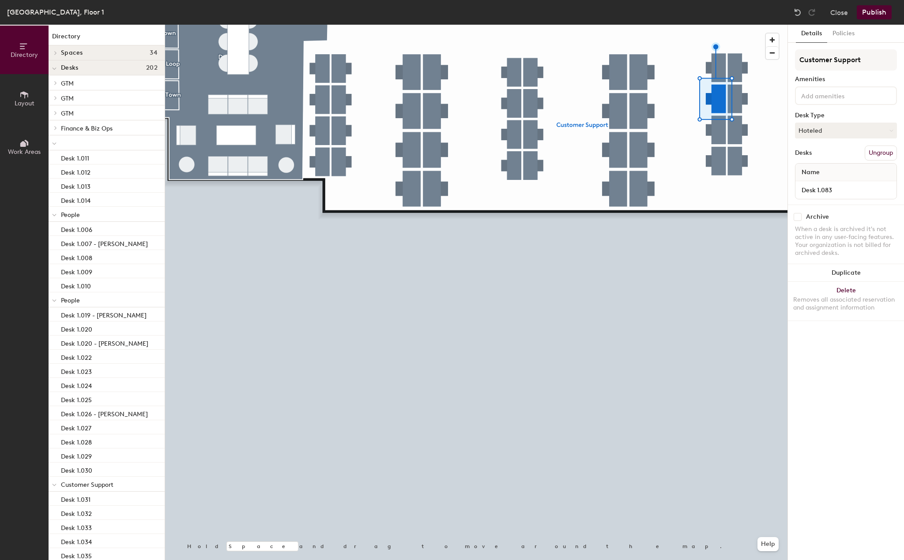
click at [823, 101] on div at bounding box center [846, 95] width 102 height 19
click at [823, 114] on div "Adjustable Height" at bounding box center [845, 116] width 99 height 13
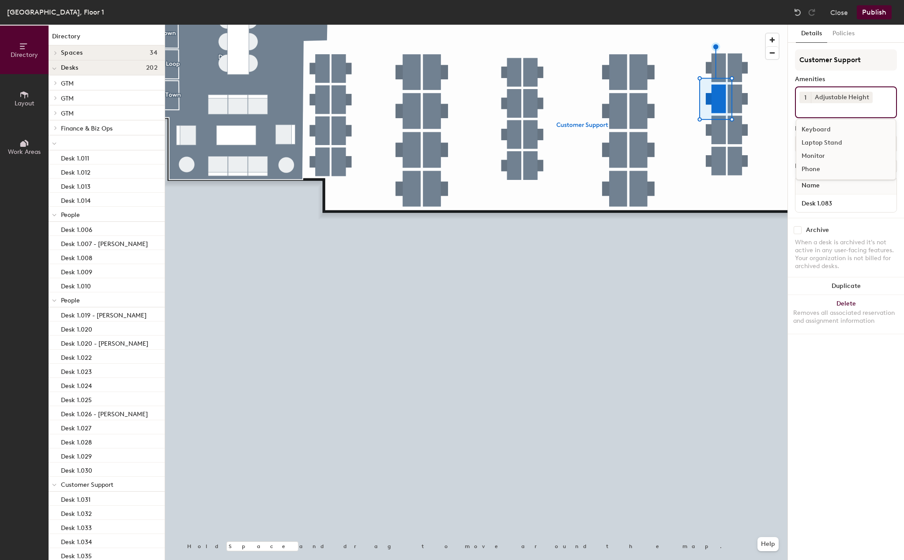
click at [823, 141] on div "Laptop Stand" at bounding box center [845, 142] width 99 height 13
click at [816, 154] on div "Monitor" at bounding box center [845, 156] width 99 height 13
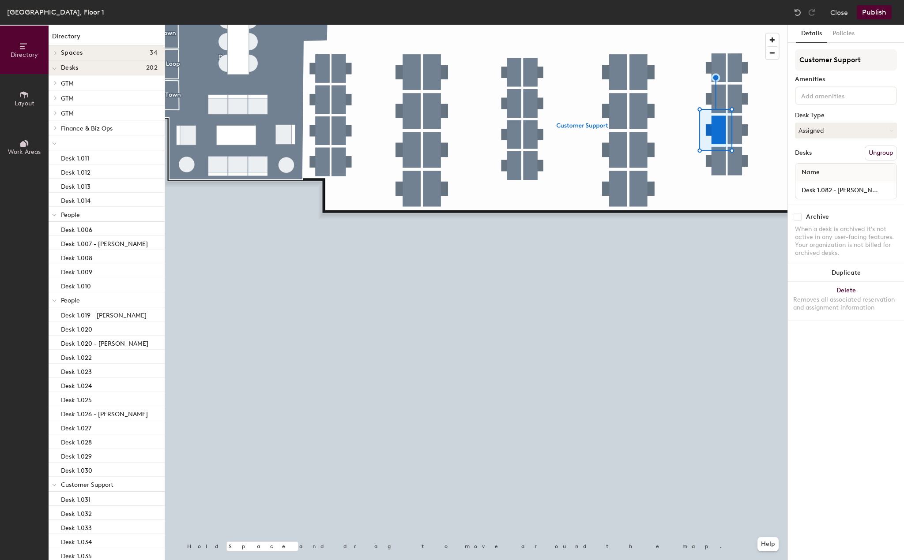
click at [848, 109] on div "Customer Support Amenities Desk Type Assigned Desks Ungroup Name Desk 1.082 - X…" at bounding box center [846, 126] width 102 height 155
click at [848, 105] on div "Customer Support Amenities Desk Type Assigned Desks Ungroup Name Desk 1.082 - X…" at bounding box center [846, 126] width 102 height 155
click at [848, 101] on div at bounding box center [846, 95] width 102 height 19
click at [845, 115] on div "Adjustable Height" at bounding box center [845, 116] width 99 height 13
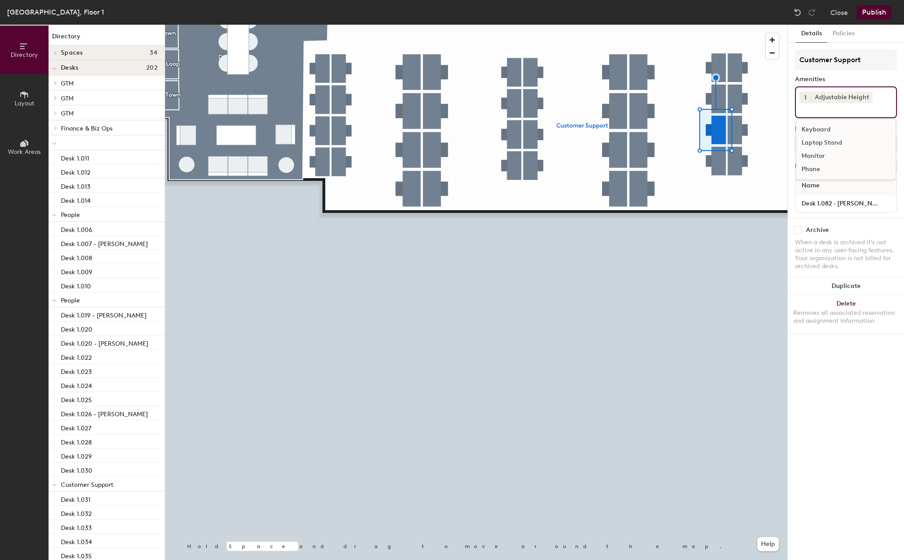
click at [826, 145] on div "Laptop Stand" at bounding box center [845, 142] width 99 height 13
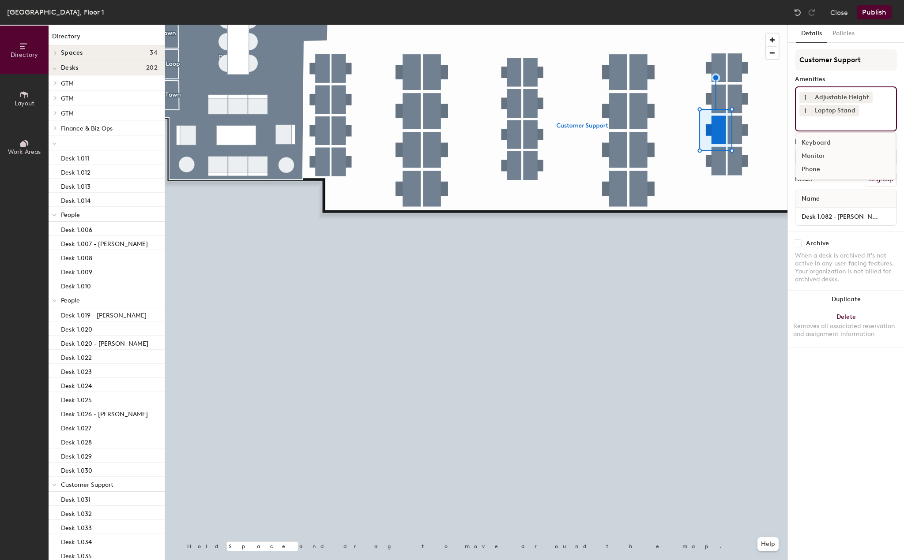
click at [817, 158] on div "Monitor" at bounding box center [845, 156] width 99 height 13
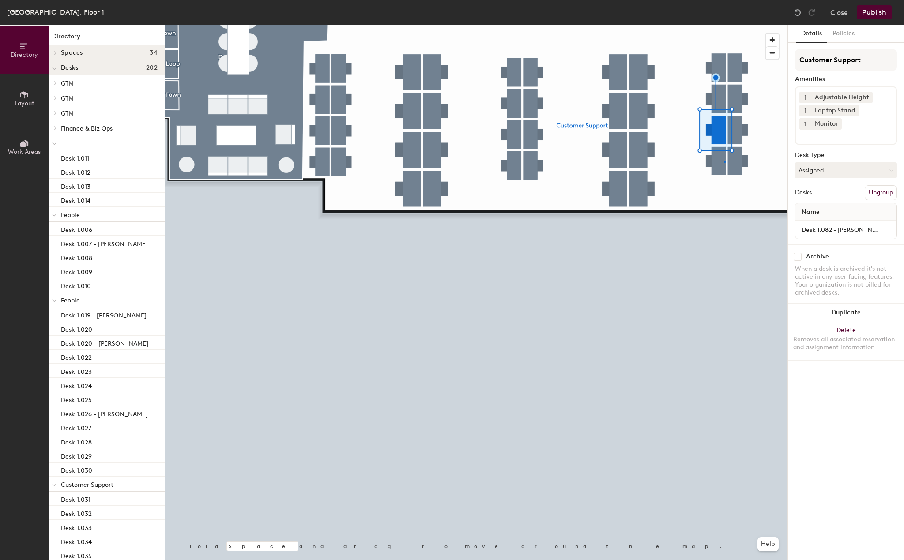
click at [724, 25] on div at bounding box center [476, 25] width 622 height 0
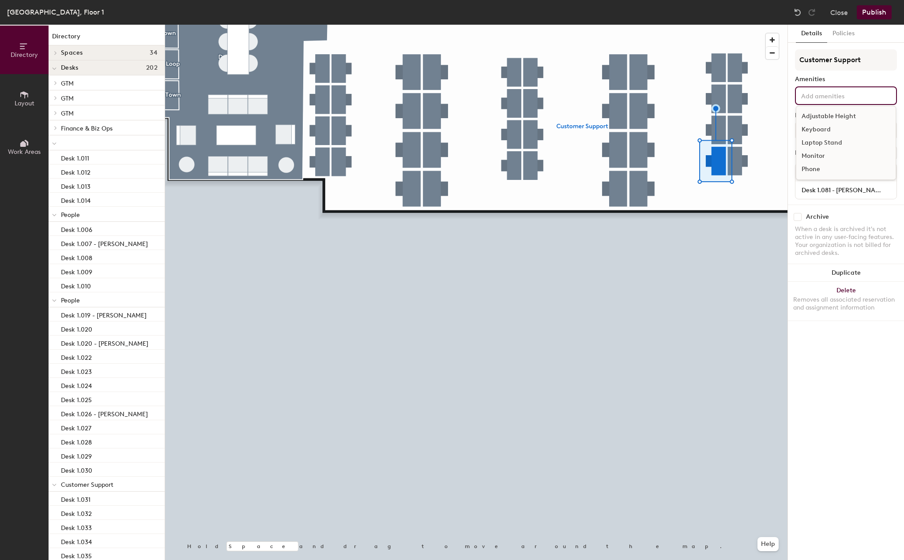
click at [849, 95] on input at bounding box center [838, 95] width 79 height 11
click at [840, 112] on div "Adjustable Height" at bounding box center [845, 116] width 99 height 13
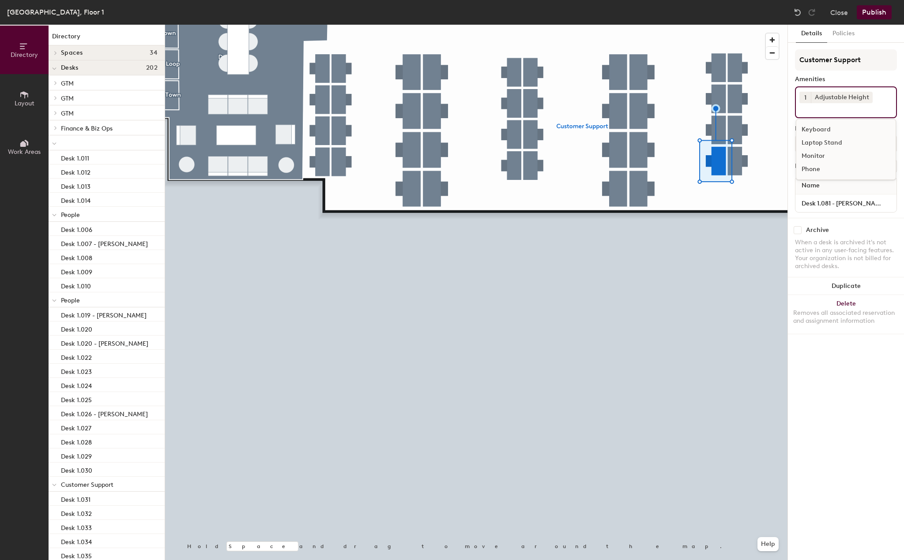
click at [819, 145] on div "Laptop Stand" at bounding box center [845, 142] width 99 height 13
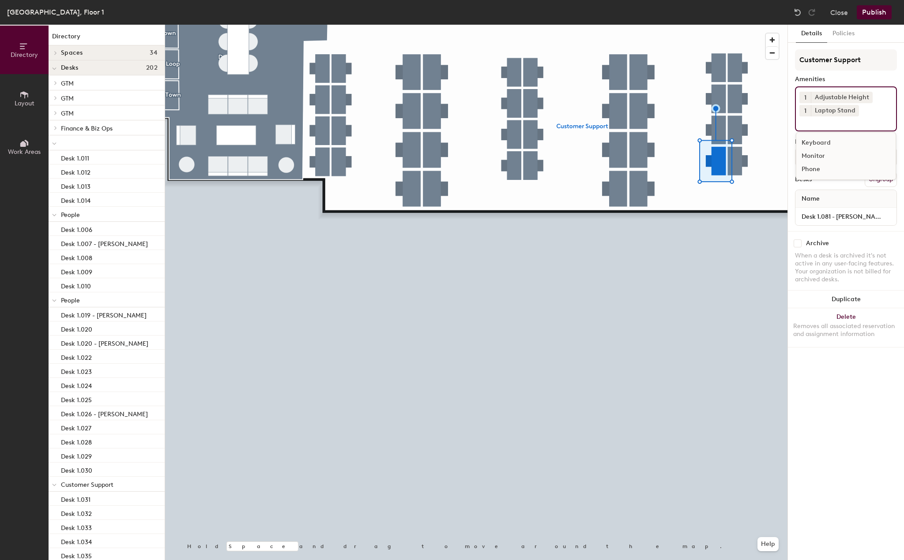
click at [818, 154] on div "Monitor" at bounding box center [845, 156] width 99 height 13
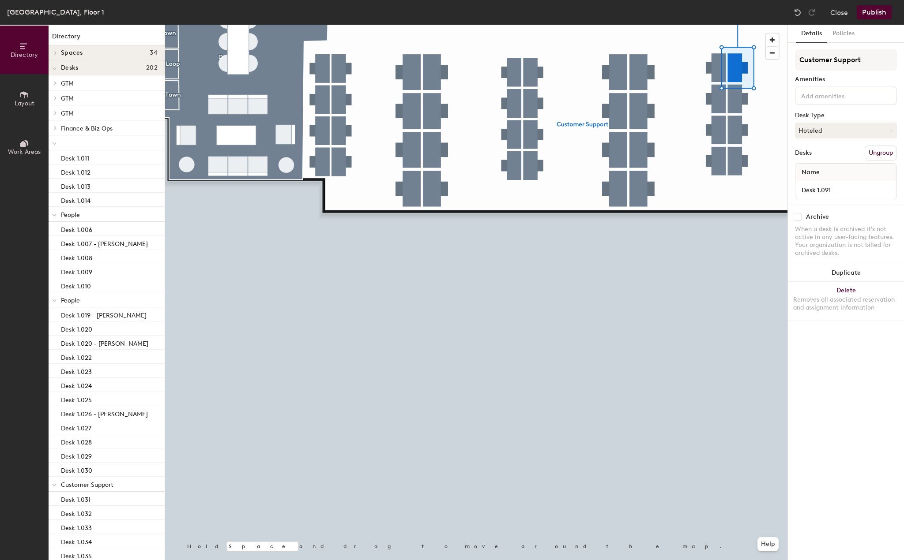
click at [824, 101] on div at bounding box center [846, 95] width 102 height 19
click at [824, 117] on div "Adjustable Height" at bounding box center [845, 116] width 99 height 13
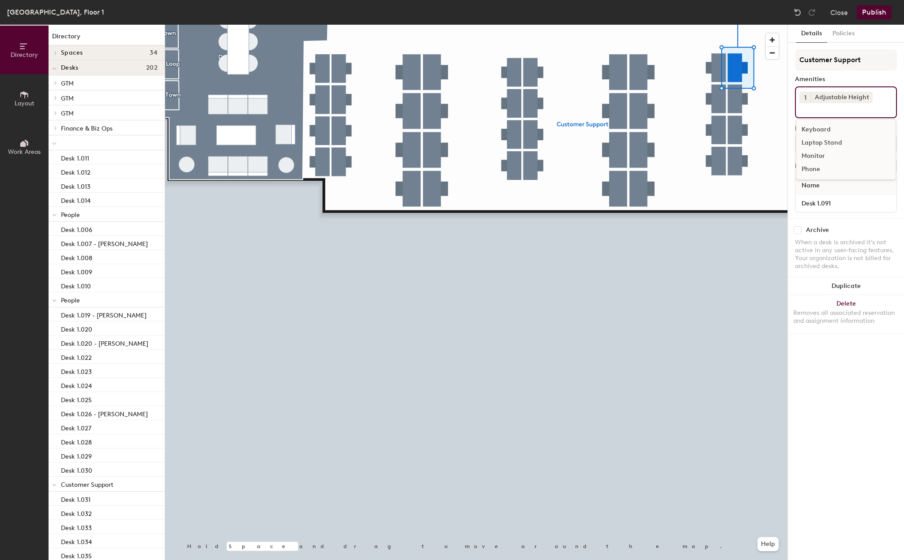
click at [821, 143] on div "Laptop Stand" at bounding box center [845, 142] width 99 height 13
click at [812, 156] on div "Monitor" at bounding box center [845, 156] width 99 height 13
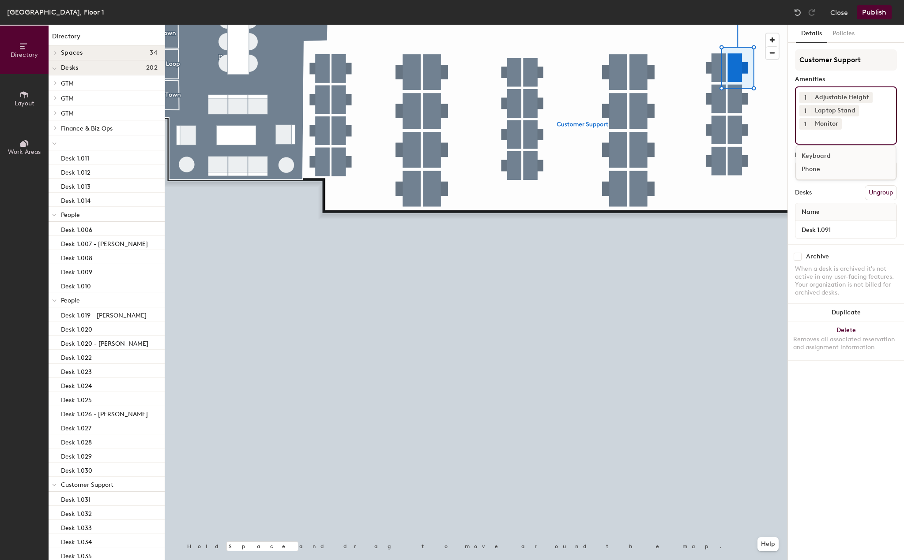
click at [739, 25] on div at bounding box center [476, 25] width 622 height 0
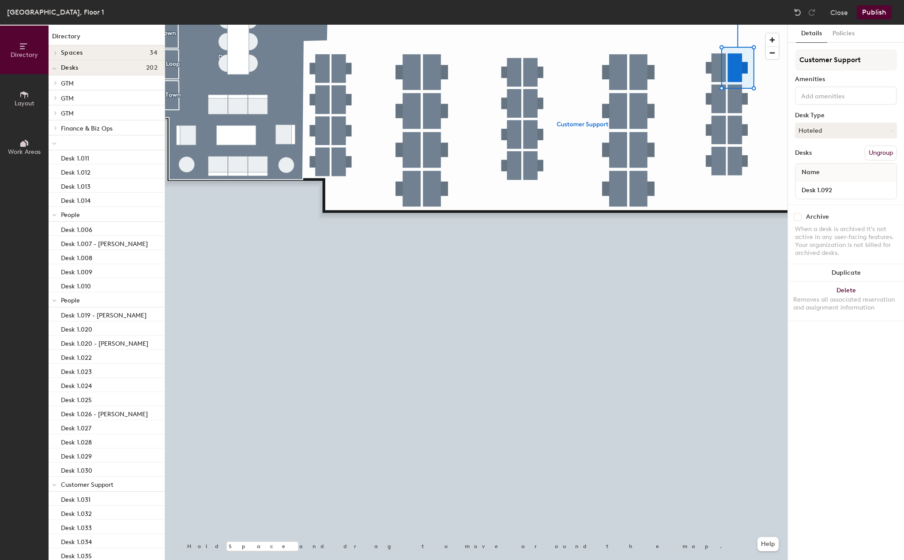
click at [834, 101] on div at bounding box center [846, 95] width 102 height 19
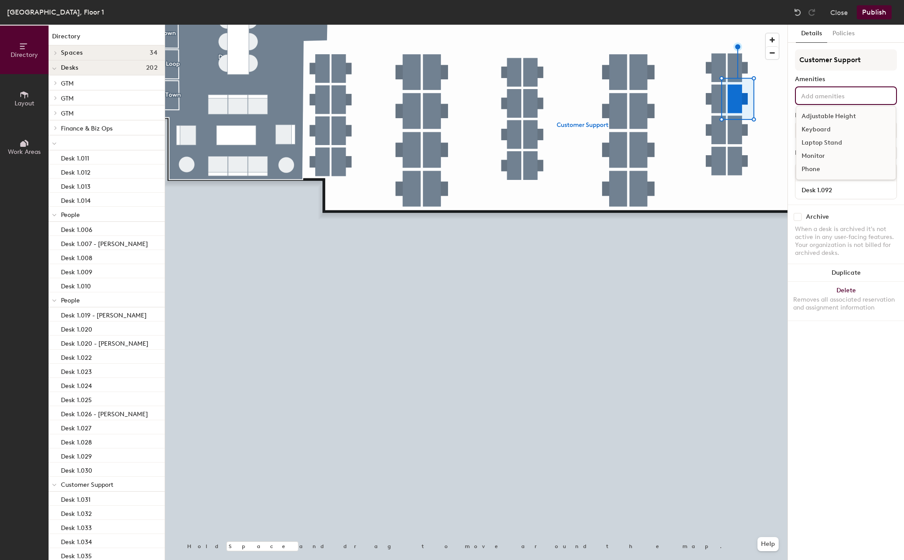
click at [830, 115] on div "Adjustable Height" at bounding box center [845, 116] width 99 height 13
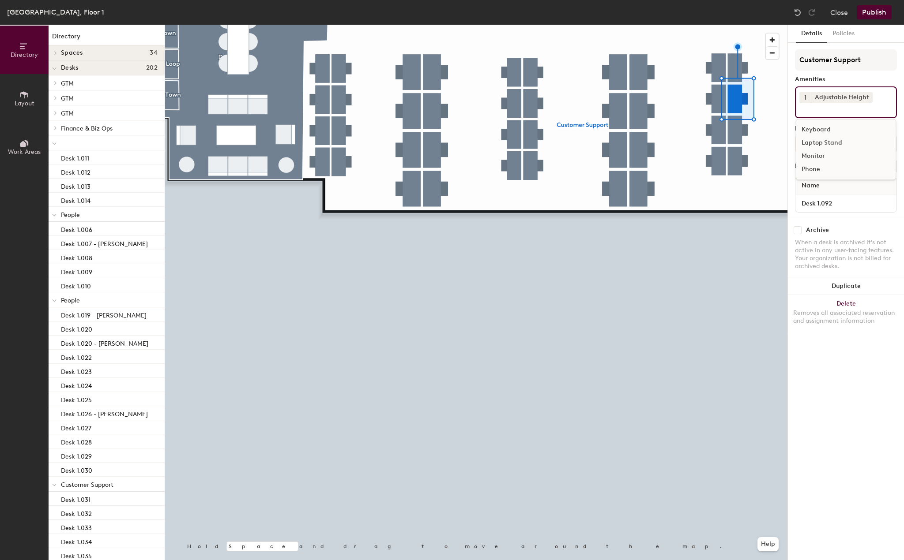
click at [826, 147] on div "Laptop Stand" at bounding box center [845, 142] width 99 height 13
click at [815, 156] on div "Monitor" at bounding box center [845, 156] width 99 height 13
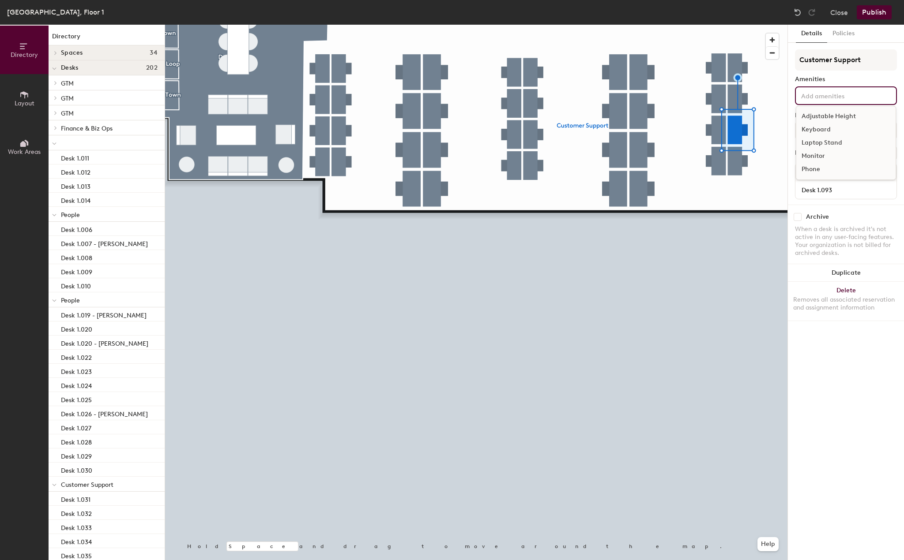
click at [836, 98] on input at bounding box center [838, 95] width 79 height 11
click at [833, 116] on div "Adjustable Height" at bounding box center [845, 116] width 99 height 13
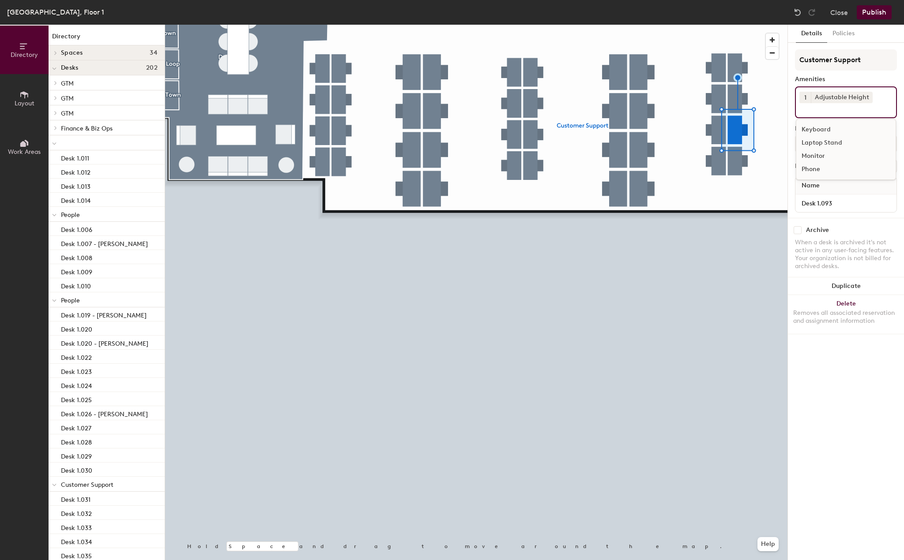
click at [826, 141] on div "Laptop Stand" at bounding box center [845, 142] width 99 height 13
click at [816, 156] on div "Monitor" at bounding box center [845, 156] width 99 height 13
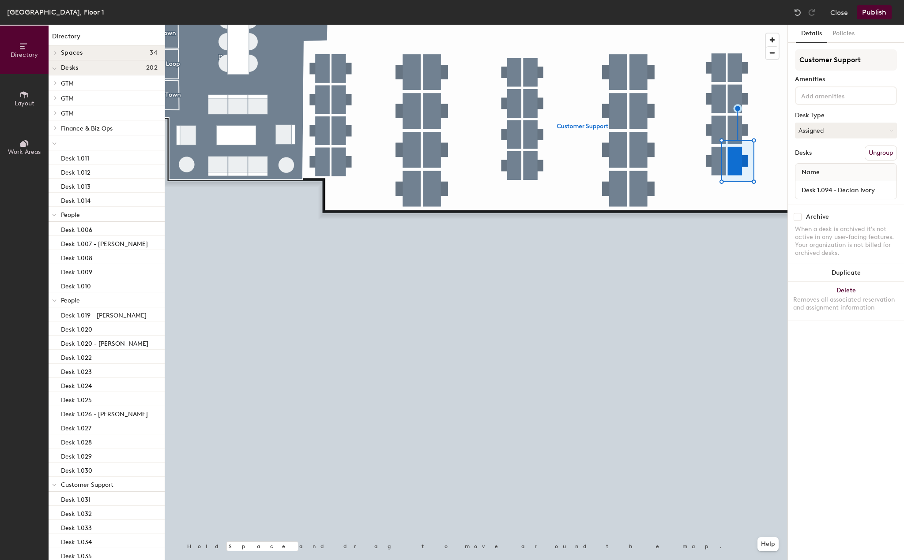
click at [843, 88] on div at bounding box center [846, 95] width 102 height 19
click at [826, 117] on div "Adjustable Height" at bounding box center [845, 116] width 99 height 13
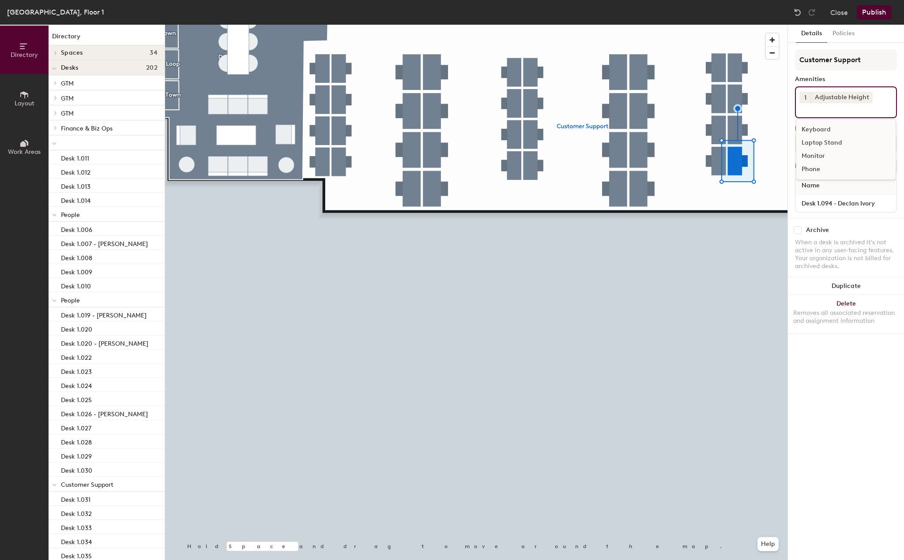
click at [821, 143] on div "Laptop Stand" at bounding box center [845, 142] width 99 height 13
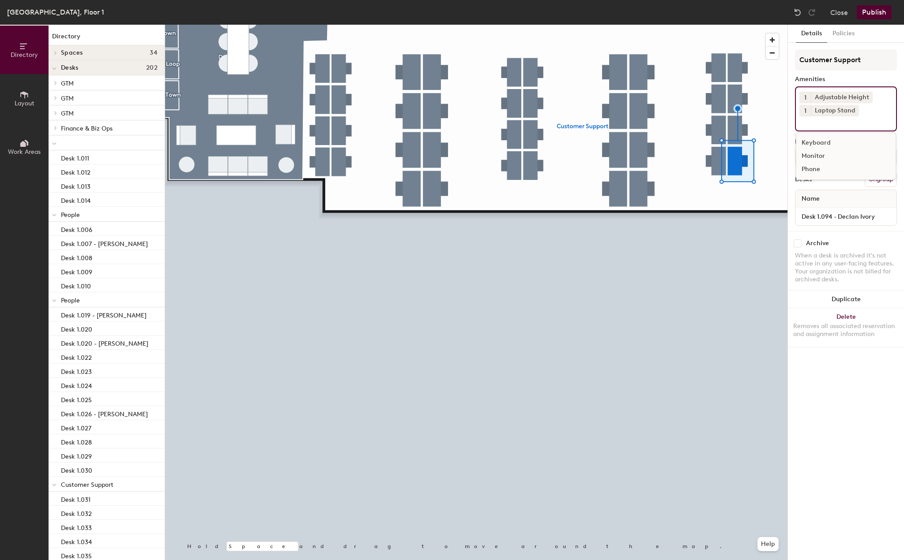
click at [813, 158] on div "Monitor" at bounding box center [845, 156] width 99 height 13
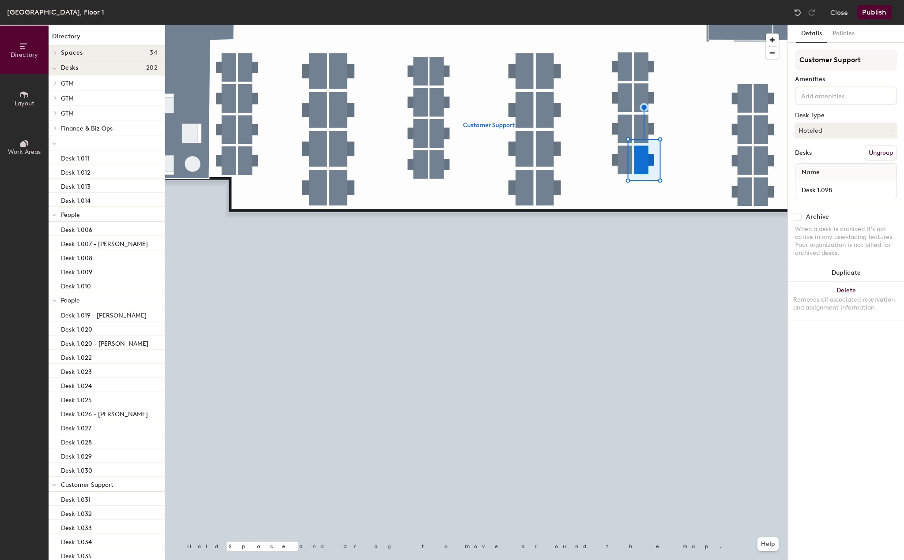
click at [829, 97] on input at bounding box center [838, 95] width 79 height 11
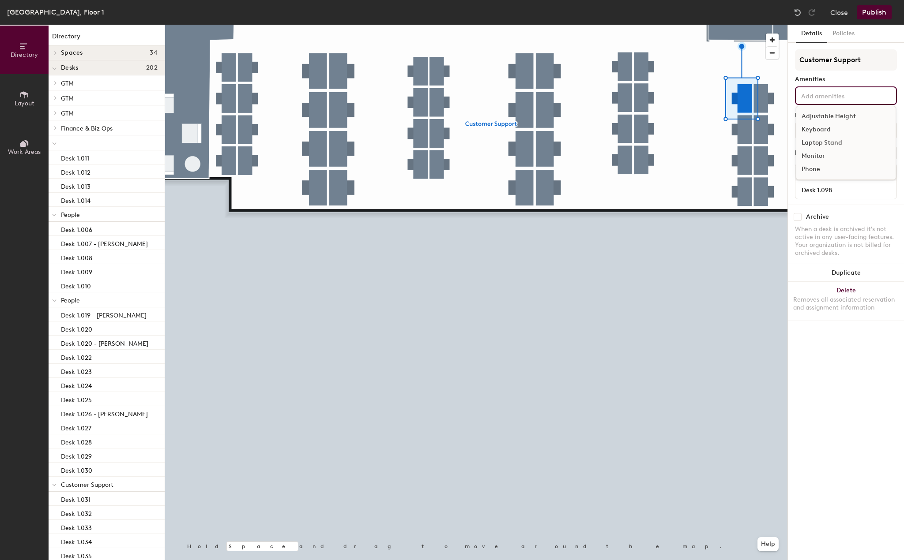
click at [819, 114] on div "Adjustable Height" at bounding box center [845, 116] width 99 height 13
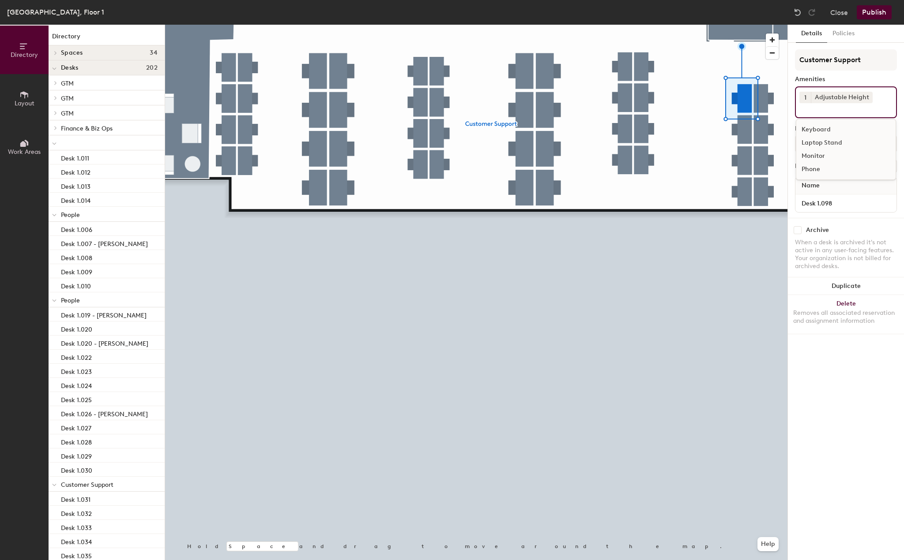
click at [819, 145] on div "Laptop Stand" at bounding box center [845, 142] width 99 height 13
click at [817, 155] on div "Monitor" at bounding box center [845, 156] width 99 height 13
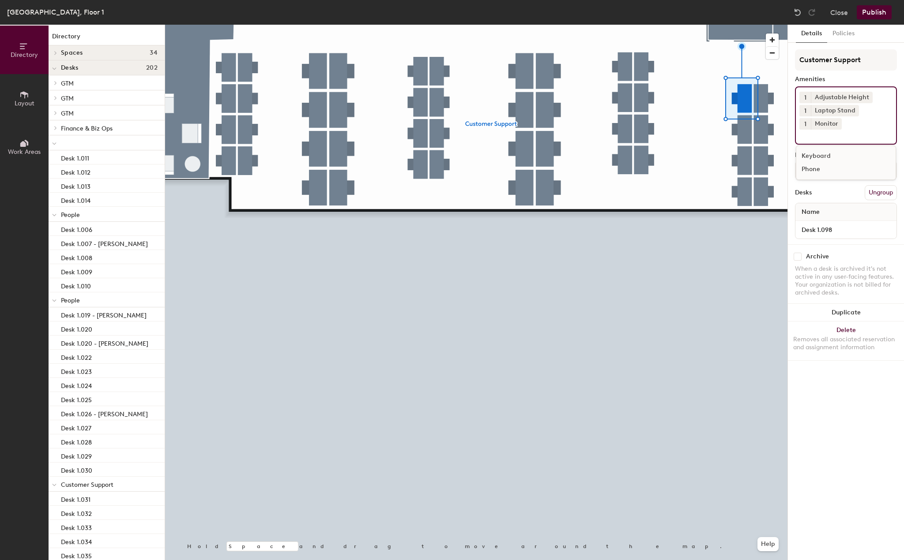
click at [743, 25] on div at bounding box center [476, 25] width 622 height 0
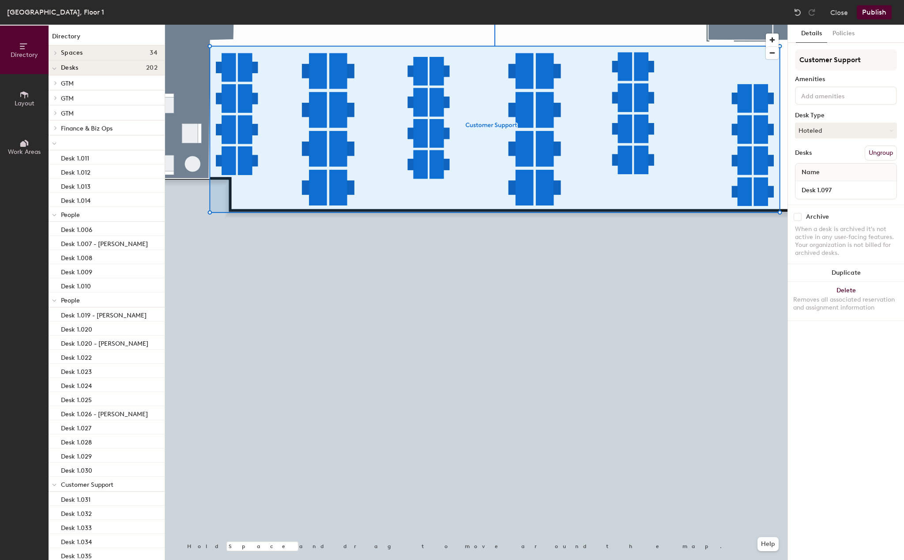
click at [829, 94] on input at bounding box center [838, 95] width 79 height 11
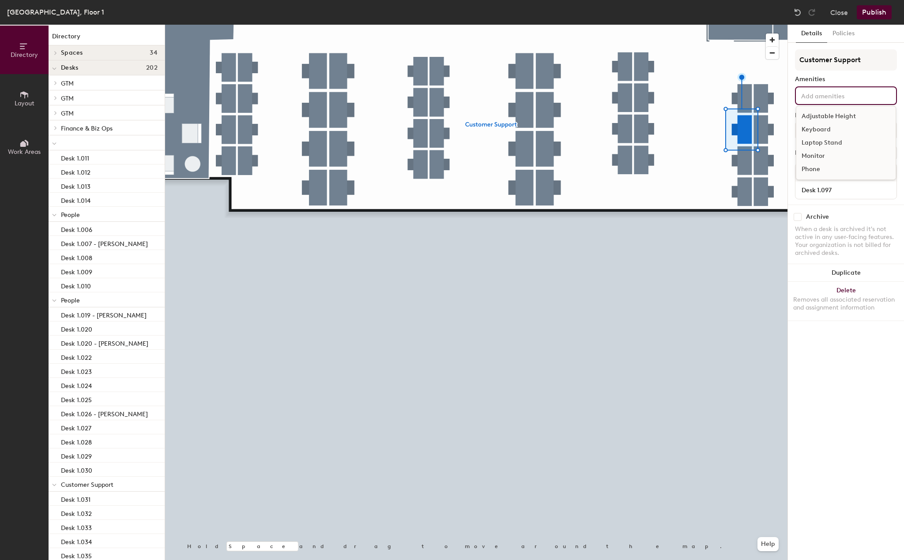
click at [829, 115] on div "Adjustable Height" at bounding box center [845, 116] width 99 height 13
click at [828, 145] on div "Laptop Stand" at bounding box center [845, 142] width 99 height 13
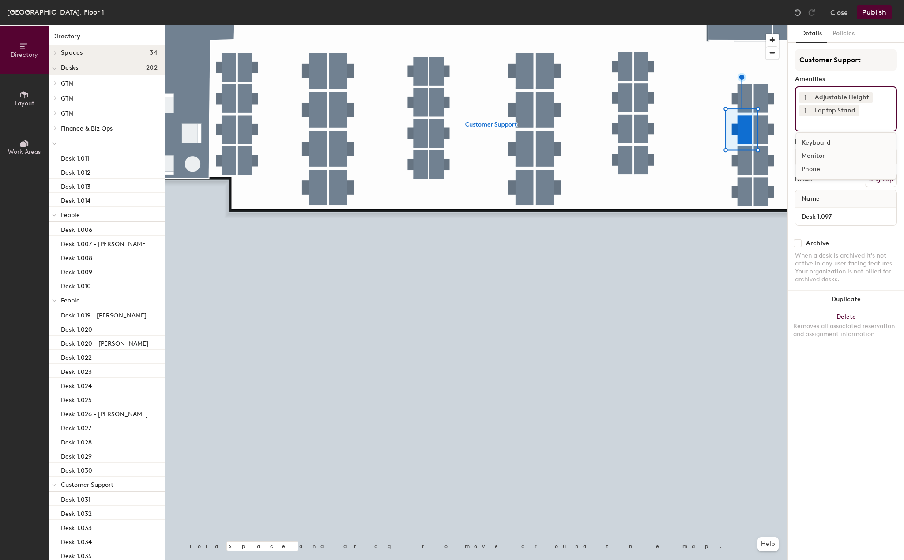
click at [811, 158] on div "Monitor" at bounding box center [845, 156] width 99 height 13
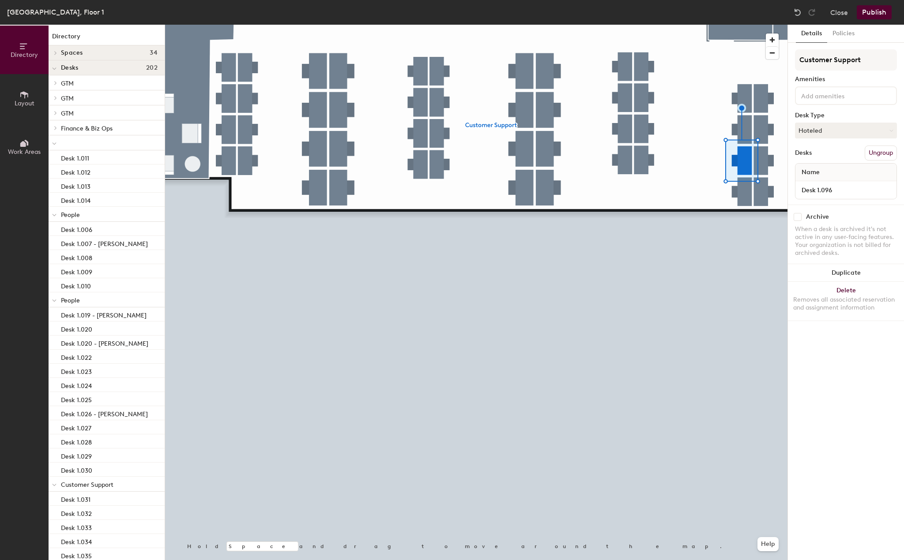
click at [821, 100] on input at bounding box center [838, 95] width 79 height 11
click at [821, 116] on div "Adjustable Height" at bounding box center [845, 116] width 99 height 13
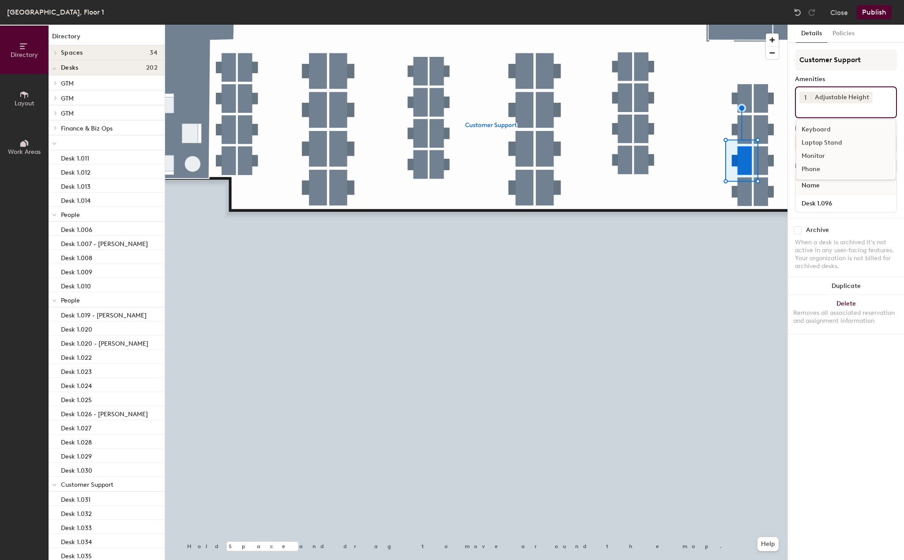
click at [818, 141] on div "Laptop Stand" at bounding box center [845, 142] width 99 height 13
click at [814, 152] on div "Monitor" at bounding box center [845, 156] width 99 height 13
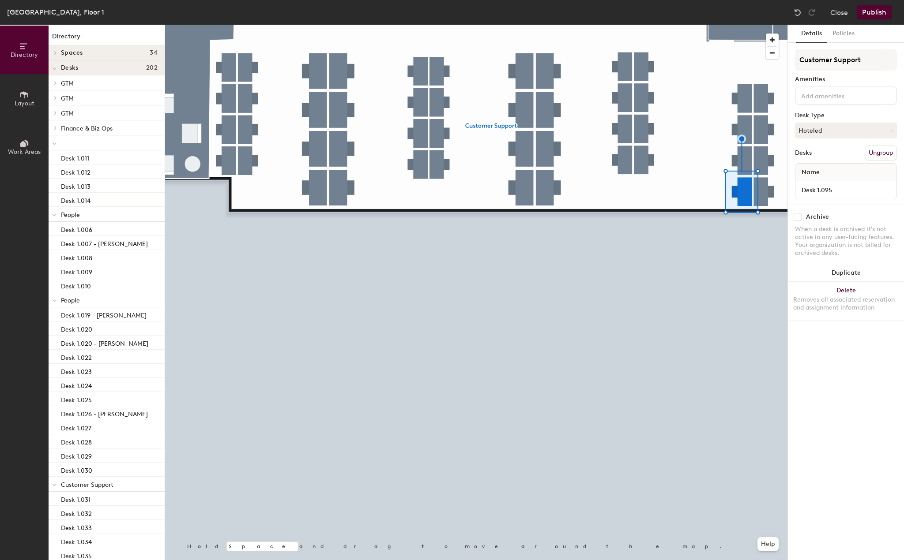
click at [838, 100] on input at bounding box center [838, 95] width 79 height 11
click at [838, 115] on div "Adjustable Height" at bounding box center [845, 116] width 99 height 13
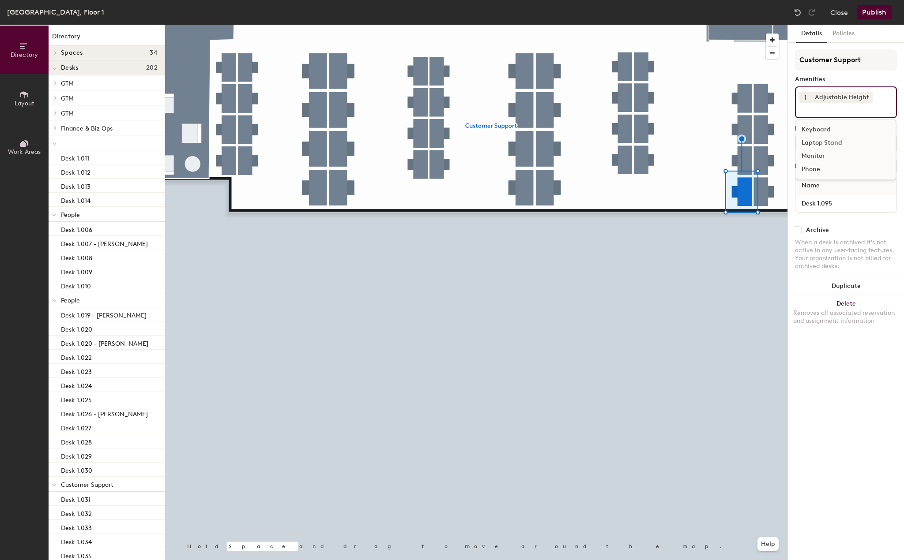
click at [827, 140] on div "Laptop Stand" at bounding box center [845, 142] width 99 height 13
click at [822, 151] on div "Monitor" at bounding box center [845, 156] width 99 height 13
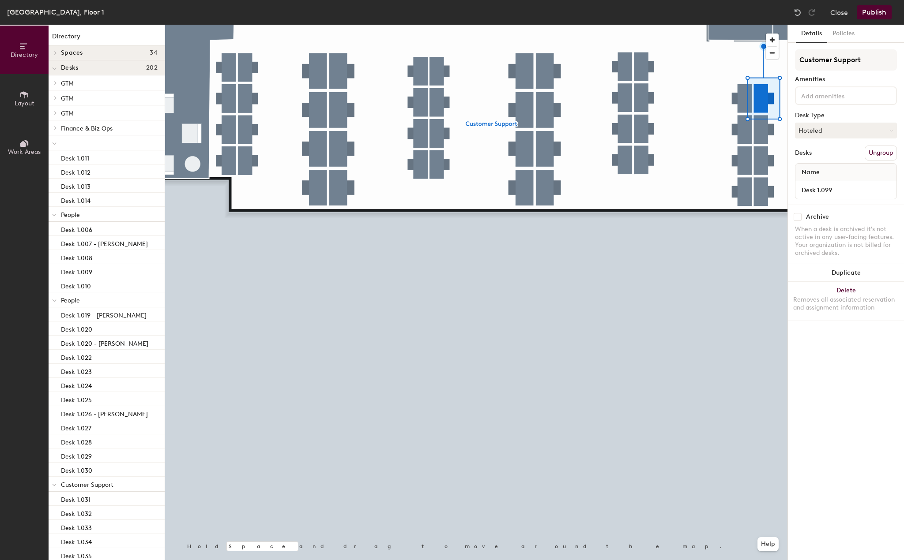
click at [829, 105] on div at bounding box center [846, 95] width 102 height 19
click at [830, 118] on div "Adjustable Height" at bounding box center [845, 116] width 99 height 13
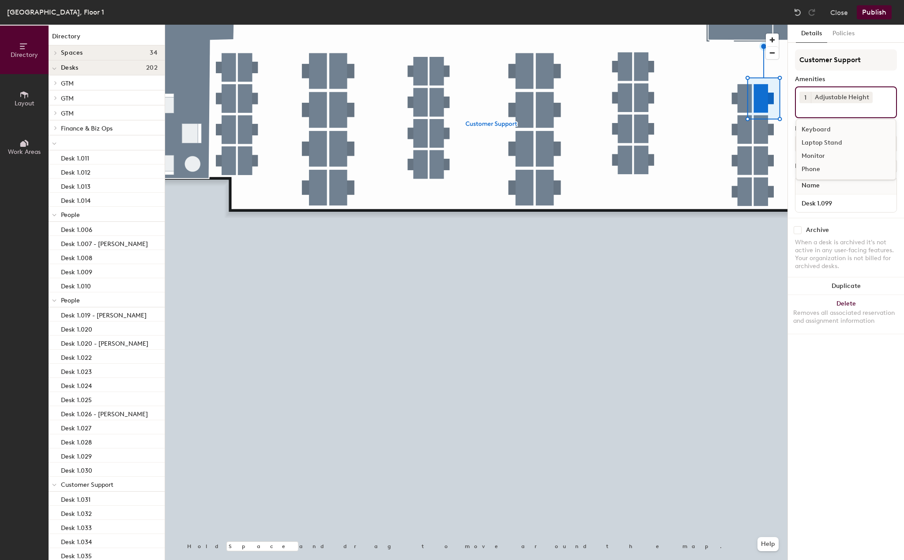
click at [825, 143] on div "Laptop Stand" at bounding box center [845, 142] width 99 height 13
click at [817, 155] on div "Monitor" at bounding box center [845, 156] width 99 height 13
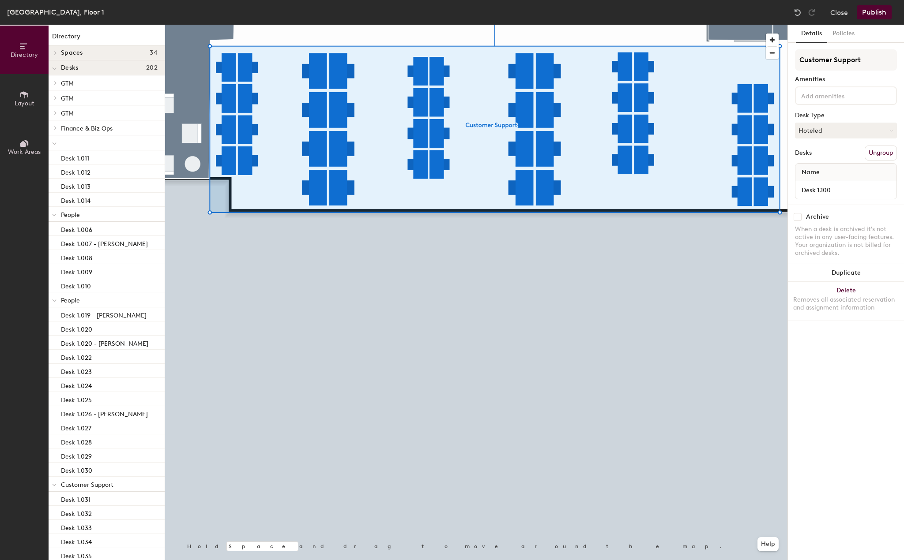
click at [830, 96] on input at bounding box center [838, 95] width 79 height 11
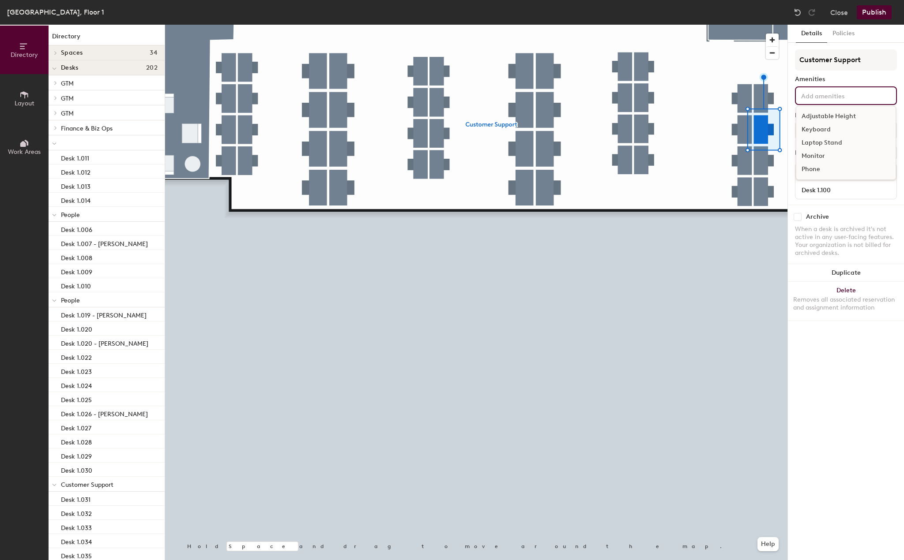
click at [830, 118] on div "Adjustable Height" at bounding box center [845, 116] width 99 height 13
click at [829, 140] on div "Laptop Stand" at bounding box center [845, 142] width 99 height 13
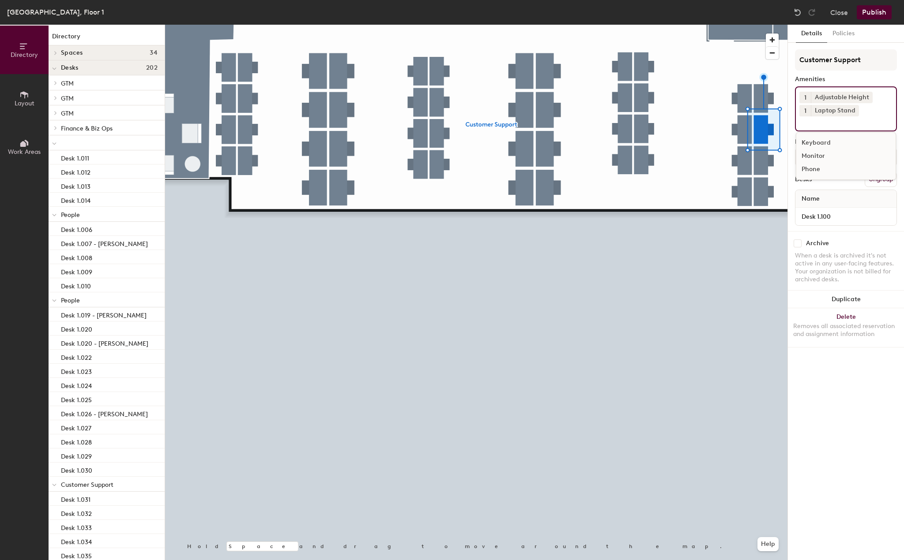
click at [827, 152] on div "Monitor" at bounding box center [845, 156] width 99 height 13
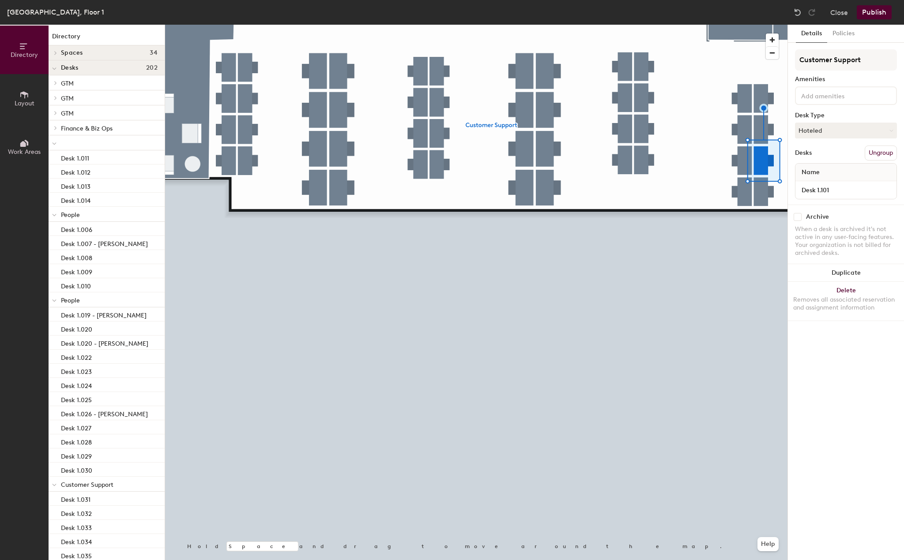
click at [830, 94] on input at bounding box center [838, 95] width 79 height 11
click at [819, 120] on div "Adjustable Height" at bounding box center [845, 116] width 99 height 13
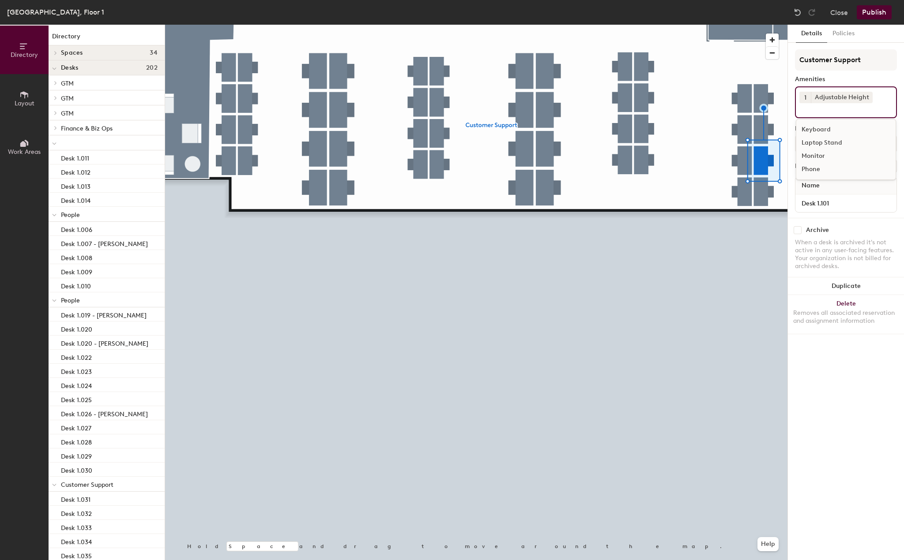
click at [817, 143] on div "Laptop Stand" at bounding box center [845, 142] width 99 height 13
click at [817, 154] on div "Monitor" at bounding box center [845, 156] width 99 height 13
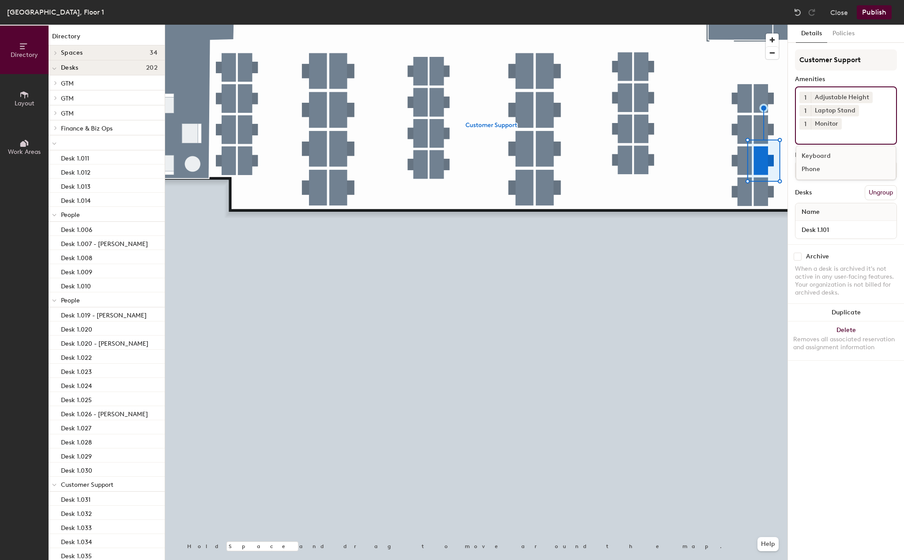
click at [764, 25] on div at bounding box center [476, 25] width 622 height 0
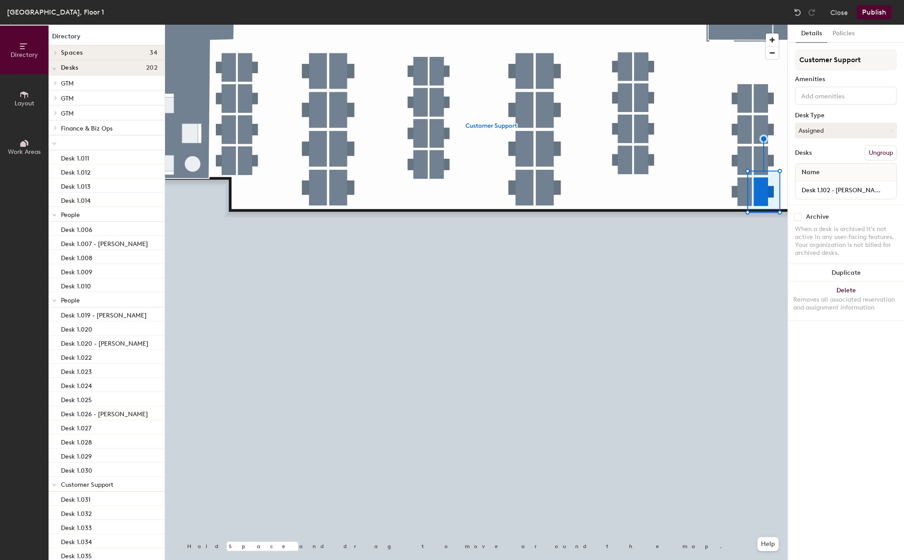
click at [825, 102] on div at bounding box center [846, 95] width 102 height 19
click at [817, 121] on div "Adjustable Height" at bounding box center [845, 116] width 99 height 13
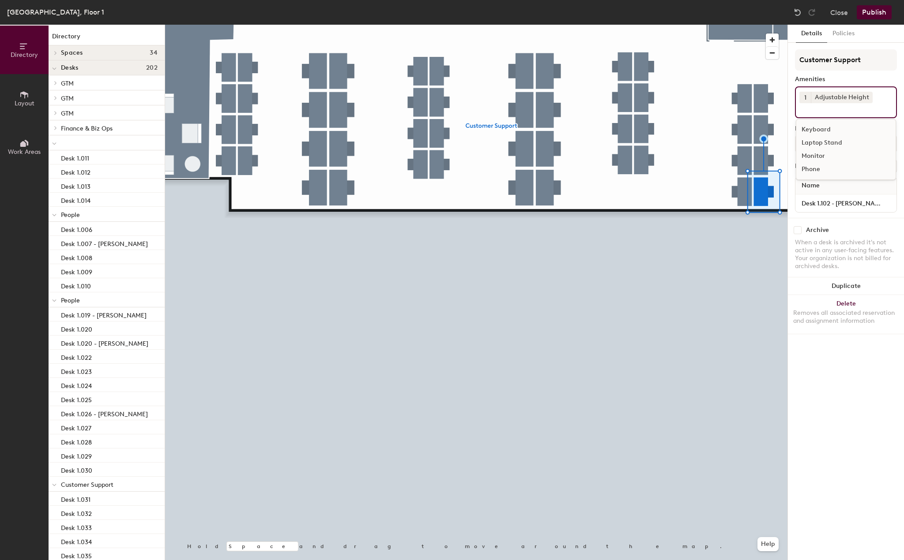
click at [817, 148] on div "Laptop Stand" at bounding box center [845, 142] width 99 height 13
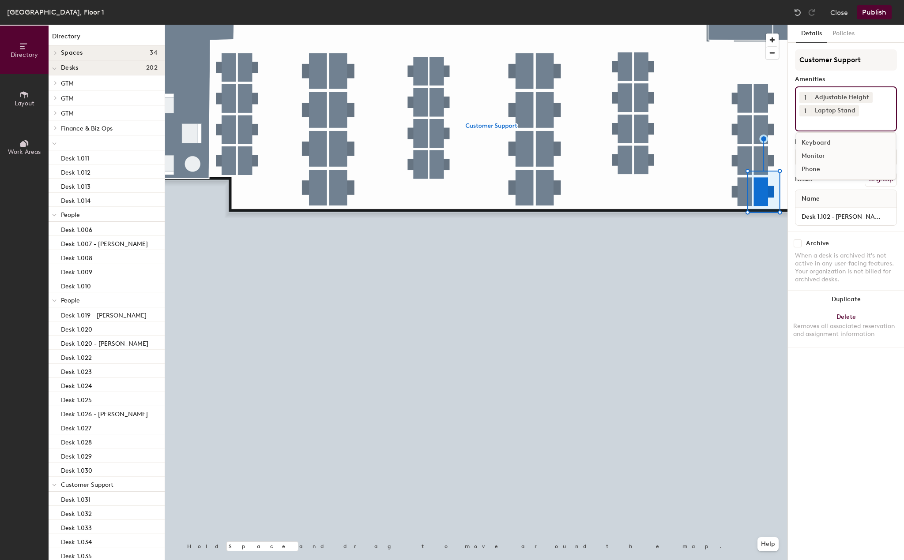
click at [817, 161] on div "Monitor" at bounding box center [845, 156] width 99 height 13
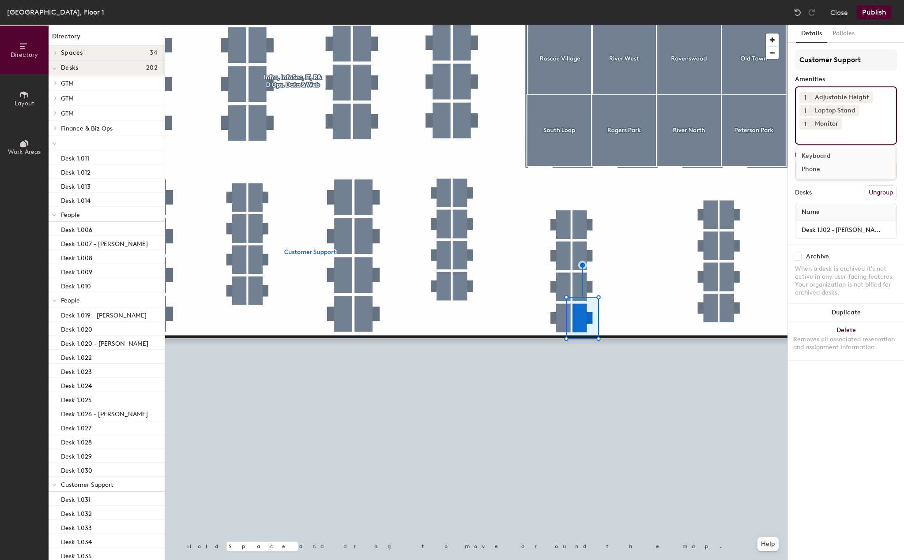
click at [711, 25] on div at bounding box center [476, 25] width 622 height 0
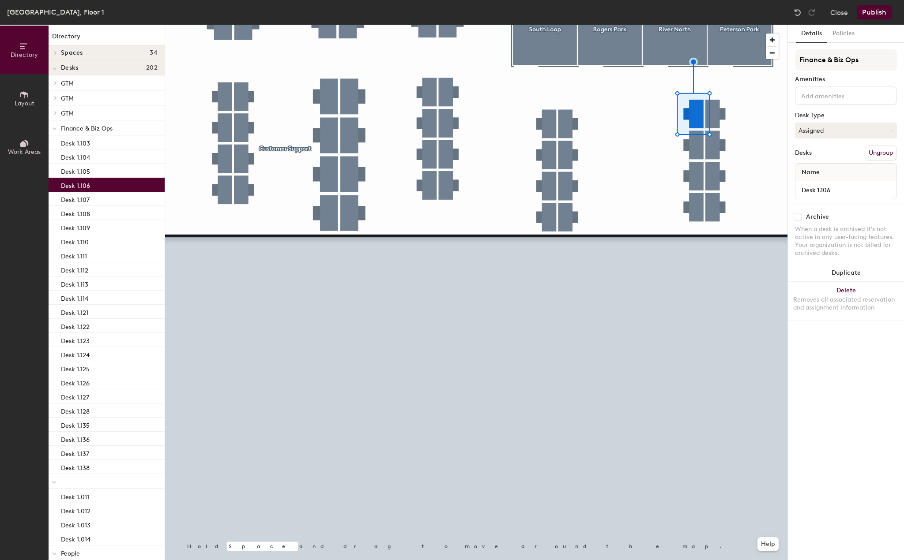
click at [840, 94] on input at bounding box center [838, 95] width 79 height 11
click at [834, 116] on div "Adjustable Height" at bounding box center [845, 116] width 99 height 13
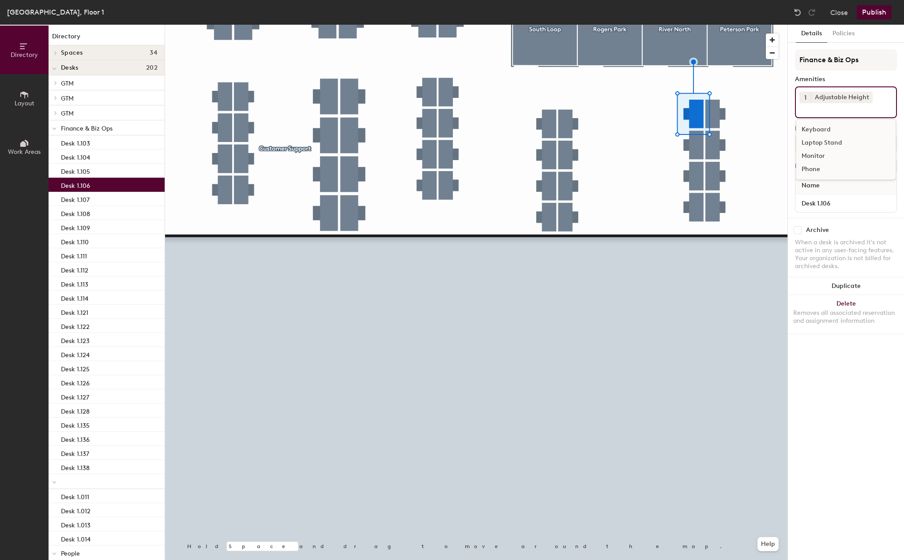
click at [822, 147] on div "Laptop Stand" at bounding box center [845, 142] width 99 height 13
click at [812, 154] on div "Monitor" at bounding box center [845, 156] width 99 height 13
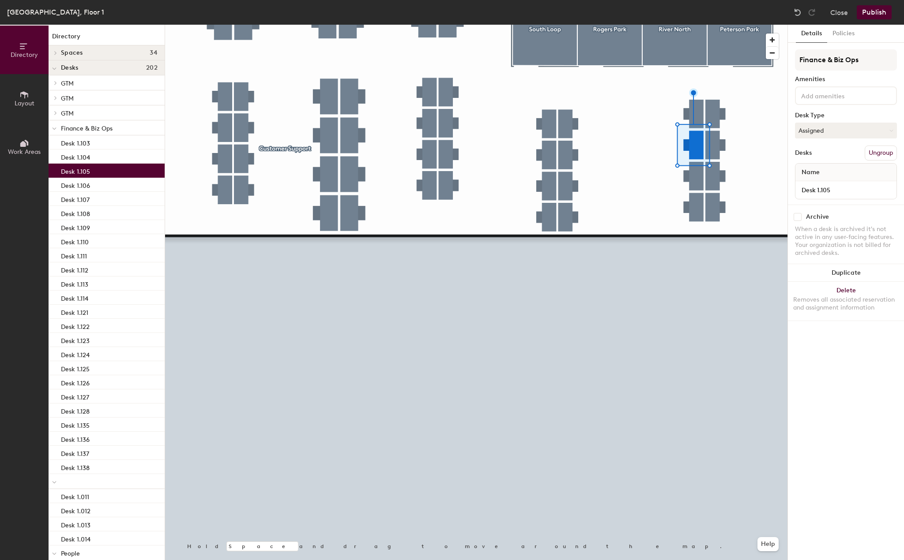
click at [842, 91] on input at bounding box center [838, 95] width 79 height 11
click at [825, 119] on div "Adjustable Height" at bounding box center [845, 116] width 99 height 13
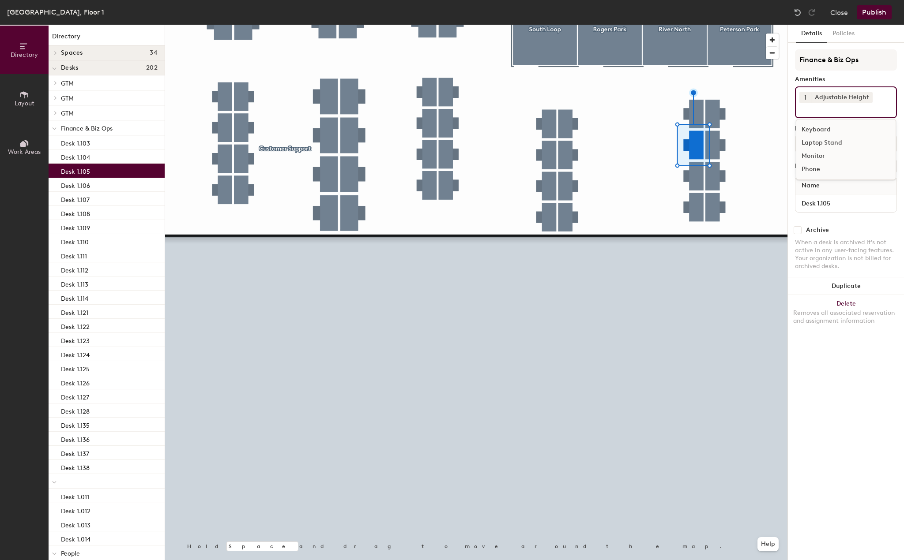
click at [813, 146] on div "Laptop Stand" at bounding box center [845, 142] width 99 height 13
click at [813, 156] on div "Monitor" at bounding box center [845, 156] width 99 height 13
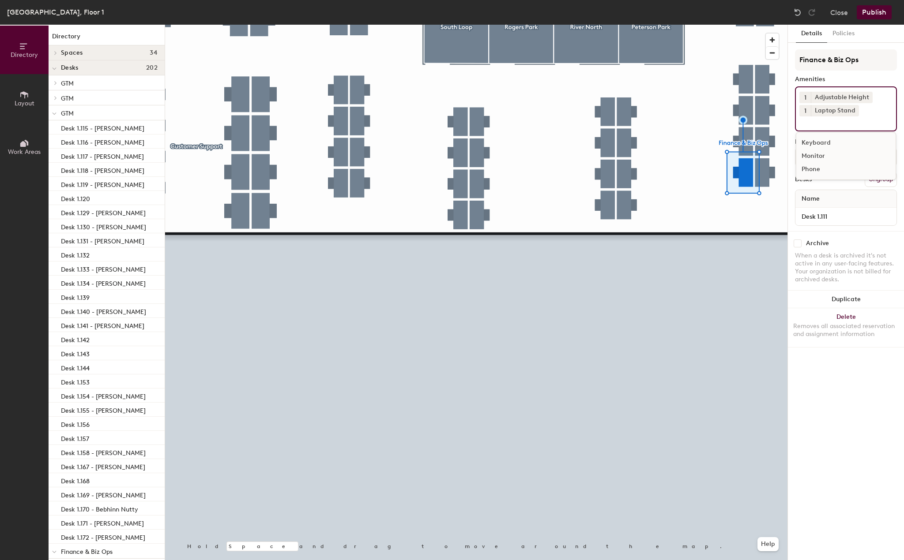
click at [821, 154] on div "Monitor" at bounding box center [845, 156] width 99 height 13
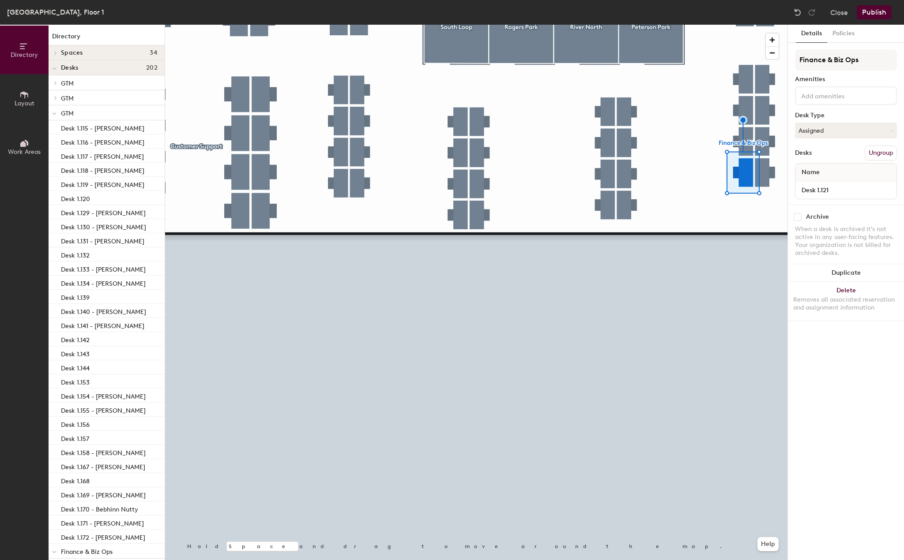
click at [829, 100] on input at bounding box center [838, 95] width 79 height 11
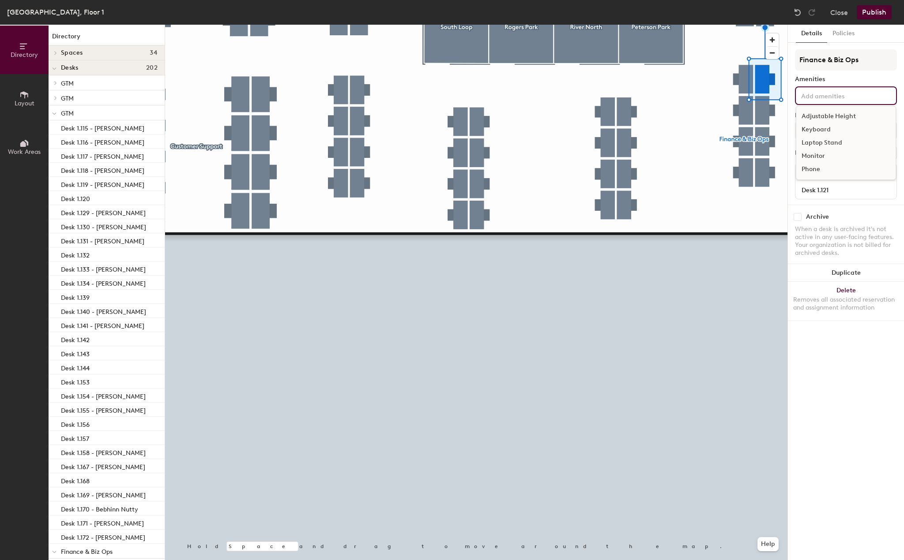
click at [829, 115] on div "Adjustable Height" at bounding box center [845, 116] width 99 height 13
click at [829, 144] on div "Laptop Stand" at bounding box center [845, 142] width 99 height 13
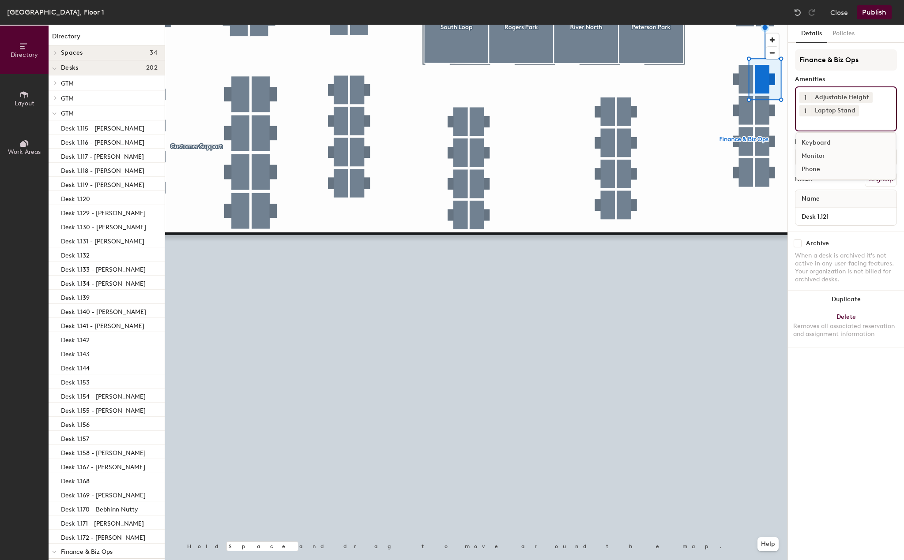
click at [820, 154] on div "Monitor" at bounding box center [845, 156] width 99 height 13
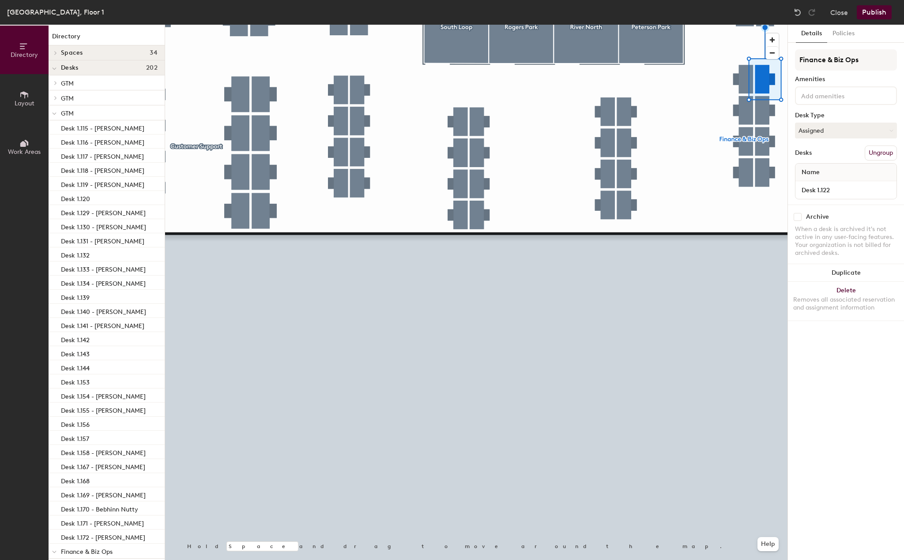
click at [848, 88] on div at bounding box center [846, 95] width 102 height 19
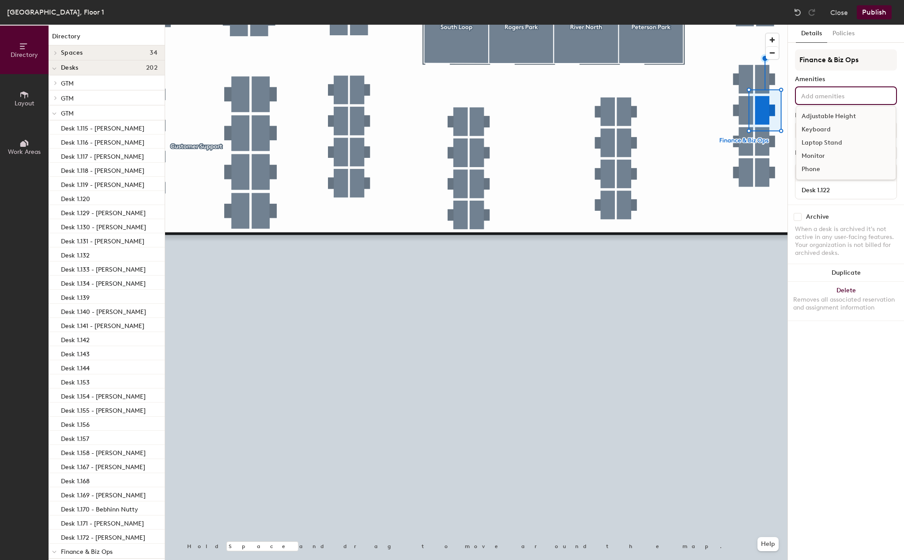
click at [837, 116] on div "Adjustable Height" at bounding box center [845, 116] width 99 height 13
click at [829, 143] on div "Laptop Stand" at bounding box center [845, 142] width 99 height 13
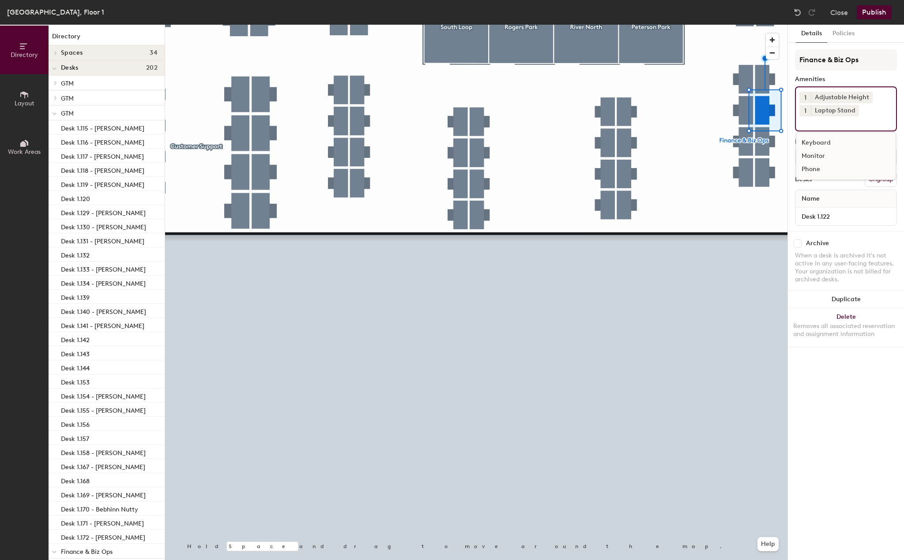
click at [825, 154] on div "Monitor" at bounding box center [845, 156] width 99 height 13
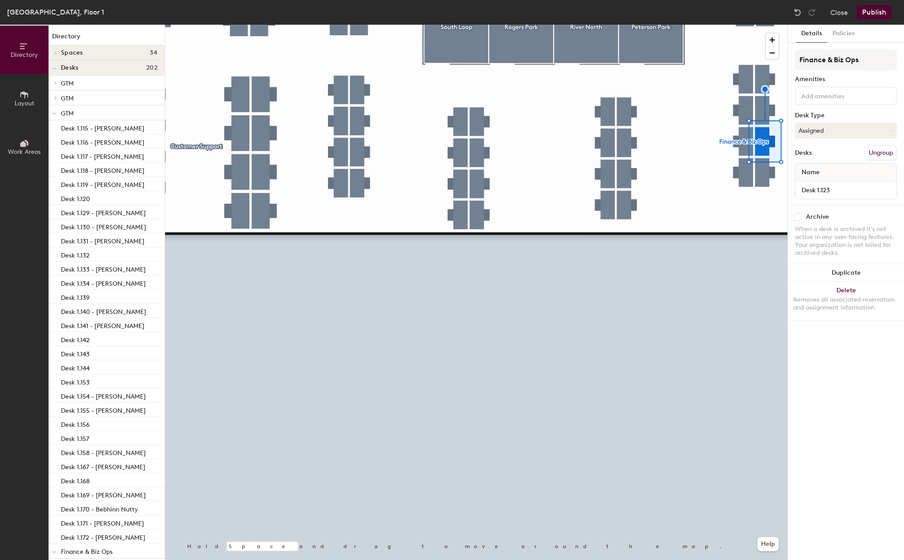
click at [845, 87] on div at bounding box center [846, 95] width 102 height 19
click at [829, 115] on div "Adjustable Height" at bounding box center [845, 116] width 99 height 13
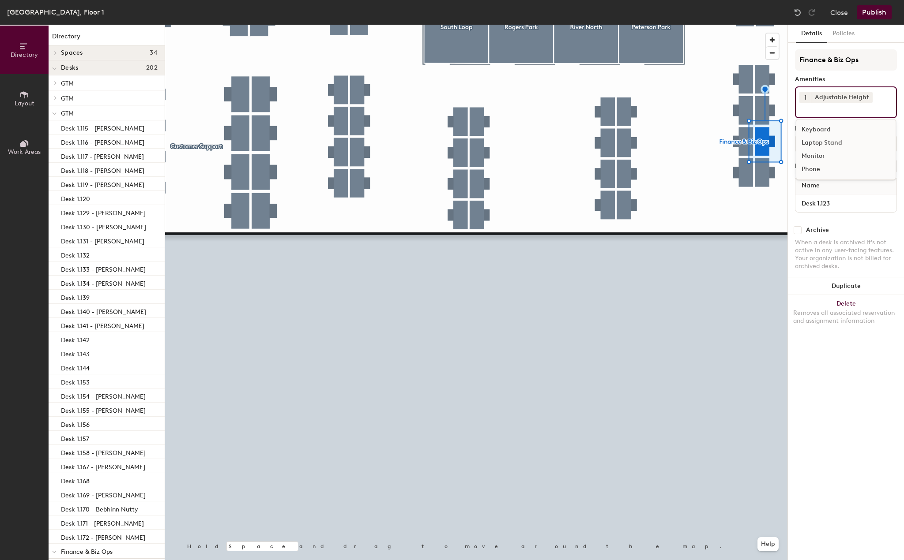
click at [817, 143] on div "Laptop Stand" at bounding box center [845, 142] width 99 height 13
click at [816, 154] on div "Monitor" at bounding box center [845, 156] width 99 height 13
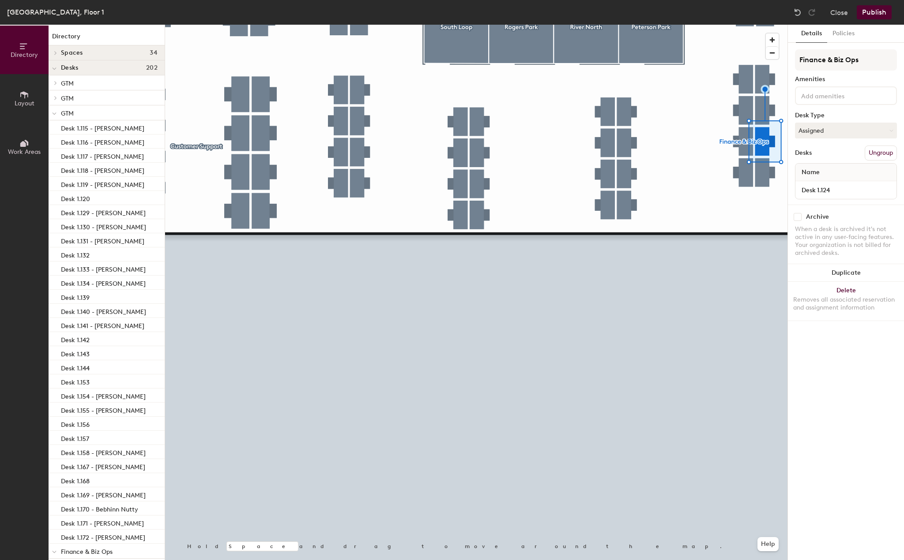
click at [842, 89] on div at bounding box center [846, 95] width 102 height 19
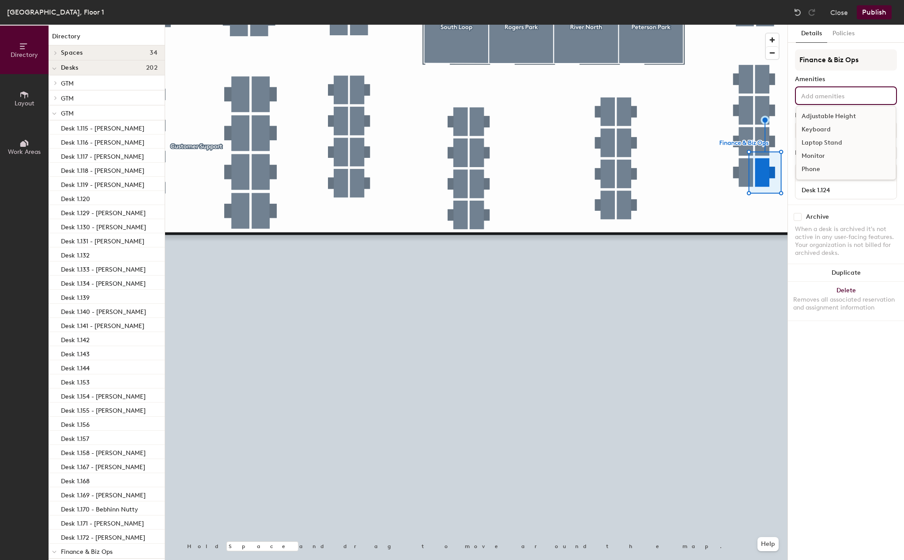
click at [832, 116] on div "Adjustable Height" at bounding box center [845, 116] width 99 height 13
click at [826, 142] on div "Laptop Stand" at bounding box center [845, 142] width 99 height 13
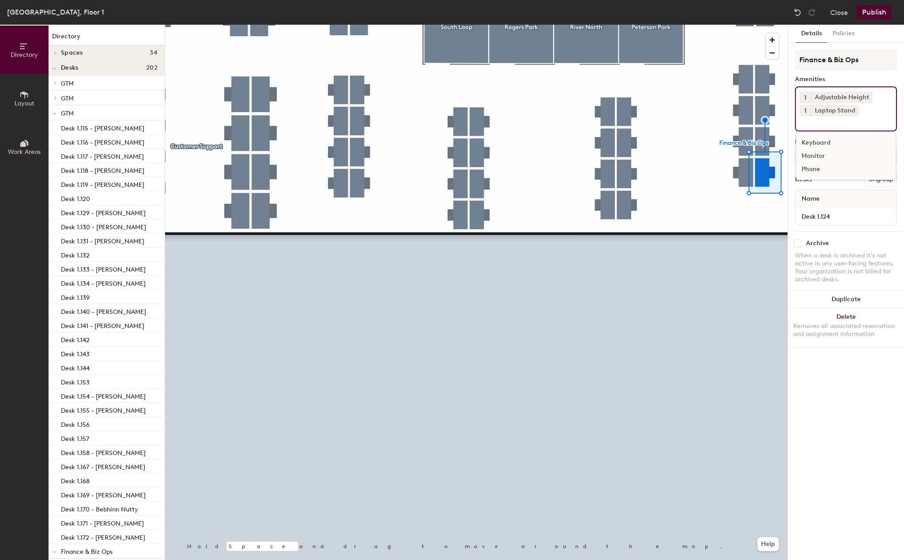
click at [824, 154] on div "Monitor" at bounding box center [845, 156] width 99 height 13
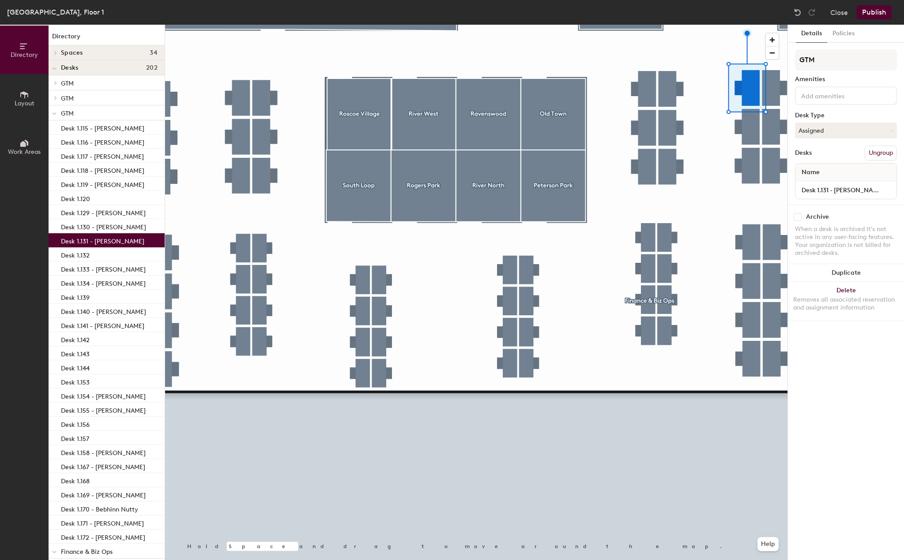
click at [831, 102] on div at bounding box center [846, 95] width 102 height 19
click at [832, 115] on div "Adjustable Height" at bounding box center [845, 116] width 99 height 13
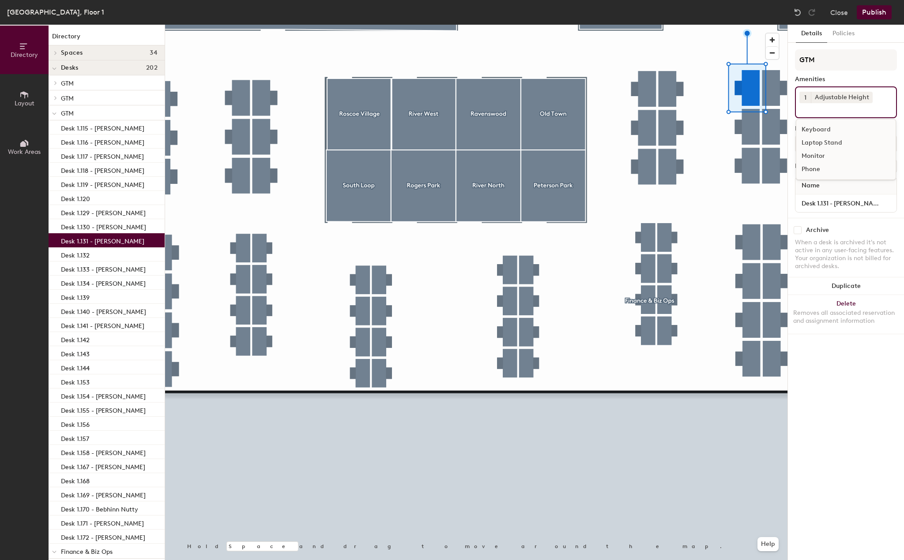
click at [832, 146] on div "Laptop Stand" at bounding box center [845, 142] width 99 height 13
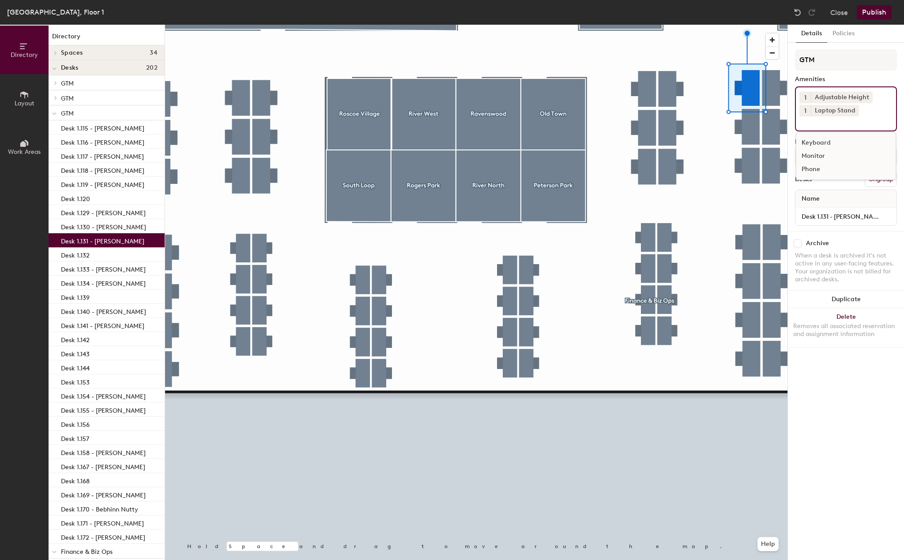
click at [826, 156] on div "Monitor" at bounding box center [845, 156] width 99 height 13
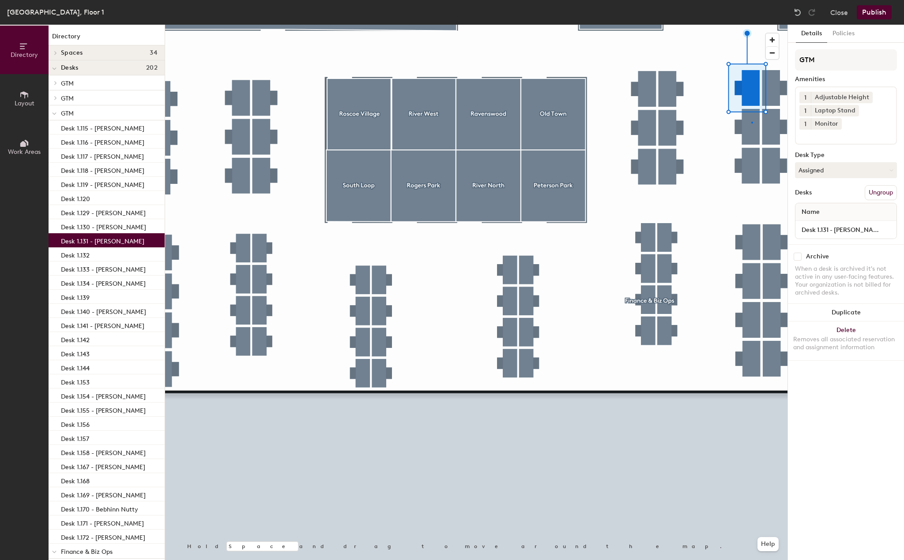
click at [751, 25] on div at bounding box center [476, 25] width 622 height 0
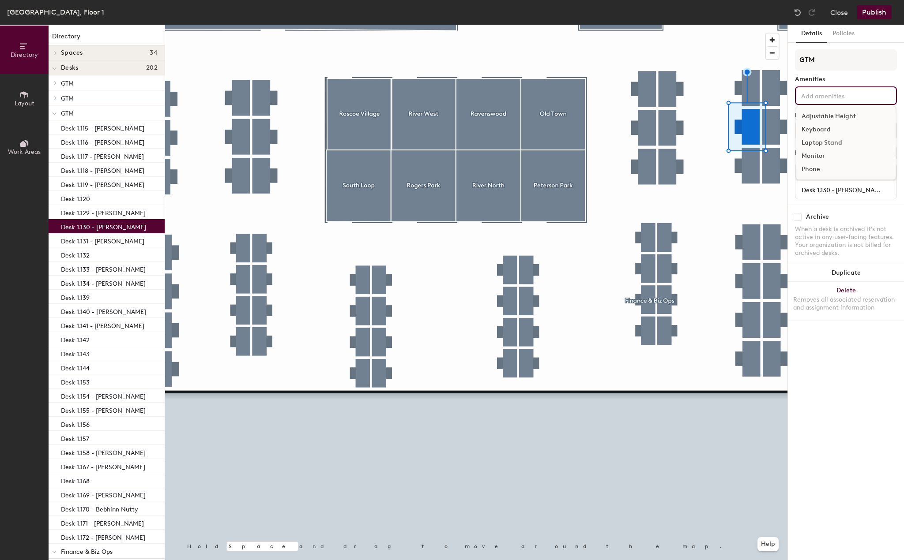
click at [818, 97] on input at bounding box center [838, 95] width 79 height 11
click at [819, 115] on div "Adjustable Height" at bounding box center [845, 116] width 99 height 13
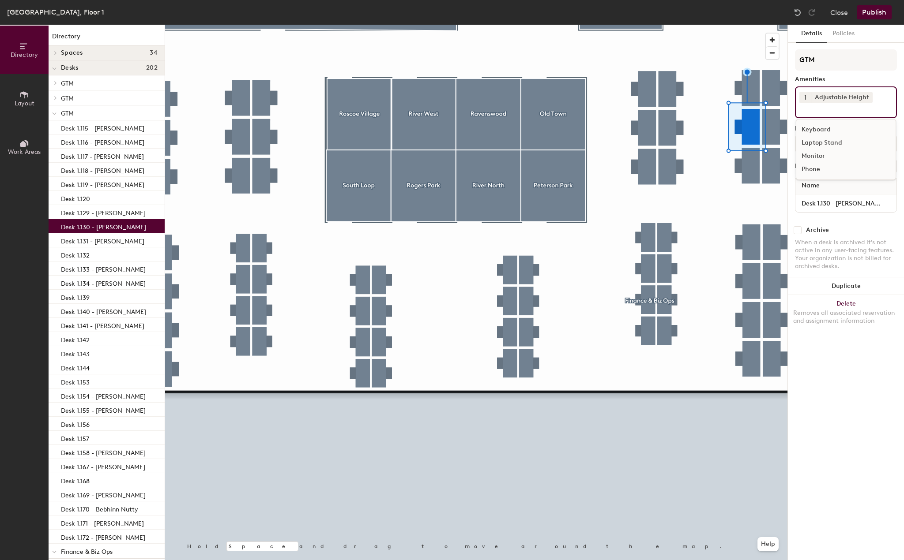
click at [818, 145] on div "Laptop Stand" at bounding box center [845, 142] width 99 height 13
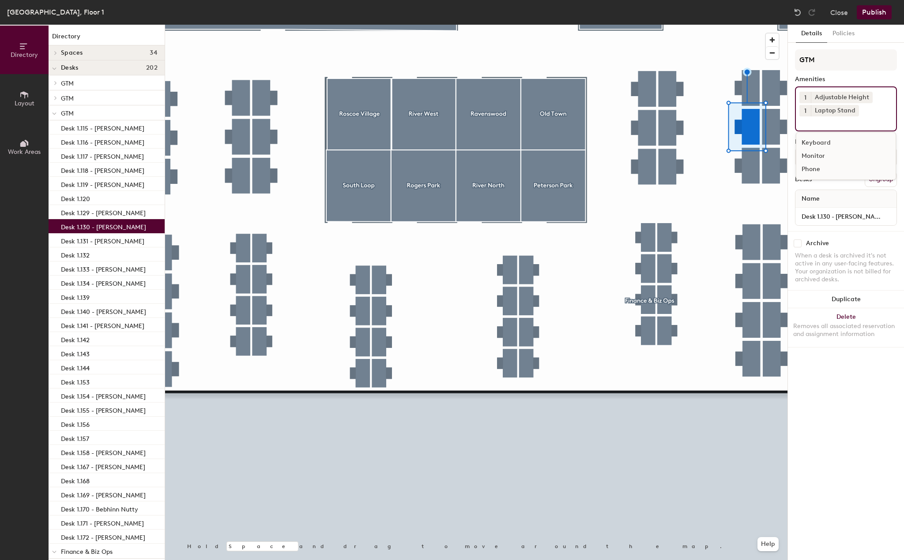
click at [818, 154] on div "Monitor" at bounding box center [845, 156] width 99 height 13
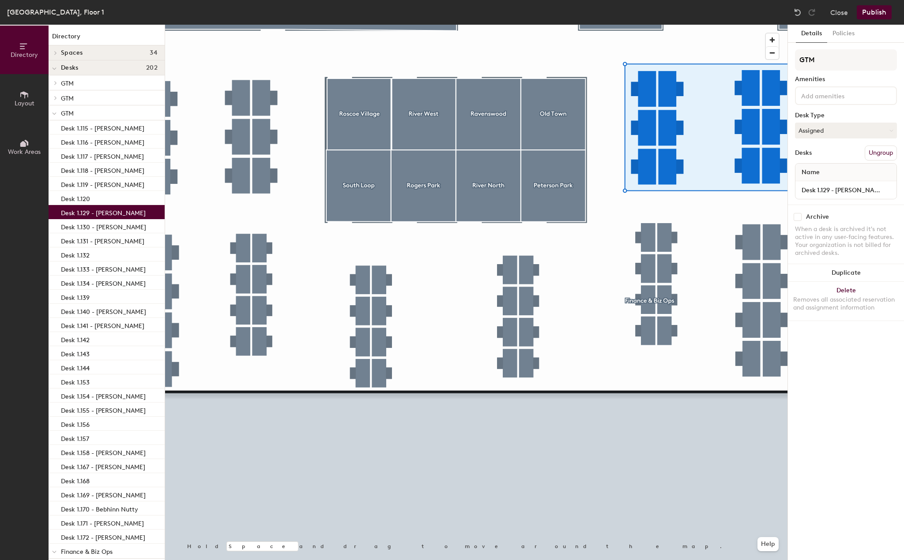
click at [835, 96] on input at bounding box center [838, 95] width 79 height 11
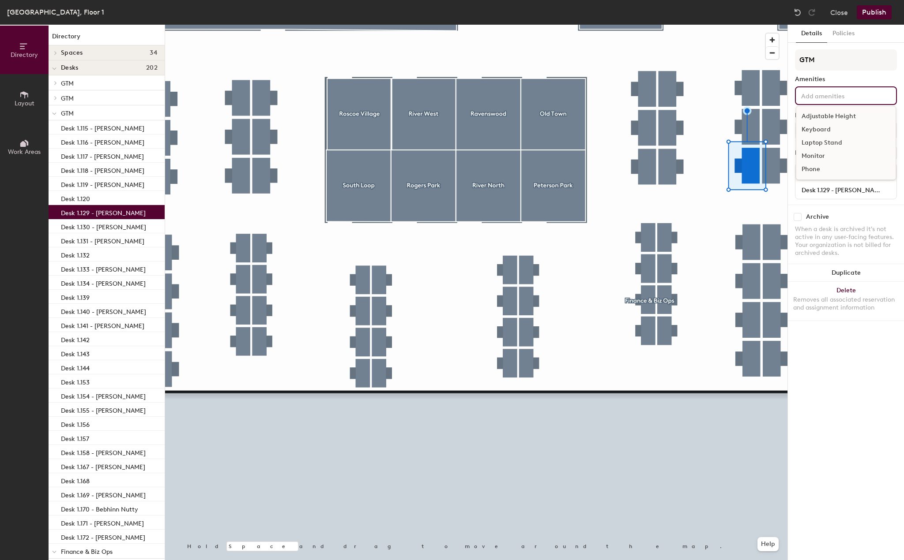
click at [832, 113] on div "Adjustable Height" at bounding box center [845, 116] width 99 height 13
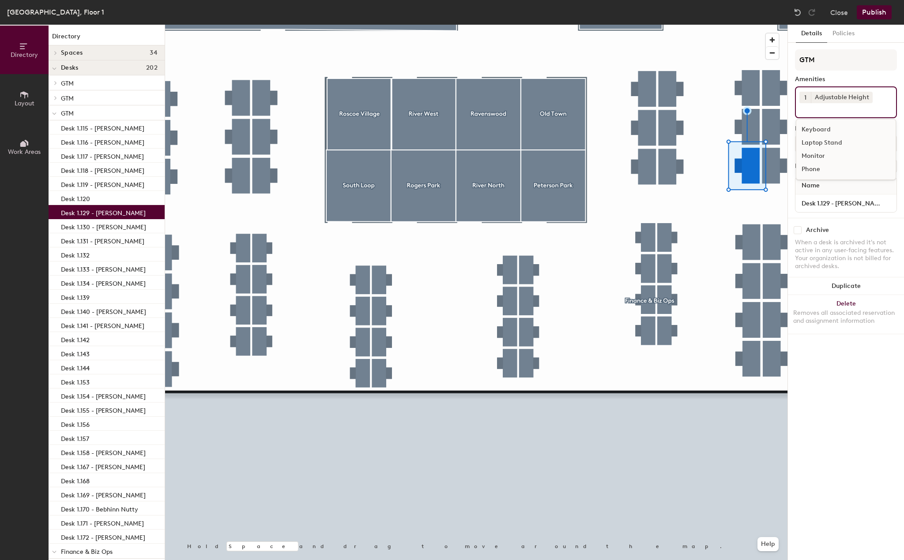
click at [823, 142] on div "Laptop Stand" at bounding box center [845, 142] width 99 height 13
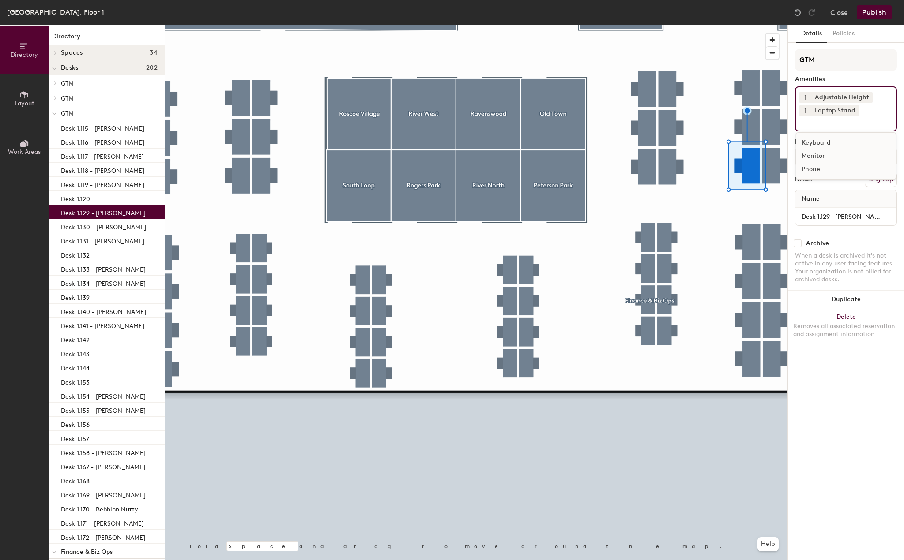
click at [811, 158] on div "Monitor" at bounding box center [845, 156] width 99 height 13
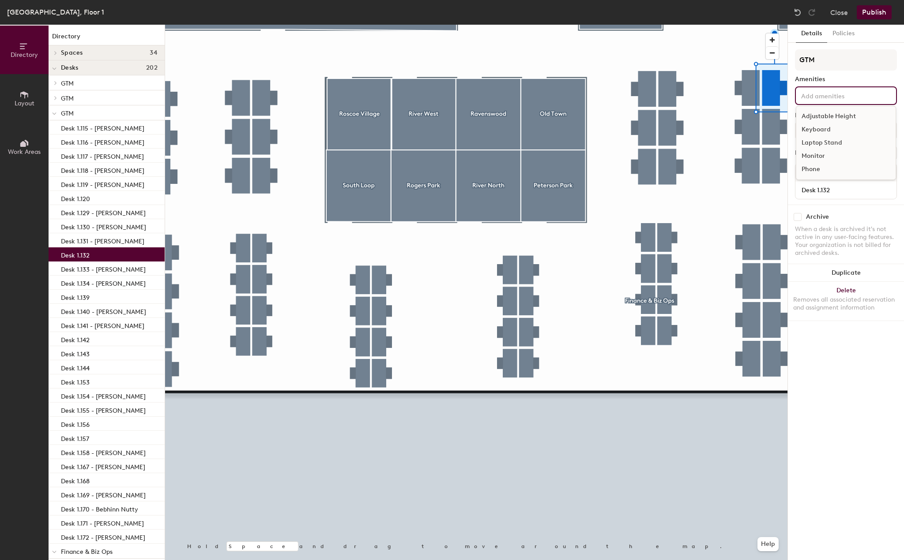
click at [818, 98] on input at bounding box center [838, 95] width 79 height 11
click at [819, 115] on div "Adjustable Height" at bounding box center [845, 116] width 99 height 13
click at [822, 143] on div "Laptop Stand" at bounding box center [845, 142] width 99 height 13
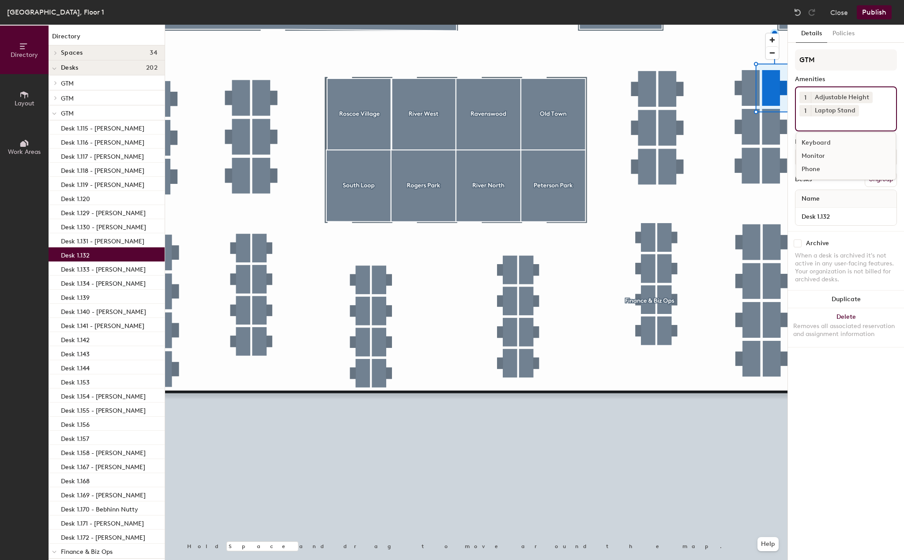
click at [821, 155] on div "Monitor" at bounding box center [845, 156] width 99 height 13
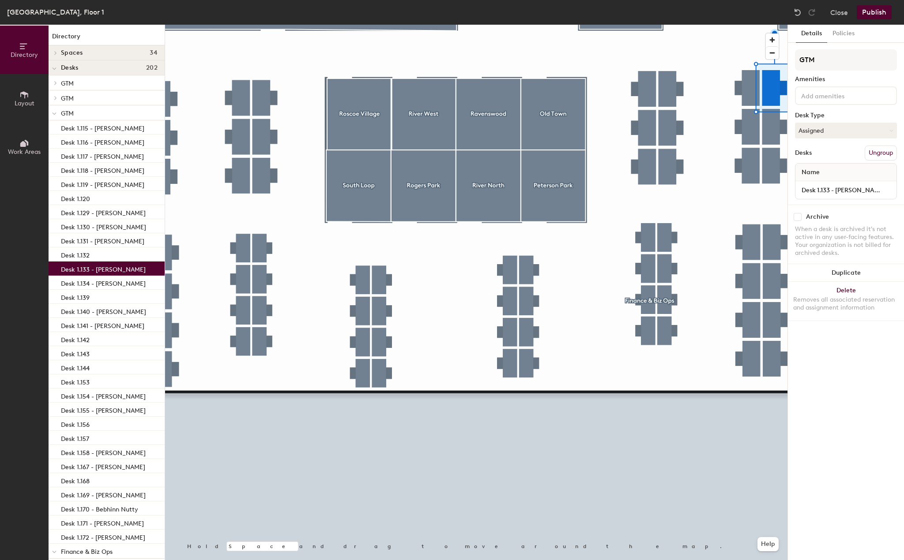
click at [824, 97] on input at bounding box center [838, 95] width 79 height 11
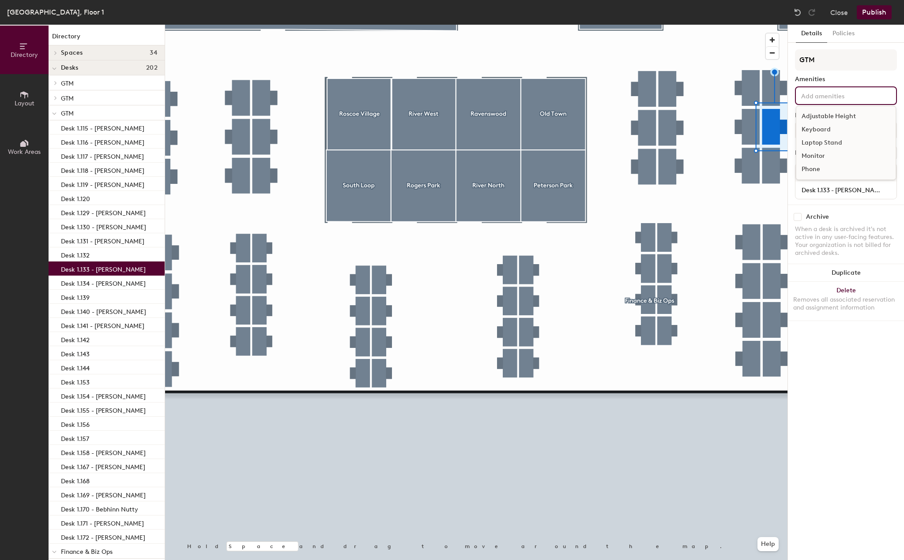
click at [823, 115] on div "Adjustable Height" at bounding box center [845, 116] width 99 height 13
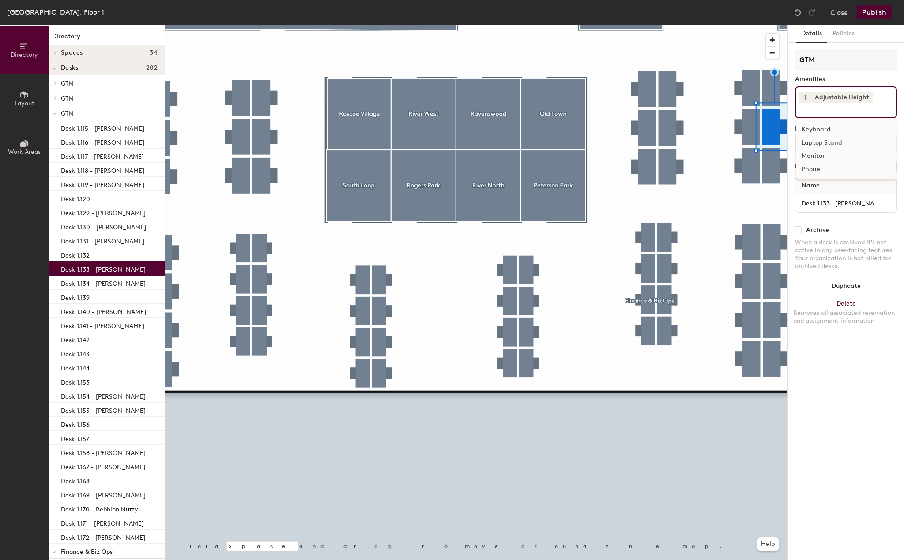
click at [823, 146] on div "Laptop Stand" at bounding box center [845, 142] width 99 height 13
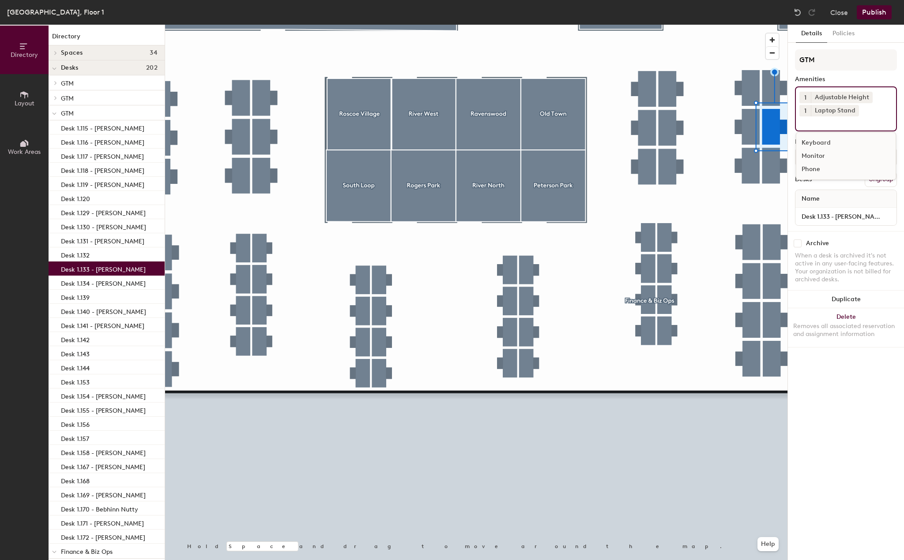
click at [817, 156] on div "Monitor" at bounding box center [845, 156] width 99 height 13
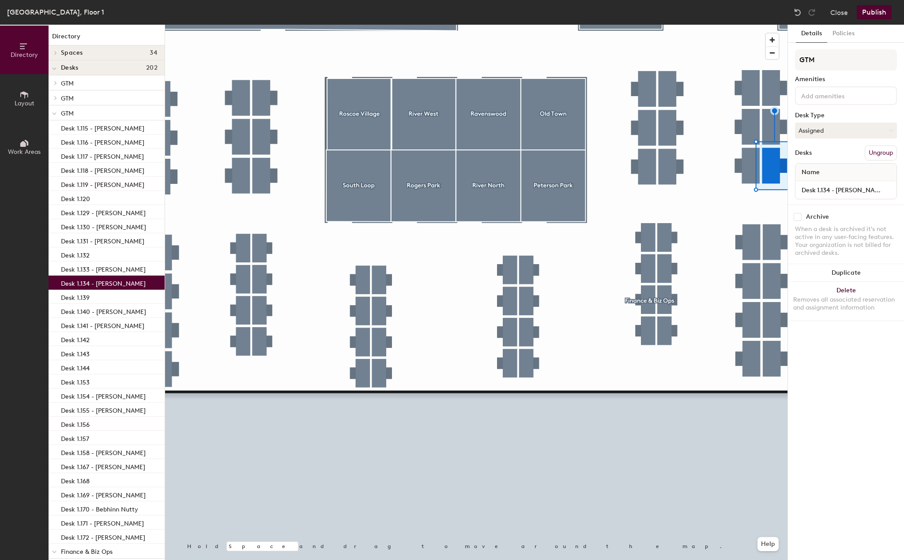
click at [842, 100] on input at bounding box center [838, 95] width 79 height 11
click at [836, 114] on div "Adjustable Height" at bounding box center [845, 116] width 99 height 13
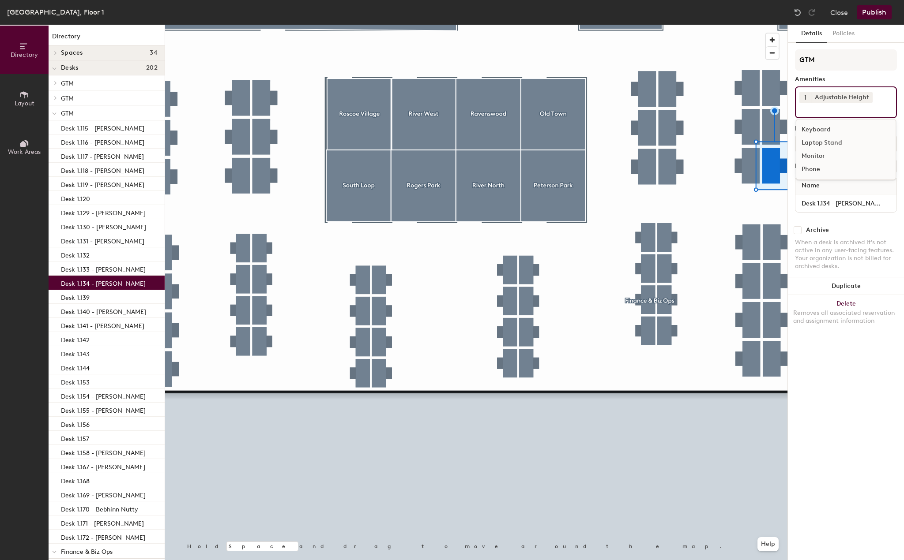
click at [827, 144] on div "Laptop Stand" at bounding box center [845, 142] width 99 height 13
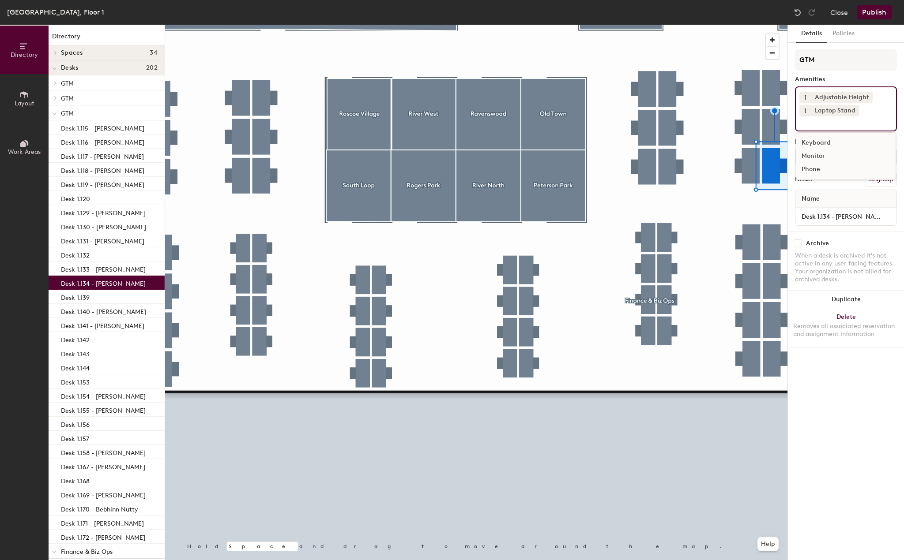
click at [820, 155] on div "Monitor" at bounding box center [845, 156] width 99 height 13
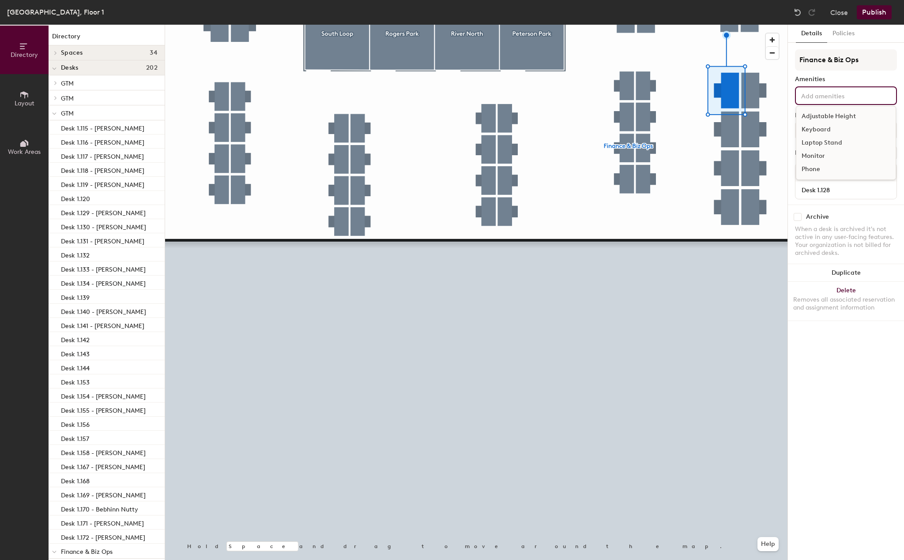
click at [830, 98] on input at bounding box center [838, 95] width 79 height 11
click at [821, 119] on div "Adjustable Height" at bounding box center [845, 116] width 99 height 13
click at [821, 142] on div "Laptop Stand" at bounding box center [845, 142] width 99 height 13
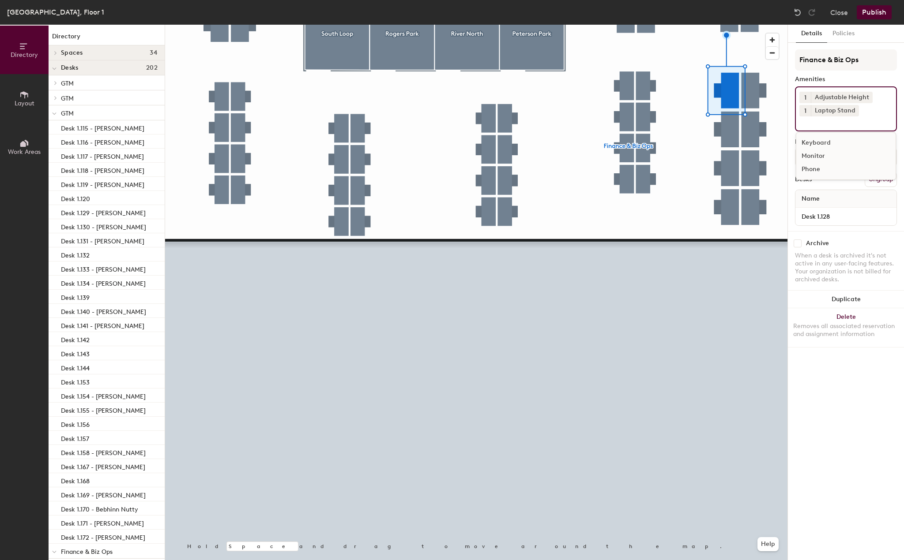
click at [821, 155] on div "Monitor" at bounding box center [845, 156] width 99 height 13
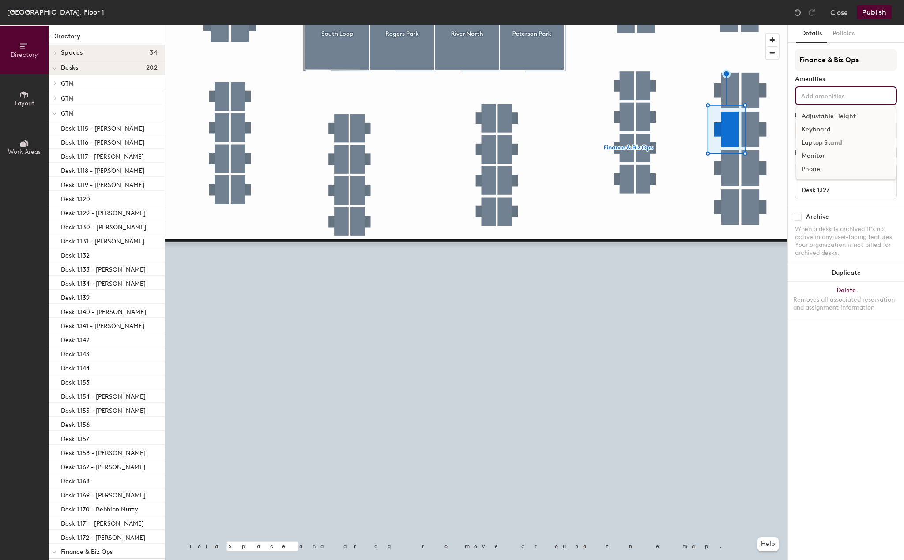
click at [826, 105] on div "Adjustable Height Keyboard Laptop Stand Monitor Phone" at bounding box center [846, 95] width 102 height 19
click at [827, 121] on div "Adjustable Height" at bounding box center [845, 116] width 99 height 13
click at [829, 140] on div "Laptop Stand" at bounding box center [845, 142] width 99 height 13
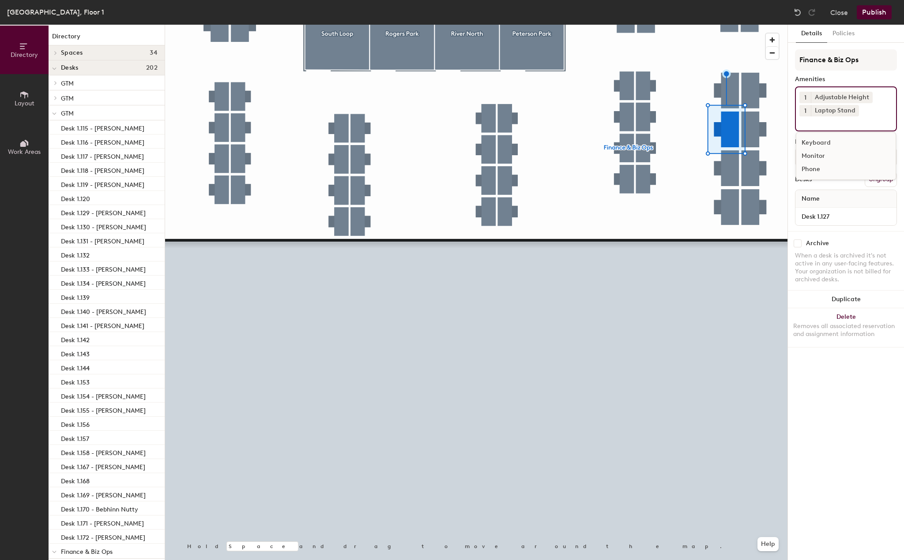
click at [825, 157] on div "Monitor" at bounding box center [845, 156] width 99 height 13
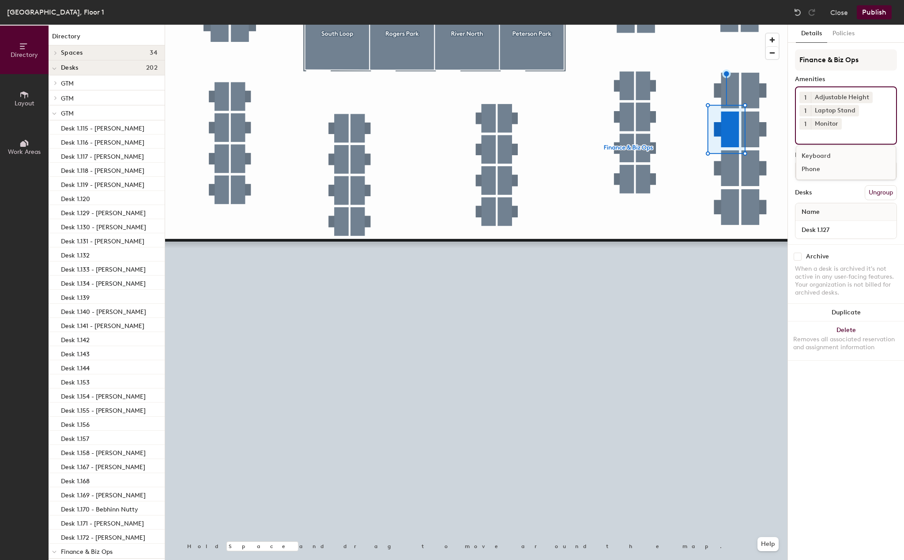
click at [723, 25] on div at bounding box center [476, 25] width 622 height 0
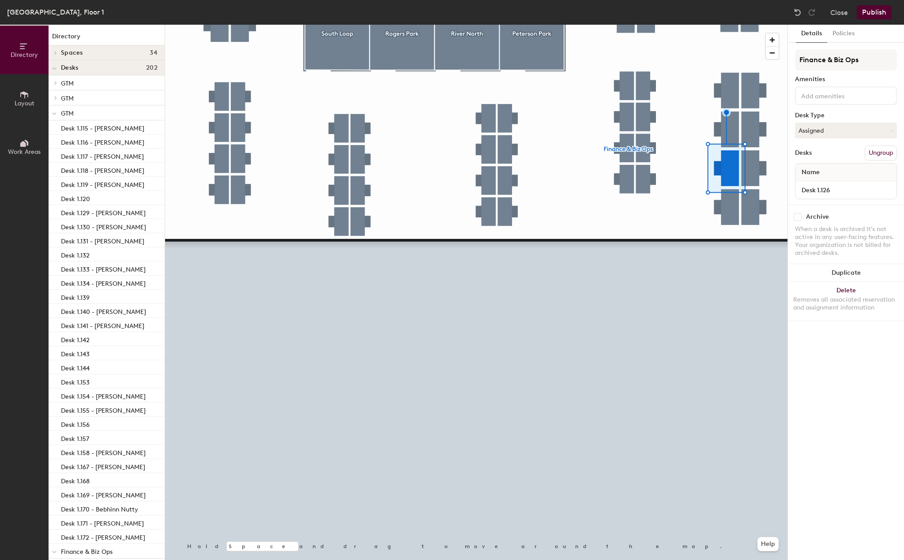
click at [843, 94] on input at bounding box center [838, 95] width 79 height 11
click at [826, 116] on div "Adjustable Height" at bounding box center [845, 116] width 99 height 13
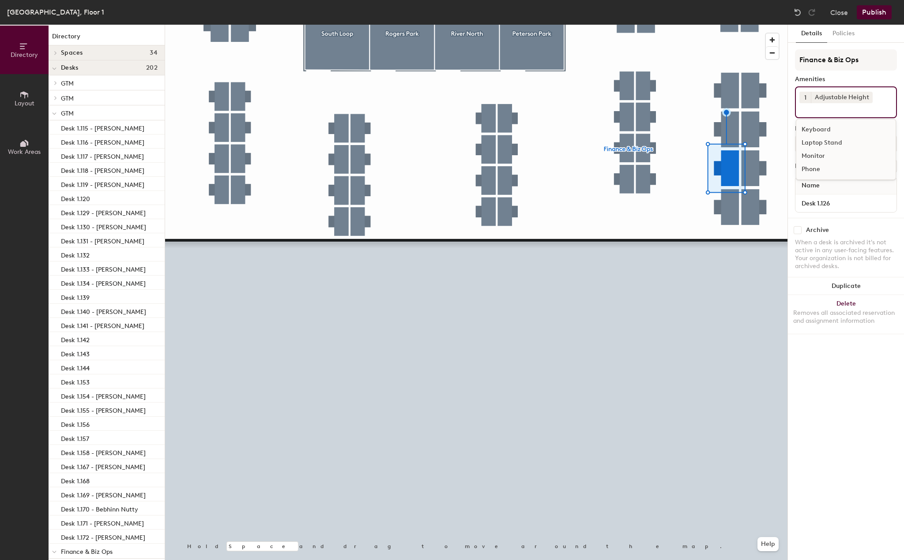
click at [826, 146] on div "Laptop Stand" at bounding box center [845, 142] width 99 height 13
click at [822, 155] on div "Monitor" at bounding box center [845, 156] width 99 height 13
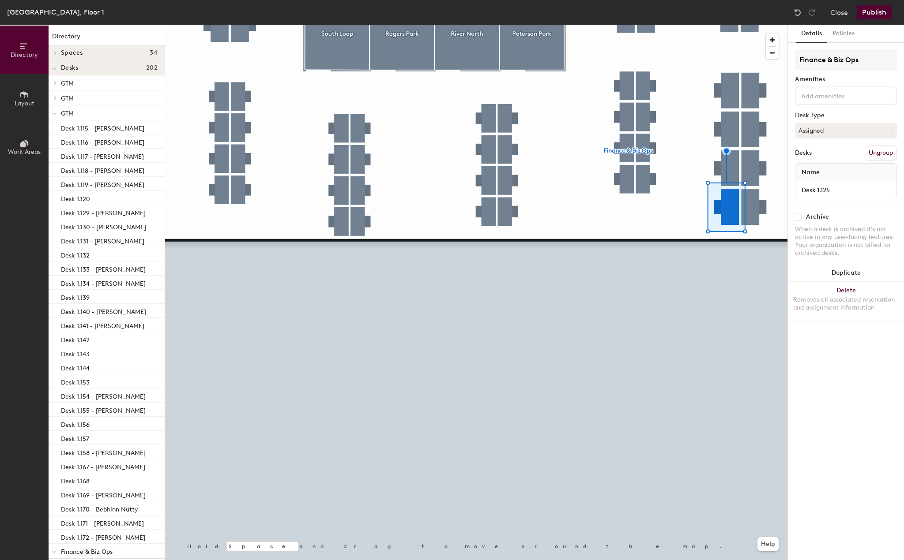
click at [837, 98] on input at bounding box center [838, 95] width 79 height 11
click at [834, 116] on div "Adjustable Height" at bounding box center [845, 116] width 99 height 13
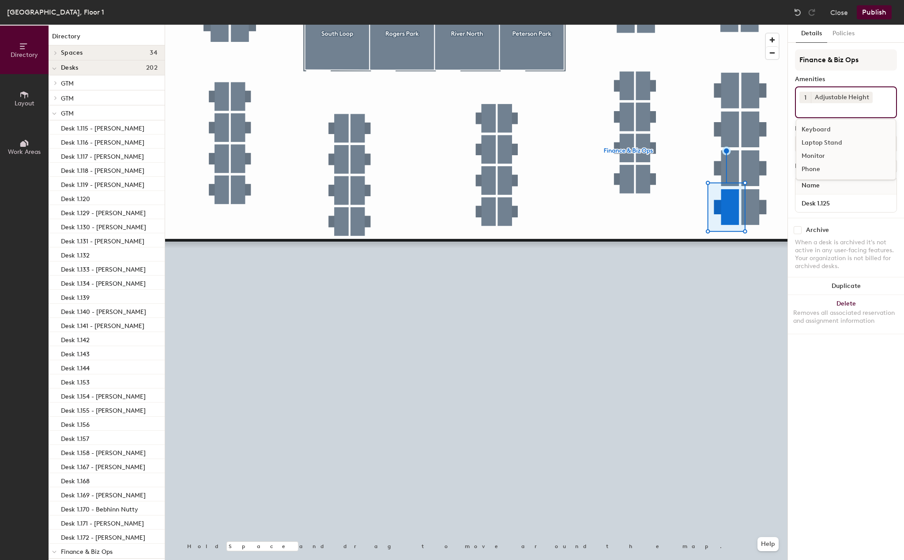
click at [824, 144] on div "Laptop Stand" at bounding box center [845, 142] width 99 height 13
click at [821, 157] on div "Monitor" at bounding box center [845, 156] width 99 height 13
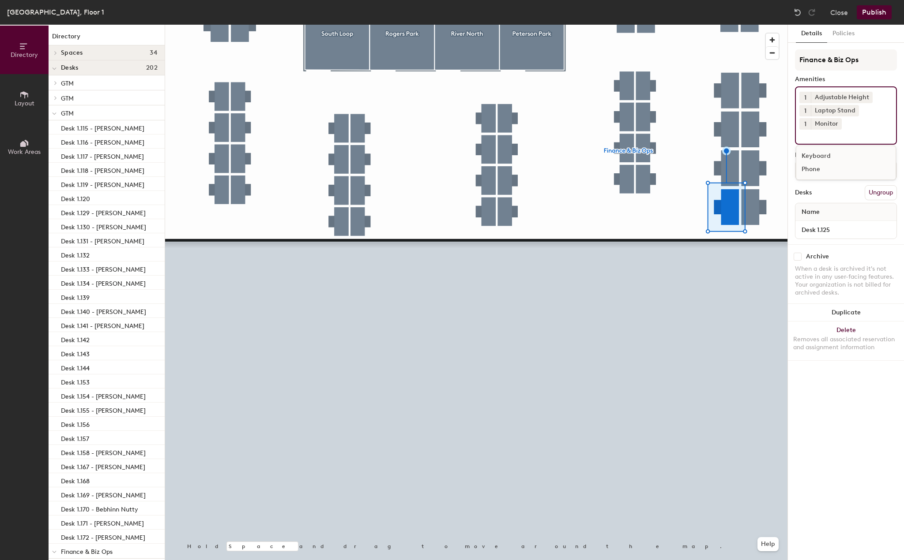
click at [753, 25] on div at bounding box center [476, 25] width 622 height 0
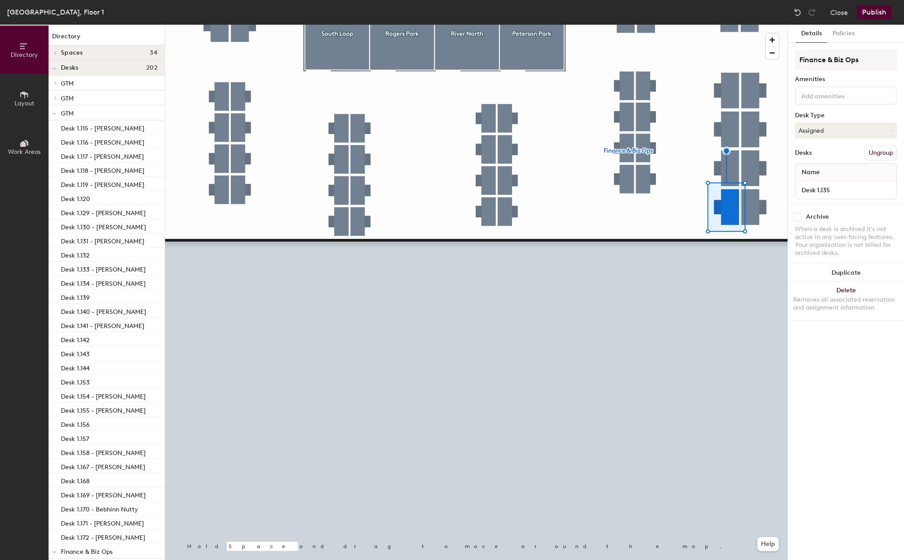
click at [828, 96] on input at bounding box center [838, 95] width 79 height 11
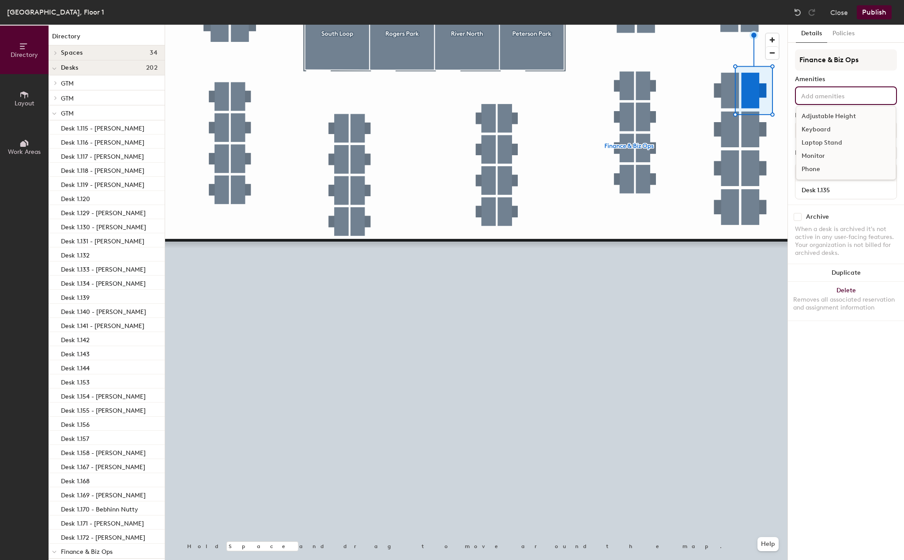
click at [828, 111] on div "Adjustable Height" at bounding box center [845, 116] width 99 height 13
click at [826, 142] on div "Laptop Stand" at bounding box center [845, 142] width 99 height 13
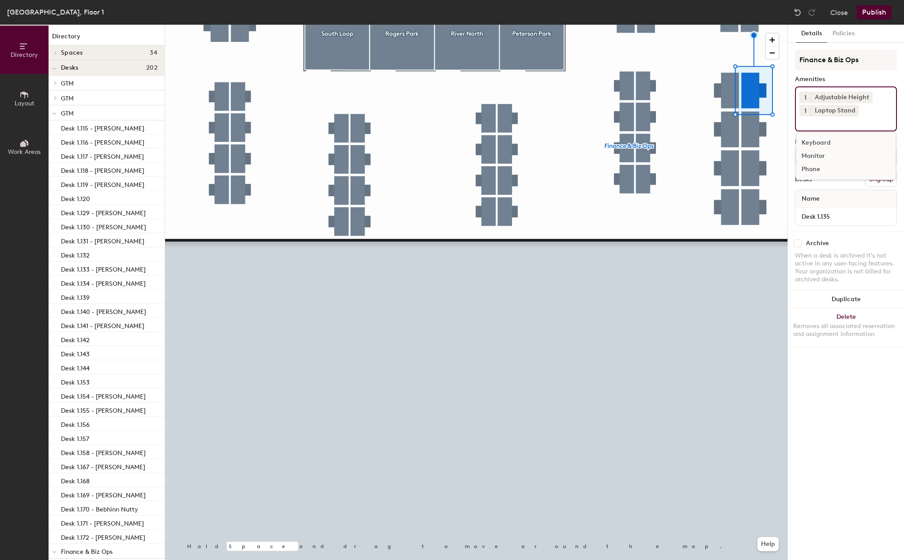
click at [818, 160] on div "Monitor" at bounding box center [845, 156] width 99 height 13
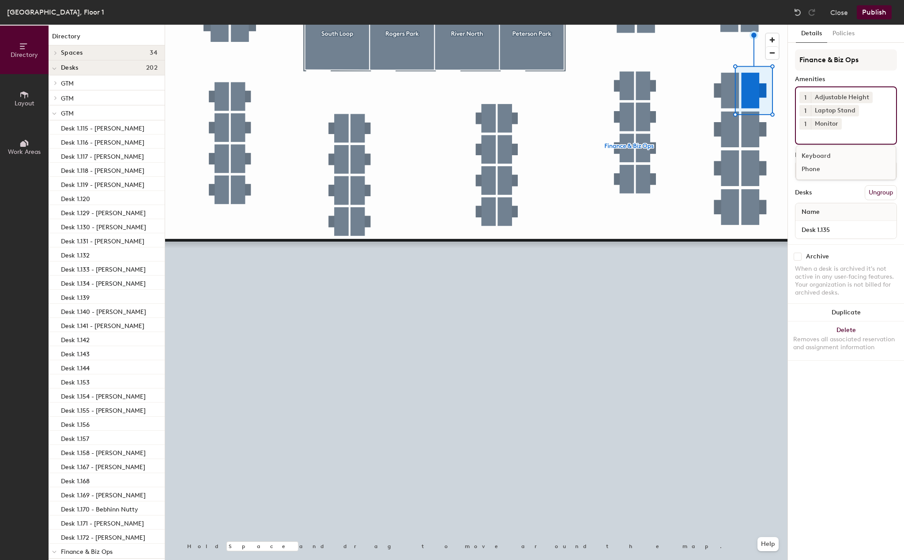
click at [751, 25] on div at bounding box center [476, 25] width 622 height 0
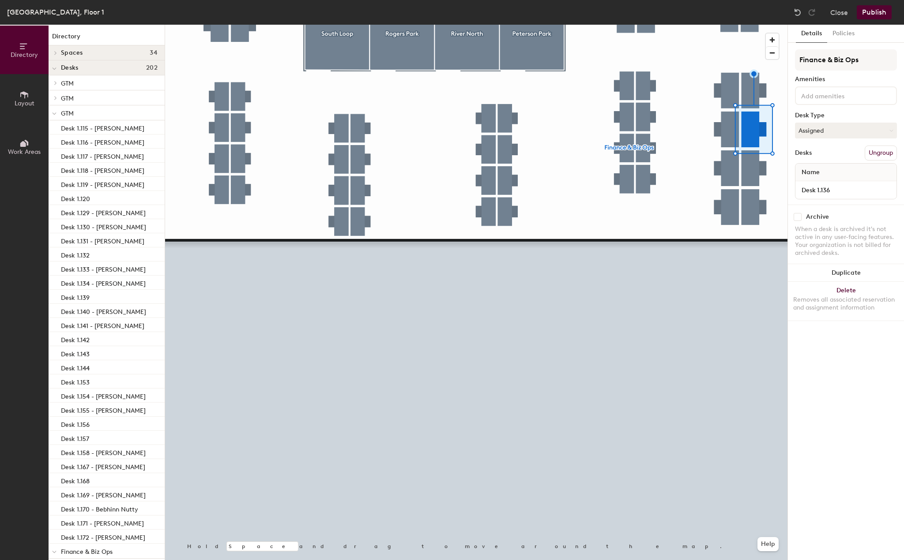
click at [820, 95] on input at bounding box center [838, 95] width 79 height 11
click at [820, 116] on div "Adjustable Height" at bounding box center [845, 116] width 99 height 13
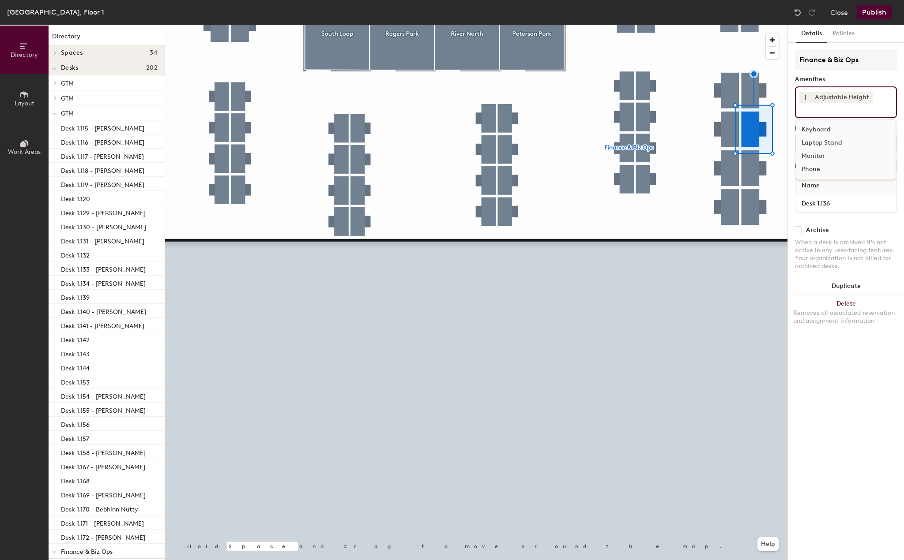
click at [821, 142] on div "Laptop Stand" at bounding box center [845, 142] width 99 height 13
click at [821, 158] on div "Monitor" at bounding box center [845, 156] width 99 height 13
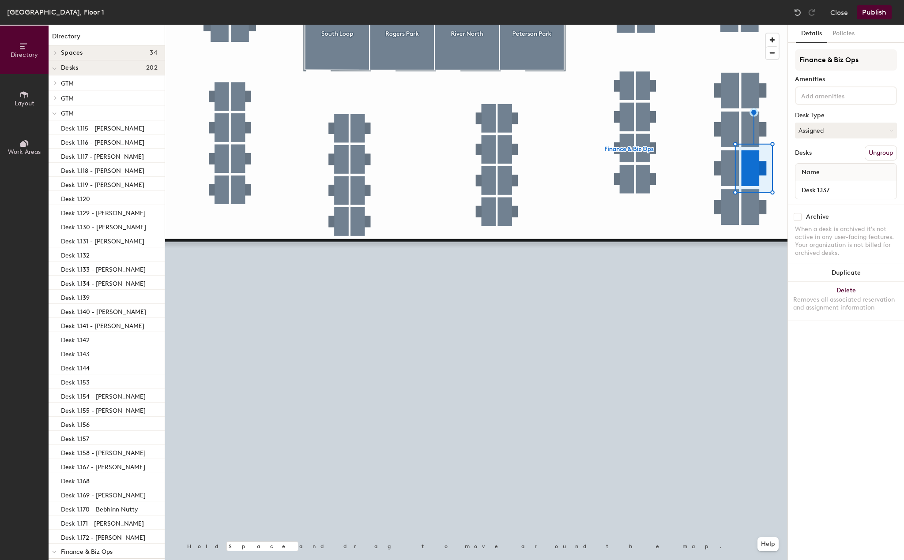
click at [825, 98] on input at bounding box center [838, 95] width 79 height 11
click at [824, 115] on div "Adjustable Height" at bounding box center [845, 116] width 99 height 13
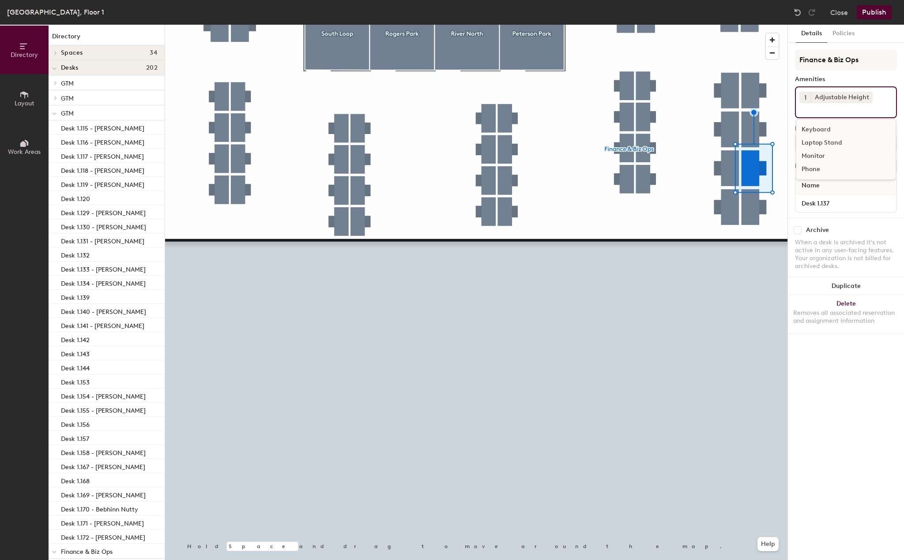
click at [821, 140] on div "Laptop Stand" at bounding box center [845, 142] width 99 height 13
click at [819, 154] on div "Monitor" at bounding box center [845, 156] width 99 height 13
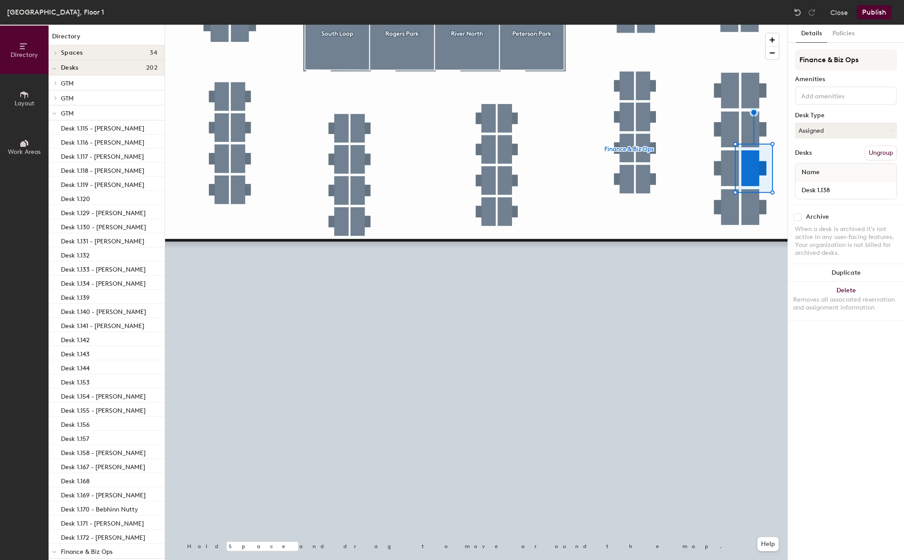
click at [836, 95] on input at bounding box center [838, 95] width 79 height 11
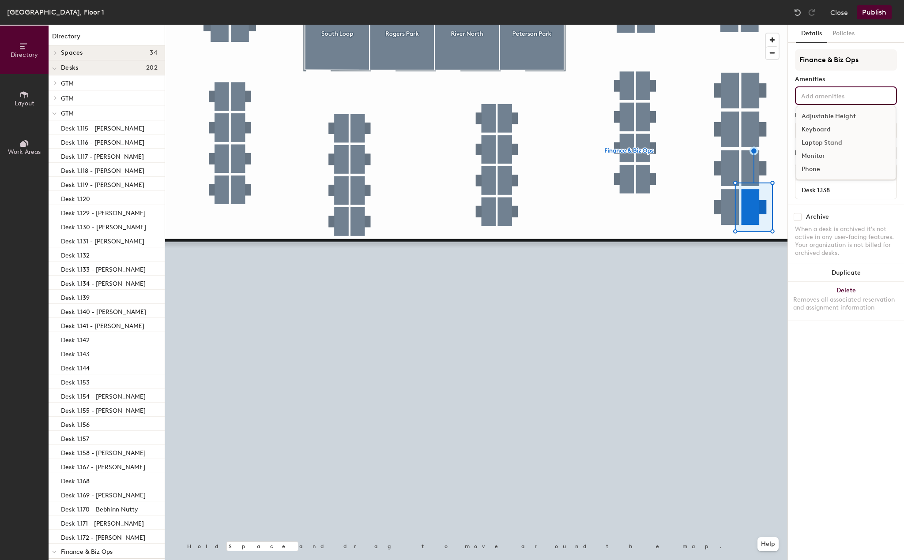
click at [834, 110] on div "Adjustable Height" at bounding box center [845, 116] width 99 height 13
click at [821, 143] on div "Laptop Stand" at bounding box center [845, 142] width 99 height 13
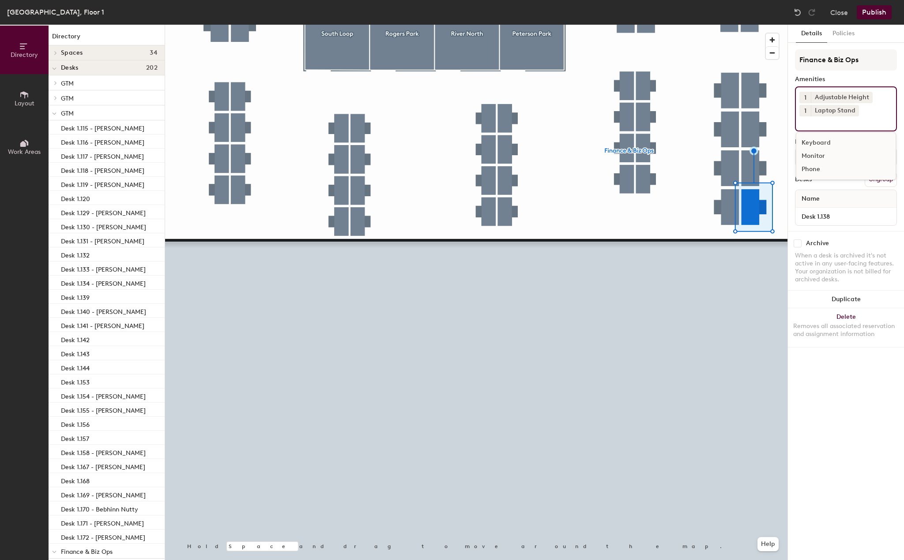
click at [820, 153] on div "Monitor" at bounding box center [845, 156] width 99 height 13
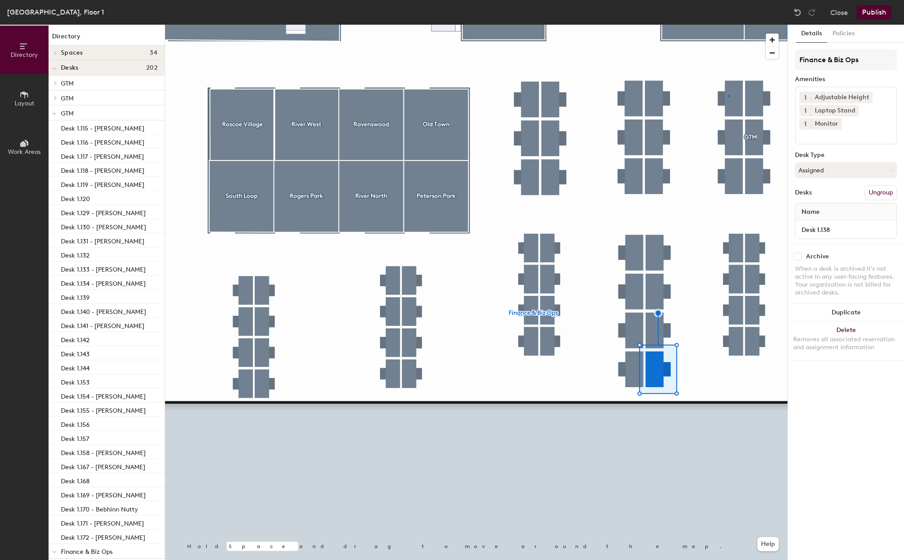
click at [728, 25] on div at bounding box center [476, 25] width 622 height 0
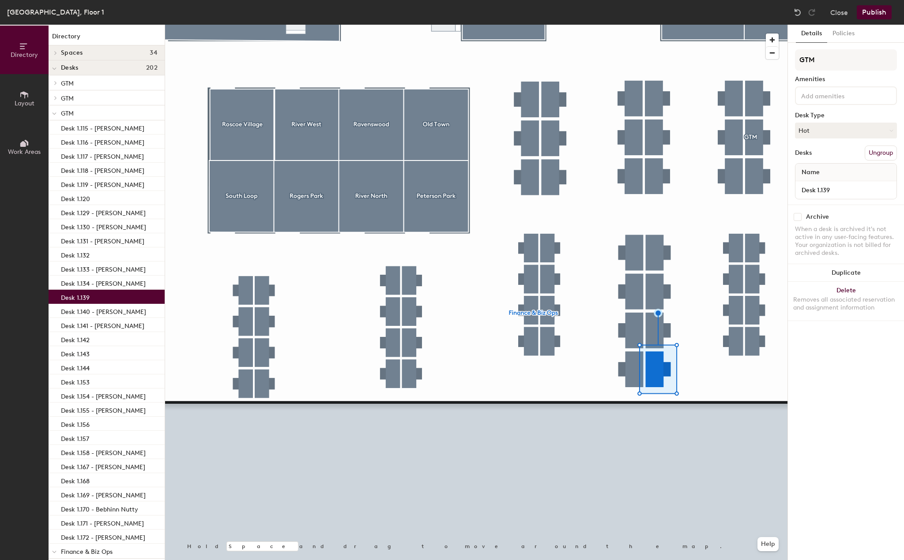
click at [829, 96] on input at bounding box center [838, 95] width 79 height 11
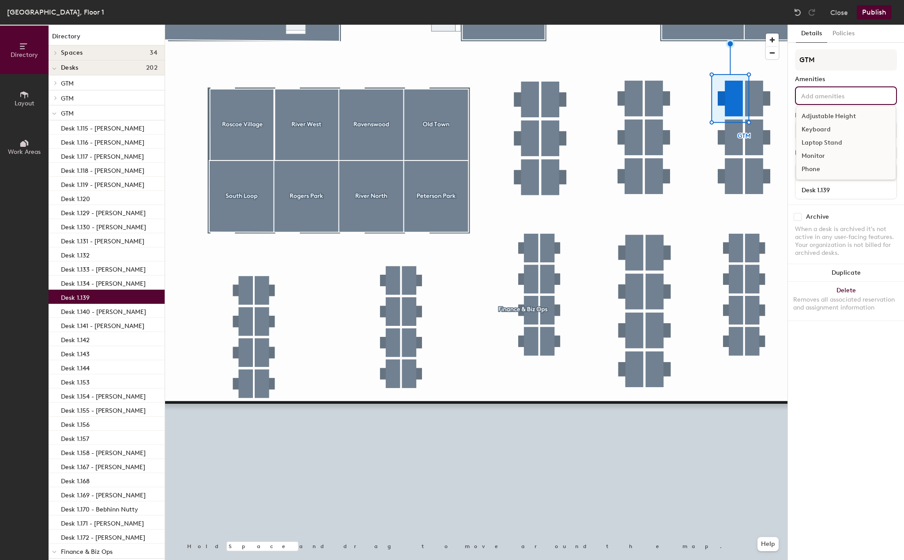
click at [829, 118] on div "Adjustable Height" at bounding box center [845, 116] width 99 height 13
click at [816, 143] on div "Laptop Stand" at bounding box center [845, 142] width 99 height 13
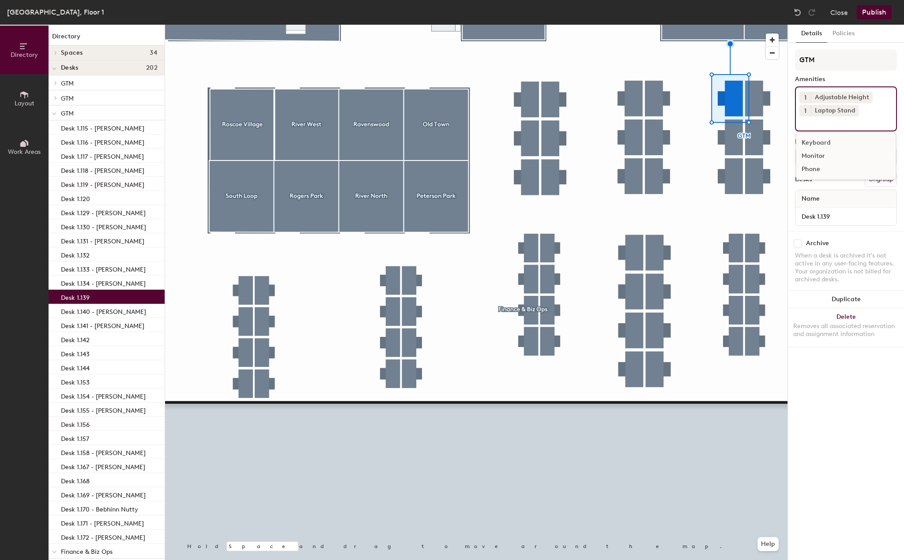
click at [816, 153] on div "Monitor" at bounding box center [845, 156] width 99 height 13
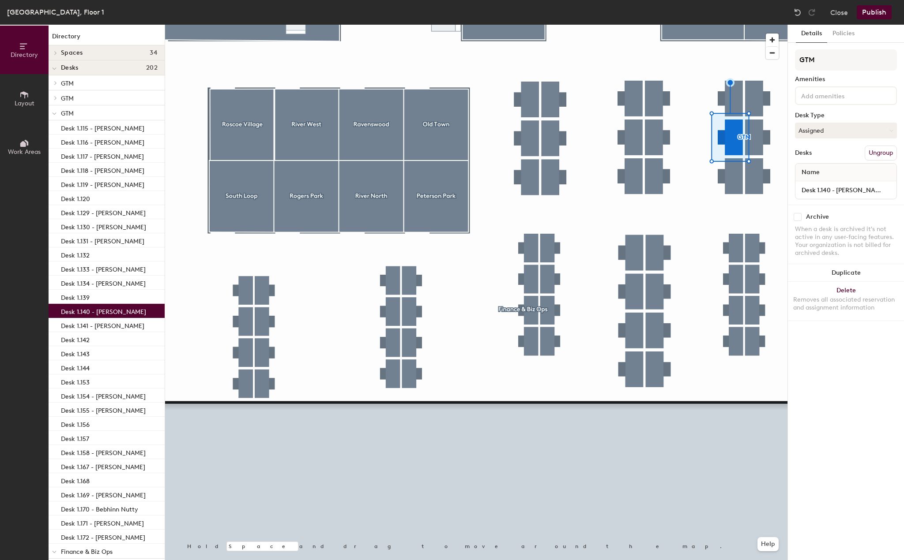
click at [820, 100] on input at bounding box center [838, 95] width 79 height 11
click at [820, 116] on div "Adjustable Height" at bounding box center [845, 116] width 99 height 13
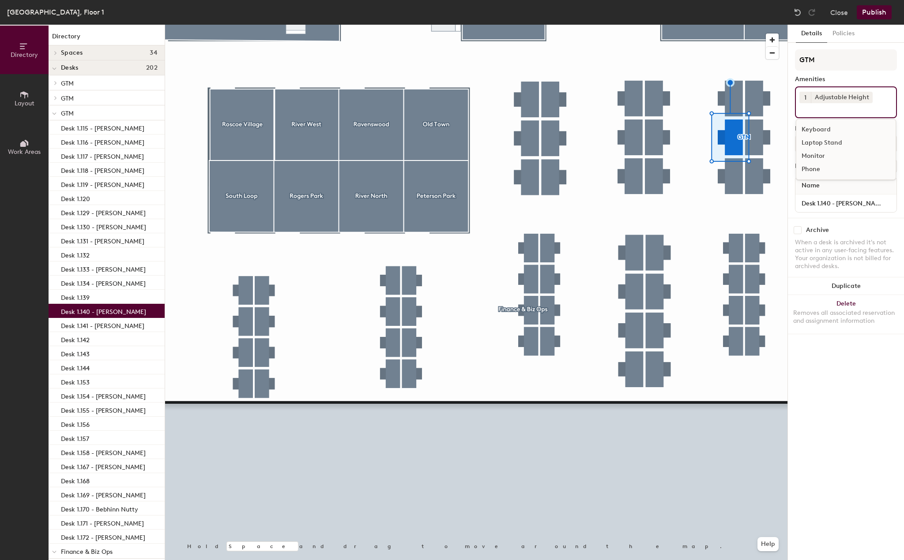
click at [819, 140] on div "Laptop Stand" at bounding box center [845, 142] width 99 height 13
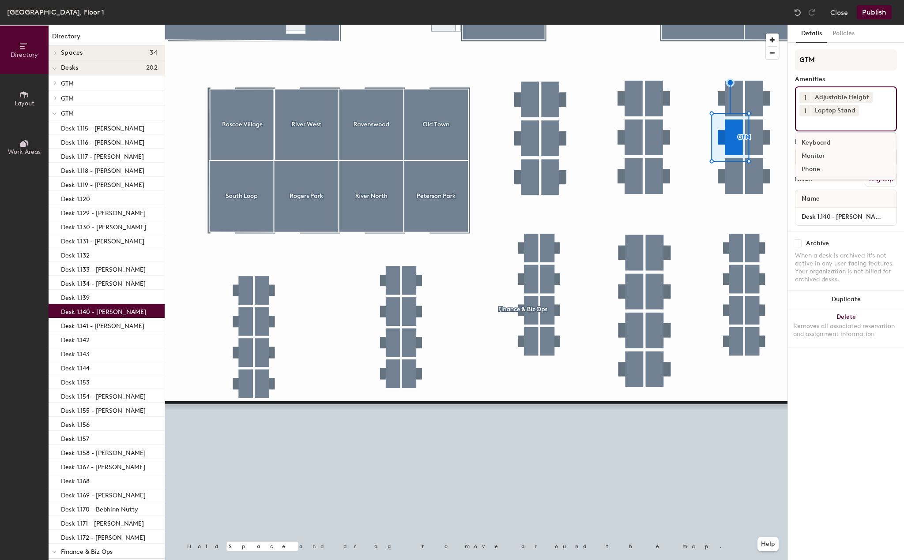
click at [818, 154] on div "Monitor" at bounding box center [845, 156] width 99 height 13
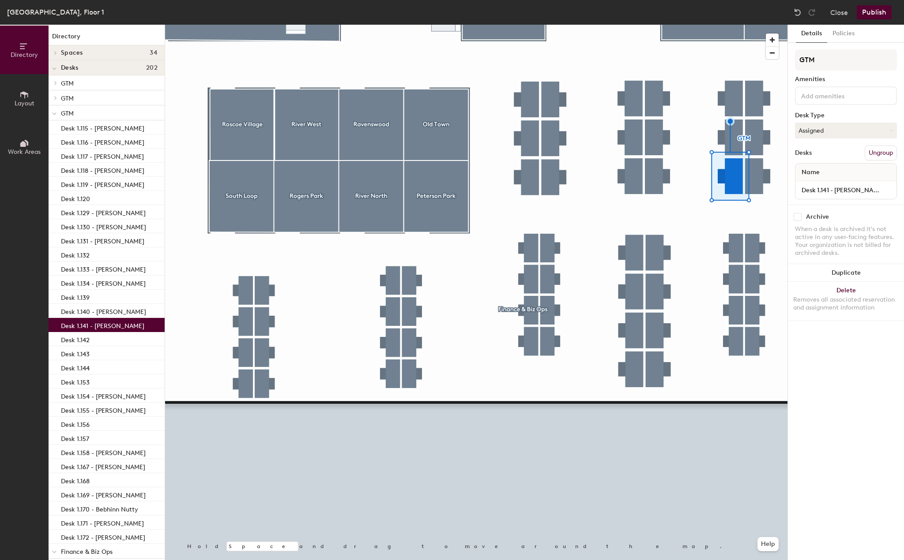
click at [848, 90] on input at bounding box center [838, 95] width 79 height 11
click at [832, 113] on div "Adjustable Height" at bounding box center [845, 116] width 99 height 13
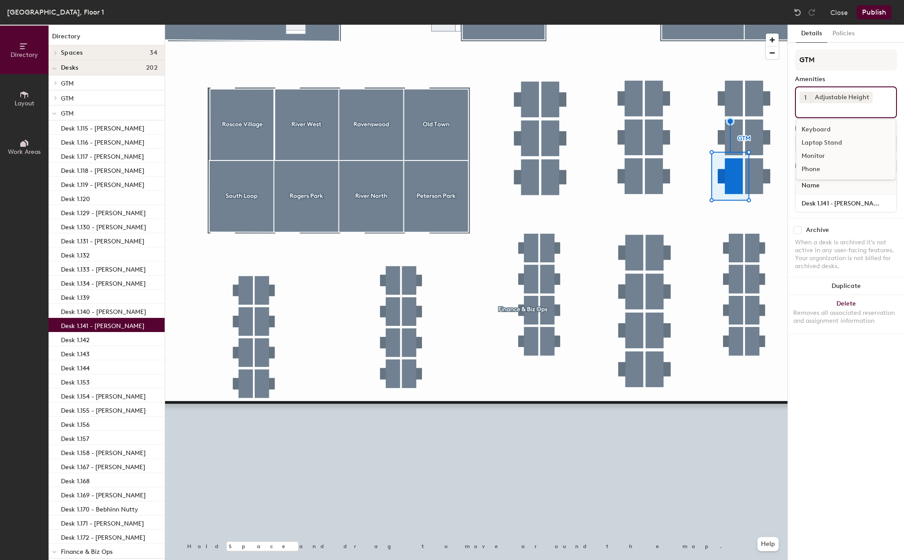
click at [829, 143] on div "Laptop Stand" at bounding box center [845, 142] width 99 height 13
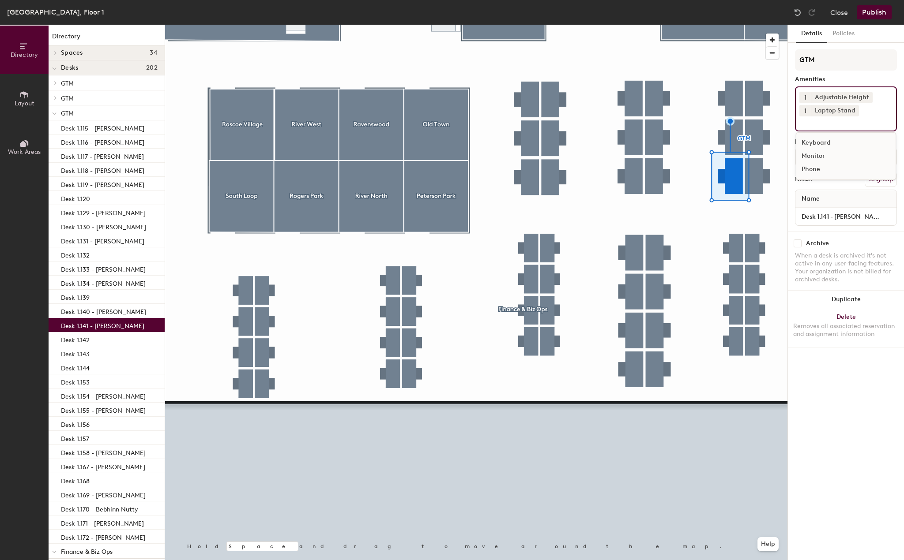
click at [821, 154] on div "Monitor" at bounding box center [845, 156] width 99 height 13
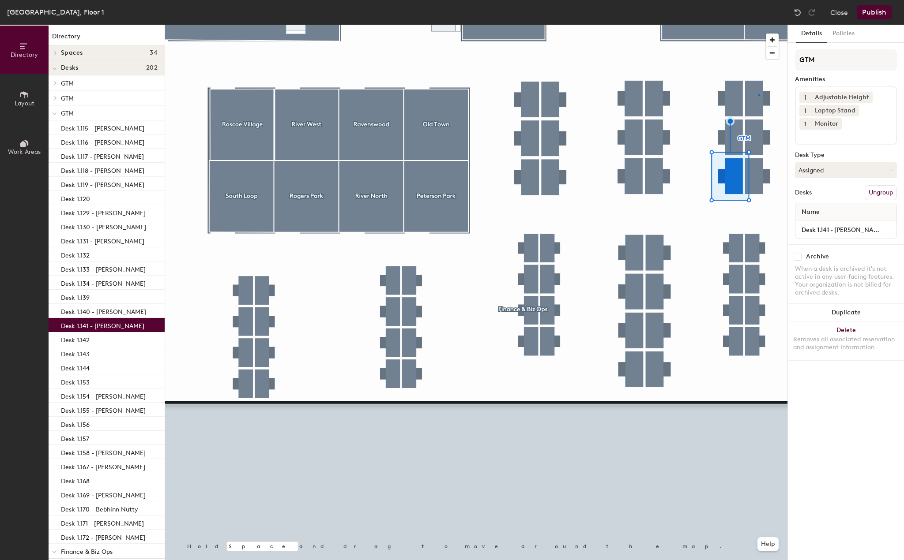
click at [758, 25] on div at bounding box center [476, 25] width 622 height 0
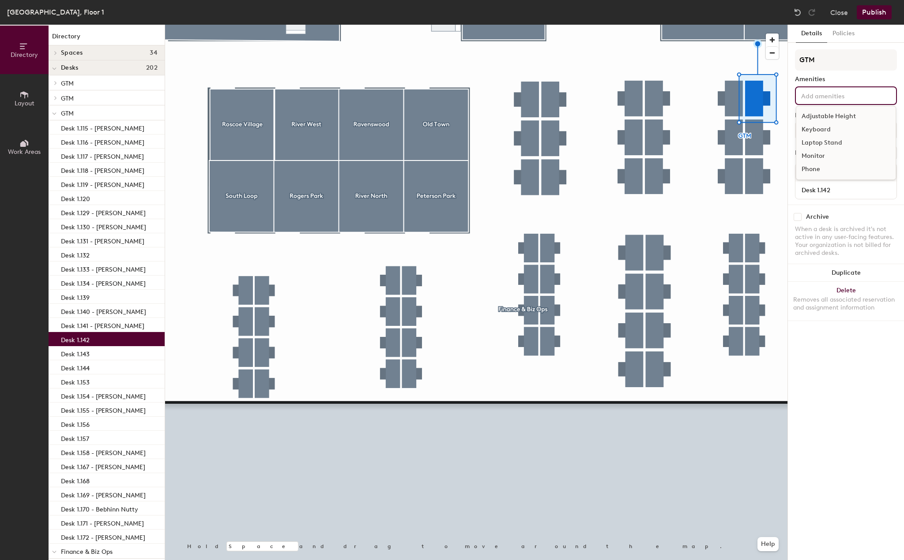
click at [841, 94] on input at bounding box center [838, 95] width 79 height 11
click at [830, 115] on div "Adjustable Height" at bounding box center [845, 116] width 99 height 13
click at [827, 141] on div "Laptop Stand" at bounding box center [845, 142] width 99 height 13
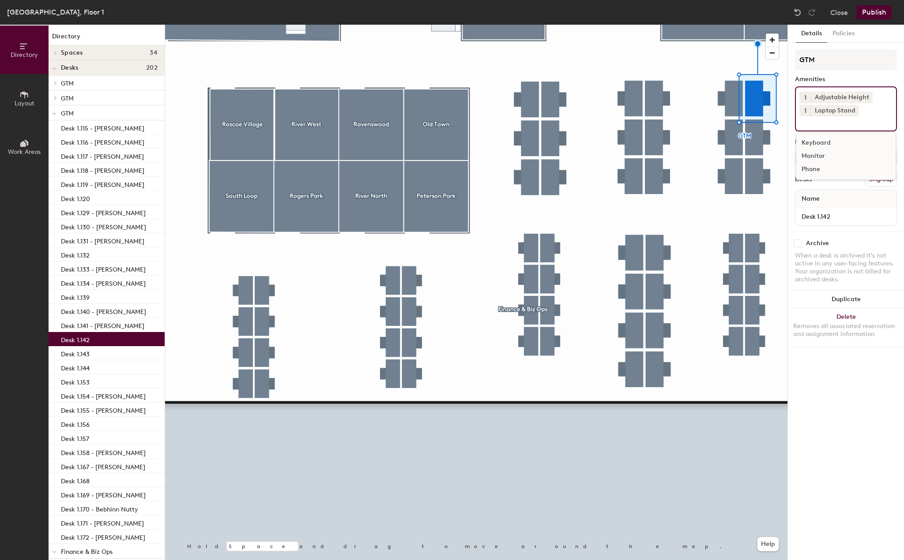
click at [821, 154] on div "Monitor" at bounding box center [845, 156] width 99 height 13
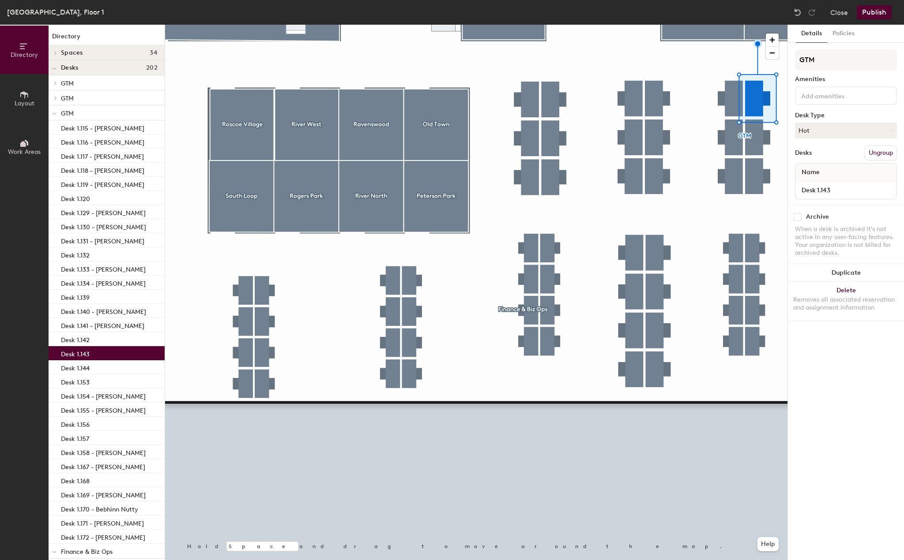
click at [817, 101] on div at bounding box center [846, 95] width 102 height 19
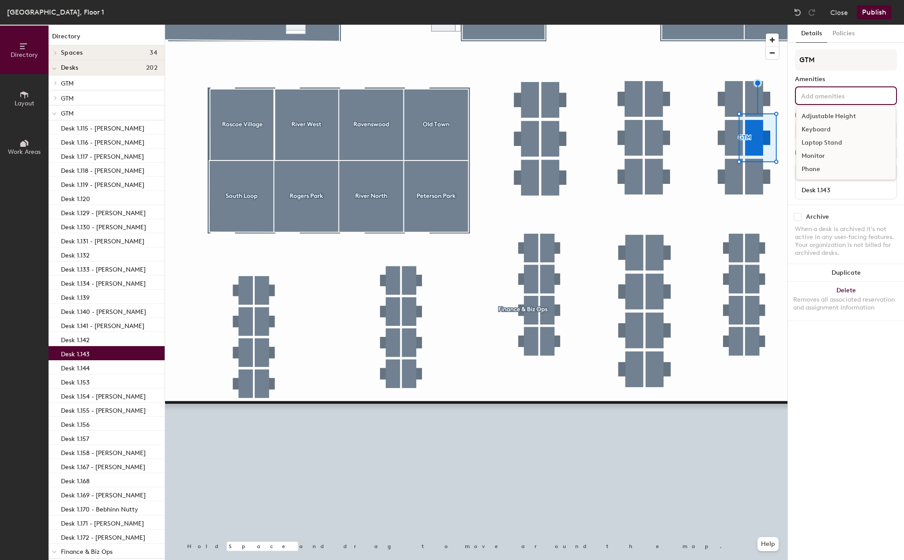
click at [817, 118] on div "Adjustable Height" at bounding box center [845, 116] width 99 height 13
click at [818, 143] on div "Laptop Stand" at bounding box center [845, 142] width 99 height 13
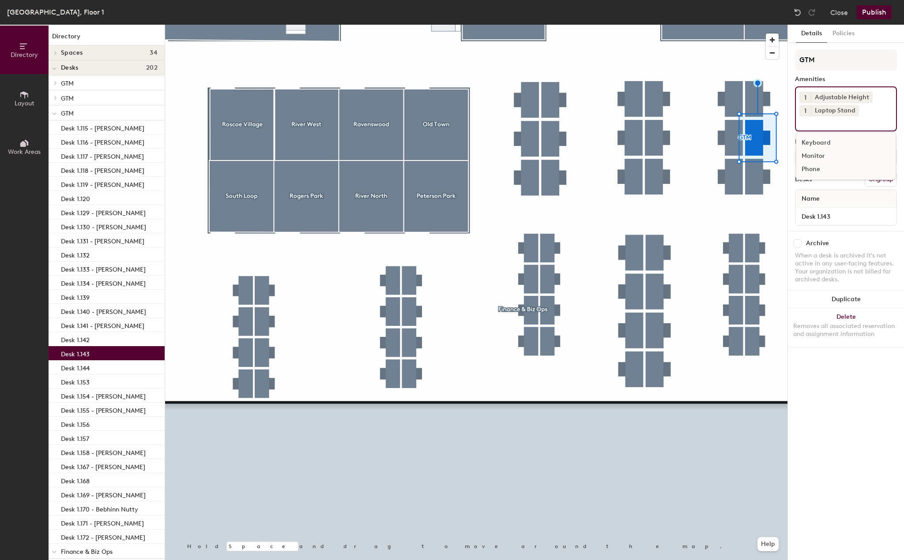
click at [818, 155] on div "Monitor" at bounding box center [845, 156] width 99 height 13
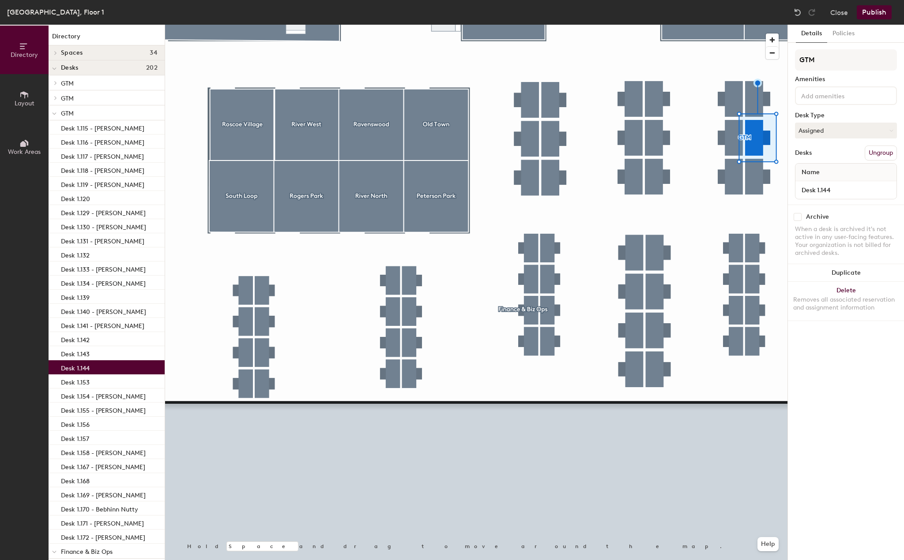
click at [828, 97] on input at bounding box center [838, 95] width 79 height 11
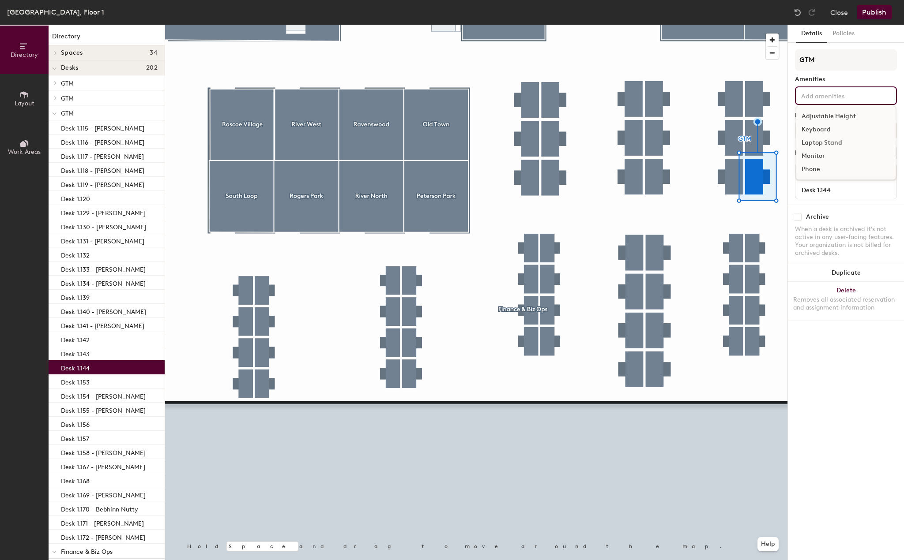
click at [828, 115] on div "Adjustable Height" at bounding box center [845, 116] width 99 height 13
click at [829, 140] on div "Laptop Stand" at bounding box center [845, 142] width 99 height 13
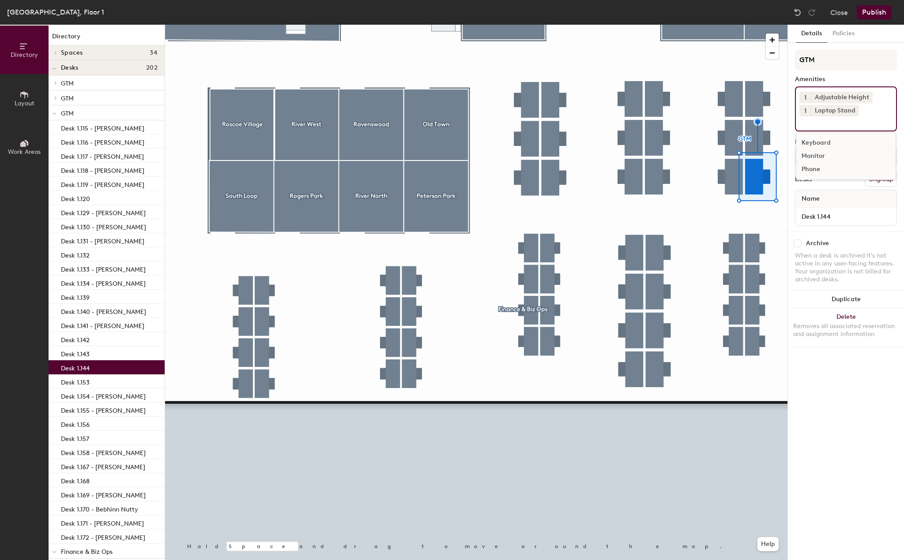
click at [823, 156] on div "Monitor" at bounding box center [845, 156] width 99 height 13
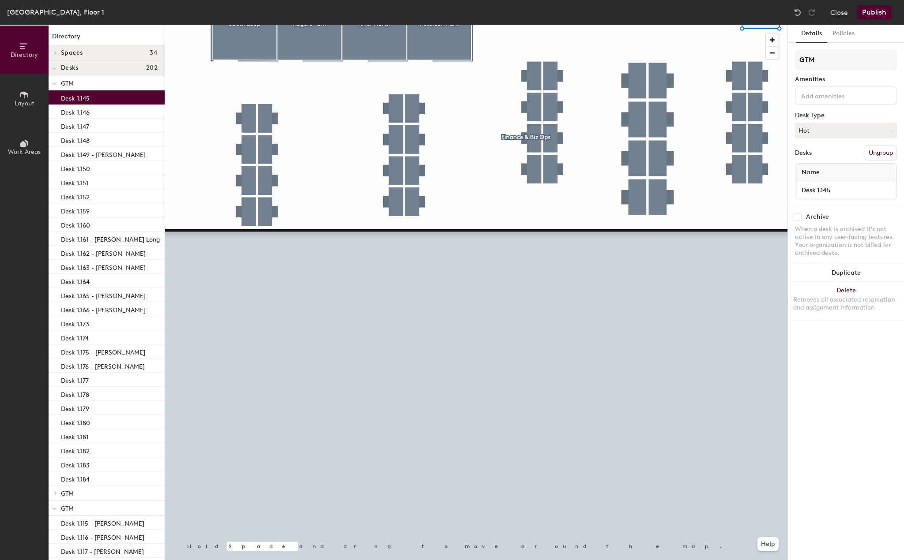
click at [821, 101] on div at bounding box center [846, 95] width 102 height 19
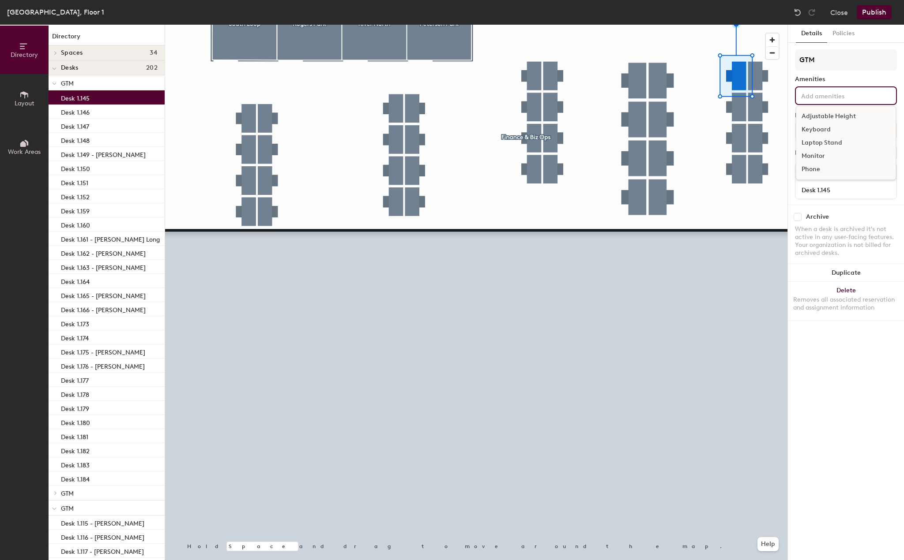
click at [820, 116] on div "Adjustable Height" at bounding box center [845, 116] width 99 height 13
click at [820, 143] on div "Laptop Stand" at bounding box center [845, 142] width 99 height 13
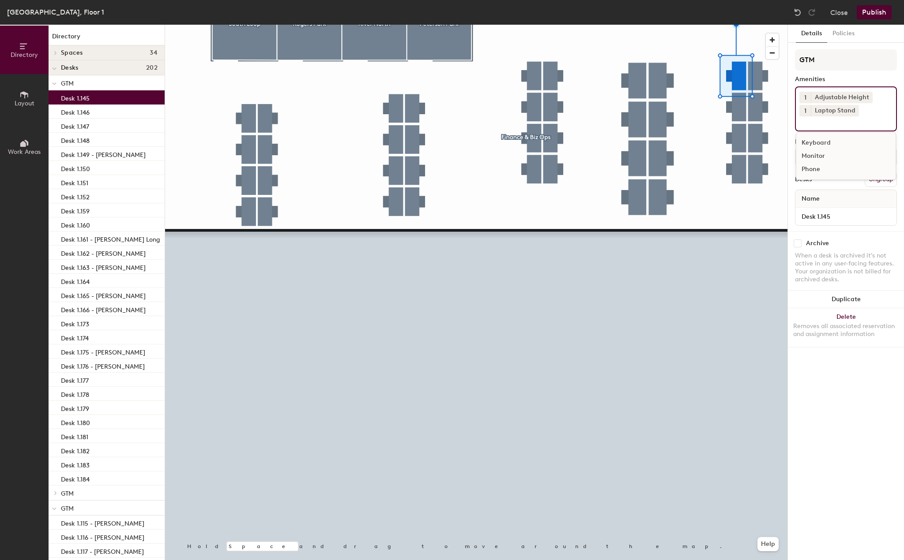
click at [816, 156] on div "Monitor" at bounding box center [845, 156] width 99 height 13
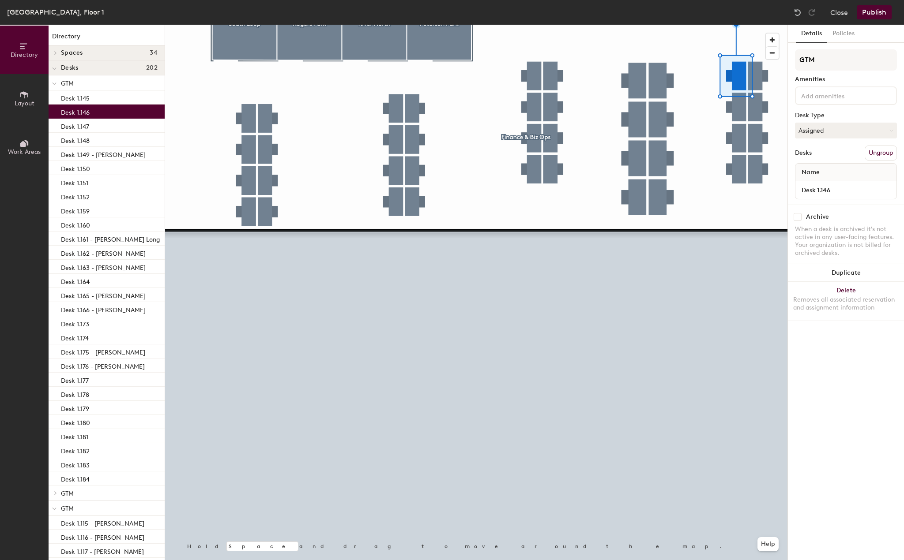
click at [855, 99] on input at bounding box center [838, 95] width 79 height 11
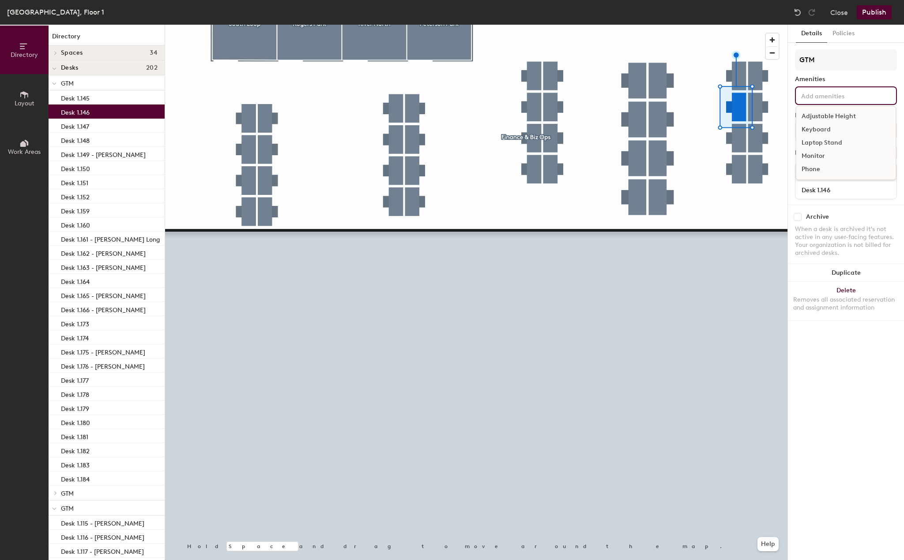
click at [836, 116] on div "Adjustable Height" at bounding box center [845, 116] width 99 height 13
click at [825, 141] on div "Laptop Stand" at bounding box center [845, 142] width 99 height 13
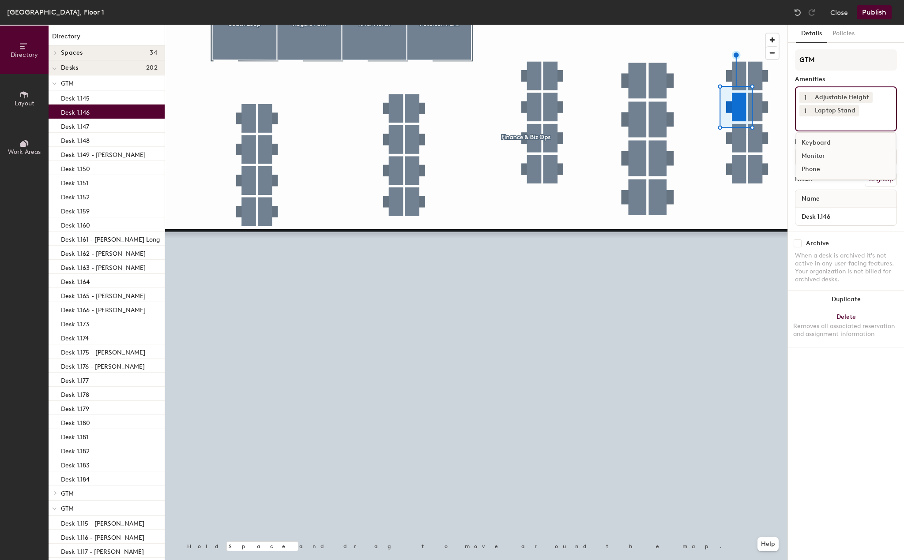
click at [814, 157] on div "Monitor" at bounding box center [845, 156] width 99 height 13
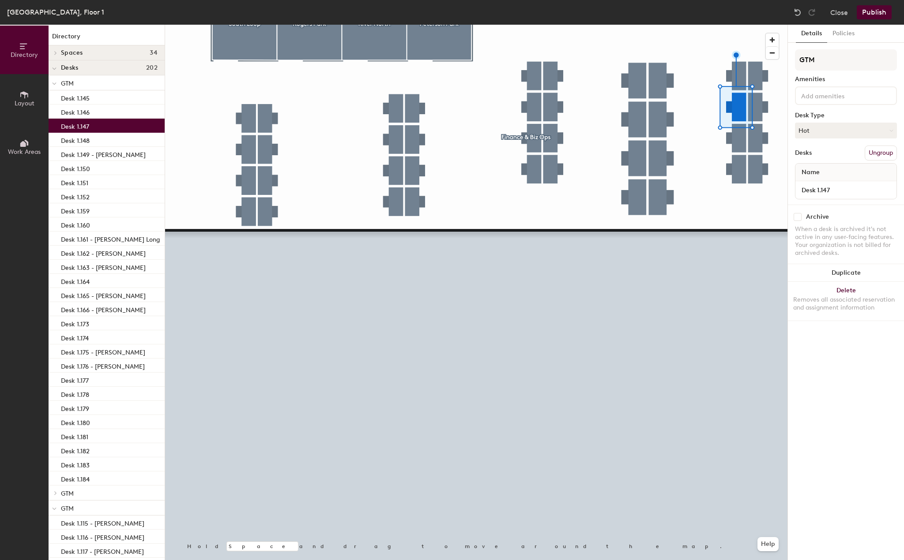
click at [851, 90] on input at bounding box center [838, 95] width 79 height 11
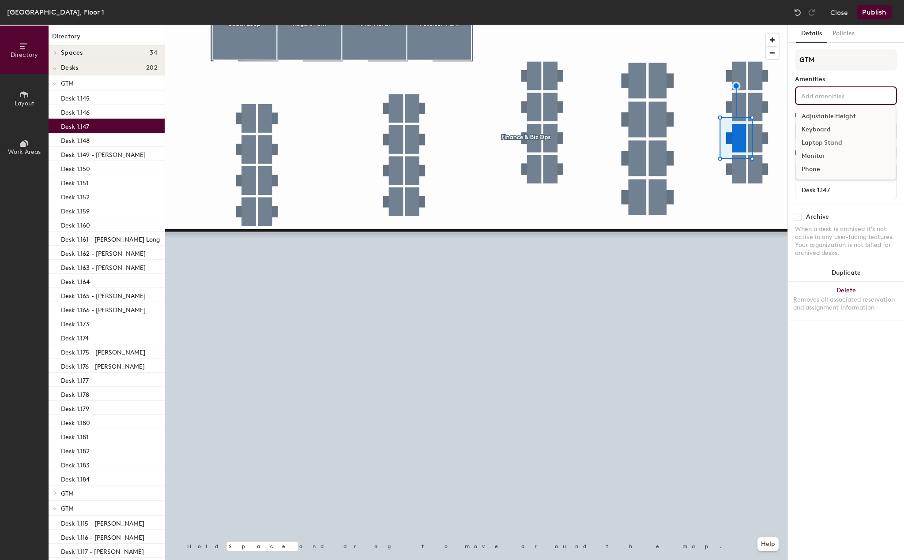
click at [826, 118] on div "Adjustable Height" at bounding box center [845, 116] width 99 height 13
click at [825, 145] on div "Laptop Stand" at bounding box center [845, 142] width 99 height 13
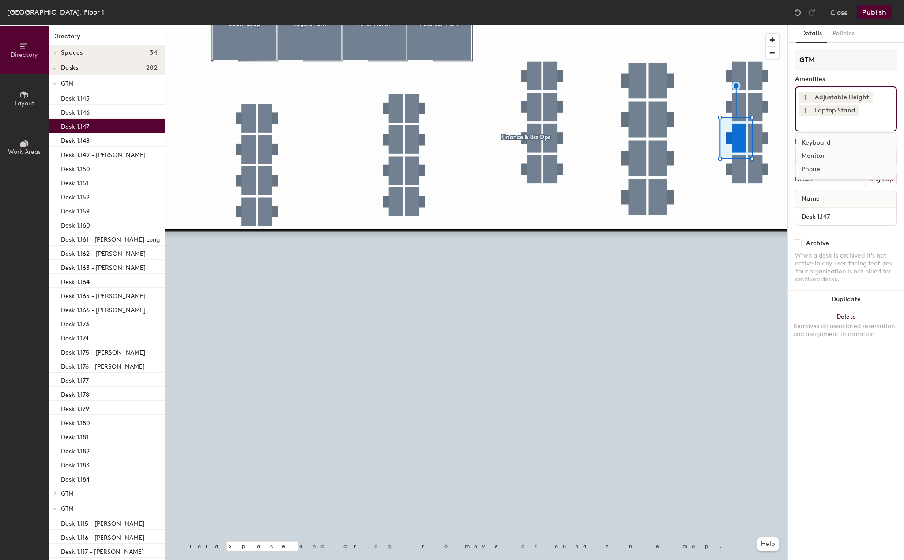
click at [807, 160] on div "Monitor" at bounding box center [845, 156] width 99 height 13
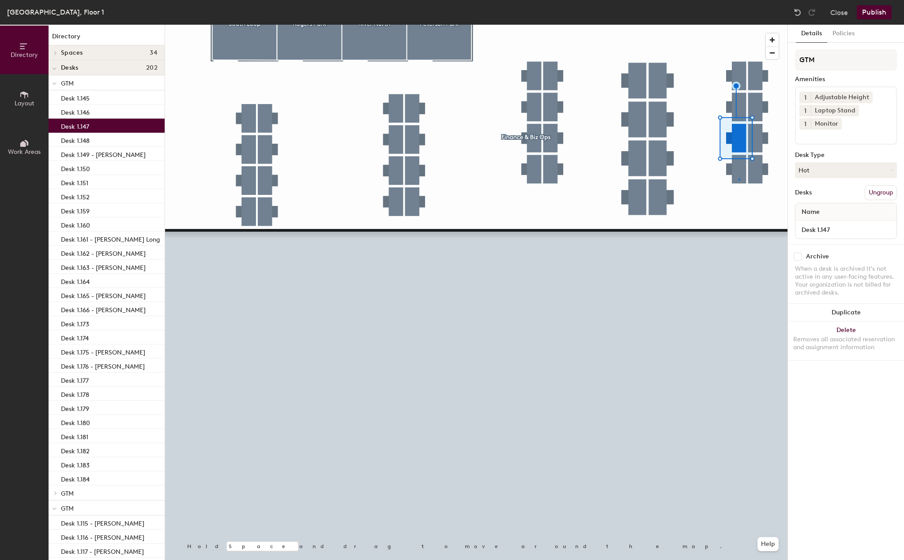
click at [738, 25] on div at bounding box center [476, 25] width 622 height 0
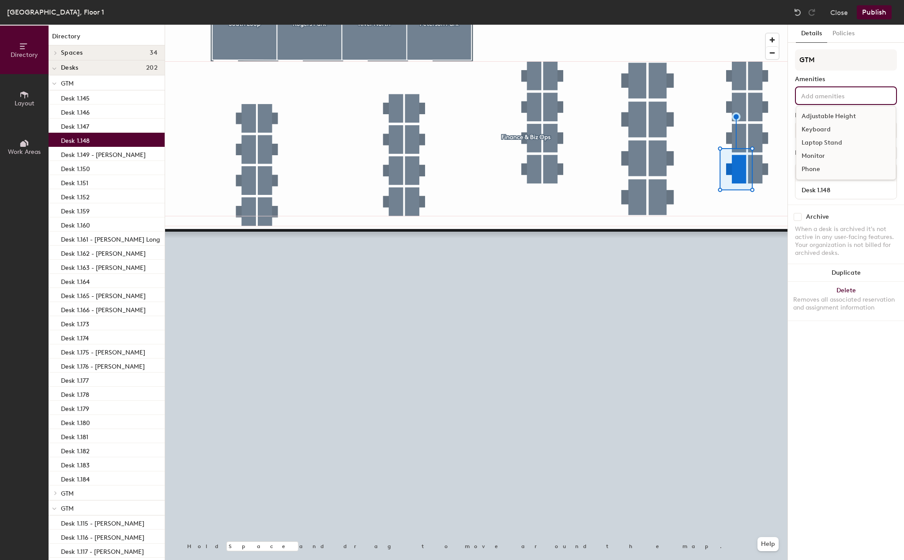
click at [822, 95] on input at bounding box center [838, 95] width 79 height 11
click at [816, 113] on div "Adjustable Height" at bounding box center [845, 116] width 99 height 13
click at [816, 142] on div "Laptop Stand" at bounding box center [845, 142] width 99 height 13
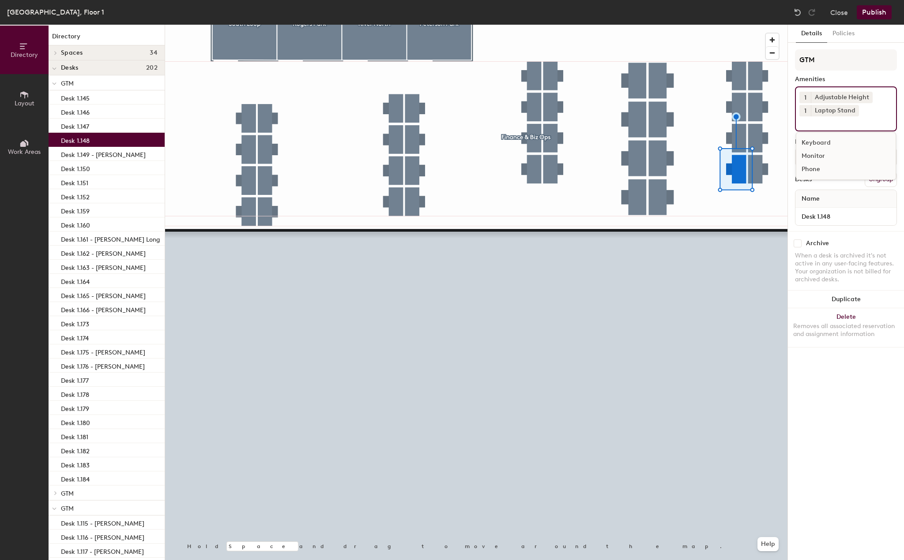
click at [816, 156] on div "Monitor" at bounding box center [845, 156] width 99 height 13
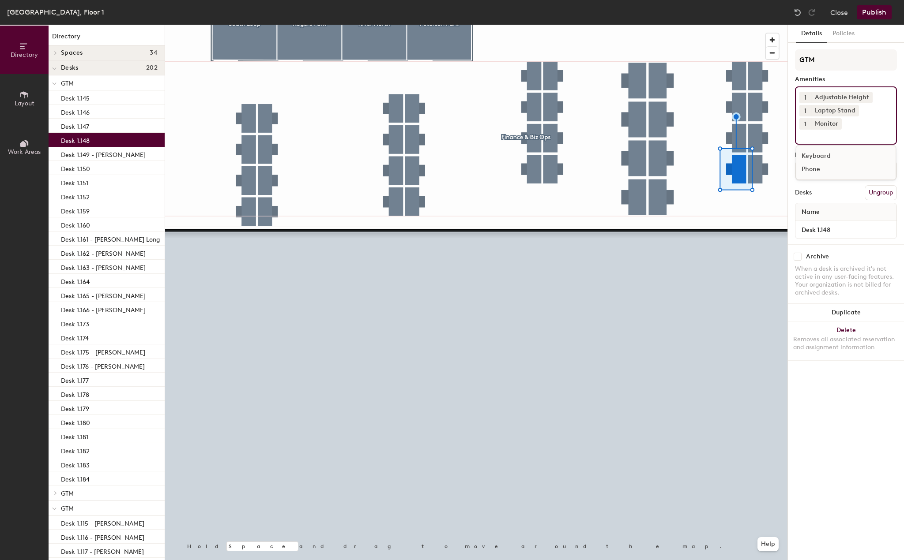
click at [758, 25] on div at bounding box center [476, 25] width 622 height 0
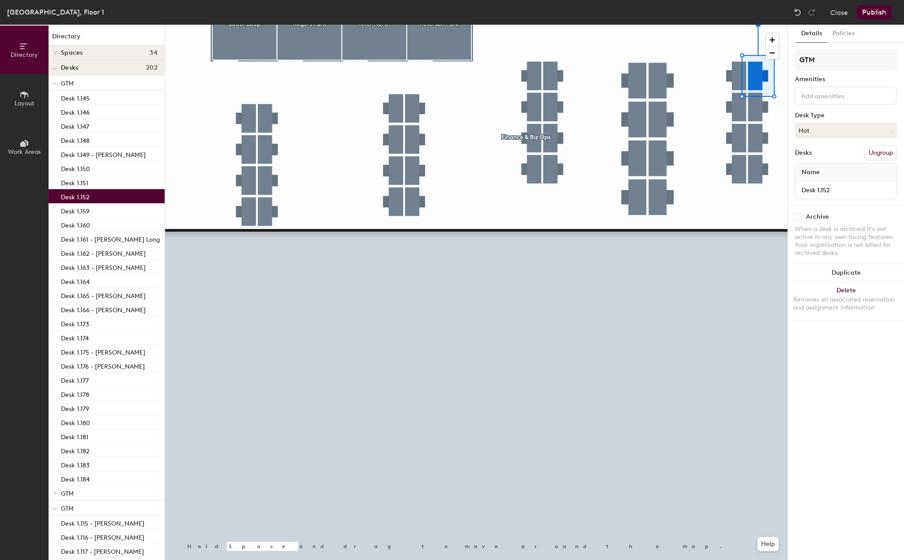
click at [837, 105] on div at bounding box center [846, 95] width 102 height 19
click at [833, 116] on div "Adjustable Height" at bounding box center [845, 116] width 99 height 13
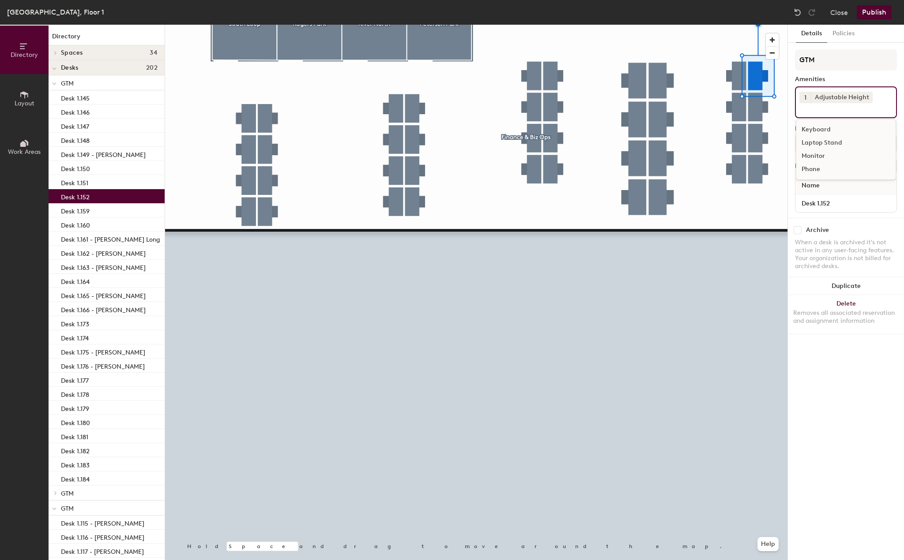
click at [829, 137] on div "Laptop Stand" at bounding box center [845, 142] width 99 height 13
click at [822, 156] on div "Monitor" at bounding box center [845, 156] width 99 height 13
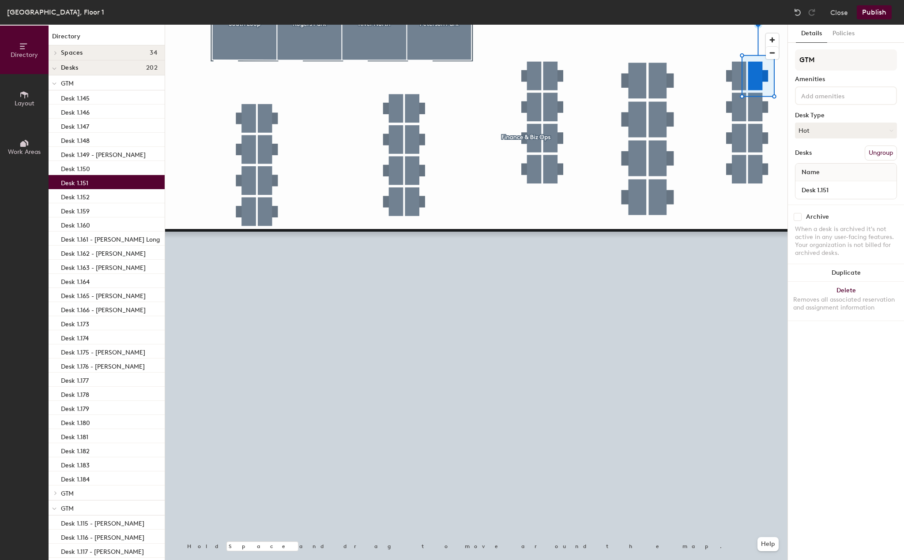
click at [833, 96] on input at bounding box center [838, 95] width 79 height 11
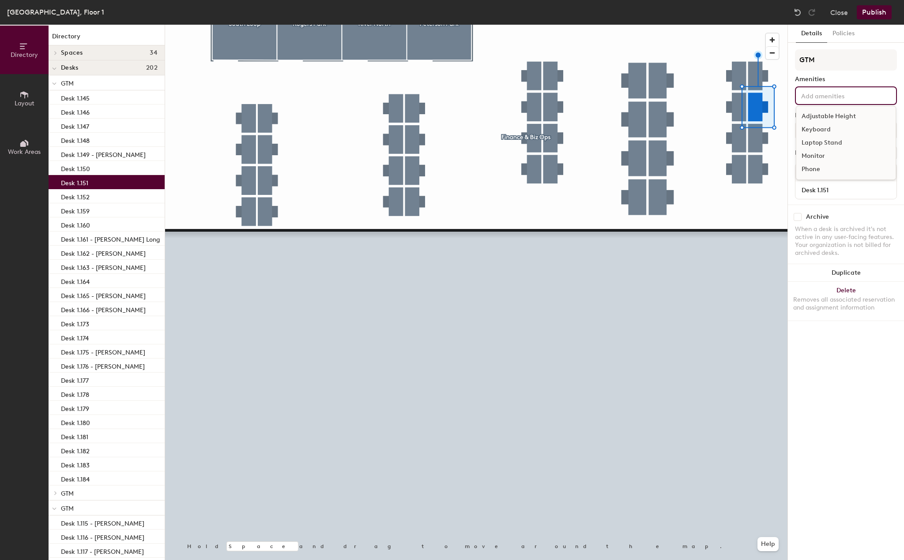
click at [833, 116] on div "Adjustable Height" at bounding box center [845, 116] width 99 height 13
click at [830, 143] on div "Laptop Stand" at bounding box center [845, 142] width 99 height 13
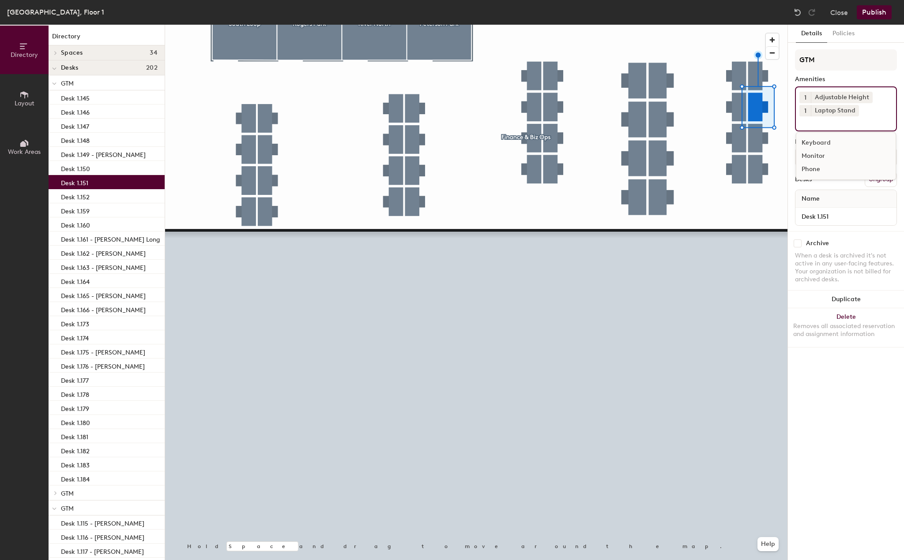
click at [819, 158] on div "Monitor" at bounding box center [845, 156] width 99 height 13
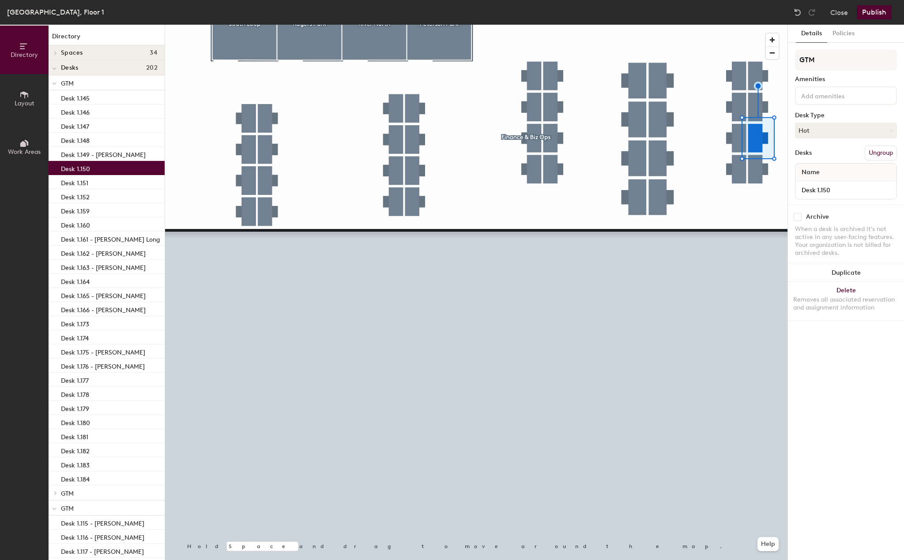
click at [837, 99] on input at bounding box center [838, 95] width 79 height 11
click at [829, 113] on div "Adjustable Height" at bounding box center [845, 116] width 99 height 13
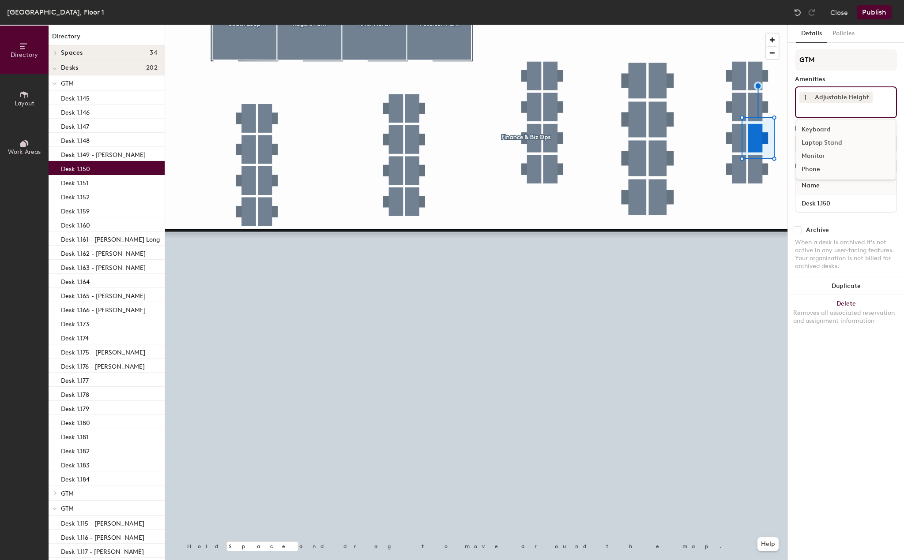
click at [822, 145] on div "Laptop Stand" at bounding box center [845, 142] width 99 height 13
click at [822, 155] on div "Monitor" at bounding box center [845, 156] width 99 height 13
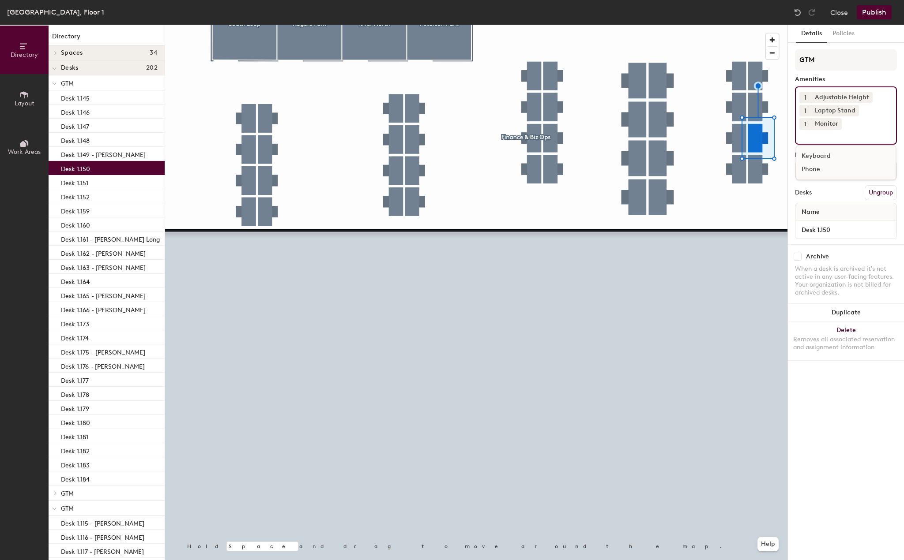
click at [755, 25] on div at bounding box center [476, 25] width 622 height 0
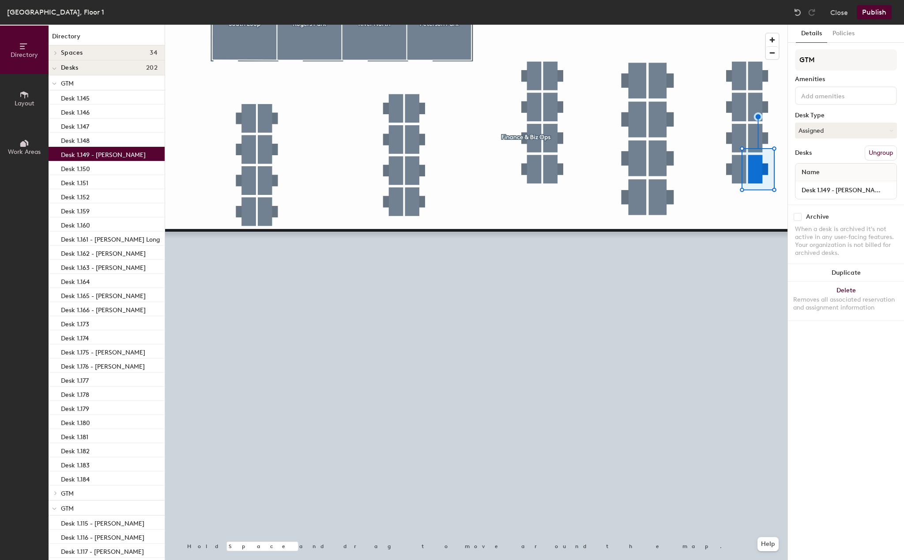
click at [845, 99] on input at bounding box center [838, 95] width 79 height 11
click at [832, 119] on div "Adjustable Height" at bounding box center [845, 116] width 99 height 13
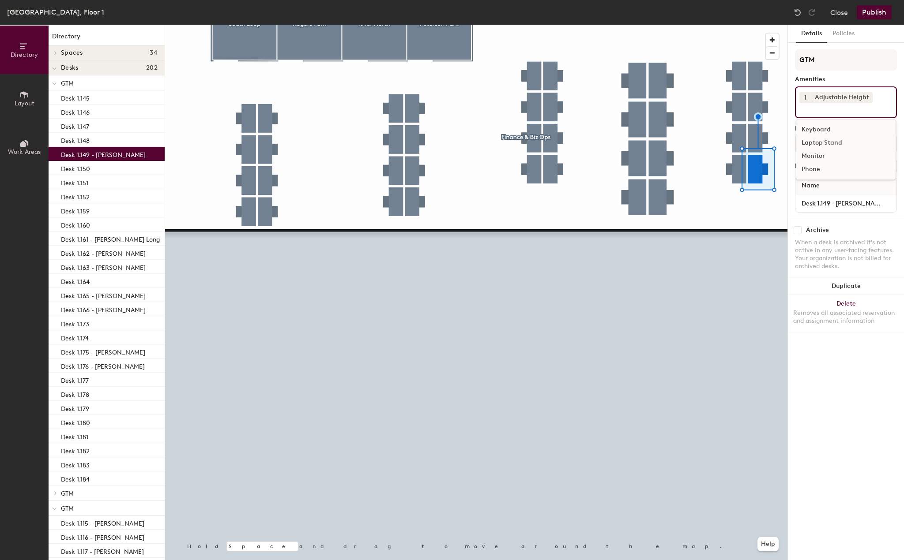
click at [829, 146] on div "Laptop Stand" at bounding box center [845, 142] width 99 height 13
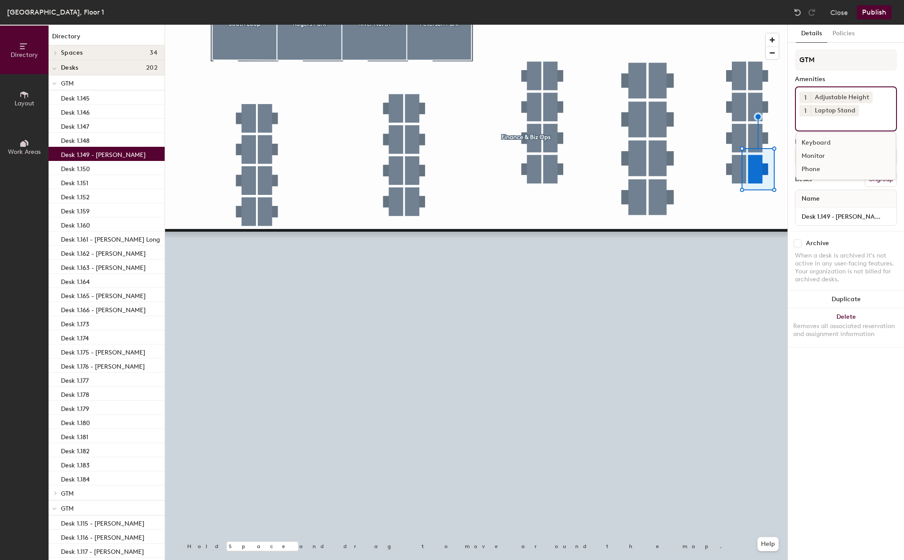
click at [825, 155] on div "Monitor" at bounding box center [845, 156] width 99 height 13
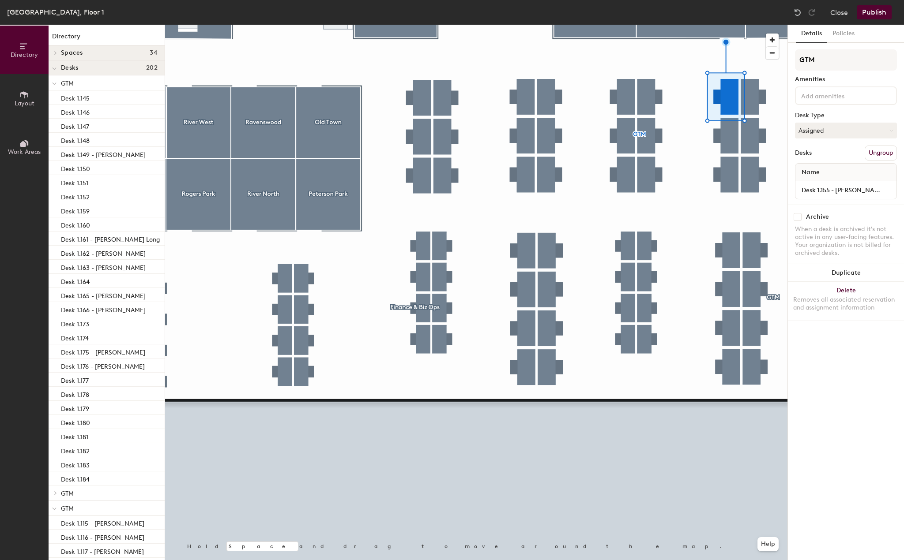
click at [809, 94] on input at bounding box center [838, 95] width 79 height 11
click at [833, 116] on div "Adjustable Height" at bounding box center [845, 116] width 99 height 13
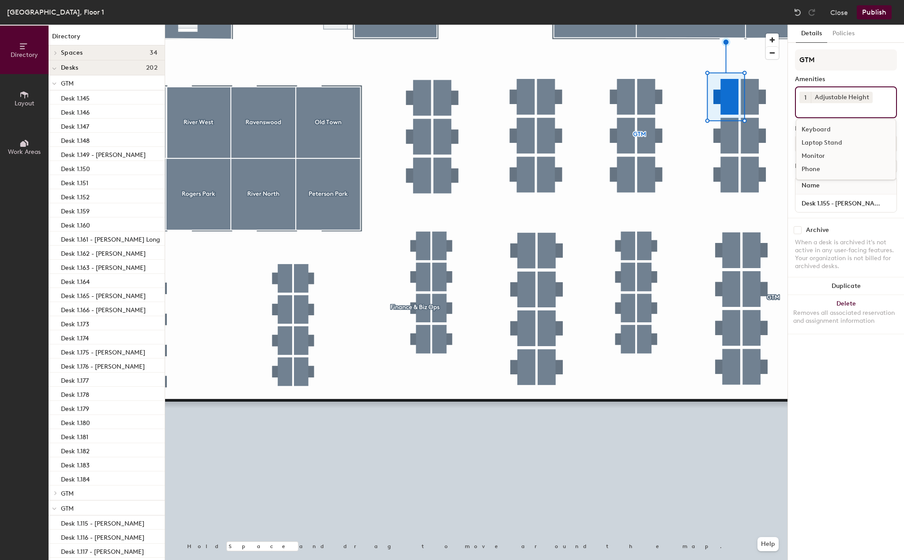
click at [824, 145] on div "Laptop Stand" at bounding box center [845, 142] width 99 height 13
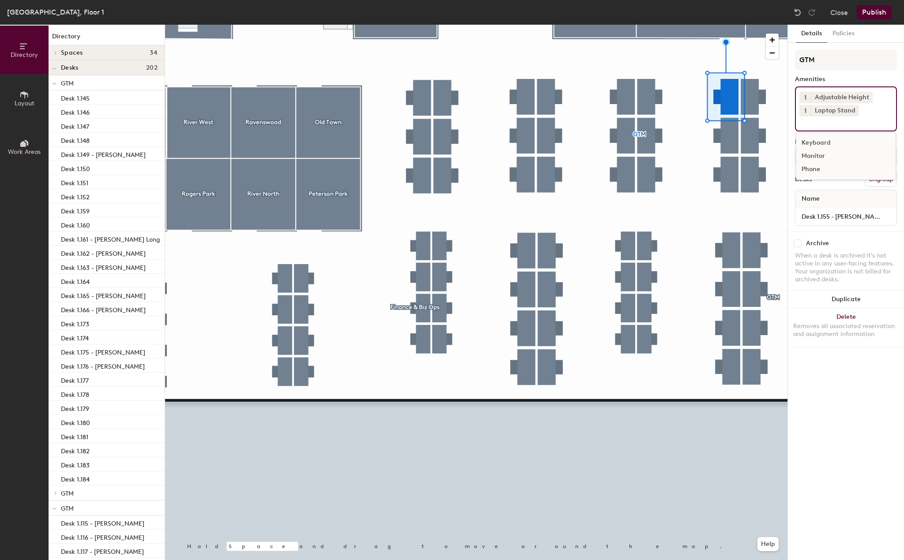
click at [809, 154] on div "Monitor" at bounding box center [845, 156] width 99 height 13
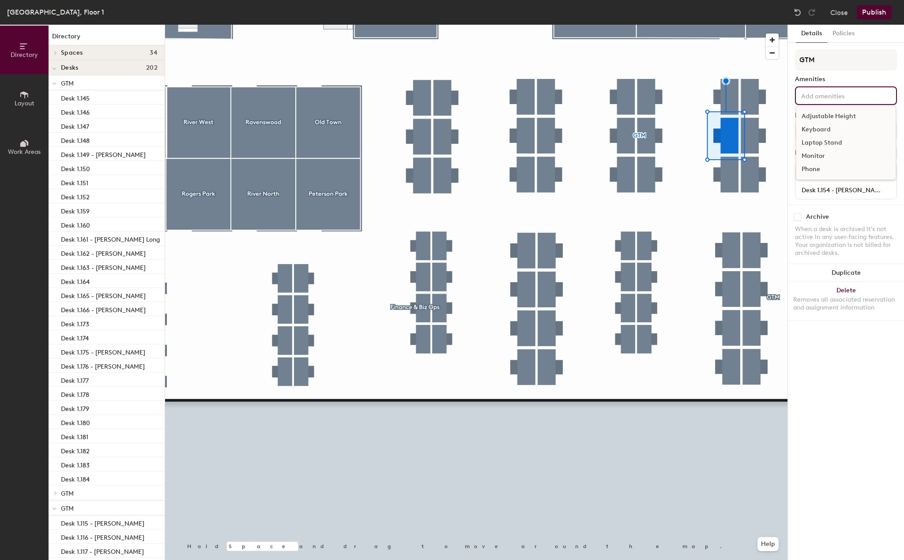
click at [829, 96] on input at bounding box center [838, 95] width 79 height 11
click at [829, 113] on div "Adjustable Height" at bounding box center [845, 116] width 99 height 13
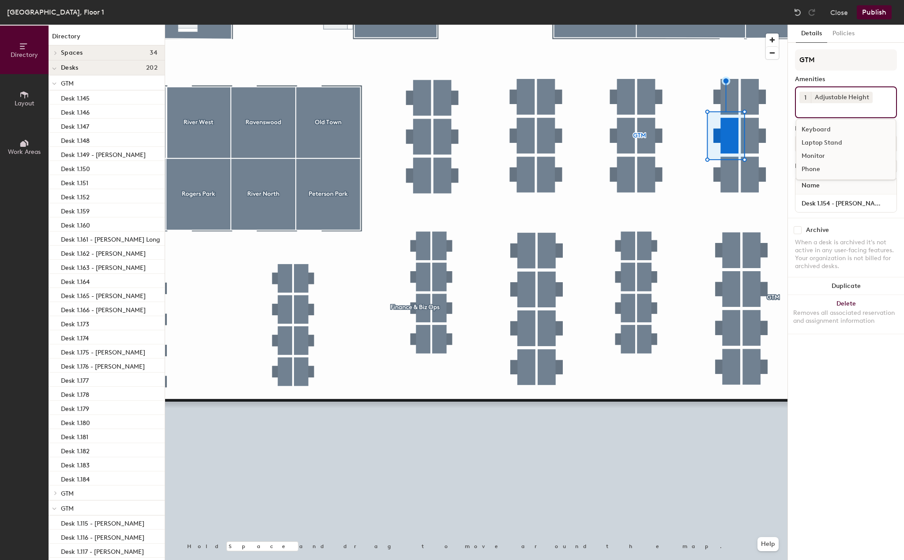
click at [829, 137] on div "Laptop Stand" at bounding box center [845, 142] width 99 height 13
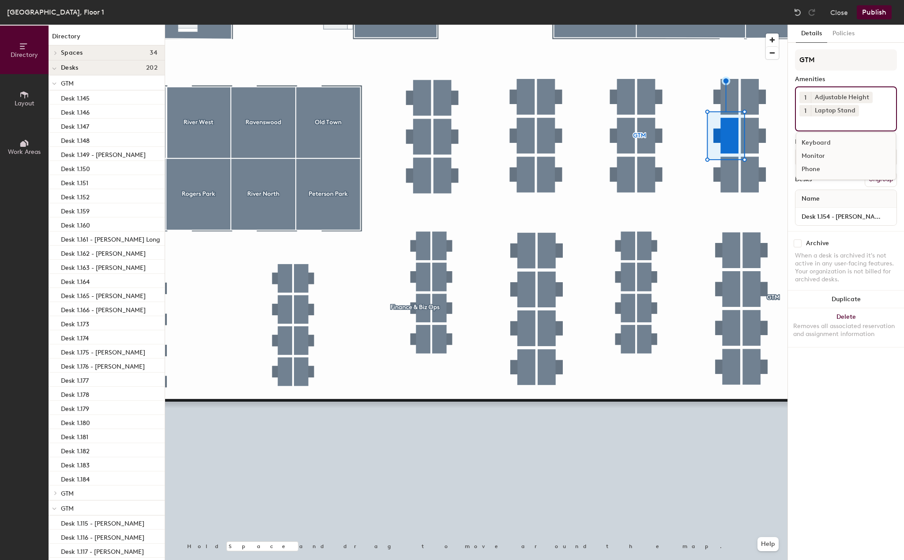
click at [821, 156] on div "Monitor" at bounding box center [845, 156] width 99 height 13
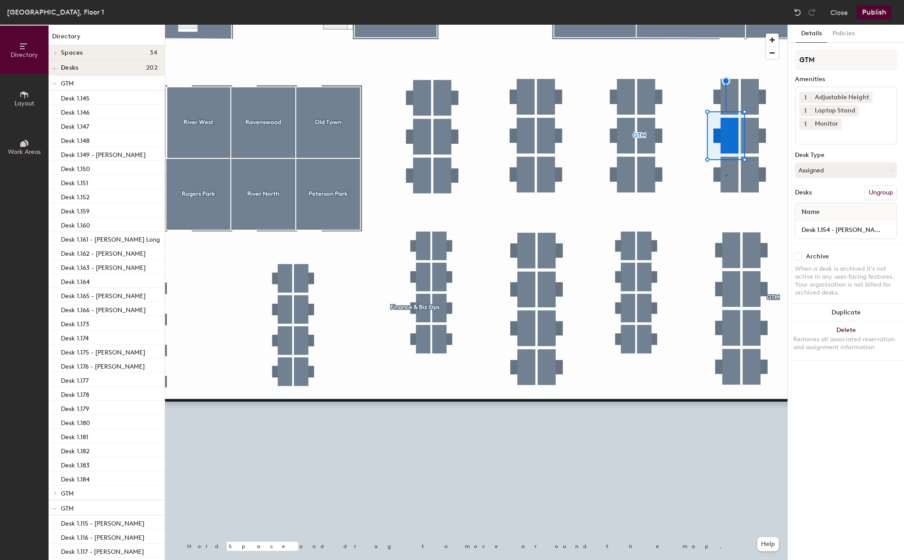
click at [725, 25] on div at bounding box center [476, 25] width 622 height 0
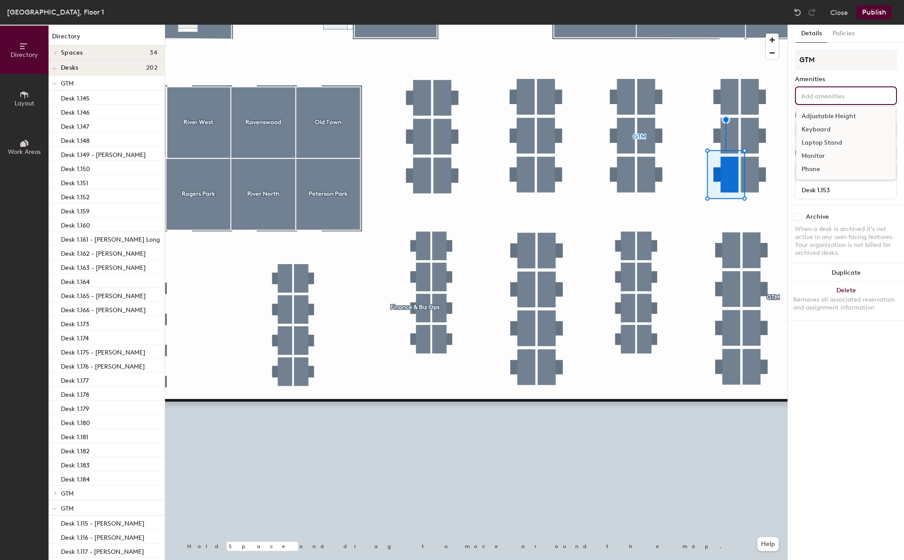
click at [813, 86] on div "Adjustable Height Keyboard Laptop Stand Monitor Phone" at bounding box center [846, 95] width 102 height 19
click at [814, 117] on div "Adjustable Height" at bounding box center [845, 116] width 99 height 13
click at [814, 144] on div "Laptop Stand" at bounding box center [845, 142] width 99 height 13
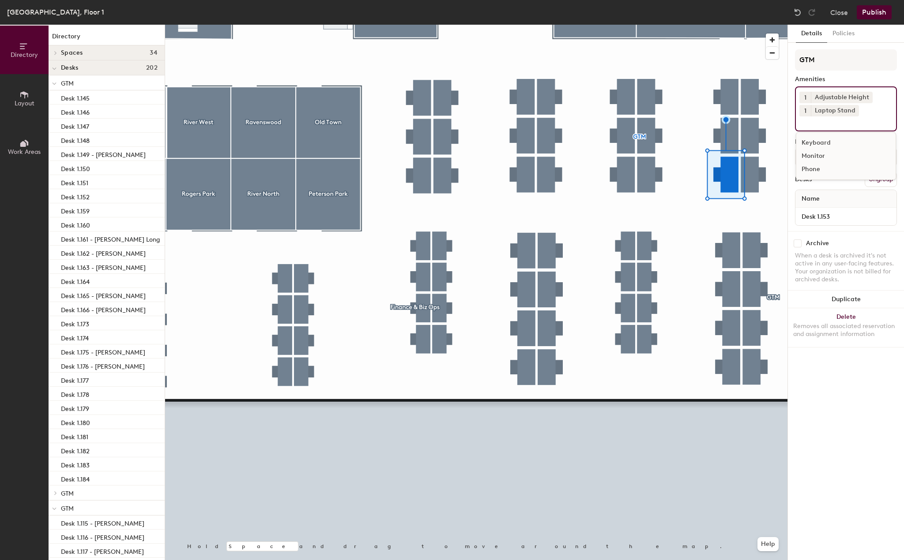
click at [814, 154] on div "Monitor" at bounding box center [845, 156] width 99 height 13
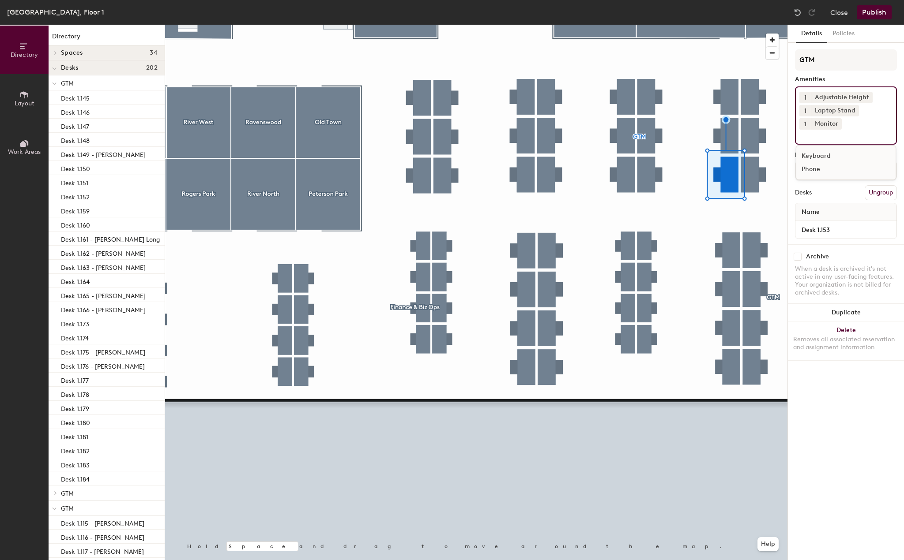
click at [745, 25] on div at bounding box center [476, 25] width 622 height 0
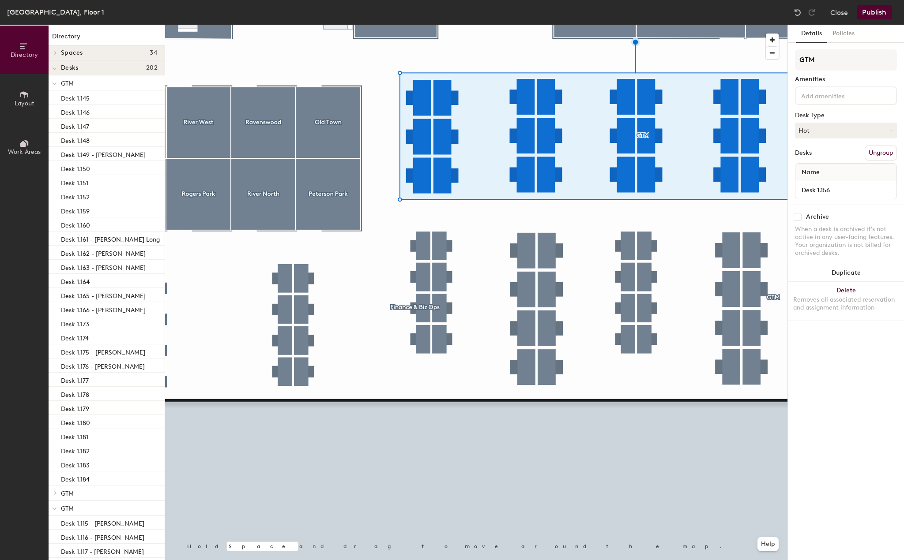
click at [829, 95] on input at bounding box center [838, 95] width 79 height 11
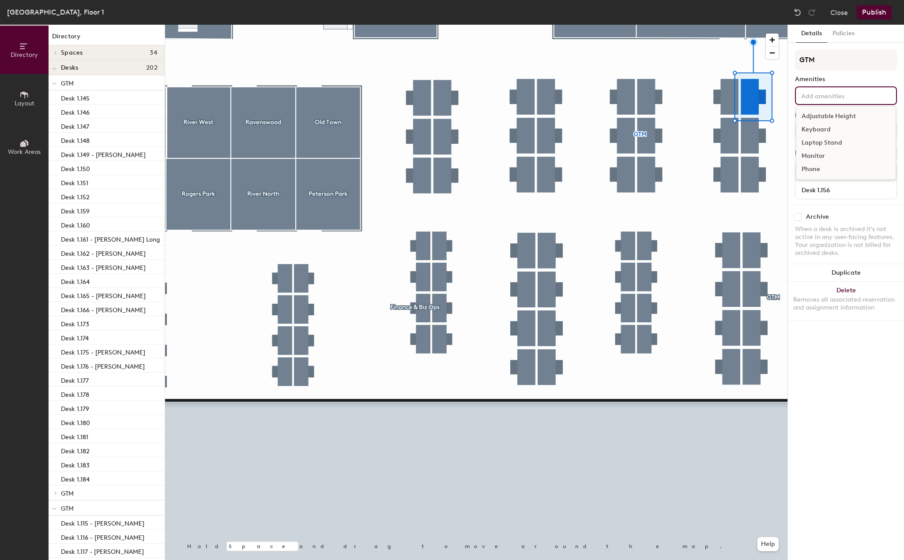
click at [829, 116] on div "Adjustable Height" at bounding box center [845, 116] width 99 height 13
click at [828, 144] on div "Laptop Stand" at bounding box center [845, 142] width 99 height 13
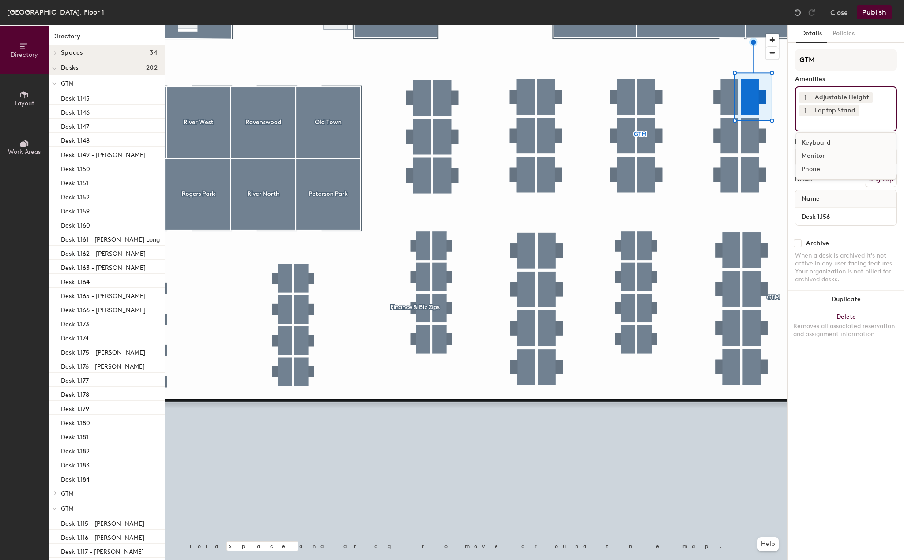
click at [819, 158] on div "Monitor" at bounding box center [845, 156] width 99 height 13
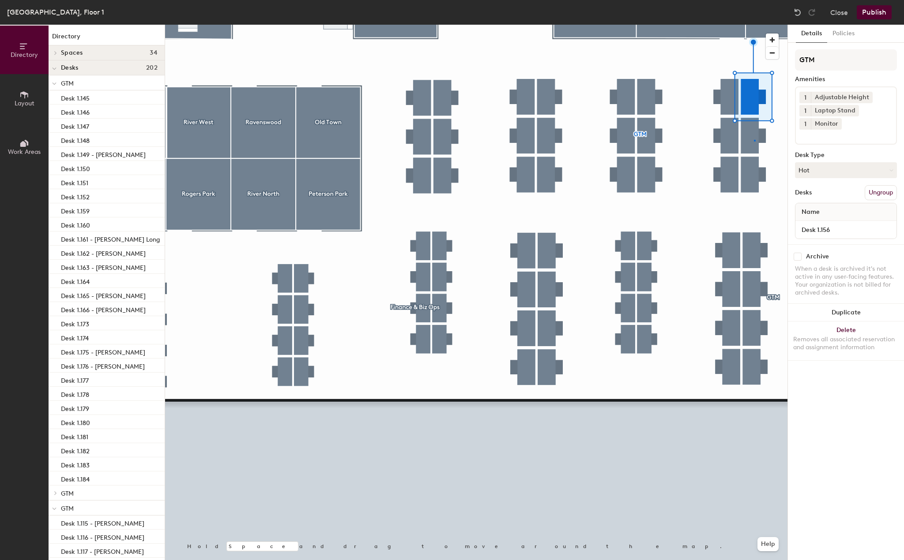
click at [754, 25] on div at bounding box center [476, 25] width 622 height 0
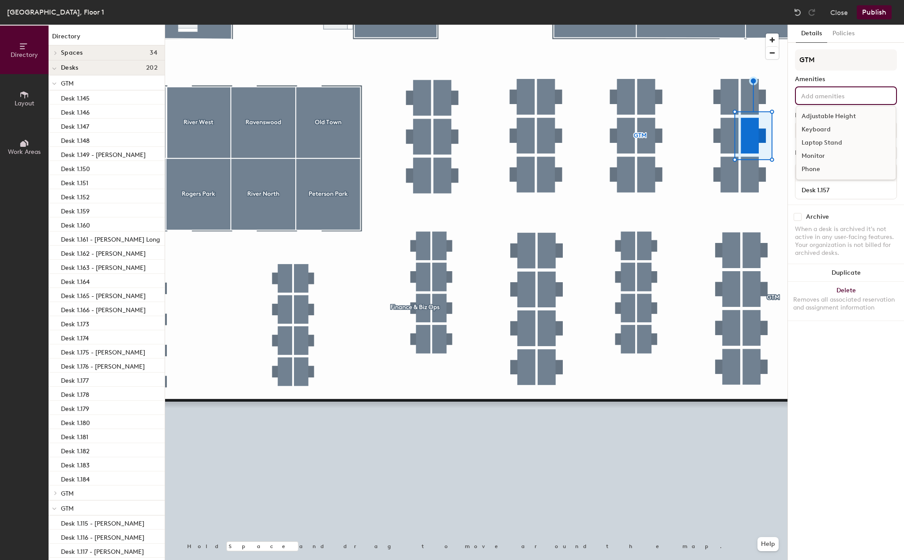
click at [841, 97] on input at bounding box center [838, 95] width 79 height 11
click at [833, 120] on div "Adjustable Height" at bounding box center [845, 116] width 99 height 13
click at [831, 143] on div "Laptop Stand" at bounding box center [845, 142] width 99 height 13
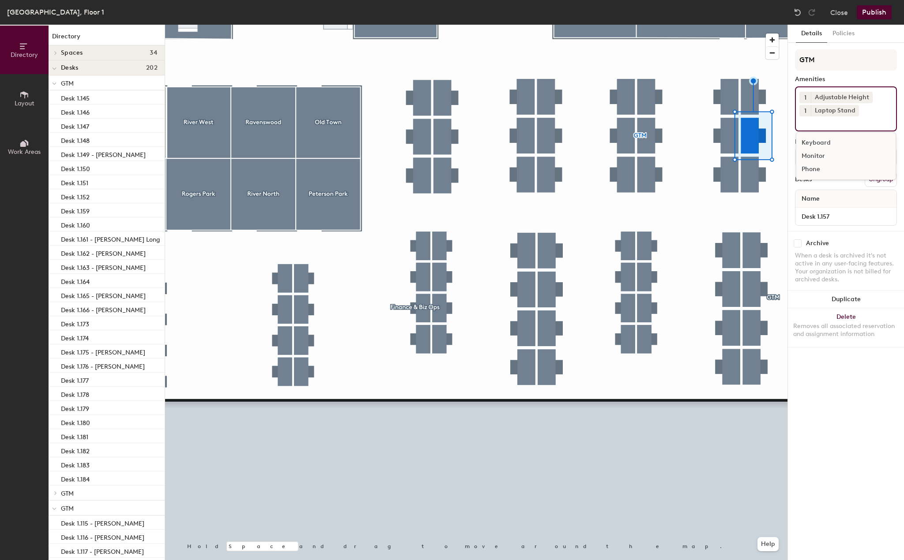
click at [829, 156] on div "Monitor" at bounding box center [845, 156] width 99 height 13
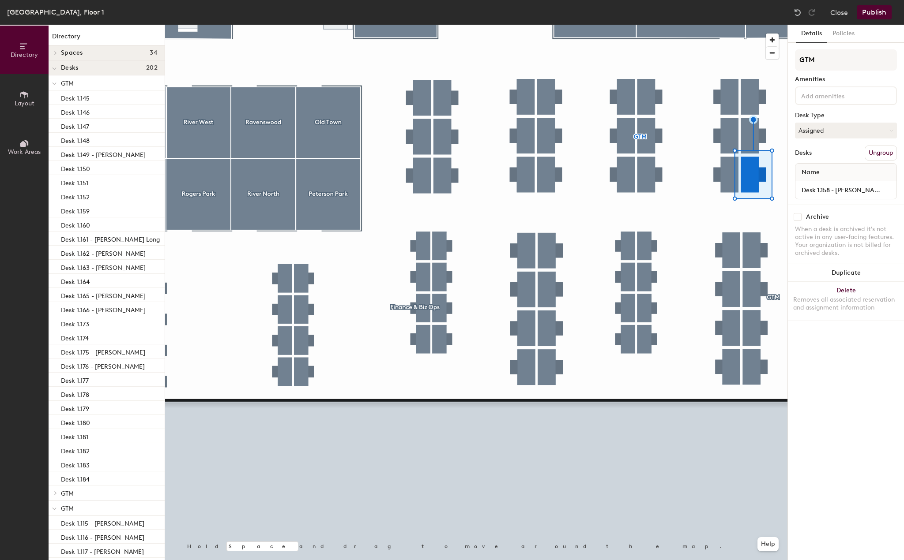
click at [833, 92] on input at bounding box center [838, 95] width 79 height 11
click at [833, 115] on div "Adjustable Height" at bounding box center [845, 116] width 99 height 13
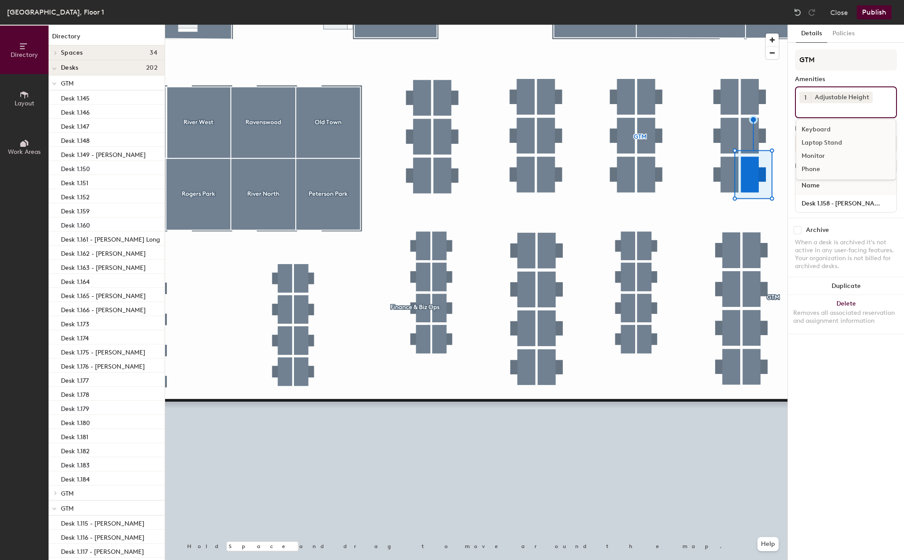
click at [831, 145] on div "Laptop Stand" at bounding box center [845, 142] width 99 height 13
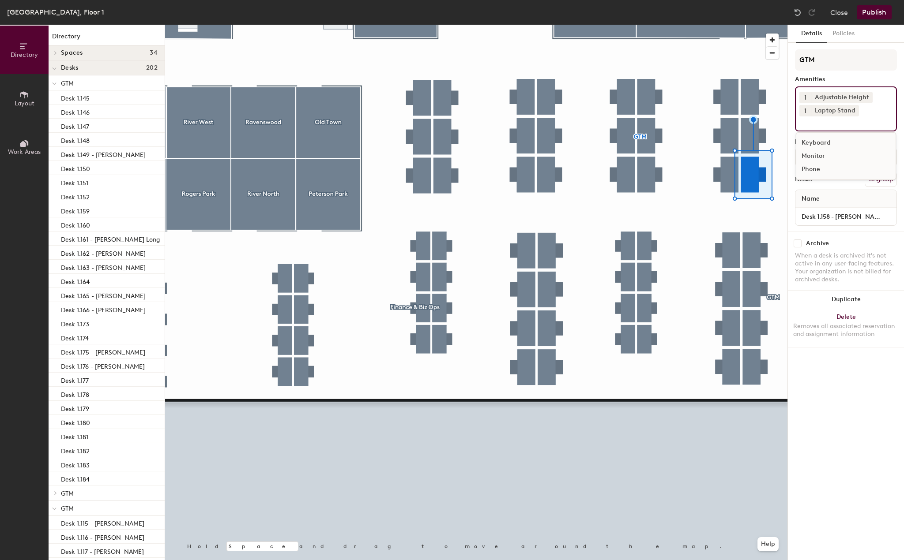
click at [814, 158] on div "Monitor" at bounding box center [845, 156] width 99 height 13
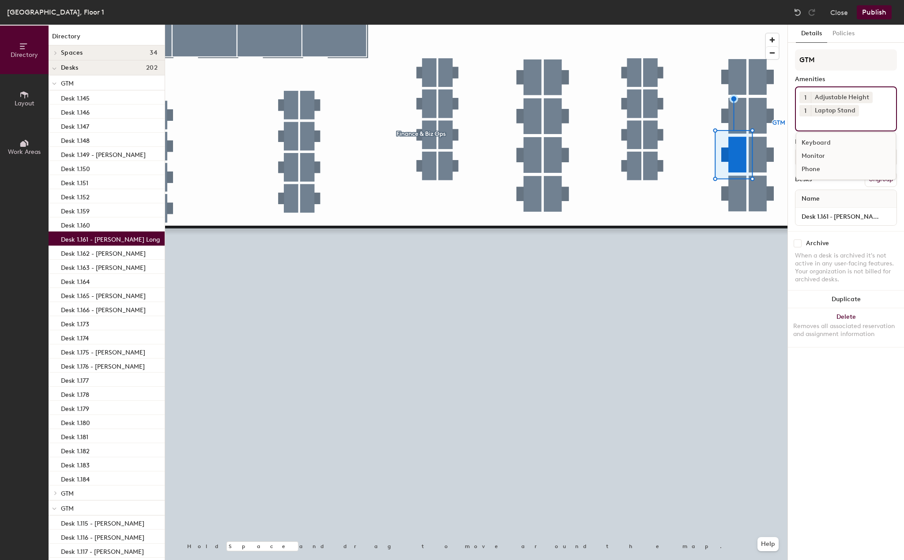
click at [826, 152] on div "Monitor" at bounding box center [845, 156] width 99 height 13
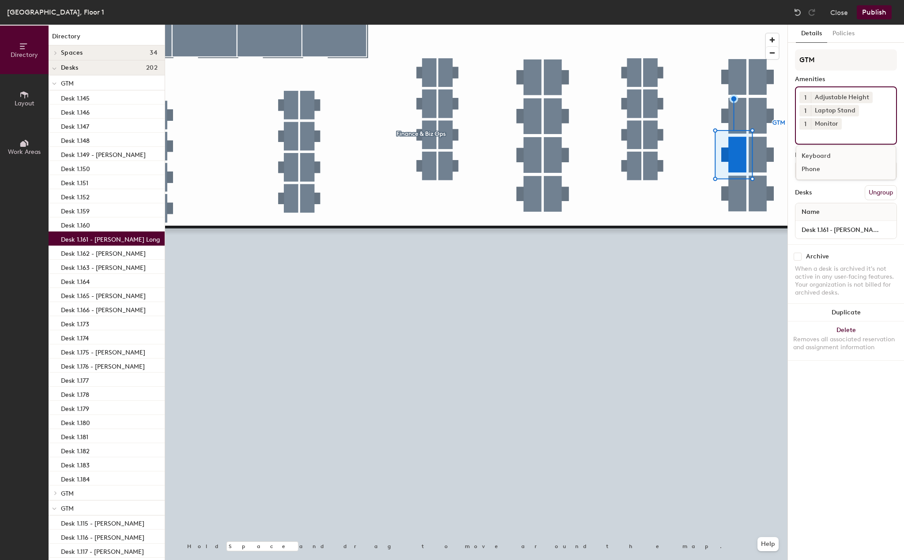
click at [743, 25] on div at bounding box center [476, 25] width 622 height 0
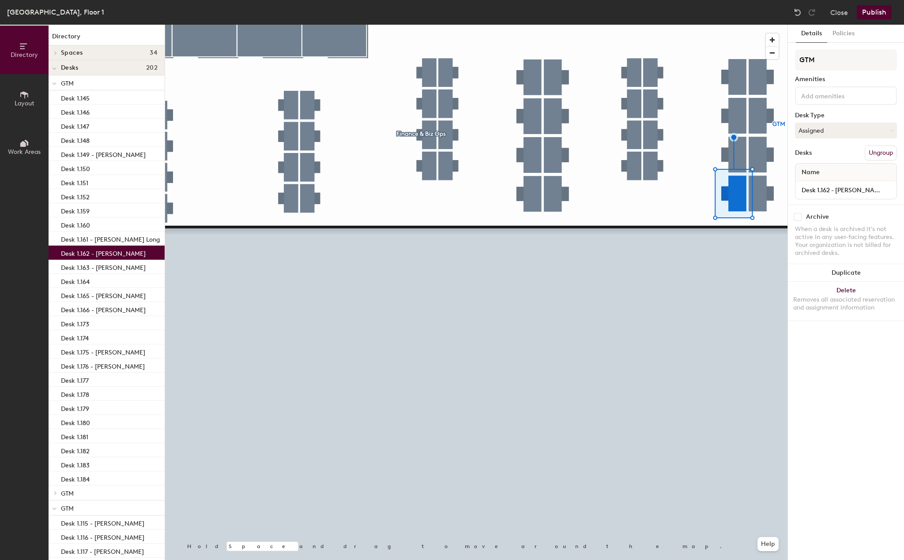
click at [834, 100] on input at bounding box center [838, 95] width 79 height 11
click at [826, 119] on div "Adjustable Height" at bounding box center [845, 116] width 99 height 13
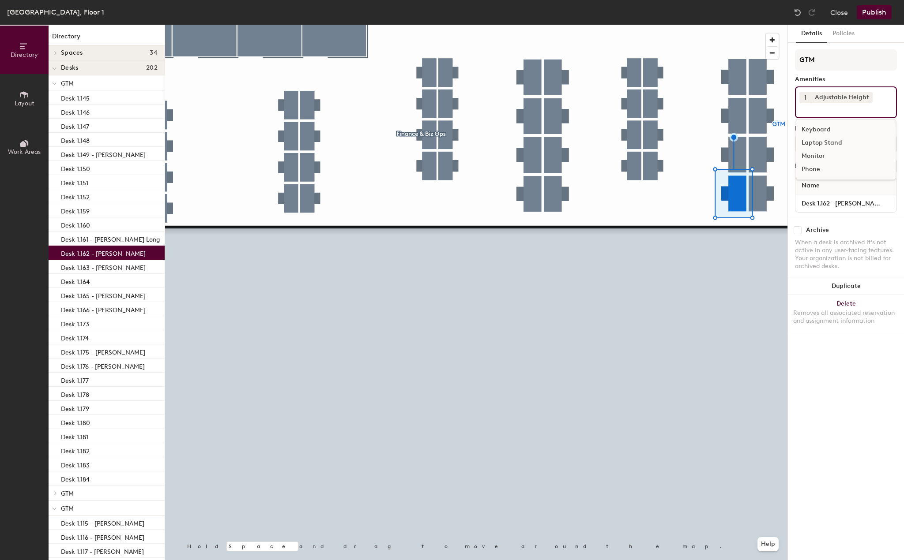
click at [826, 141] on div "Laptop Stand" at bounding box center [845, 142] width 99 height 13
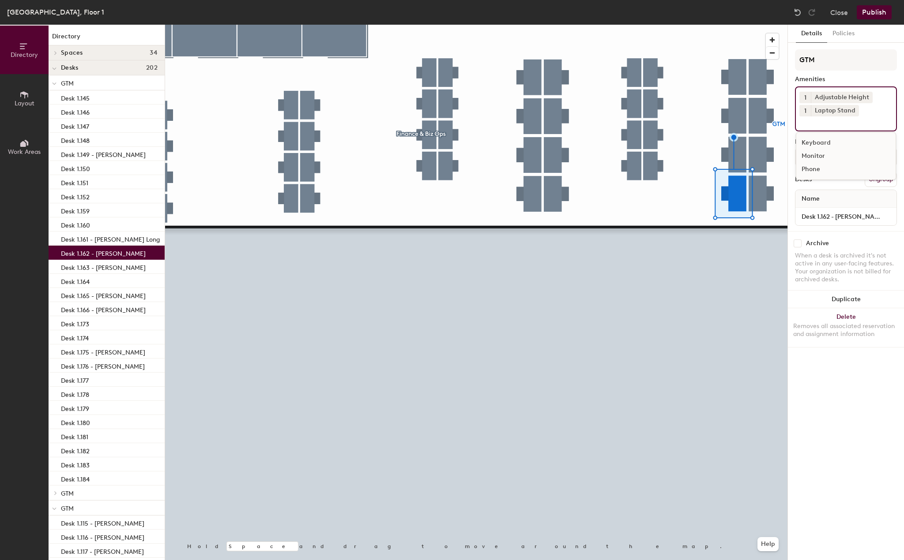
click at [826, 153] on div "Monitor" at bounding box center [845, 156] width 99 height 13
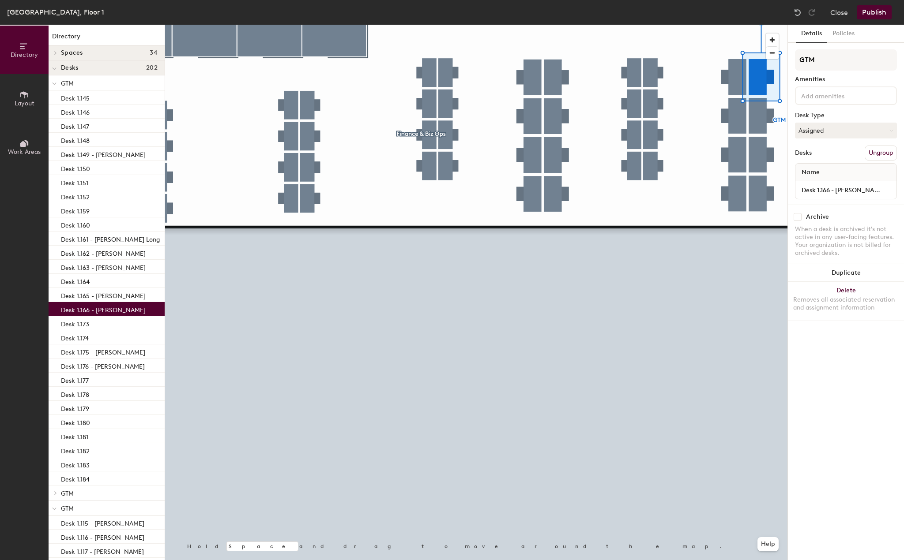
click at [821, 93] on input at bounding box center [838, 95] width 79 height 11
click at [821, 116] on div "Adjustable Height" at bounding box center [845, 116] width 99 height 13
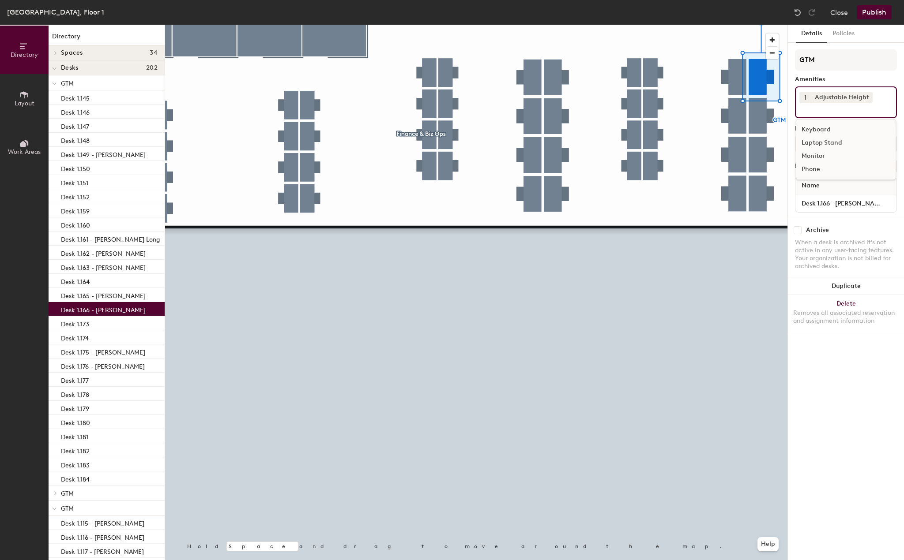
click at [819, 147] on div "Laptop Stand" at bounding box center [845, 142] width 99 height 13
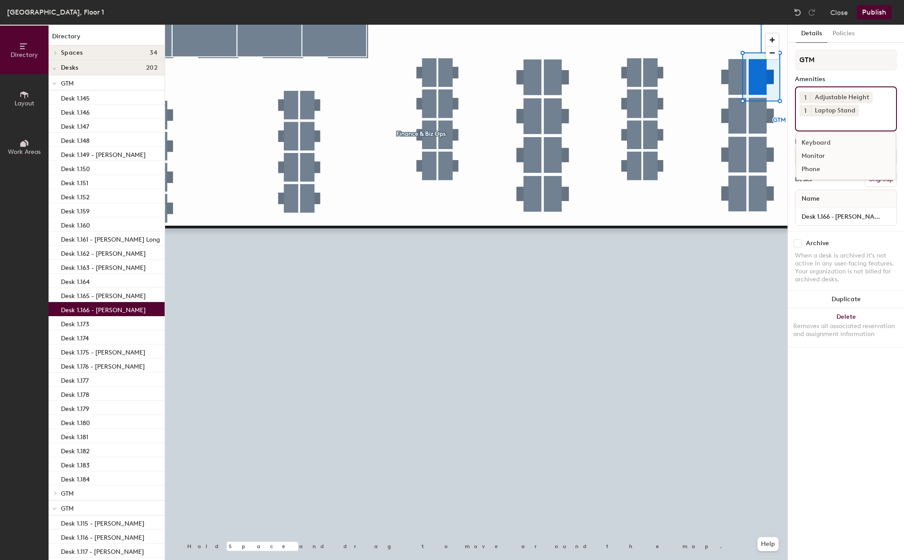
click at [817, 156] on div "Monitor" at bounding box center [845, 156] width 99 height 13
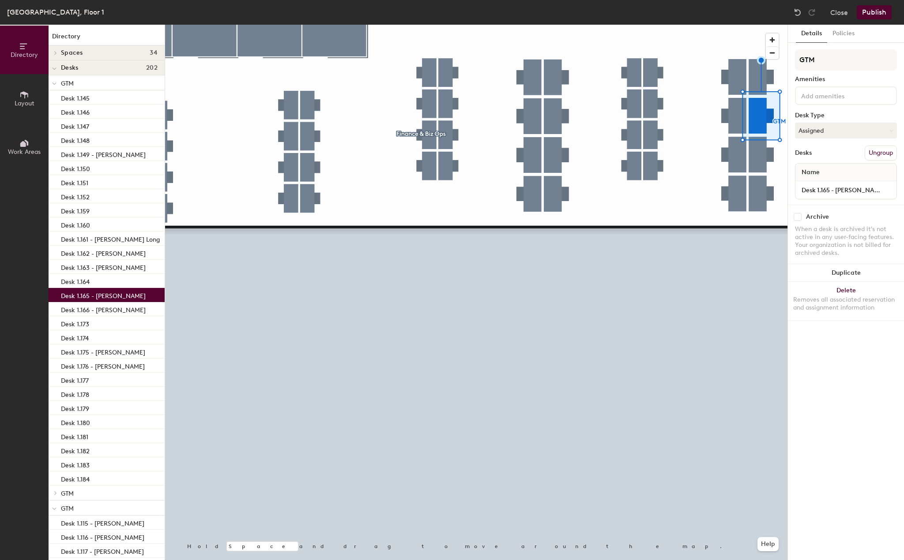
click at [840, 97] on input at bounding box center [838, 95] width 79 height 11
click at [833, 114] on div "Adjustable Height" at bounding box center [845, 116] width 99 height 13
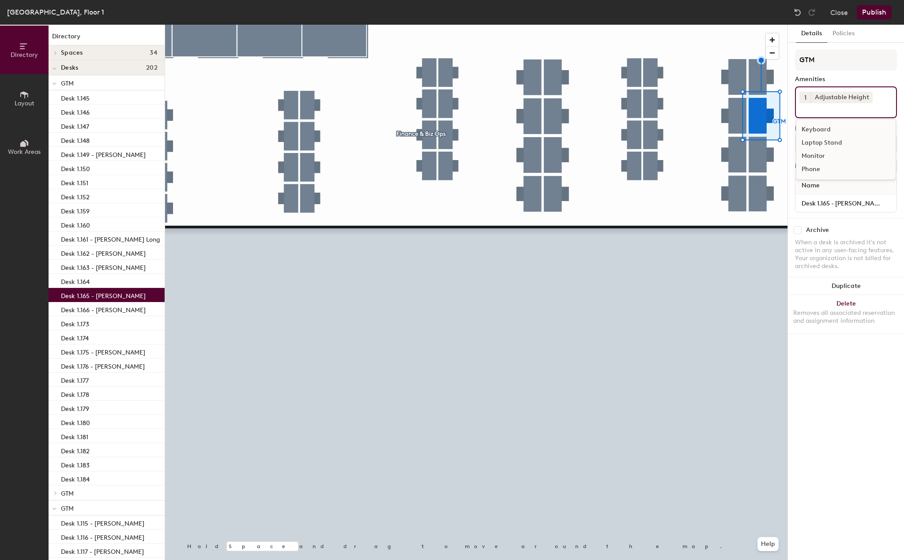
click at [833, 139] on div "Laptop Stand" at bounding box center [845, 142] width 99 height 13
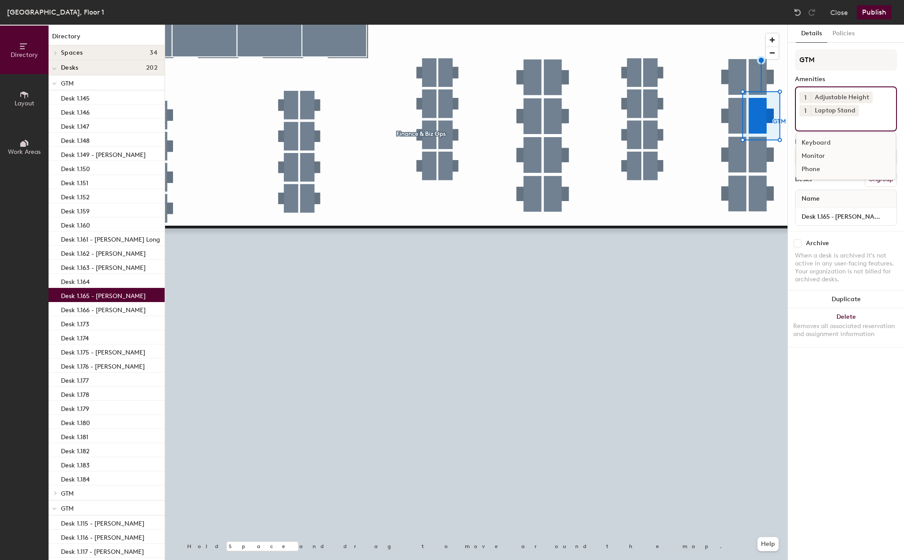
click at [833, 148] on div "Keyboard" at bounding box center [845, 142] width 99 height 13
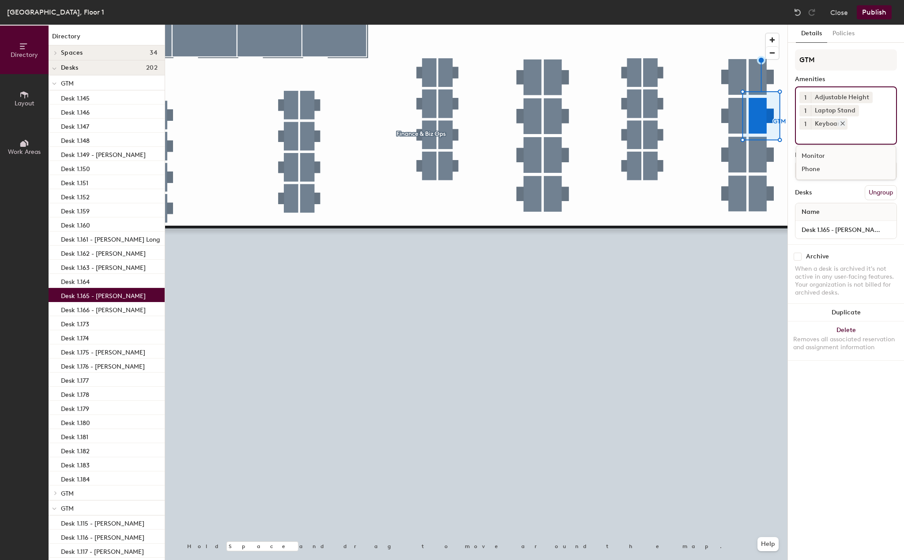
click at [842, 124] on icon at bounding box center [842, 123] width 6 height 6
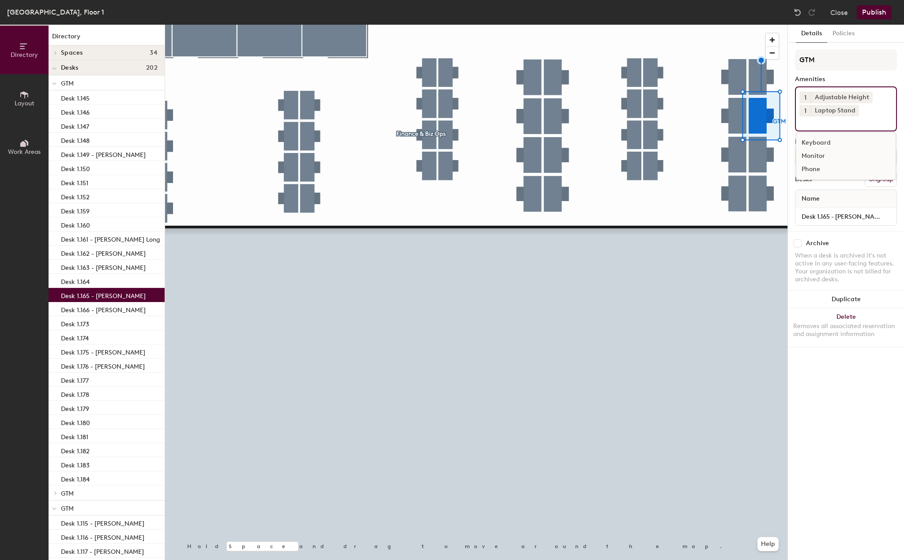
click at [838, 128] on div "1 Adjustable Height 1 Laptop Stand Keyboard Monitor Phone" at bounding box center [846, 108] width 102 height 45
click at [825, 158] on div "Monitor" at bounding box center [845, 156] width 99 height 13
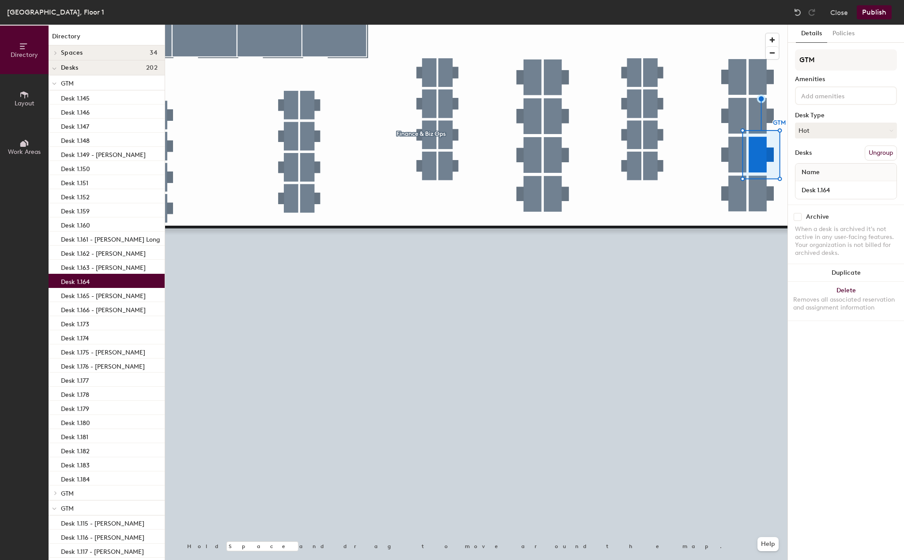
click at [829, 99] on input at bounding box center [838, 95] width 79 height 11
click at [828, 122] on div "Adjustable Height" at bounding box center [845, 116] width 99 height 13
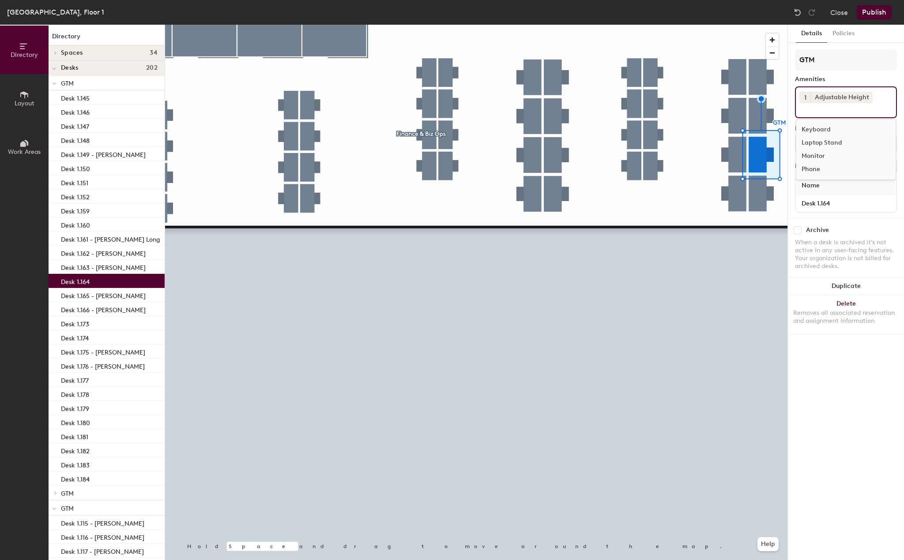
click at [824, 141] on div "Laptop Stand" at bounding box center [845, 142] width 99 height 13
click at [820, 155] on div "Monitor" at bounding box center [845, 156] width 99 height 13
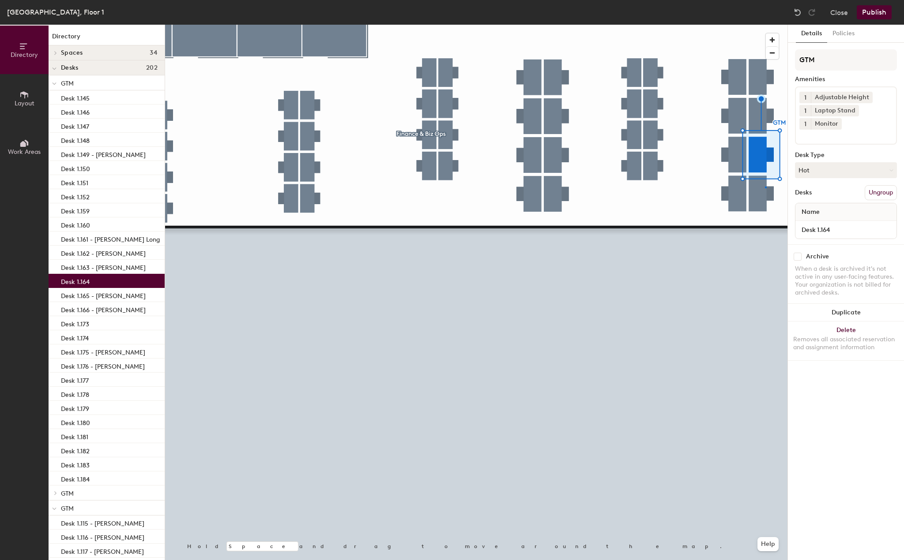
click at [765, 25] on div at bounding box center [476, 25] width 622 height 0
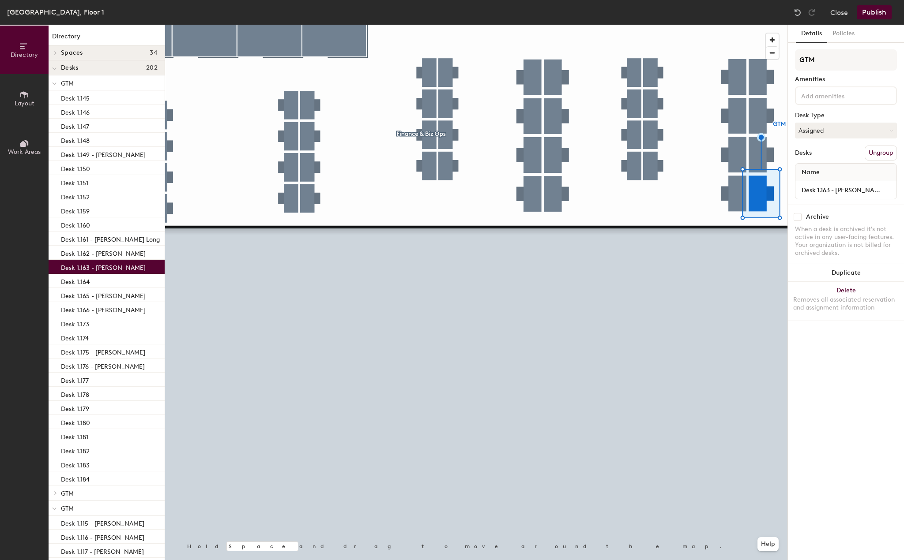
click at [840, 92] on input at bounding box center [838, 95] width 79 height 11
click at [834, 116] on div "Adjustable Height" at bounding box center [845, 116] width 99 height 13
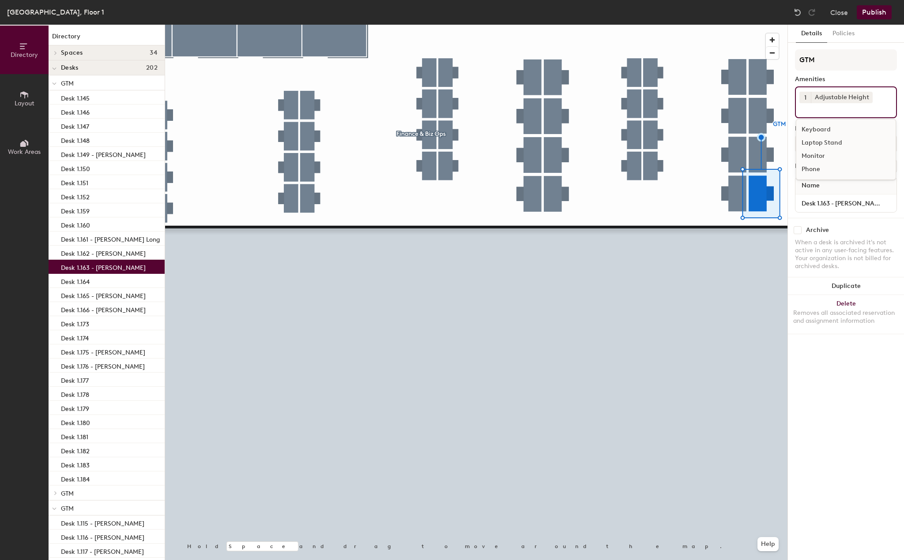
click at [834, 139] on div "Laptop Stand" at bounding box center [845, 142] width 99 height 13
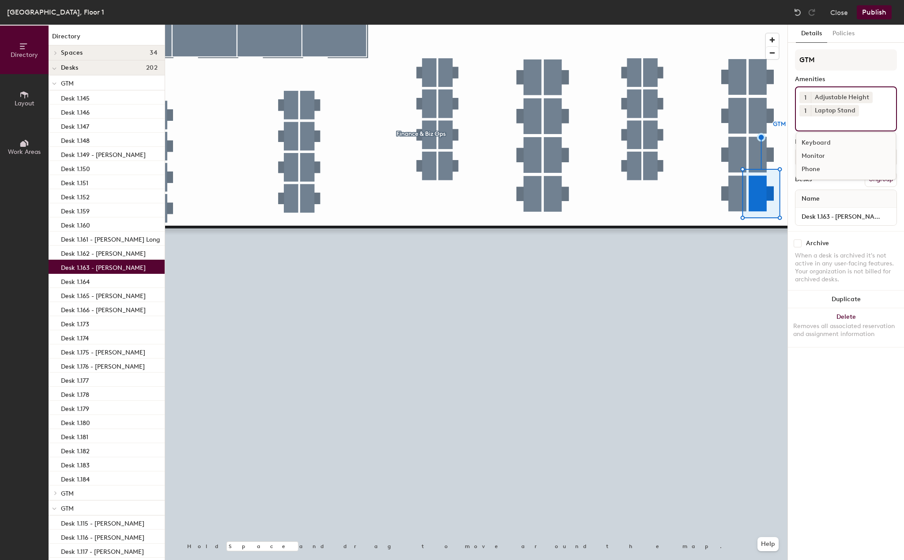
click at [829, 153] on div "Monitor" at bounding box center [845, 156] width 99 height 13
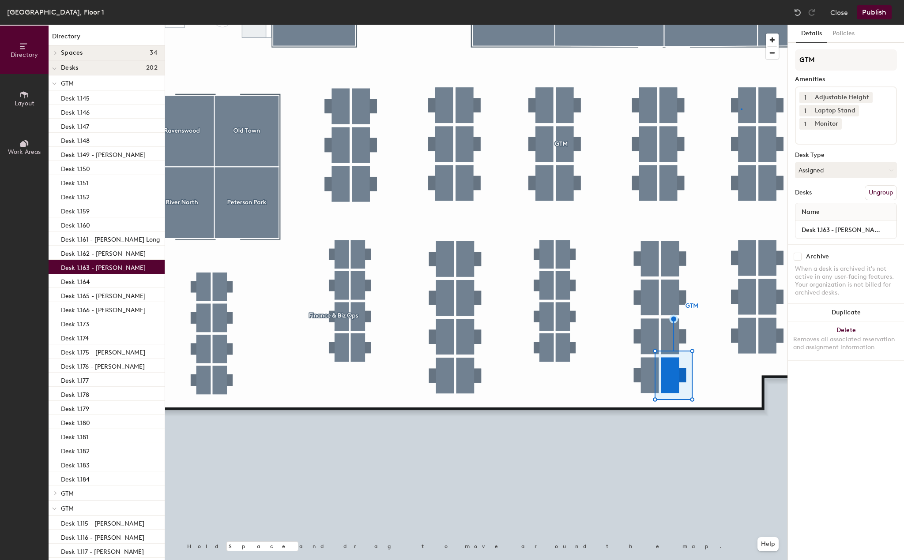
click at [740, 25] on div at bounding box center [476, 25] width 622 height 0
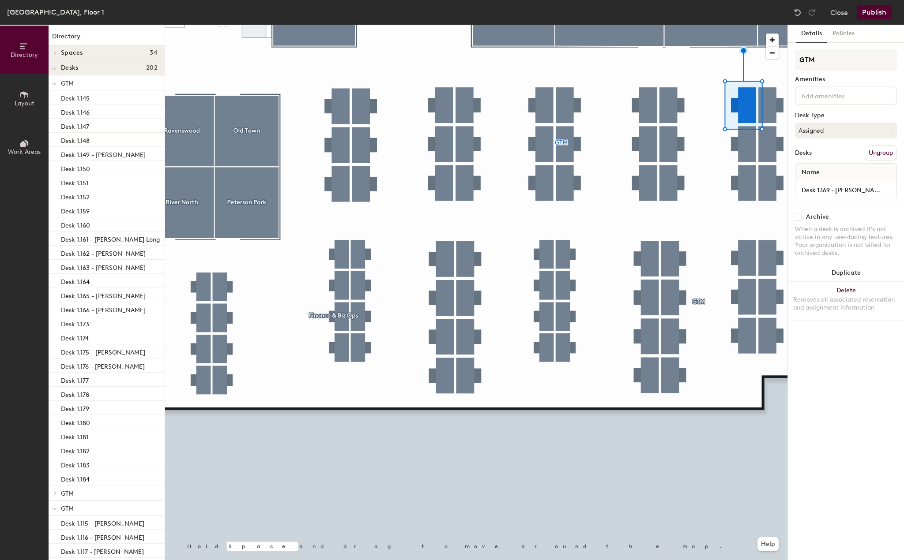
click at [848, 93] on input at bounding box center [838, 95] width 79 height 11
click at [836, 119] on div "Adjustable Height" at bounding box center [845, 116] width 99 height 13
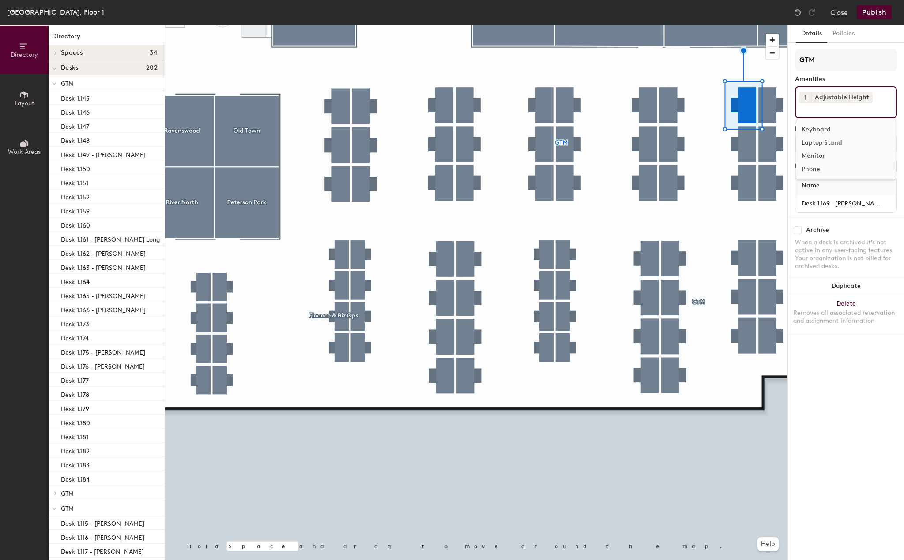
click at [827, 147] on div "Laptop Stand" at bounding box center [845, 142] width 99 height 13
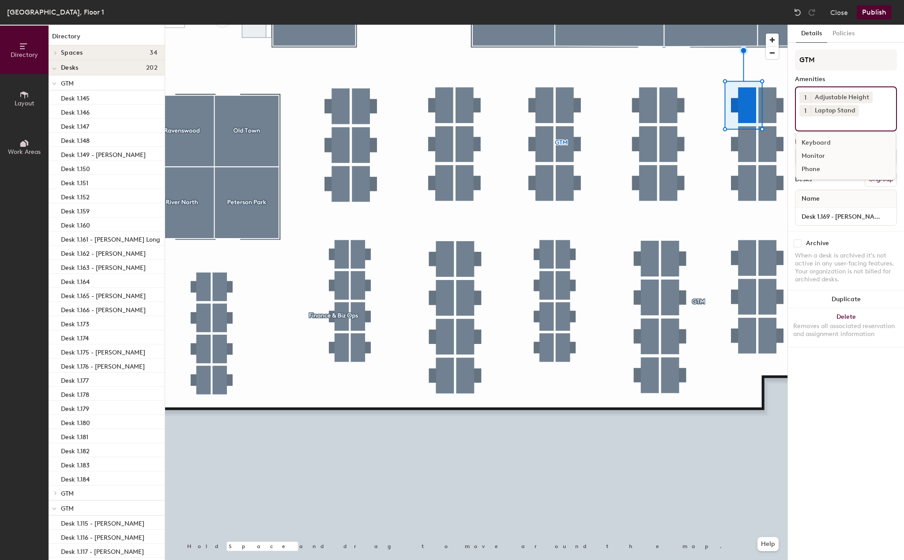
click at [823, 155] on div "Monitor" at bounding box center [845, 156] width 99 height 13
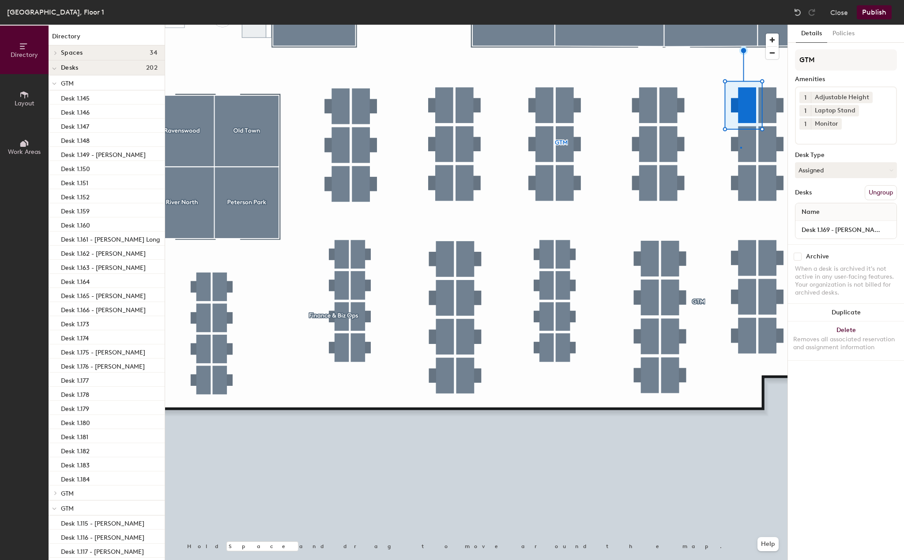
click at [740, 25] on div at bounding box center [476, 25] width 622 height 0
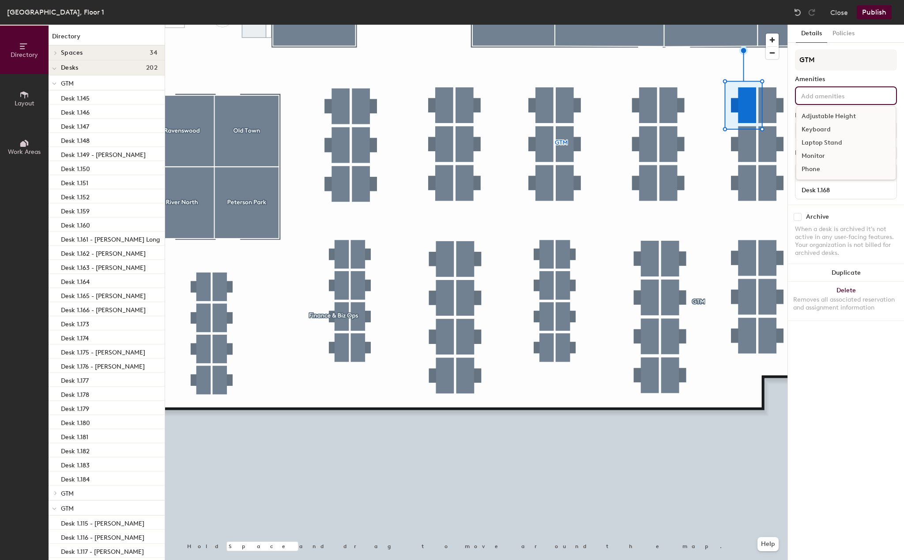
click at [841, 86] on div "Adjustable Height Keyboard Laptop Stand Monitor Phone" at bounding box center [846, 95] width 102 height 19
click at [829, 117] on div "Adjustable Height" at bounding box center [845, 116] width 99 height 13
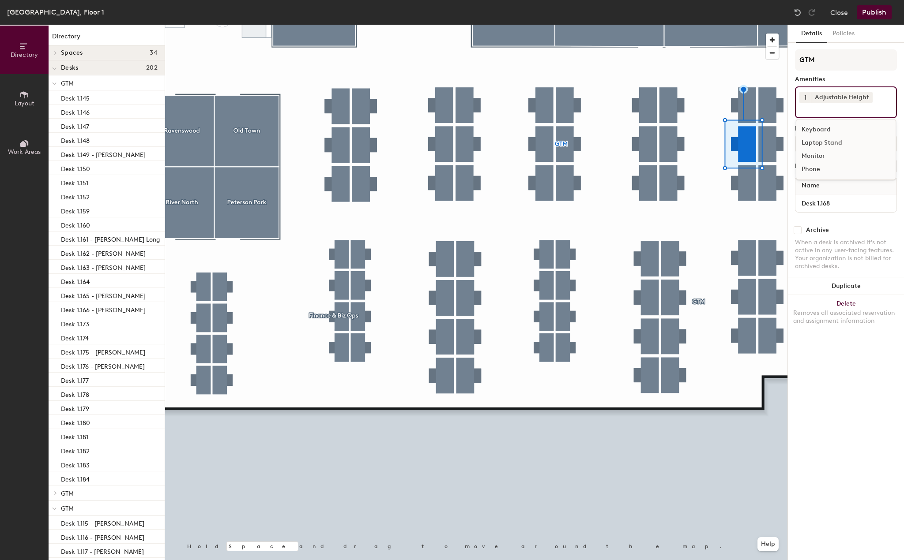
click at [820, 146] on div "Laptop Stand" at bounding box center [845, 142] width 99 height 13
click at [818, 155] on div "Monitor" at bounding box center [845, 156] width 99 height 13
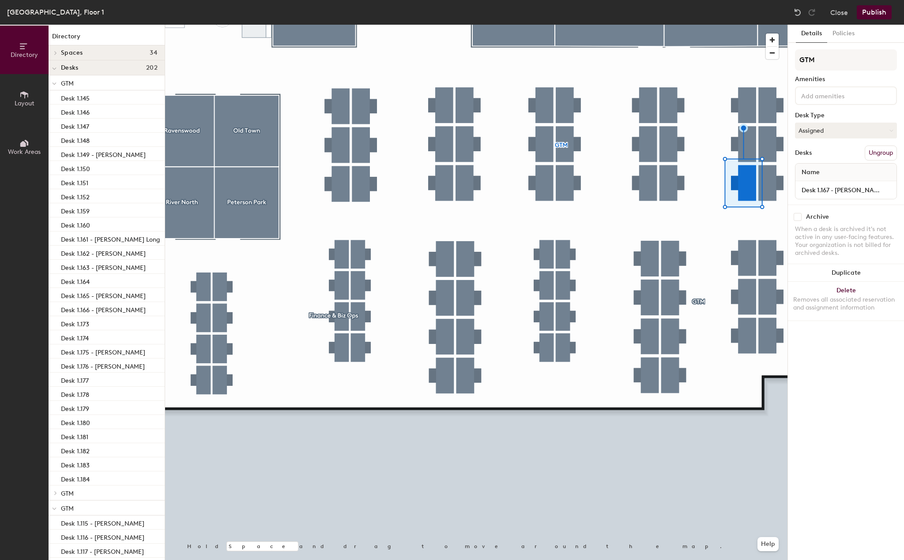
click at [824, 101] on div at bounding box center [846, 95] width 102 height 19
click at [824, 117] on div "Adjustable Height" at bounding box center [845, 116] width 99 height 13
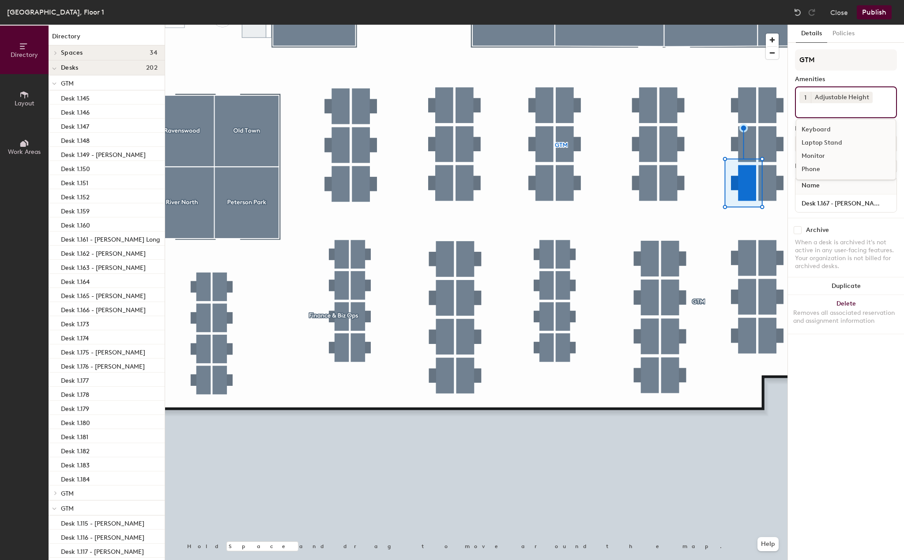
click at [822, 145] on div "Laptop Stand" at bounding box center [845, 142] width 99 height 13
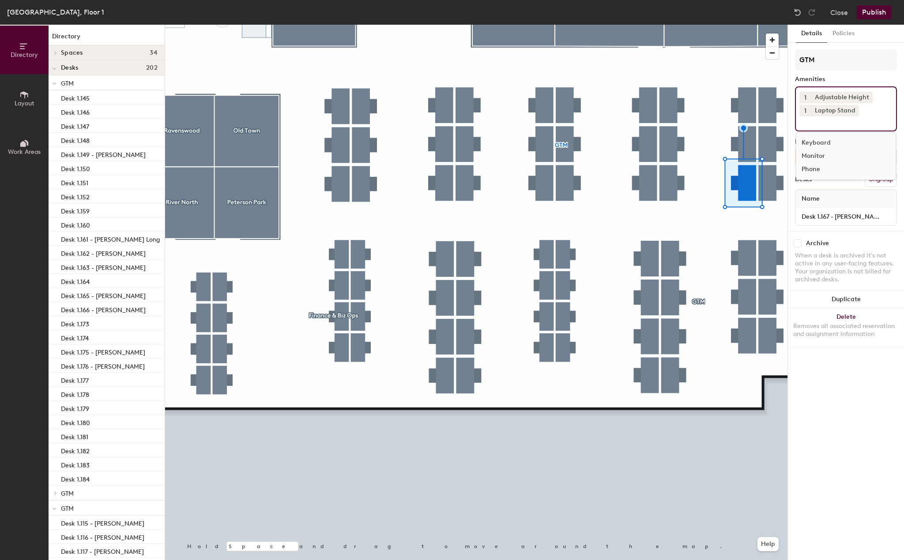
click at [820, 156] on div "Monitor" at bounding box center [845, 156] width 99 height 13
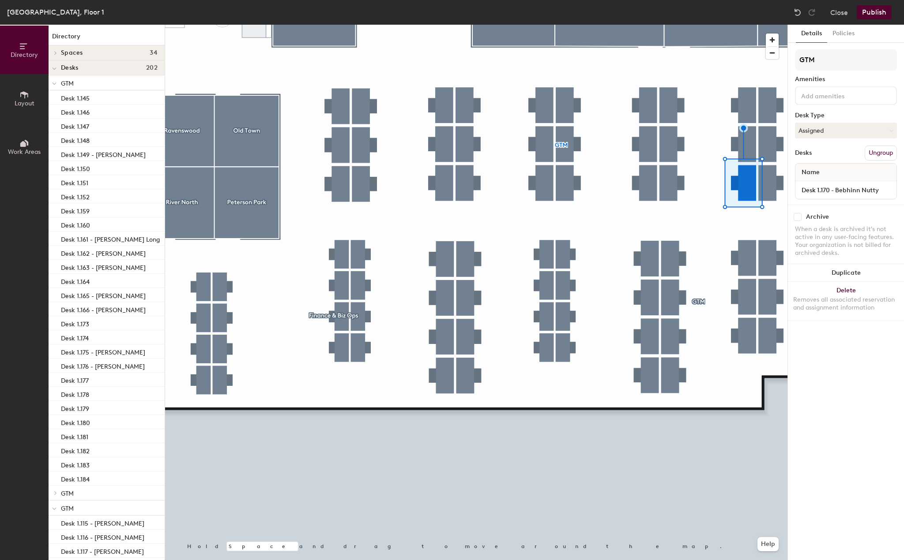
click at [818, 93] on input at bounding box center [838, 95] width 79 height 11
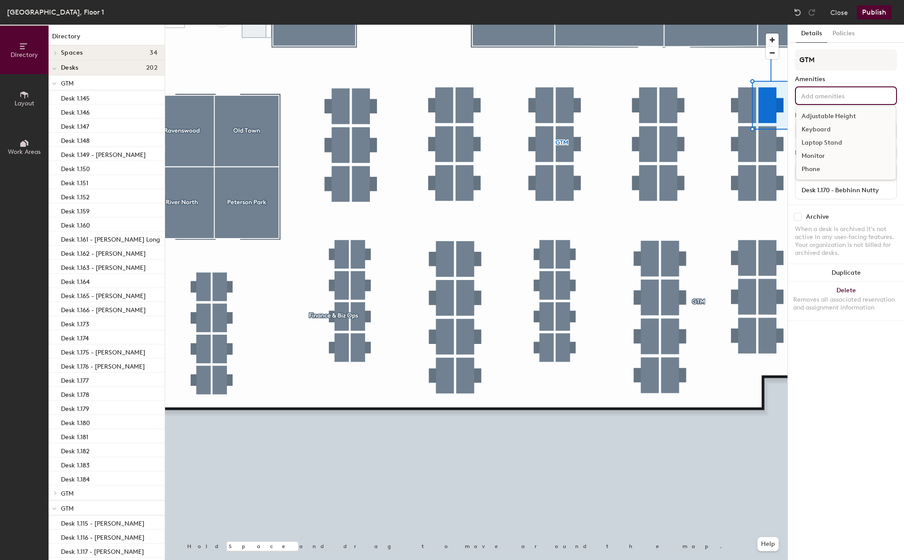
click at [818, 115] on div "Adjustable Height" at bounding box center [845, 116] width 99 height 13
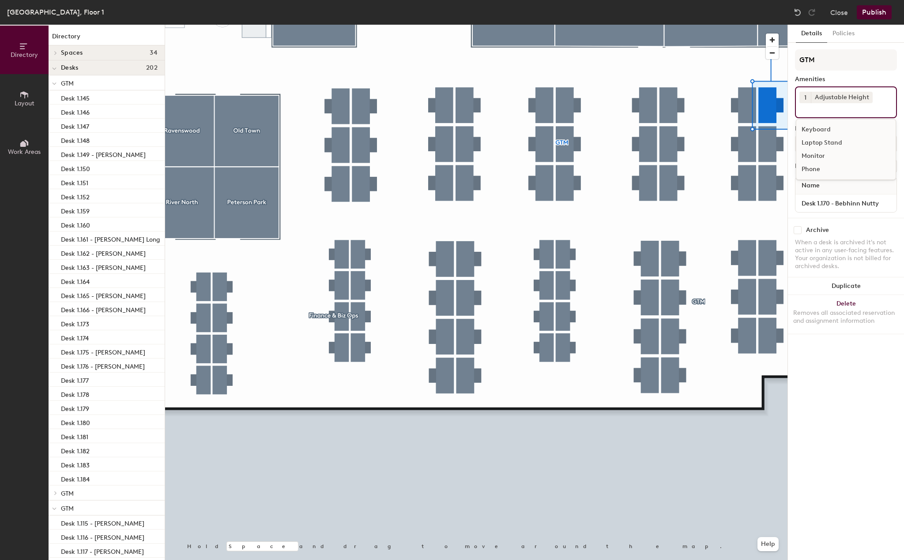
click at [818, 143] on div "Laptop Stand" at bounding box center [845, 142] width 99 height 13
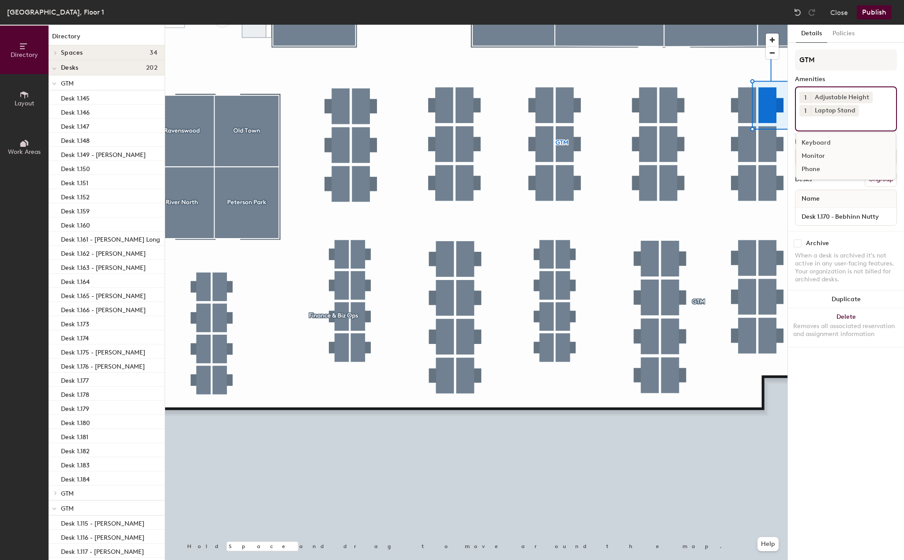
click at [811, 153] on div "Monitor" at bounding box center [845, 156] width 99 height 13
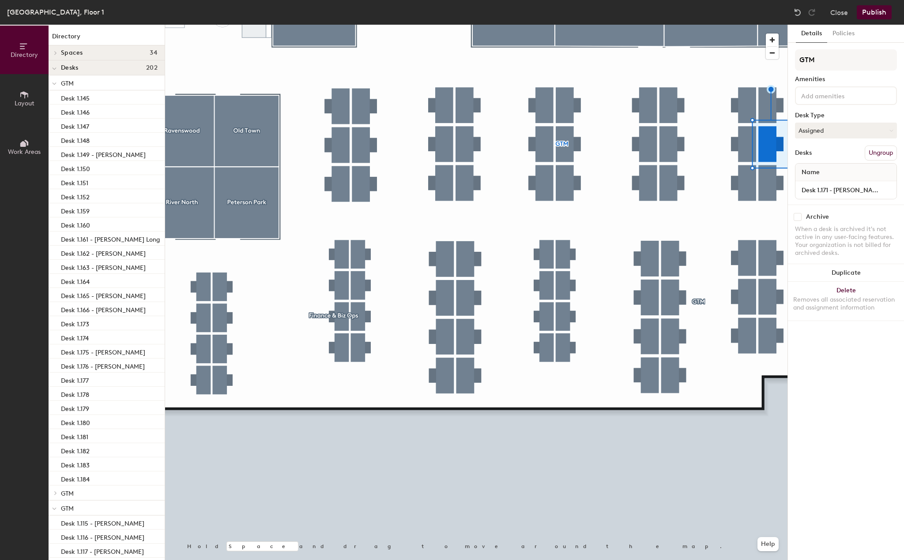
click at [831, 90] on input at bounding box center [838, 95] width 79 height 11
click at [831, 116] on div "Adjustable Height" at bounding box center [845, 116] width 99 height 13
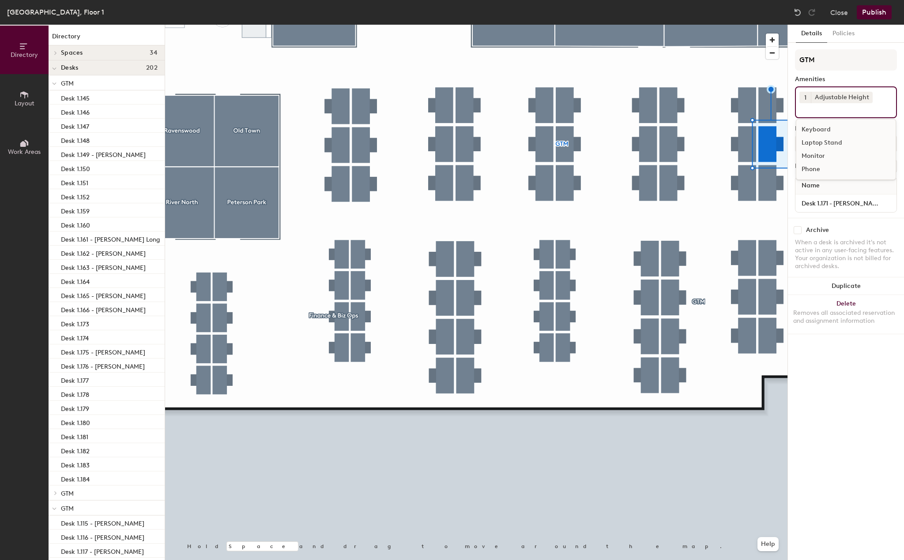
click at [830, 143] on div "Laptop Stand" at bounding box center [845, 142] width 99 height 13
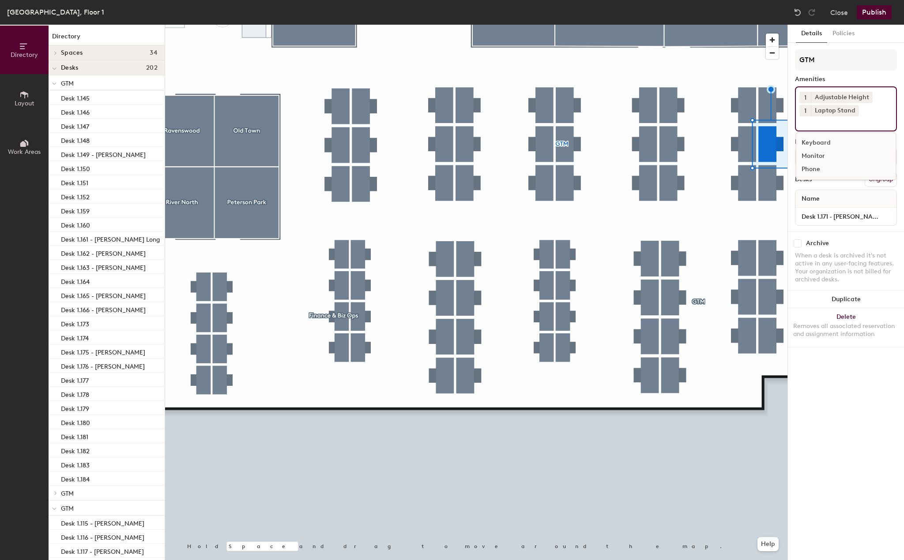
click at [827, 154] on div "Monitor" at bounding box center [845, 156] width 99 height 13
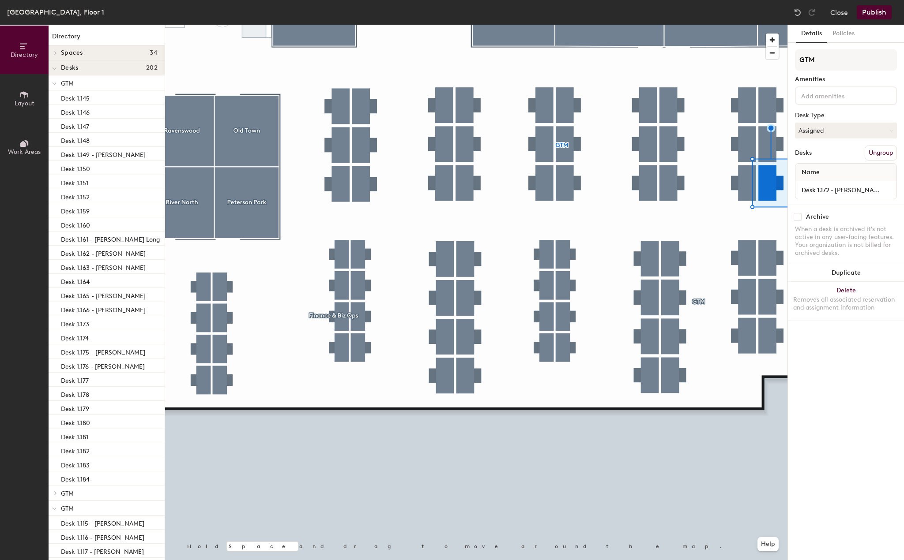
click at [836, 95] on input at bounding box center [838, 95] width 79 height 11
click at [834, 114] on div "Adjustable Height" at bounding box center [845, 116] width 99 height 13
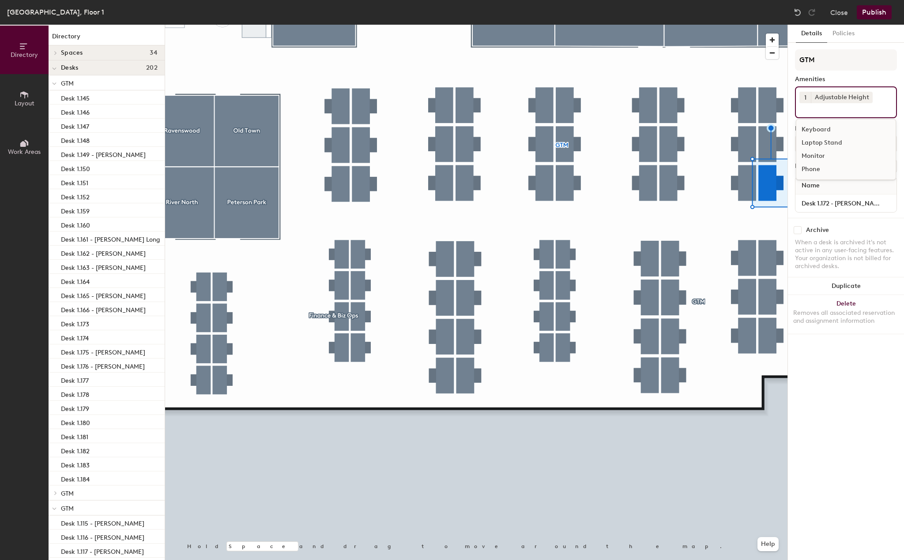
click at [830, 142] on div "Laptop Stand" at bounding box center [845, 142] width 99 height 13
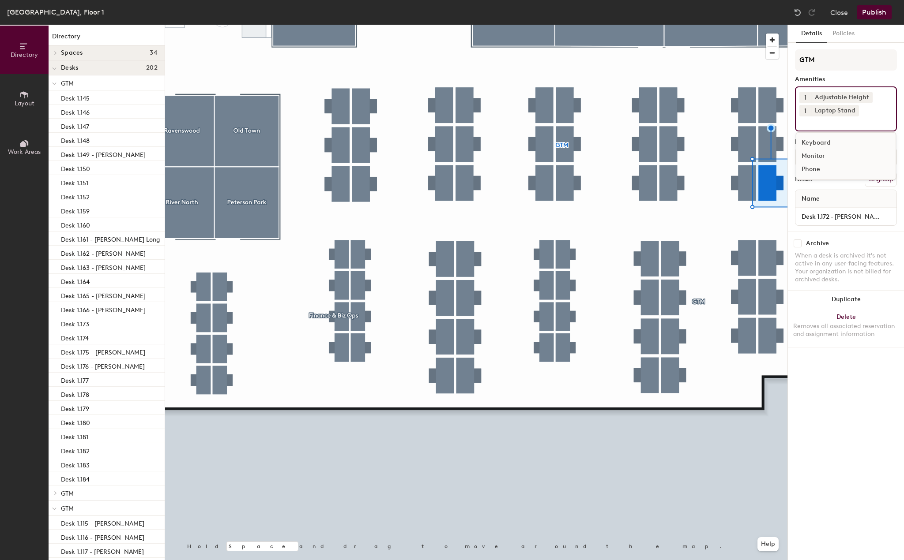
click at [827, 156] on div "Monitor" at bounding box center [845, 156] width 99 height 13
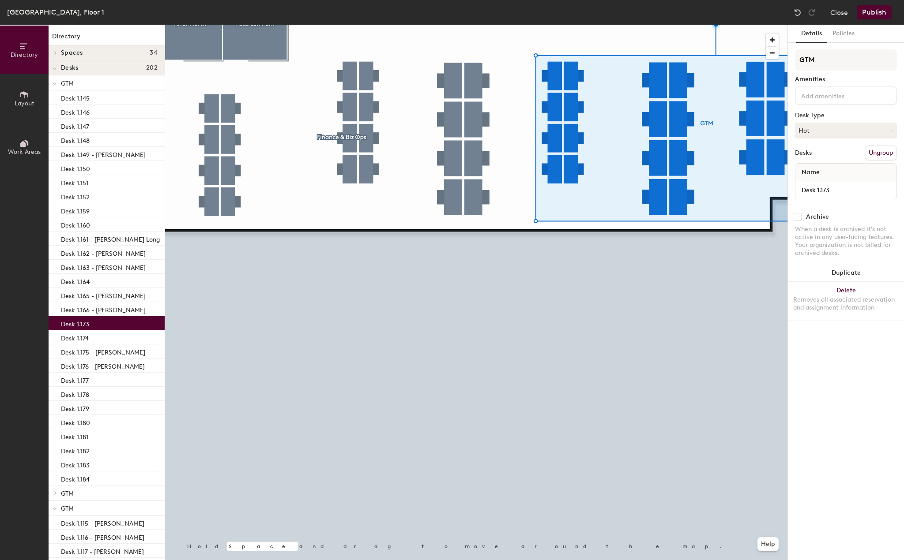
click at [805, 96] on input at bounding box center [838, 95] width 79 height 11
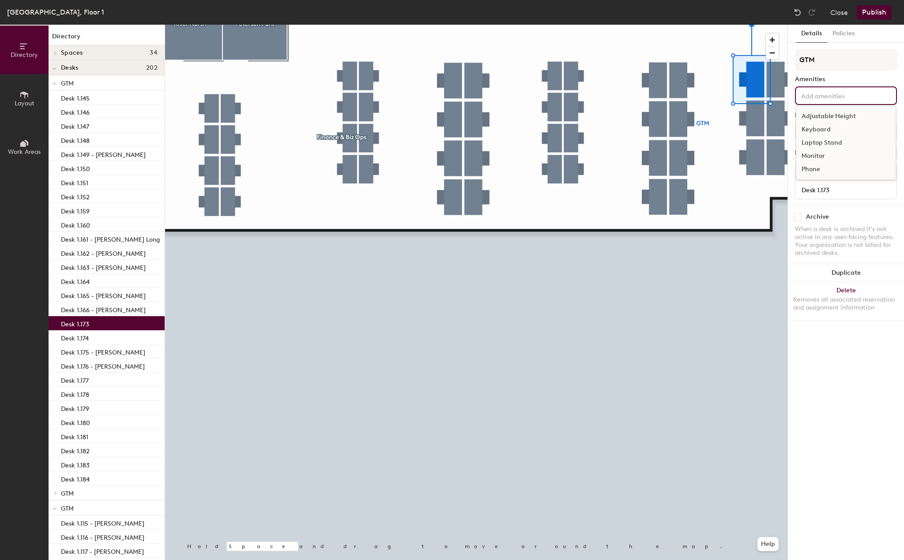
click at [807, 115] on div "Adjustable Height" at bounding box center [845, 116] width 99 height 13
click at [813, 142] on div "Laptop Stand" at bounding box center [845, 142] width 99 height 13
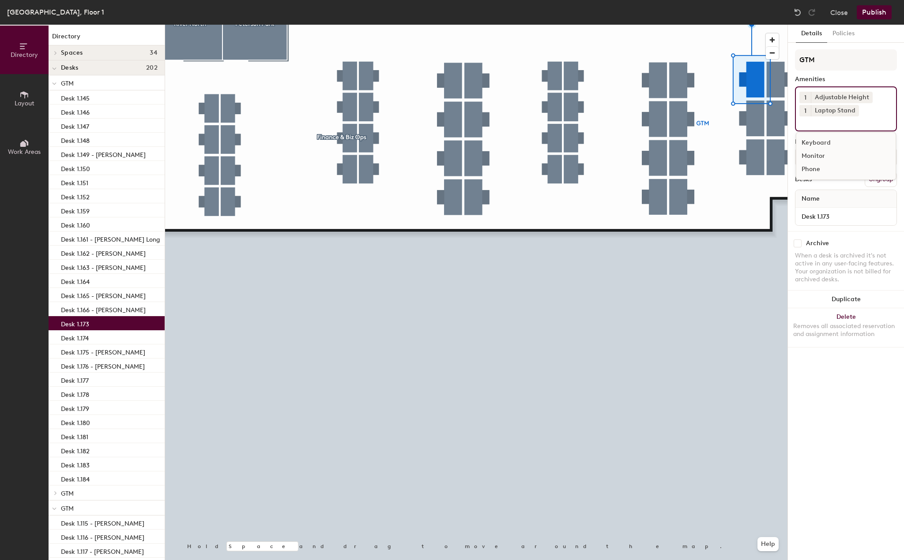
click at [813, 156] on div "Monitor" at bounding box center [845, 156] width 99 height 13
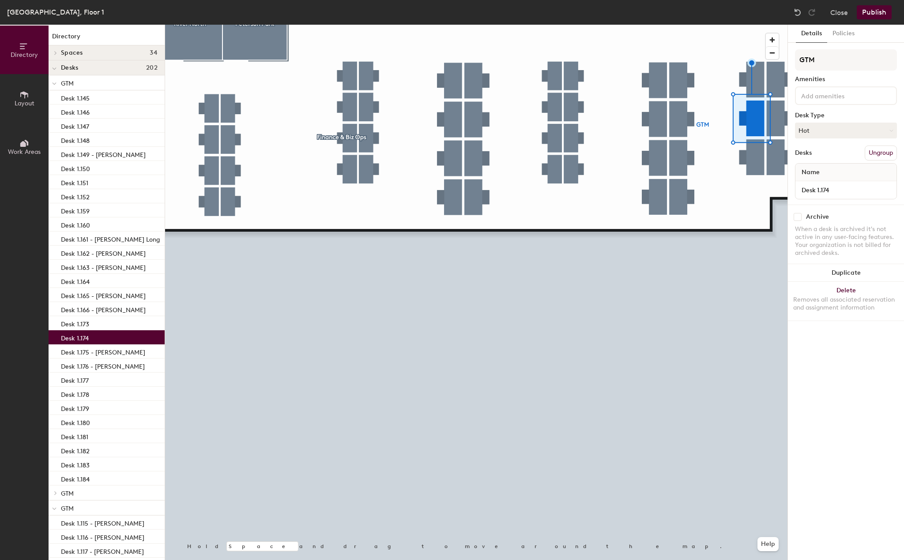
click at [823, 85] on div "GTM Amenities Desk Type Hot Desks Ungroup Name Desk 1.174" at bounding box center [846, 126] width 102 height 155
click at [822, 86] on div "GTM Amenities Desk Type Hot Desks Ungroup Name Desk 1.174" at bounding box center [846, 126] width 102 height 155
click at [823, 101] on div at bounding box center [846, 95] width 102 height 19
click at [823, 115] on div "Adjustable Height" at bounding box center [845, 116] width 99 height 13
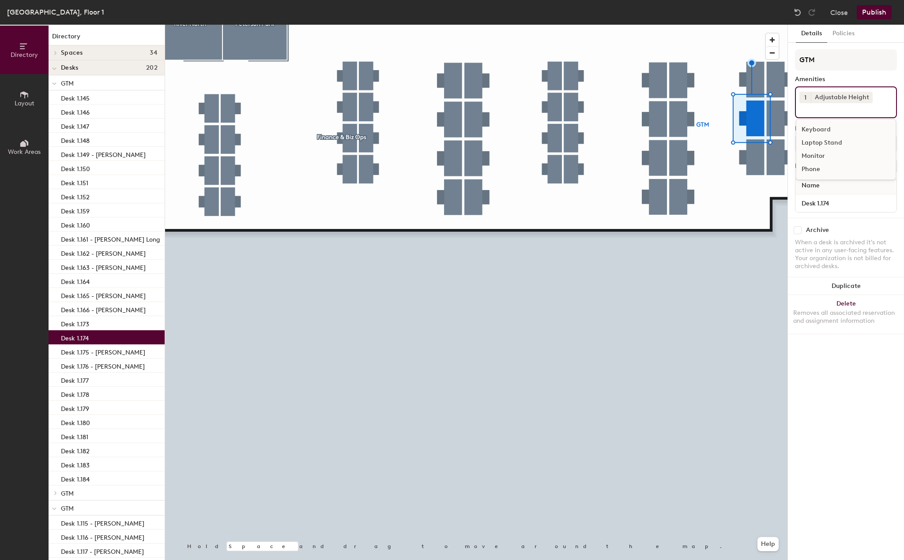
click at [823, 143] on div "Laptop Stand" at bounding box center [845, 142] width 99 height 13
click at [822, 153] on div "Monitor" at bounding box center [845, 156] width 99 height 13
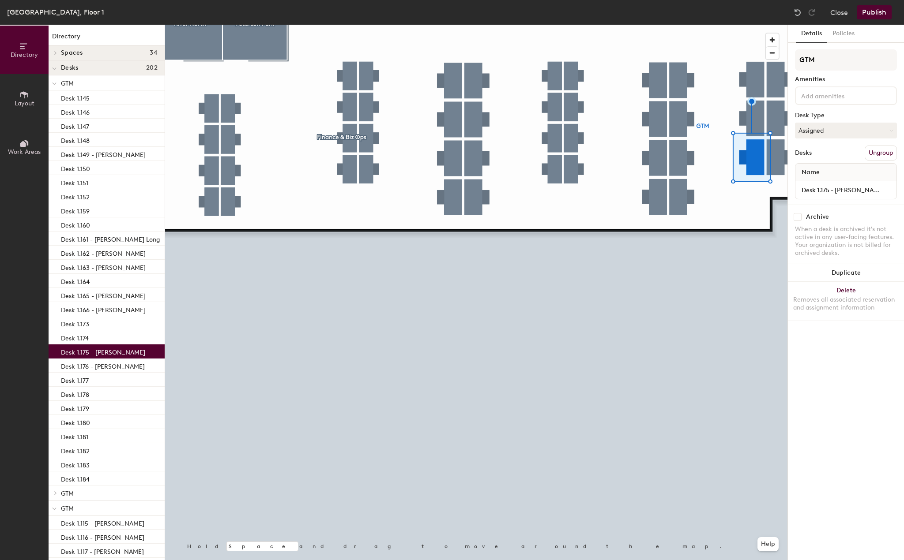
click at [838, 90] on input at bounding box center [838, 95] width 79 height 11
click at [833, 111] on div "Adjustable Height" at bounding box center [845, 116] width 99 height 13
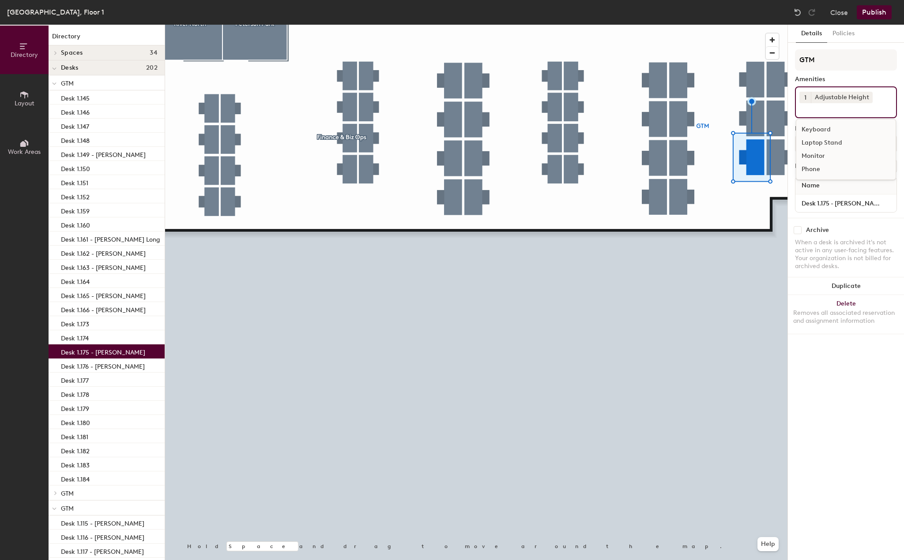
click at [832, 143] on div "Laptop Stand" at bounding box center [845, 142] width 99 height 13
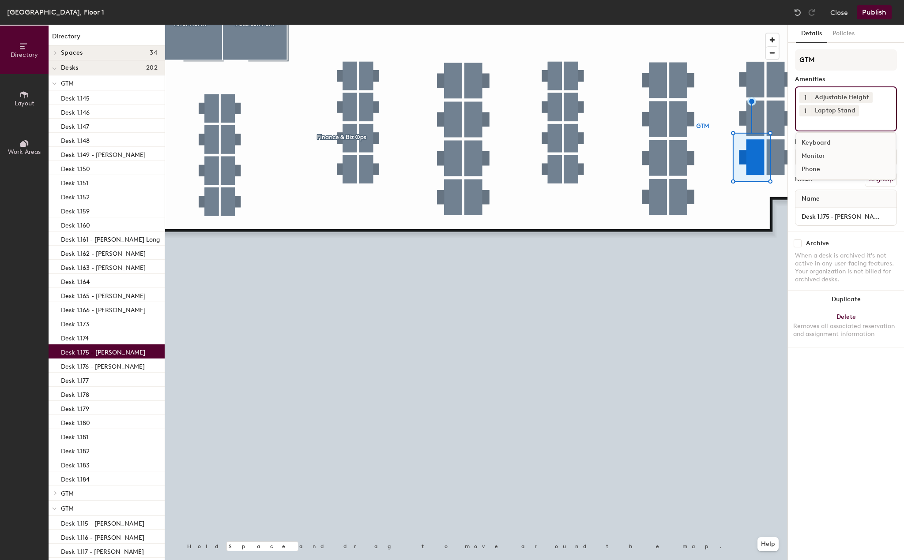
click at [825, 156] on div "Monitor" at bounding box center [845, 156] width 99 height 13
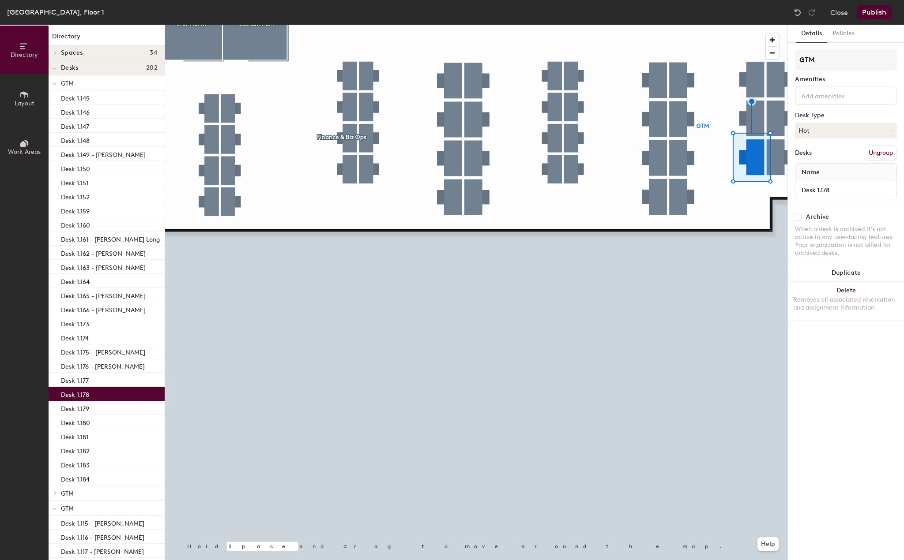
click at [824, 90] on input at bounding box center [838, 95] width 79 height 11
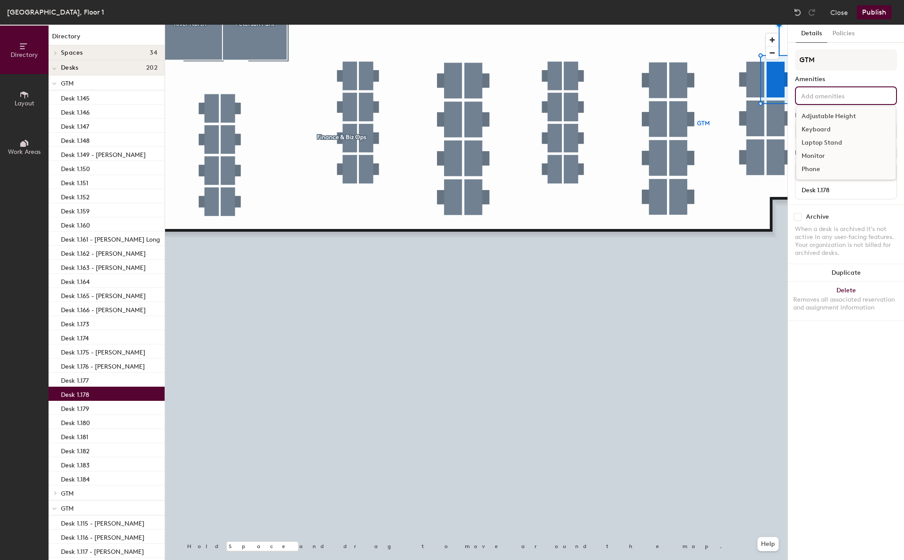
click at [824, 116] on div "Adjustable Height" at bounding box center [845, 116] width 99 height 13
click at [819, 147] on div "Laptop Stand" at bounding box center [845, 142] width 99 height 13
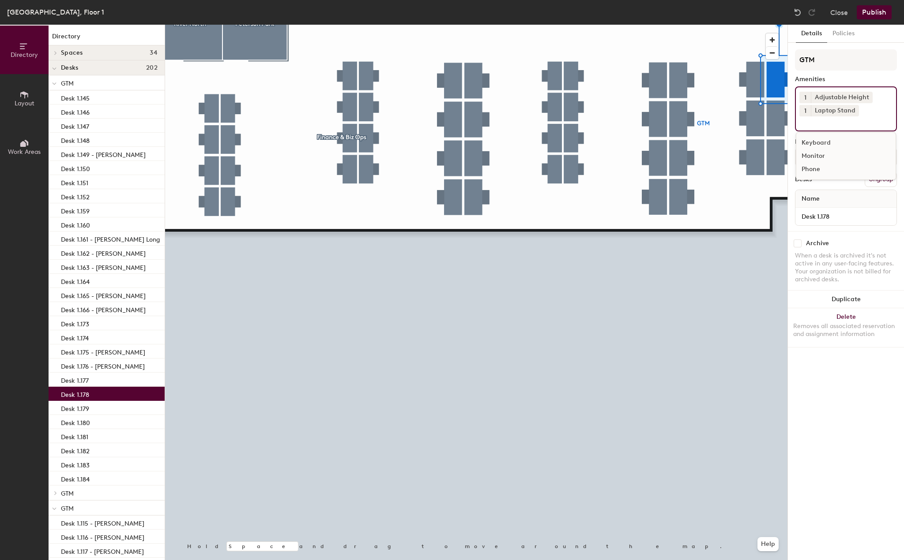
click at [814, 161] on div "Monitor" at bounding box center [845, 156] width 99 height 13
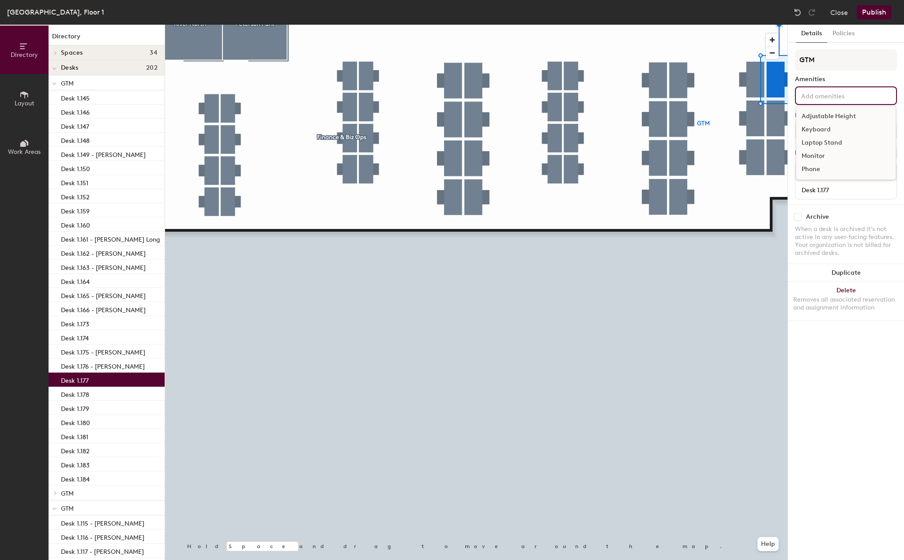
click at [829, 90] on div "Adjustable Height Keyboard Laptop Stand Monitor Phone" at bounding box center [846, 95] width 102 height 19
click at [828, 114] on div "Adjustable Height" at bounding box center [845, 116] width 99 height 13
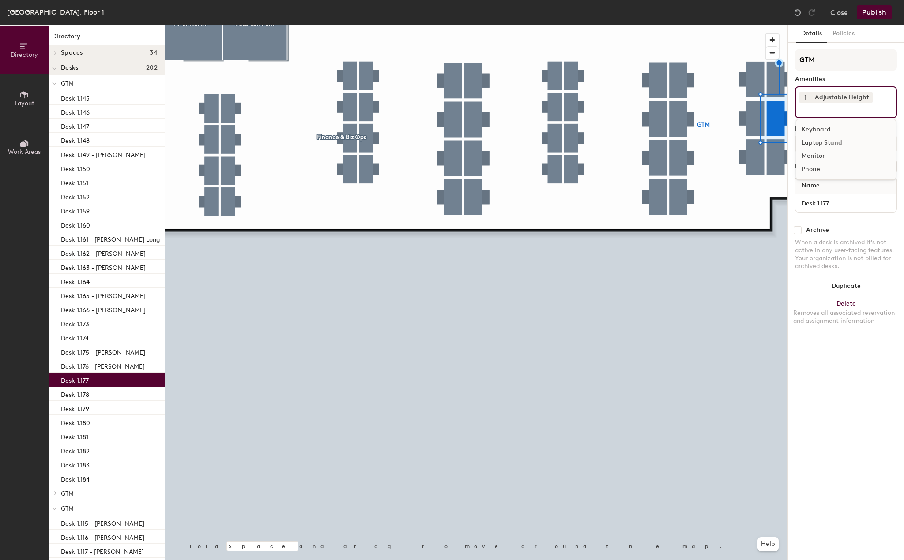
click at [827, 146] on div "Laptop Stand" at bounding box center [845, 142] width 99 height 13
click at [820, 155] on div "Monitor" at bounding box center [845, 156] width 99 height 13
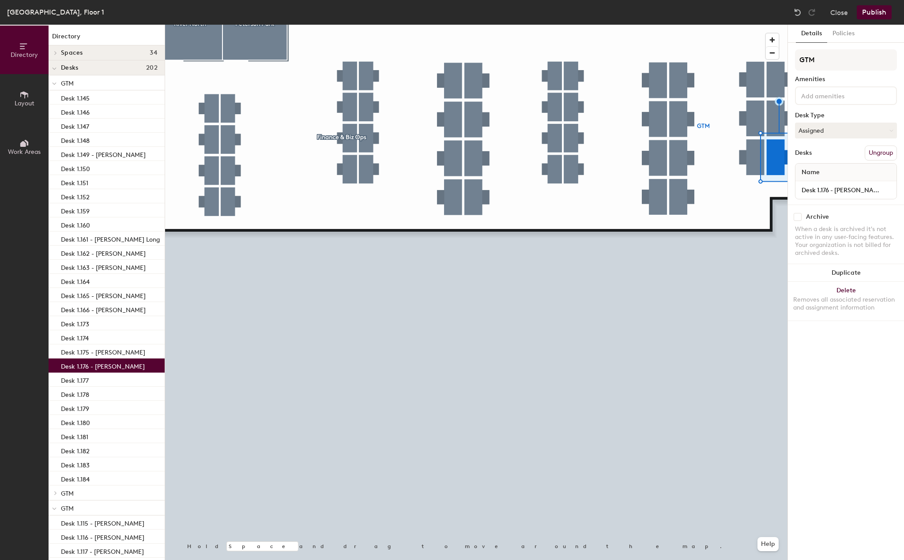
click at [826, 95] on input at bounding box center [838, 95] width 79 height 11
click at [825, 112] on div "Adjustable Height" at bounding box center [845, 116] width 99 height 13
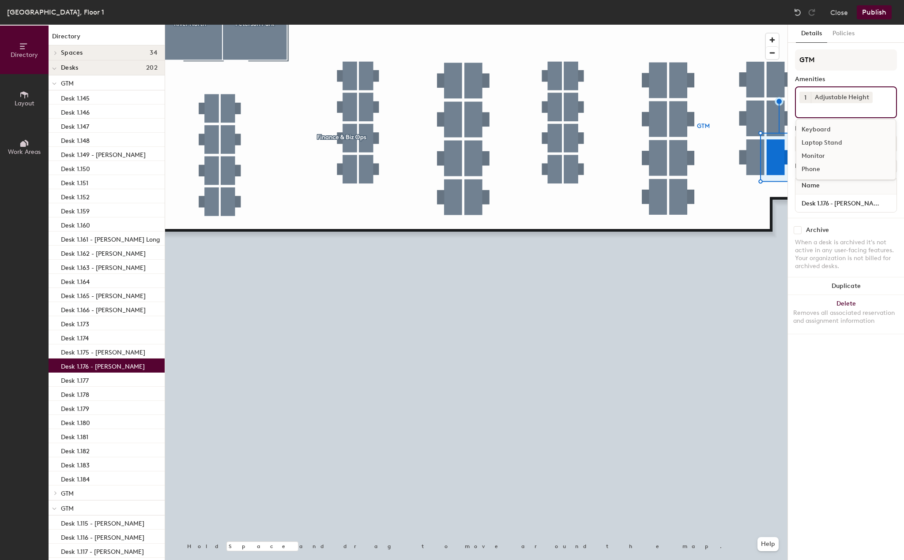
click at [825, 140] on div "Laptop Stand" at bounding box center [845, 142] width 99 height 13
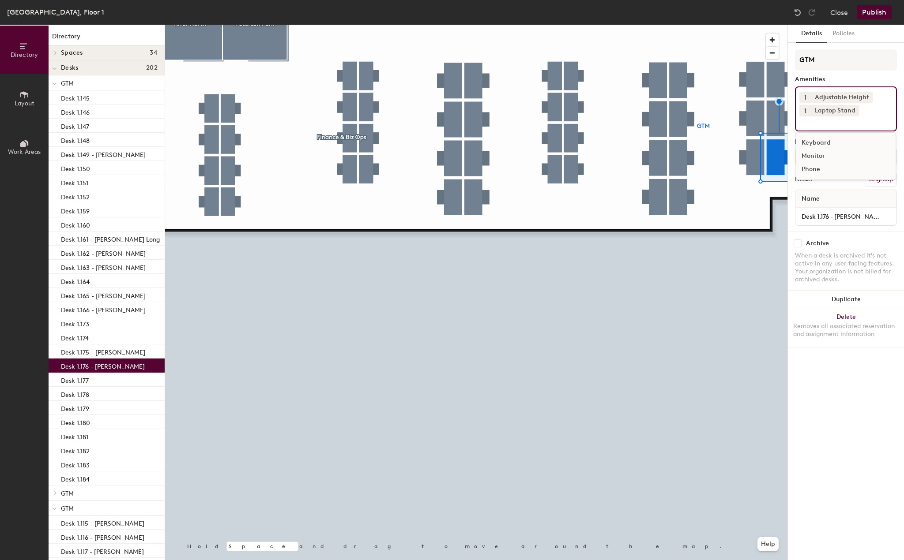
click at [822, 154] on div "Monitor" at bounding box center [845, 156] width 99 height 13
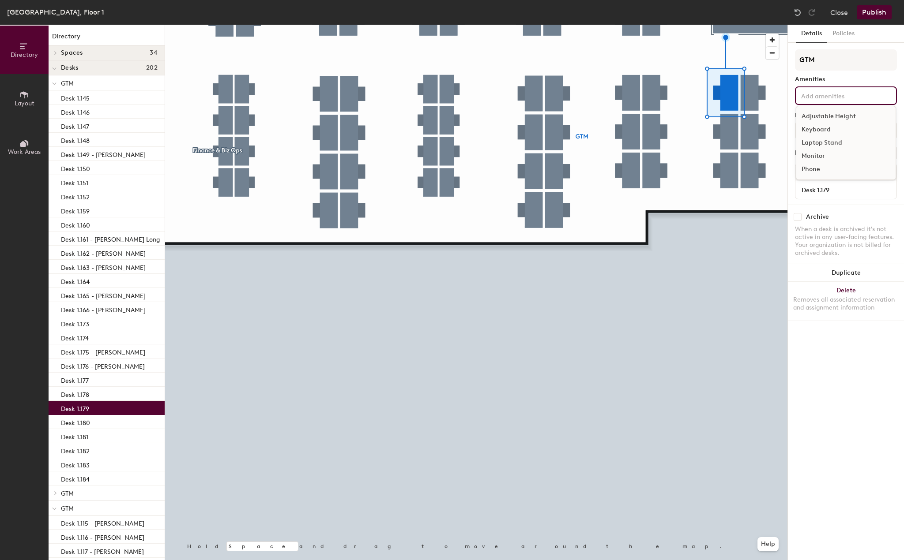
click at [823, 90] on input at bounding box center [838, 95] width 79 height 11
click at [824, 111] on div "Adjustable Height" at bounding box center [845, 116] width 99 height 13
click at [820, 143] on div "Laptop Stand" at bounding box center [845, 142] width 99 height 13
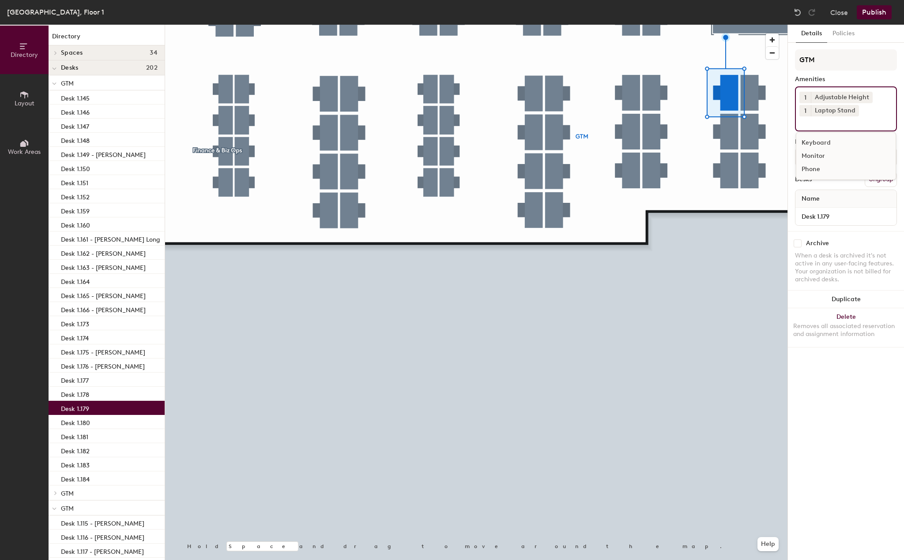
click at [820, 158] on div "Monitor" at bounding box center [845, 156] width 99 height 13
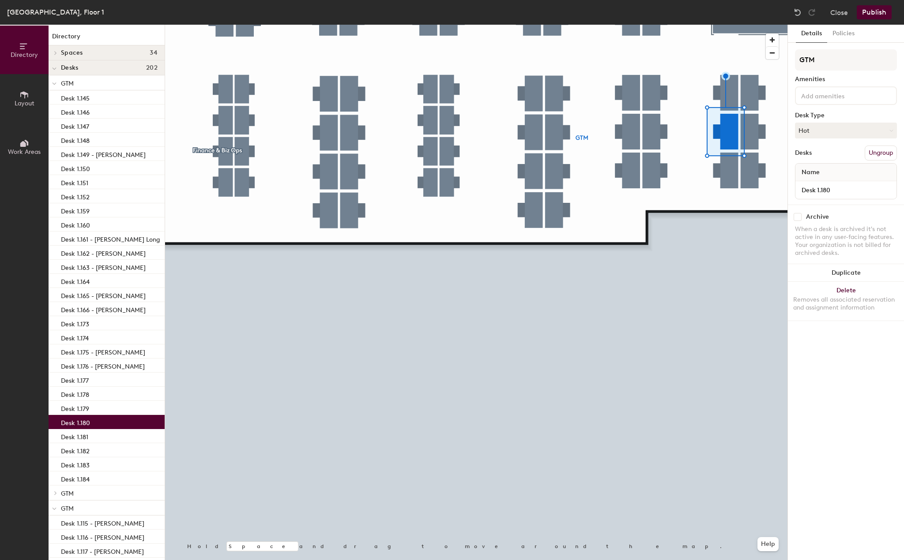
click at [836, 94] on input at bounding box center [838, 95] width 79 height 11
click at [833, 112] on div "Adjustable Height" at bounding box center [845, 116] width 99 height 13
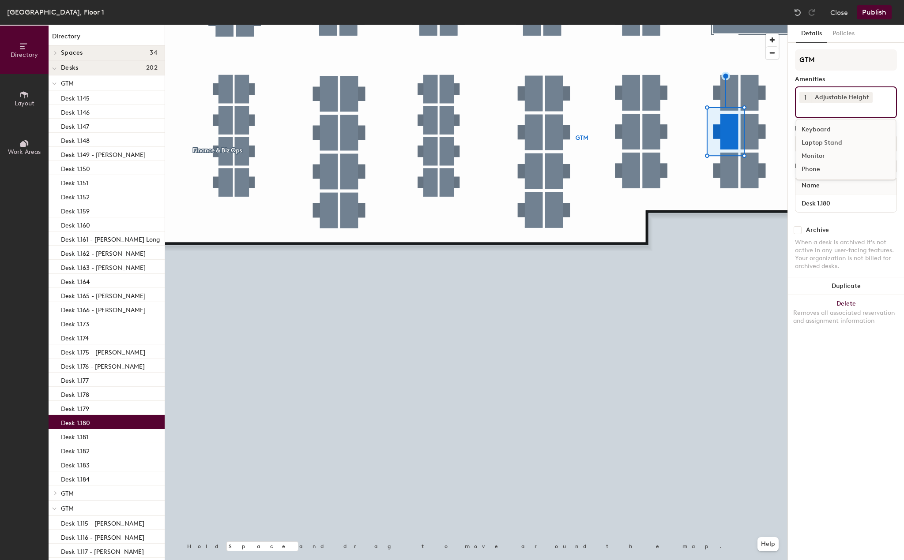
click at [829, 146] on div "Laptop Stand" at bounding box center [845, 142] width 99 height 13
click at [822, 156] on div "Monitor" at bounding box center [845, 156] width 99 height 13
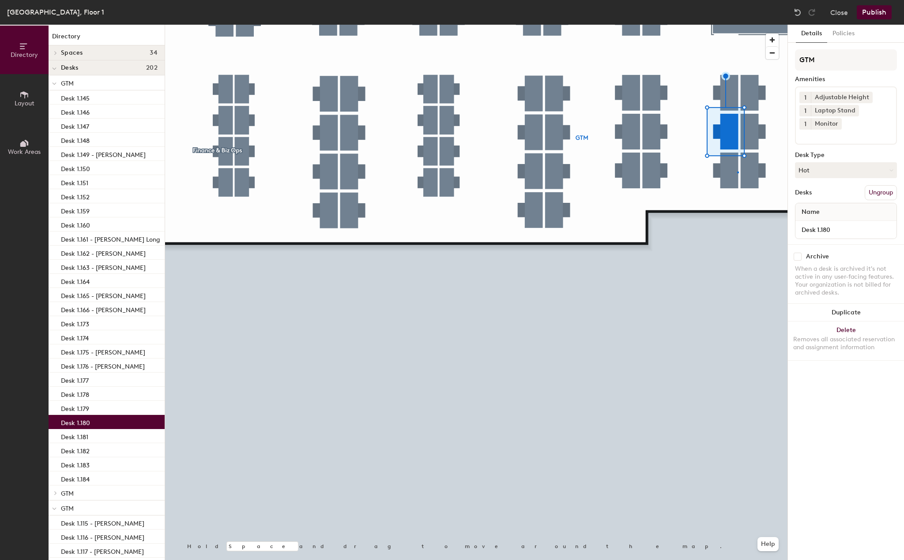
click at [737, 25] on div at bounding box center [476, 25] width 622 height 0
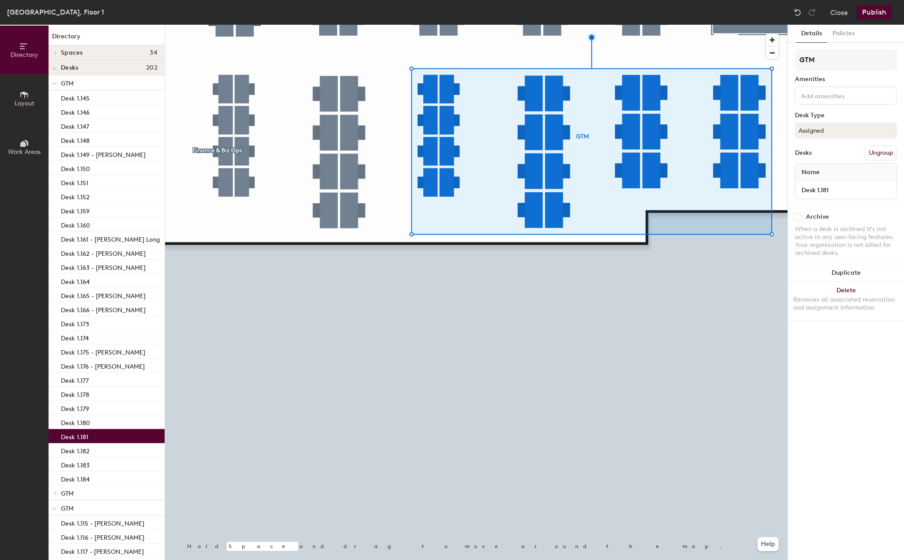
click at [853, 98] on input at bounding box center [838, 95] width 79 height 11
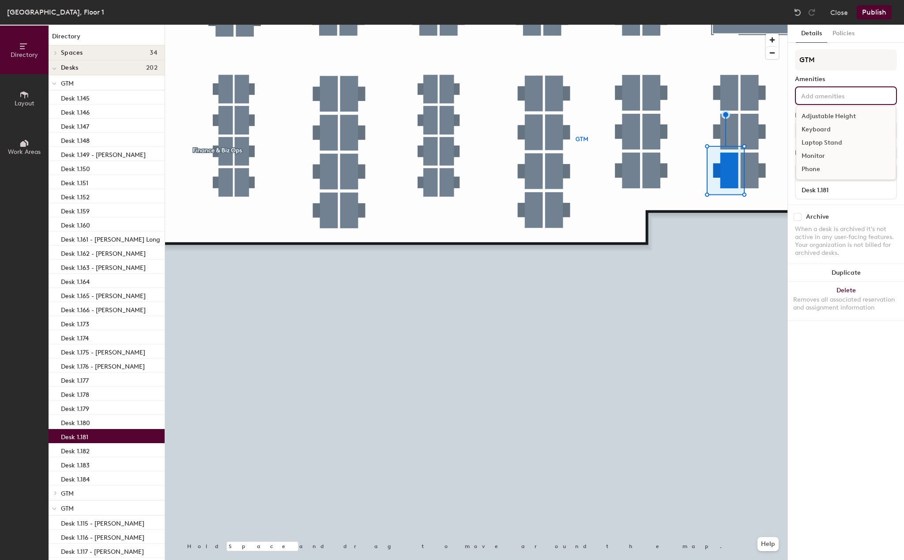
click at [838, 114] on div "Adjustable Height" at bounding box center [845, 116] width 99 height 13
click at [837, 144] on div "Laptop Stand" at bounding box center [845, 142] width 99 height 13
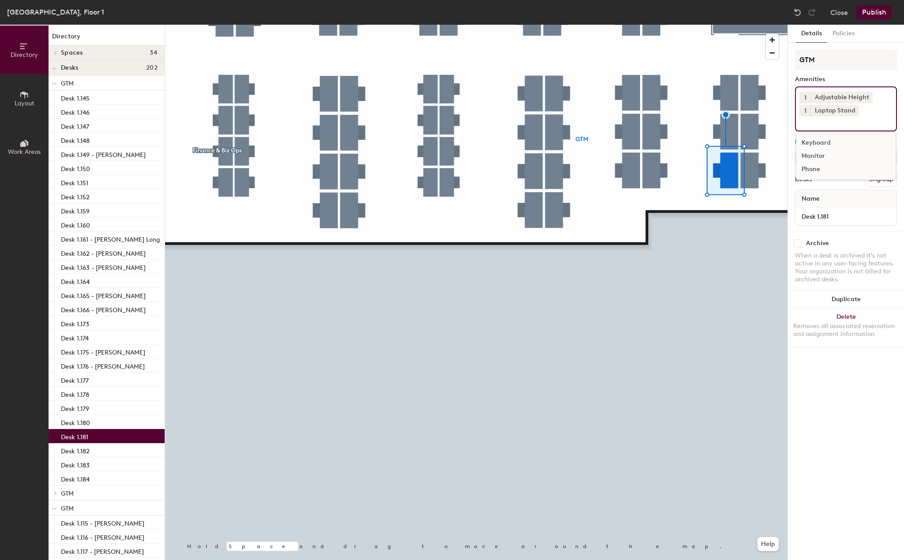
click at [830, 155] on div "Monitor" at bounding box center [845, 156] width 99 height 13
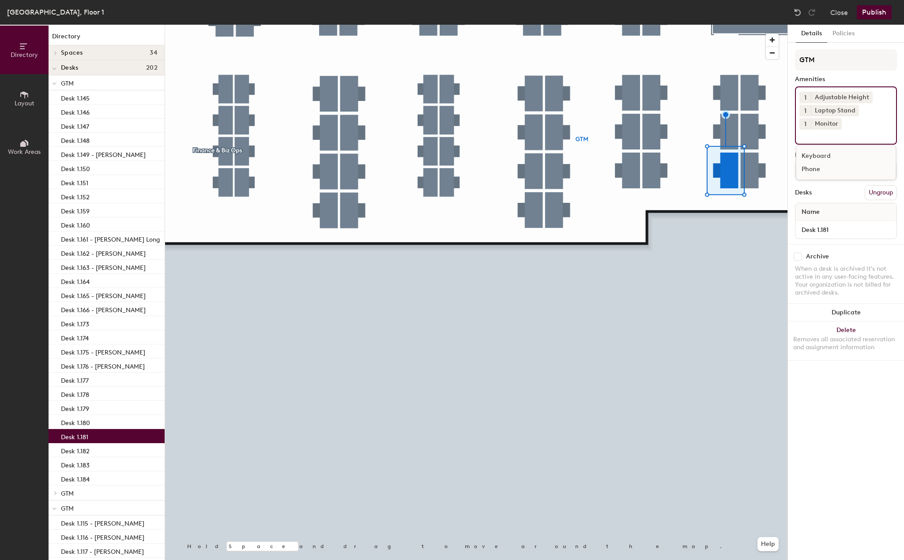
click at [747, 25] on div at bounding box center [476, 25] width 622 height 0
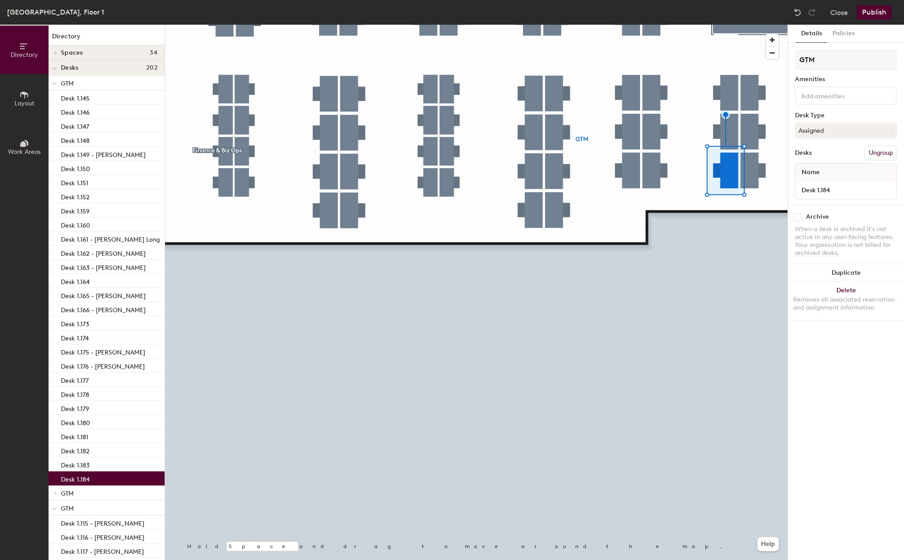
click at [827, 97] on input at bounding box center [838, 95] width 79 height 11
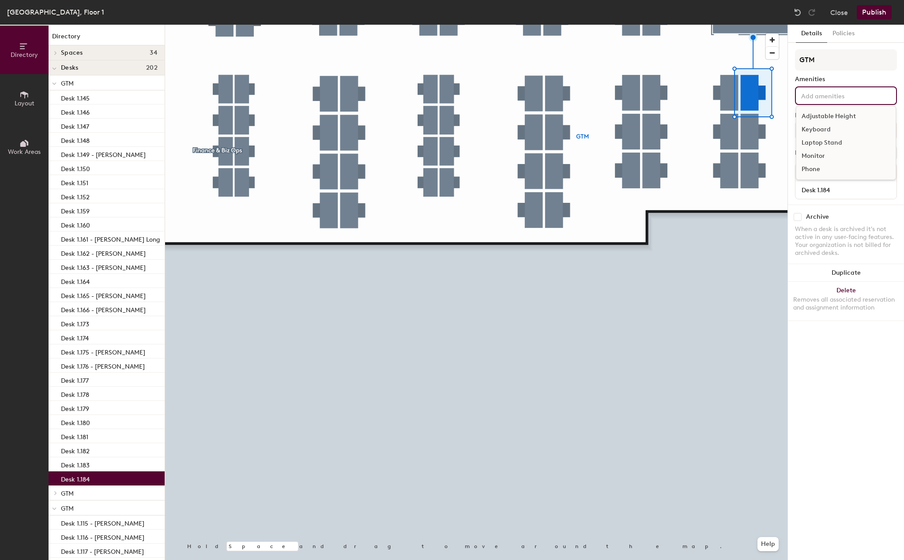
click at [823, 115] on div "Adjustable Height" at bounding box center [845, 116] width 99 height 13
click at [822, 144] on div "Laptop Stand" at bounding box center [845, 142] width 99 height 13
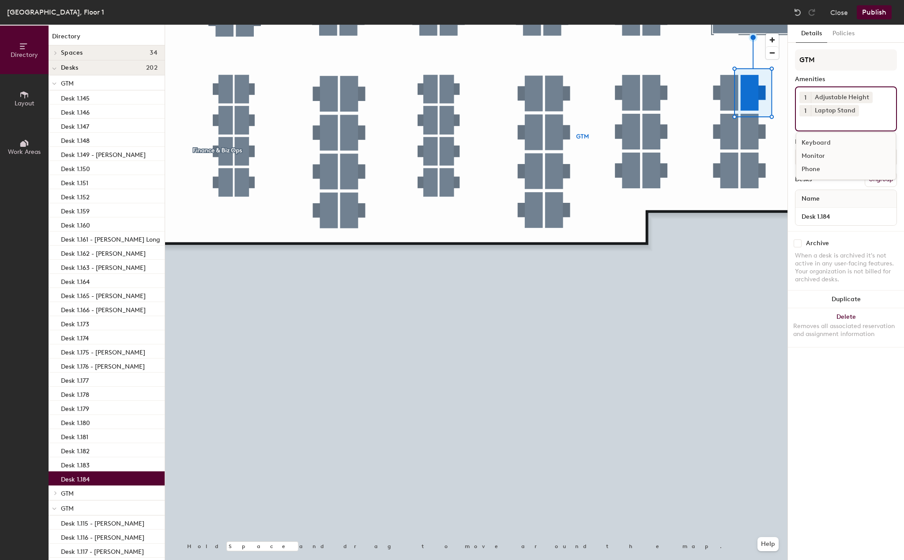
click at [820, 153] on div "Monitor" at bounding box center [845, 156] width 99 height 13
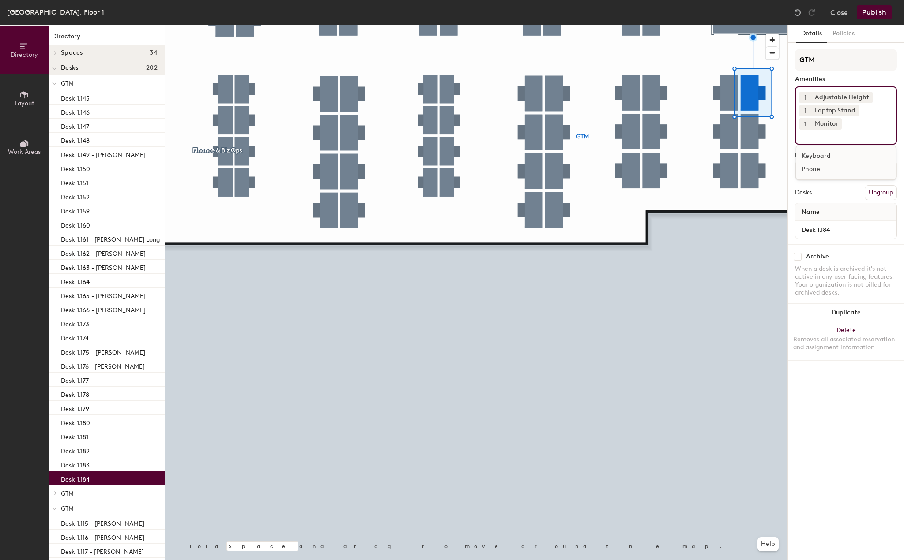
click at [755, 25] on div at bounding box center [476, 25] width 622 height 0
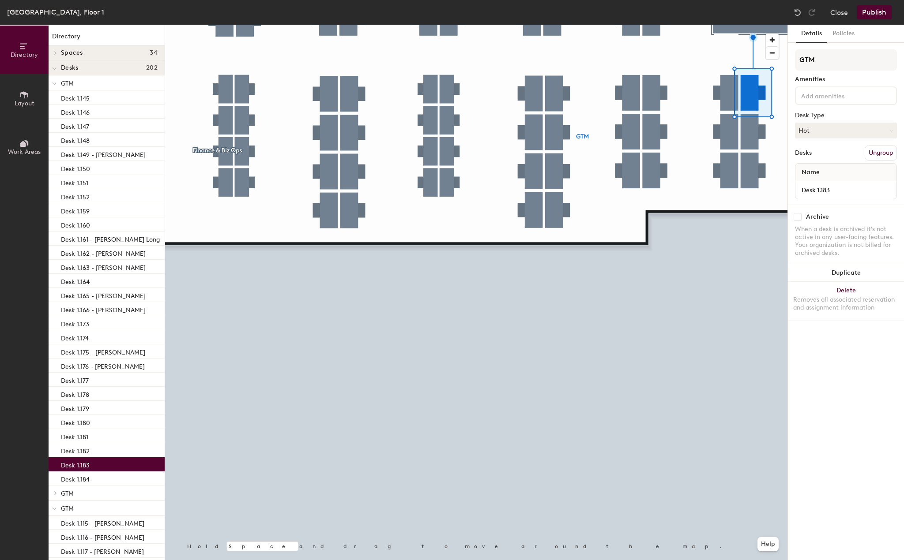
click at [838, 93] on input at bounding box center [838, 95] width 79 height 11
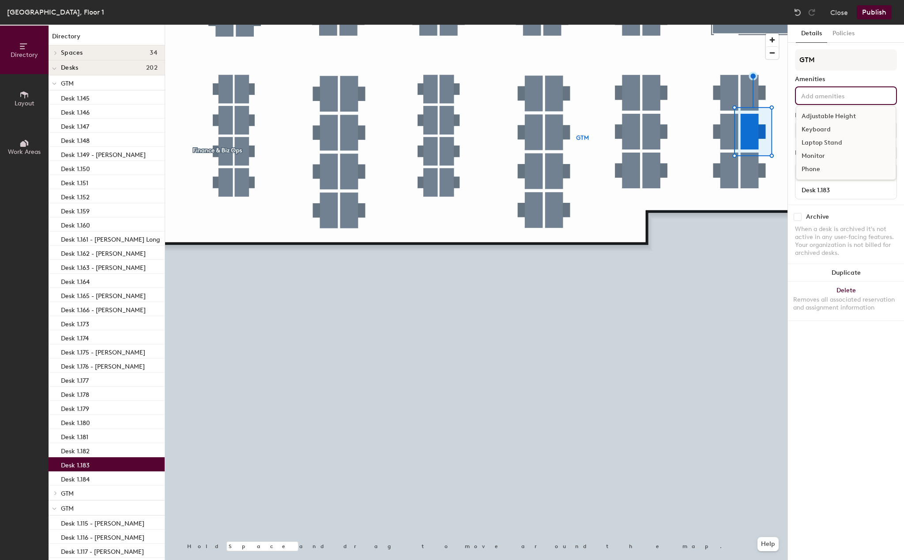
click at [832, 115] on div "Adjustable Height" at bounding box center [845, 116] width 99 height 13
click at [825, 148] on div "Laptop Stand" at bounding box center [845, 142] width 99 height 13
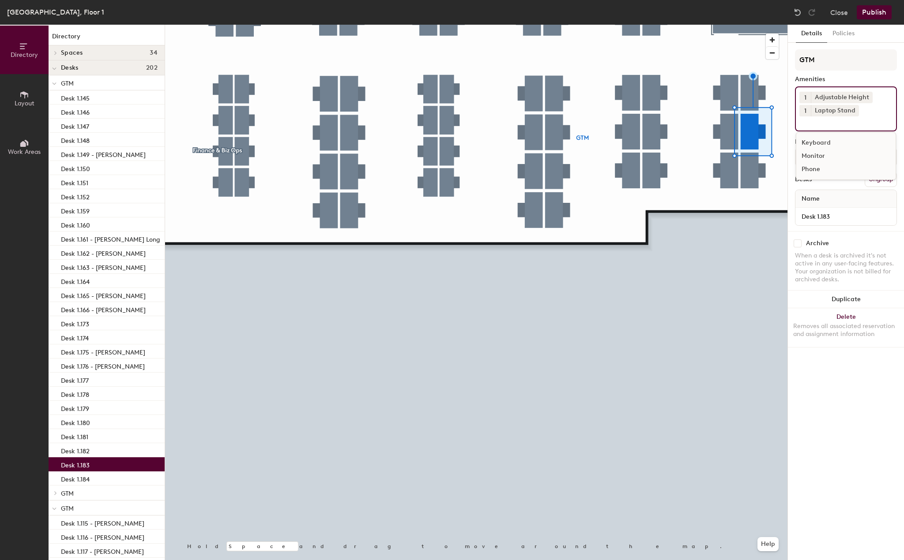
click at [818, 160] on div "Monitor" at bounding box center [845, 156] width 99 height 13
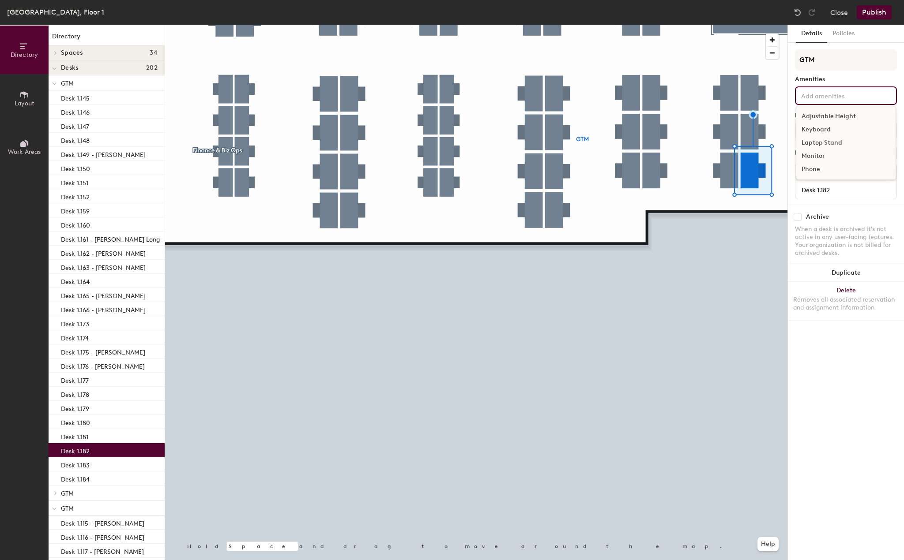
click at [847, 100] on input at bounding box center [838, 95] width 79 height 11
click at [842, 117] on div "Adjustable Height" at bounding box center [845, 116] width 99 height 13
click at [835, 142] on div "Laptop Stand" at bounding box center [845, 142] width 99 height 13
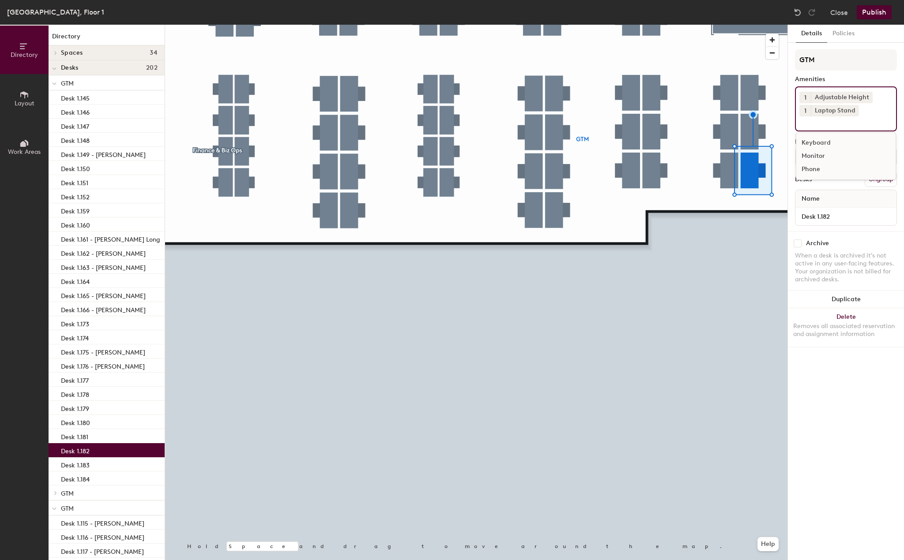
click at [832, 156] on div "Monitor" at bounding box center [845, 156] width 99 height 13
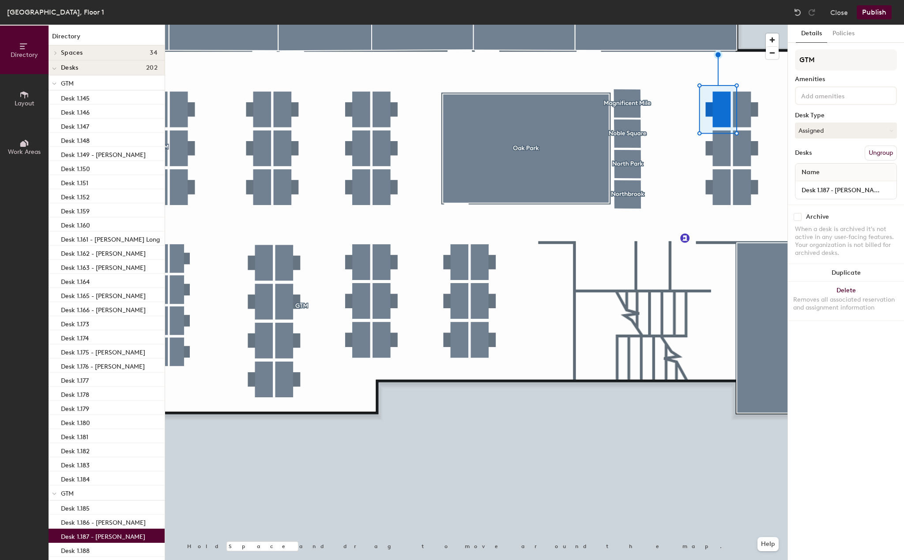
click at [819, 99] on input at bounding box center [838, 95] width 79 height 11
click at [821, 115] on div "Adjustable Height" at bounding box center [845, 116] width 99 height 13
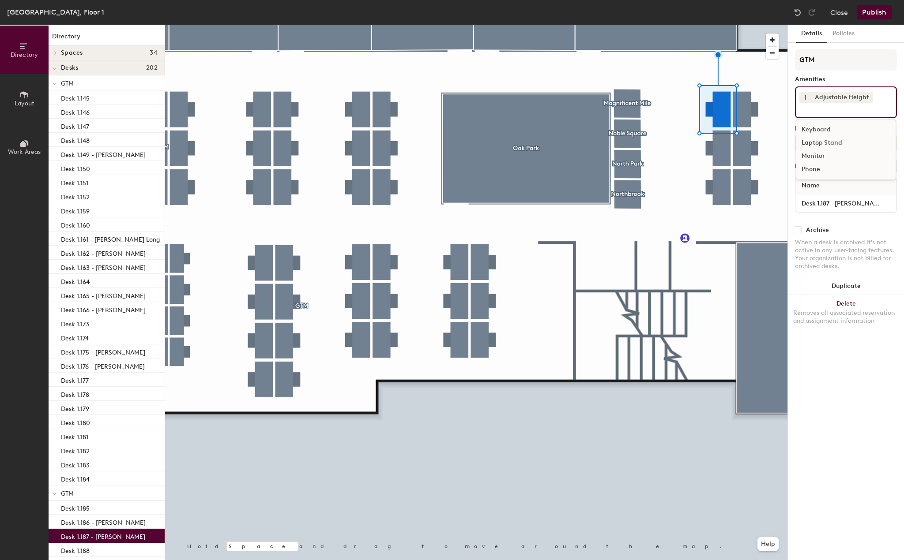
click at [820, 142] on div "Laptop Stand" at bounding box center [845, 142] width 99 height 13
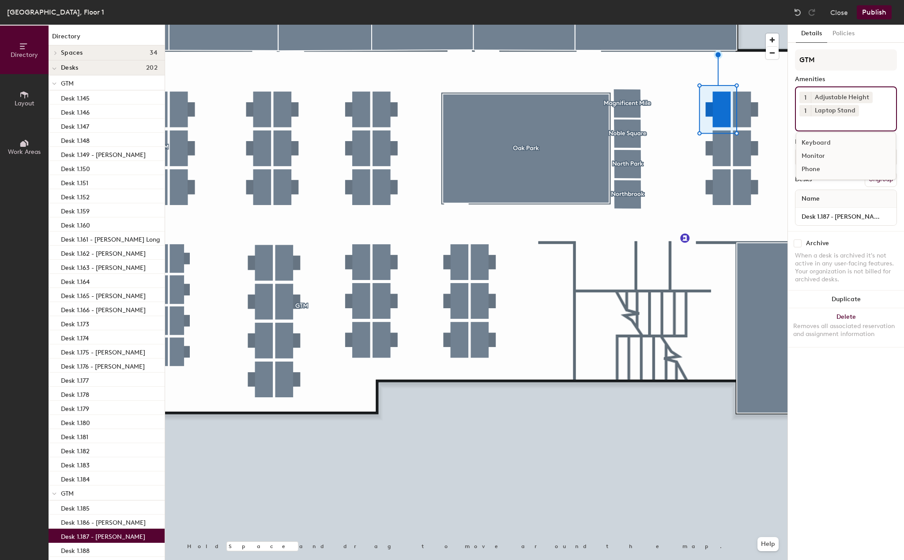
click at [815, 155] on div "Monitor" at bounding box center [845, 156] width 99 height 13
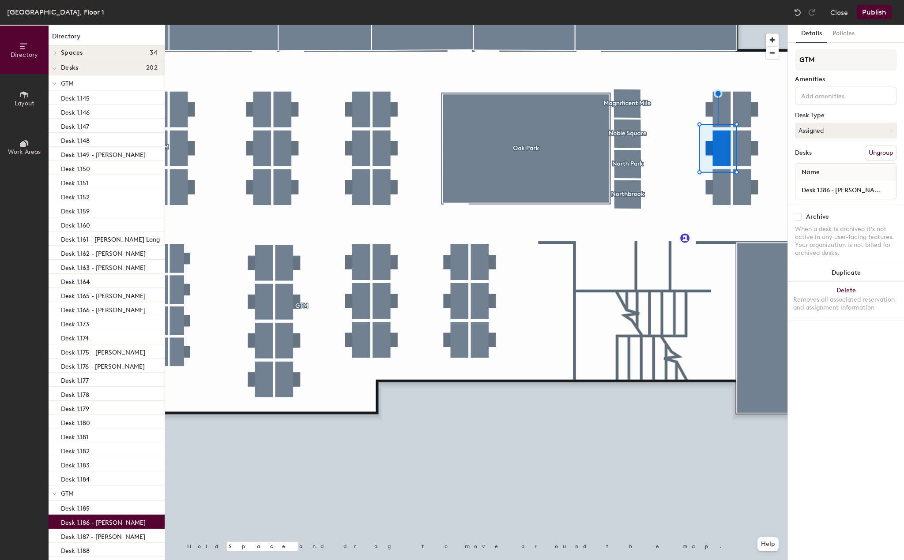
click at [841, 94] on input at bounding box center [838, 95] width 79 height 11
click at [826, 116] on div "Adjustable Height" at bounding box center [845, 116] width 99 height 13
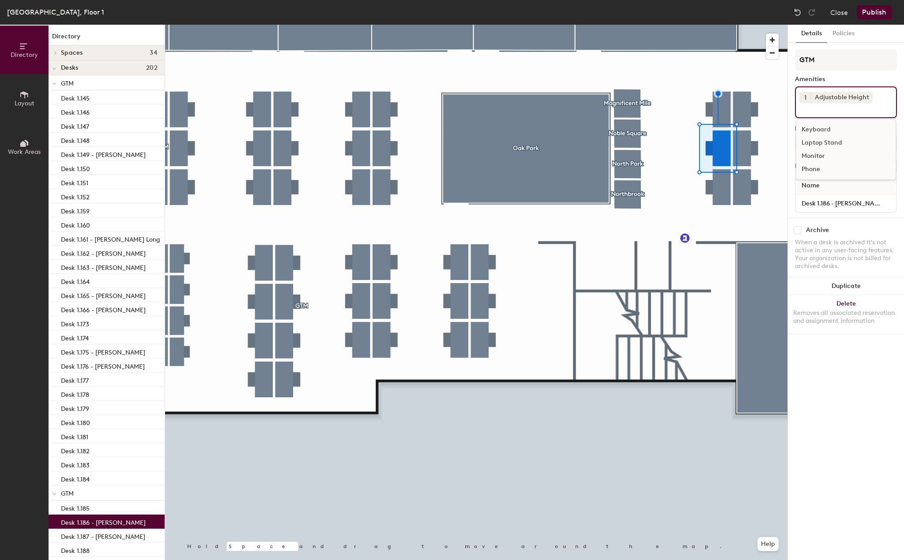
click at [826, 141] on div "Laptop Stand" at bounding box center [845, 142] width 99 height 13
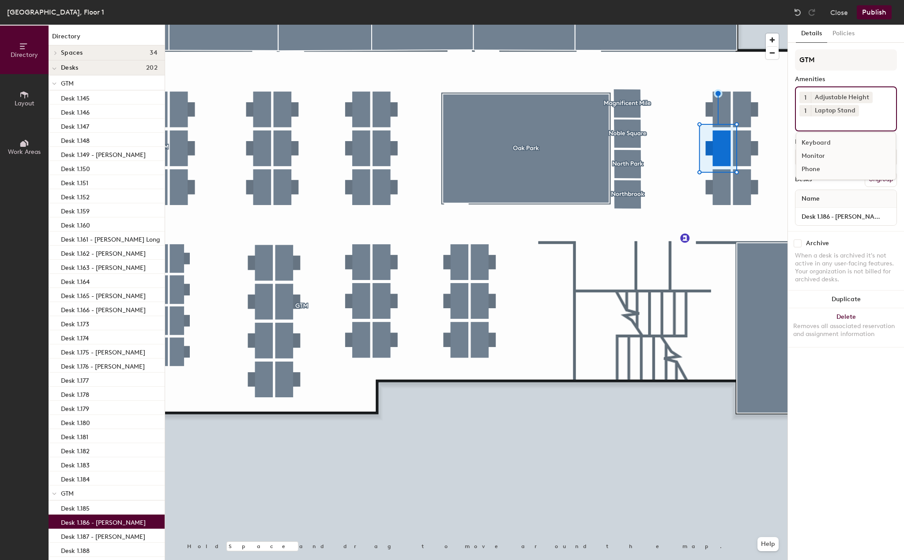
click at [821, 154] on div "Monitor" at bounding box center [845, 156] width 99 height 13
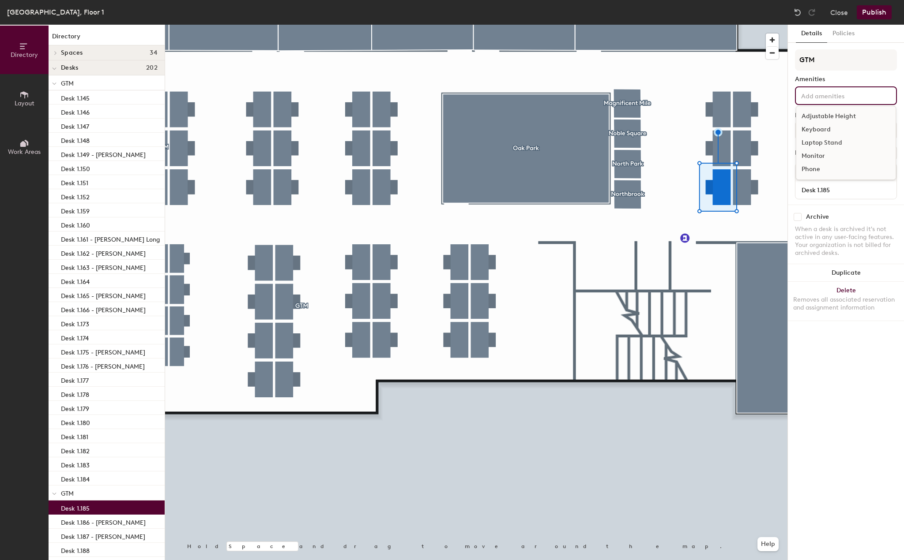
click at [840, 97] on input at bounding box center [838, 95] width 79 height 11
click at [825, 115] on div "Adjustable Height" at bounding box center [845, 116] width 99 height 13
click at [824, 142] on div "Laptop Stand" at bounding box center [845, 142] width 99 height 13
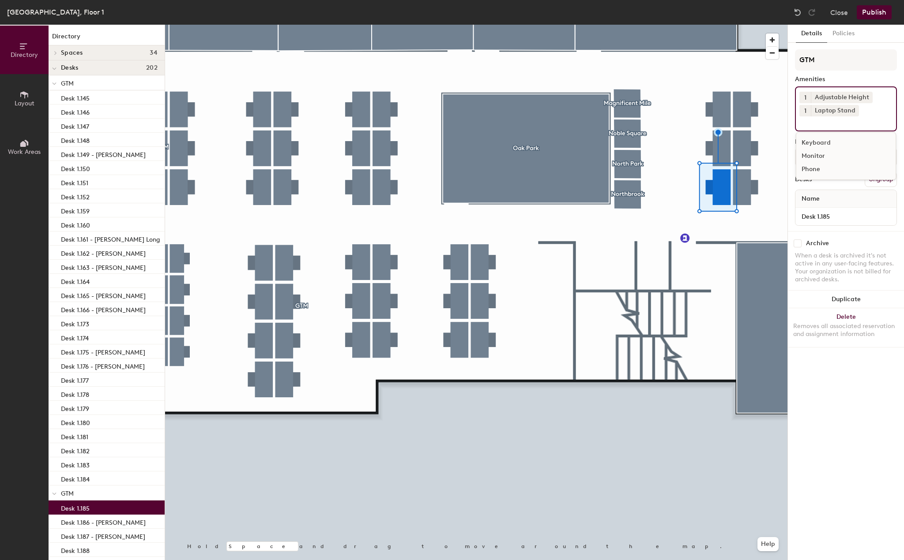
click at [816, 157] on div "Monitor" at bounding box center [845, 156] width 99 height 13
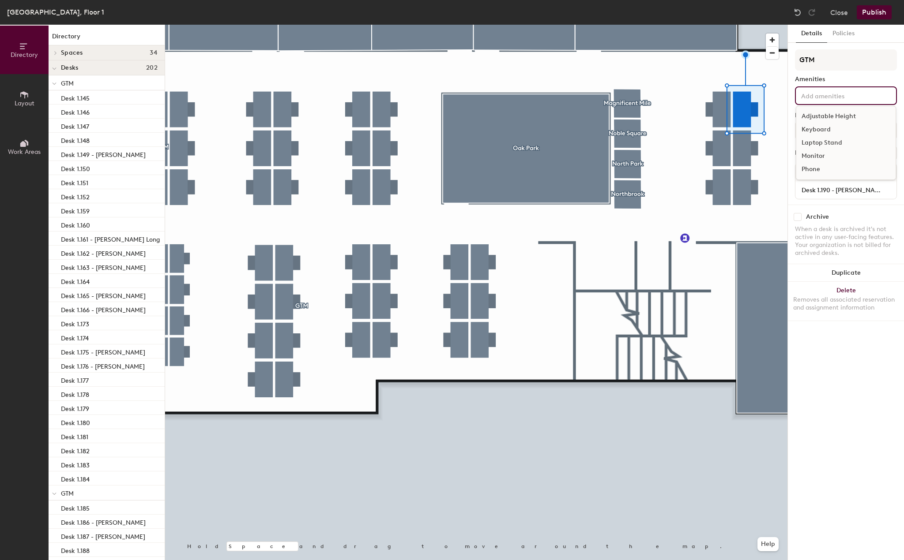
click at [861, 98] on input at bounding box center [838, 95] width 79 height 11
click at [844, 115] on div "Adjustable Height" at bounding box center [845, 116] width 99 height 13
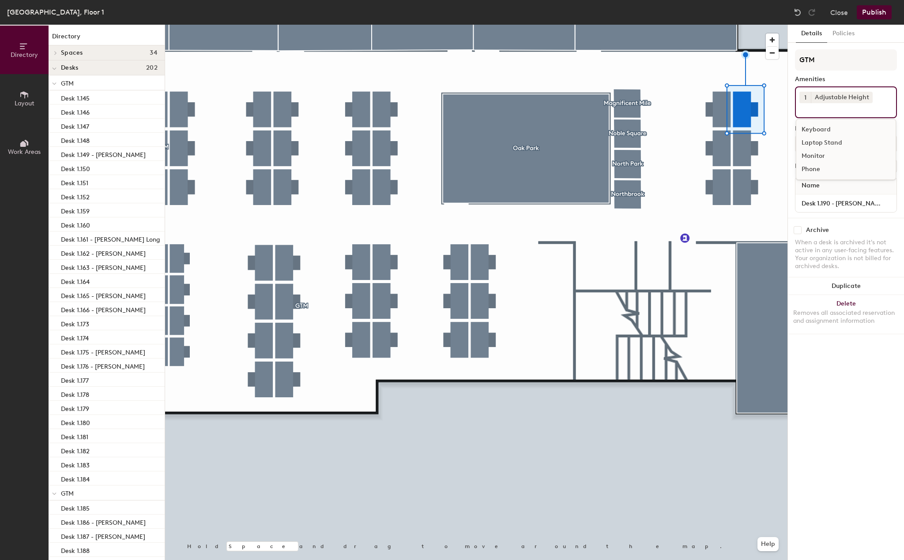
click at [829, 145] on div "Laptop Stand" at bounding box center [845, 142] width 99 height 13
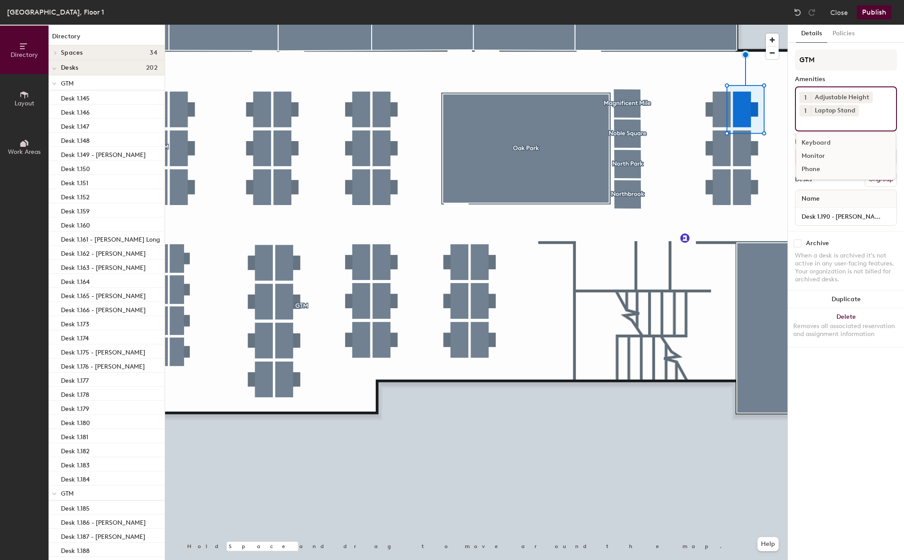
click at [822, 156] on div "Monitor" at bounding box center [845, 156] width 99 height 13
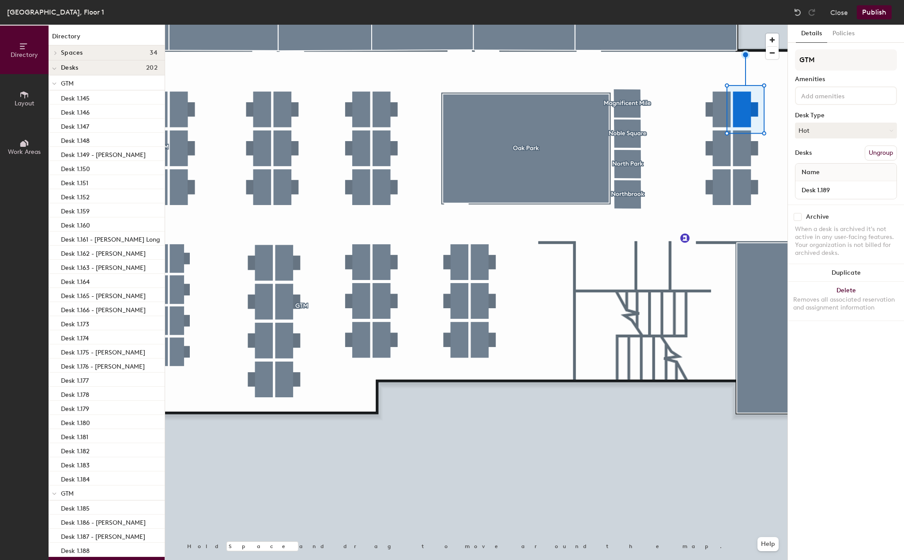
click at [832, 101] on div at bounding box center [846, 95] width 102 height 19
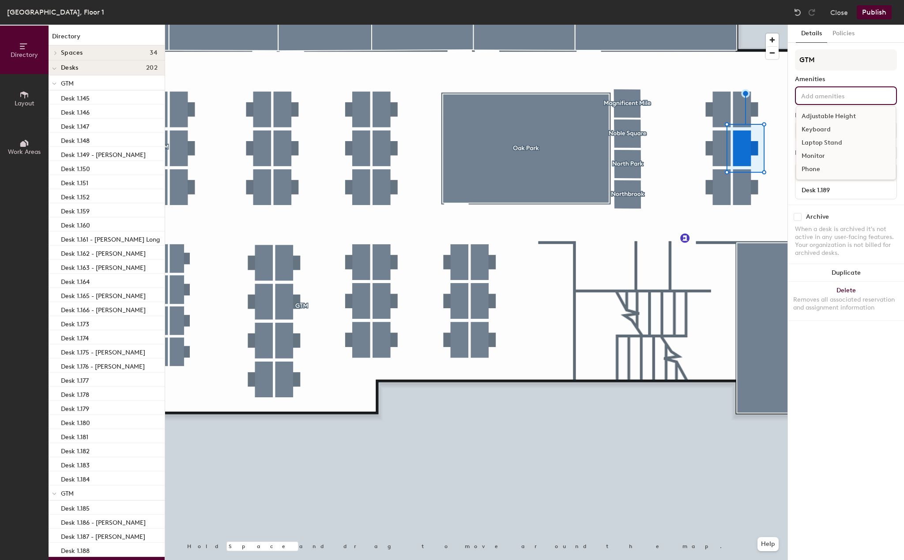
click at [832, 114] on div "Adjustable Height" at bounding box center [845, 116] width 99 height 13
click at [831, 143] on div "Laptop Stand" at bounding box center [845, 142] width 99 height 13
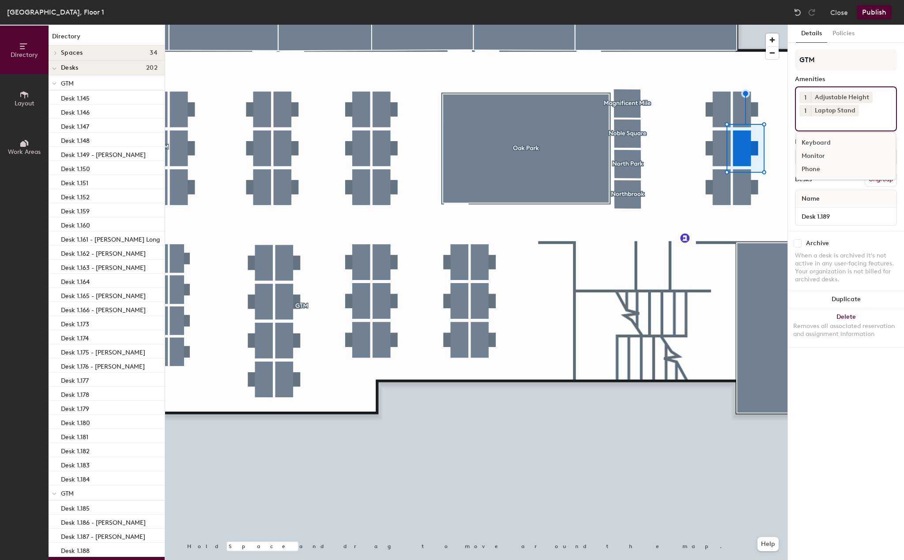
click at [826, 156] on div "Monitor" at bounding box center [845, 156] width 99 height 13
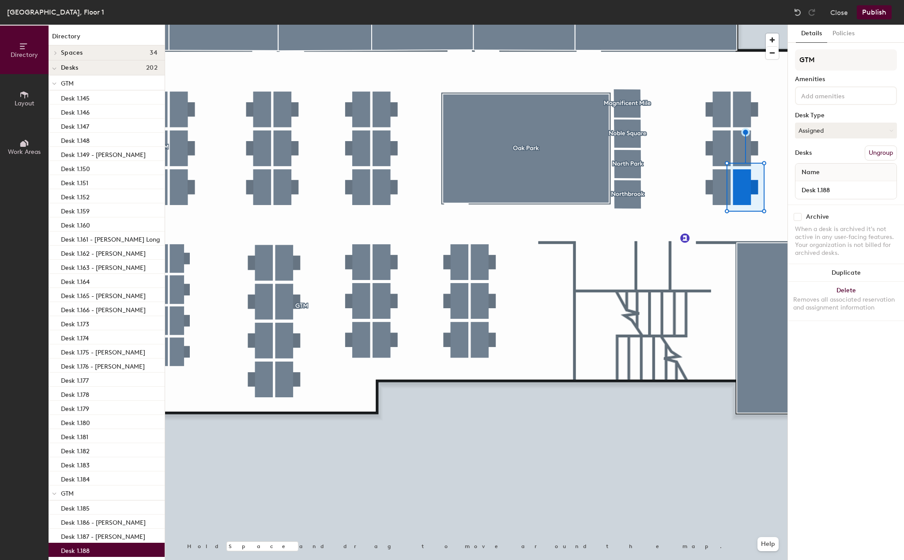
click at [840, 99] on input at bounding box center [838, 95] width 79 height 11
click at [833, 116] on div "Adjustable Height" at bounding box center [845, 116] width 99 height 13
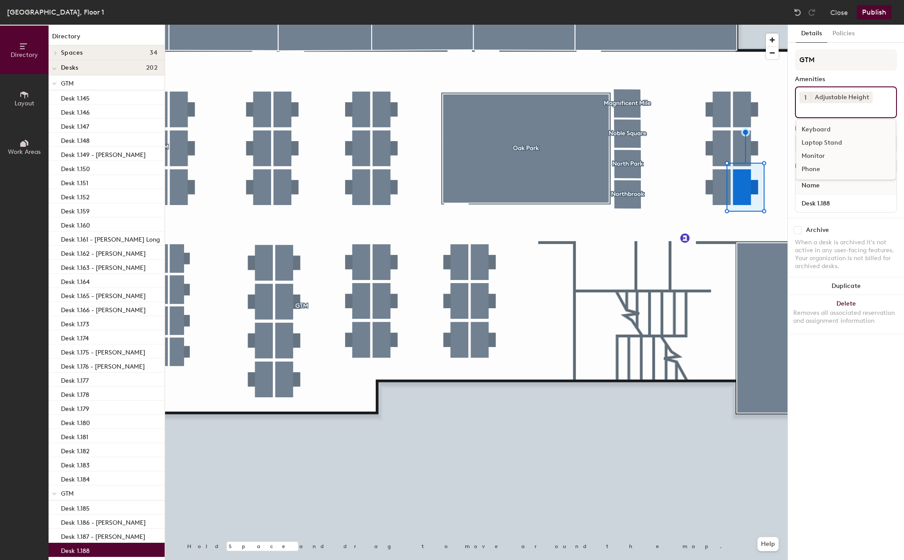
click at [827, 143] on div "Laptop Stand" at bounding box center [845, 142] width 99 height 13
click at [821, 153] on div "Monitor" at bounding box center [845, 156] width 99 height 13
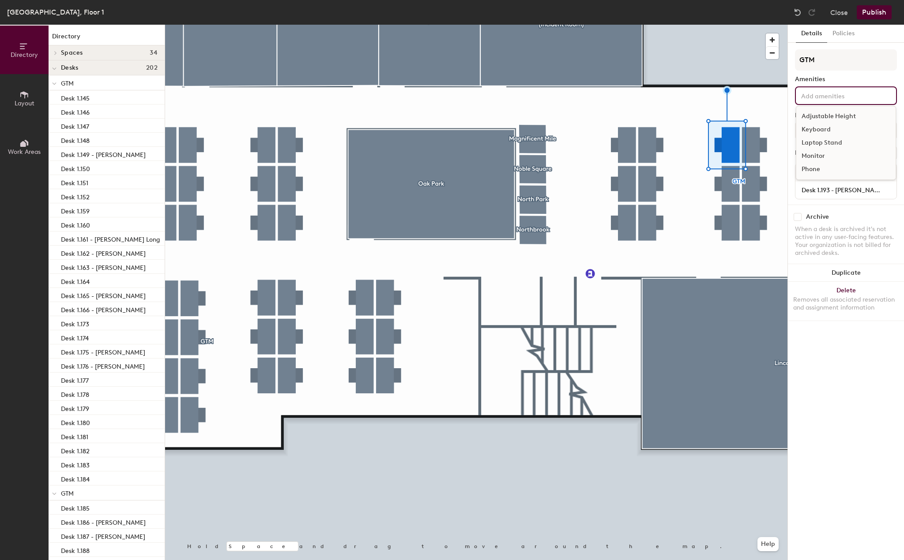
click at [827, 95] on input at bounding box center [838, 95] width 79 height 11
click at [825, 118] on div "Adjustable Height" at bounding box center [845, 116] width 99 height 13
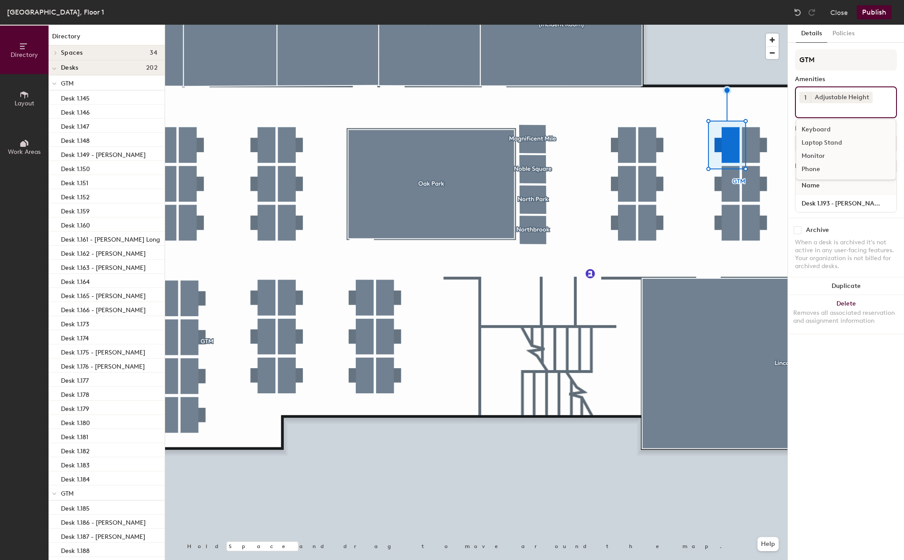
click at [825, 145] on div "Laptop Stand" at bounding box center [845, 142] width 99 height 13
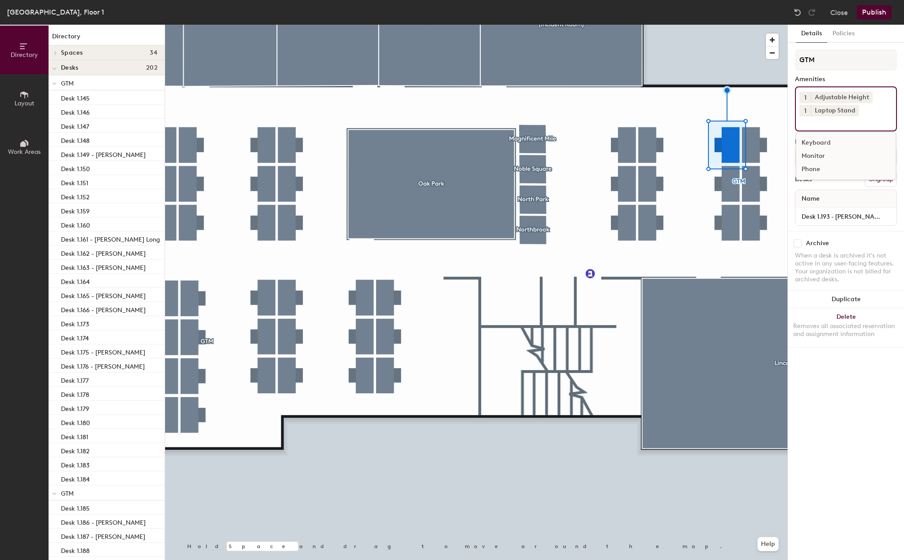
click at [821, 157] on div "Monitor" at bounding box center [845, 156] width 99 height 13
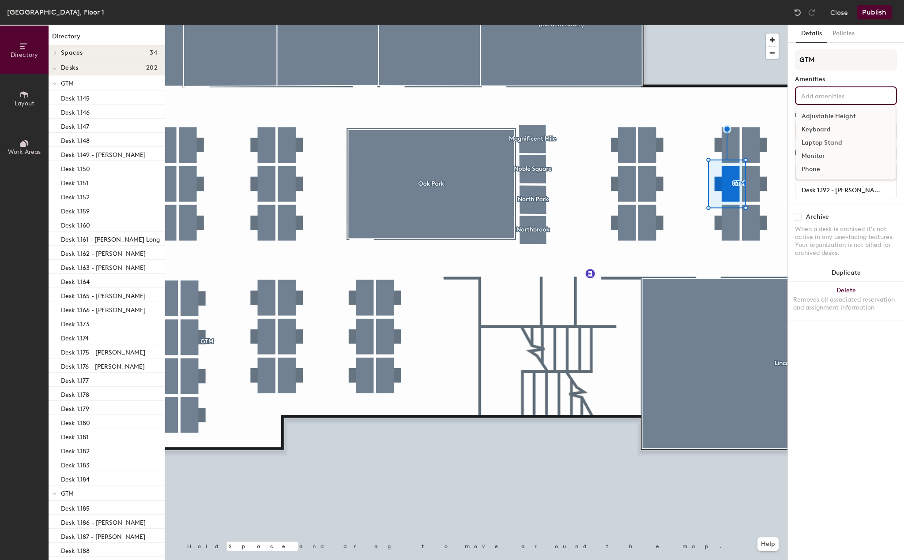
click at [835, 92] on input at bounding box center [838, 95] width 79 height 11
click at [831, 113] on div "Adjustable Height" at bounding box center [845, 116] width 99 height 13
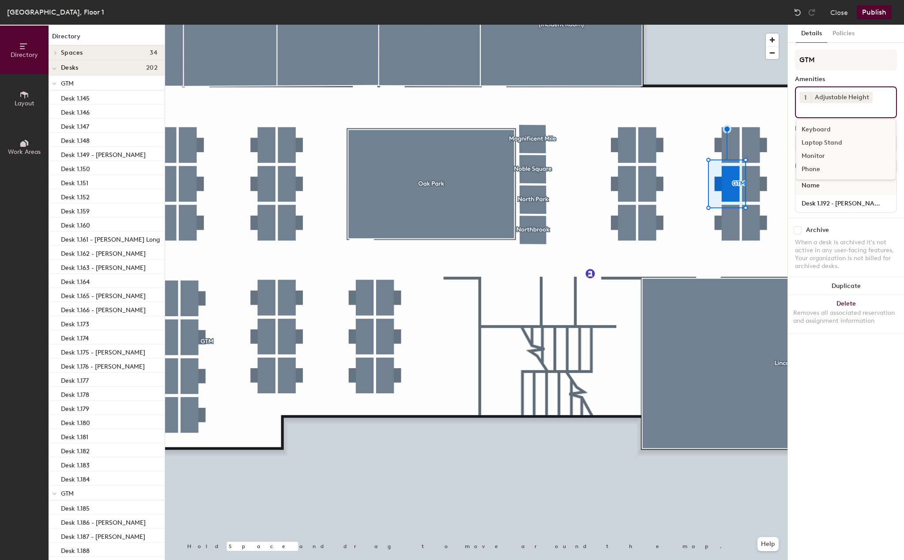
click at [818, 146] on div "Laptop Stand" at bounding box center [845, 142] width 99 height 13
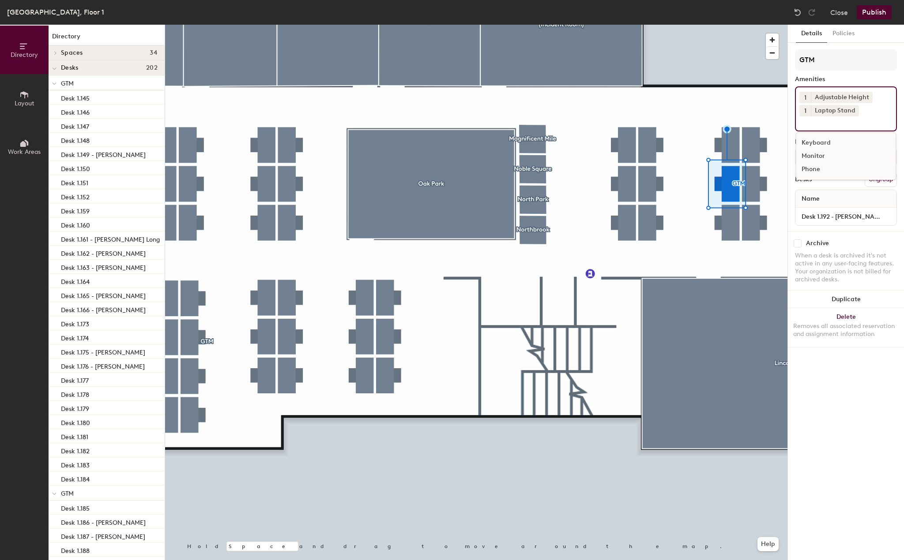
click at [818, 153] on div "Monitor" at bounding box center [845, 156] width 99 height 13
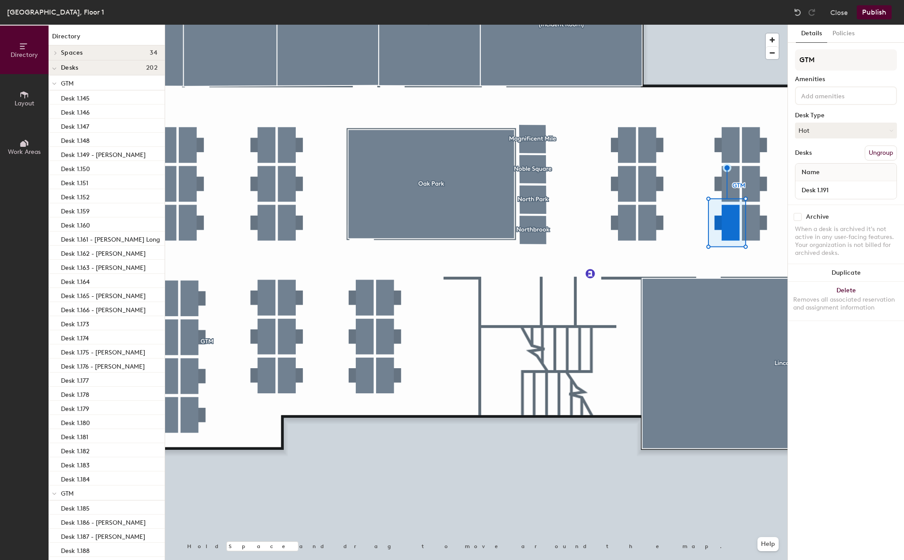
click at [828, 103] on div at bounding box center [846, 95] width 102 height 19
click at [825, 113] on div "Adjustable Height" at bounding box center [845, 116] width 99 height 13
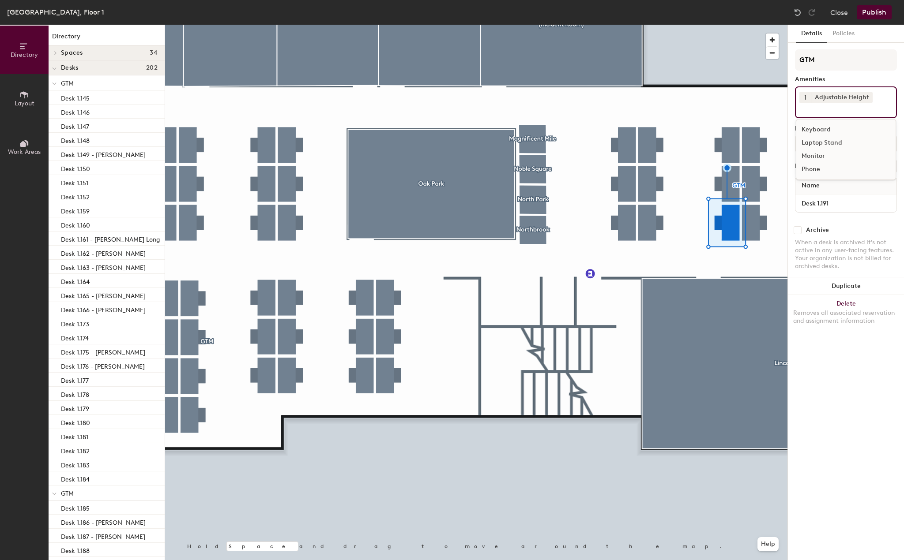
click at [825, 141] on div "Laptop Stand" at bounding box center [845, 142] width 99 height 13
click at [816, 161] on div "Monitor" at bounding box center [845, 156] width 99 height 13
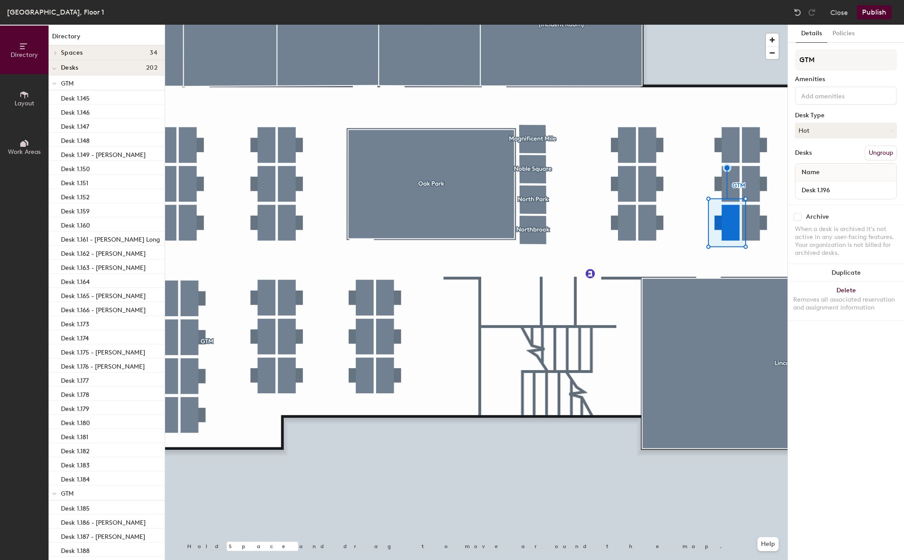
click at [839, 97] on input at bounding box center [838, 95] width 79 height 11
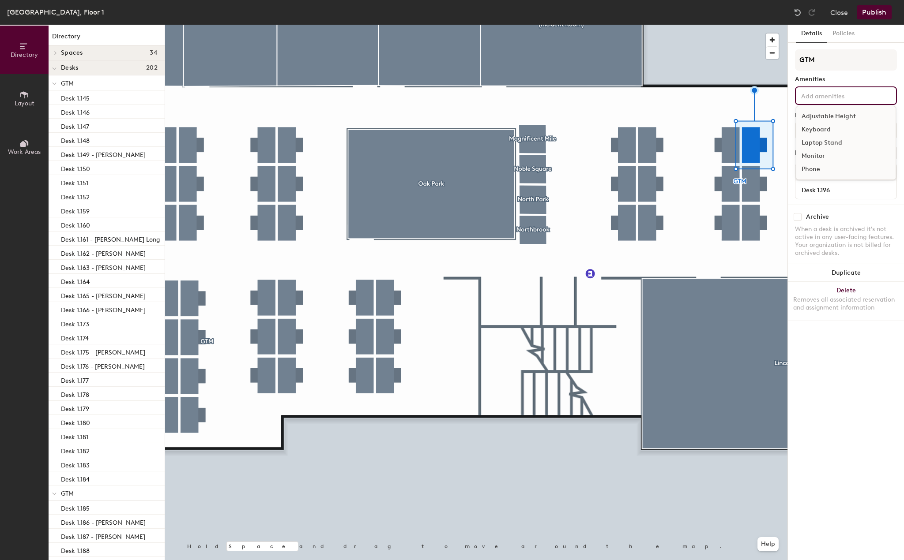
click at [828, 116] on div "Adjustable Height" at bounding box center [845, 116] width 99 height 13
click at [823, 143] on div "Laptop Stand" at bounding box center [845, 142] width 99 height 13
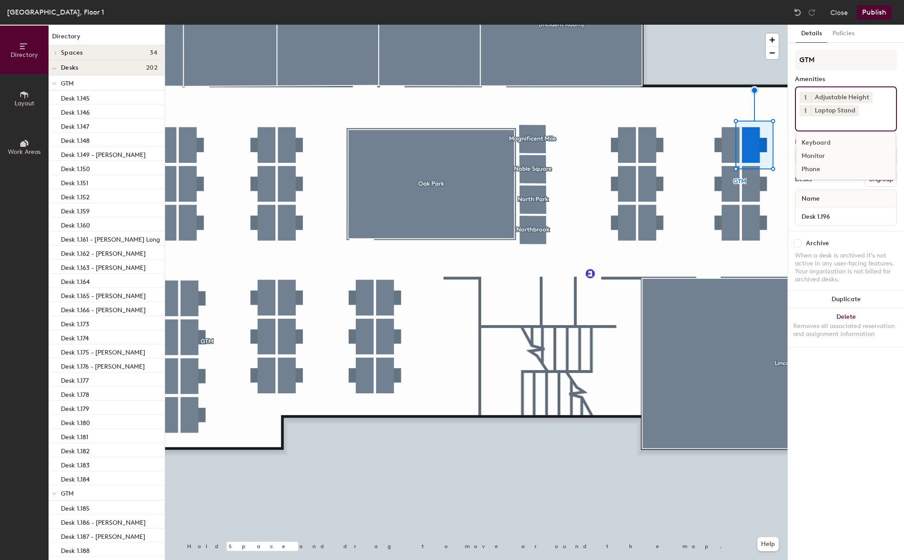
click at [822, 150] on div "Monitor" at bounding box center [845, 156] width 99 height 13
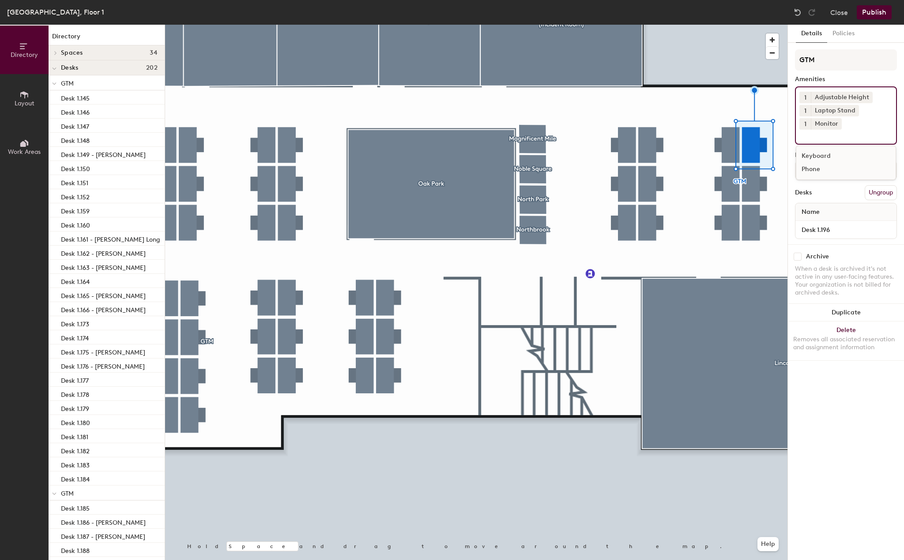
click at [770, 25] on div at bounding box center [476, 25] width 622 height 0
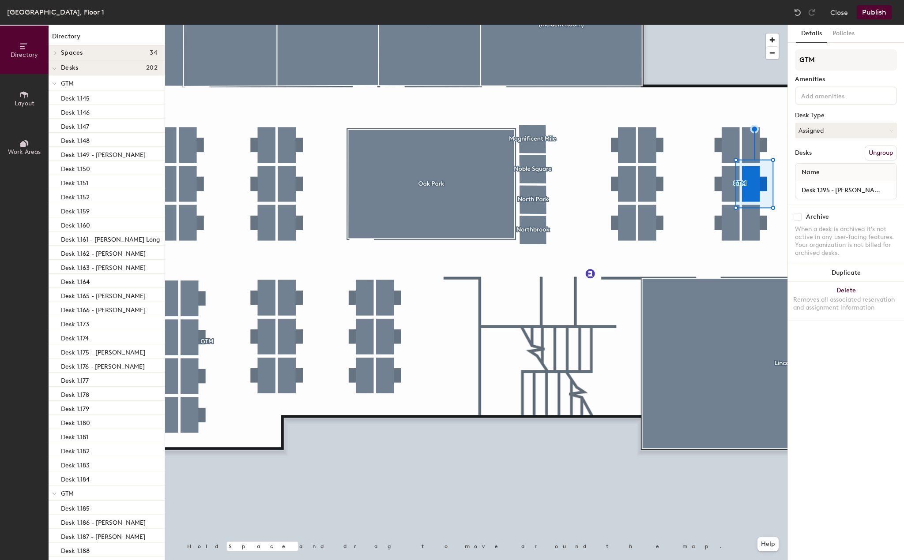
click at [821, 90] on input at bounding box center [838, 95] width 79 height 11
click at [839, 121] on div "Adjustable Height" at bounding box center [845, 116] width 99 height 13
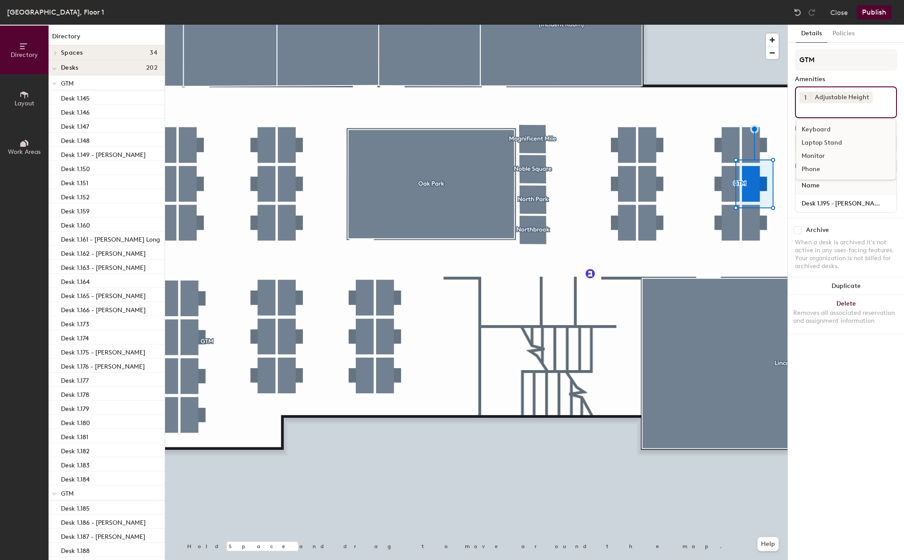
click at [829, 147] on div "Laptop Stand" at bounding box center [845, 142] width 99 height 13
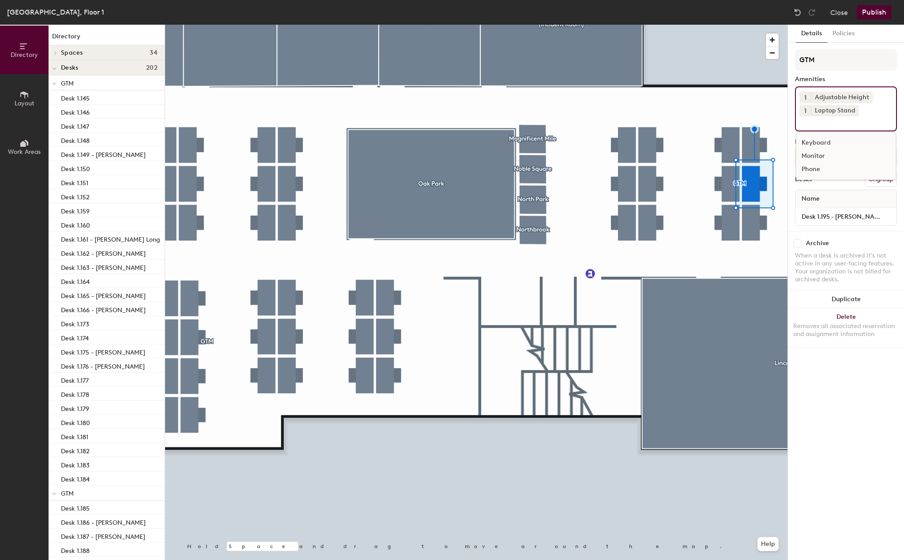
click at [821, 158] on div "Monitor" at bounding box center [845, 156] width 99 height 13
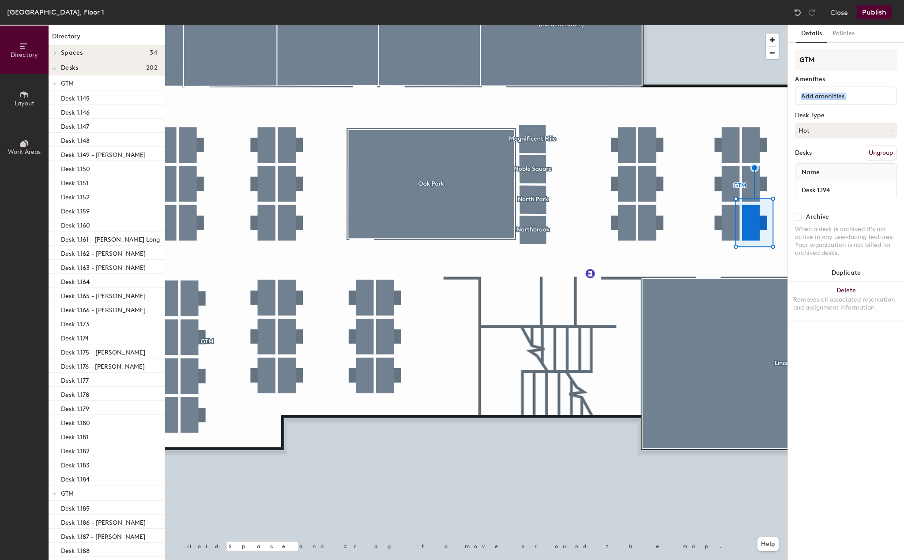
click at [830, 105] on div "GTM Amenities Desk Type Hot Desks Ungroup Name Desk 1.194" at bounding box center [846, 126] width 102 height 155
click at [850, 98] on input at bounding box center [838, 95] width 79 height 11
click at [840, 116] on div "Adjustable Height" at bounding box center [845, 116] width 99 height 13
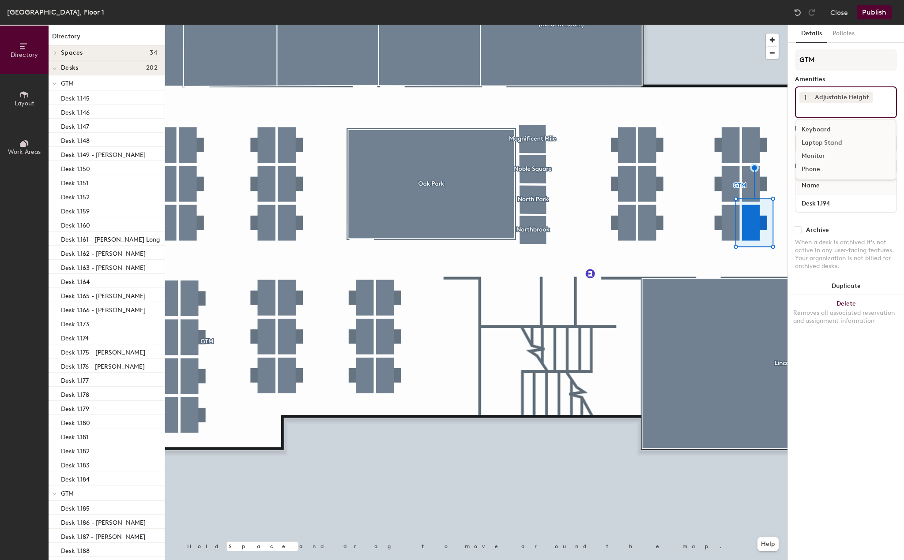
click at [829, 143] on div "Laptop Stand" at bounding box center [845, 142] width 99 height 13
click at [824, 157] on div "Monitor" at bounding box center [845, 156] width 99 height 13
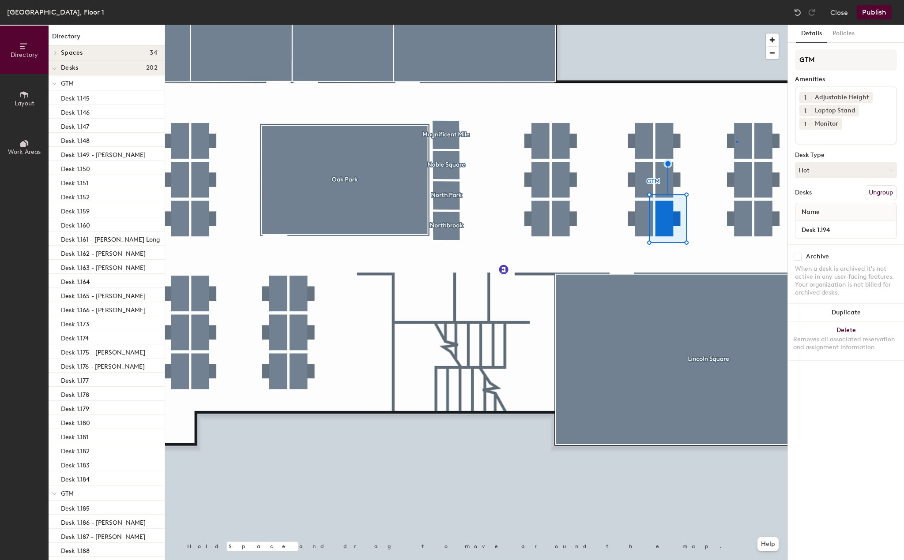
click at [736, 25] on div at bounding box center [476, 25] width 622 height 0
click at [644, 25] on div at bounding box center [476, 25] width 622 height 0
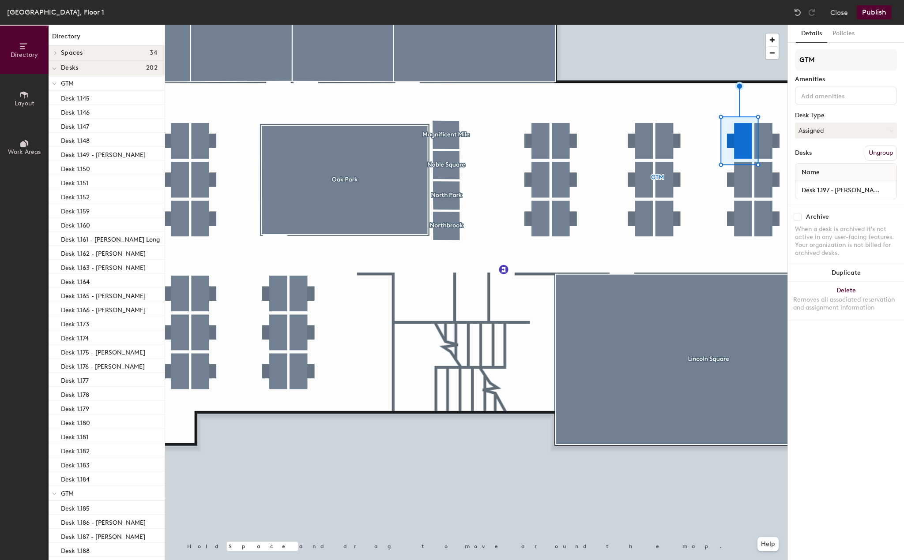
click at [825, 103] on div at bounding box center [846, 95] width 102 height 19
click at [827, 123] on div "Keyboard" at bounding box center [845, 129] width 99 height 13
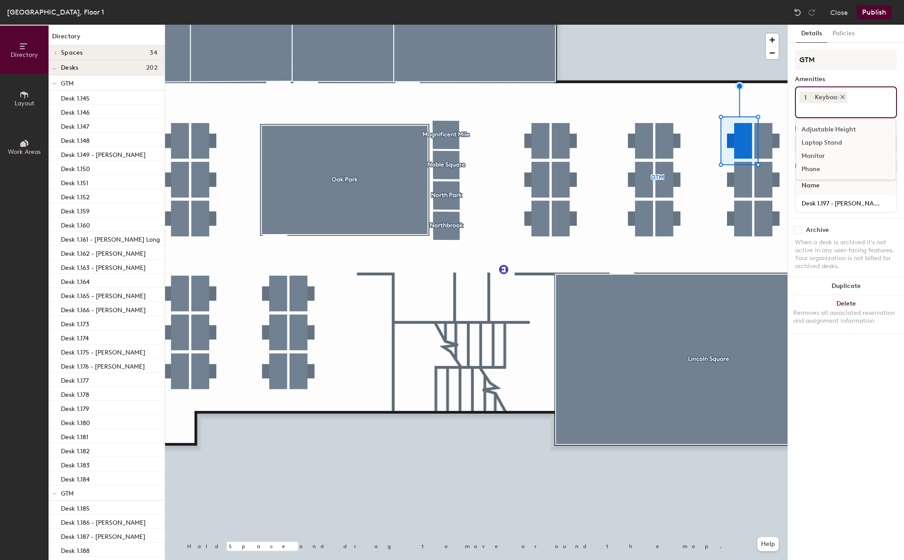
click at [839, 100] on icon at bounding box center [842, 97] width 6 height 6
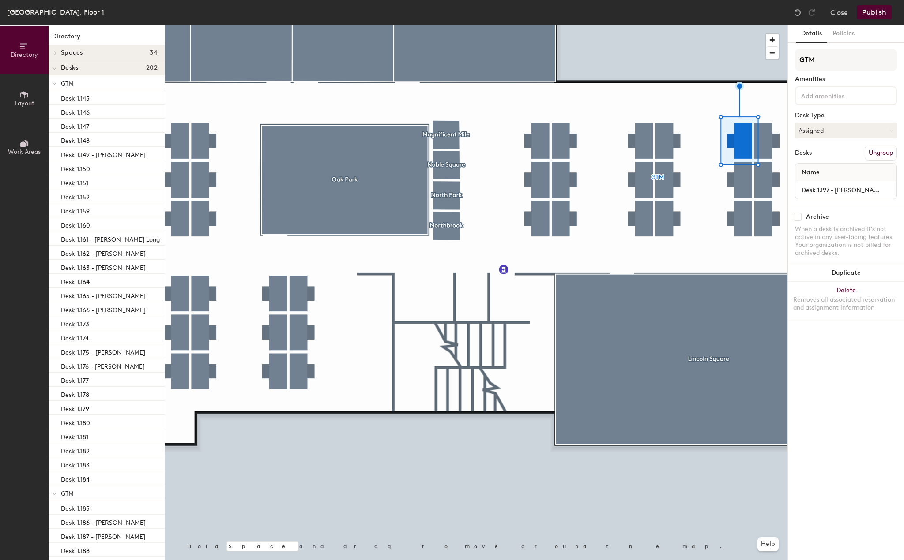
click at [831, 103] on div at bounding box center [846, 95] width 102 height 19
click at [830, 120] on div "Adjustable Height" at bounding box center [845, 116] width 99 height 13
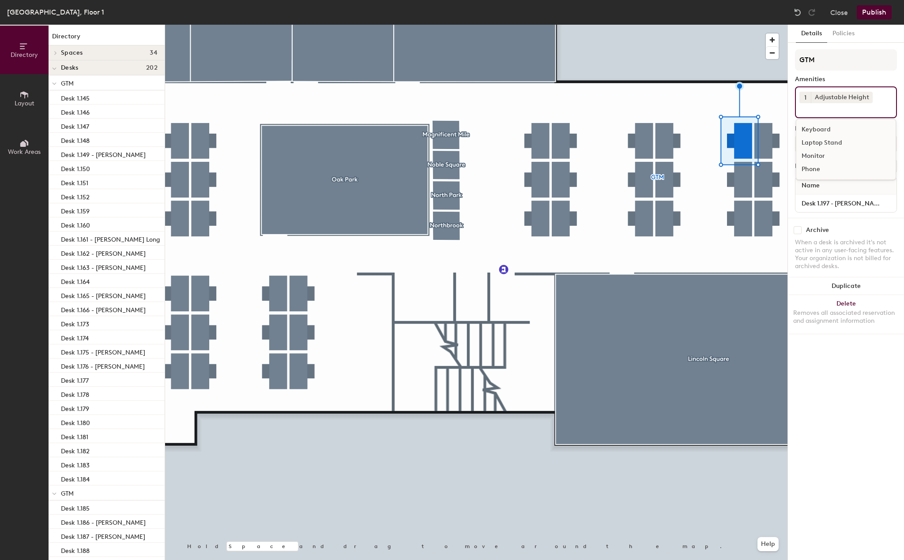
click at [827, 143] on div "Laptop Stand" at bounding box center [845, 142] width 99 height 13
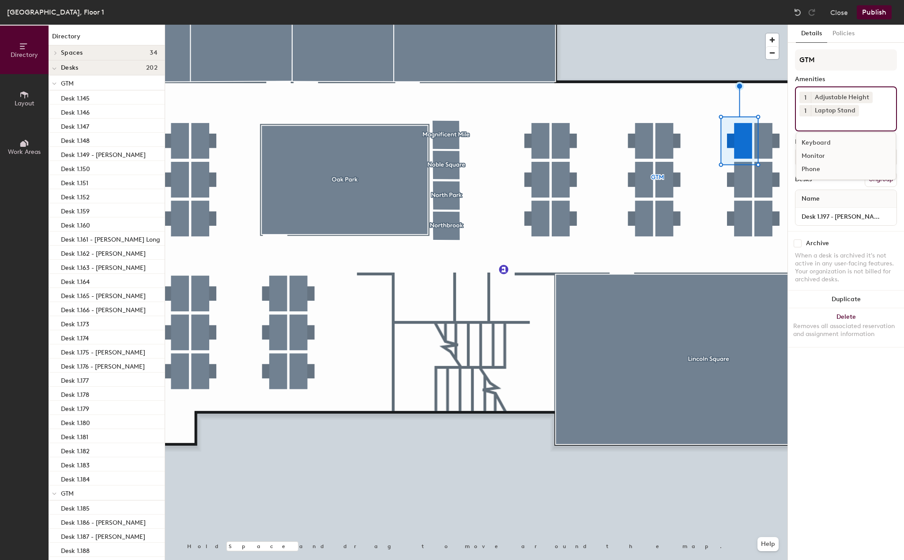
click at [821, 153] on div "Monitor" at bounding box center [845, 156] width 99 height 13
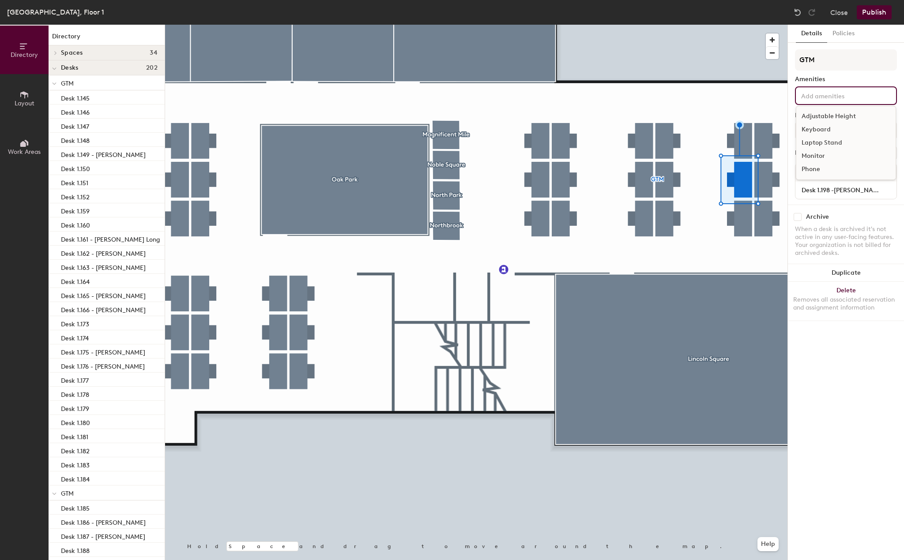
click at [855, 98] on input at bounding box center [838, 95] width 79 height 11
click at [837, 117] on div "Adjustable Height" at bounding box center [845, 116] width 99 height 13
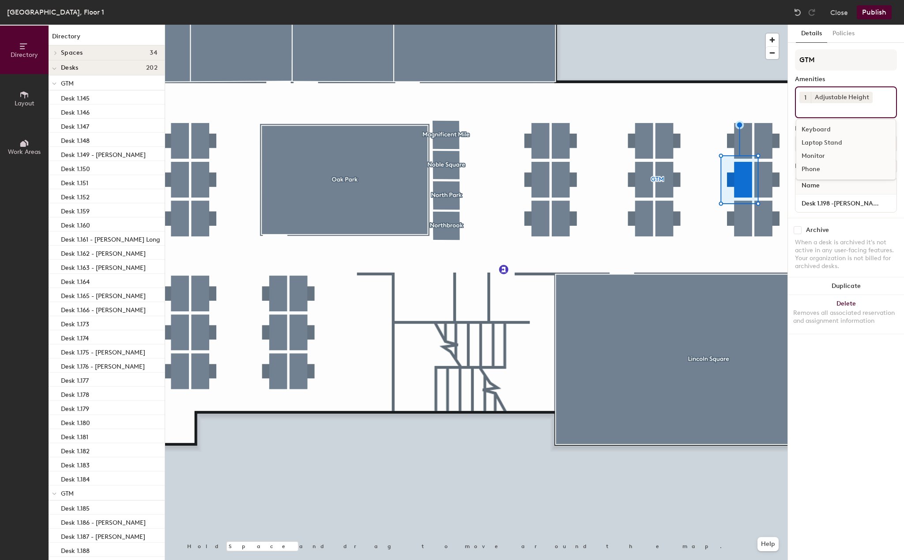
click at [823, 144] on div "Laptop Stand" at bounding box center [845, 142] width 99 height 13
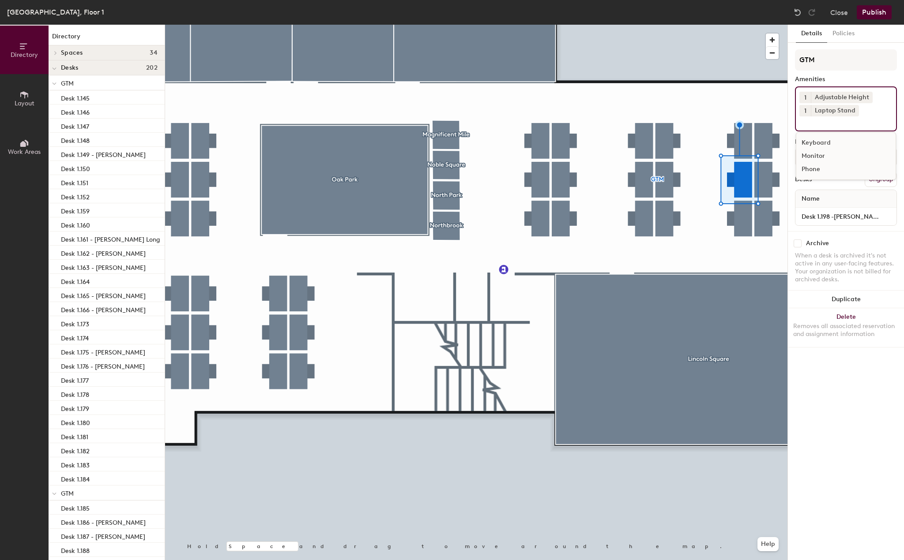
click at [812, 157] on div "Monitor" at bounding box center [845, 156] width 99 height 13
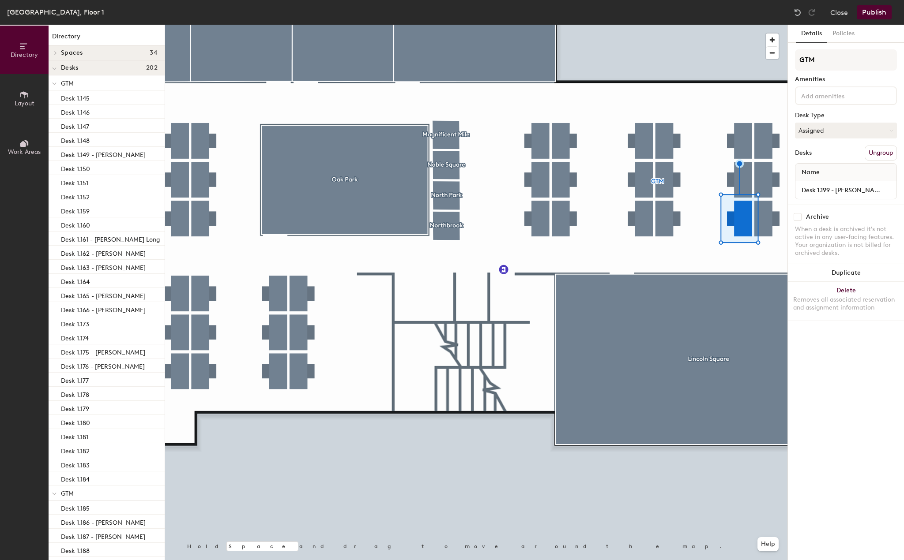
click at [833, 93] on input at bounding box center [838, 95] width 79 height 11
click at [827, 118] on div "Adjustable Height" at bounding box center [845, 116] width 99 height 13
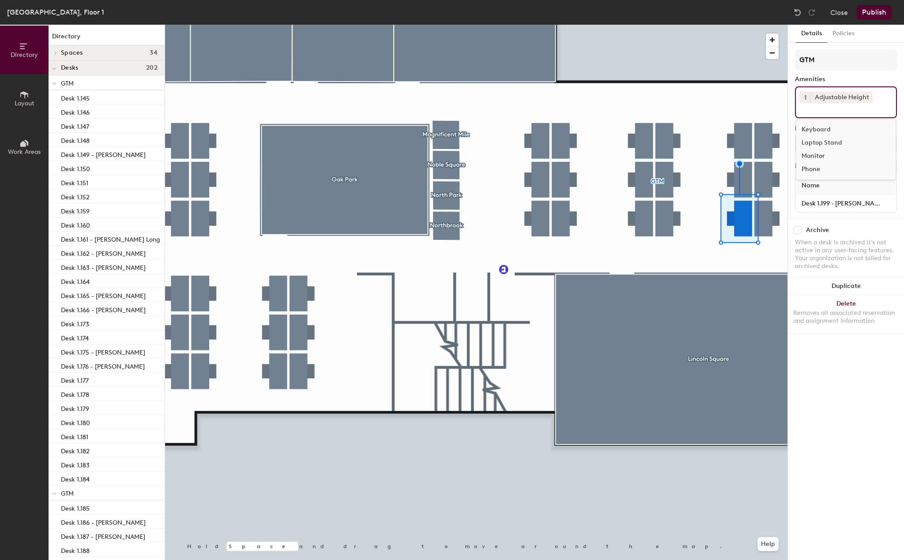
click at [825, 142] on div "Laptop Stand" at bounding box center [845, 142] width 99 height 13
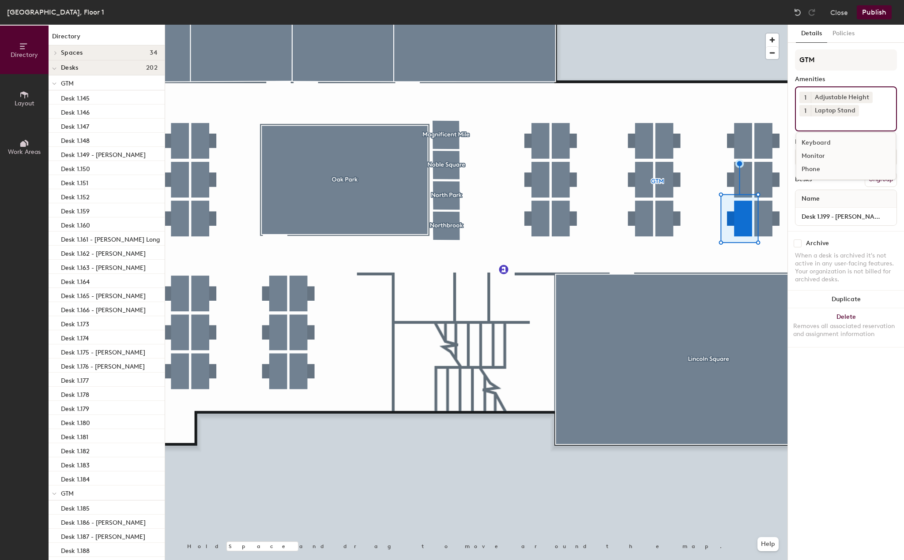
click at [818, 155] on div "Monitor" at bounding box center [845, 156] width 99 height 13
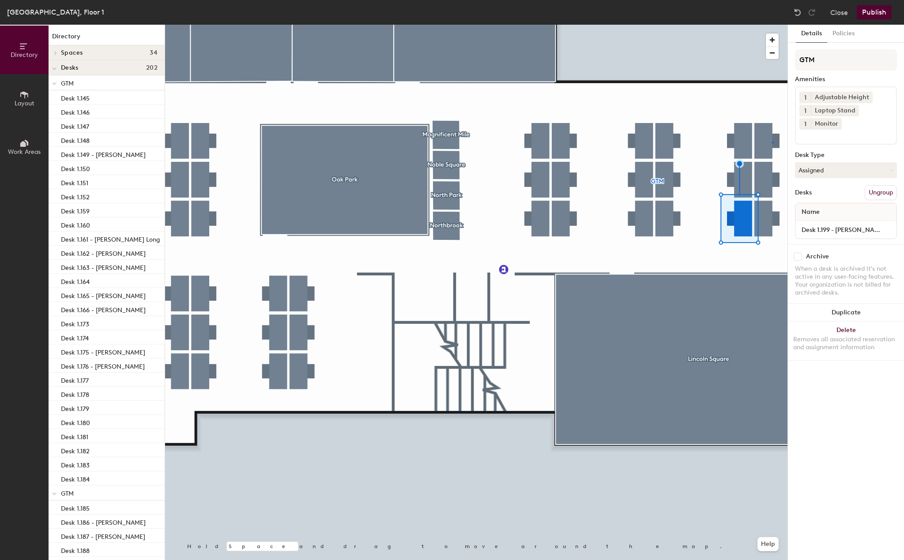
click at [772, 25] on div at bounding box center [476, 25] width 622 height 0
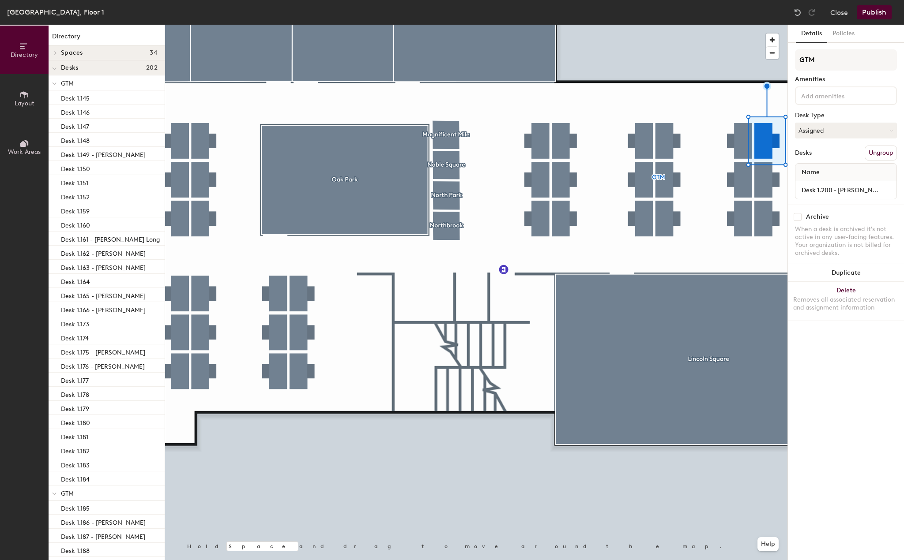
click at [816, 105] on div at bounding box center [846, 95] width 102 height 19
click at [821, 113] on div "Adjustable Height" at bounding box center [845, 116] width 99 height 13
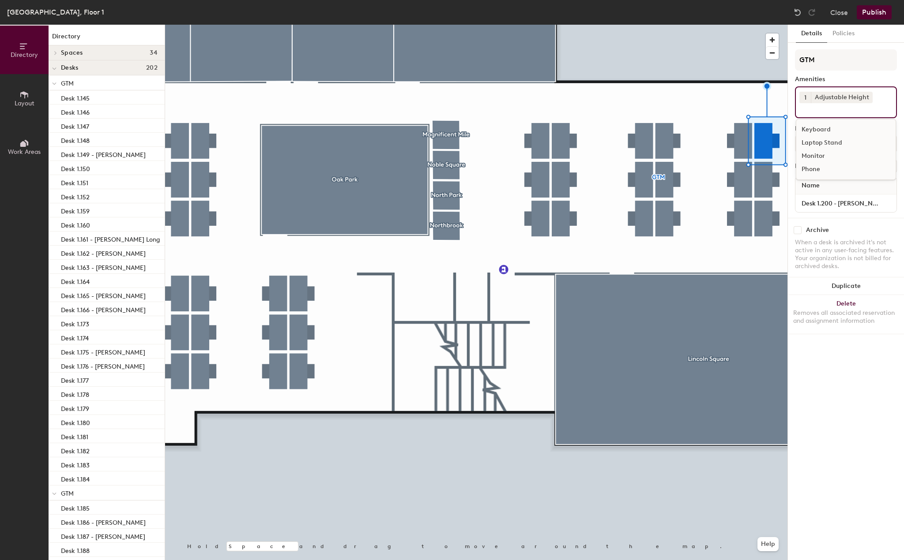
click at [823, 144] on div "Laptop Stand" at bounding box center [845, 142] width 99 height 13
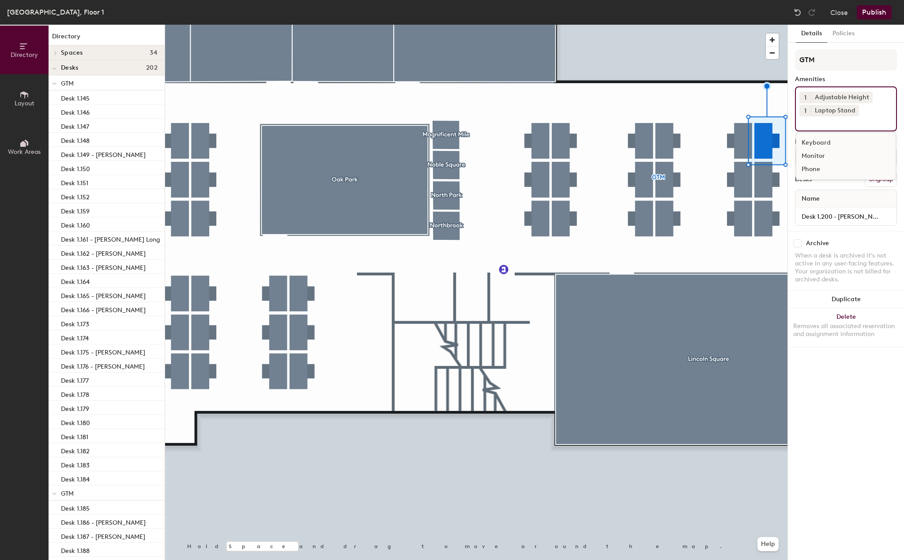
click at [821, 158] on div "Monitor" at bounding box center [845, 156] width 99 height 13
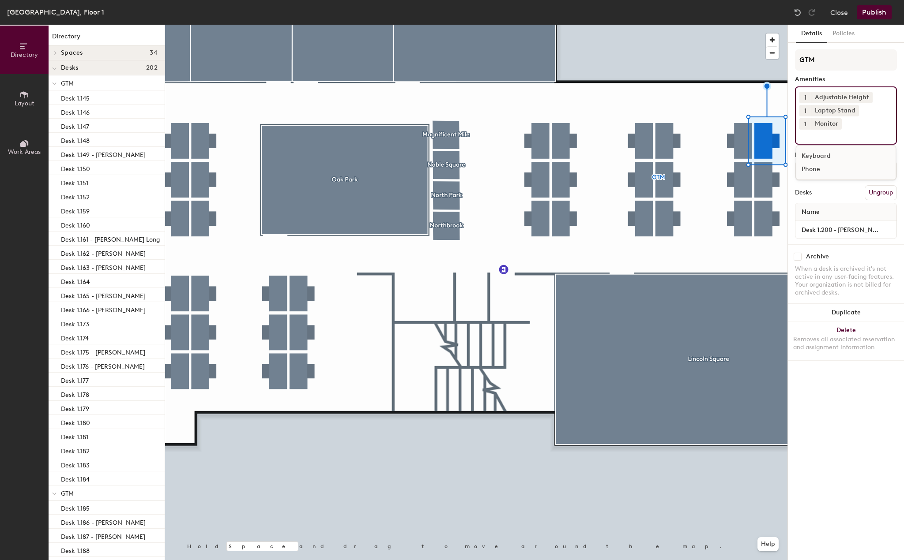
click at [768, 25] on div at bounding box center [476, 25] width 622 height 0
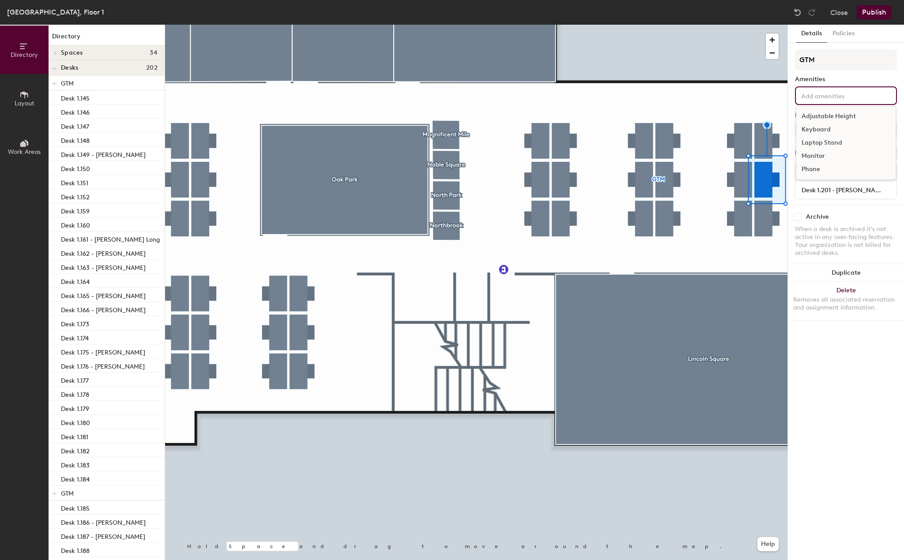
click at [821, 100] on input at bounding box center [838, 95] width 79 height 11
click at [820, 116] on div "Adjustable Height" at bounding box center [845, 116] width 99 height 13
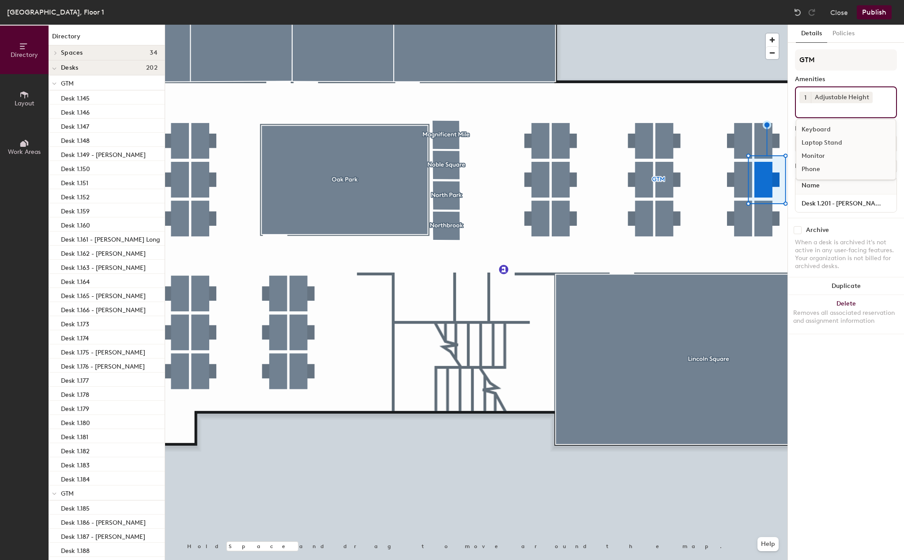
click at [823, 142] on div "Laptop Stand" at bounding box center [845, 142] width 99 height 13
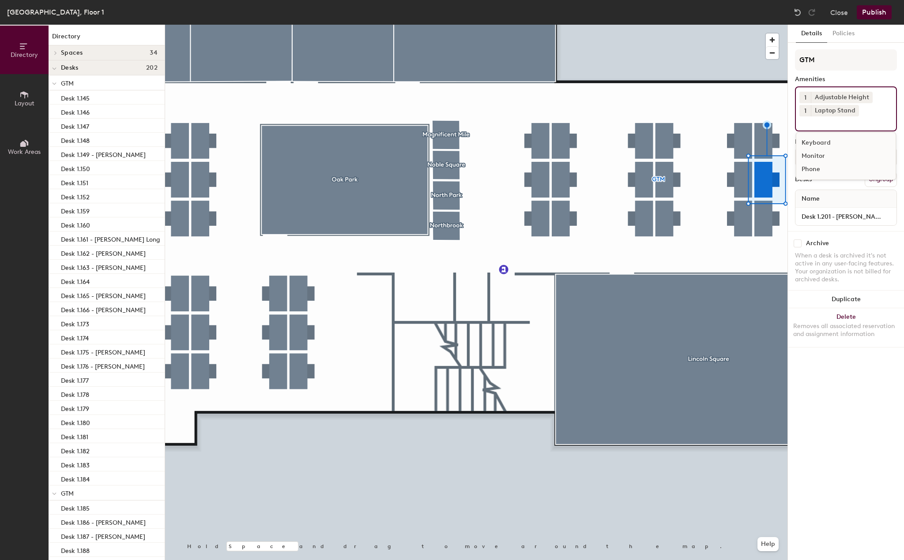
click at [823, 154] on div "Monitor" at bounding box center [845, 156] width 99 height 13
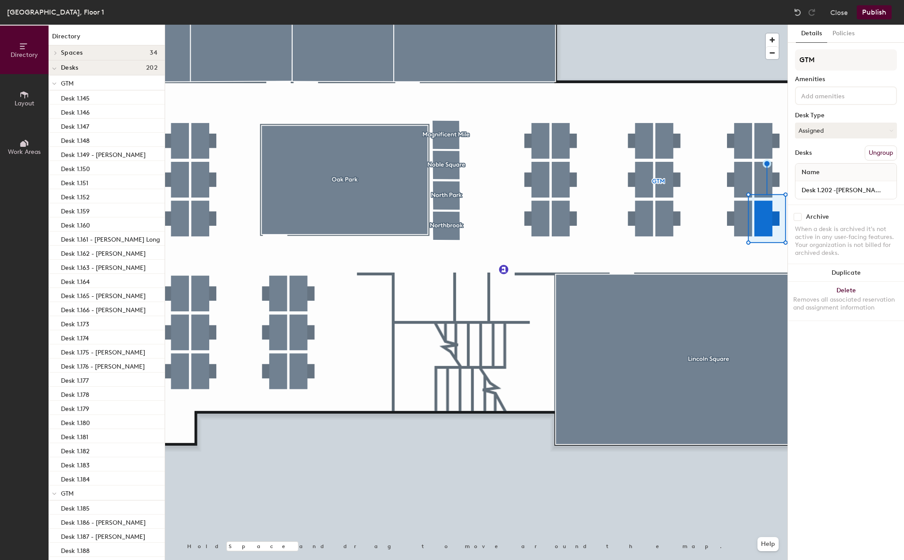
click at [840, 97] on input at bounding box center [838, 95] width 79 height 11
click at [836, 111] on div "Adjustable Height" at bounding box center [845, 116] width 99 height 13
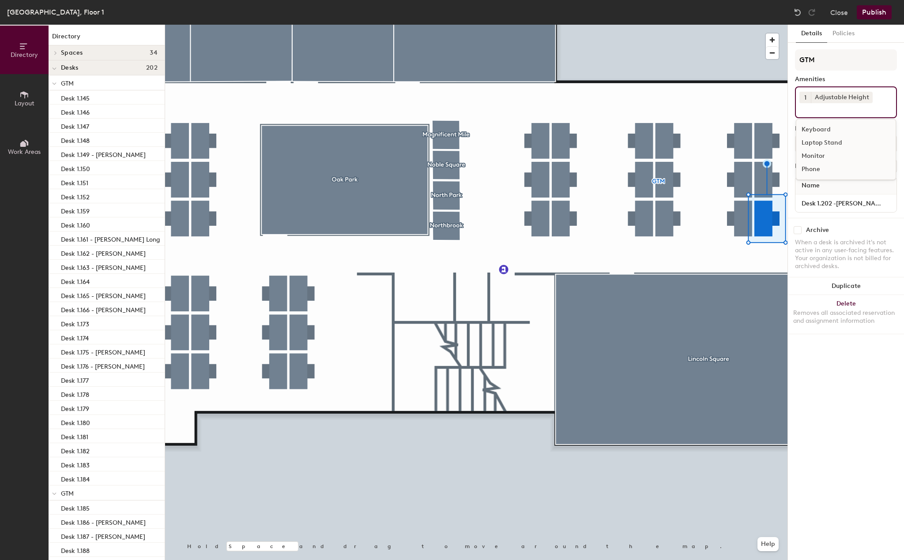
click at [830, 144] on div "Laptop Stand" at bounding box center [845, 142] width 99 height 13
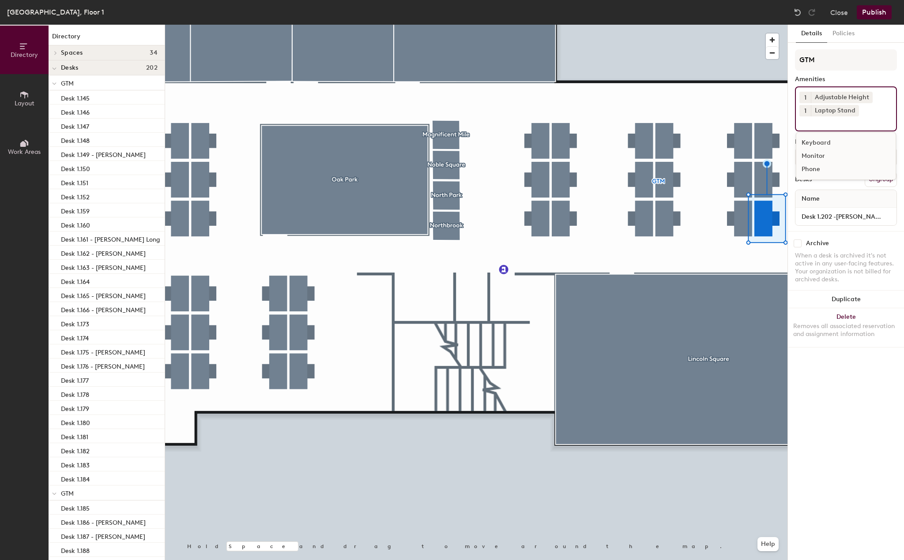
click at [825, 153] on div "Monitor" at bounding box center [845, 156] width 99 height 13
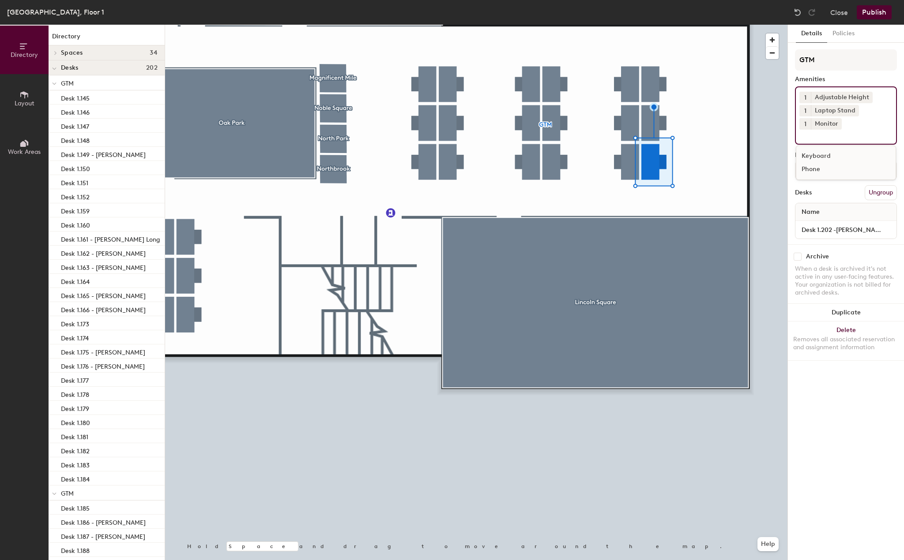
click at [868, 17] on button "Publish" at bounding box center [873, 12] width 35 height 14
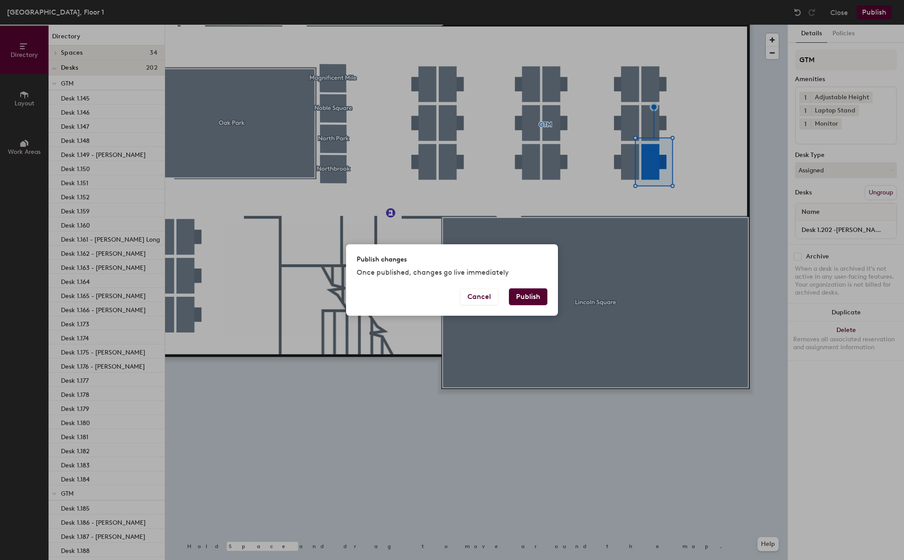
click at [532, 296] on button "Publish" at bounding box center [528, 297] width 38 height 17
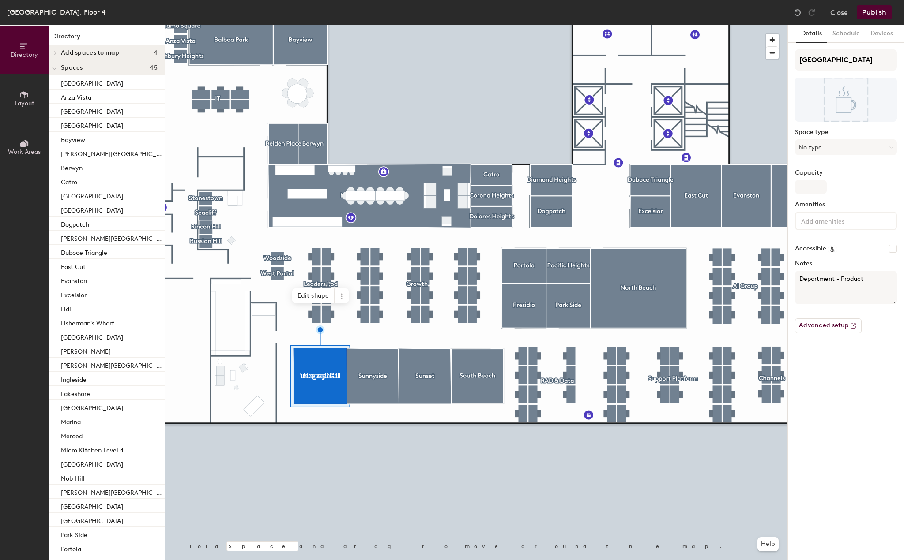
click at [318, 25] on div at bounding box center [476, 25] width 622 height 0
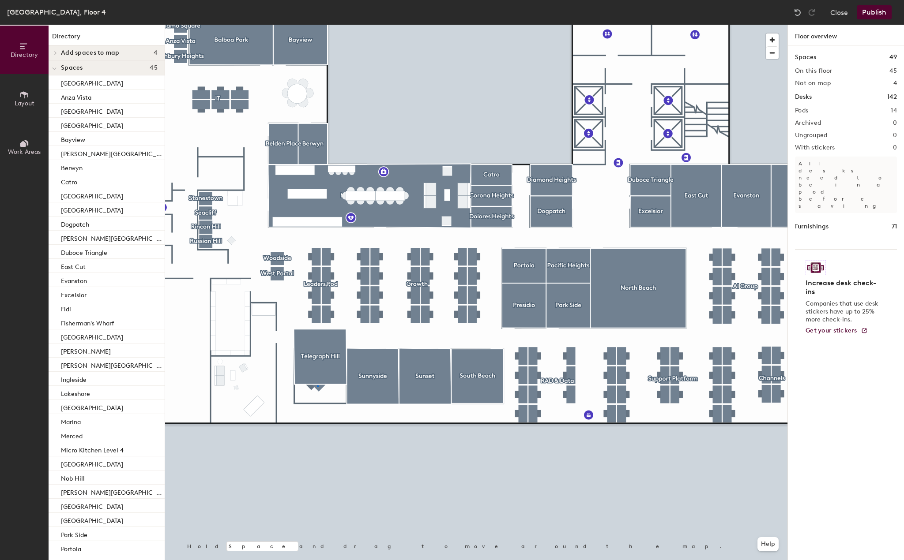
click at [317, 25] on div at bounding box center [476, 25] width 622 height 0
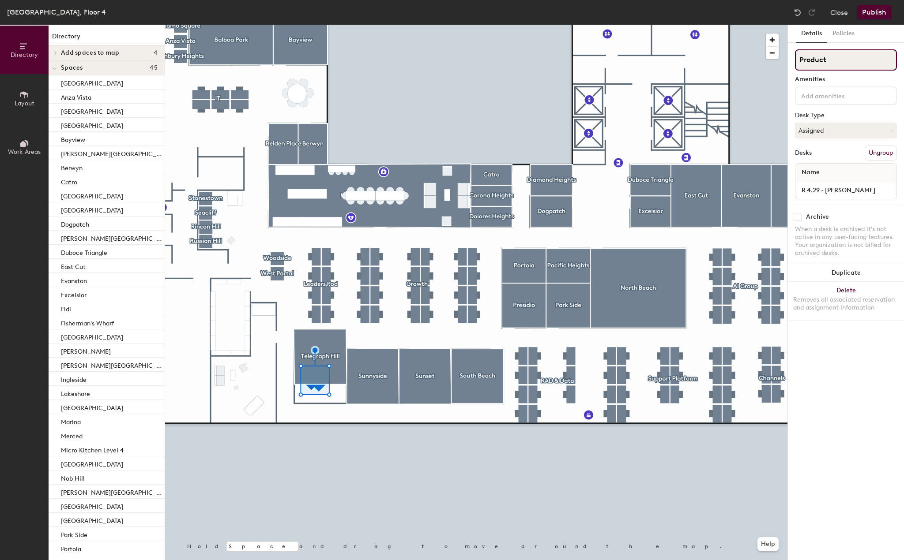
click at [818, 60] on input "Product" at bounding box center [846, 59] width 102 height 21
click at [354, 25] on div at bounding box center [476, 25] width 622 height 0
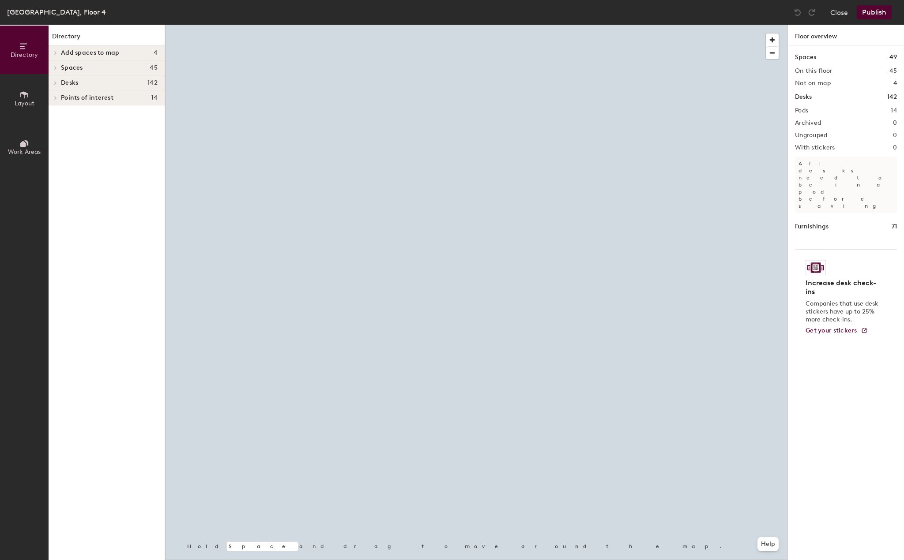
click at [480, 25] on div at bounding box center [476, 25] width 622 height 0
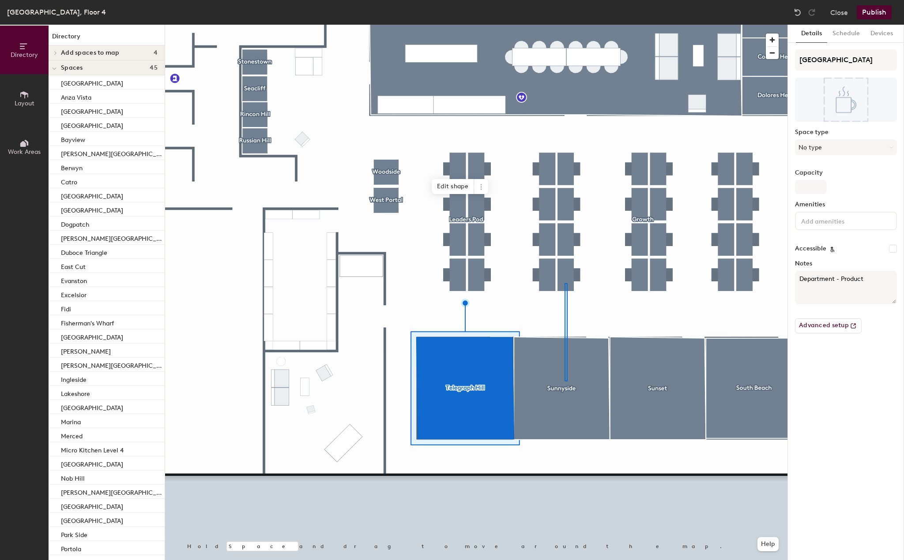
click at [564, 25] on div at bounding box center [476, 25] width 622 height 0
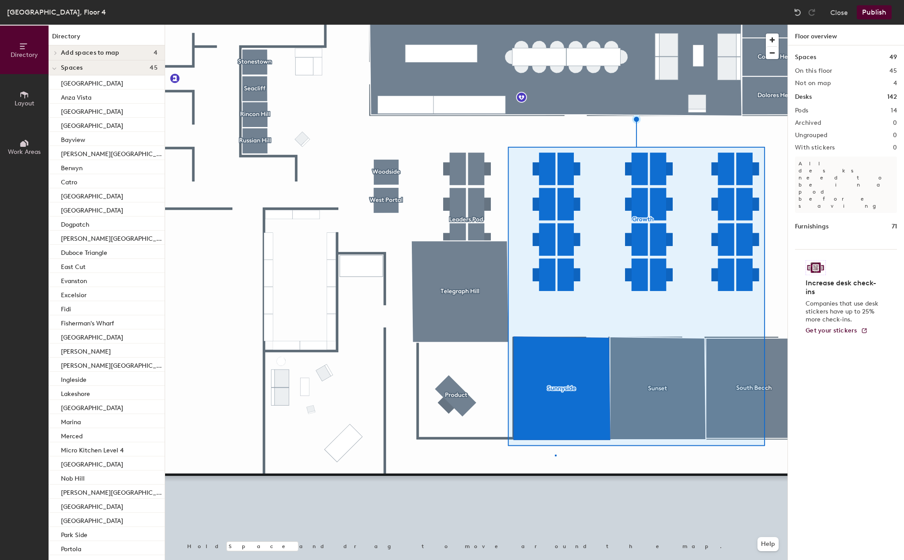
click at [555, 25] on div at bounding box center [476, 25] width 622 height 0
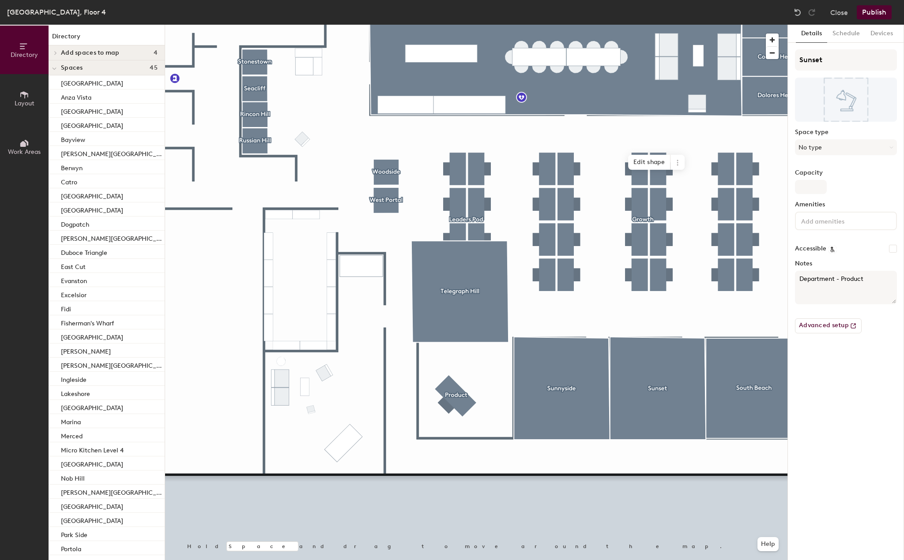
click at [518, 25] on div at bounding box center [476, 25] width 622 height 0
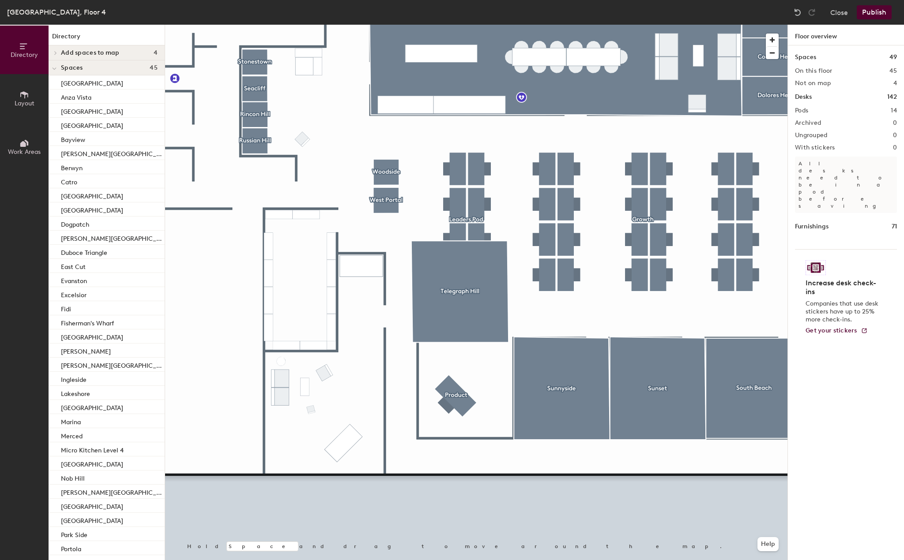
click at [563, 25] on div at bounding box center [476, 25] width 622 height 0
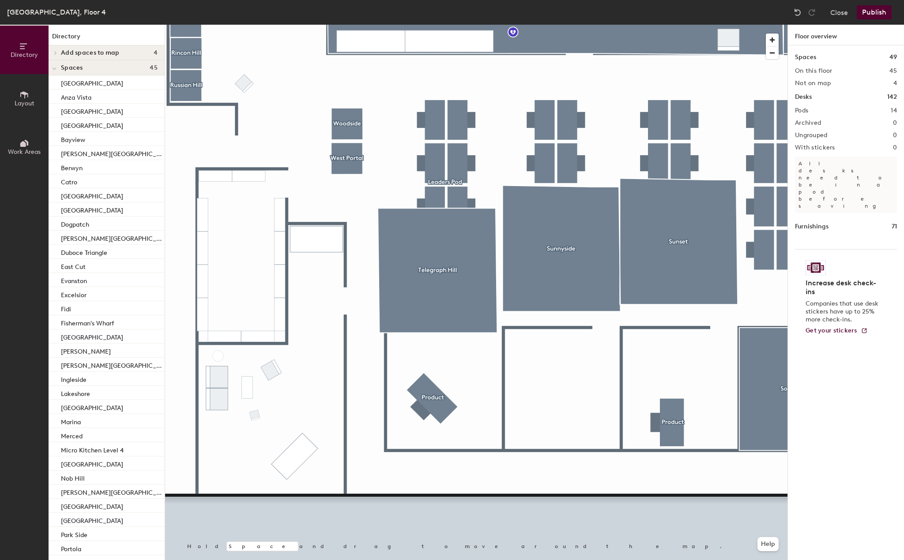
click at [35, 97] on button "Layout" at bounding box center [24, 98] width 49 height 49
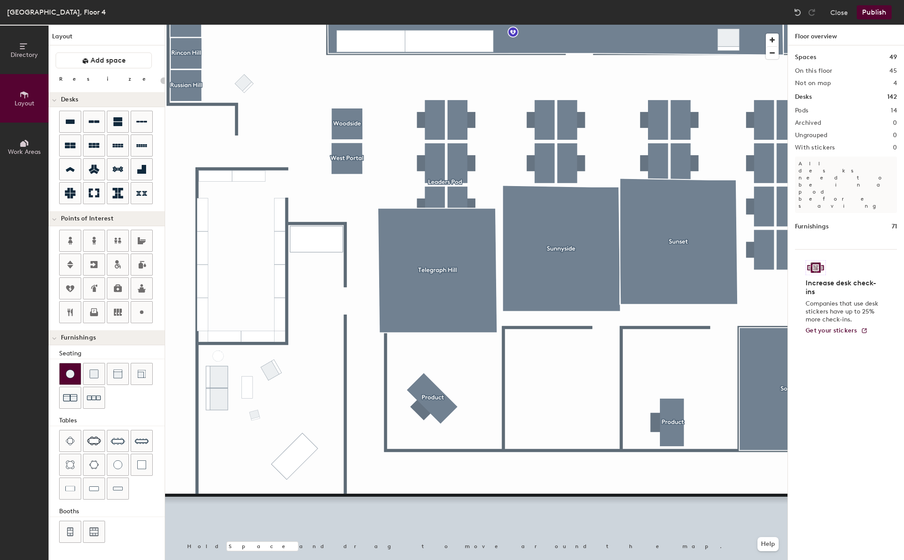
click at [75, 375] on div at bounding box center [70, 374] width 21 height 21
click at [72, 372] on img at bounding box center [70, 374] width 9 height 9
click at [115, 373] on img at bounding box center [117, 374] width 9 height 9
click at [118, 376] on img at bounding box center [117, 374] width 9 height 9
type input "20"
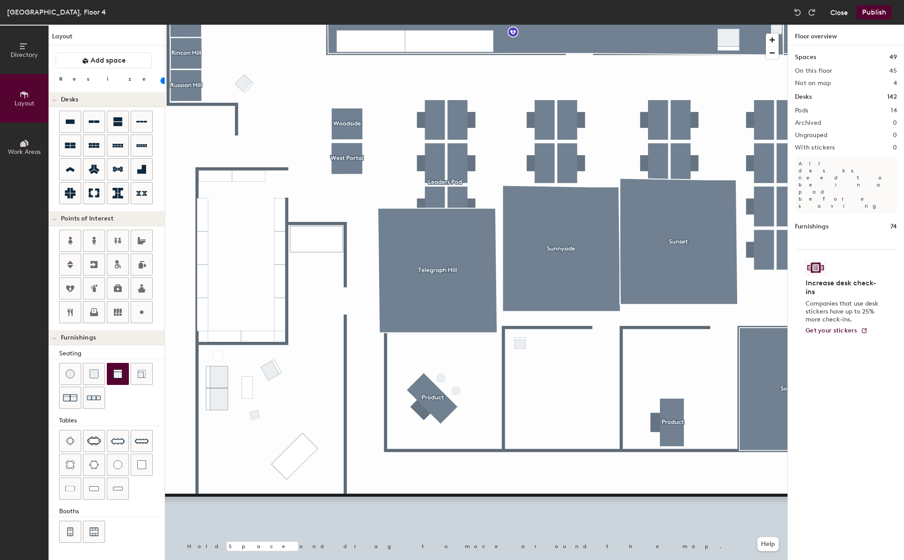
click at [839, 15] on button "Close" at bounding box center [839, 12] width 18 height 14
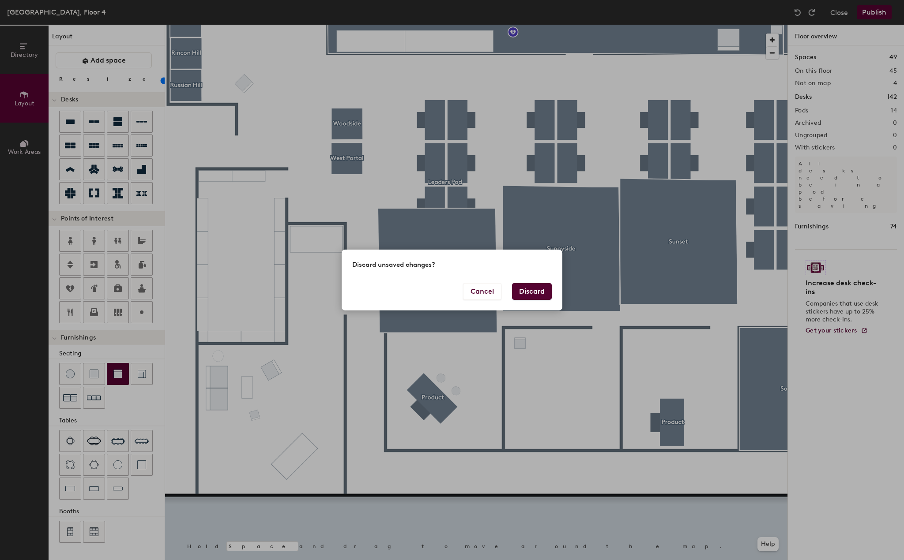
click at [542, 297] on button "Discard" at bounding box center [532, 291] width 40 height 17
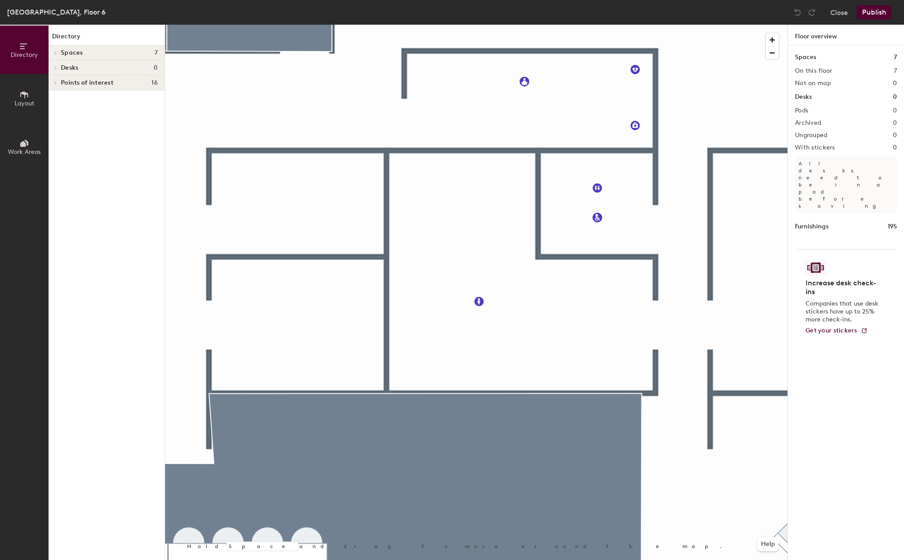
click at [34, 49] on button "Directory" at bounding box center [24, 50] width 49 height 49
click at [23, 90] on icon at bounding box center [24, 95] width 10 height 10
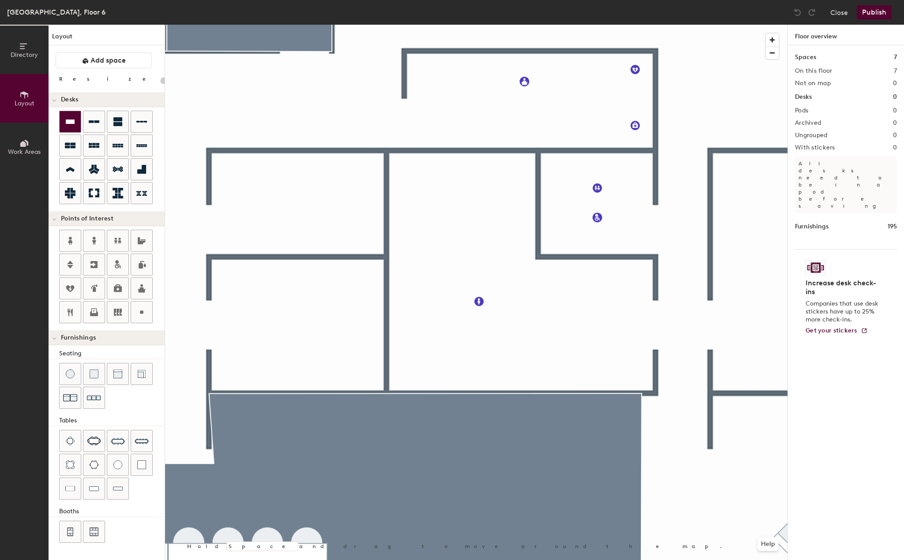
click at [67, 120] on icon at bounding box center [70, 122] width 9 height 4
type input "100"
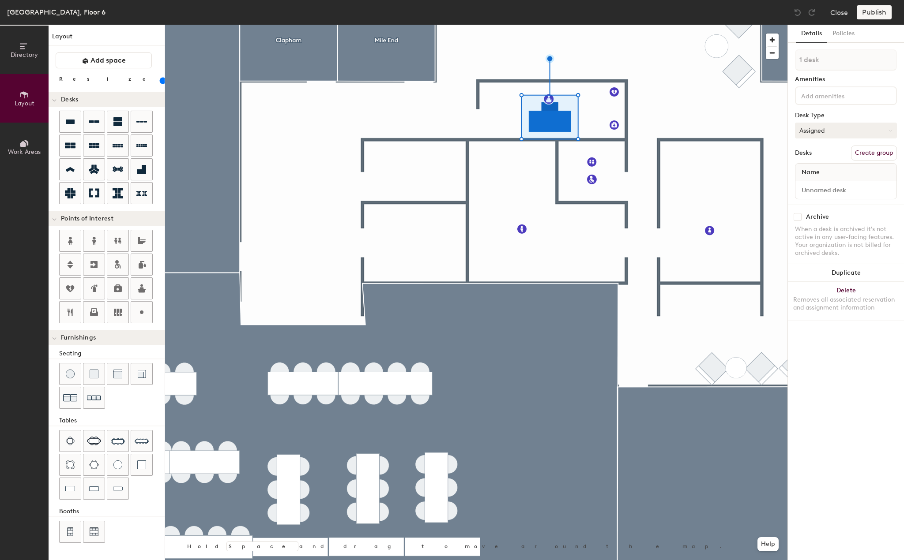
click at [818, 131] on button "Assigned" at bounding box center [846, 131] width 102 height 16
click at [823, 157] on div "Assigned" at bounding box center [839, 157] width 88 height 13
click at [809, 189] on input at bounding box center [846, 190] width 98 height 12
type input "[PERSON_NAME]"
click at [806, 92] on input at bounding box center [838, 95] width 79 height 11
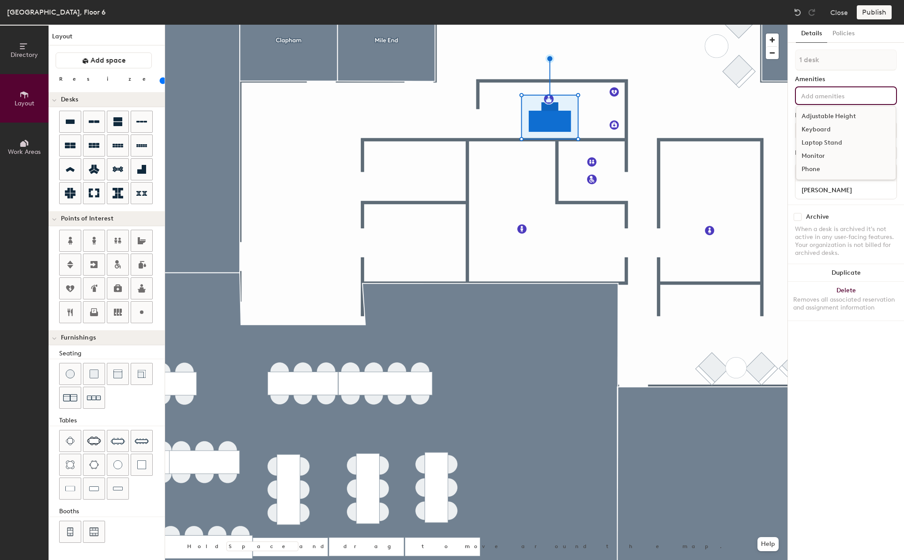
click at [818, 143] on div "Laptop Stand" at bounding box center [845, 142] width 99 height 13
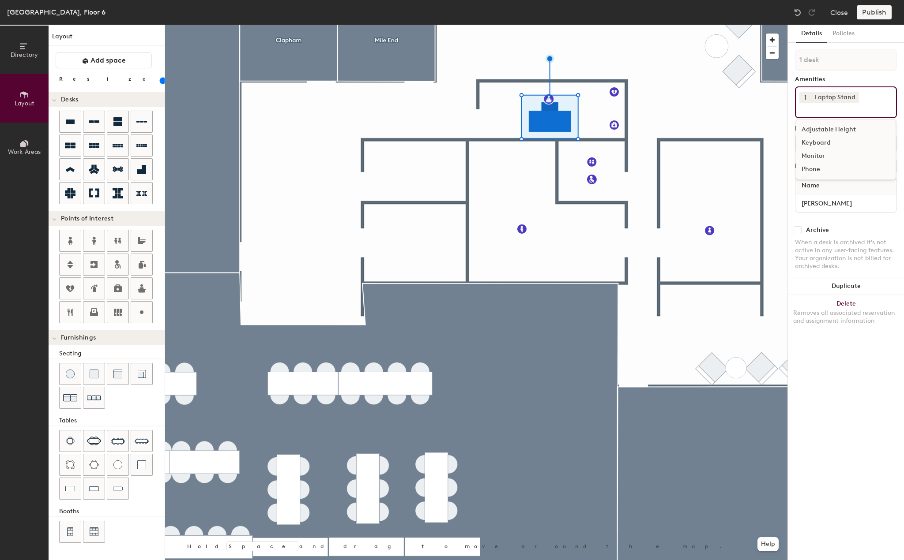
click at [811, 154] on div "Monitor" at bounding box center [845, 156] width 99 height 13
click at [833, 401] on div "Details Policies 1 desk Amenities 1 Laptop Stand 1 Monitor Adjustable Height Ke…" at bounding box center [846, 293] width 116 height 536
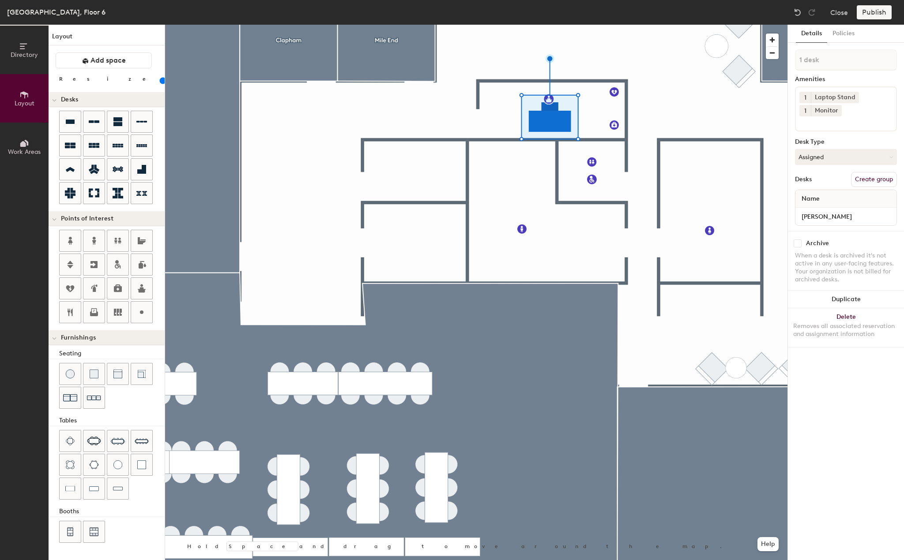
click at [869, 14] on div "Publish" at bounding box center [876, 12] width 40 height 14
click at [875, 10] on div "Publish" at bounding box center [876, 12] width 40 height 14
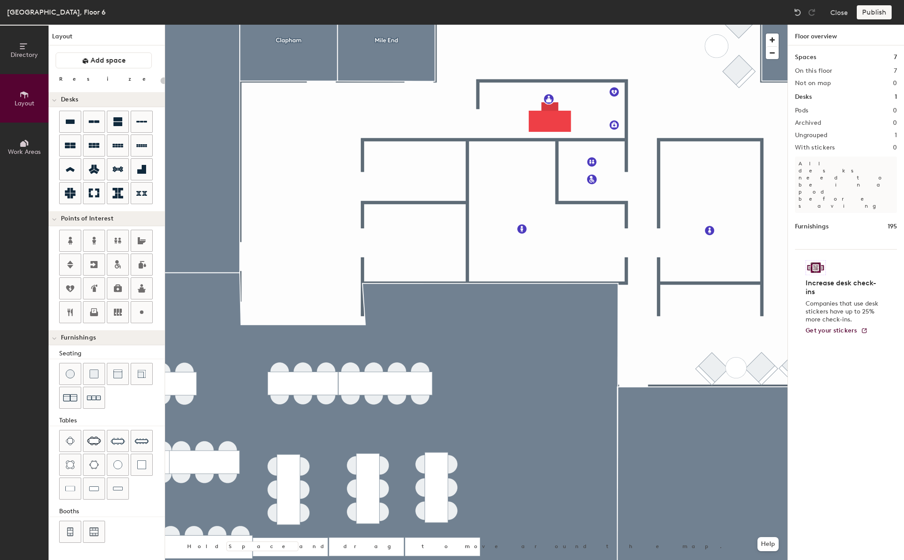
click at [522, 25] on div at bounding box center [476, 25] width 622 height 0
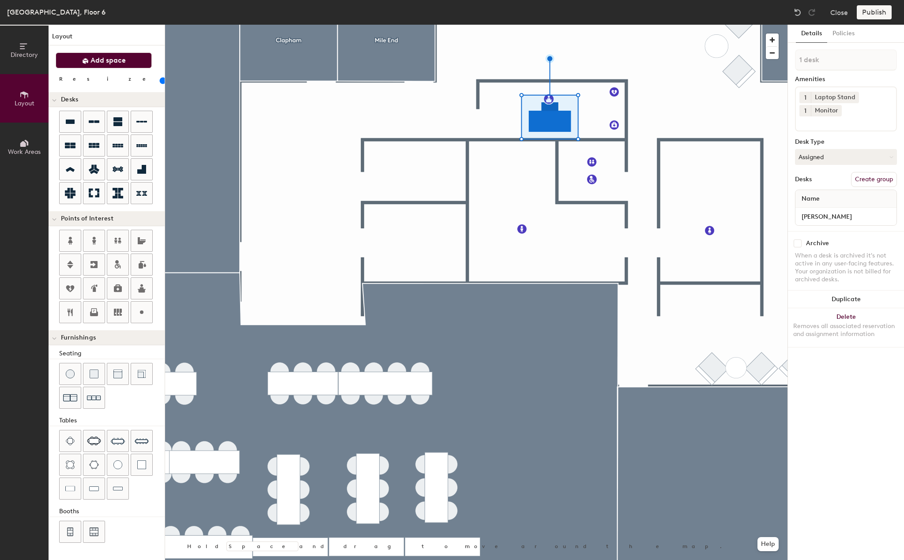
click at [113, 53] on button "Add space" at bounding box center [104, 61] width 96 height 16
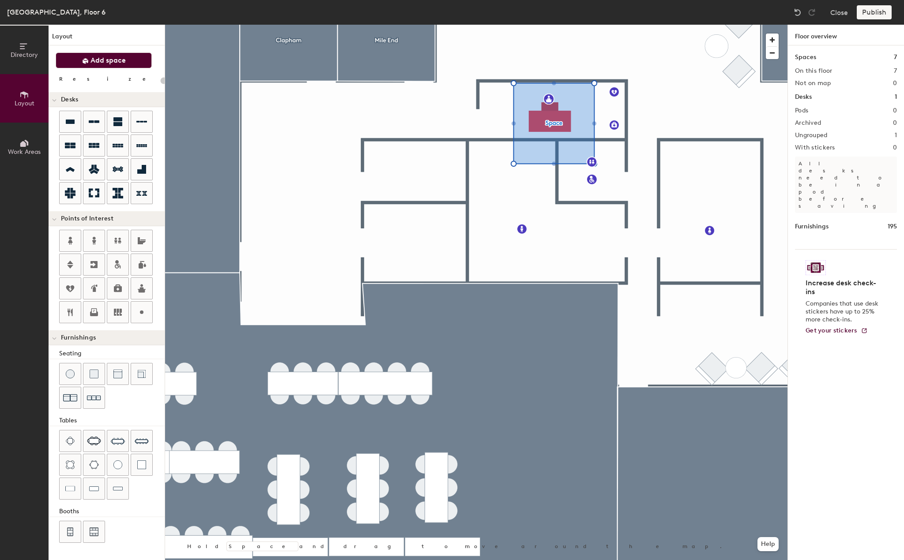
click at [557, 25] on div at bounding box center [476, 25] width 622 height 0
type input "100"
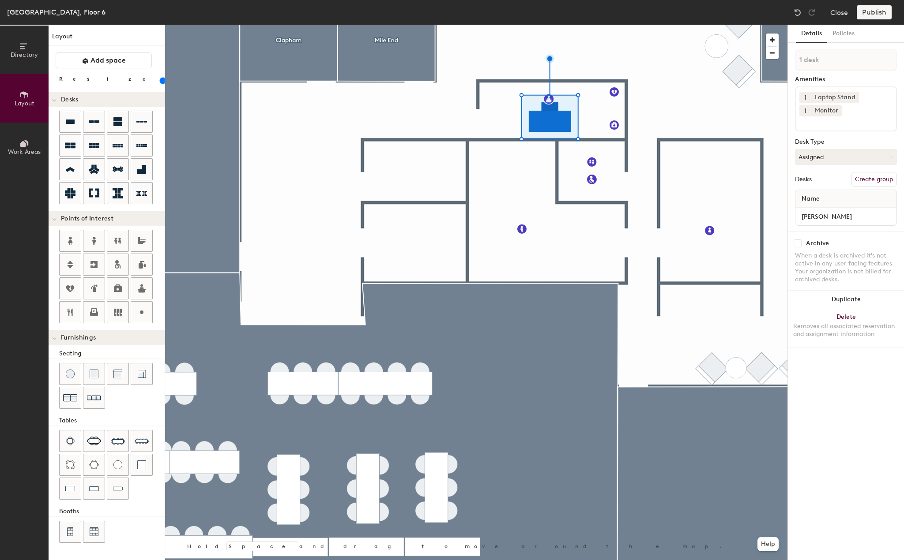
click at [878, 178] on button "Create group" at bounding box center [874, 179] width 46 height 15
click at [806, 52] on input "Pod 1" at bounding box center [846, 59] width 102 height 21
click at [806, 55] on input "Pod 1" at bounding box center [846, 59] width 102 height 21
type input "Reception"
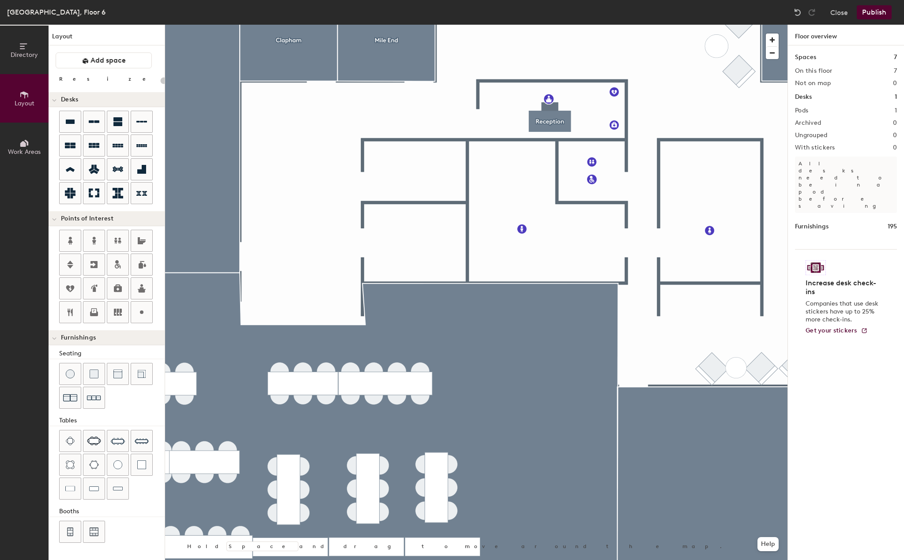
click at [872, 16] on button "Publish" at bounding box center [873, 12] width 35 height 14
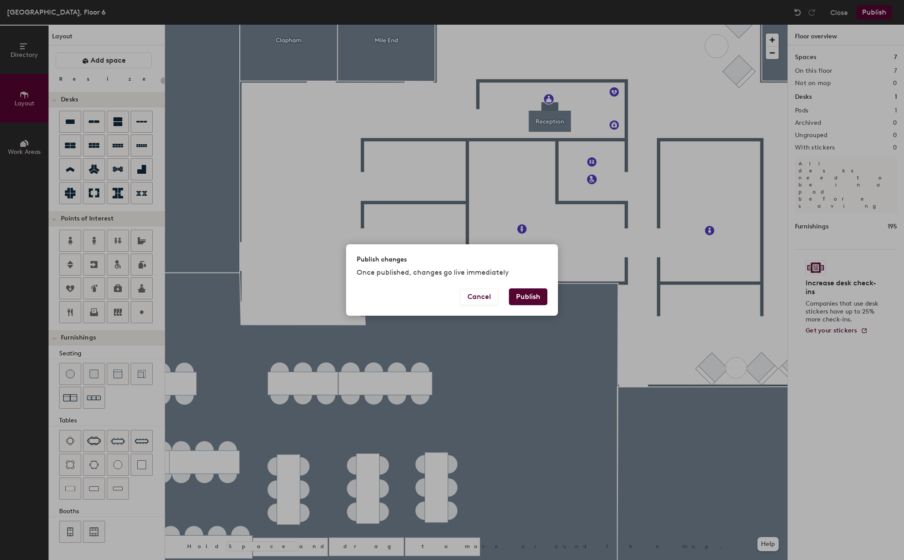
click at [540, 297] on button "Publish" at bounding box center [528, 297] width 38 height 17
type input "20"
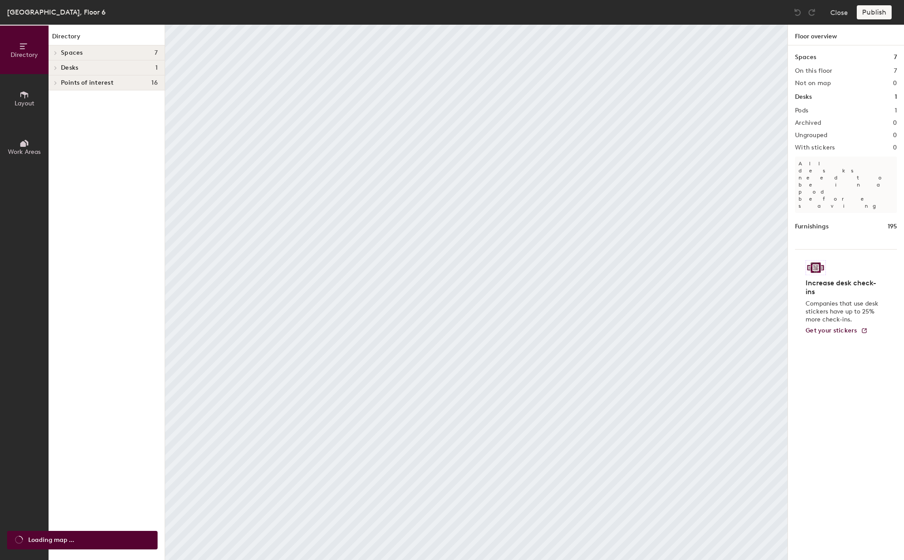
click at [26, 101] on span "Layout" at bounding box center [25, 104] width 20 height 8
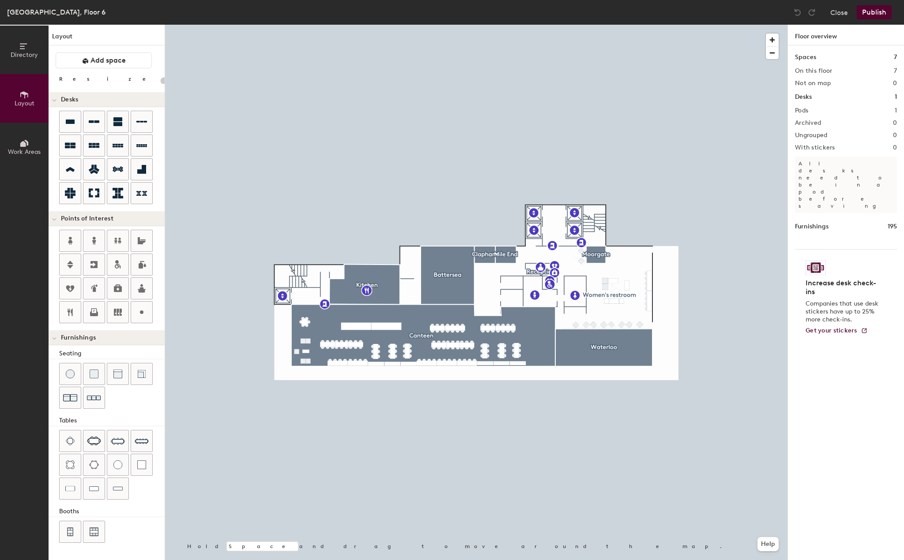
click at [419, 25] on div at bounding box center [476, 25] width 622 height 0
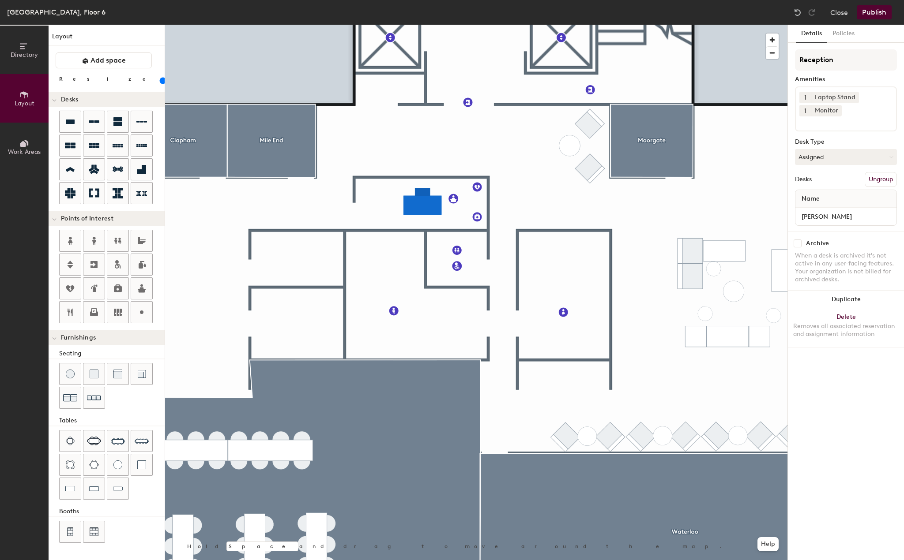
click at [463, 25] on div at bounding box center [476, 25] width 622 height 0
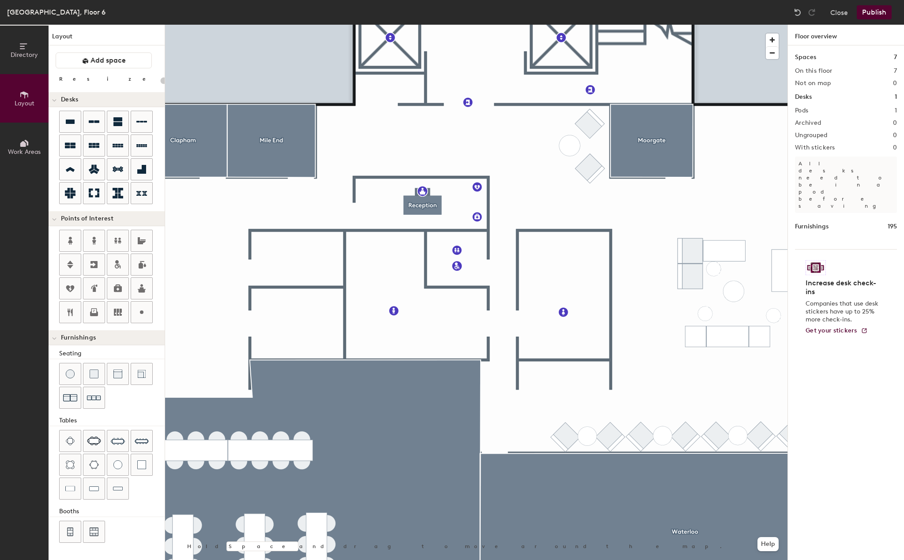
click at [874, 11] on button "Publish" at bounding box center [873, 12] width 35 height 14
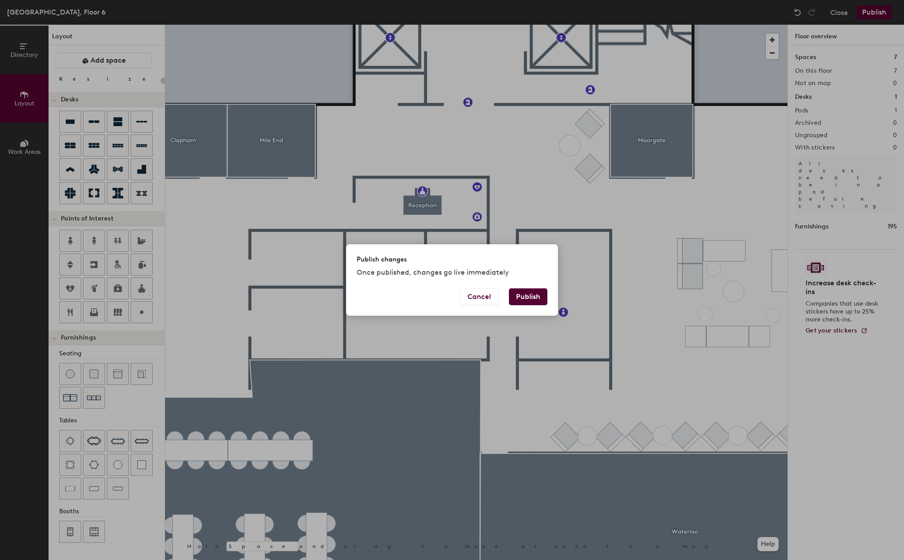
click at [530, 295] on button "Publish" at bounding box center [528, 297] width 38 height 17
type input "20"
